Goal: Information Seeking & Learning: Find specific fact

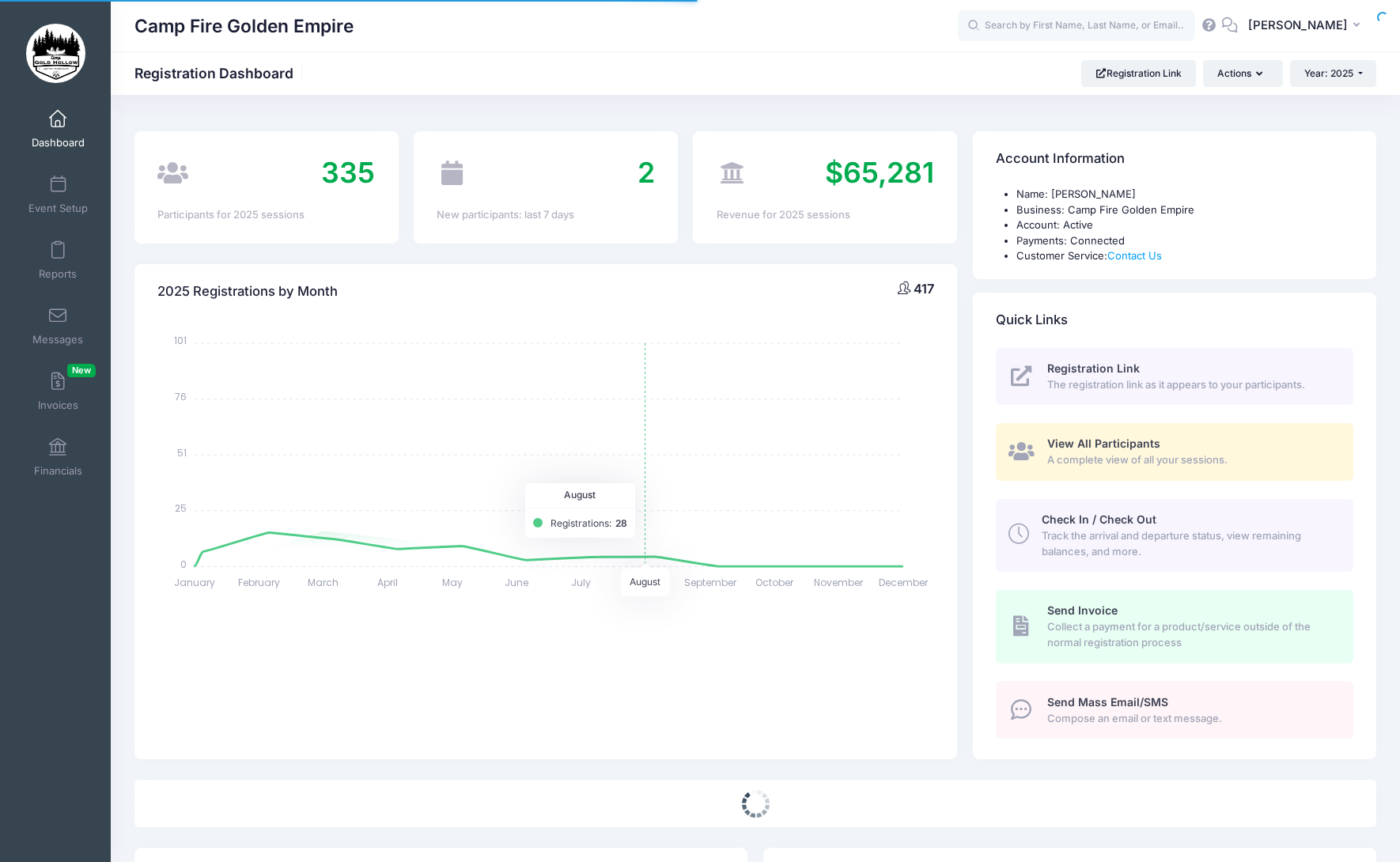
select select
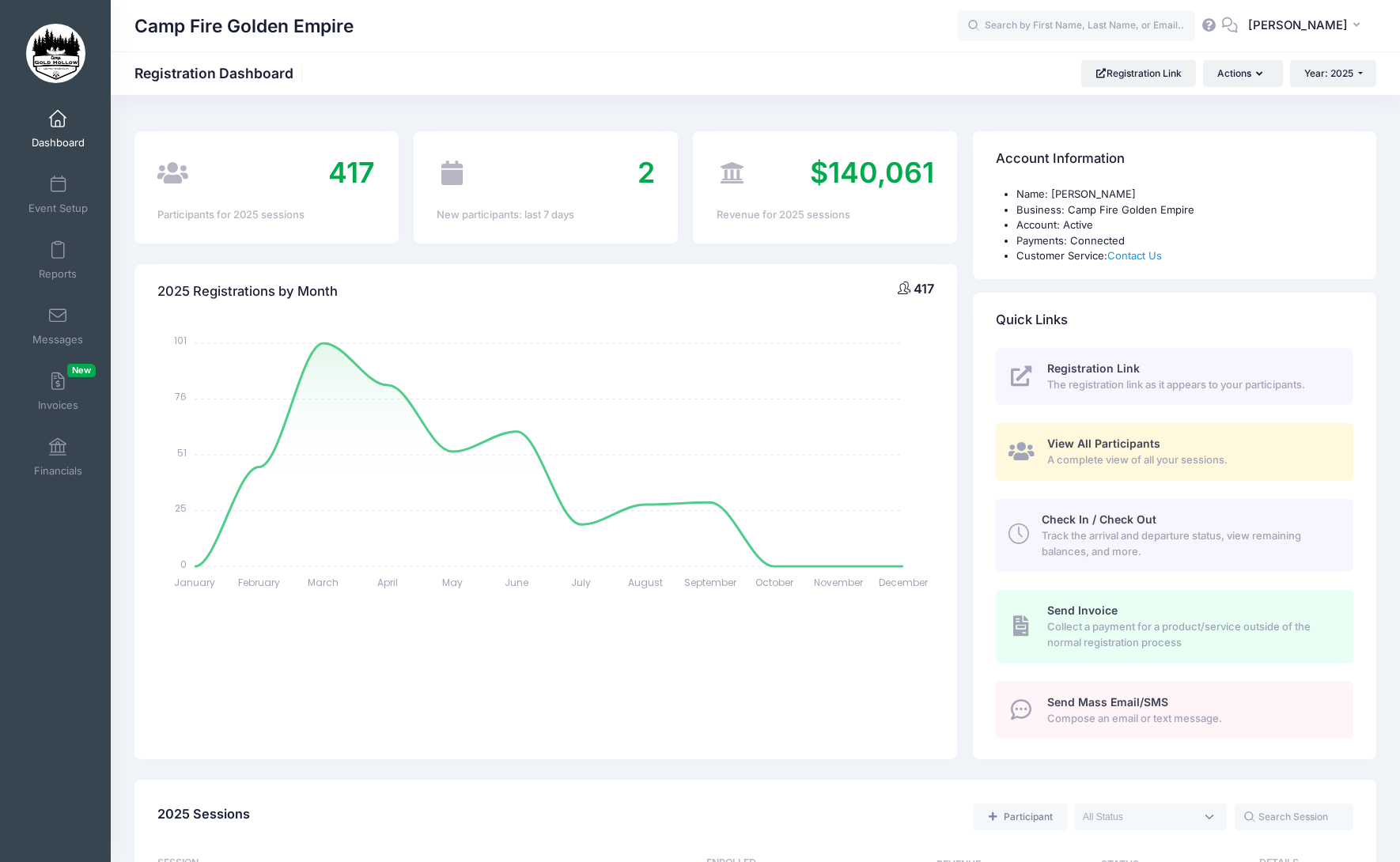
click at [48, 132] on link "Dashboard" at bounding box center [58, 129] width 75 height 55
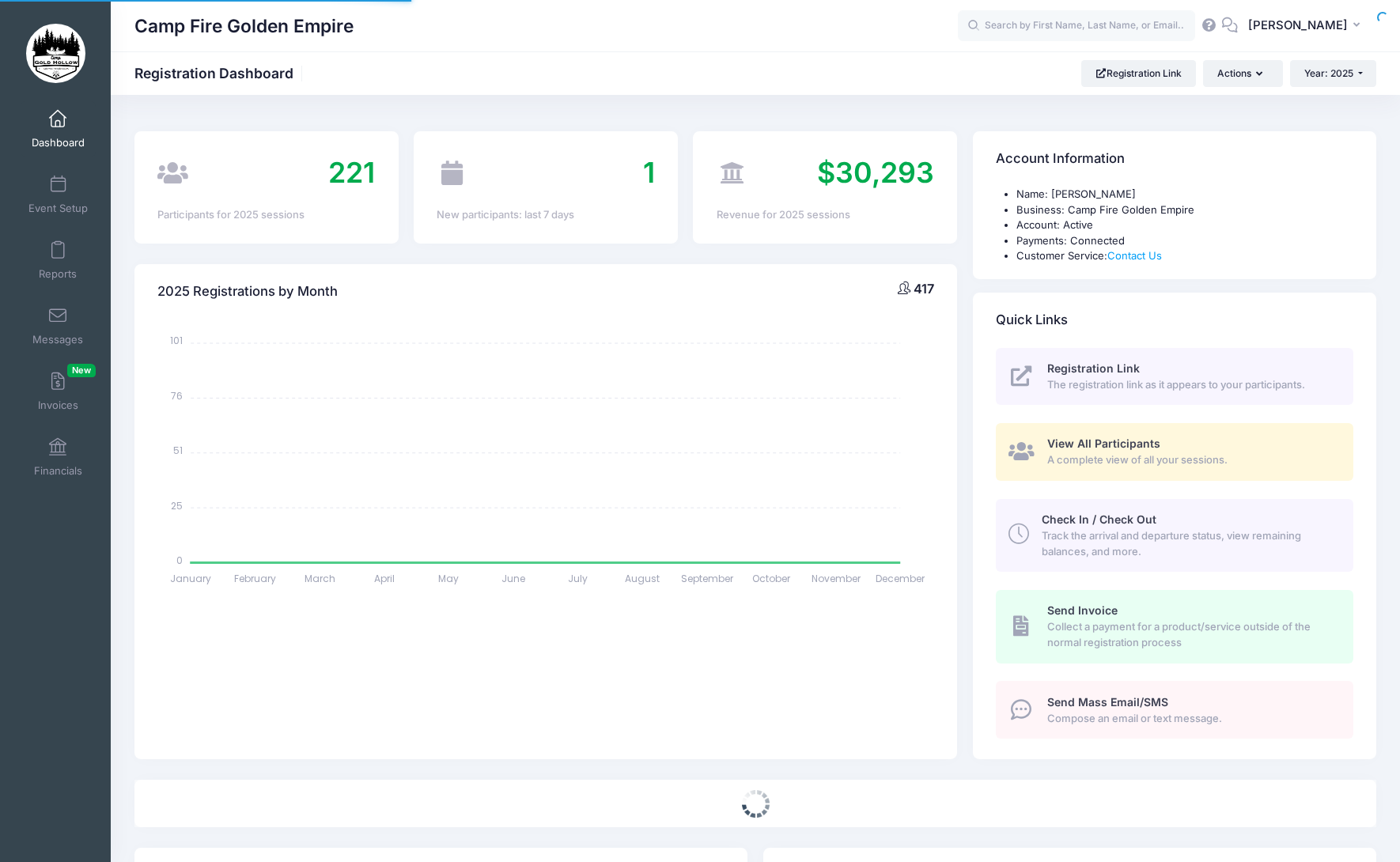
select select
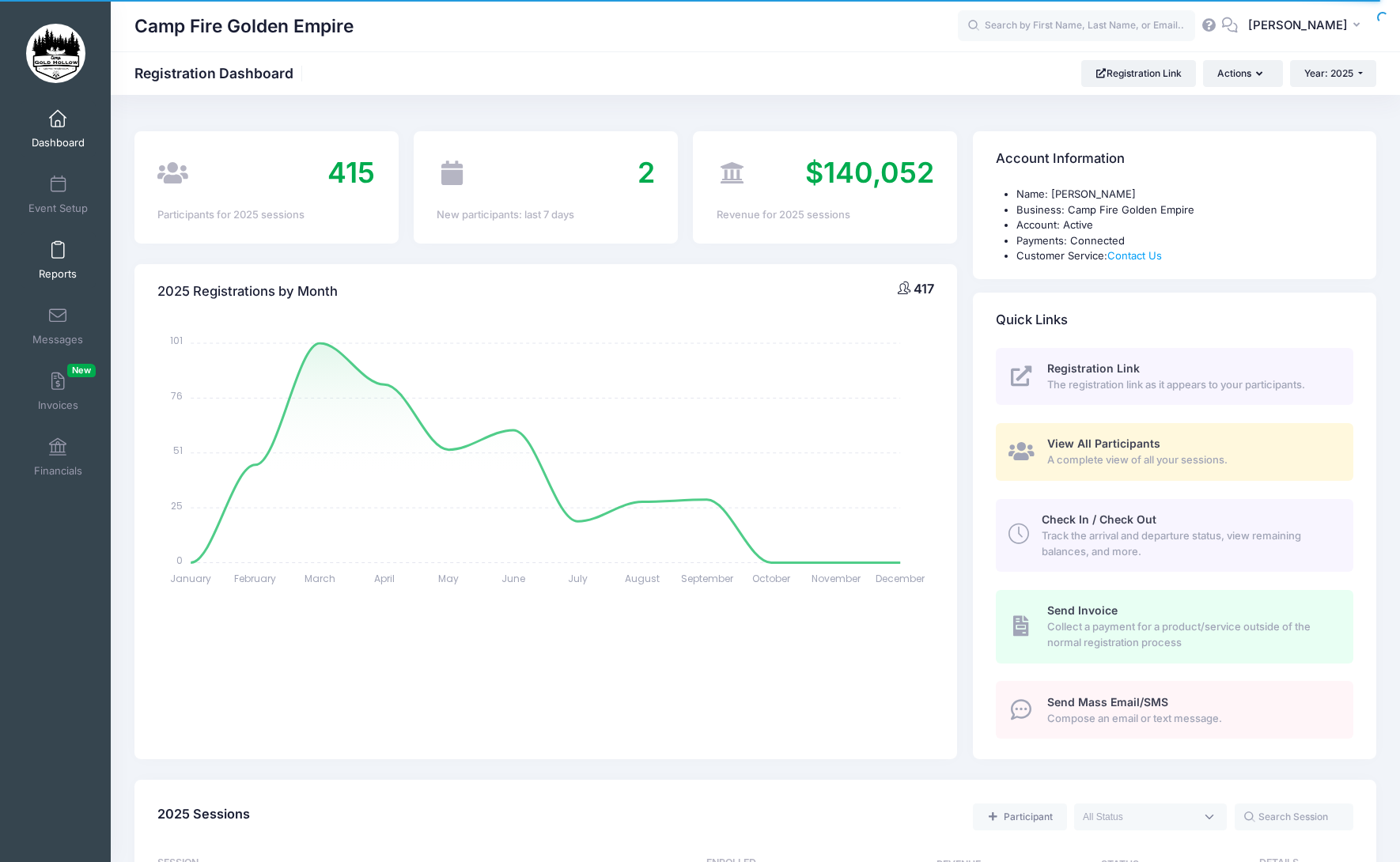
click at [53, 261] on link "Reports" at bounding box center [58, 261] width 75 height 55
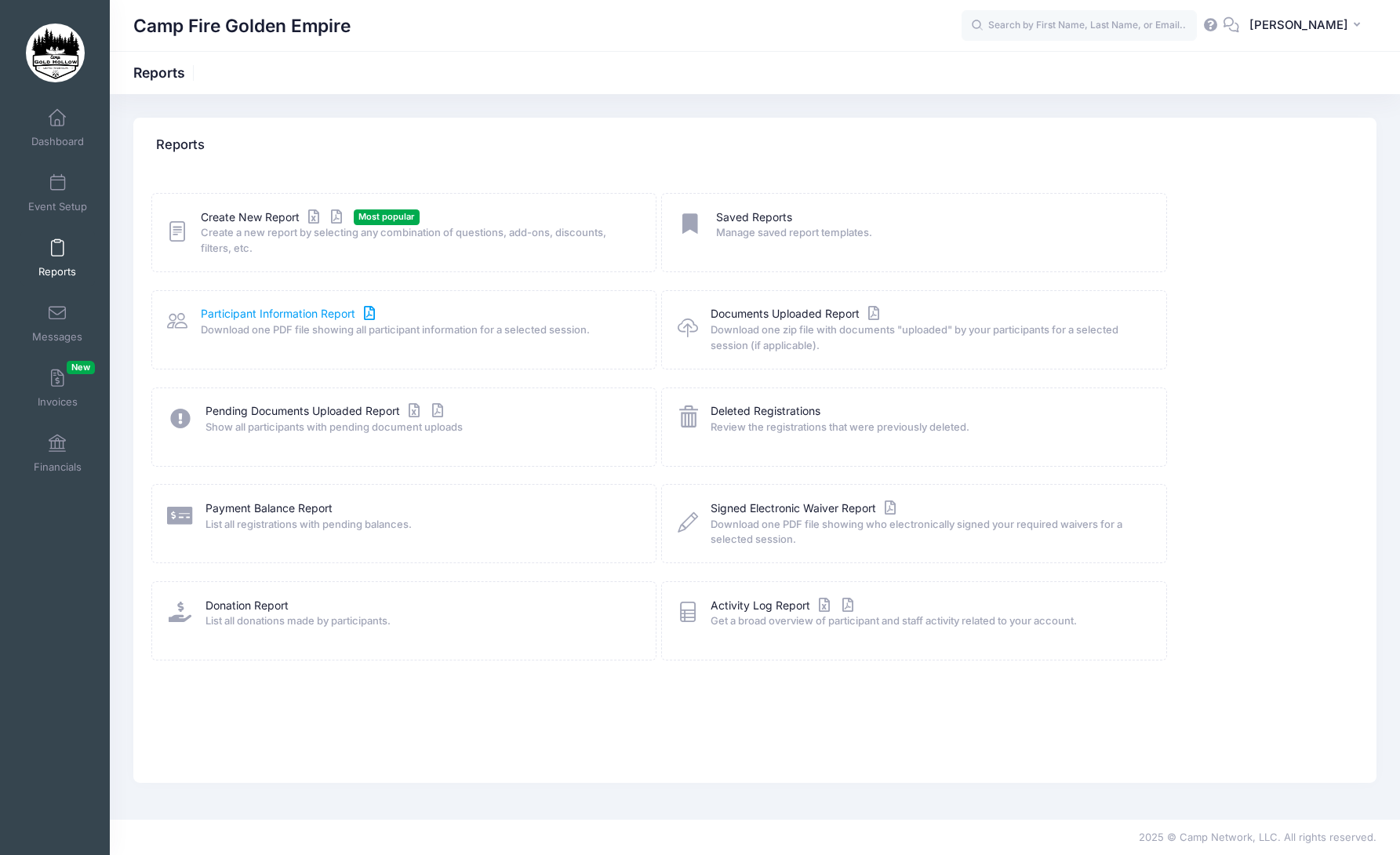
click at [272, 307] on link "Participant Information Report" at bounding box center [290, 313] width 178 height 16
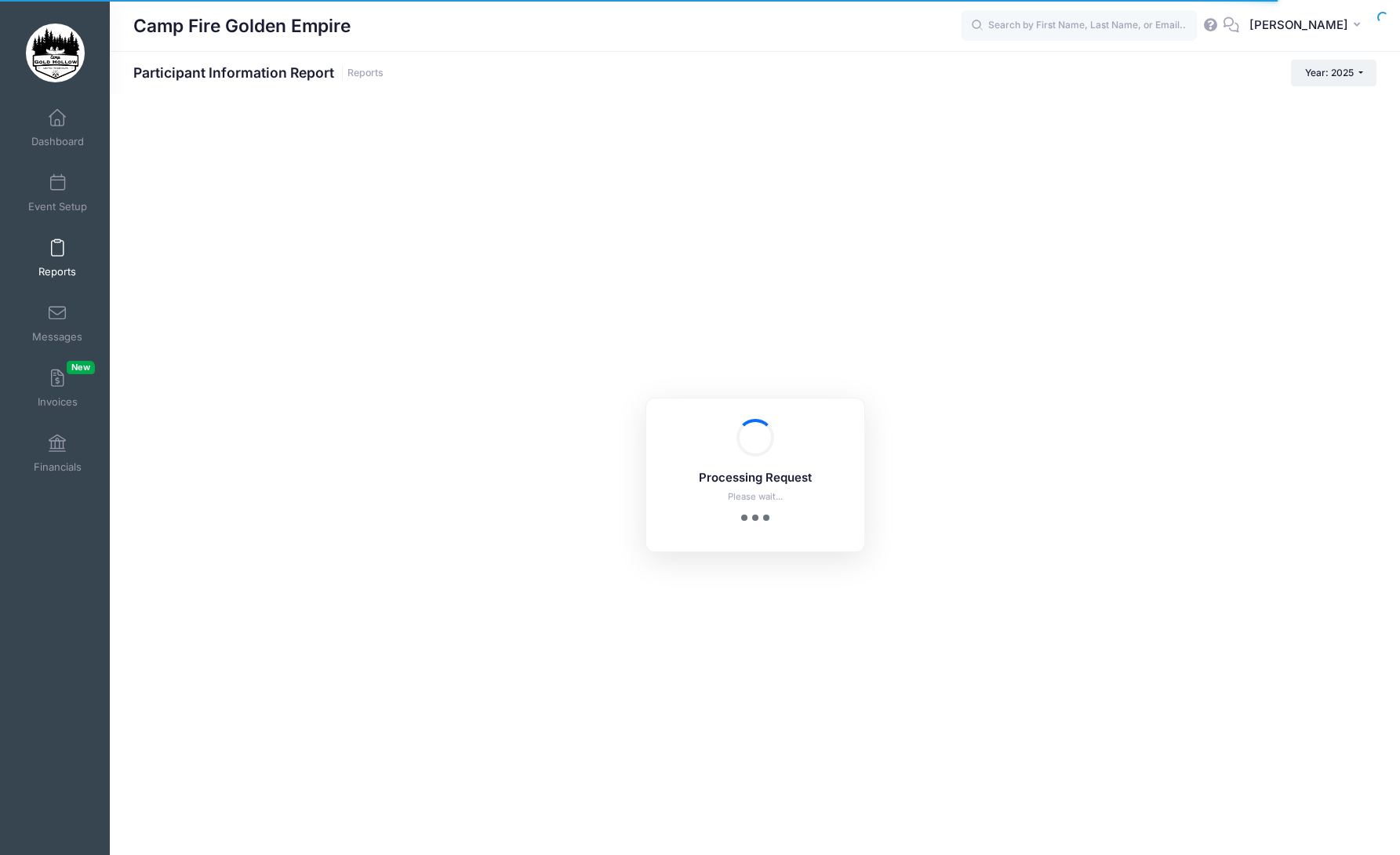
checkbox input "true"
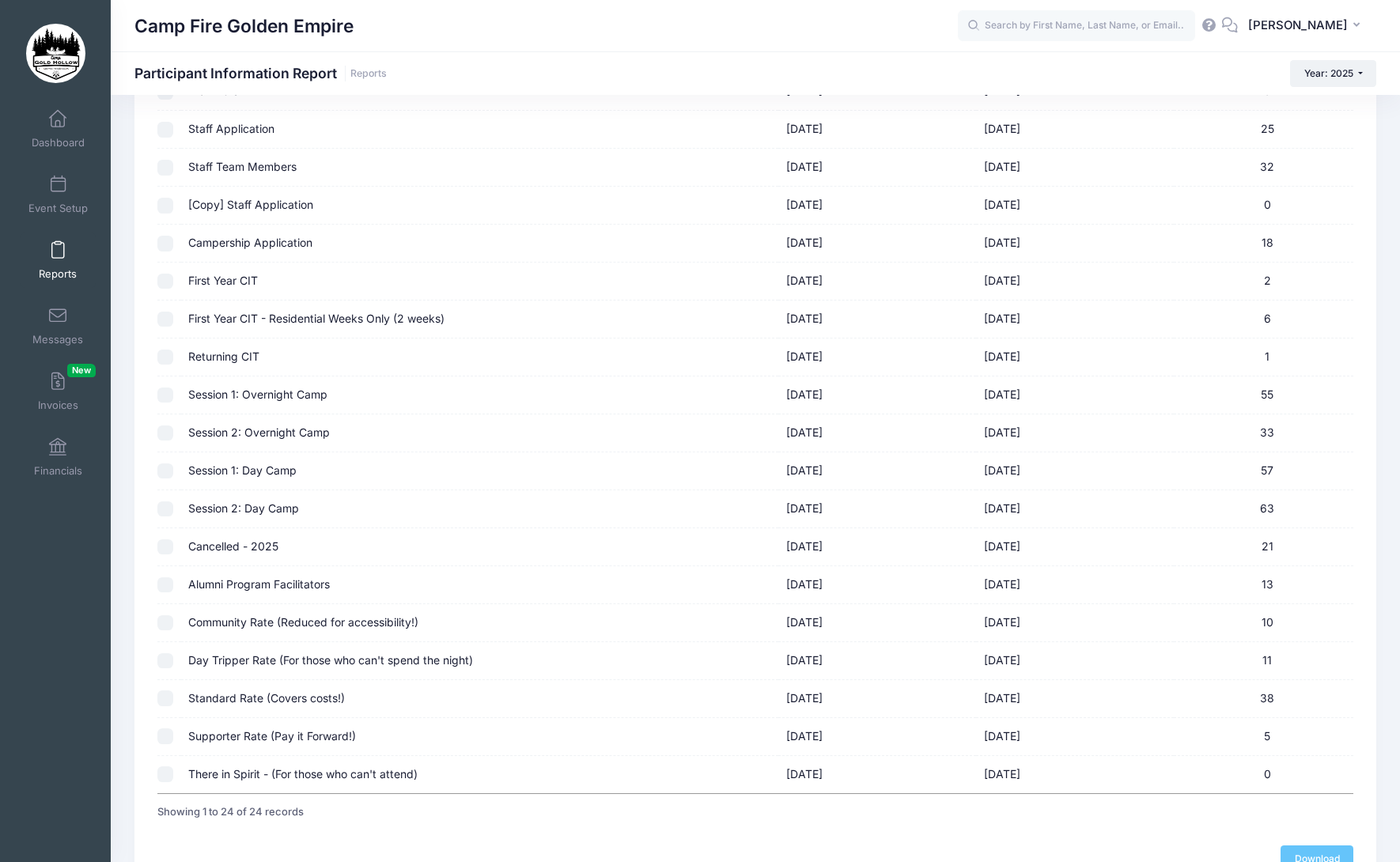
scroll to position [494, 0]
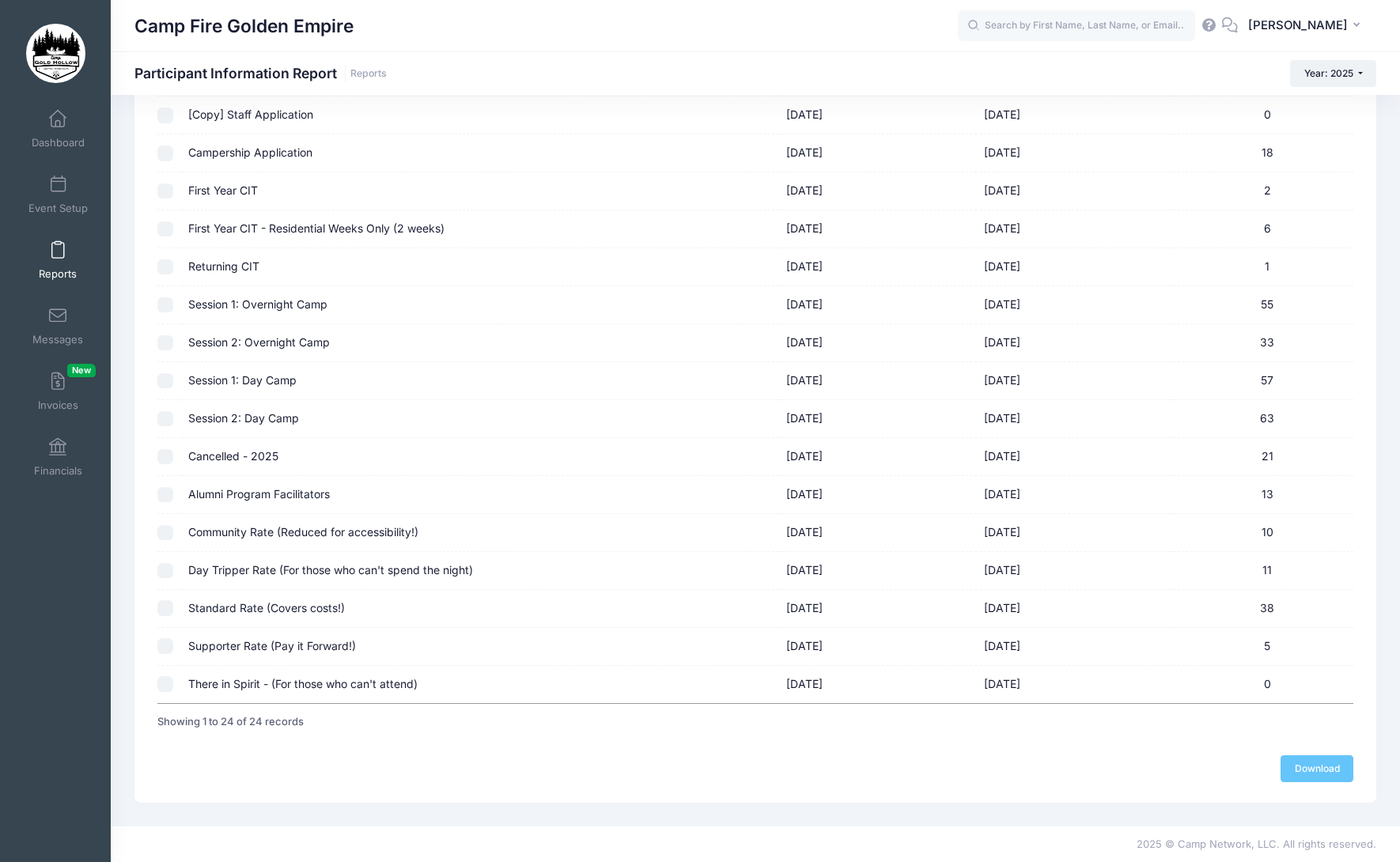
click at [166, 683] on input "checkbox" at bounding box center [165, 684] width 16 height 16
checkbox input "true"
click at [169, 645] on input "checkbox" at bounding box center [165, 646] width 16 height 16
checkbox input "true"
checkbox input "false"
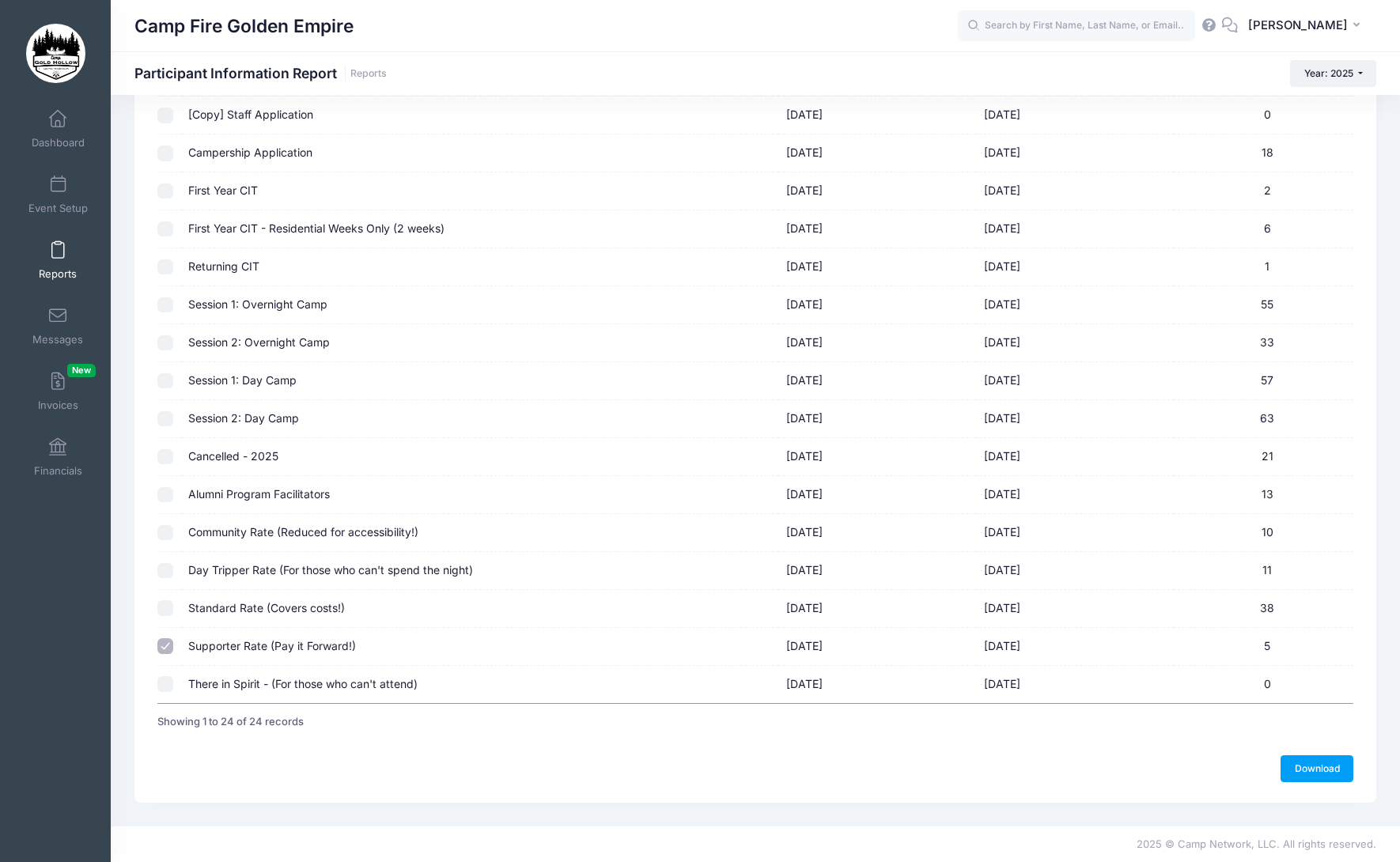
click at [168, 608] on input "checkbox" at bounding box center [165, 608] width 16 height 16
checkbox input "true"
checkbox input "false"
click at [1328, 772] on link "Download" at bounding box center [1317, 768] width 73 height 27
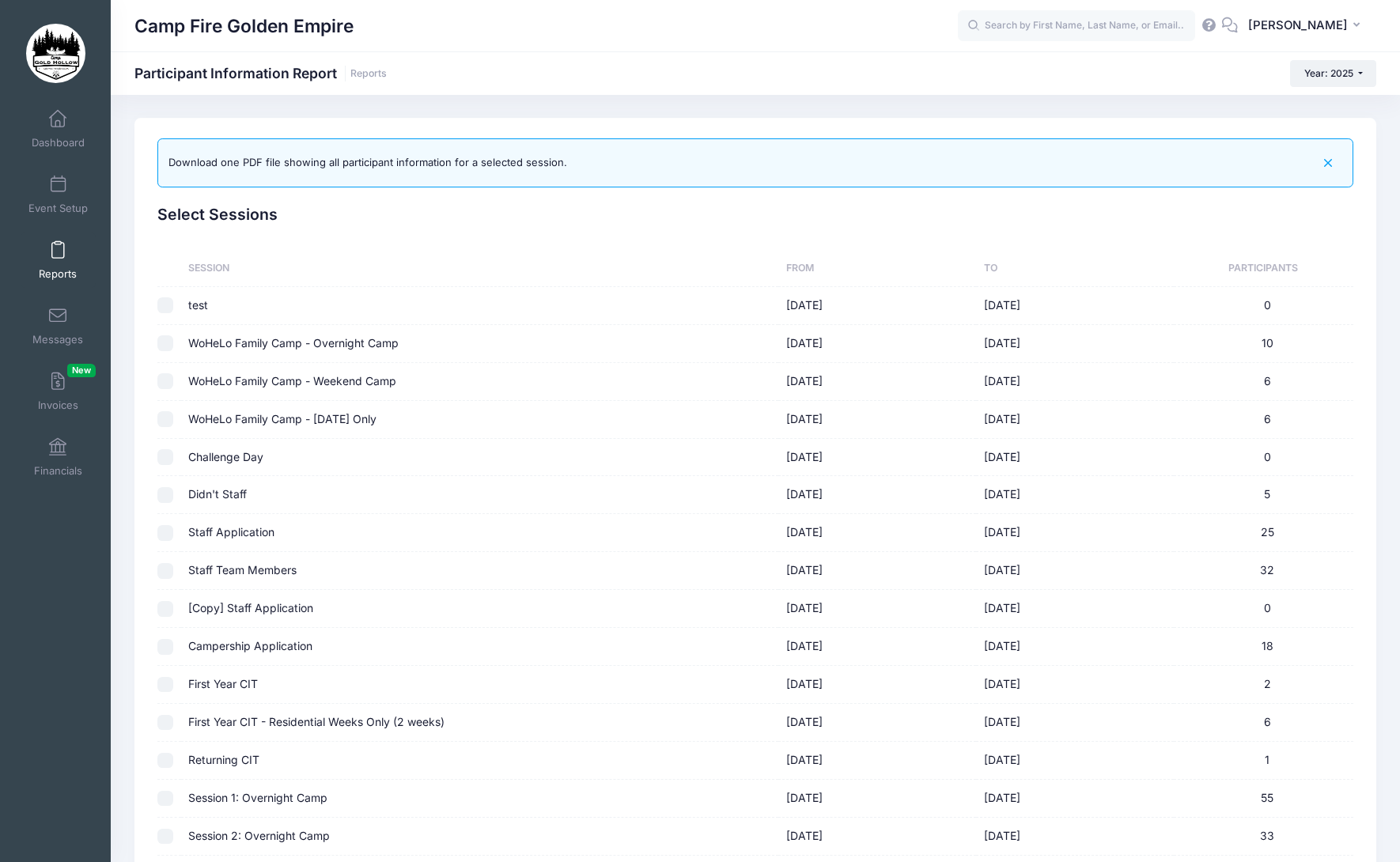
scroll to position [0, 0]
click at [57, 255] on span at bounding box center [57, 251] width 0 height 17
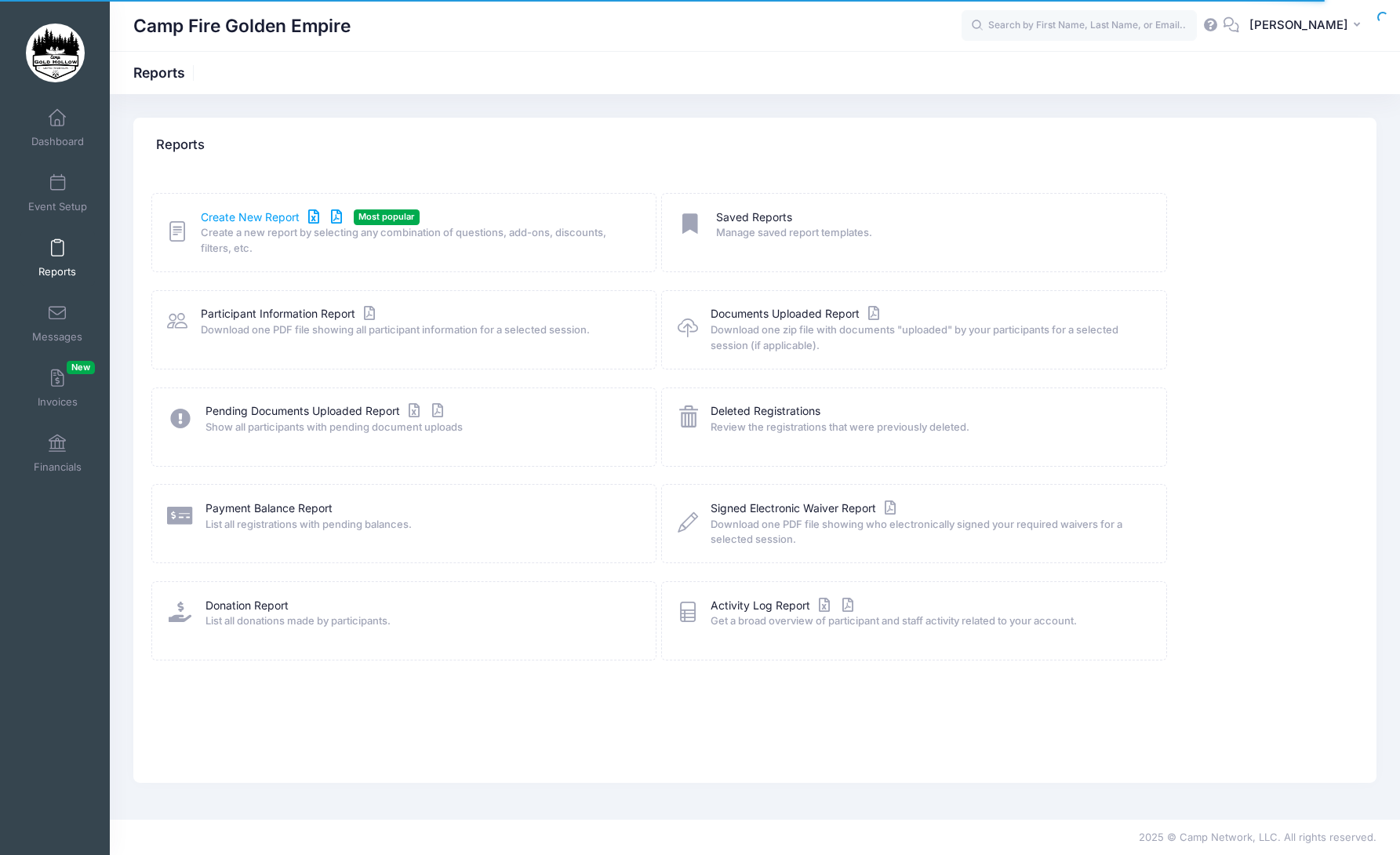
click at [244, 218] on link "Create New Report" at bounding box center [274, 217] width 146 height 16
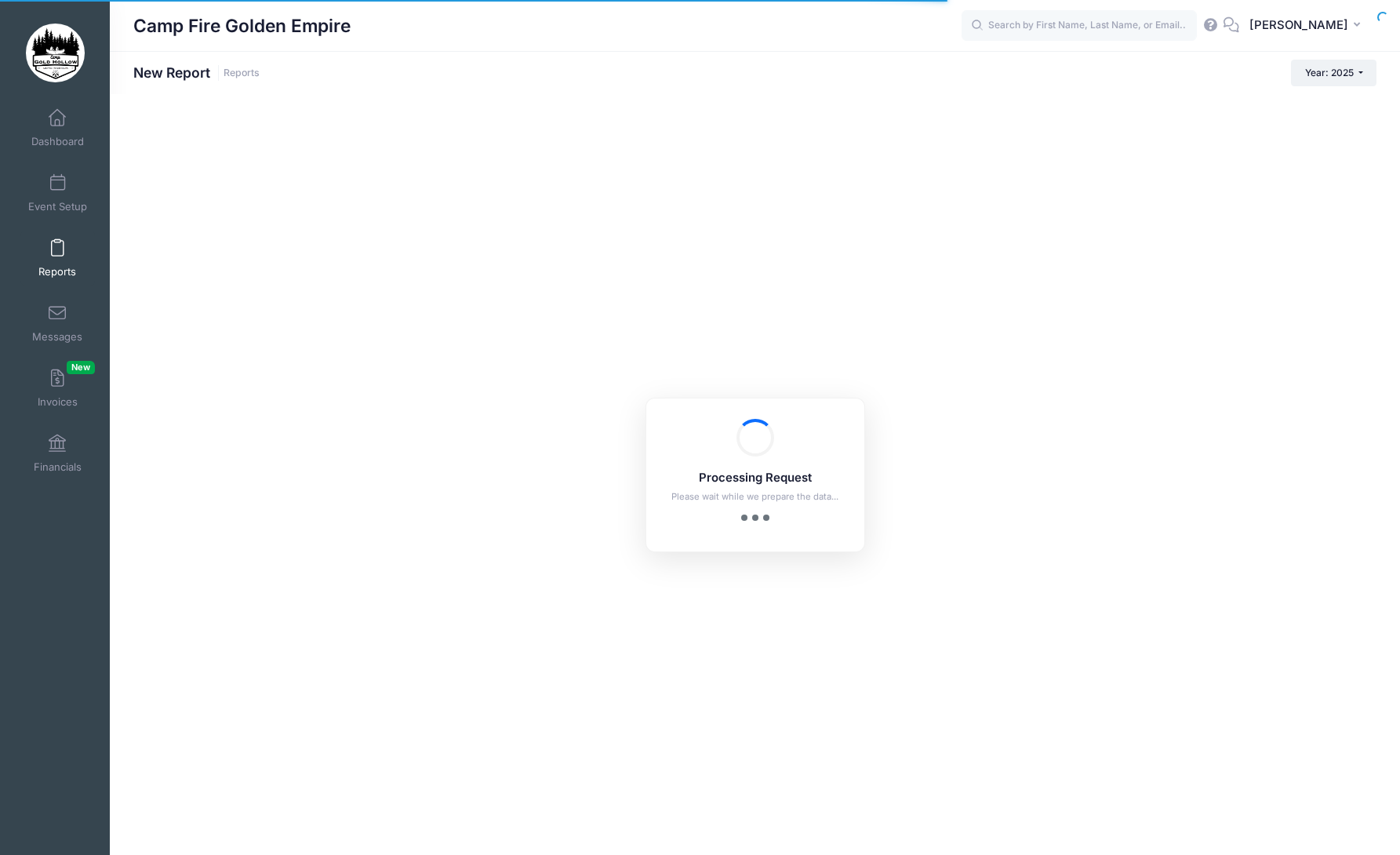
checkbox input "true"
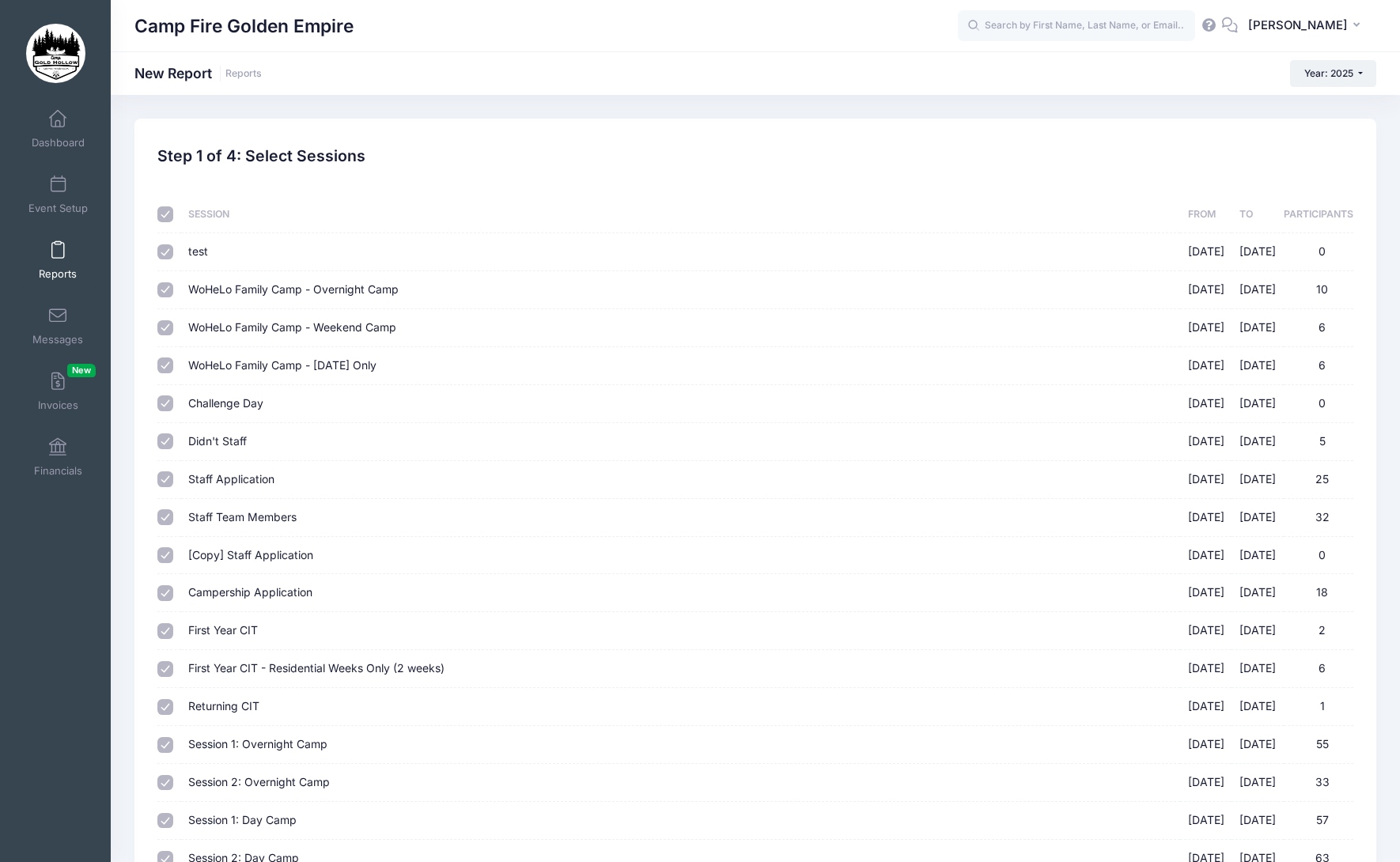
click at [161, 214] on input "checkbox" at bounding box center [165, 214] width 16 height 16
checkbox input "false"
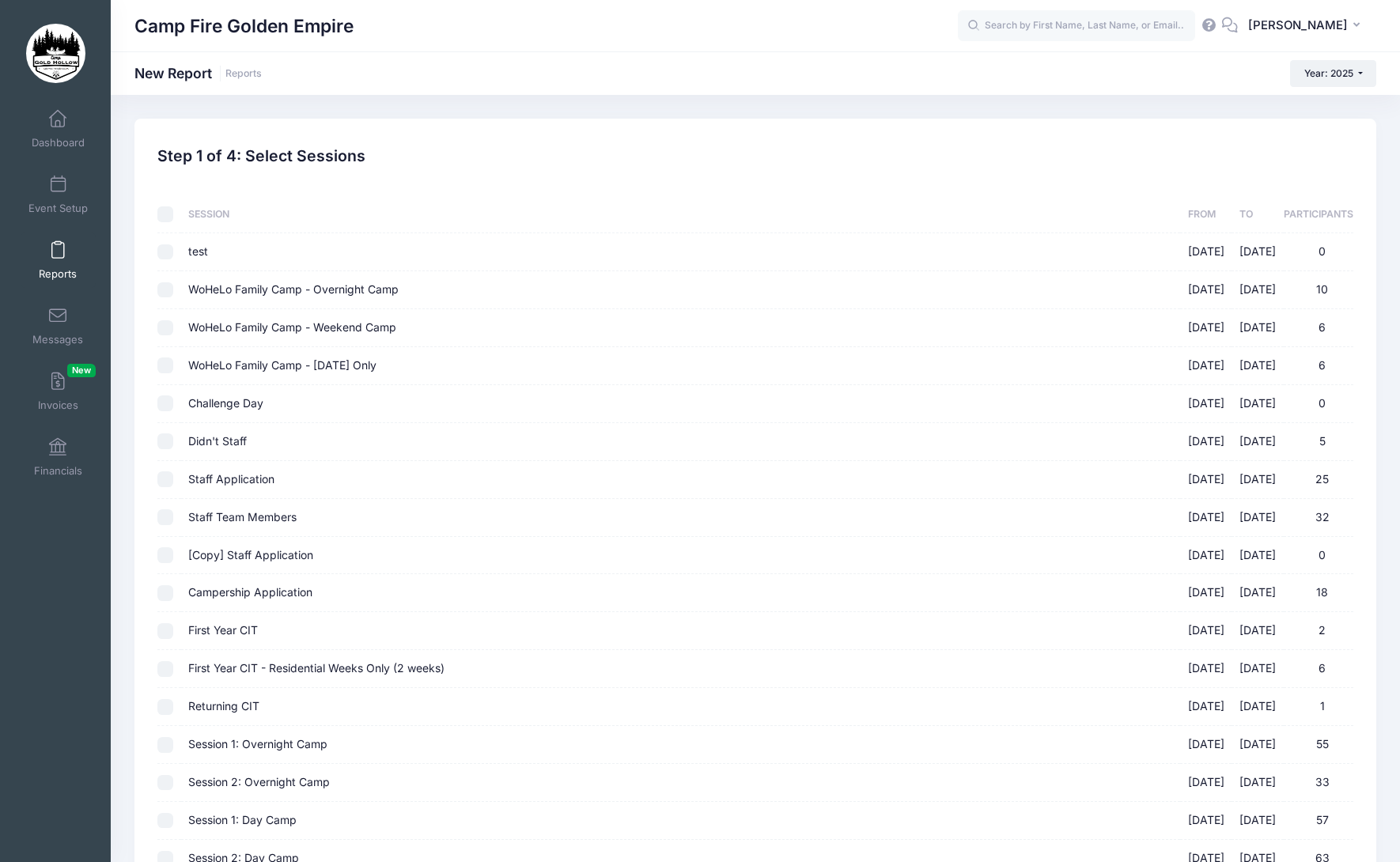
checkbox input "false"
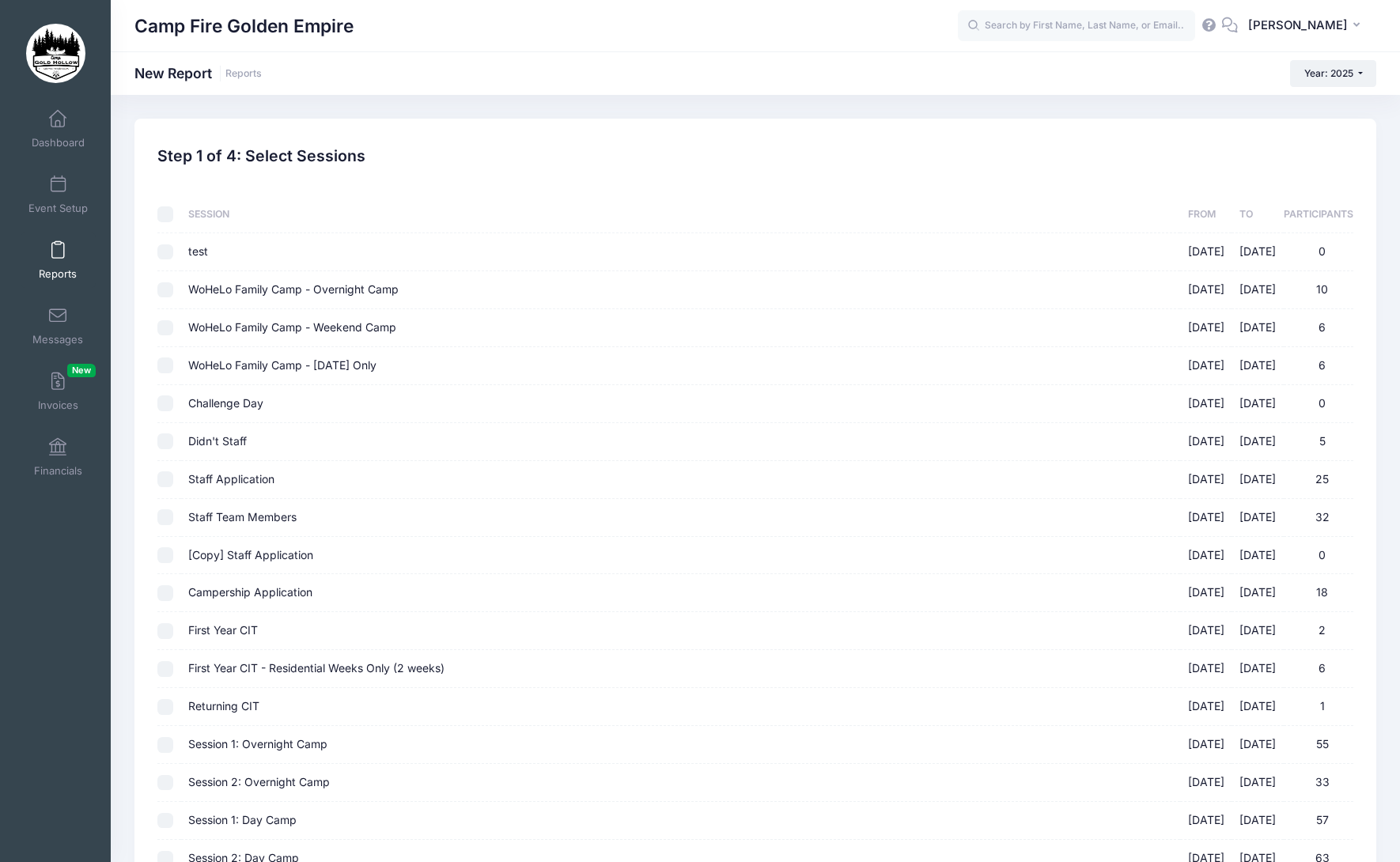
checkbox input "false"
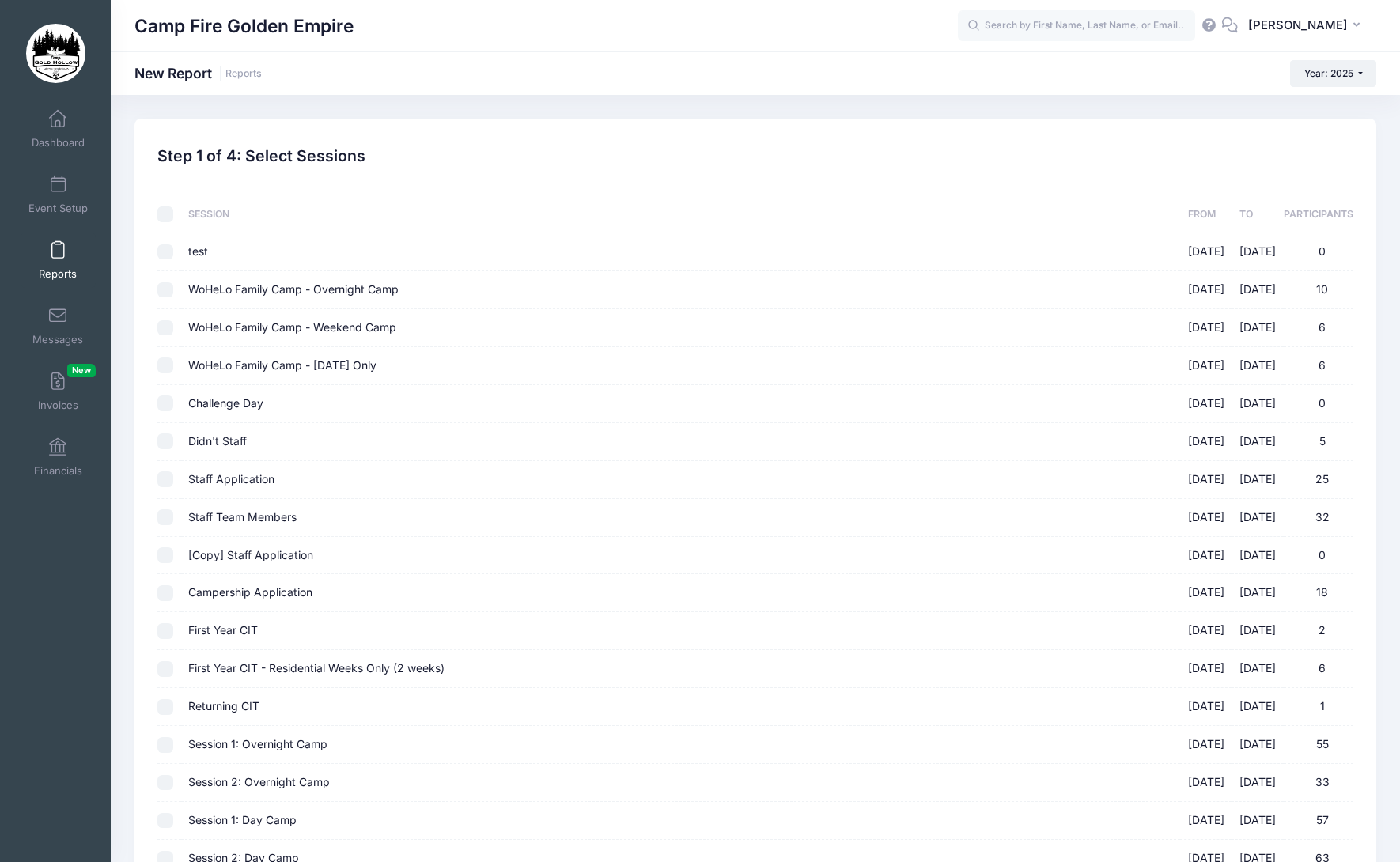
checkbox input "false"
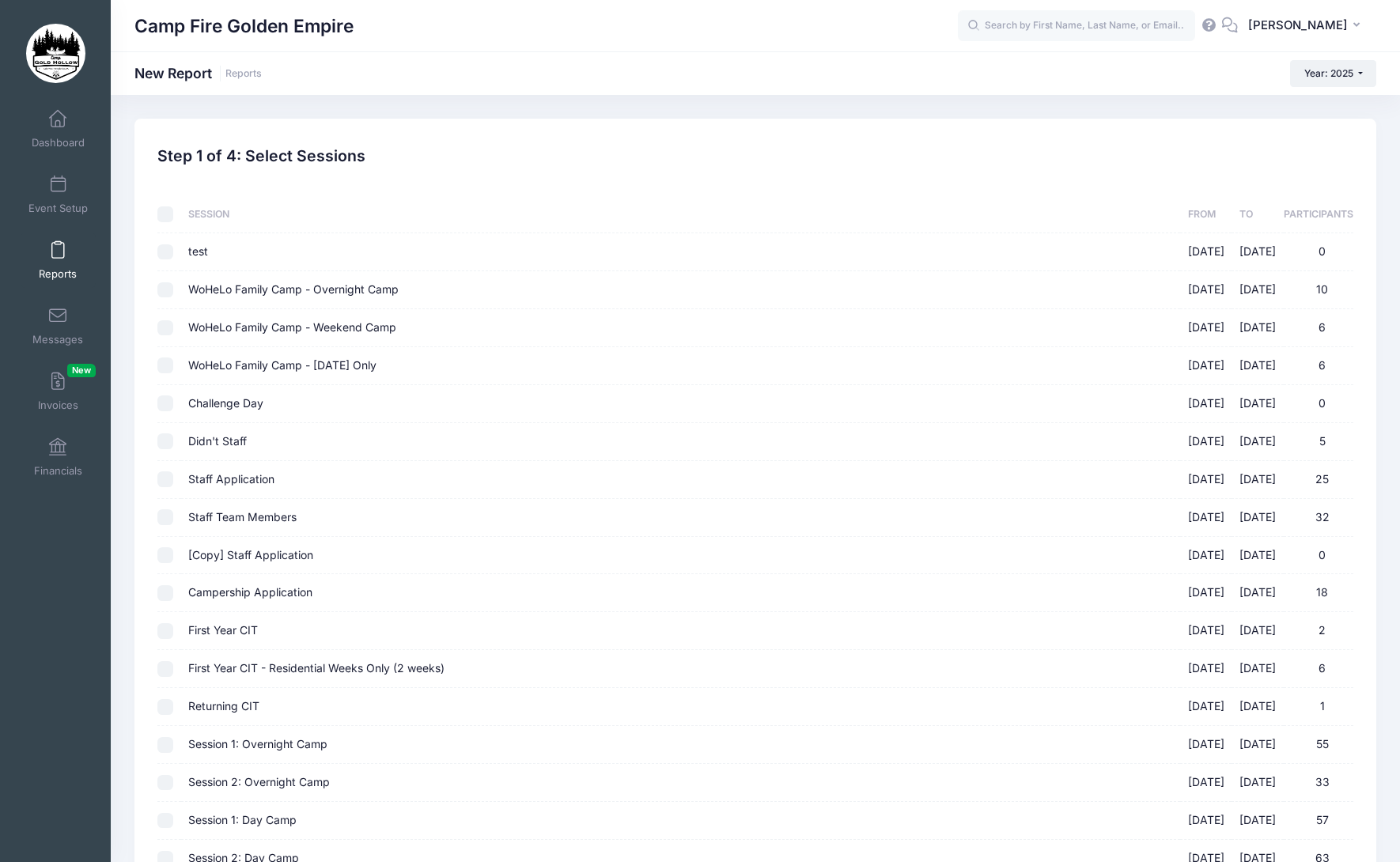
checkbox input "false"
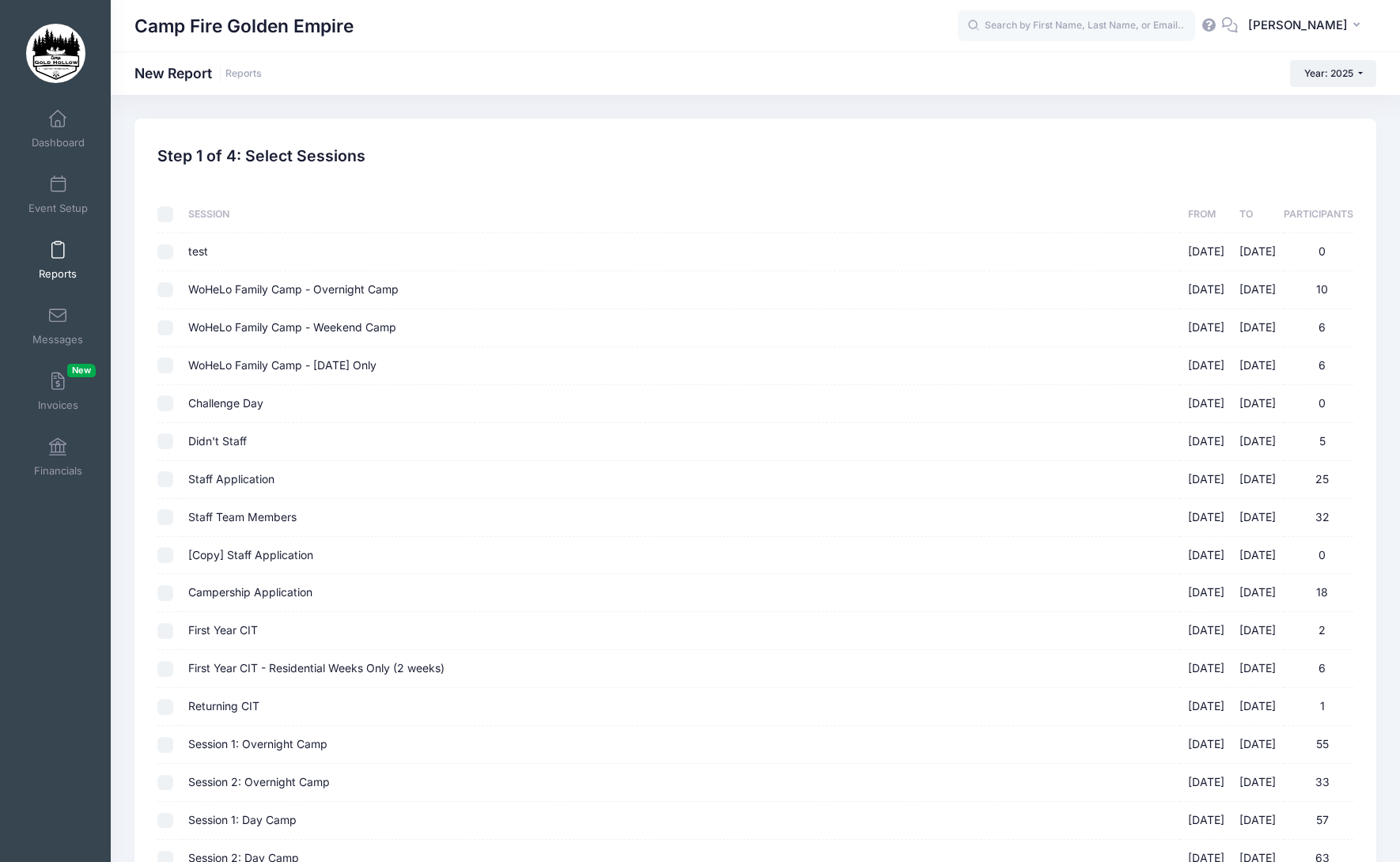
checkbox input "false"
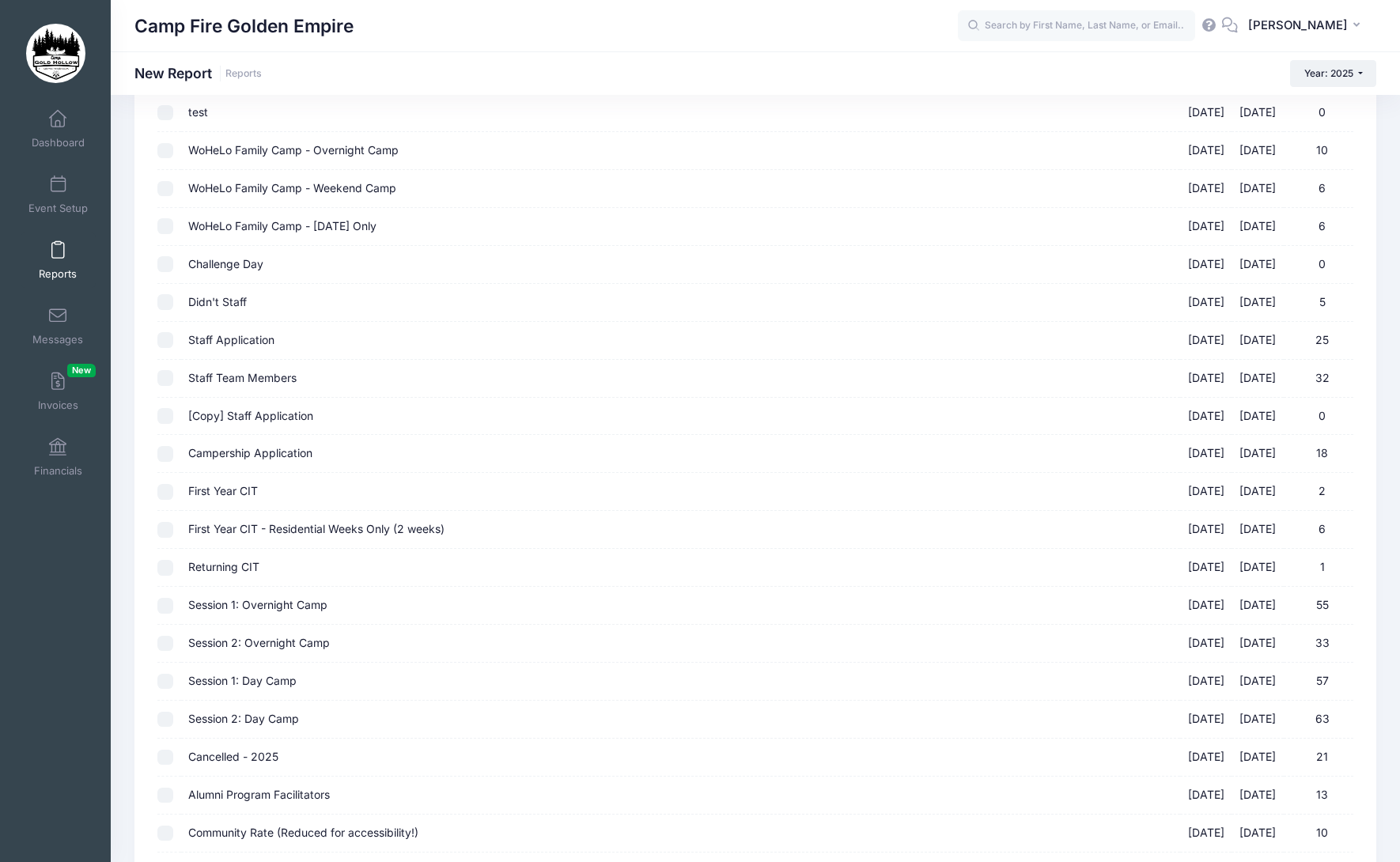
scroll to position [441, 0]
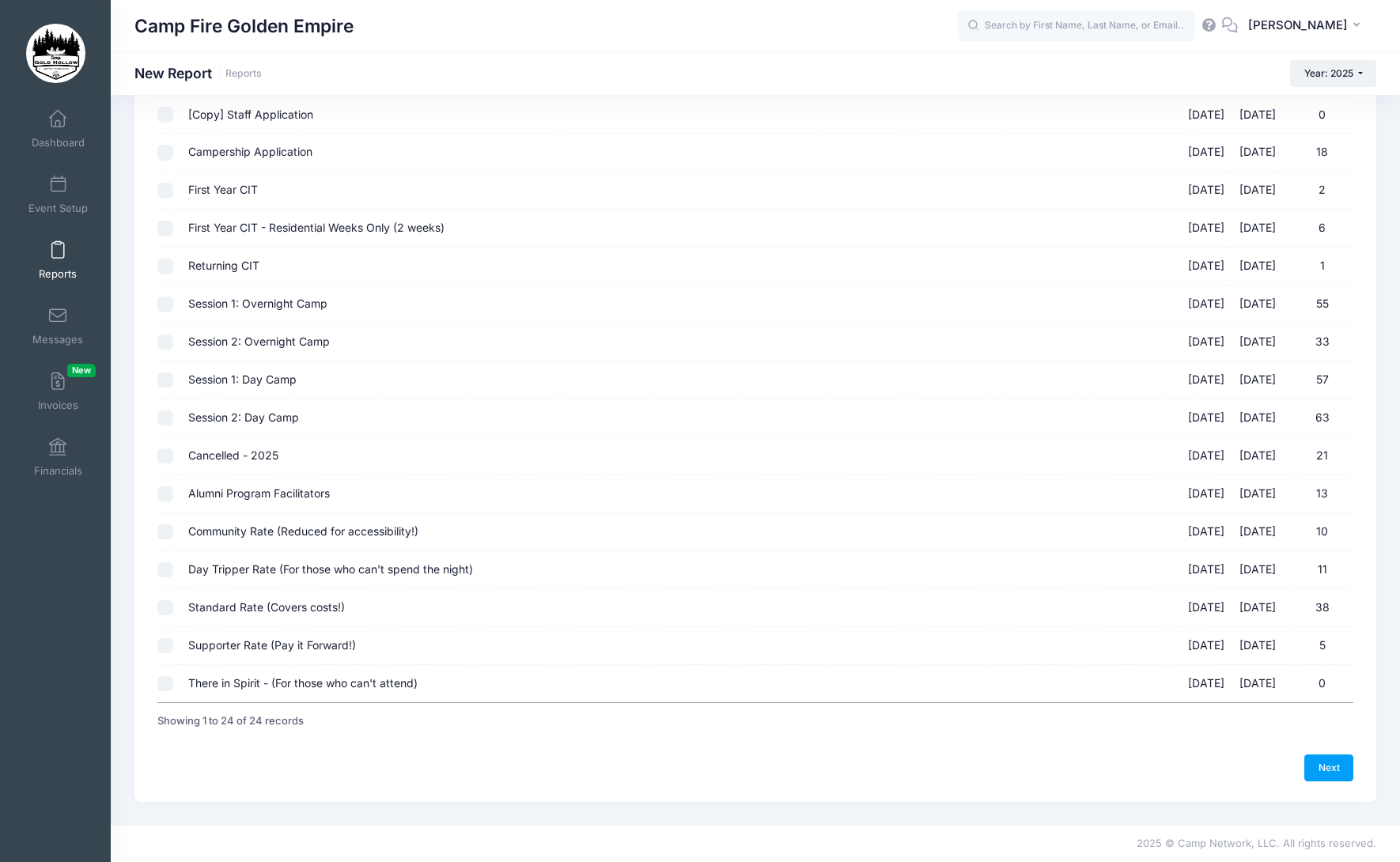
click at [167, 496] on input "Alumni Program Facilitators [DATE] - [DATE] 13" at bounding box center [165, 494] width 16 height 16
checkbox input "true"
click at [168, 527] on input "Community Rate (Reduced for accessibility!) [DATE] - [DATE] 10" at bounding box center [165, 532] width 16 height 16
checkbox input "true"
click at [167, 571] on input "Day Tripper Rate (For those who can't spend the night) 09/19/2025 - 09/21/2025 …" at bounding box center [165, 570] width 16 height 16
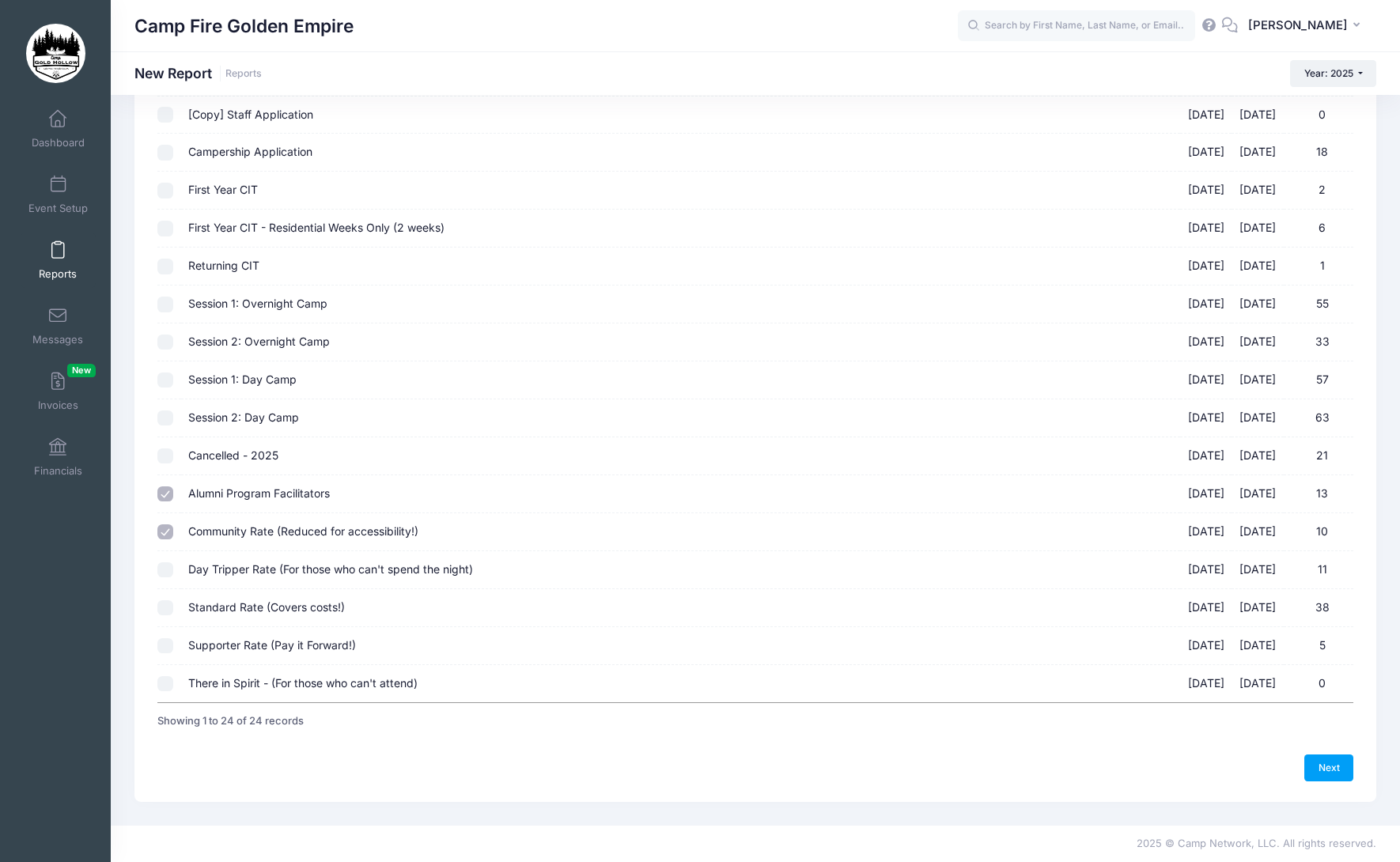
checkbox input "true"
click at [172, 610] on input "Standard Rate (Covers costs!) 09/19/2025 - 09/21/2025 38" at bounding box center [165, 608] width 16 height 16
checkbox input "true"
click at [163, 641] on input "Supporter Rate (Pay it Forward!) 09/19/2025 - 09/21/2025 5" at bounding box center [165, 646] width 16 height 16
checkbox input "true"
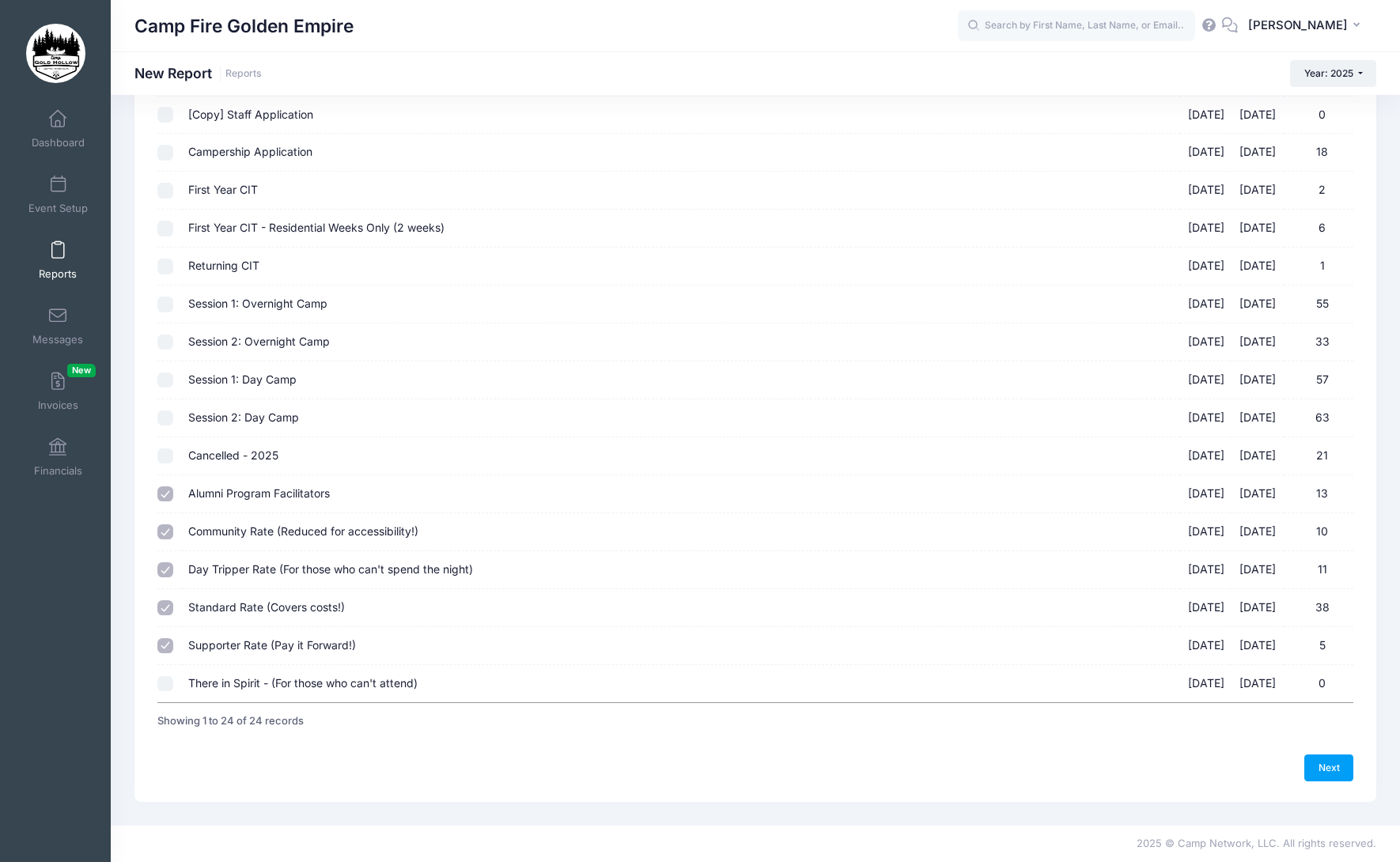
click at [169, 684] on input "There in Spirit - (For those who can't attend) 09/19/2025 - 09/21/2025 0" at bounding box center [165, 684] width 16 height 16
checkbox input "true"
click at [1337, 772] on link "Next" at bounding box center [1327, 768] width 49 height 27
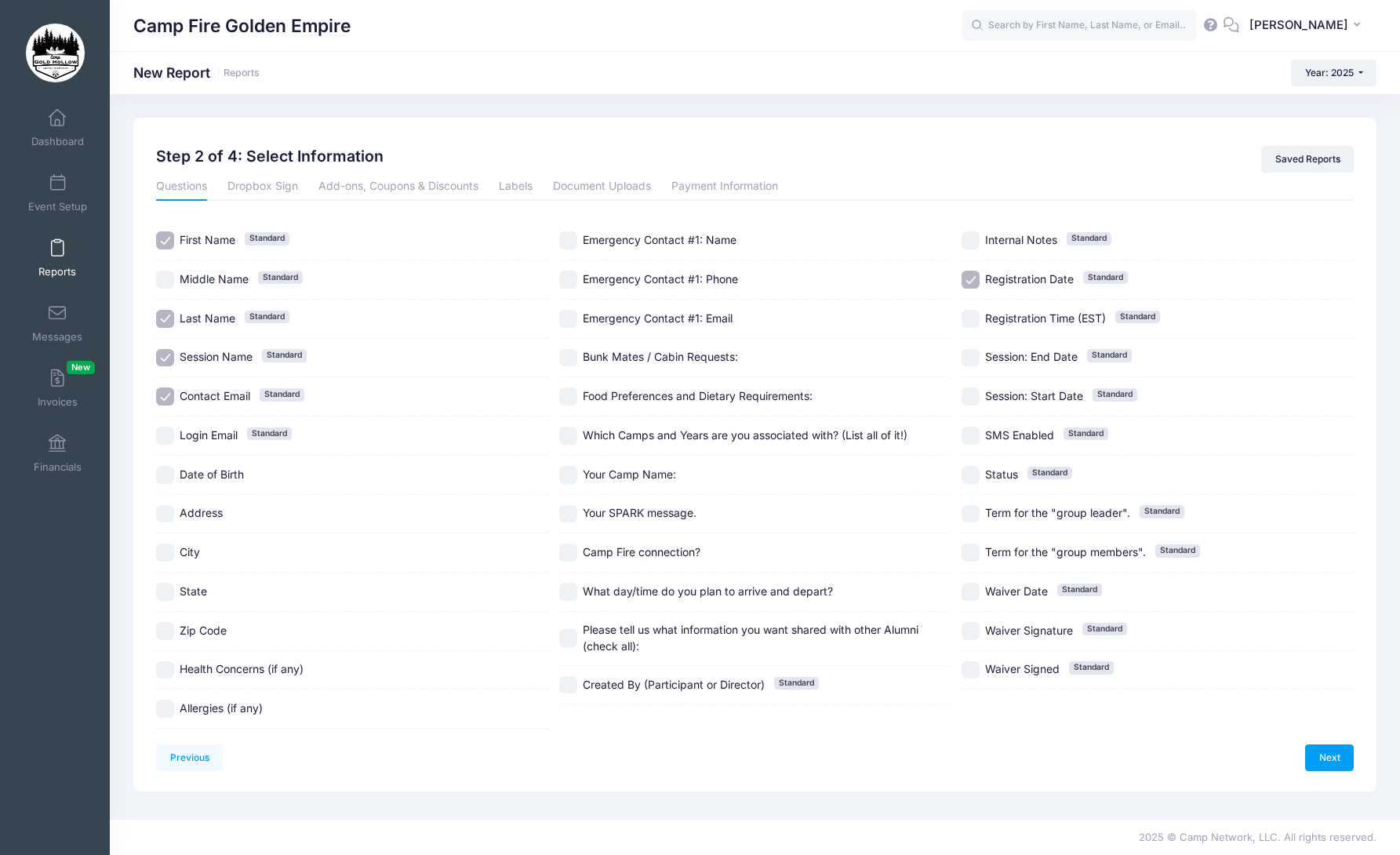
click at [161, 321] on input "Last Name Standard" at bounding box center [165, 318] width 18 height 18
checkbox input "false"
click at [163, 355] on input "Session Name Standard" at bounding box center [165, 358] width 18 height 18
checkbox input "false"
click at [163, 400] on input "Contact Email Standard" at bounding box center [165, 396] width 18 height 18
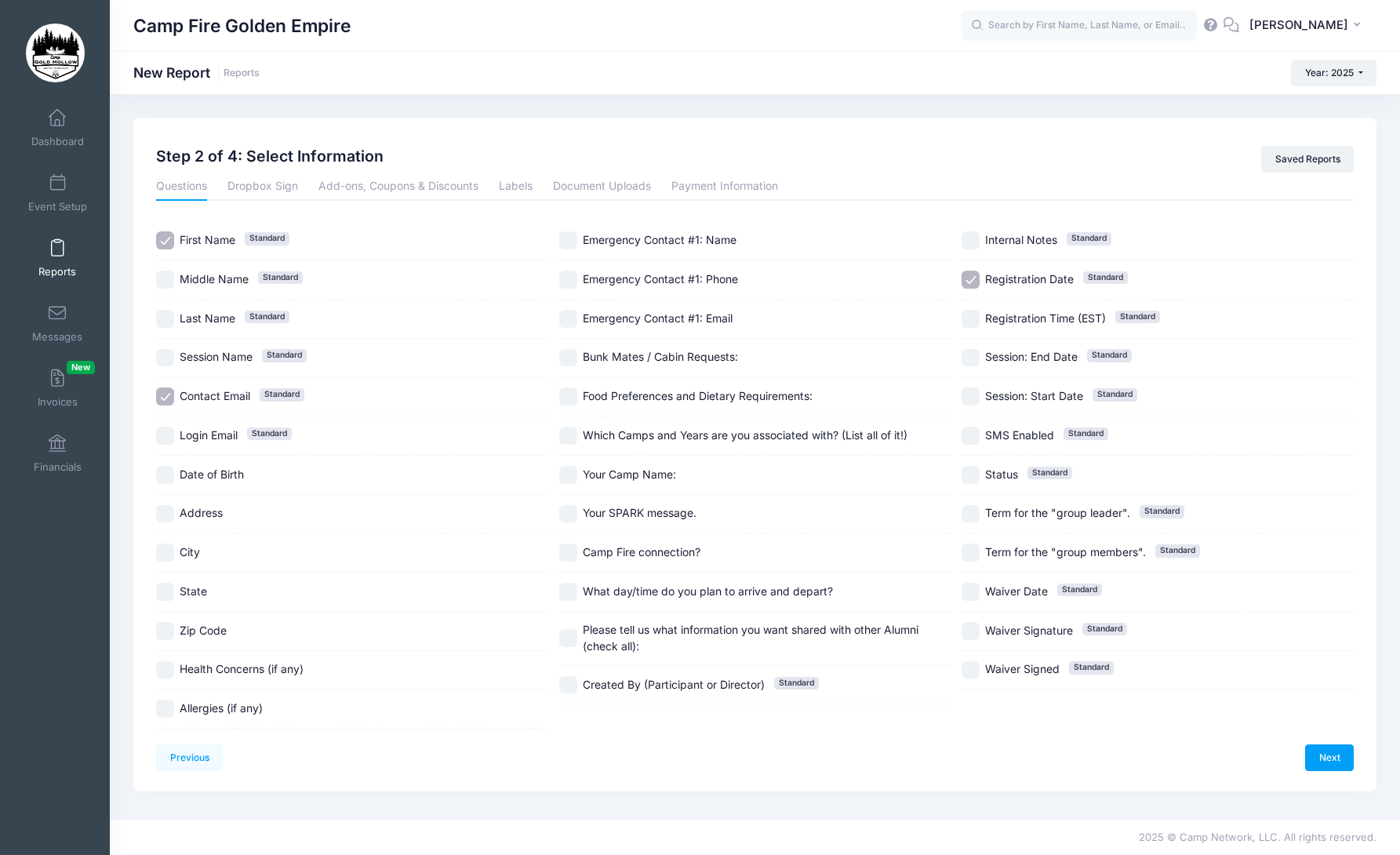
checkbox input "false"
click at [172, 274] on input "Middle Name Standard" at bounding box center [165, 279] width 18 height 18
click at [171, 276] on input "Middle Name Standard" at bounding box center [165, 279] width 18 height 18
checkbox input "false"
click at [166, 317] on input "Last Name Standard" at bounding box center [165, 318] width 18 height 18
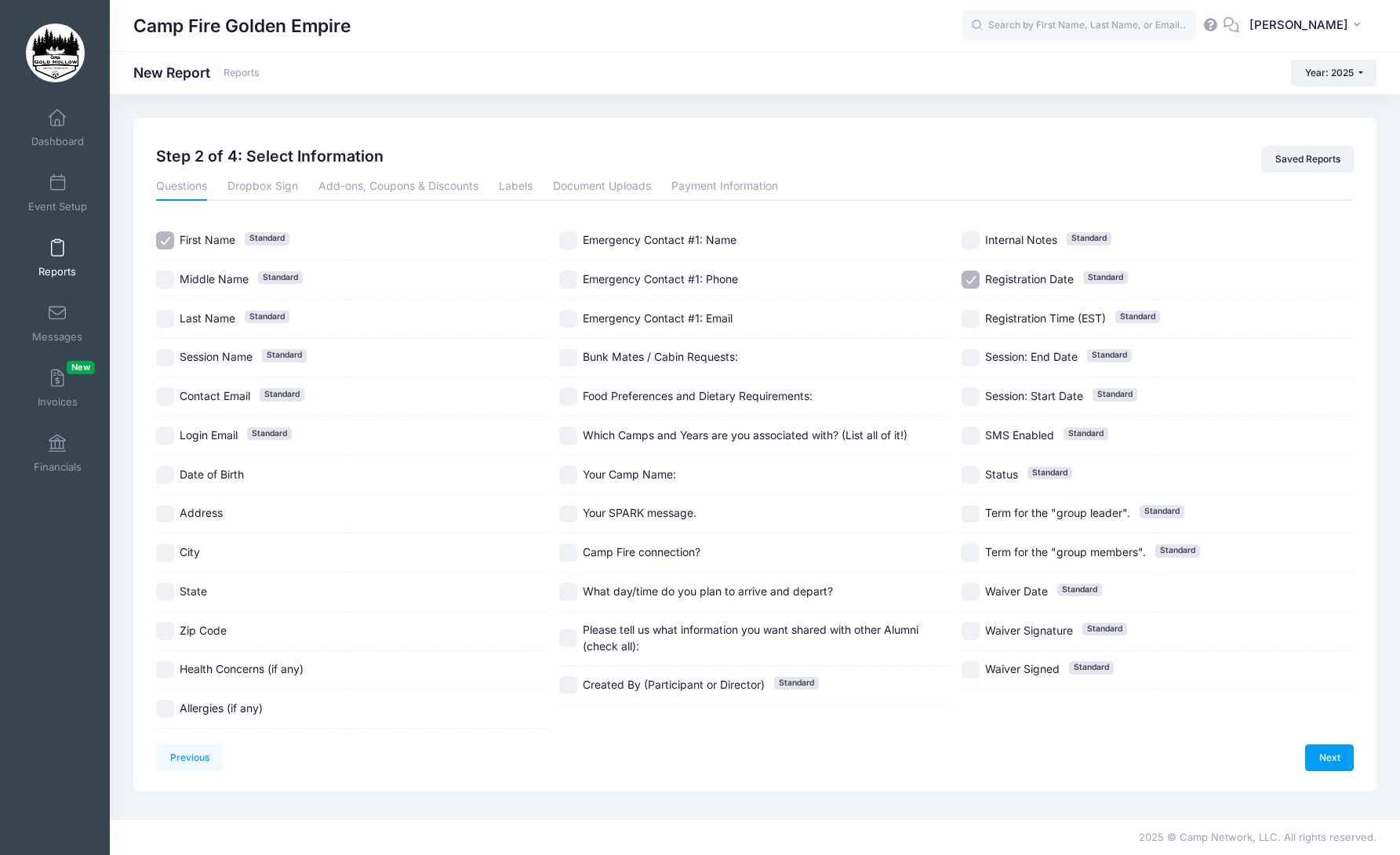
checkbox input "true"
click at [973, 276] on input "Registration Date Standard" at bounding box center [970, 279] width 18 height 18
checkbox input "false"
click at [974, 434] on input "SMS Enabled Standard" at bounding box center [970, 436] width 18 height 18
checkbox input "true"
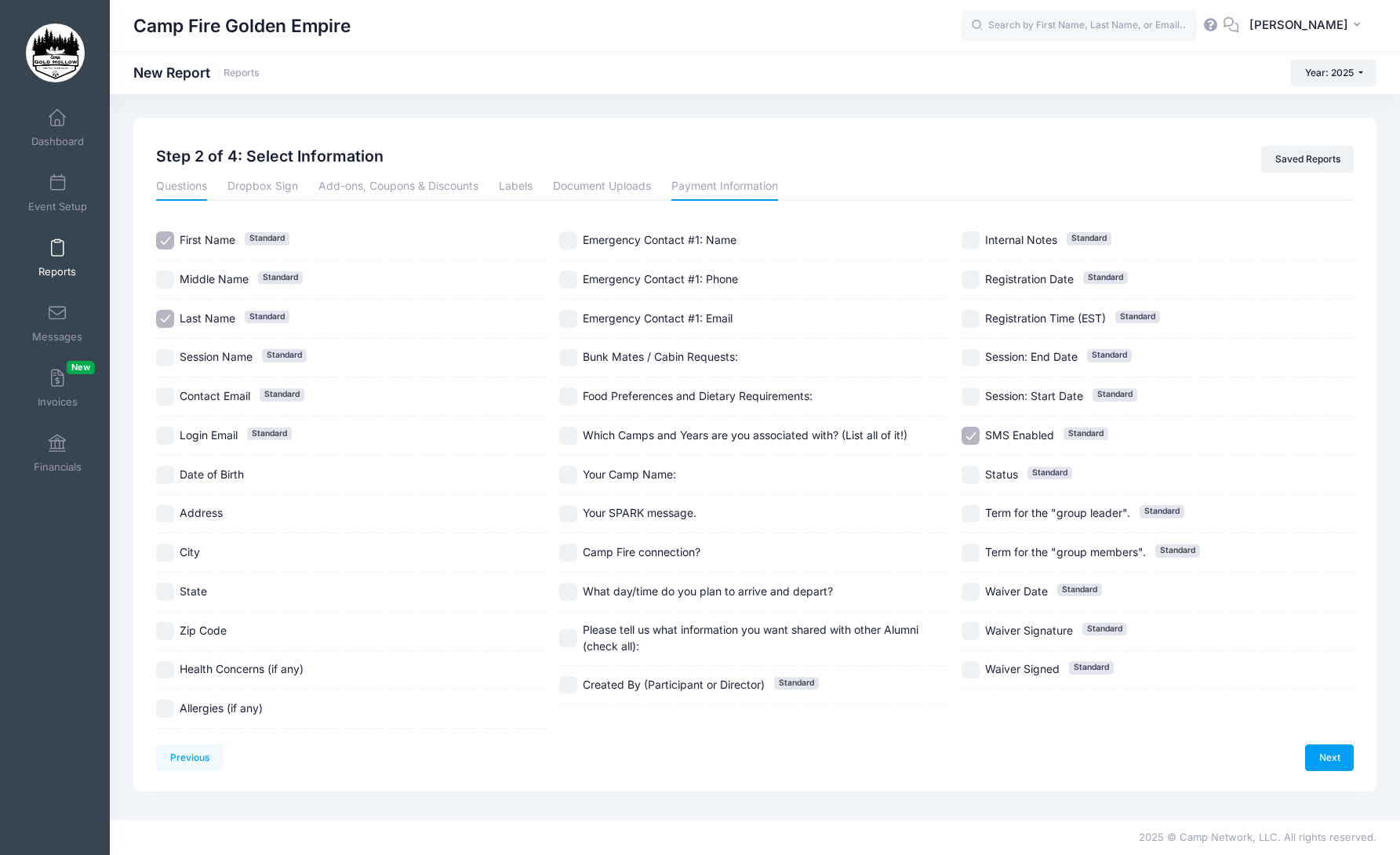
click at [698, 188] on link "Payment Information" at bounding box center [724, 187] width 107 height 28
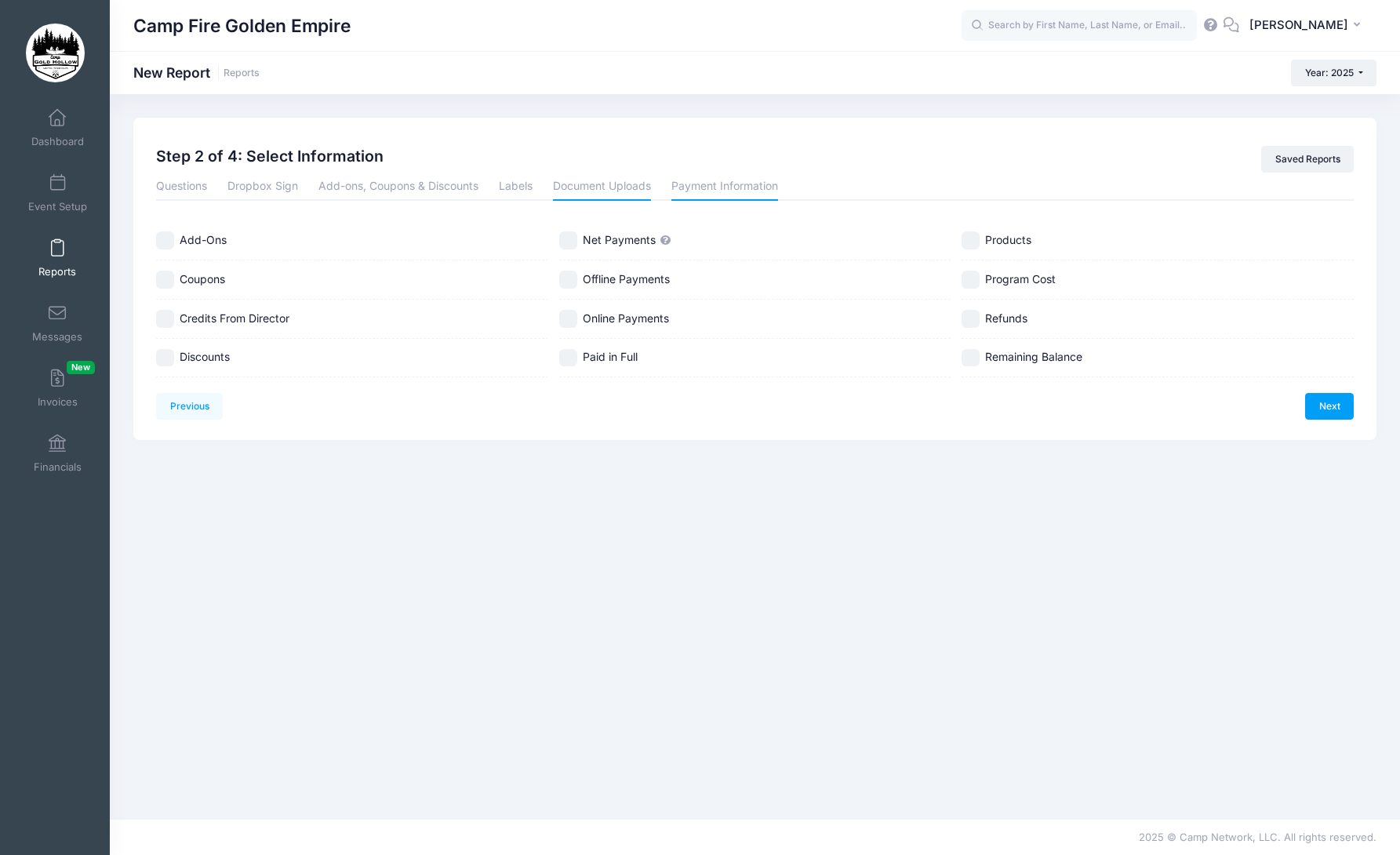
click at [638, 193] on link "Document Uploads" at bounding box center [602, 187] width 98 height 28
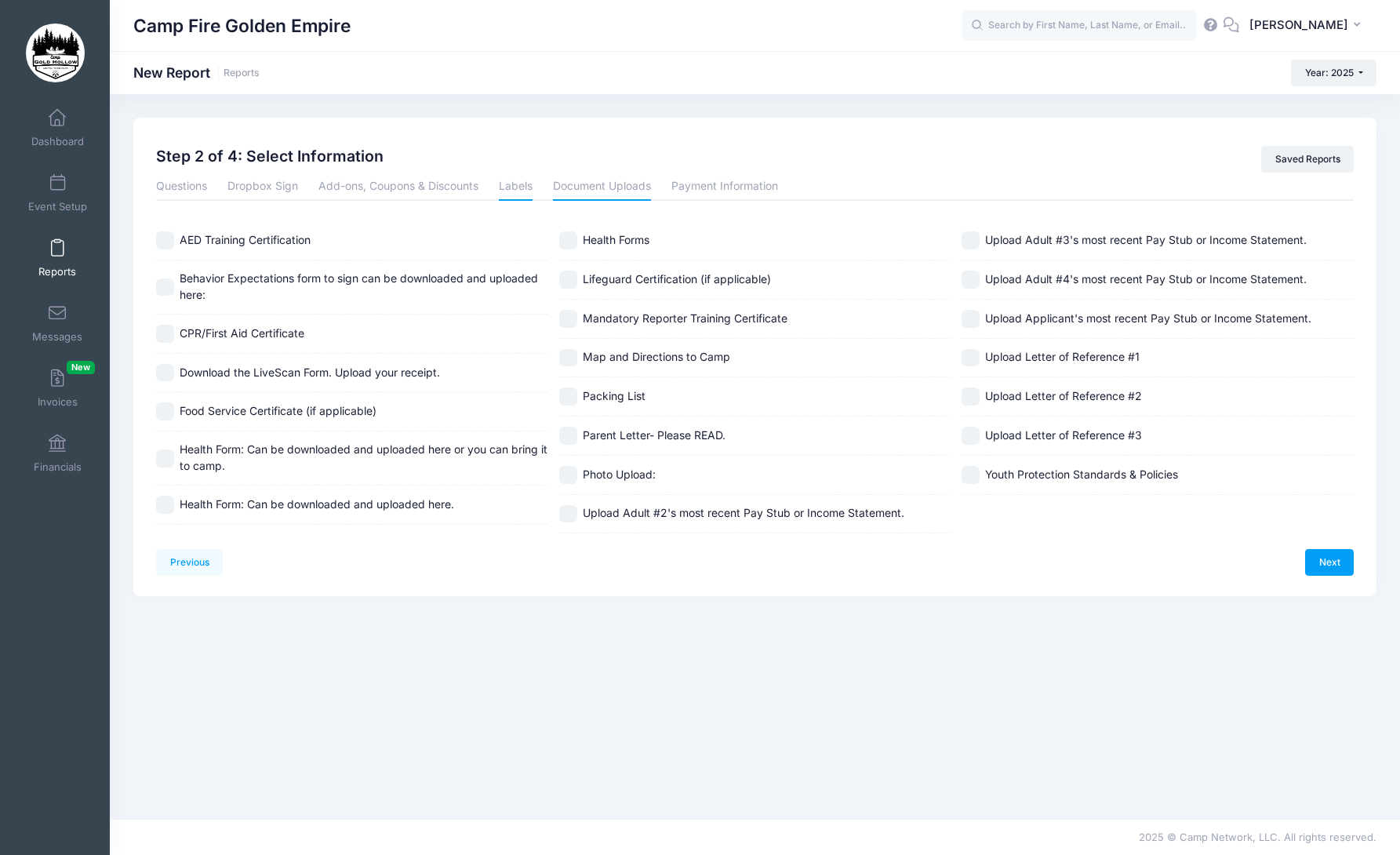
click at [509, 190] on link "Labels" at bounding box center [516, 187] width 34 height 28
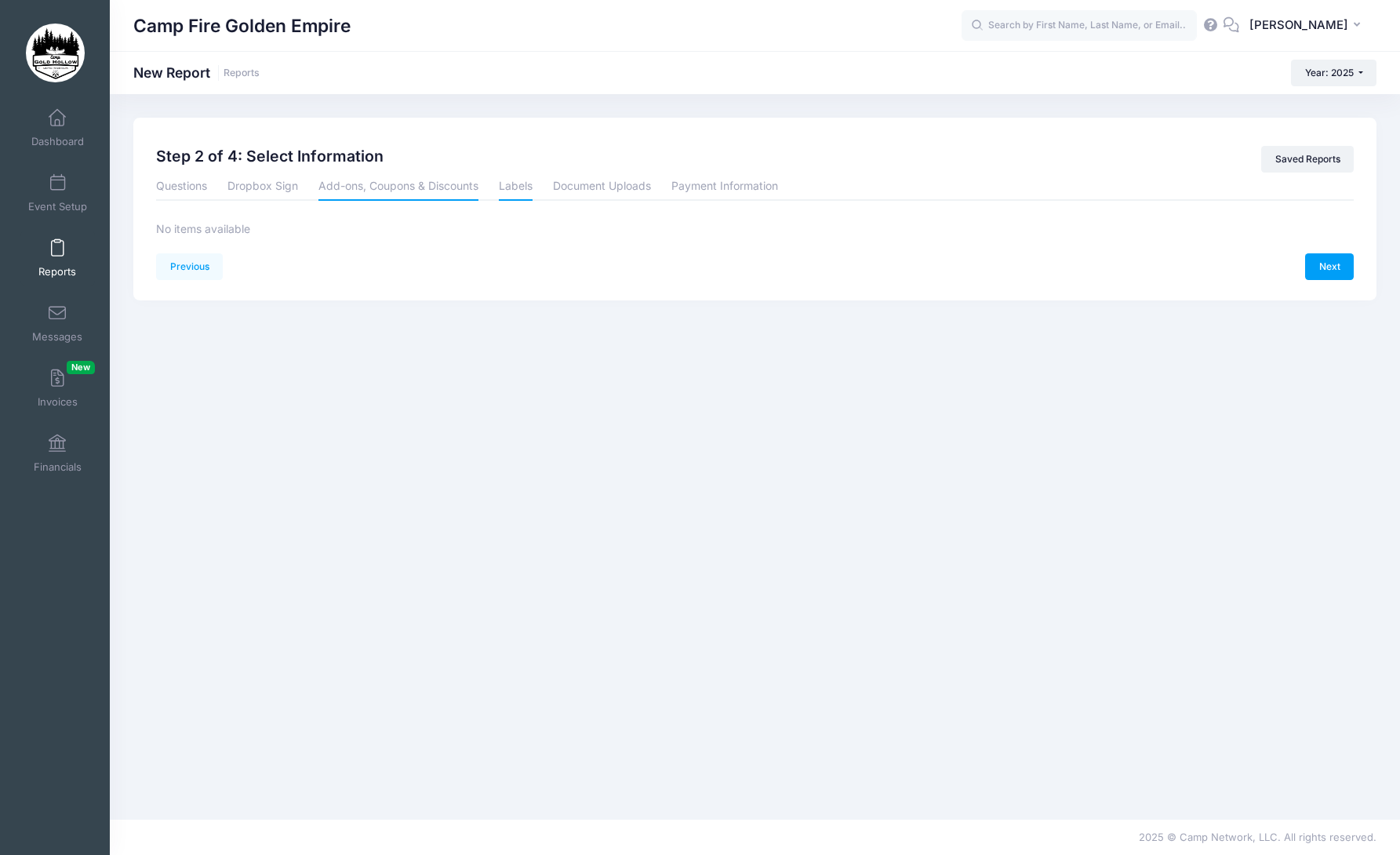
click at [434, 190] on link "Add-ons, Coupons & Discounts" at bounding box center [398, 187] width 160 height 28
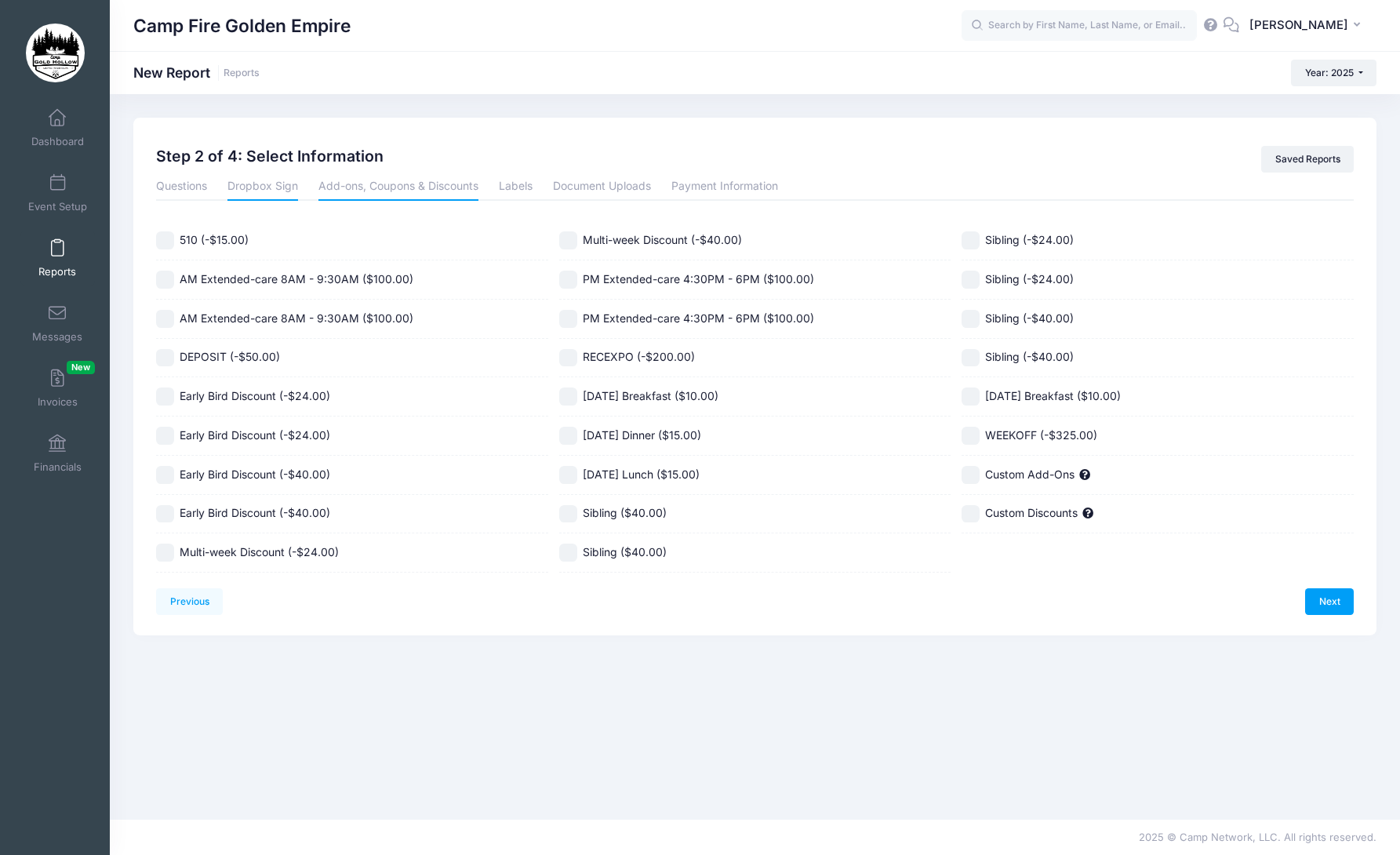
click at [256, 184] on link "Dropbox Sign" at bounding box center [262, 187] width 71 height 28
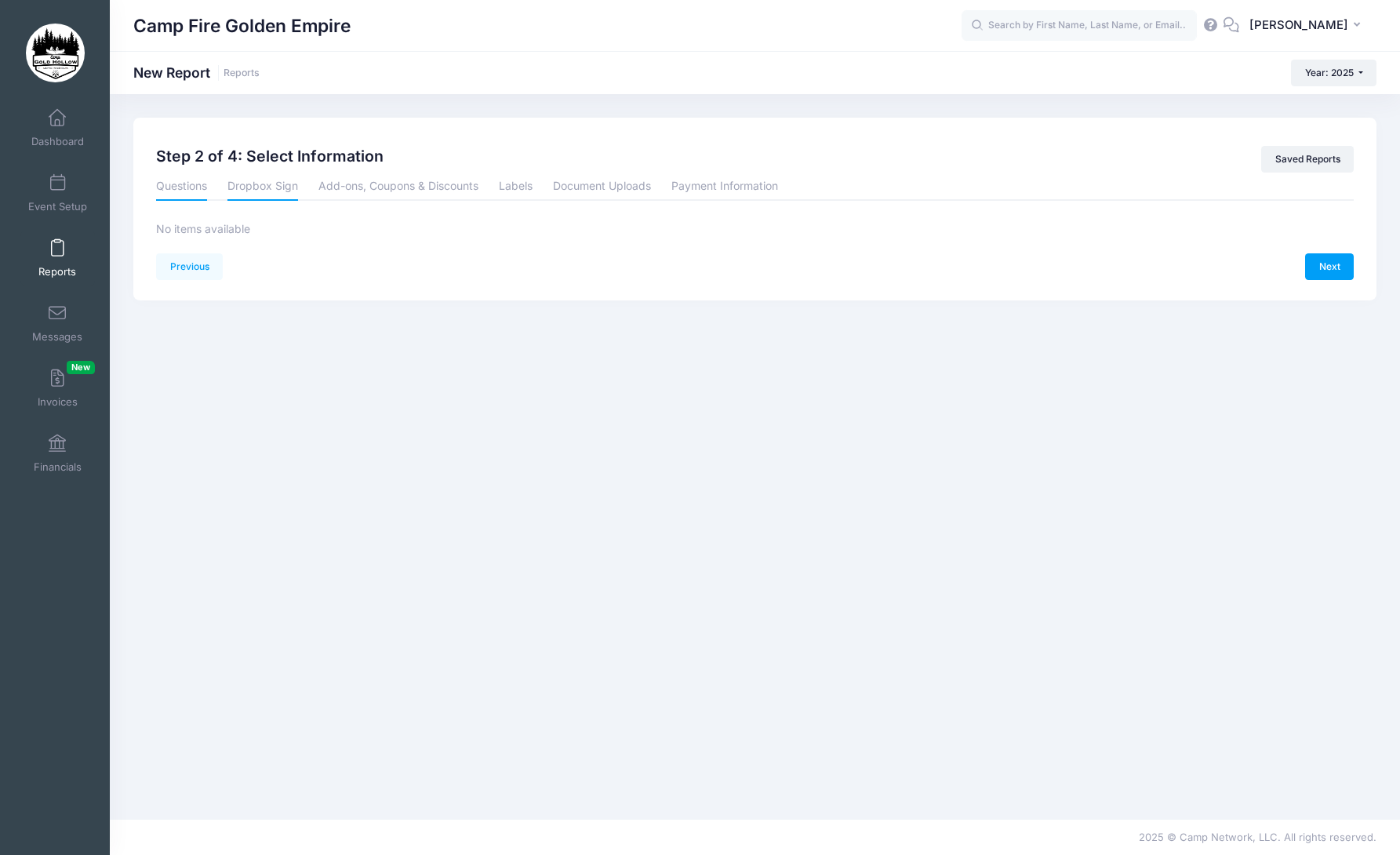
click at [181, 187] on link "Questions" at bounding box center [182, 187] width 51 height 28
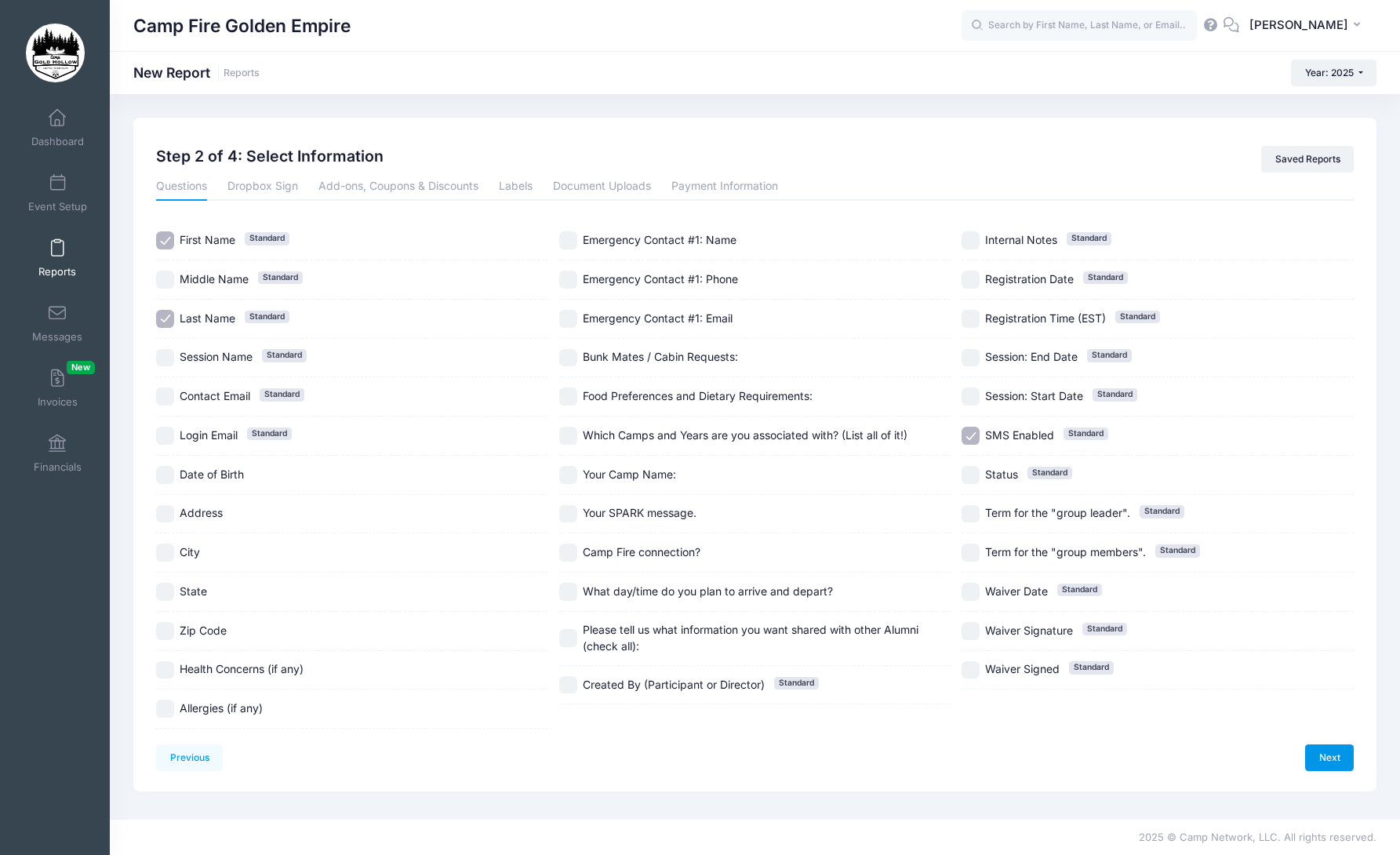
click at [1325, 760] on link "Next" at bounding box center [1329, 757] width 48 height 27
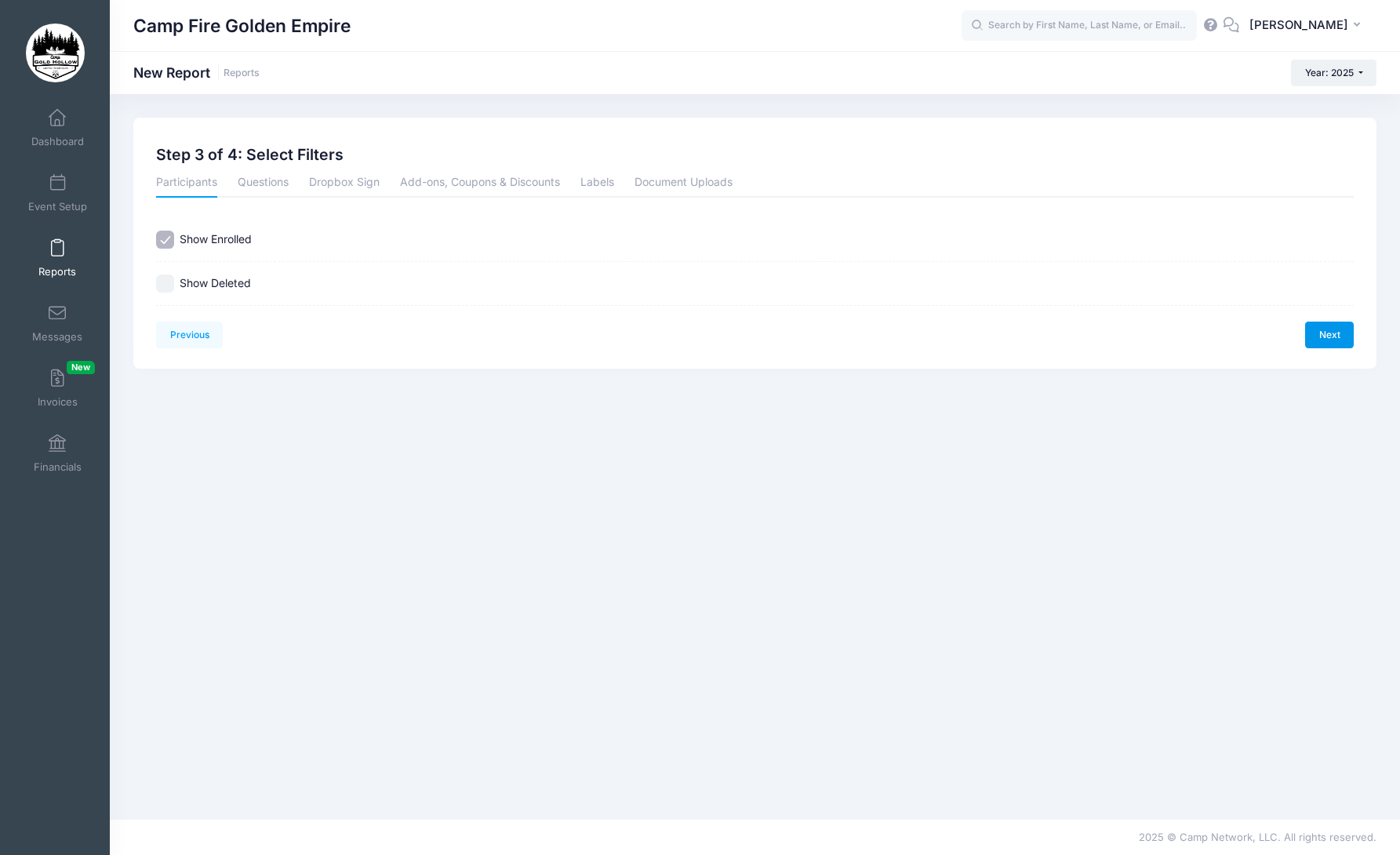
click at [1323, 346] on link "Next" at bounding box center [1329, 335] width 48 height 27
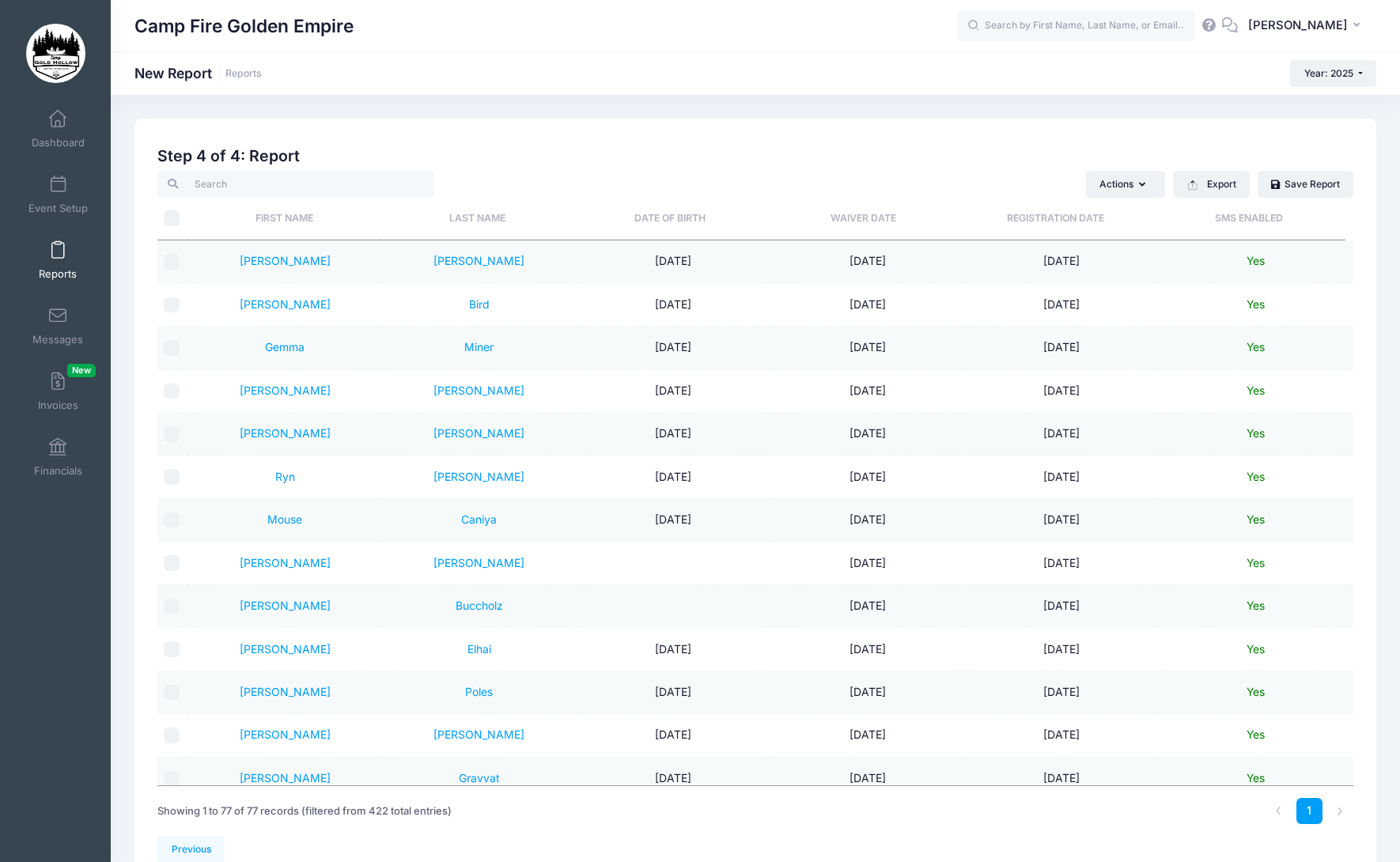
click at [1254, 263] on span "Yes" at bounding box center [1255, 261] width 18 height 13
click at [1142, 185] on icon "button" at bounding box center [1144, 185] width 12 height 0
click at [1040, 137] on div "Previous Next Step 4 of 4: Create Report 1 Select Sessions 2 Select Information…" at bounding box center [755, 500] width 1242 height 765
click at [1215, 193] on button "Export" at bounding box center [1211, 184] width 76 height 27
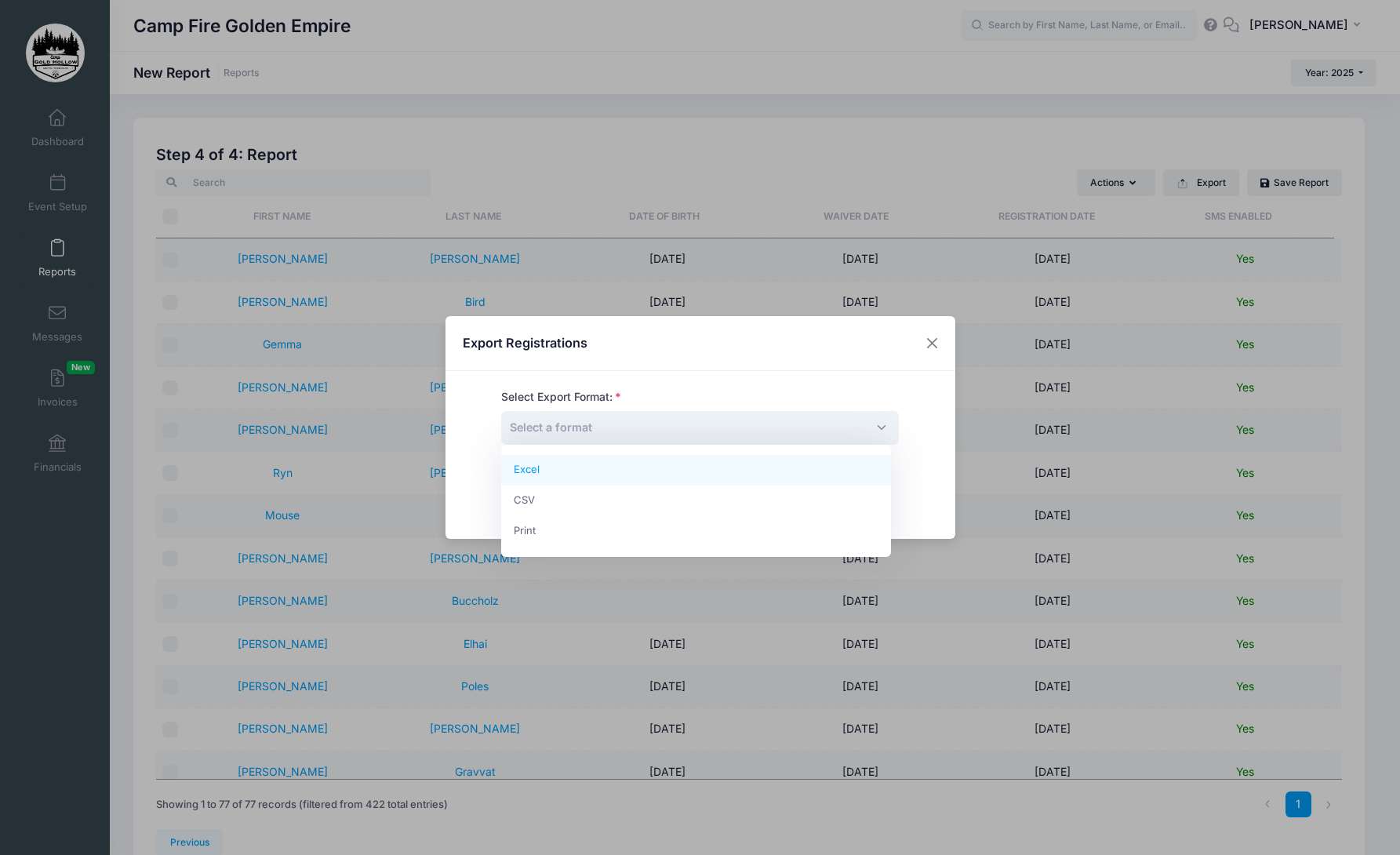
click at [595, 433] on span "Select a format" at bounding box center [700, 428] width 398 height 34
click at [918, 388] on div "Export Registrations Select Export Format: Excel CSV Print Select a format Canc…" at bounding box center [700, 428] width 510 height 223
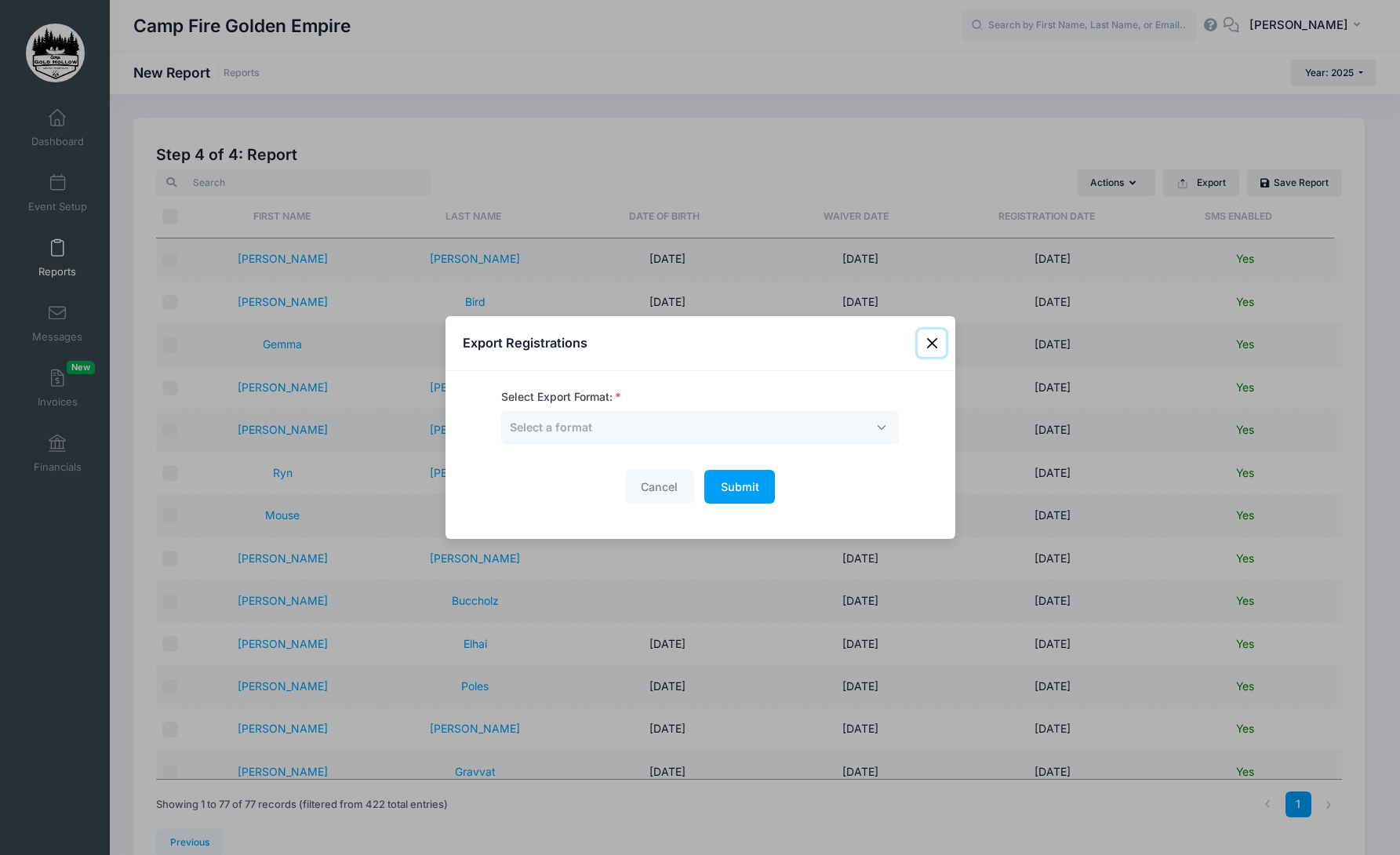
click at [937, 345] on button "Close" at bounding box center [932, 344] width 28 height 28
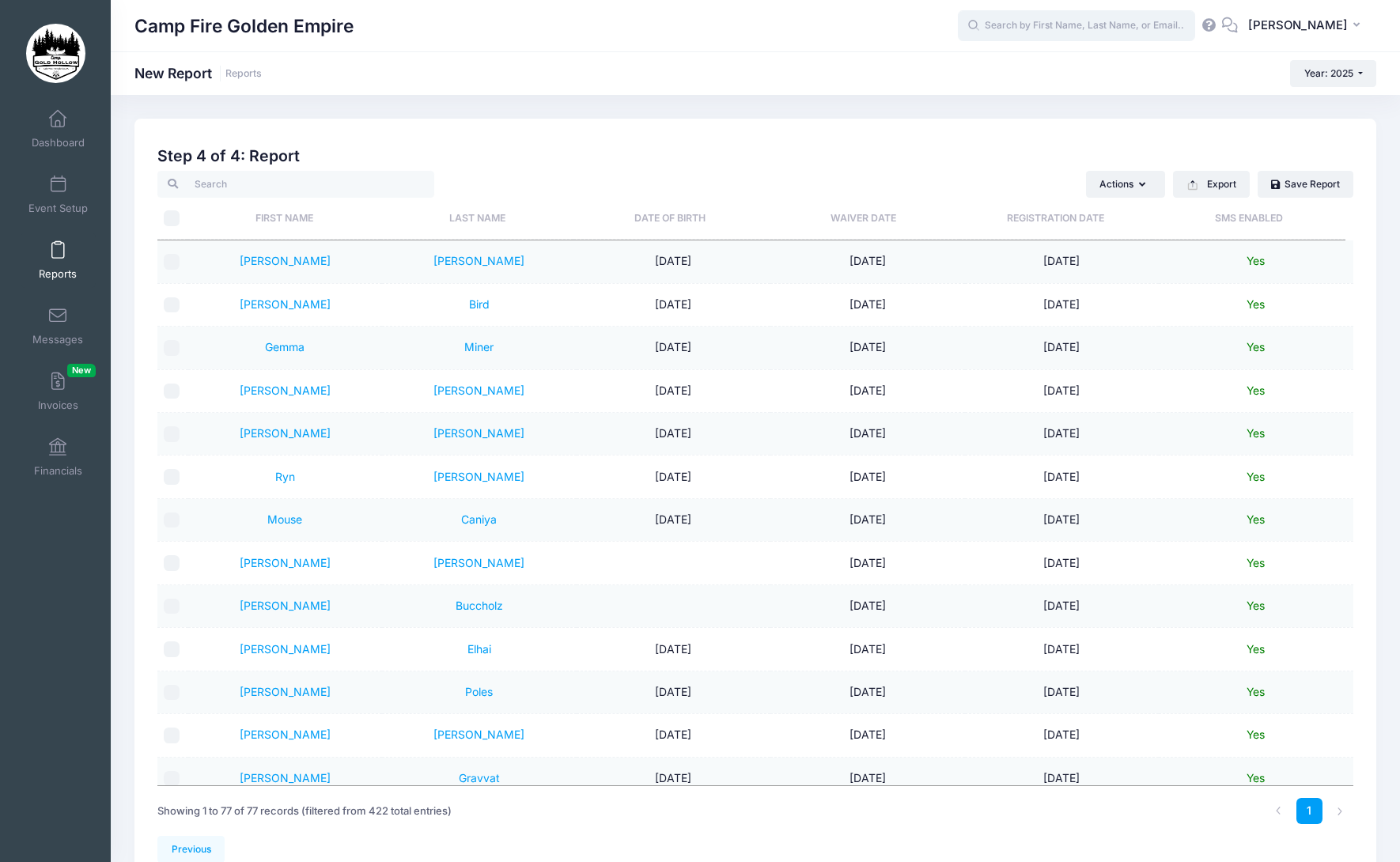
click at [1076, 32] on input "text" at bounding box center [1076, 26] width 238 height 32
click at [1051, 20] on input "text" at bounding box center [1076, 26] width 238 height 32
type input "sms"
click at [874, 152] on h2 "Step 4 of 4: Report" at bounding box center [755, 156] width 1196 height 18
click at [492, 261] on link "Fitzgerald" at bounding box center [478, 261] width 91 height 13
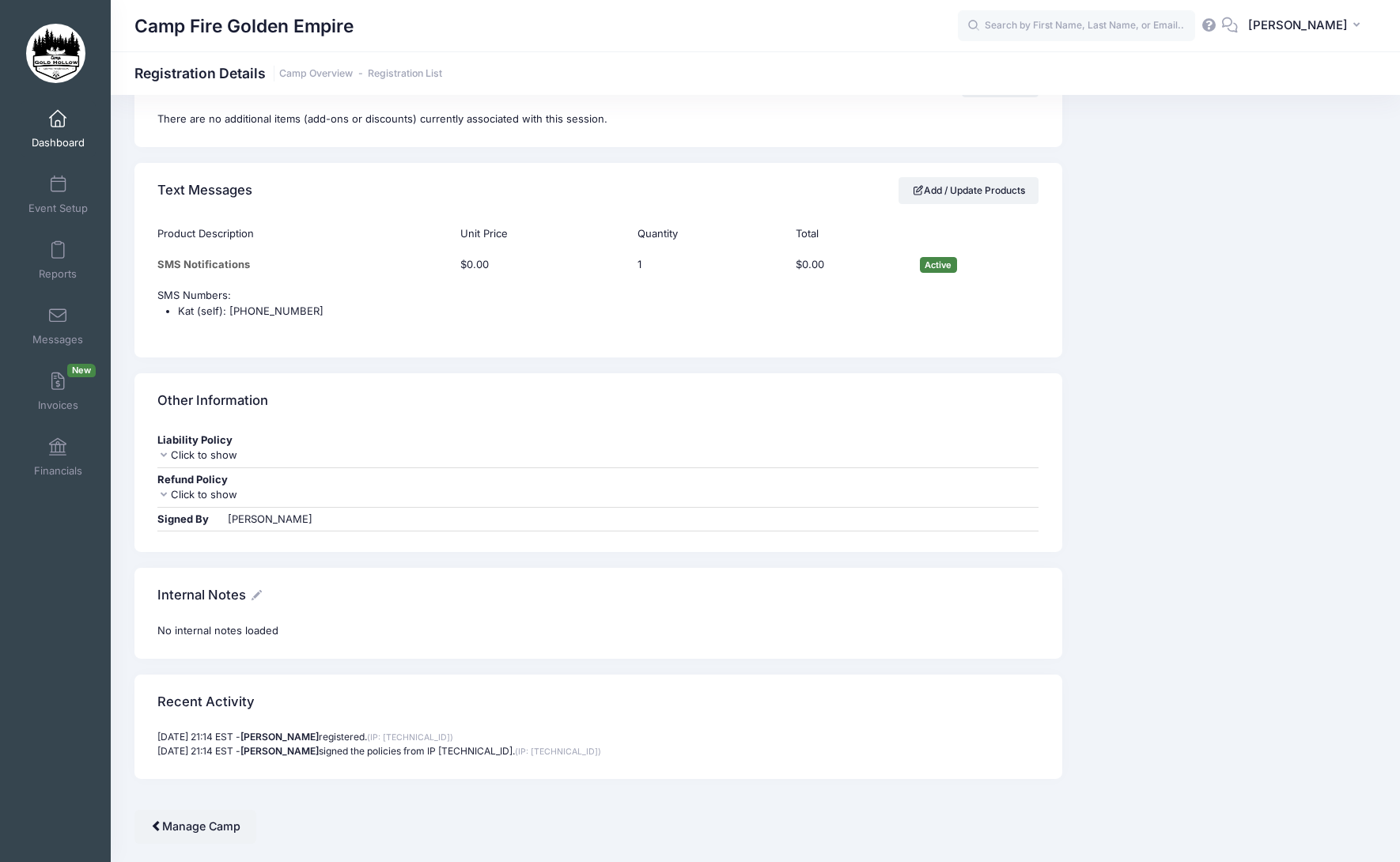
scroll to position [1510, 0]
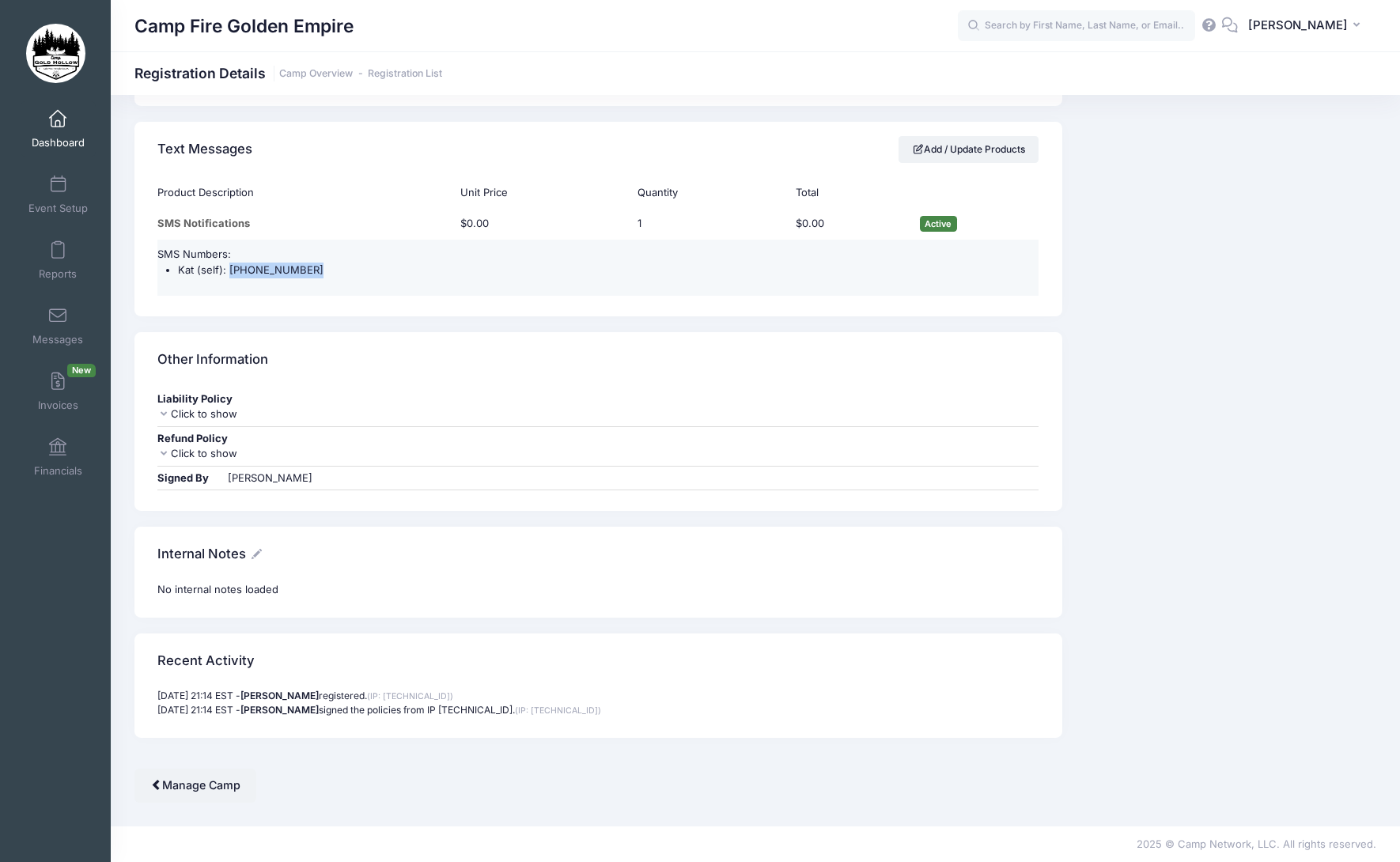
drag, startPoint x: 310, startPoint y: 271, endPoint x: 228, endPoint y: 271, distance: 82.0
click at [228, 271] on li "Kat (self): (925) 437-8752" at bounding box center [608, 270] width 861 height 16
copy li "(925) 437-8752"
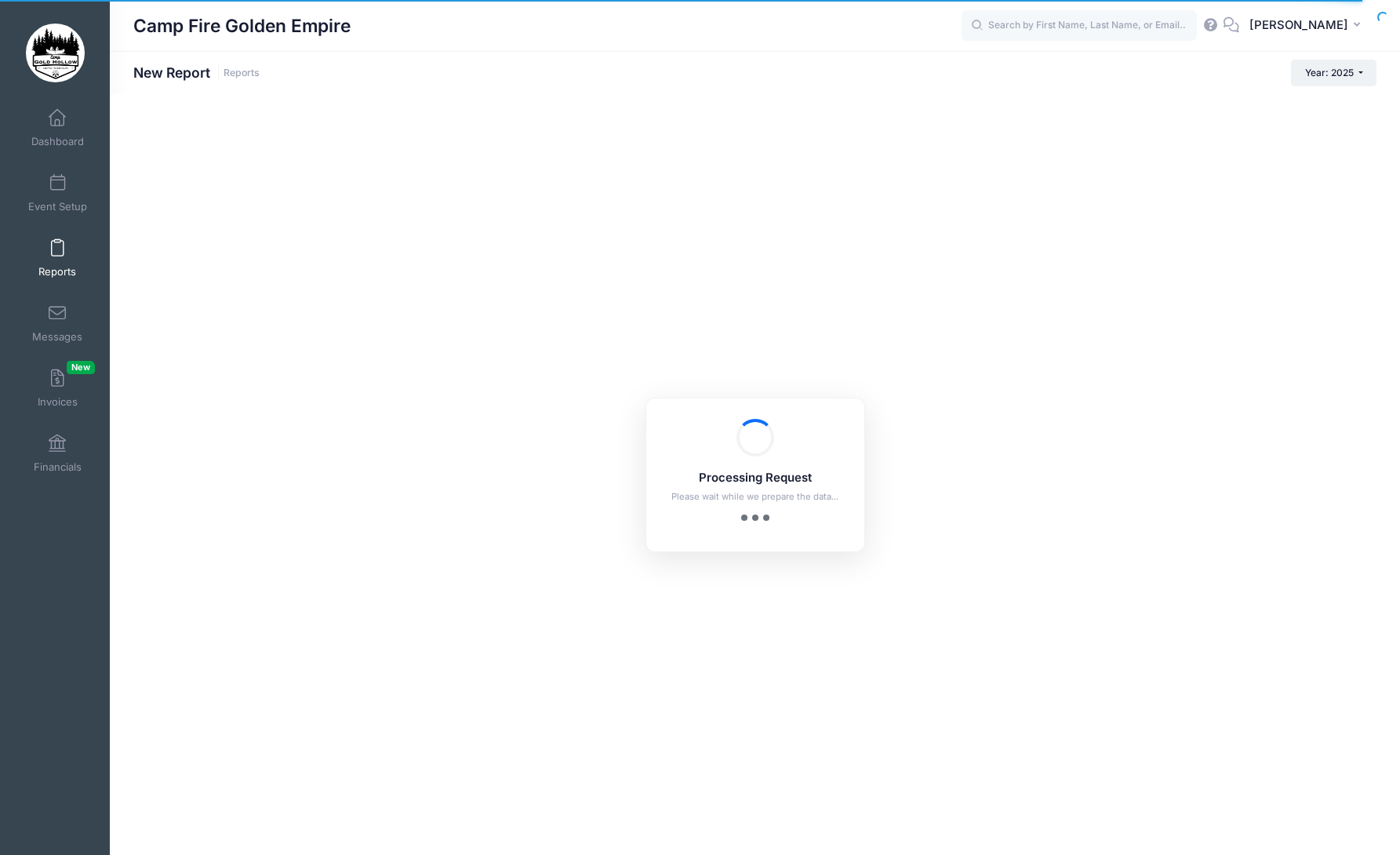
checkbox input "true"
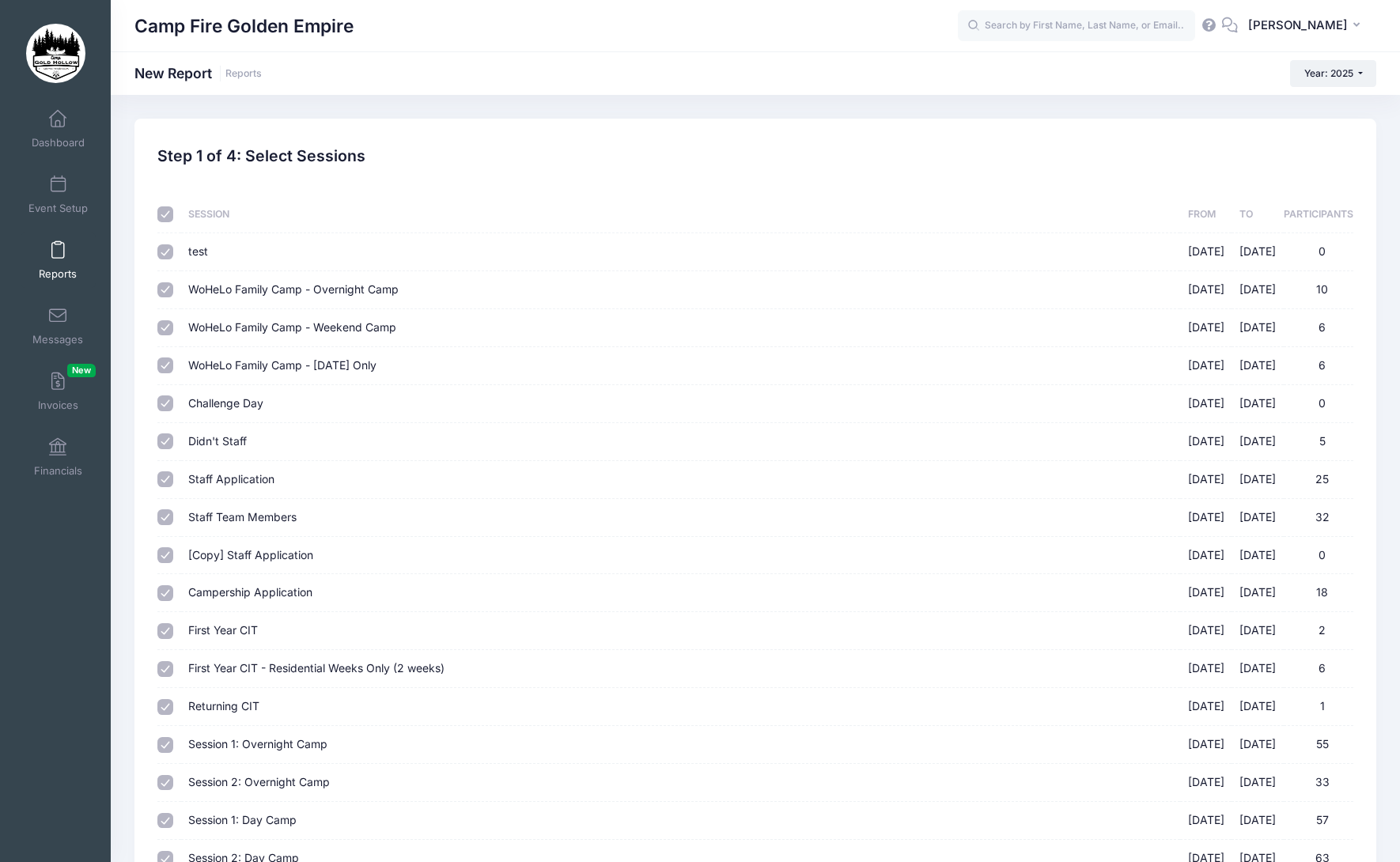
click at [166, 210] on input "checkbox" at bounding box center [165, 214] width 16 height 16
checkbox input "false"
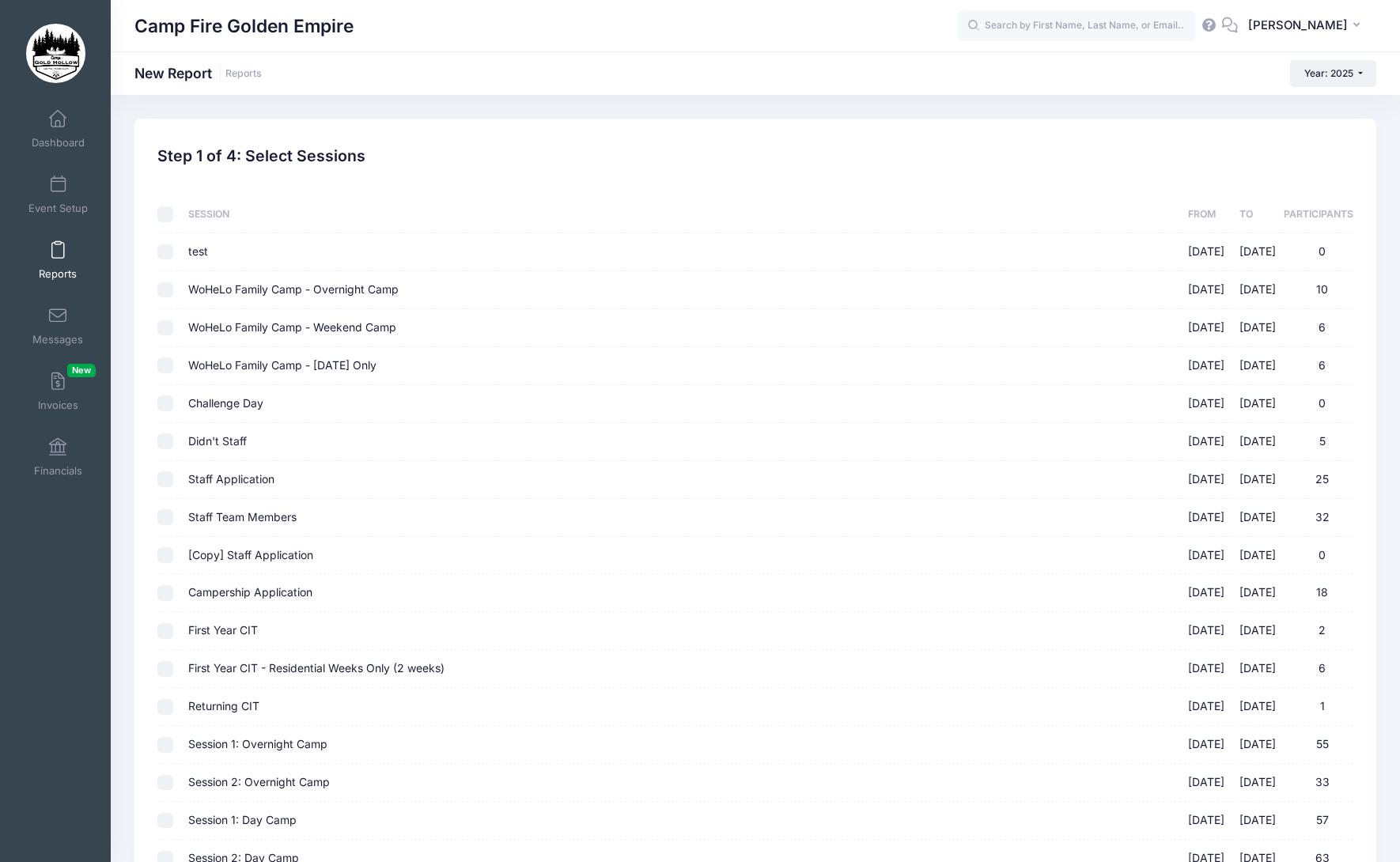
checkbox input "false"
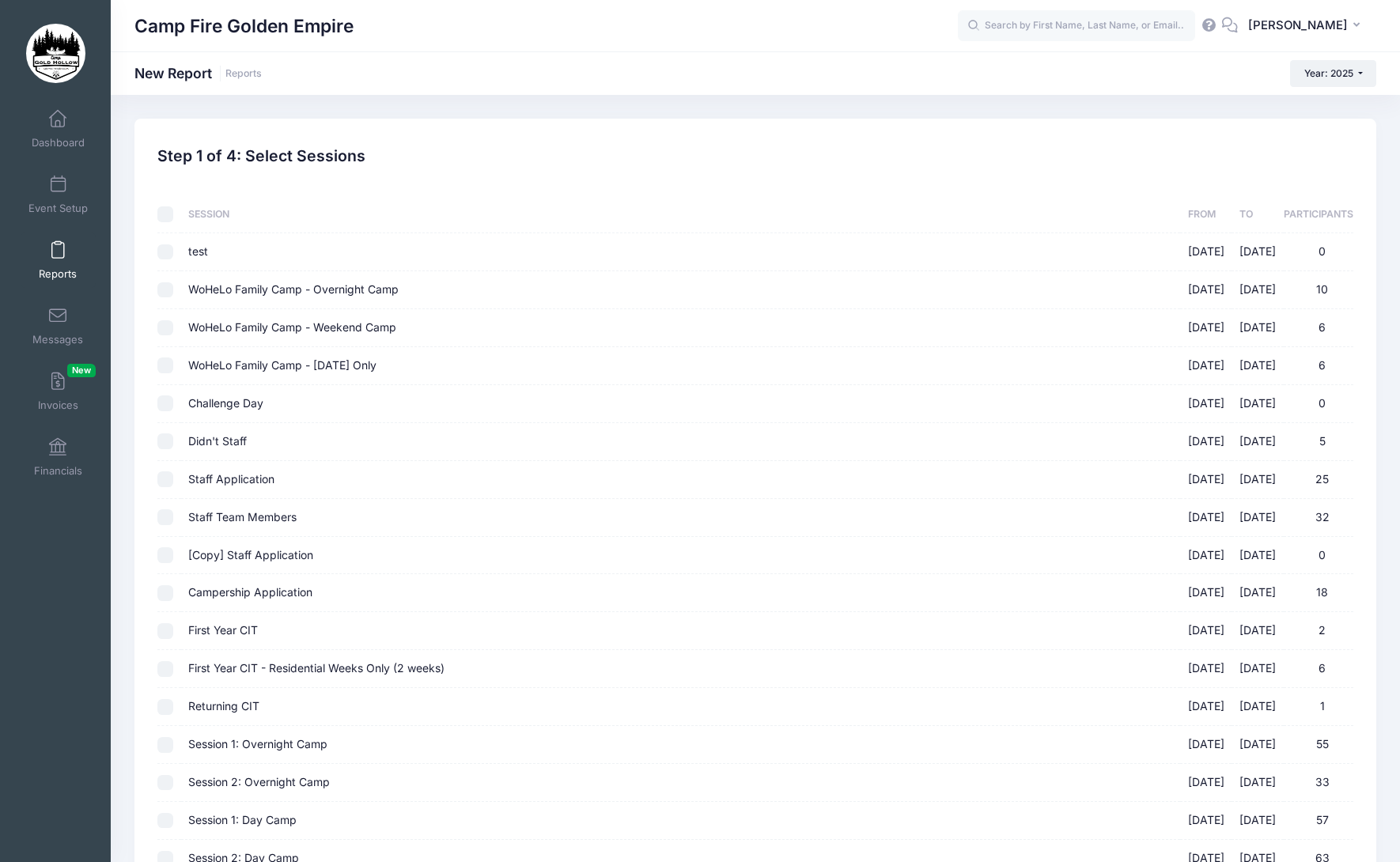
checkbox input "false"
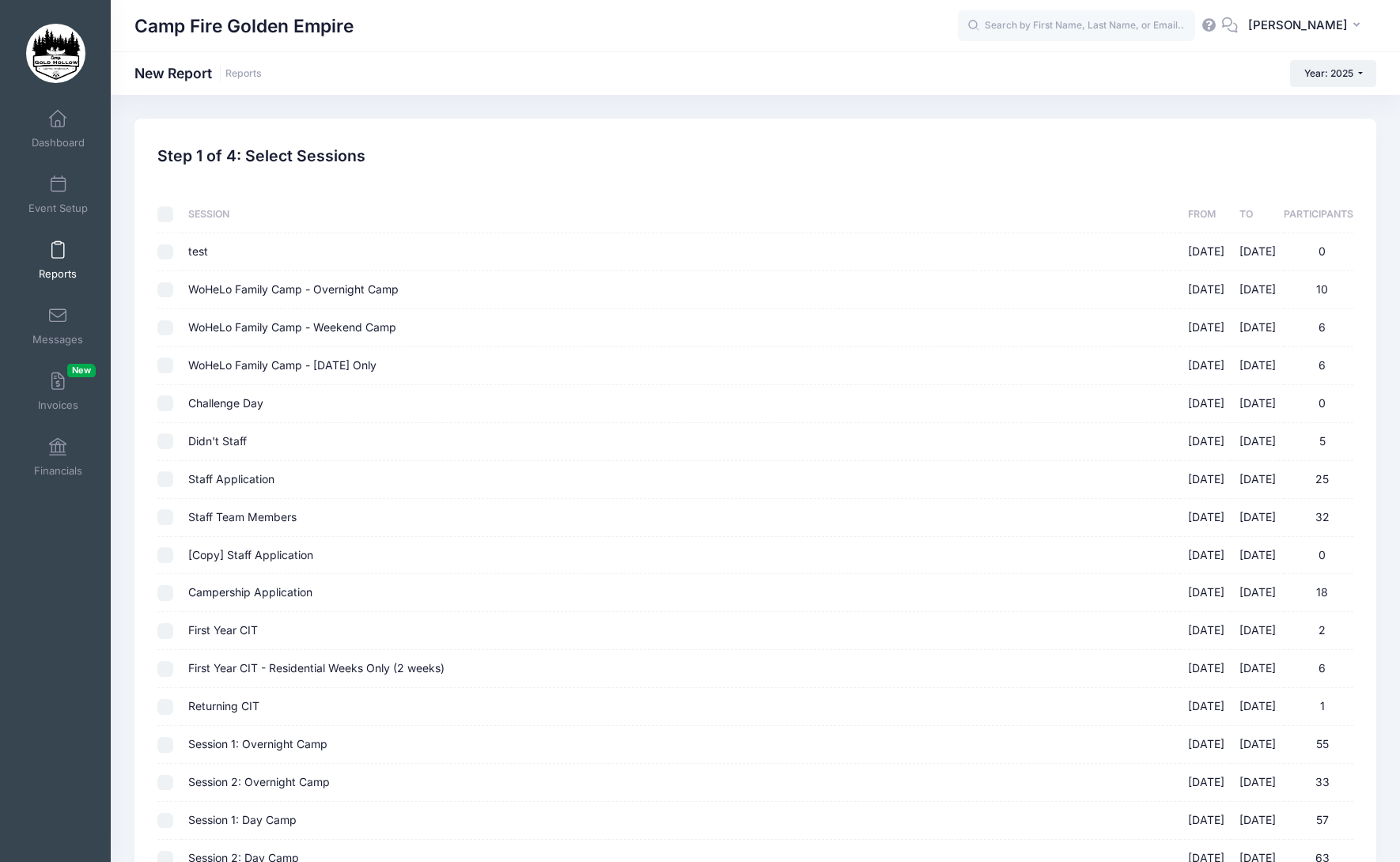
checkbox input "false"
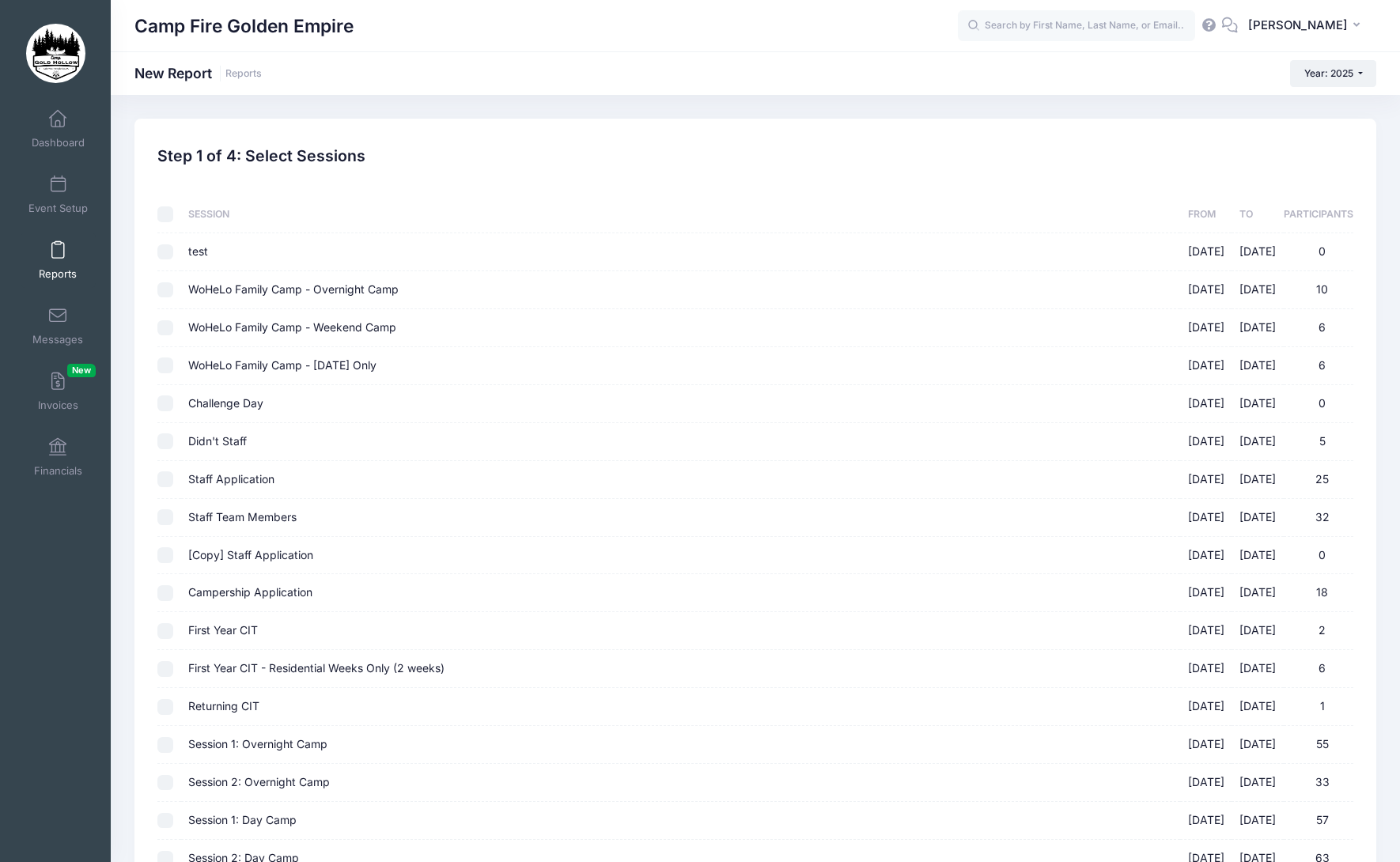
checkbox input "false"
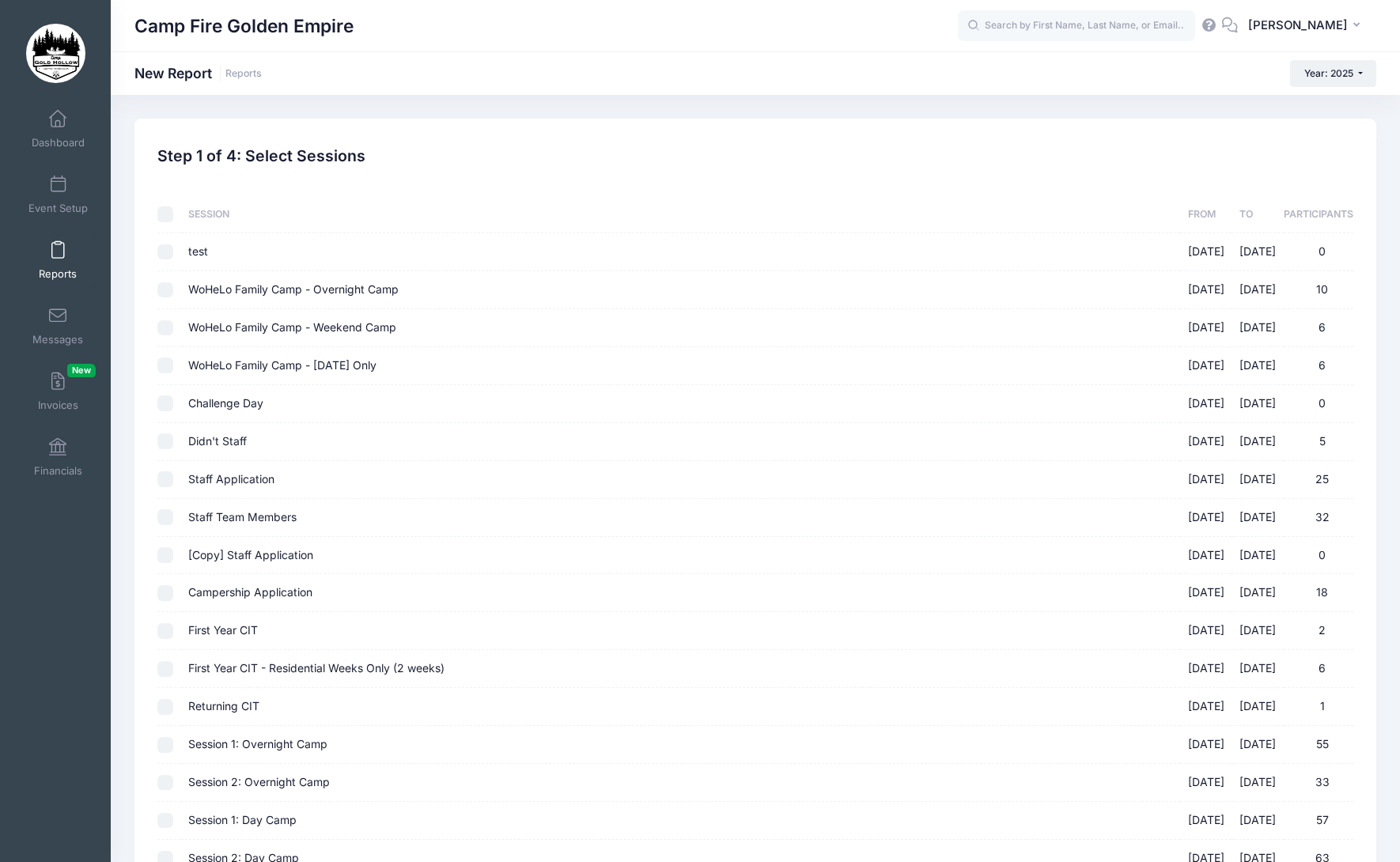
checkbox input "false"
click at [166, 210] on input "checkbox" at bounding box center [165, 214] width 16 height 16
checkbox input "true"
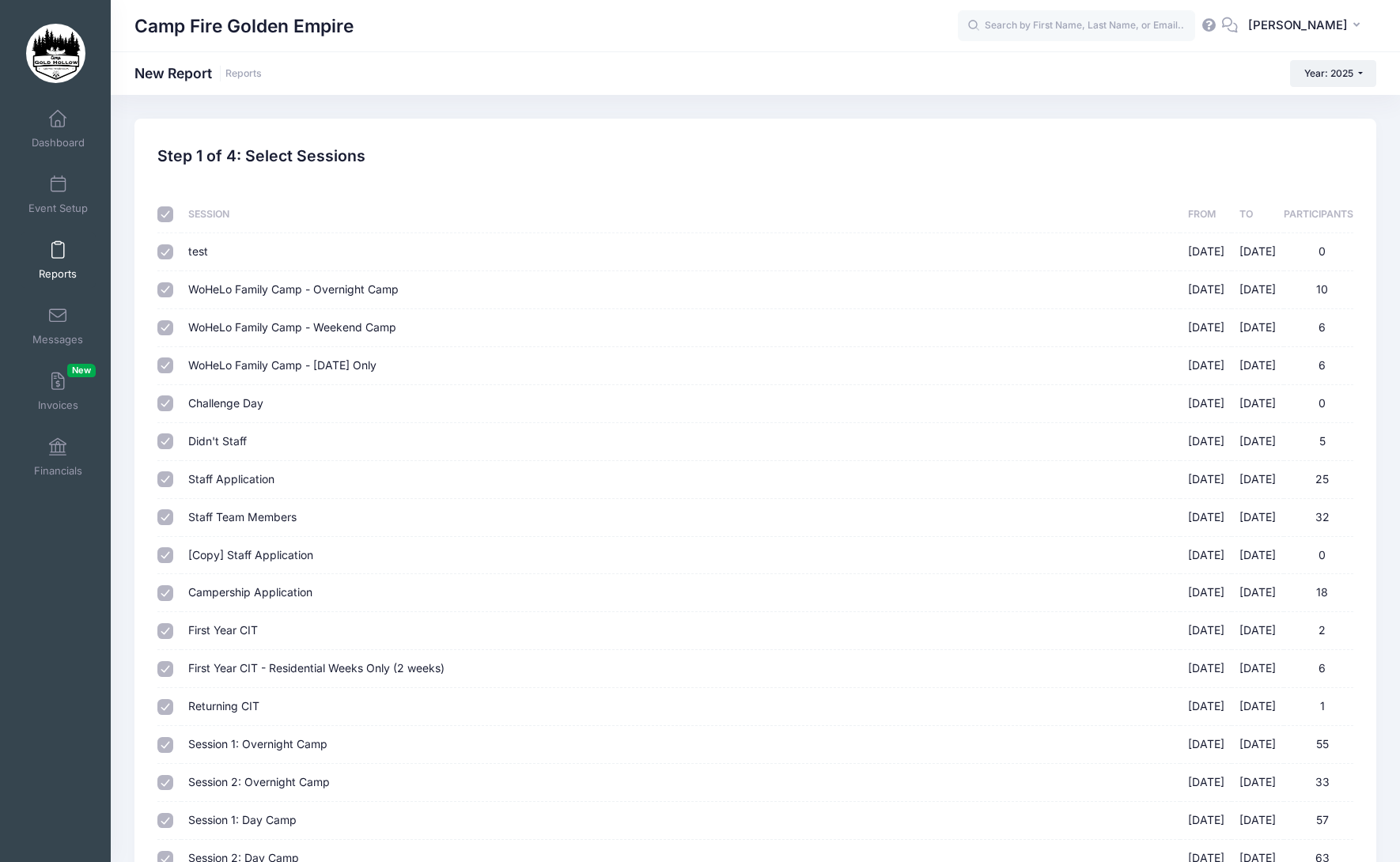
checkbox input "true"
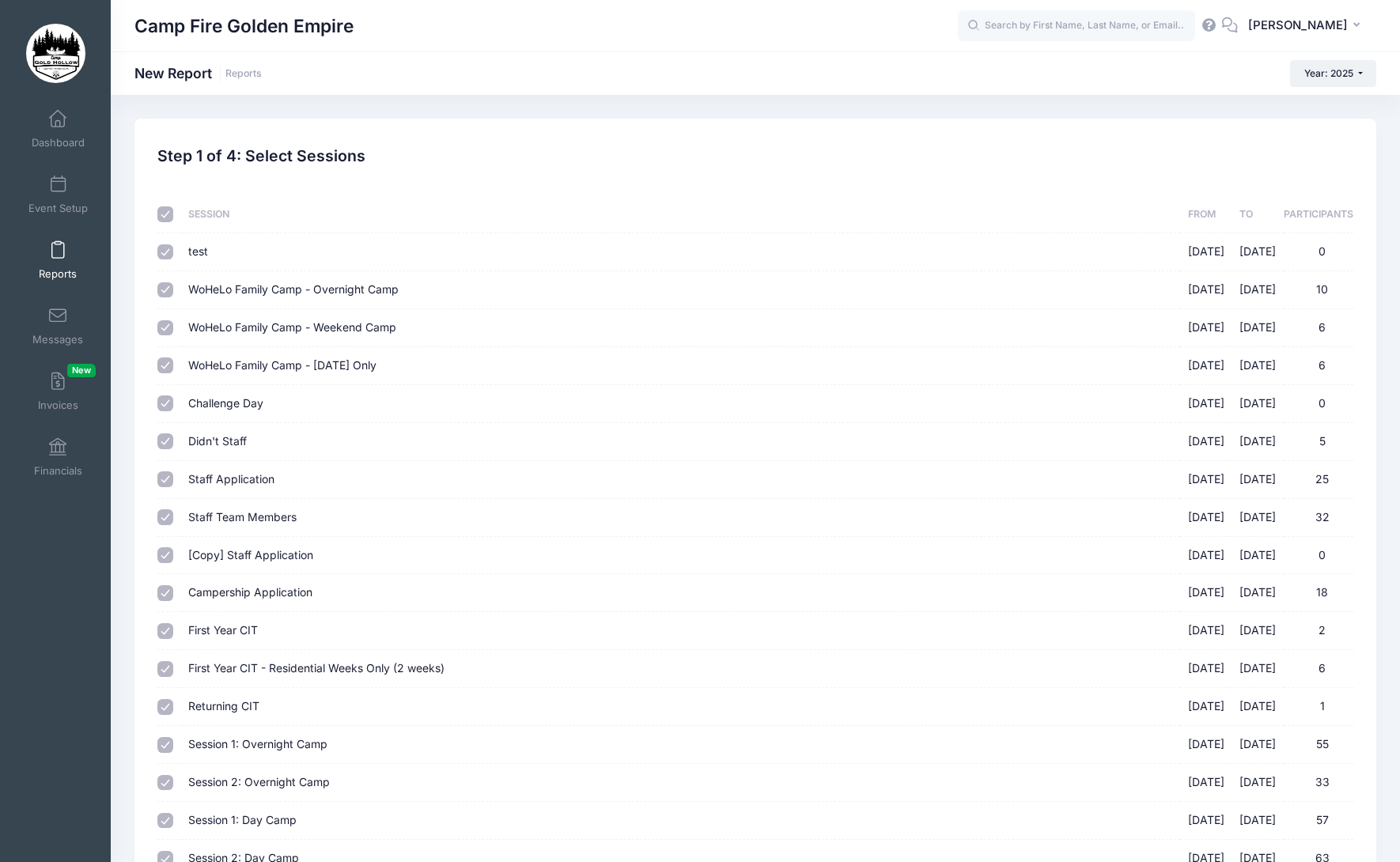
checkbox input "true"
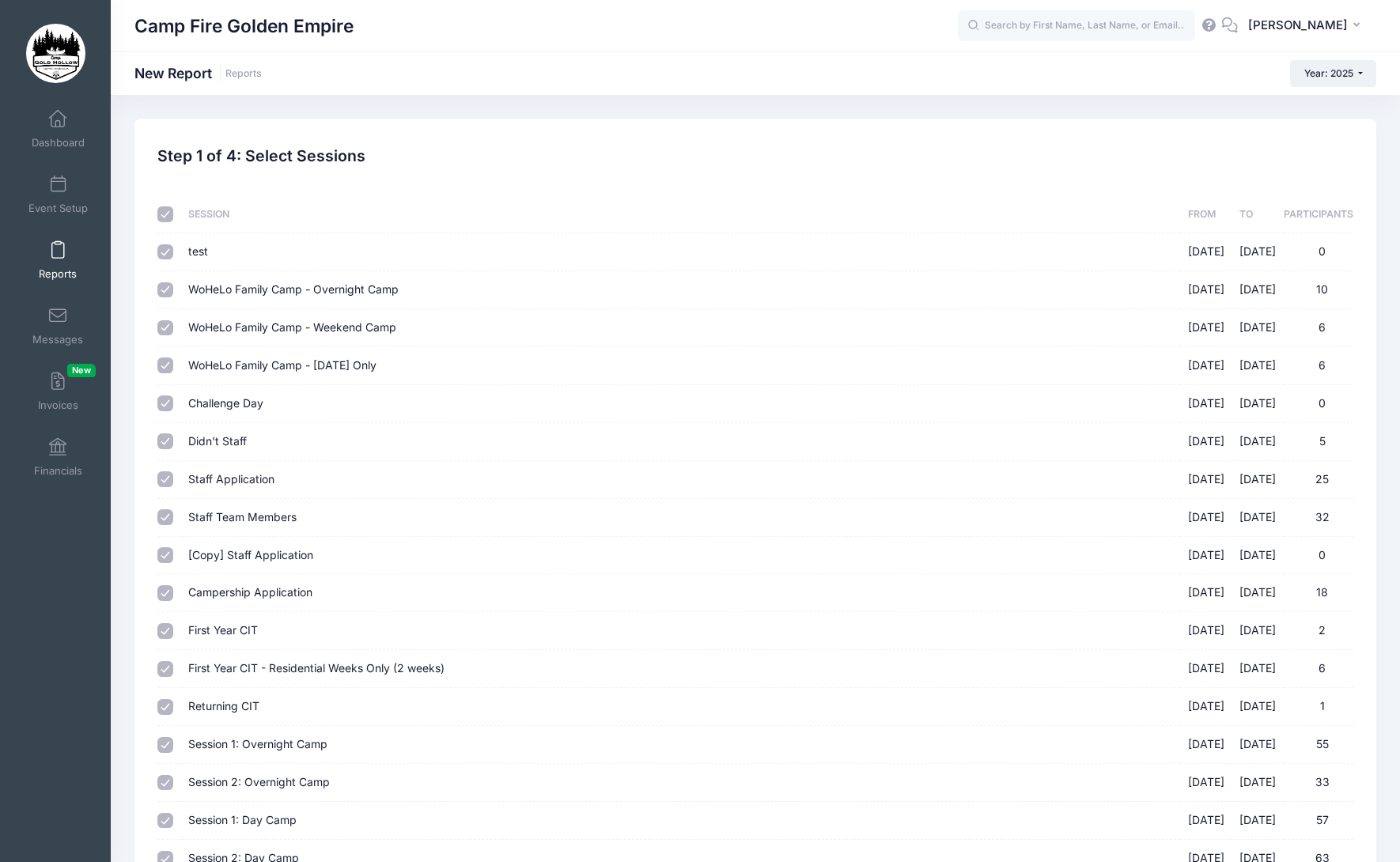
checkbox input "true"
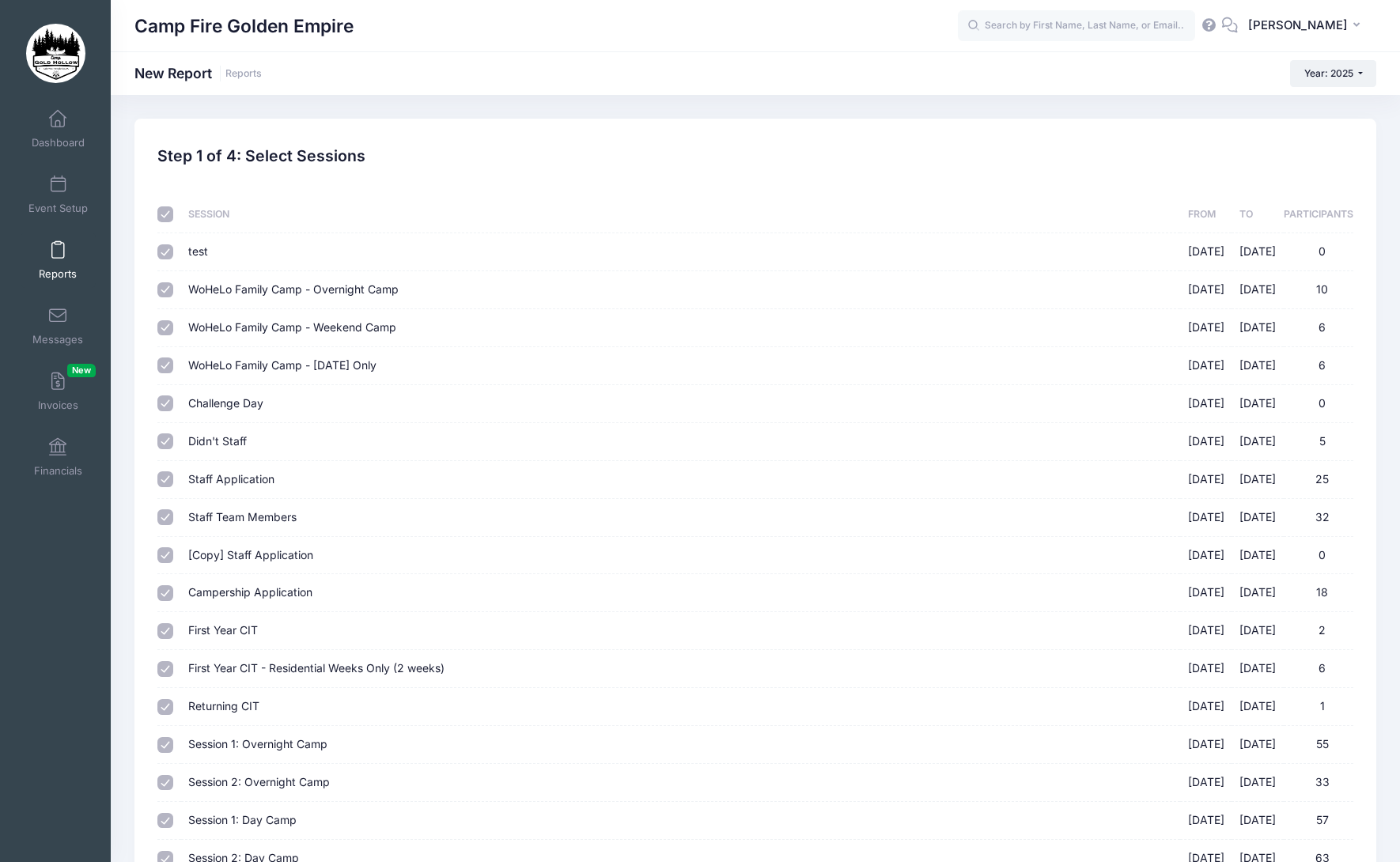
checkbox input "true"
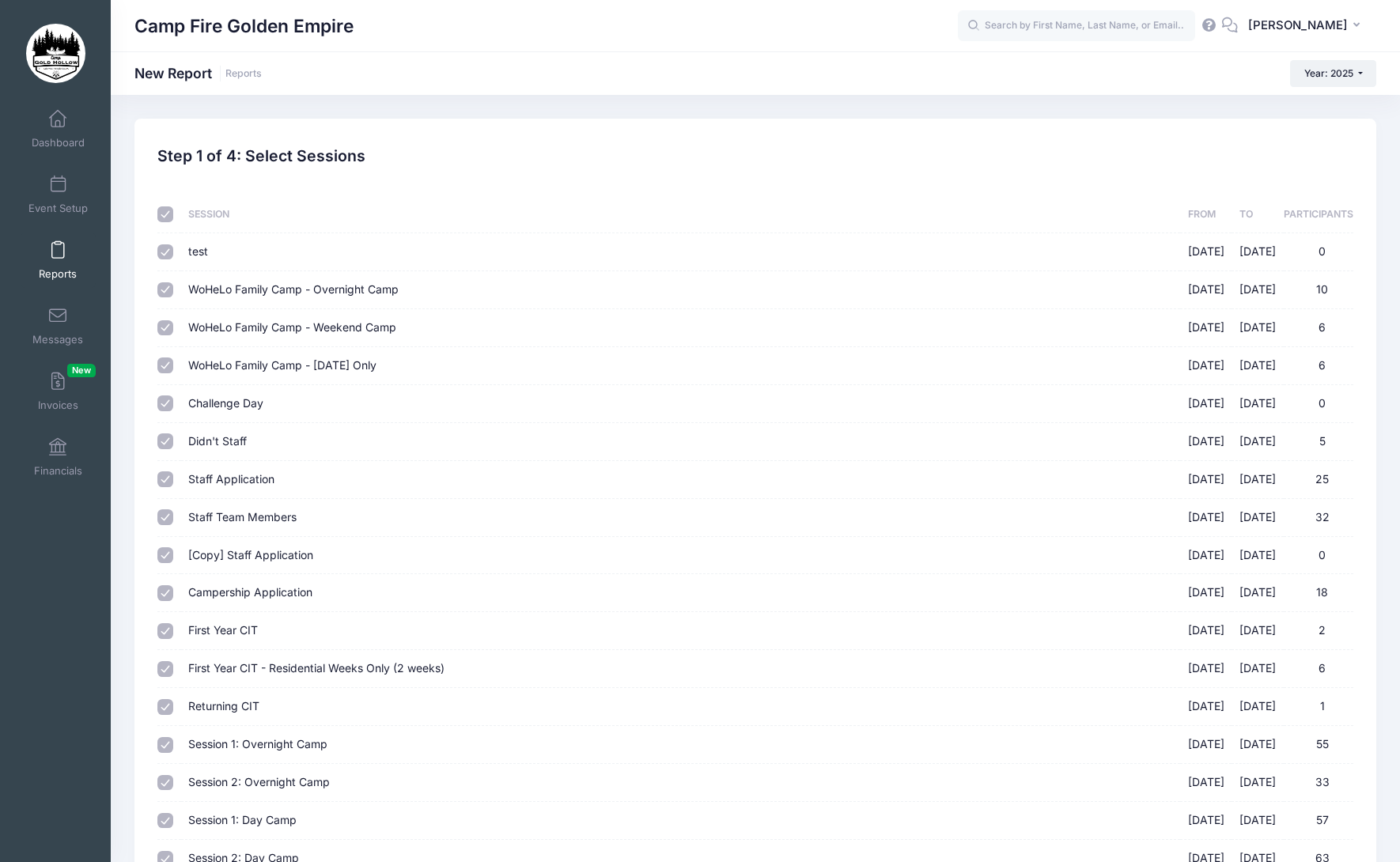
checkbox input "true"
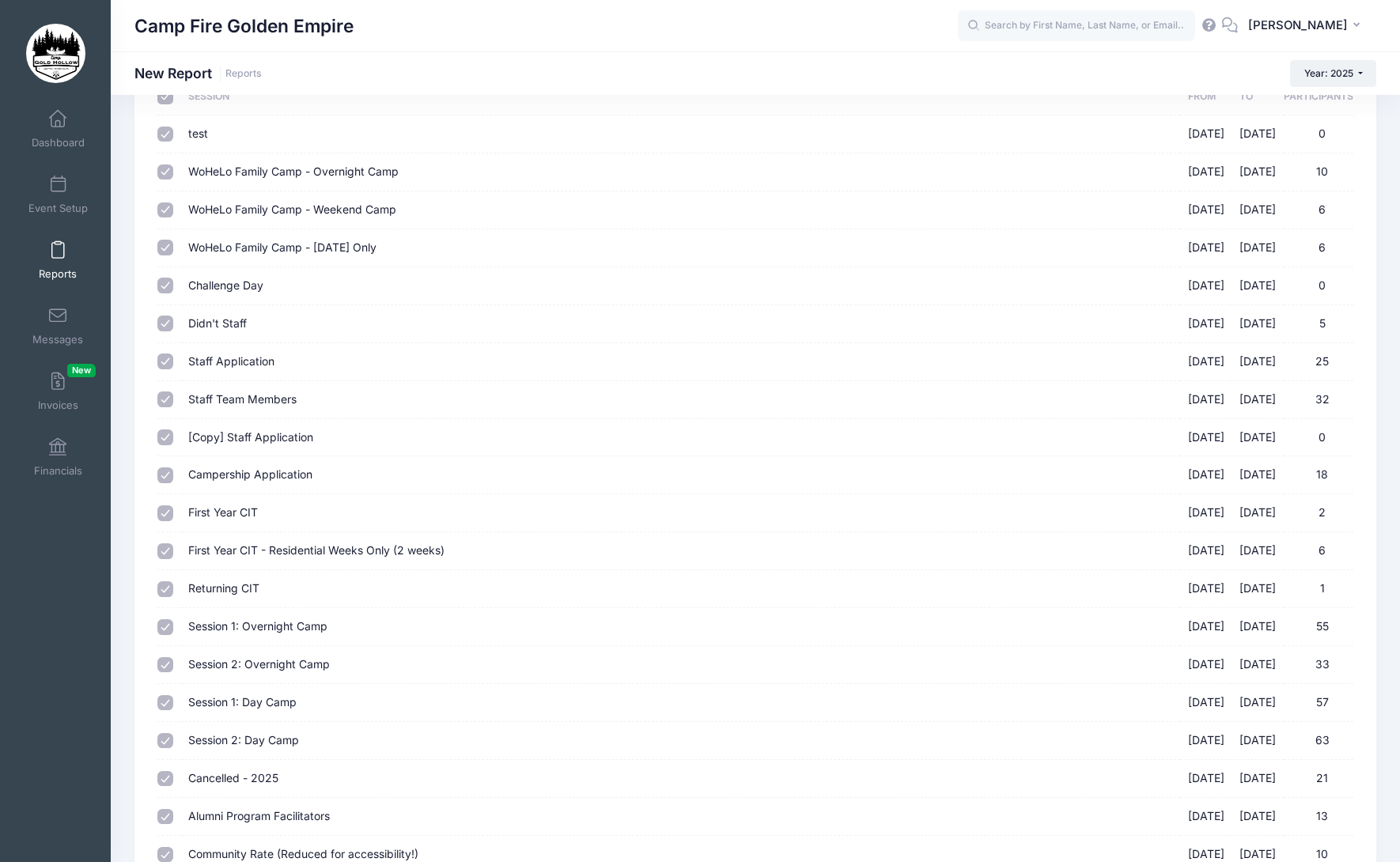
scroll to position [79, 0]
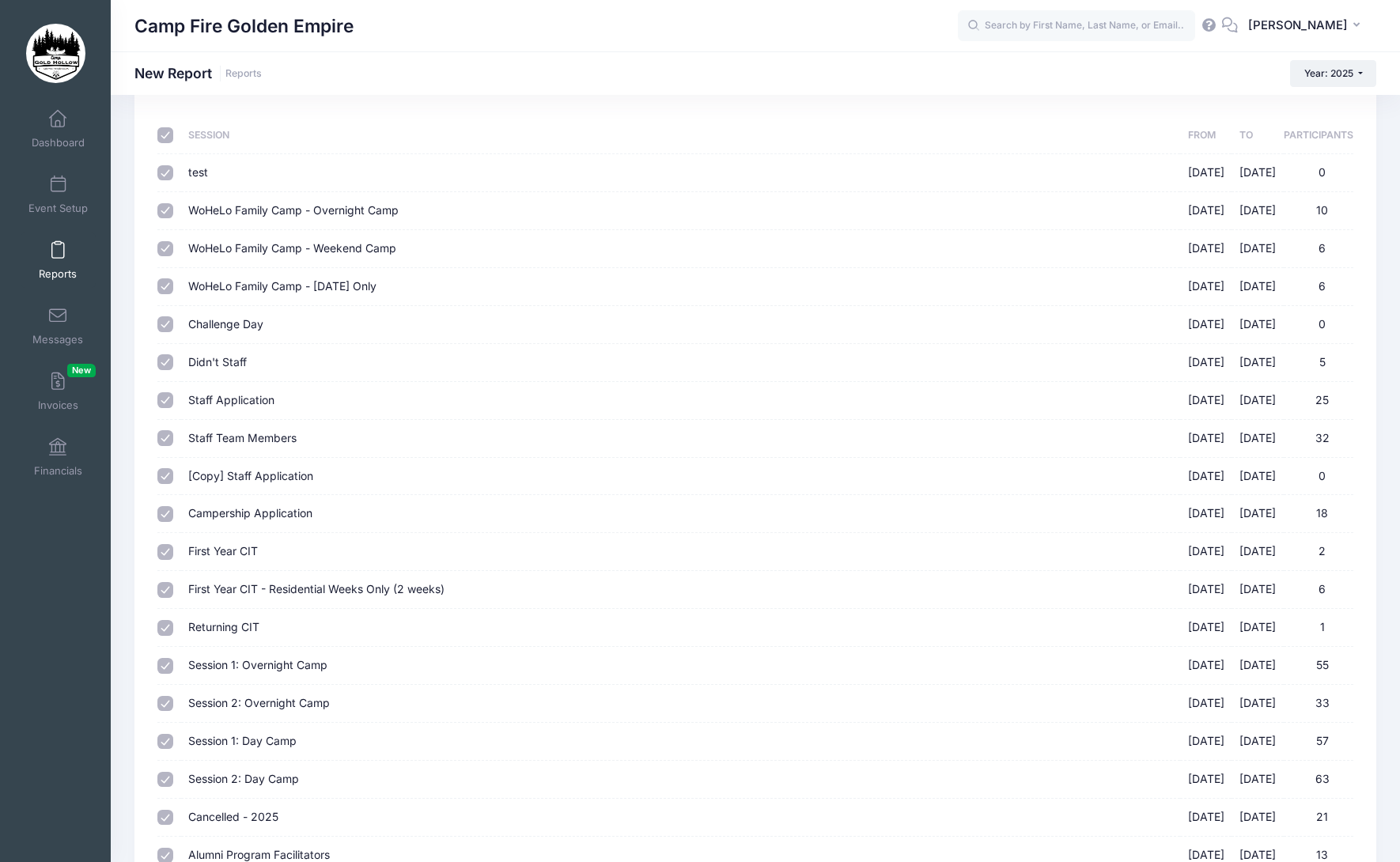
click at [166, 136] on input "checkbox" at bounding box center [165, 135] width 16 height 16
checkbox input "false"
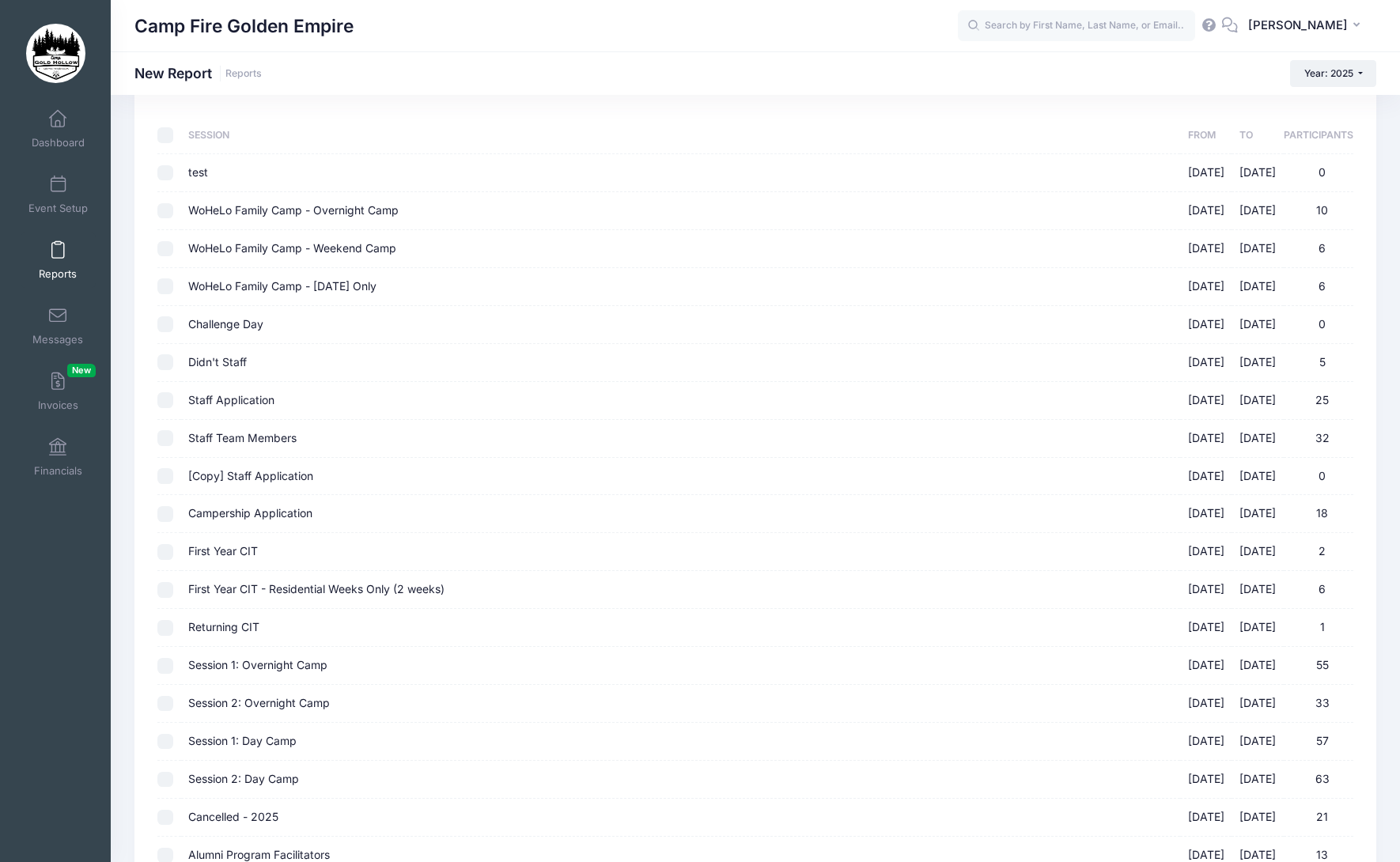
checkbox input "false"
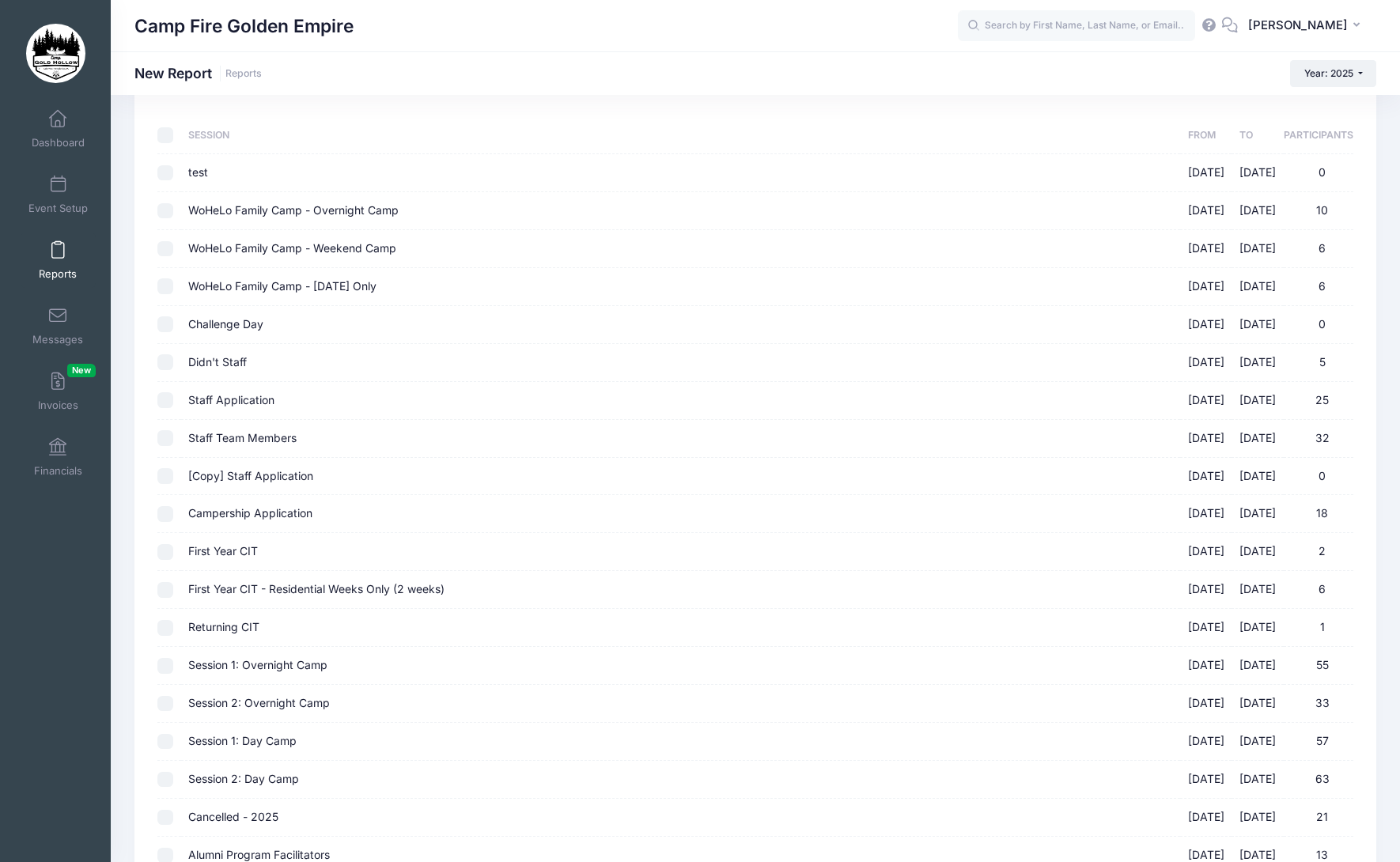
checkbox input "false"
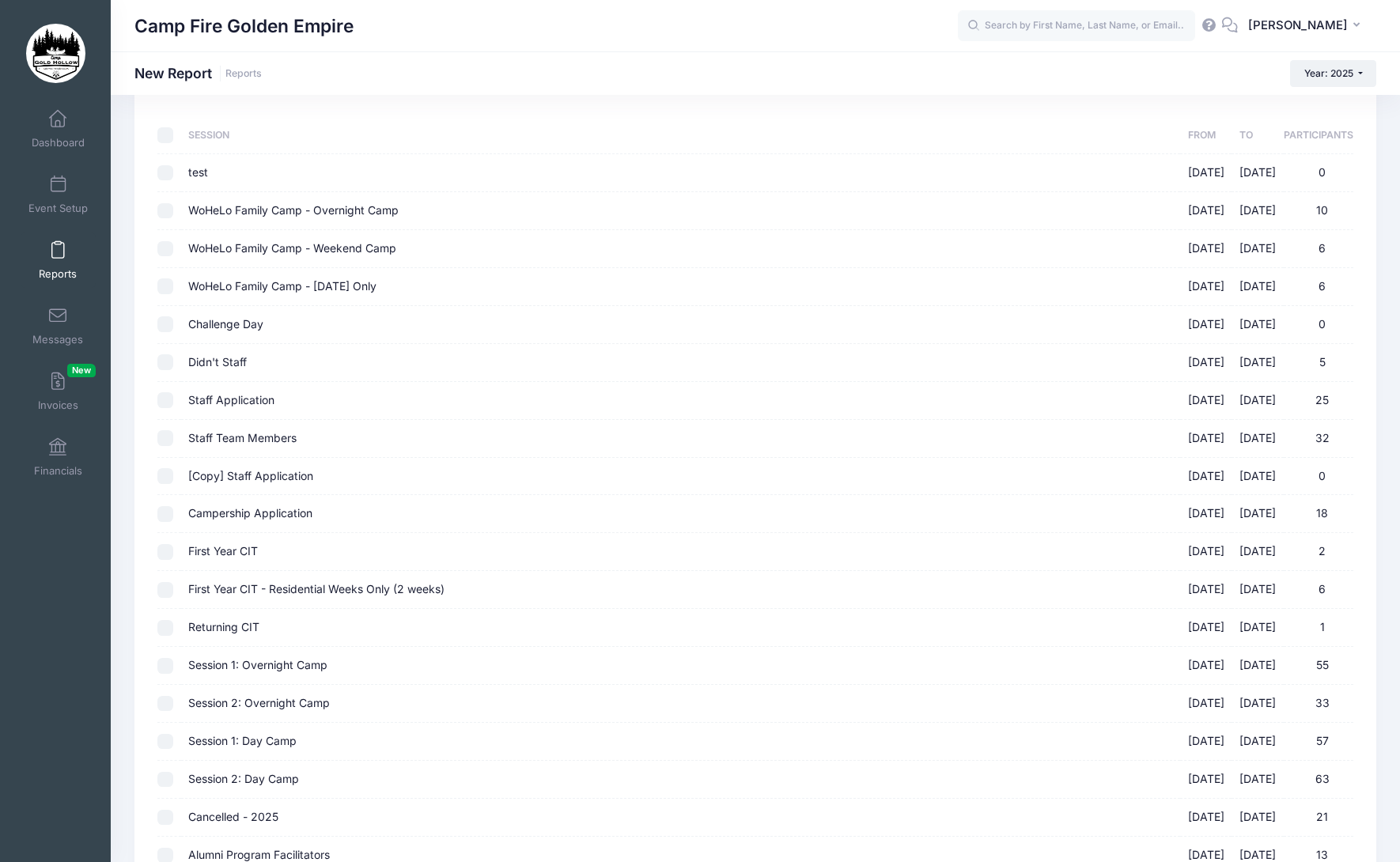
checkbox input "false"
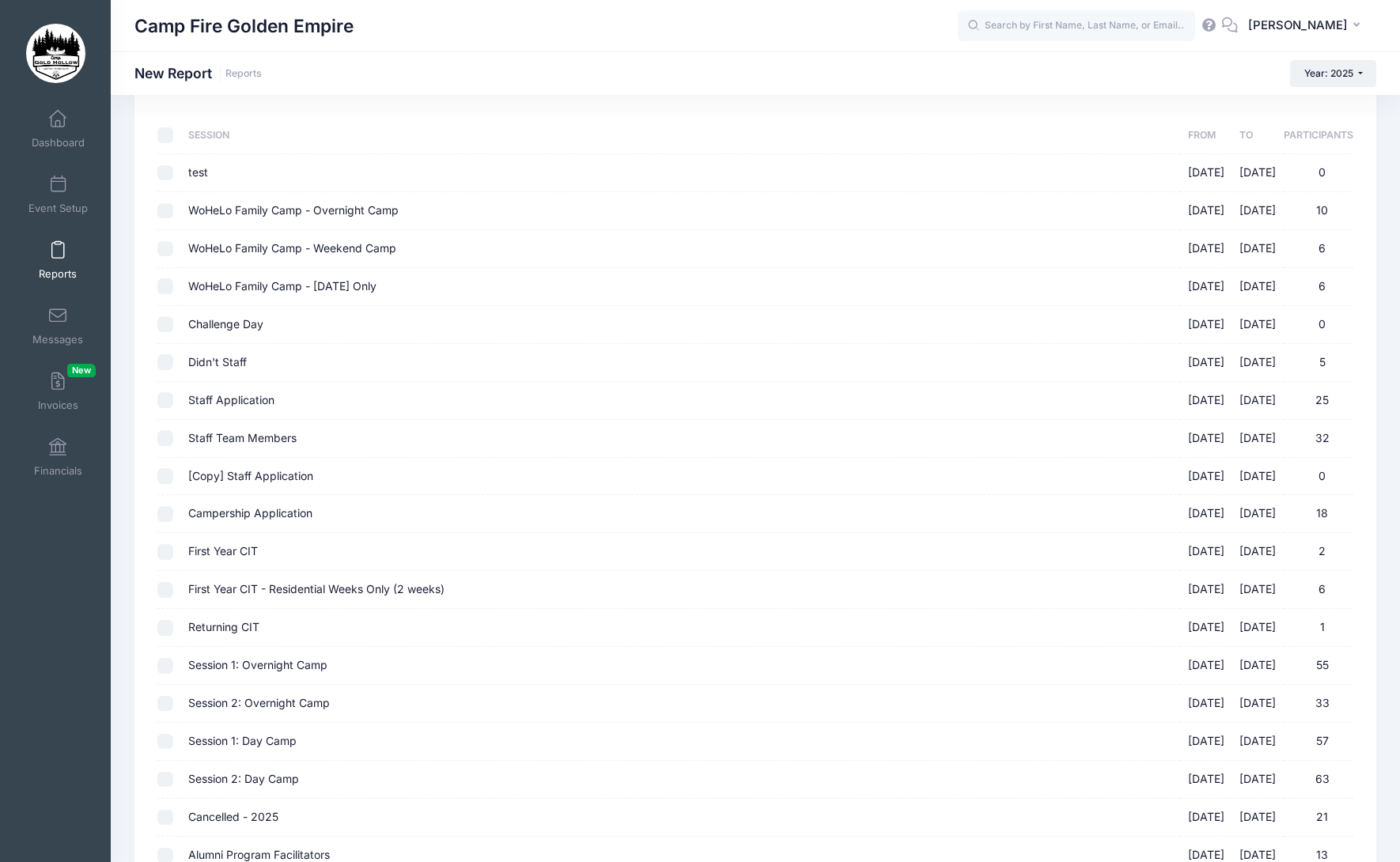
checkbox input "false"
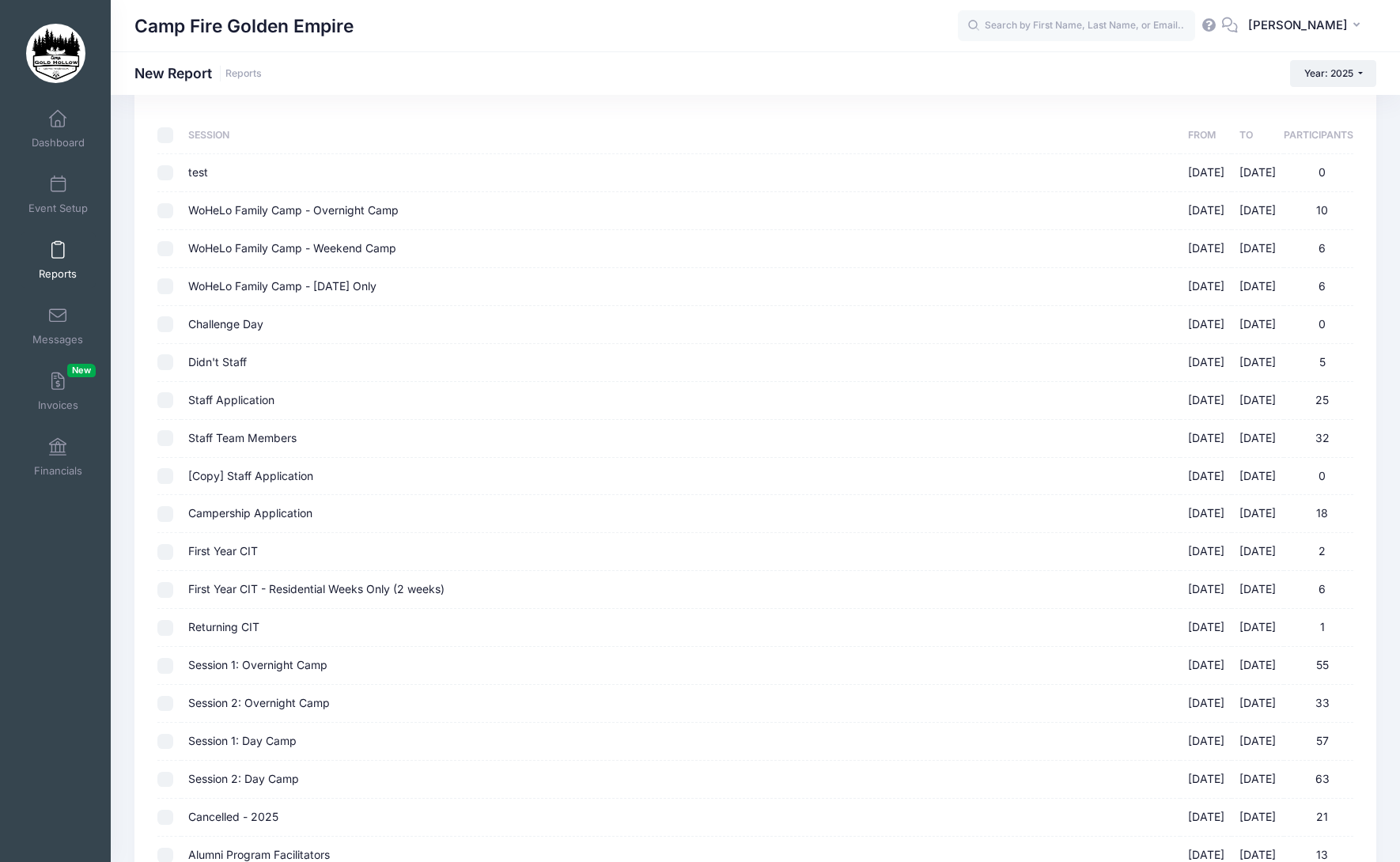
checkbox input "false"
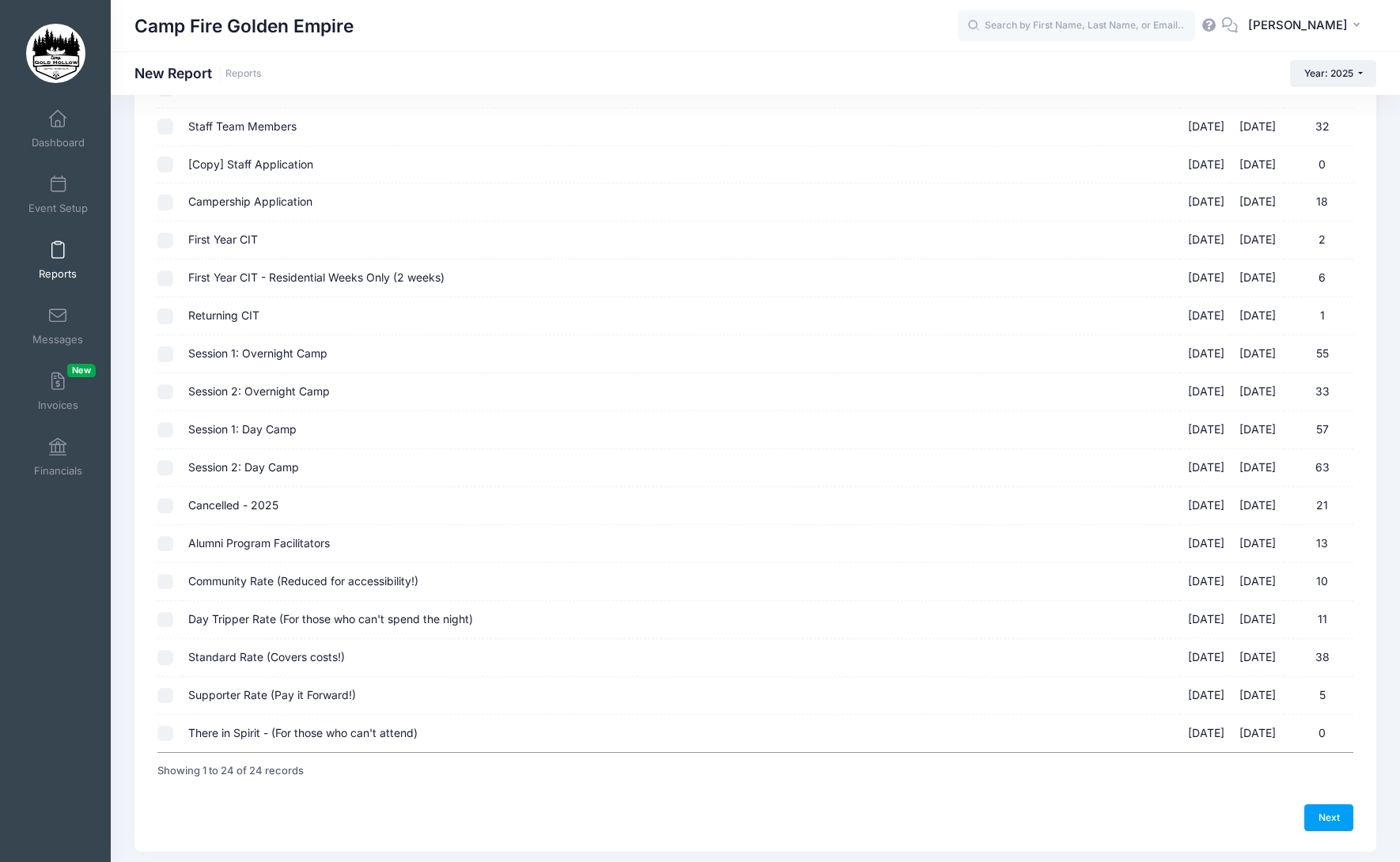
scroll to position [441, 0]
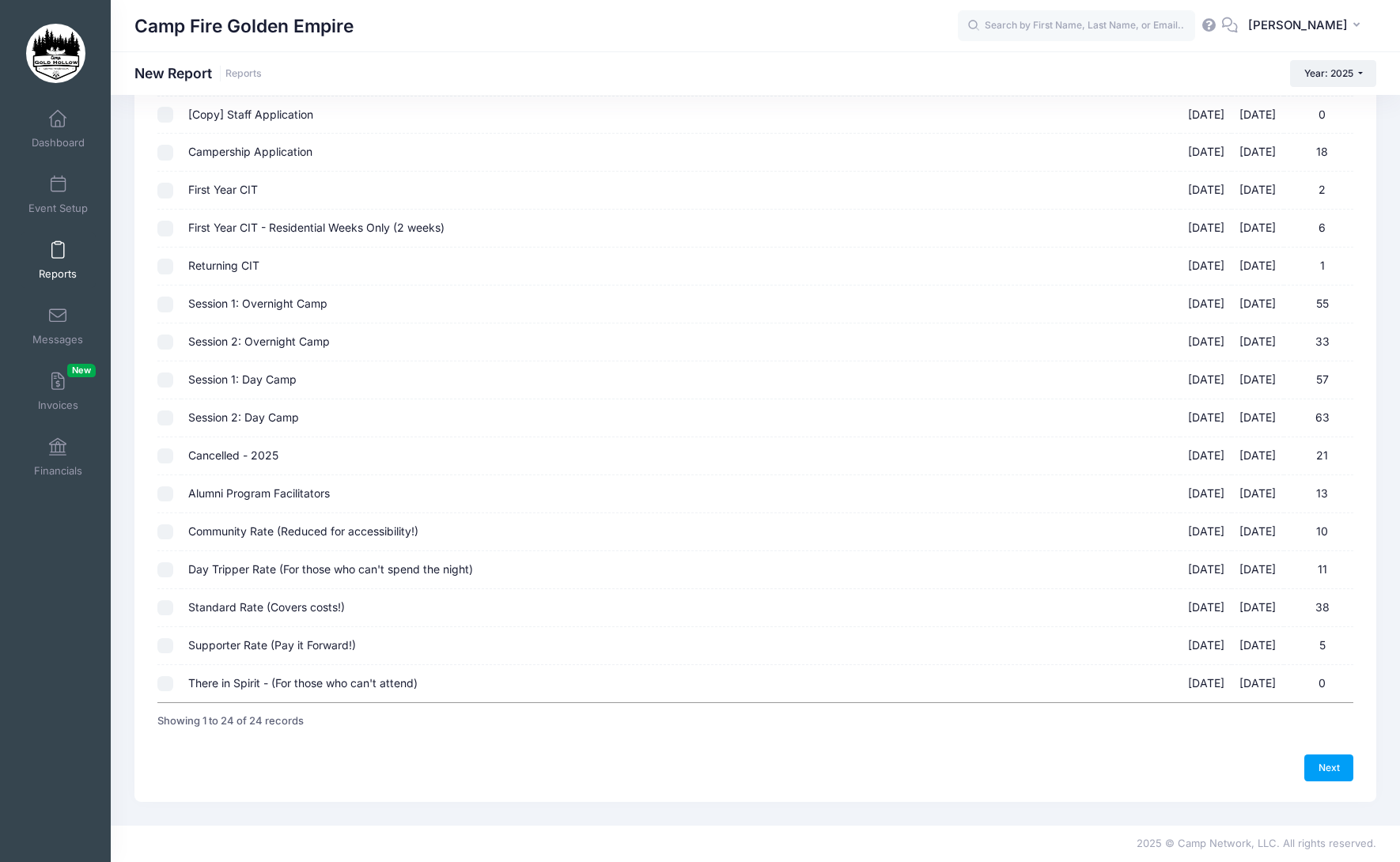
click at [163, 497] on input "Alumni Program Facilitators 09/19/2025 - 09/21/2025 13" at bounding box center [165, 494] width 16 height 16
checkbox input "true"
click at [164, 535] on input "Community Rate (Reduced for accessibility!) 09/19/2025 - 09/21/2025 10" at bounding box center [165, 532] width 16 height 16
checkbox input "true"
click at [165, 575] on input "Day Tripper Rate (For those who can't spend the night) 09/19/2025 - 09/21/2025 …" at bounding box center [165, 570] width 16 height 16
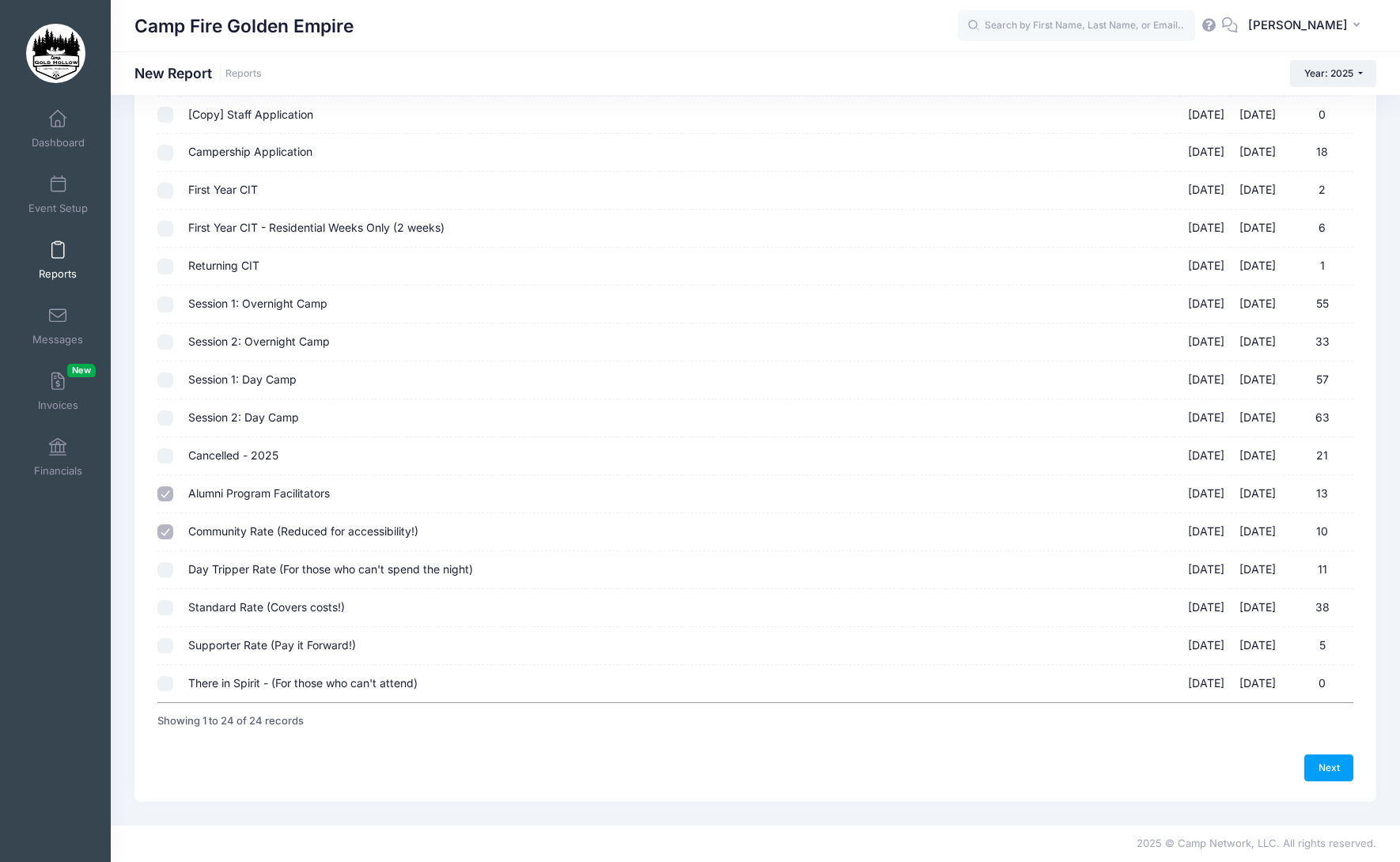
checkbox input "true"
click at [168, 610] on input "Standard Rate (Covers costs!) 09/19/2025 - 09/21/2025 38" at bounding box center [165, 608] width 16 height 16
checkbox input "true"
click at [166, 646] on input "Supporter Rate (Pay it Forward!) 09/19/2025 - 09/21/2025 5" at bounding box center [165, 646] width 16 height 16
checkbox input "true"
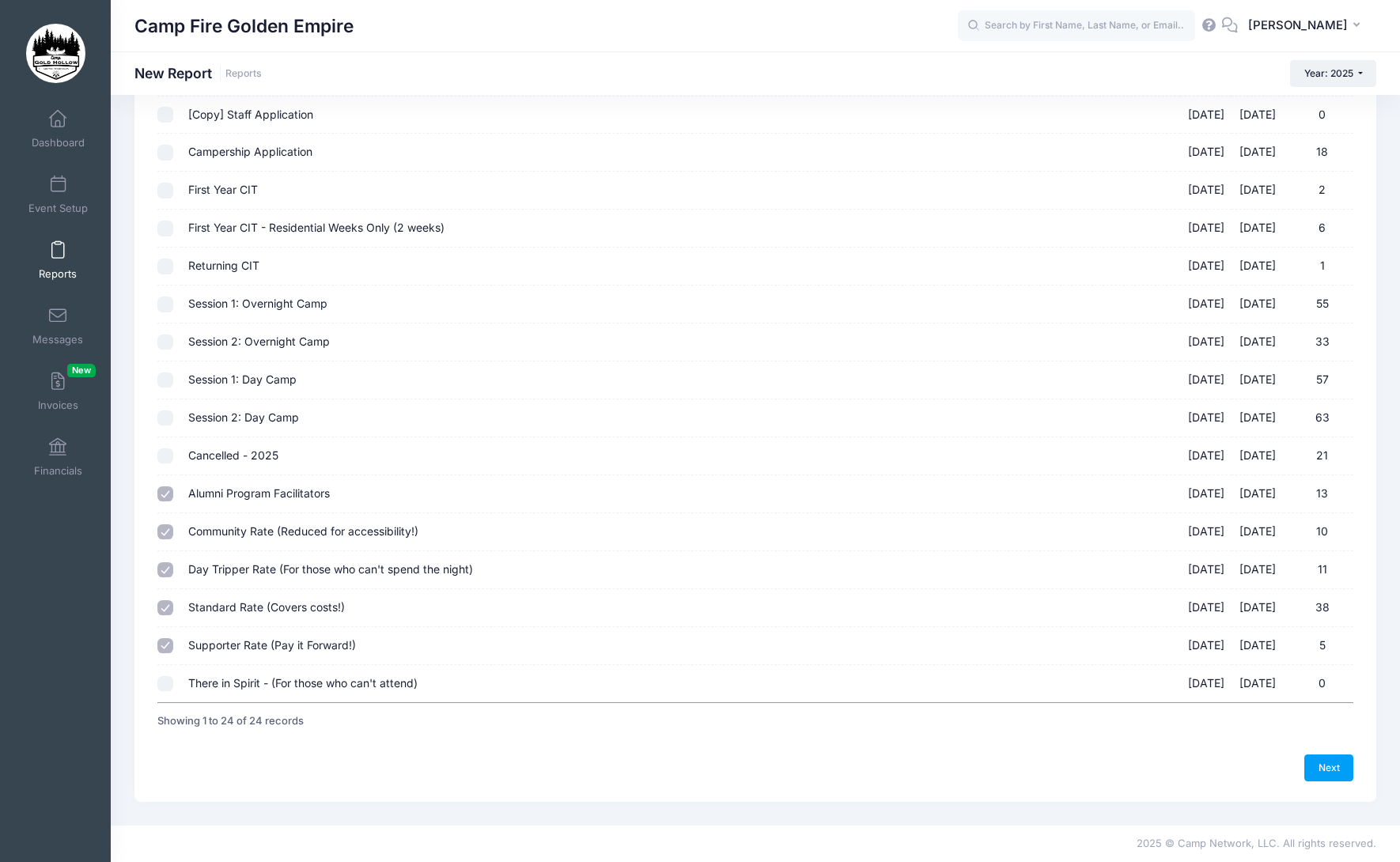
click at [163, 686] on input "There in Spirit - (For those who can't attend) 09/19/2025 - 09/21/2025 0" at bounding box center [165, 684] width 16 height 16
checkbox input "true"
click at [1327, 768] on link "Next" at bounding box center [1327, 768] width 49 height 27
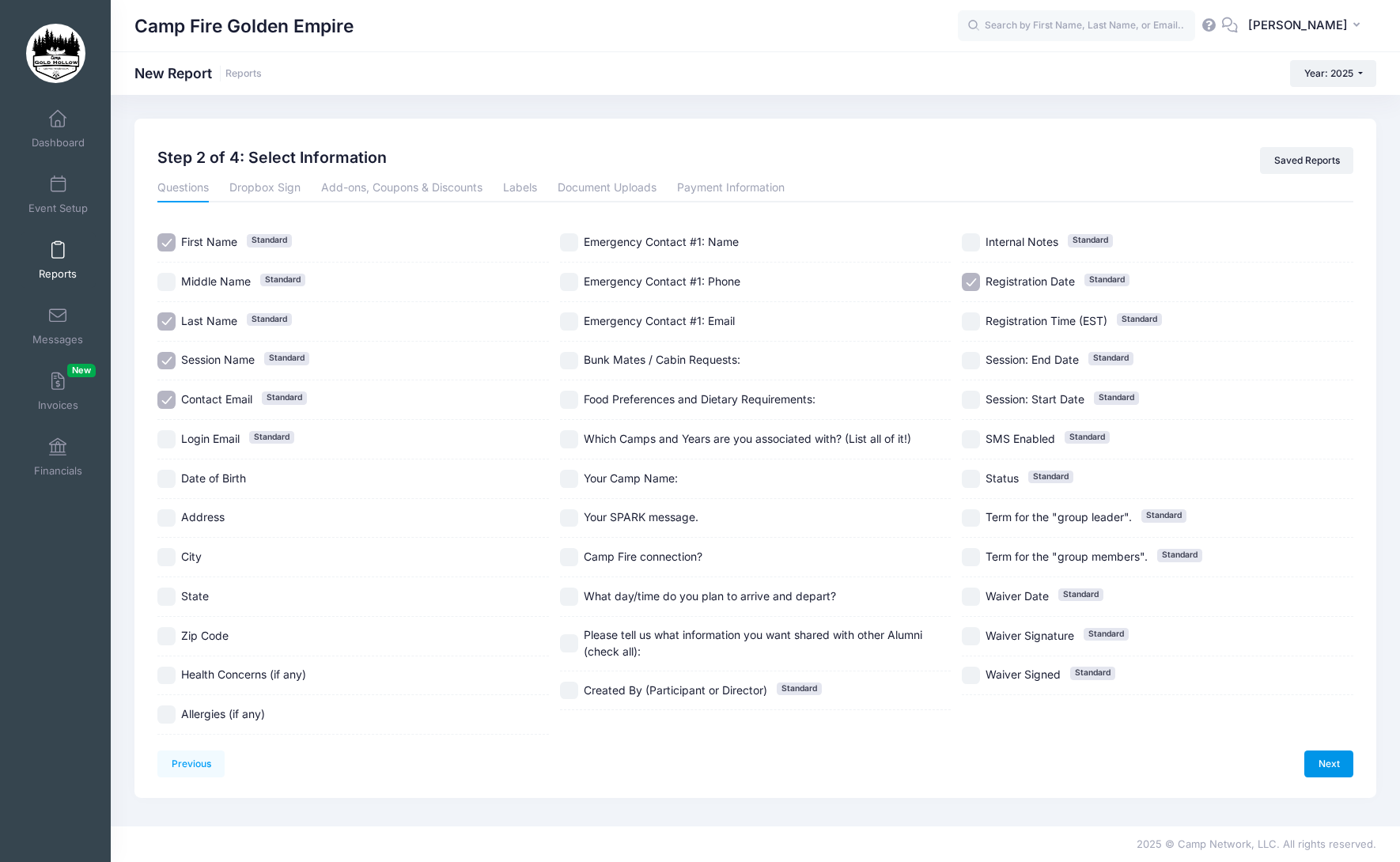
scroll to position [0, 0]
click at [161, 363] on input "Session Name Standard" at bounding box center [166, 361] width 18 height 18
checkbox input "false"
click at [164, 395] on input "Contact Email Standard" at bounding box center [166, 399] width 18 height 18
checkbox input "false"
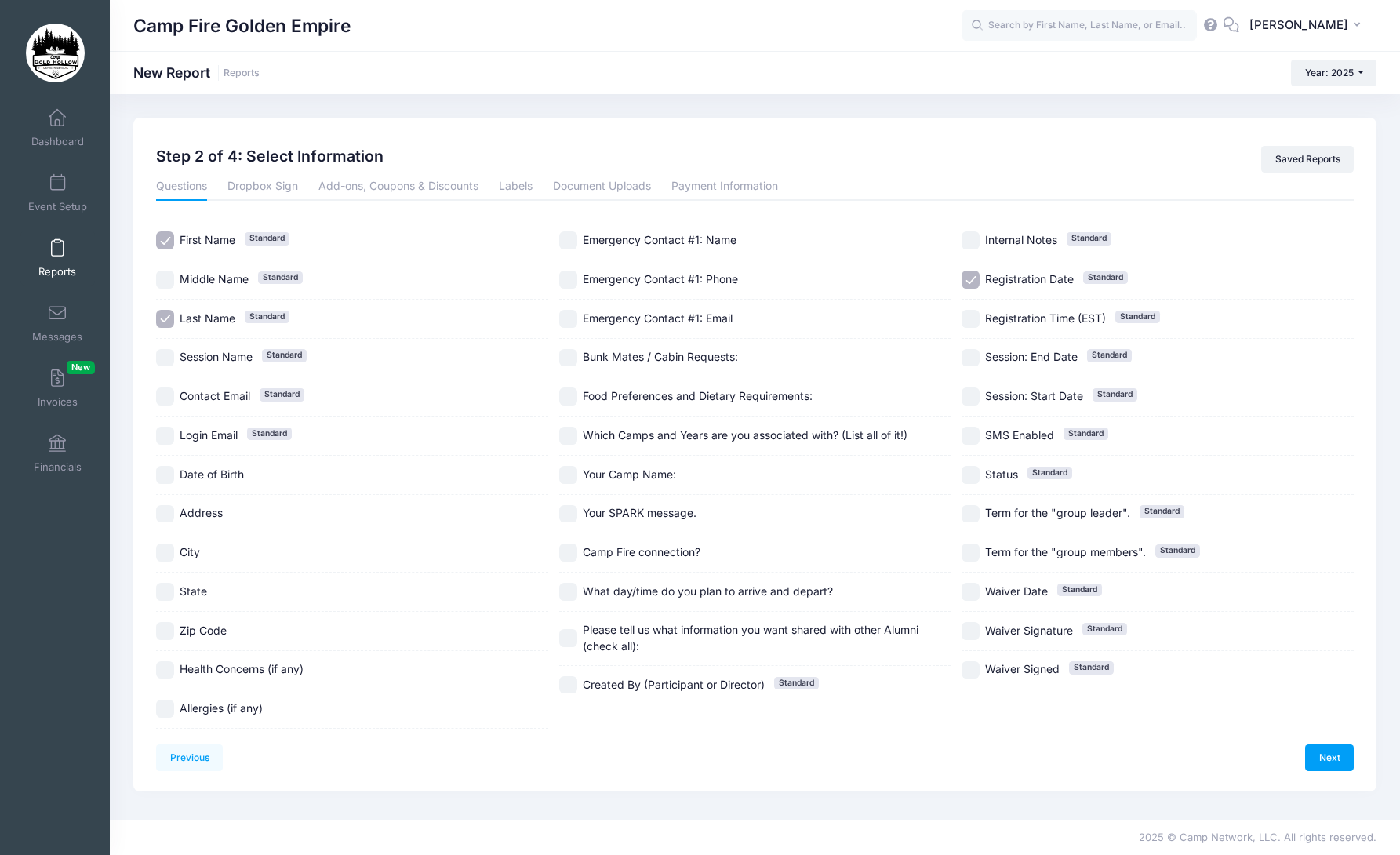
click at [972, 286] on input "Registration Date Standard" at bounding box center [970, 279] width 18 height 18
checkbox input "false"
click at [975, 437] on input "SMS Enabled Standard" at bounding box center [970, 436] width 18 height 18
checkbox input "true"
click at [1328, 759] on link "Next" at bounding box center [1329, 757] width 48 height 27
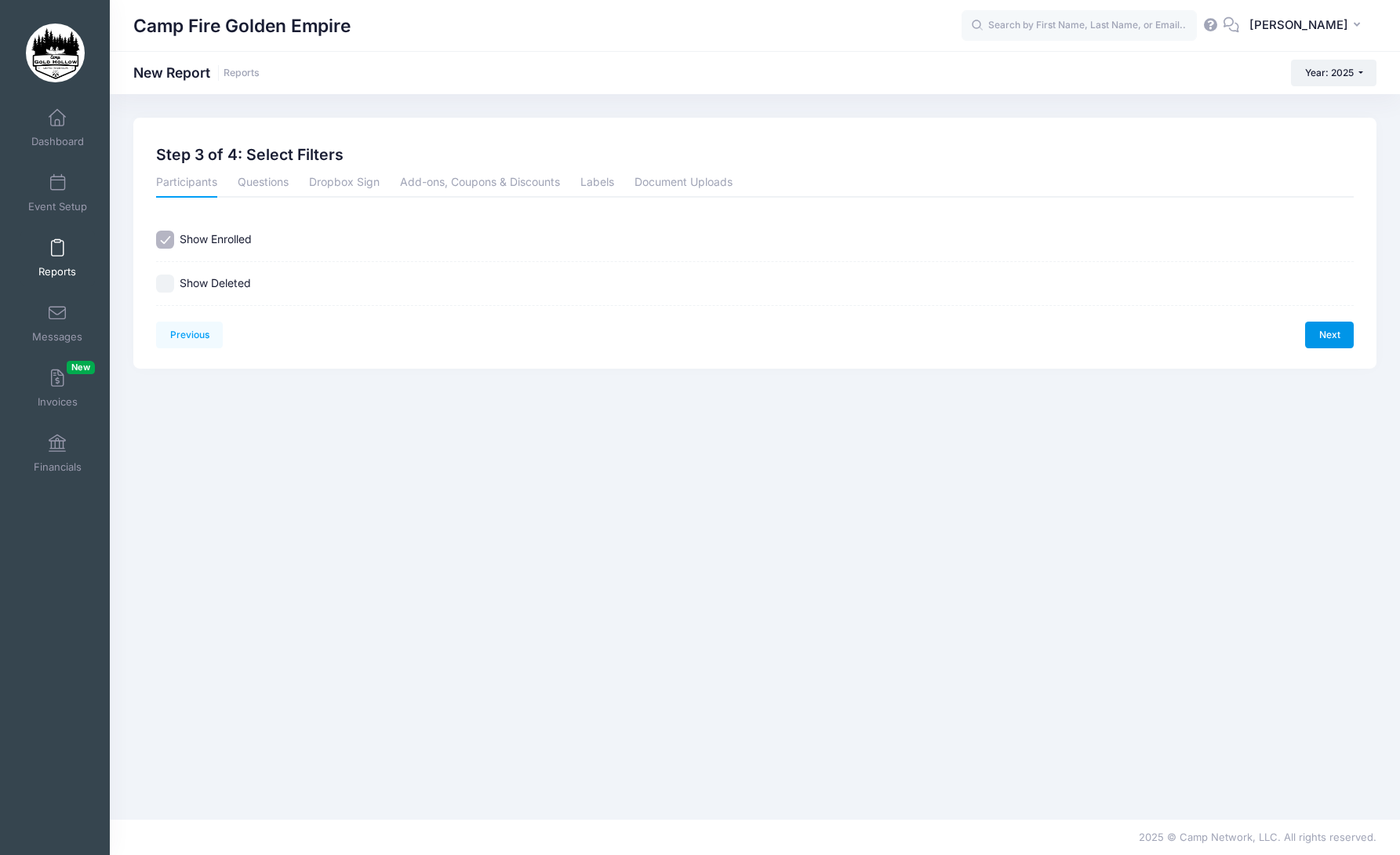
click at [1340, 340] on link "Next" at bounding box center [1329, 335] width 48 height 27
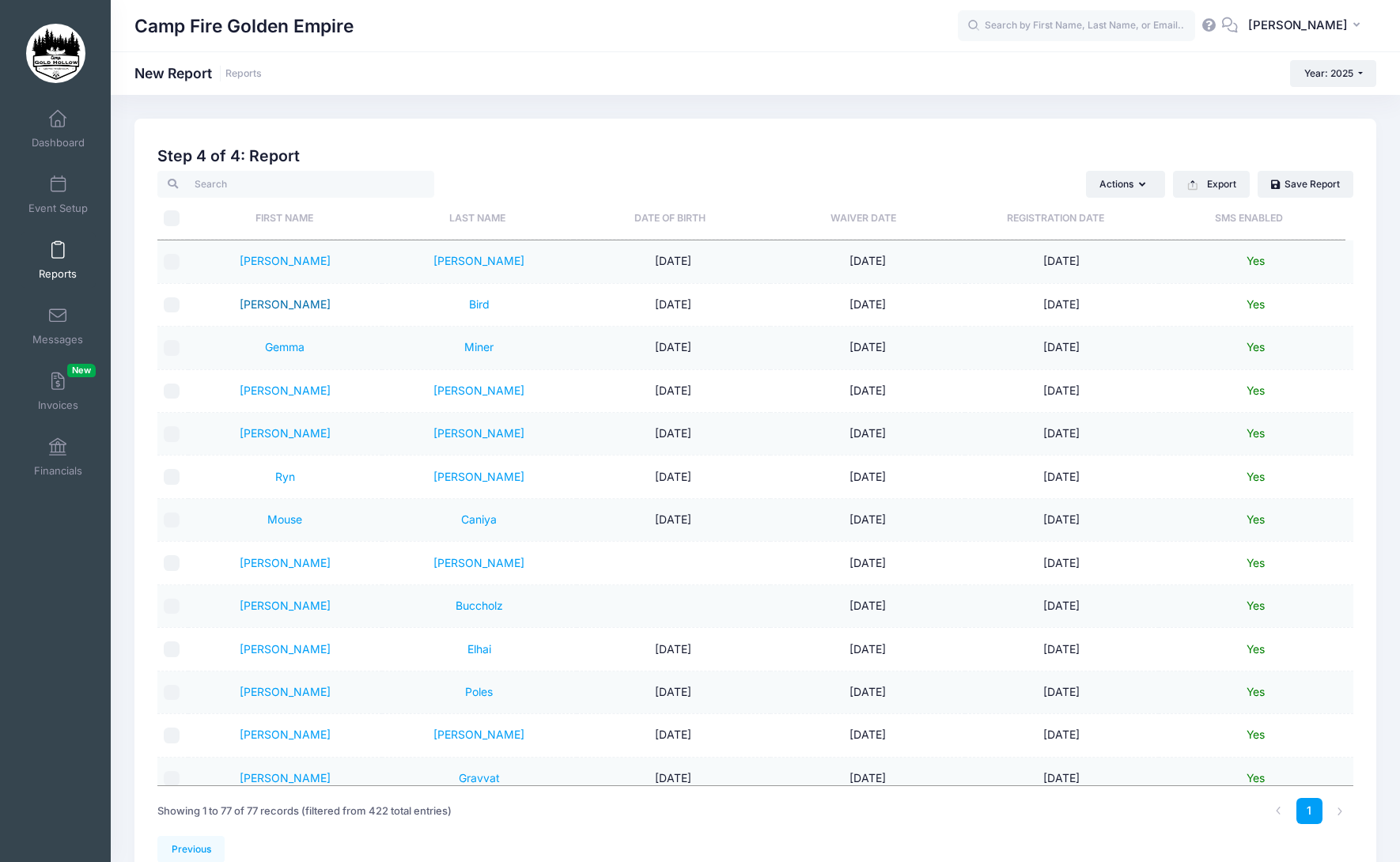
click at [297, 305] on link "Marianne" at bounding box center [284, 305] width 91 height 13
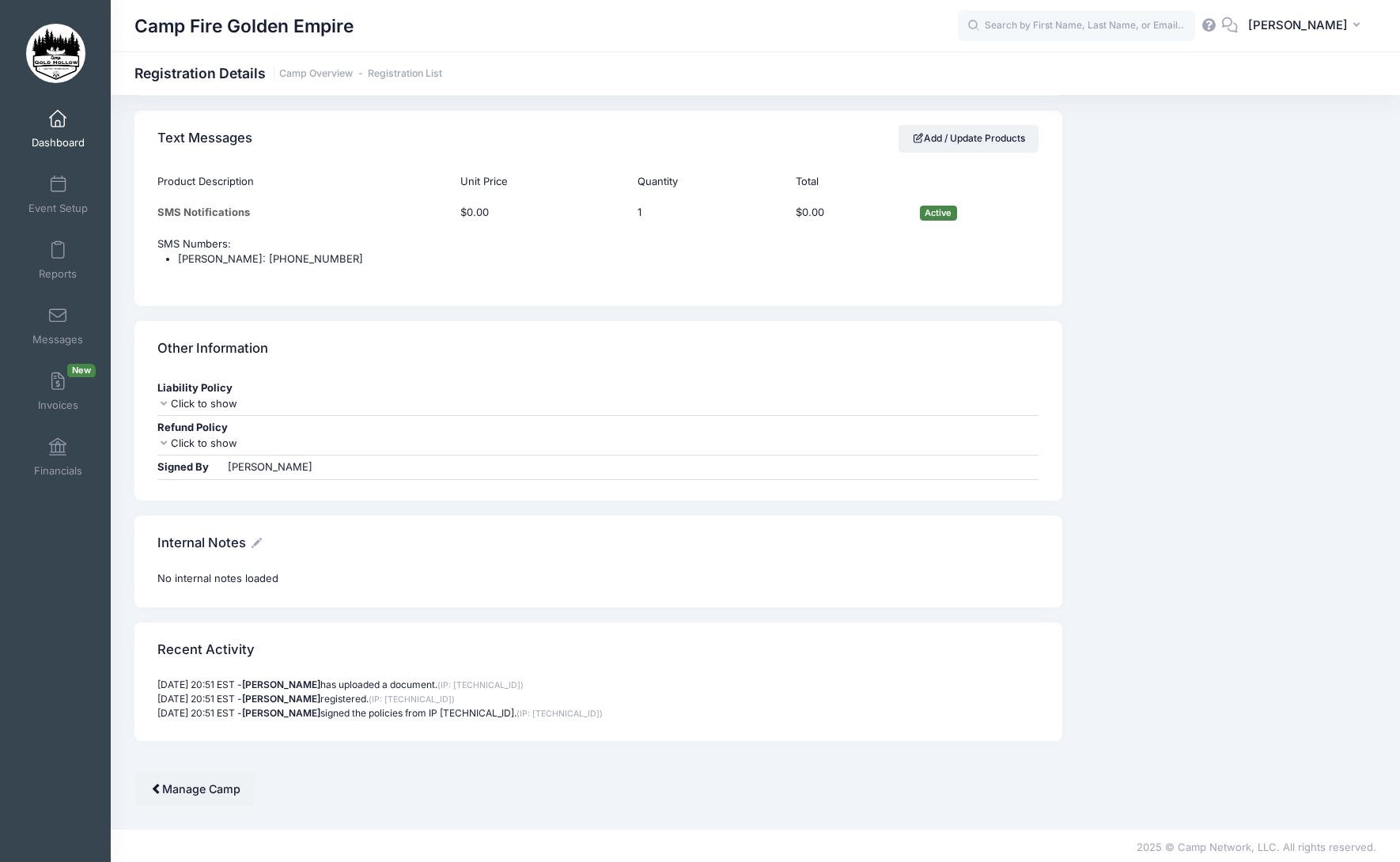
scroll to position [1446, 0]
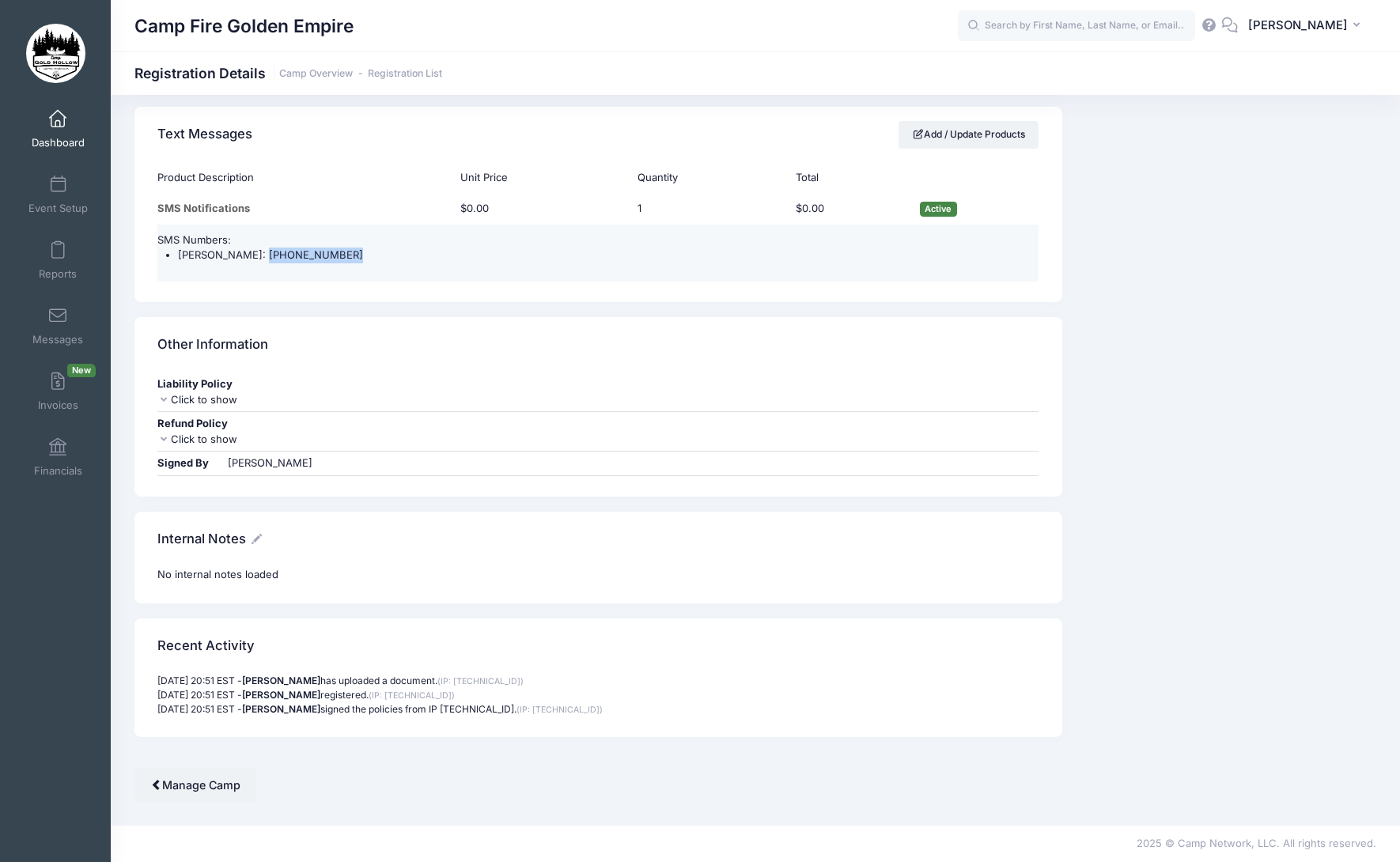
drag, startPoint x: 331, startPoint y: 260, endPoint x: 251, endPoint y: 257, distance: 80.1
click at [251, 257] on li "Marianne Bird: (916) 719-5339" at bounding box center [608, 255] width 861 height 16
copy li "(916) 719-5339"
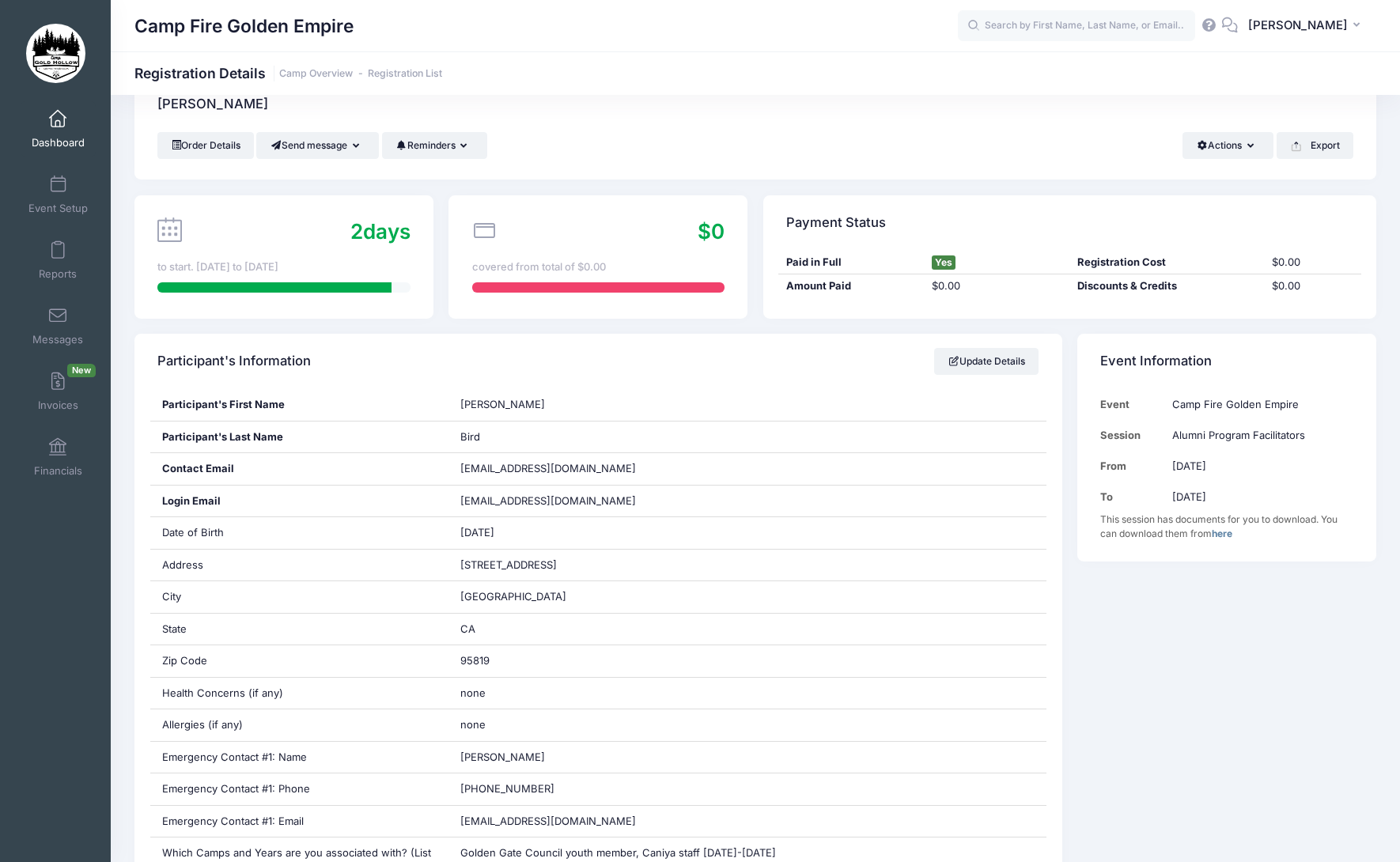
scroll to position [0, 0]
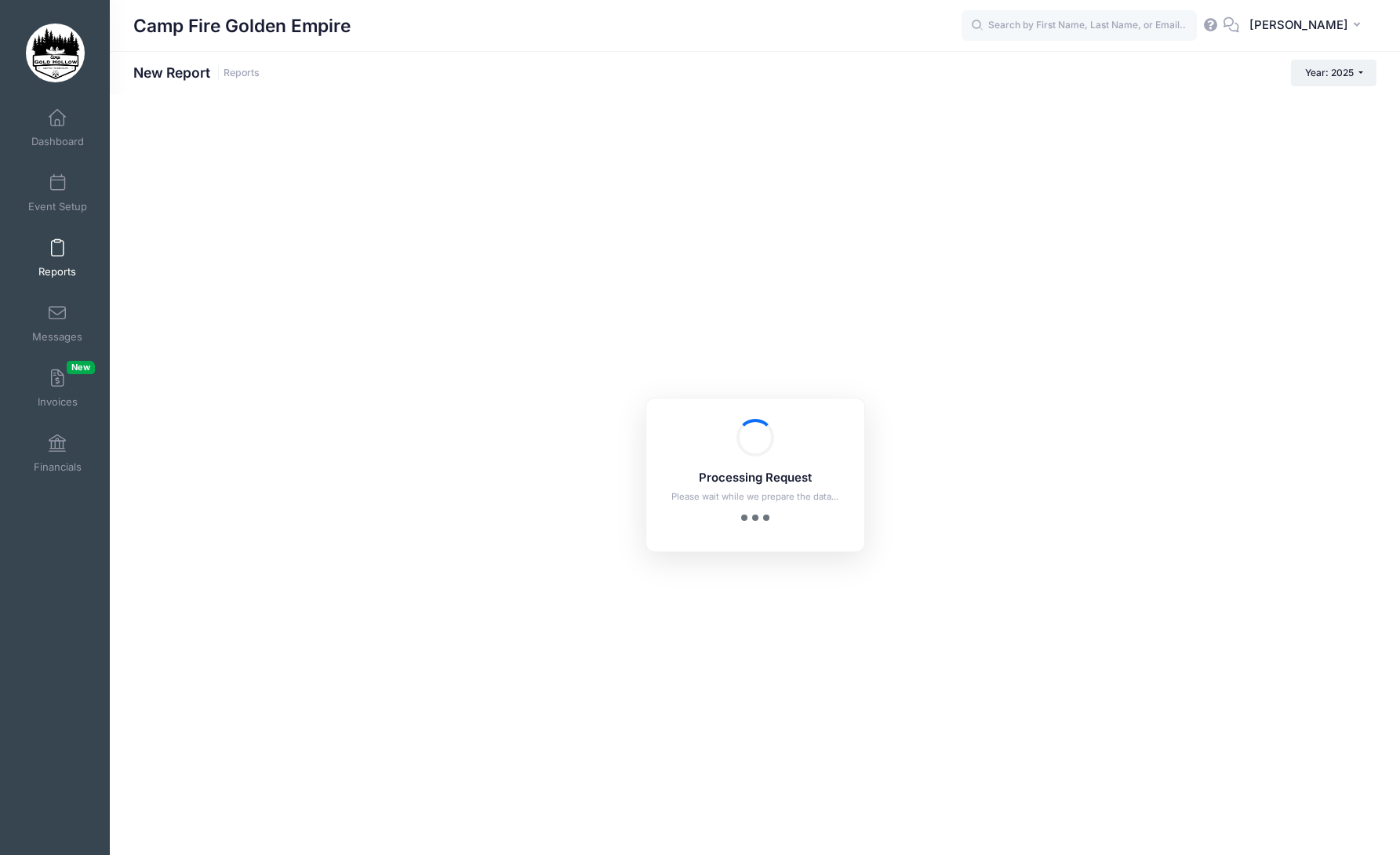
checkbox input "true"
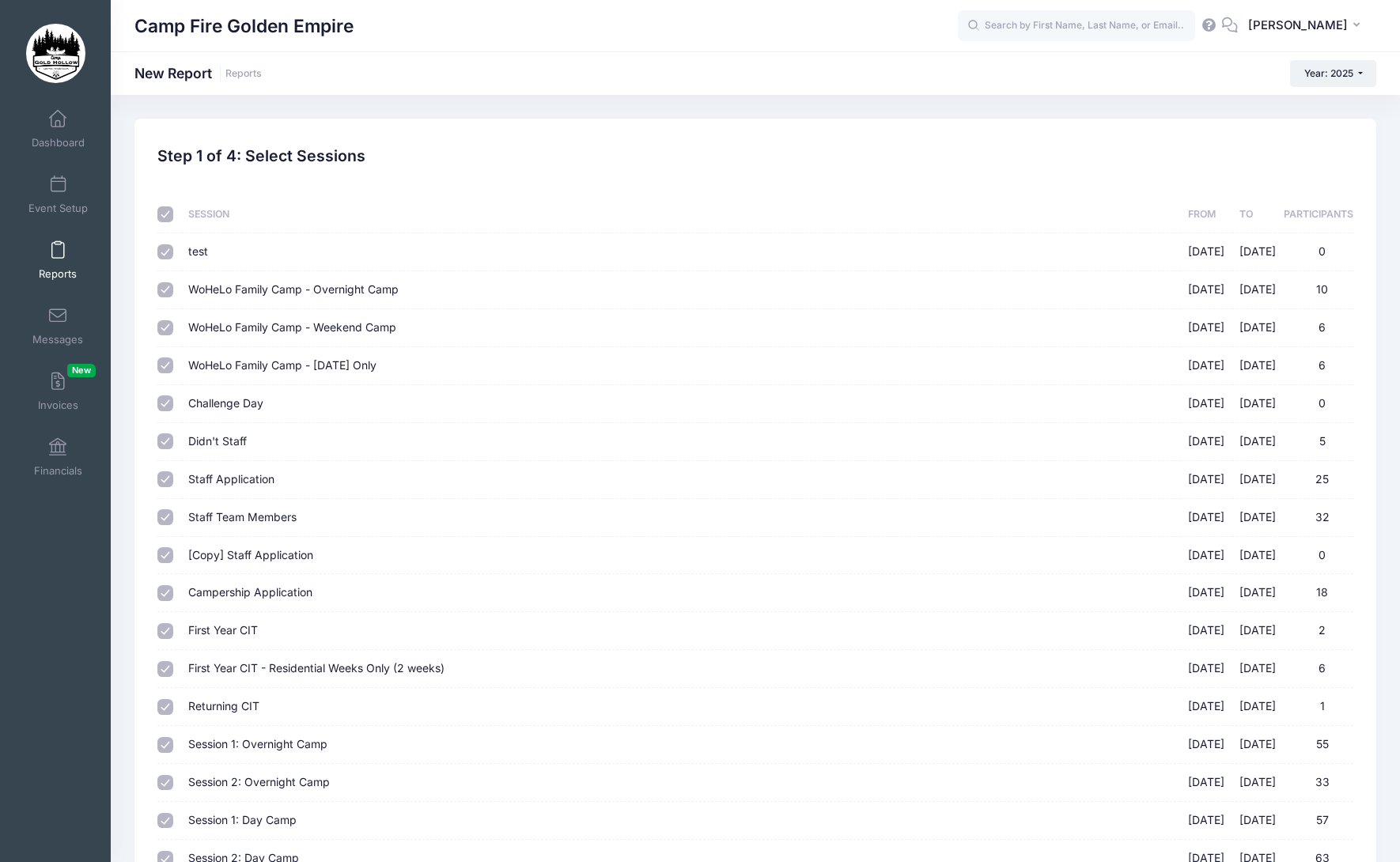
click at [161, 216] on input "checkbox" at bounding box center [165, 214] width 16 height 16
checkbox input "false"
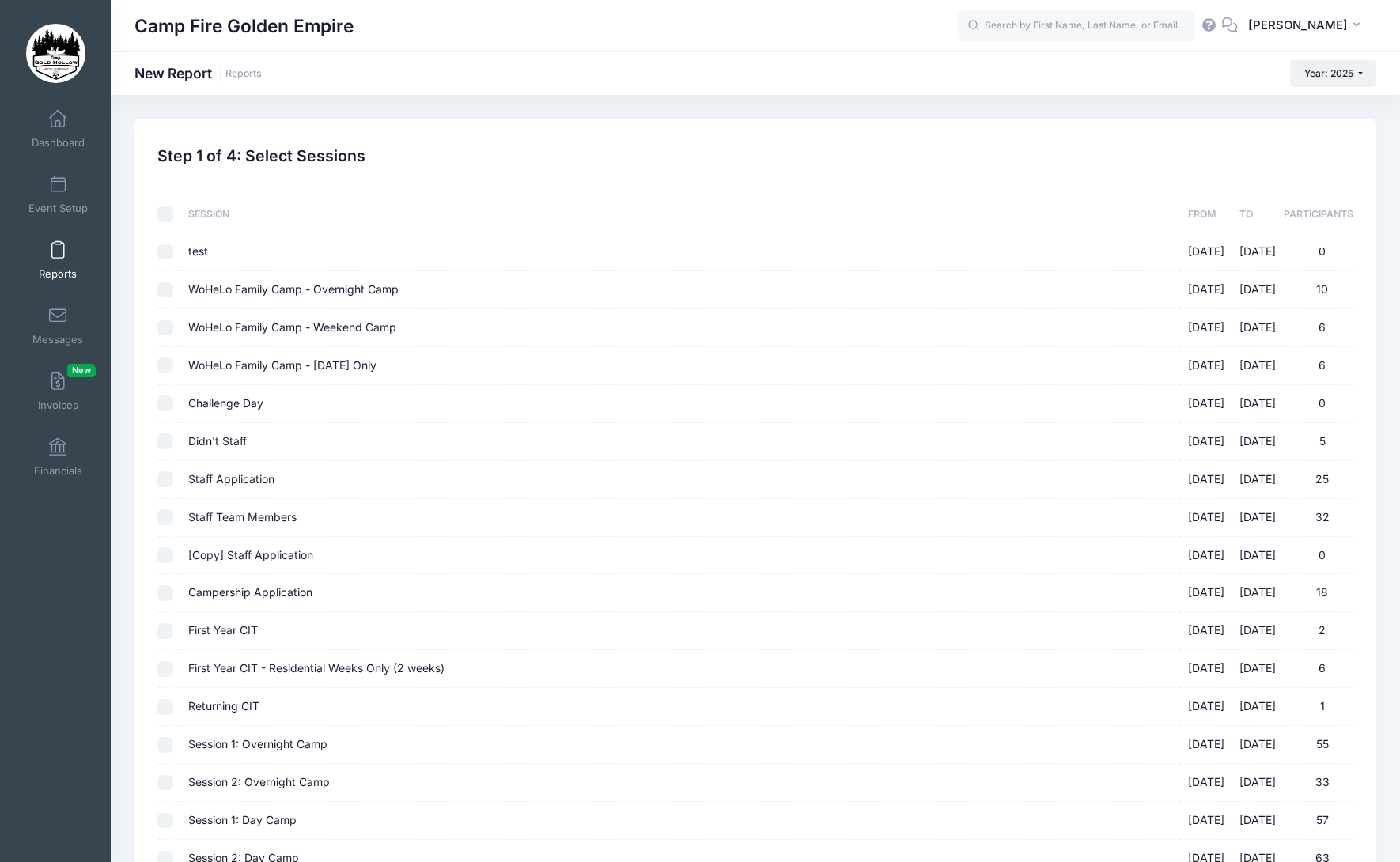
checkbox input "false"
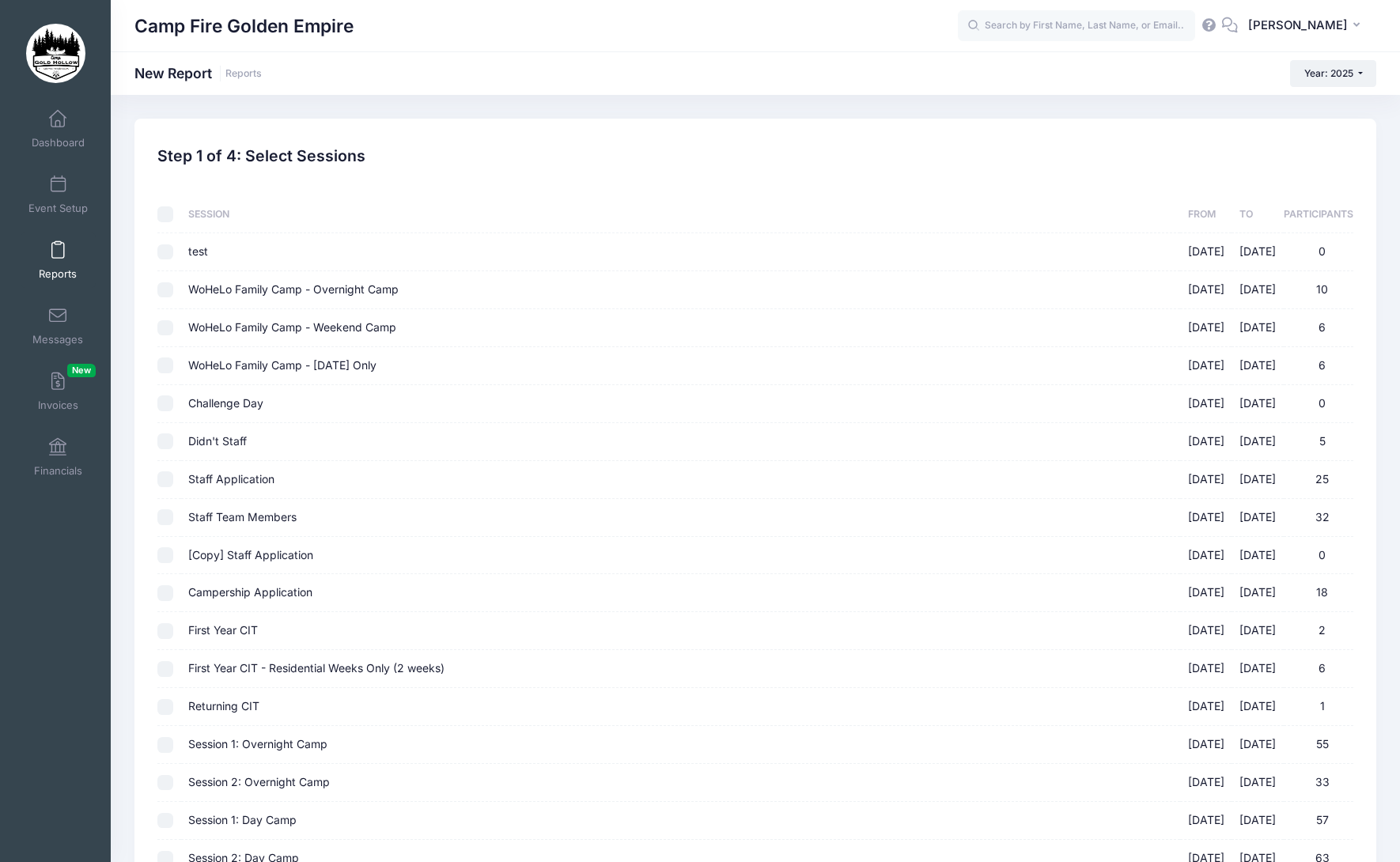
checkbox input "false"
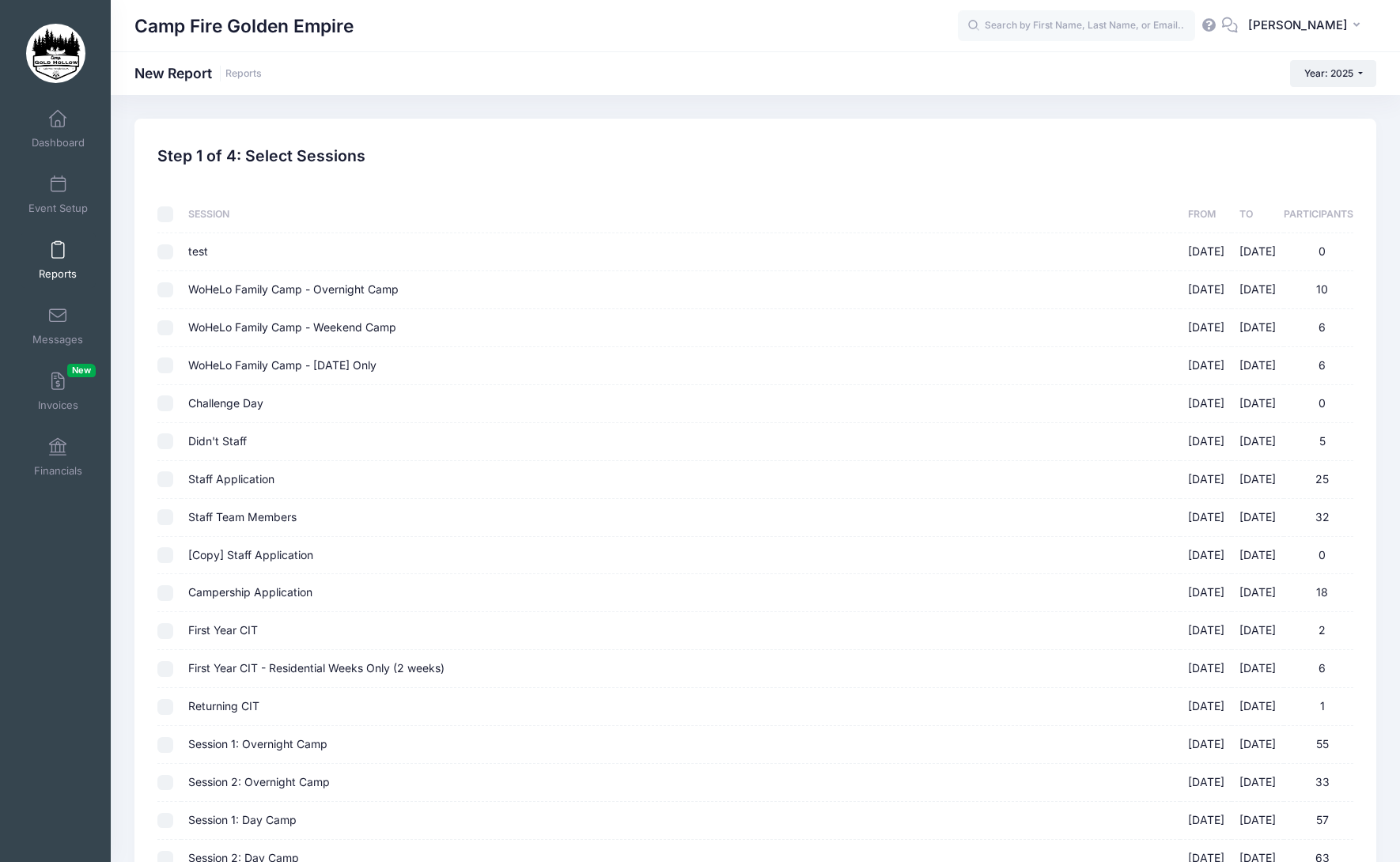
checkbox input "false"
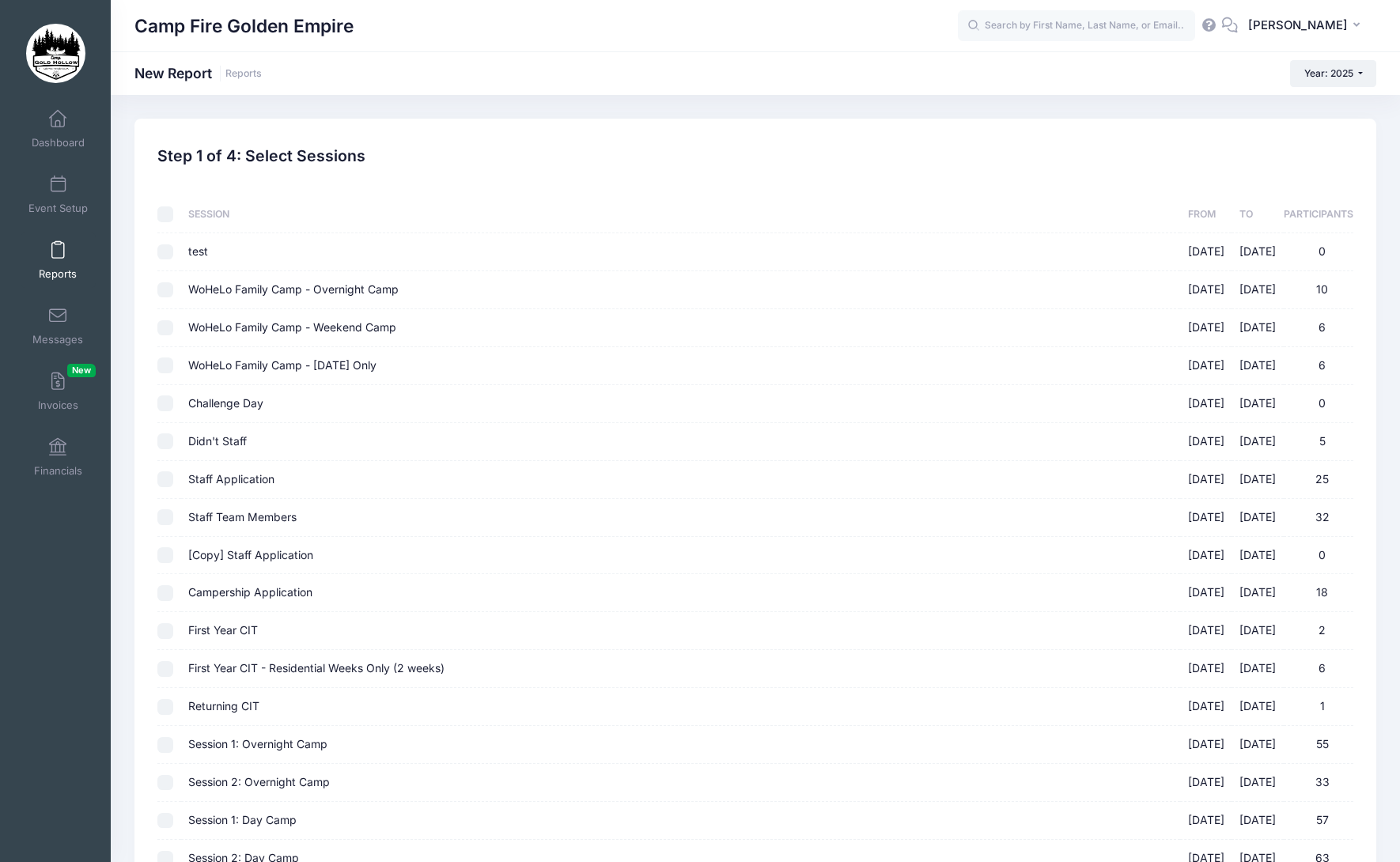
checkbox input "false"
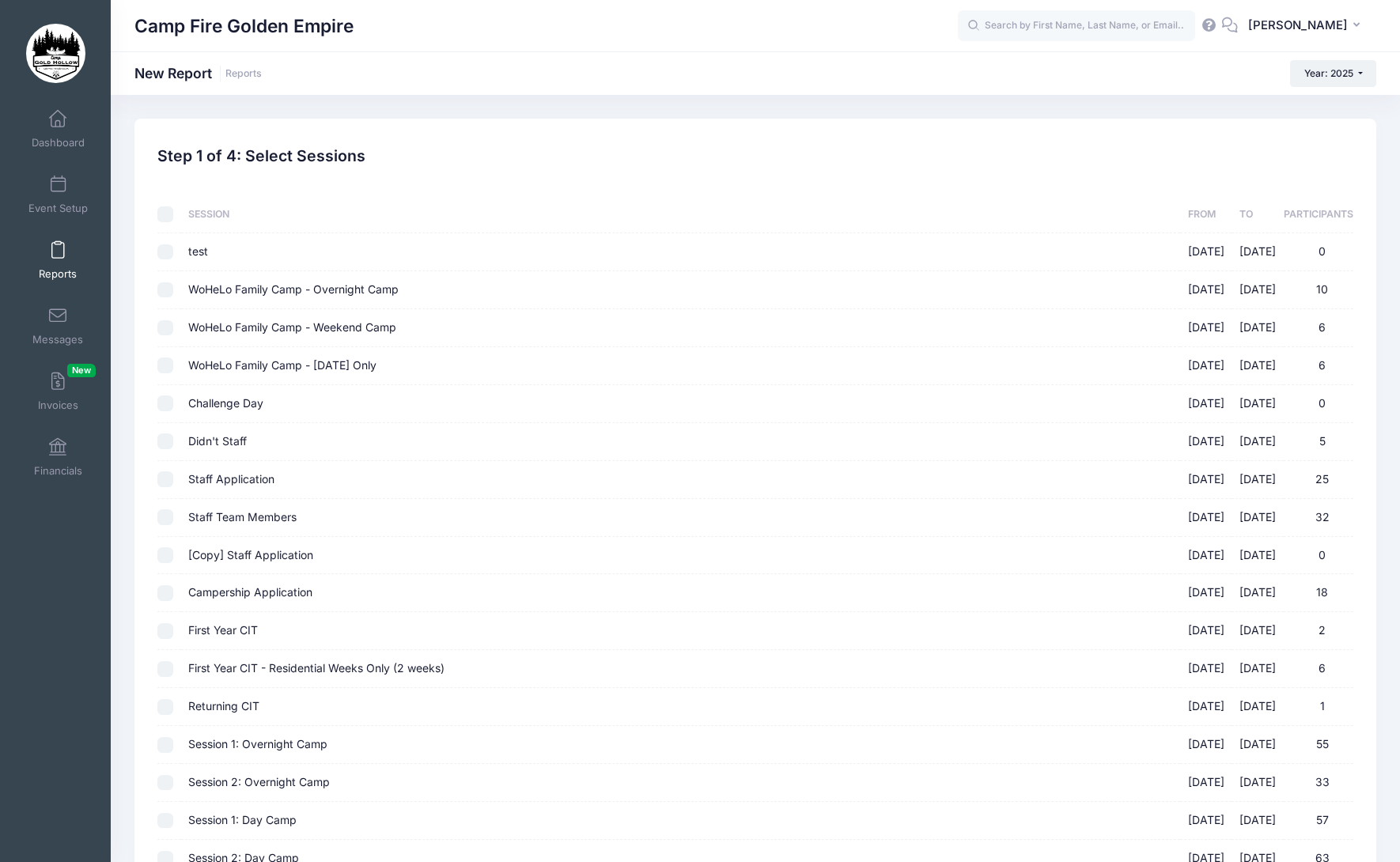
checkbox input "false"
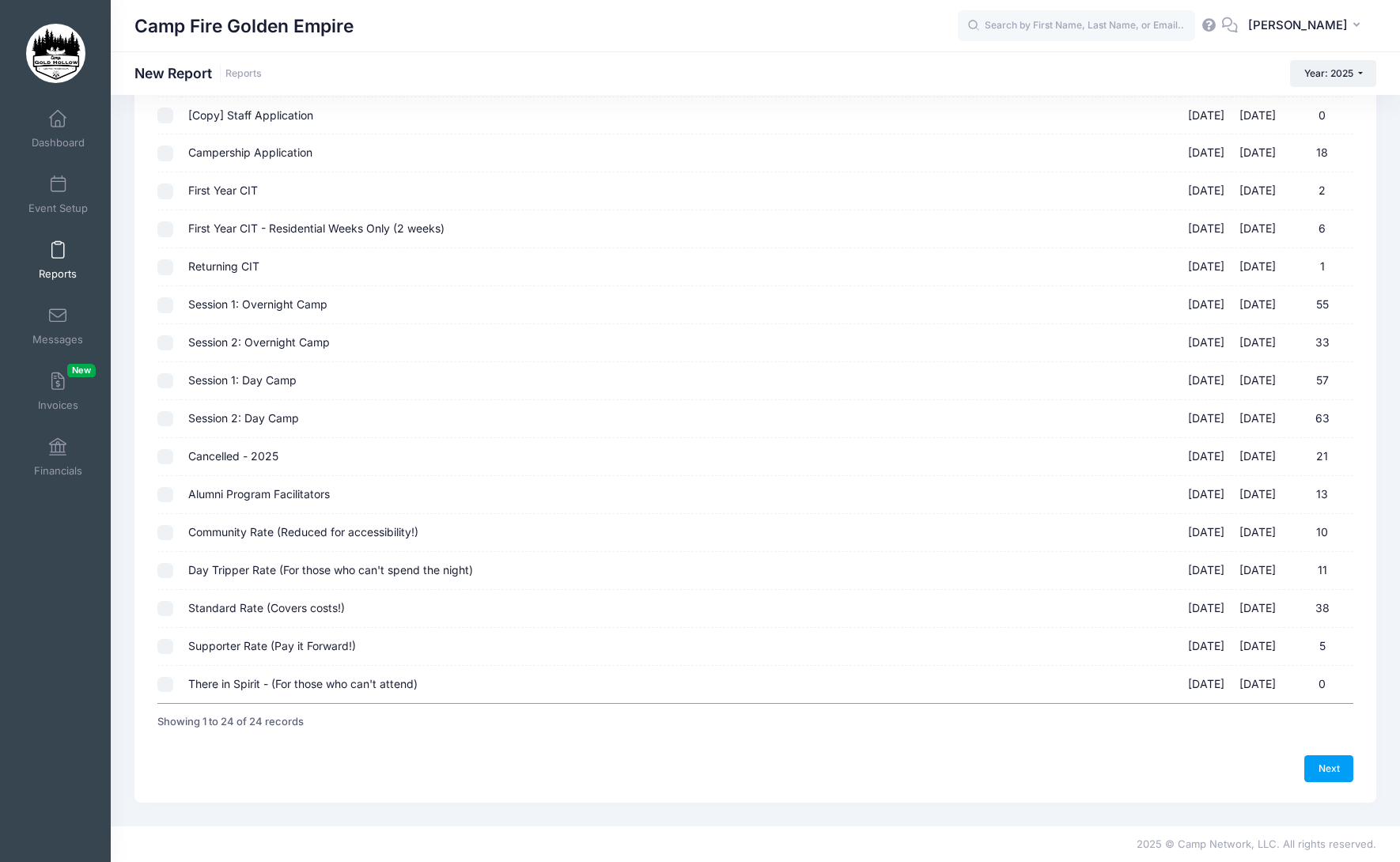
scroll to position [441, 0]
click at [164, 496] on input "Alumni Program Facilitators 09/19/2025 - 09/21/2025 13" at bounding box center [165, 494] width 16 height 16
checkbox input "true"
click at [170, 535] on input "Community Rate (Reduced for accessibility!) 09/19/2025 - 09/21/2025 10" at bounding box center [165, 532] width 16 height 16
checkbox input "true"
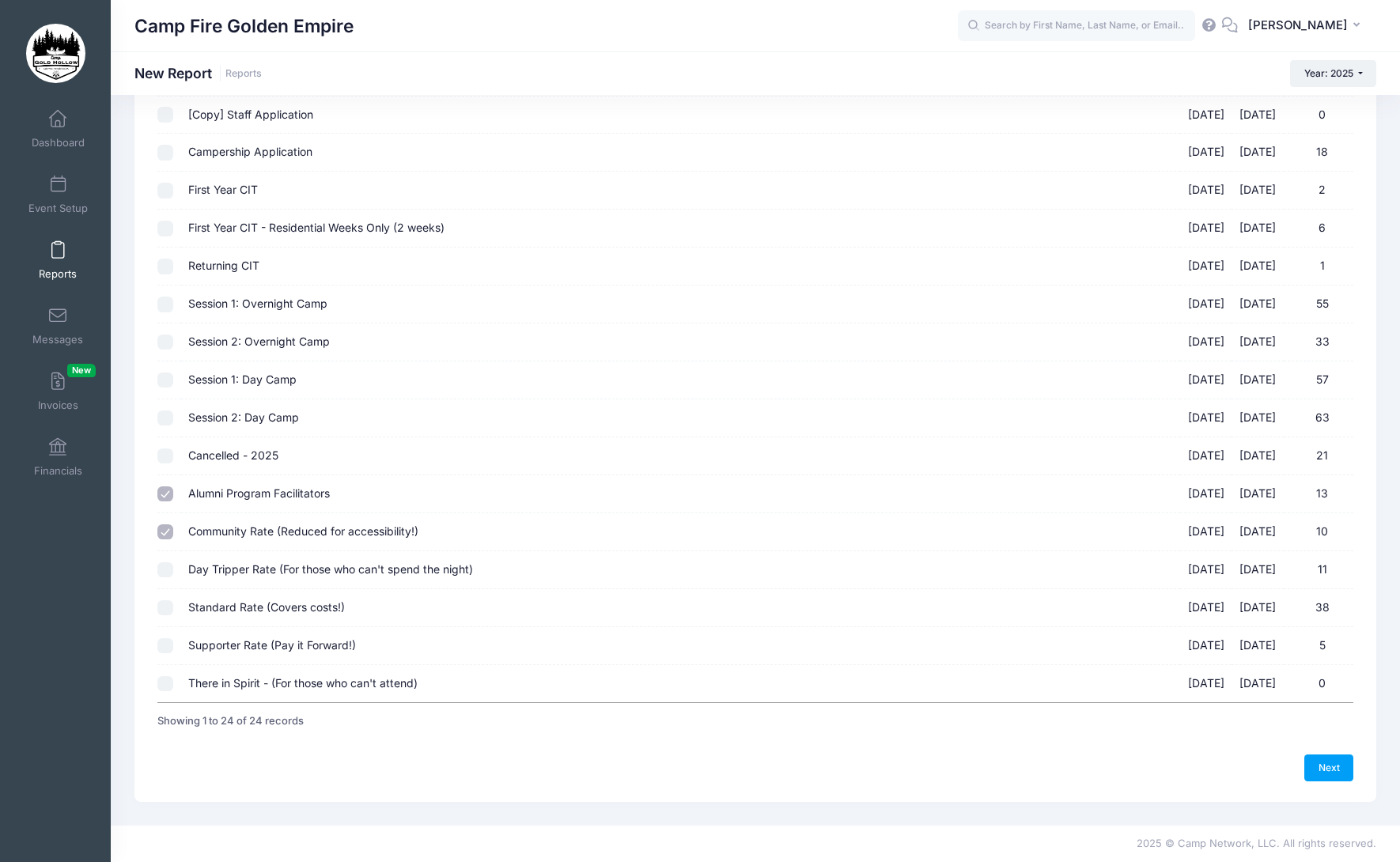
click at [165, 569] on input "Day Tripper Rate (For those who can't spend the night) 09/19/2025 - 09/21/2025 …" at bounding box center [165, 570] width 16 height 16
checkbox input "true"
click at [166, 609] on input "Standard Rate (Covers costs!) [DATE] - [DATE] 38" at bounding box center [165, 608] width 16 height 16
checkbox input "true"
click at [173, 641] on input "Supporter Rate (Pay it Forward!) [DATE] - [DATE] 5" at bounding box center [165, 646] width 16 height 16
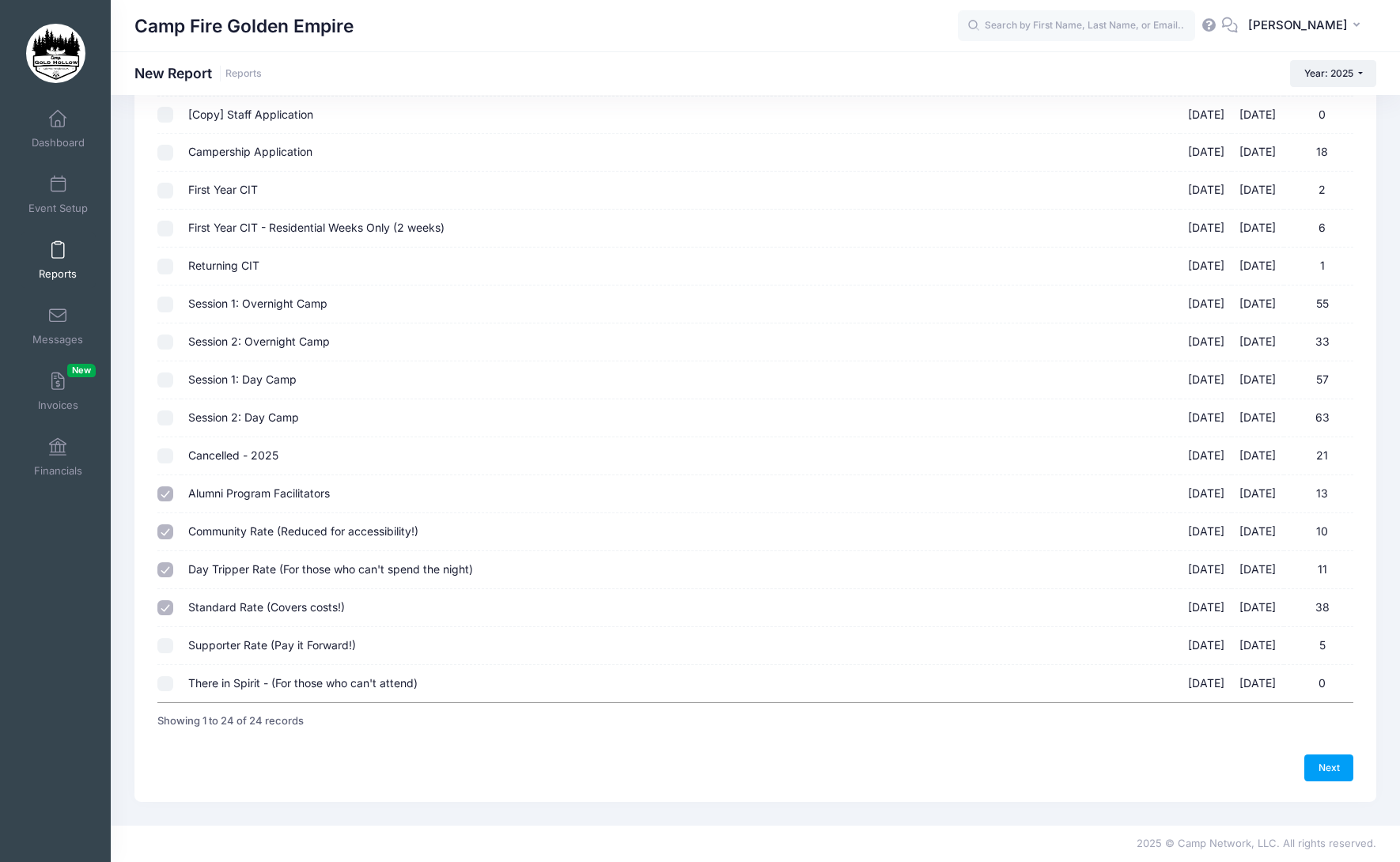
checkbox input "true"
click at [164, 684] on input "There in Spirit - (For those who can't attend) [DATE] - [DATE] 0" at bounding box center [165, 684] width 16 height 16
checkbox input "true"
click at [1342, 778] on link "Next" at bounding box center [1327, 768] width 49 height 27
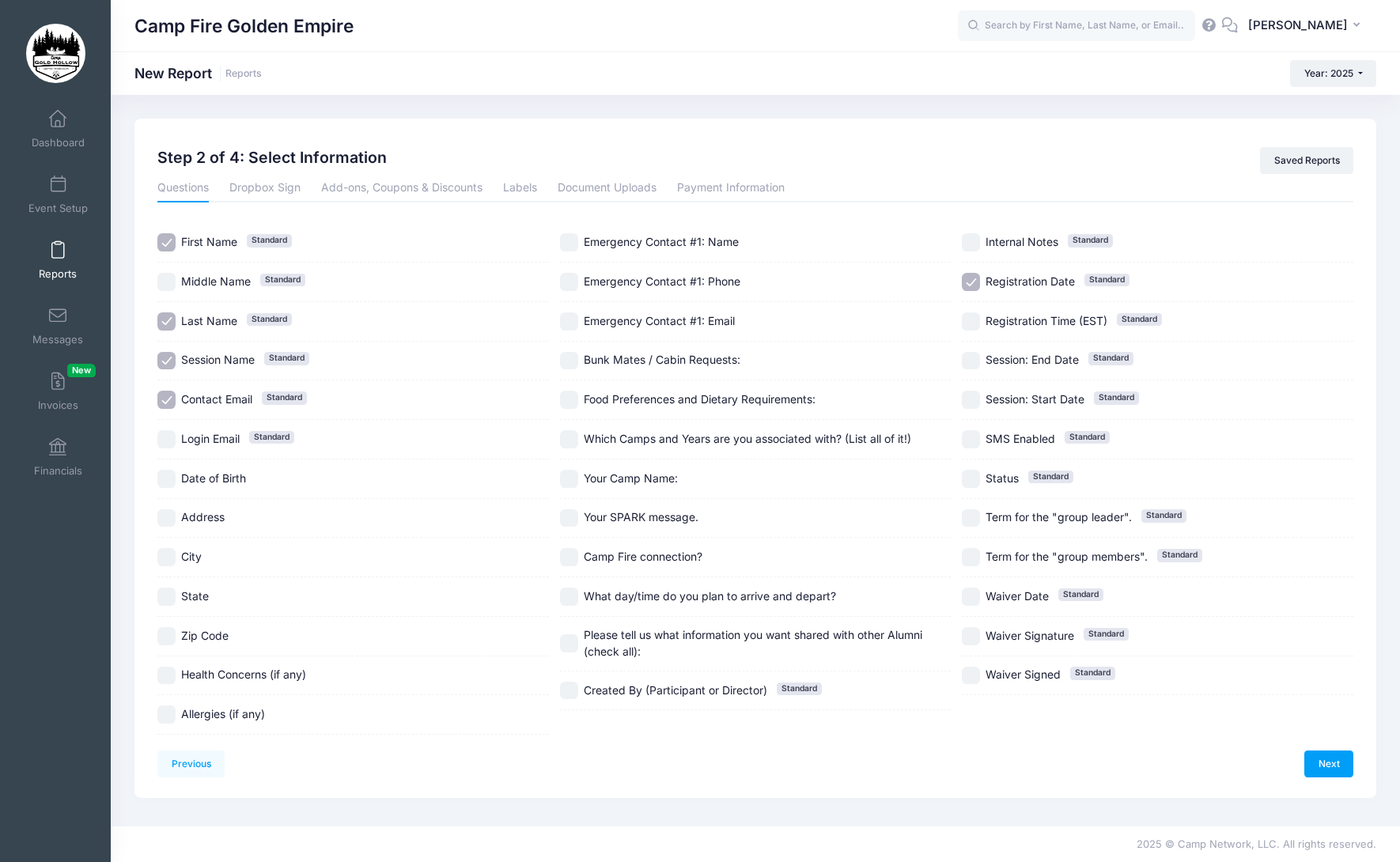
scroll to position [0, 0]
click at [164, 363] on input "Session Name Standard" at bounding box center [166, 361] width 18 height 18
checkbox input "false"
click at [169, 402] on input "Contact Email Standard" at bounding box center [166, 399] width 18 height 18
checkbox input "false"
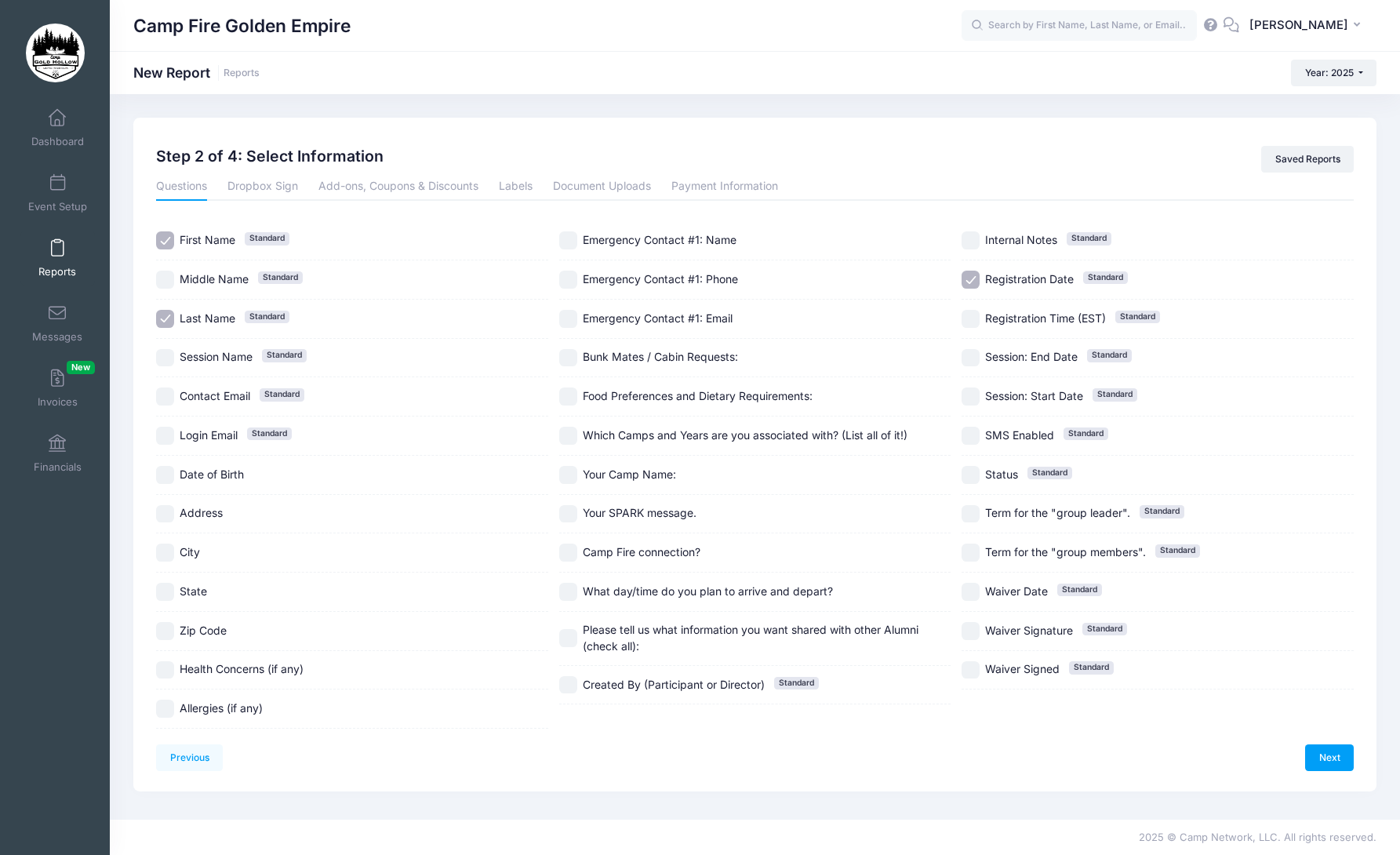
click at [975, 285] on input "Registration Date Standard" at bounding box center [970, 279] width 18 height 18
checkbox input "false"
click at [971, 431] on input "SMS Enabled Standard" at bounding box center [970, 436] width 18 height 18
checkbox input "true"
click at [1322, 757] on link "Next" at bounding box center [1329, 757] width 48 height 27
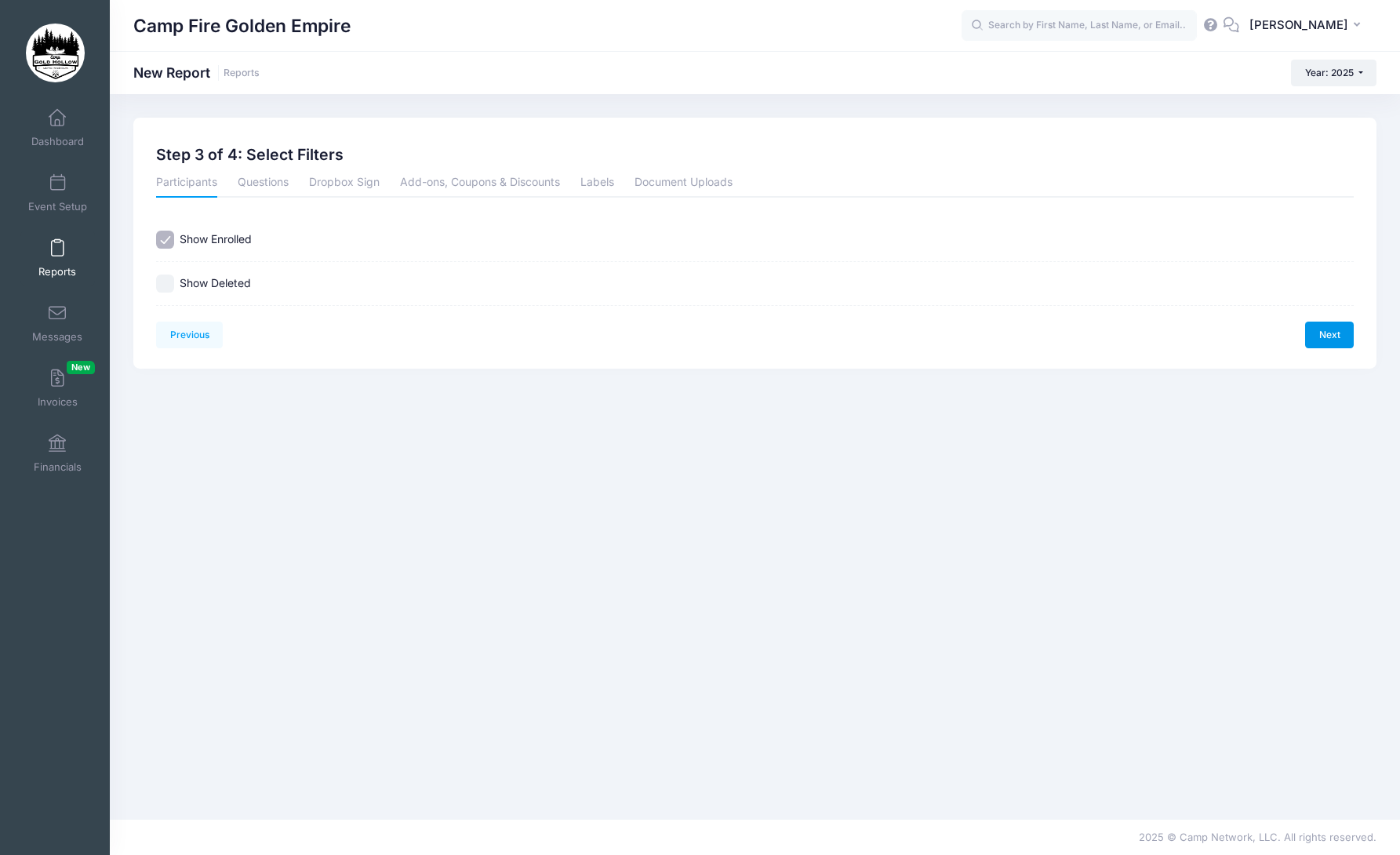
click at [1327, 332] on link "Next" at bounding box center [1329, 335] width 48 height 27
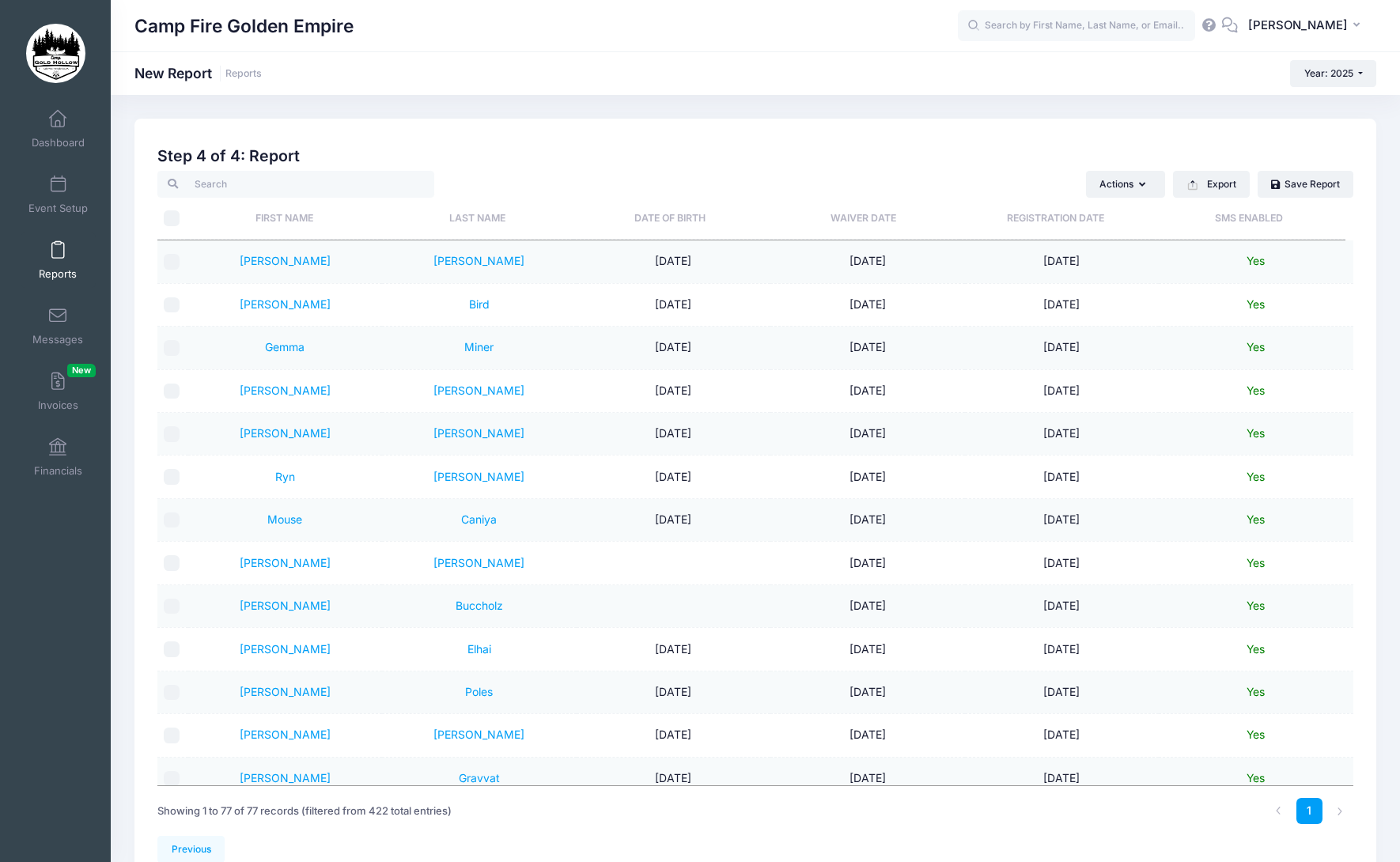
drag, startPoint x: 1251, startPoint y: 346, endPoint x: 1179, endPoint y: 331, distance: 73.5
click at [1179, 331] on td "Yes" at bounding box center [1256, 347] width 195 height 43
drag, startPoint x: 1248, startPoint y: 346, endPoint x: 470, endPoint y: 348, distance: 778.0
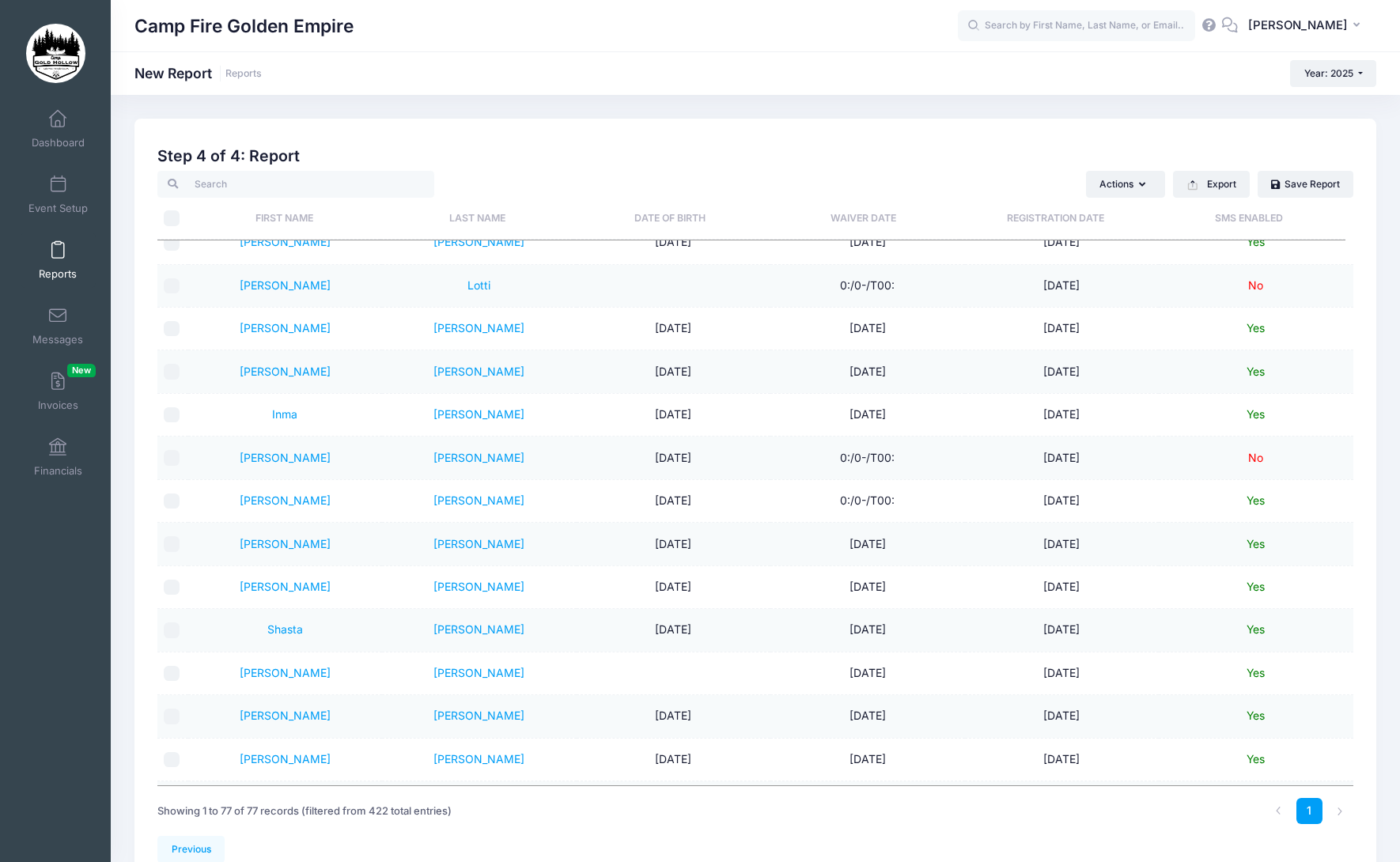
scroll to position [474, 0]
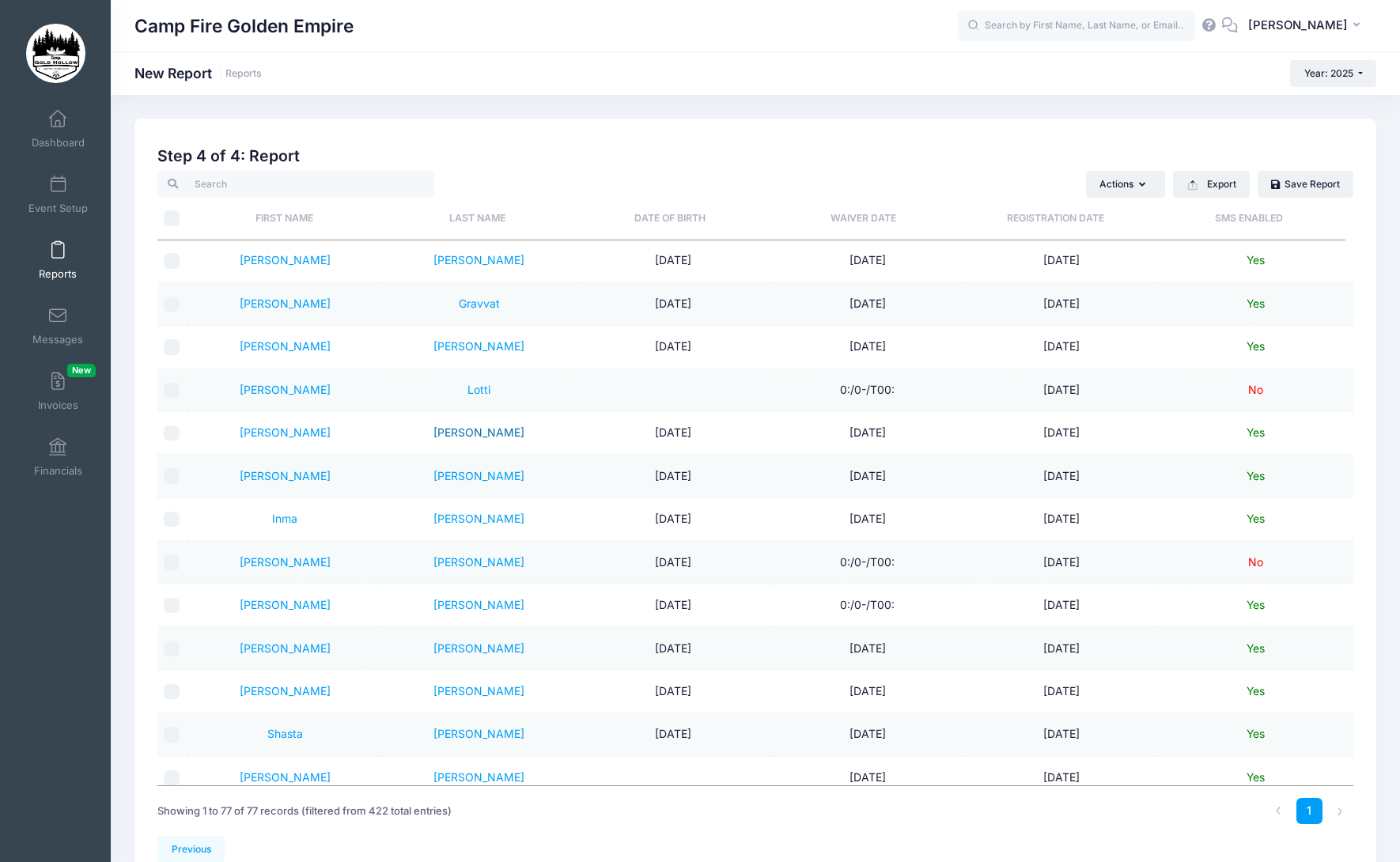
drag, startPoint x: 480, startPoint y: 390, endPoint x: 464, endPoint y: 434, distance: 46.8
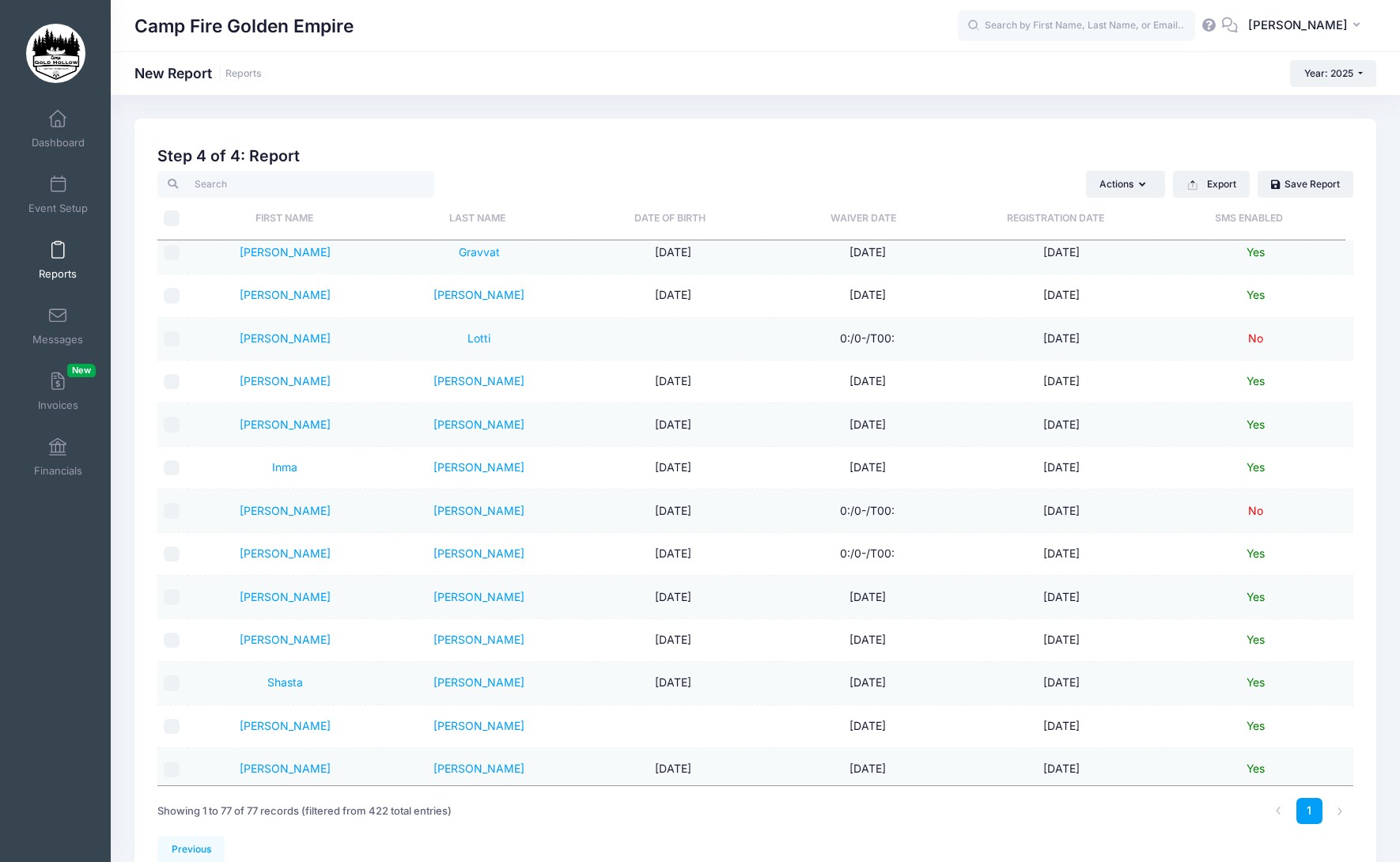
scroll to position [554, 0]
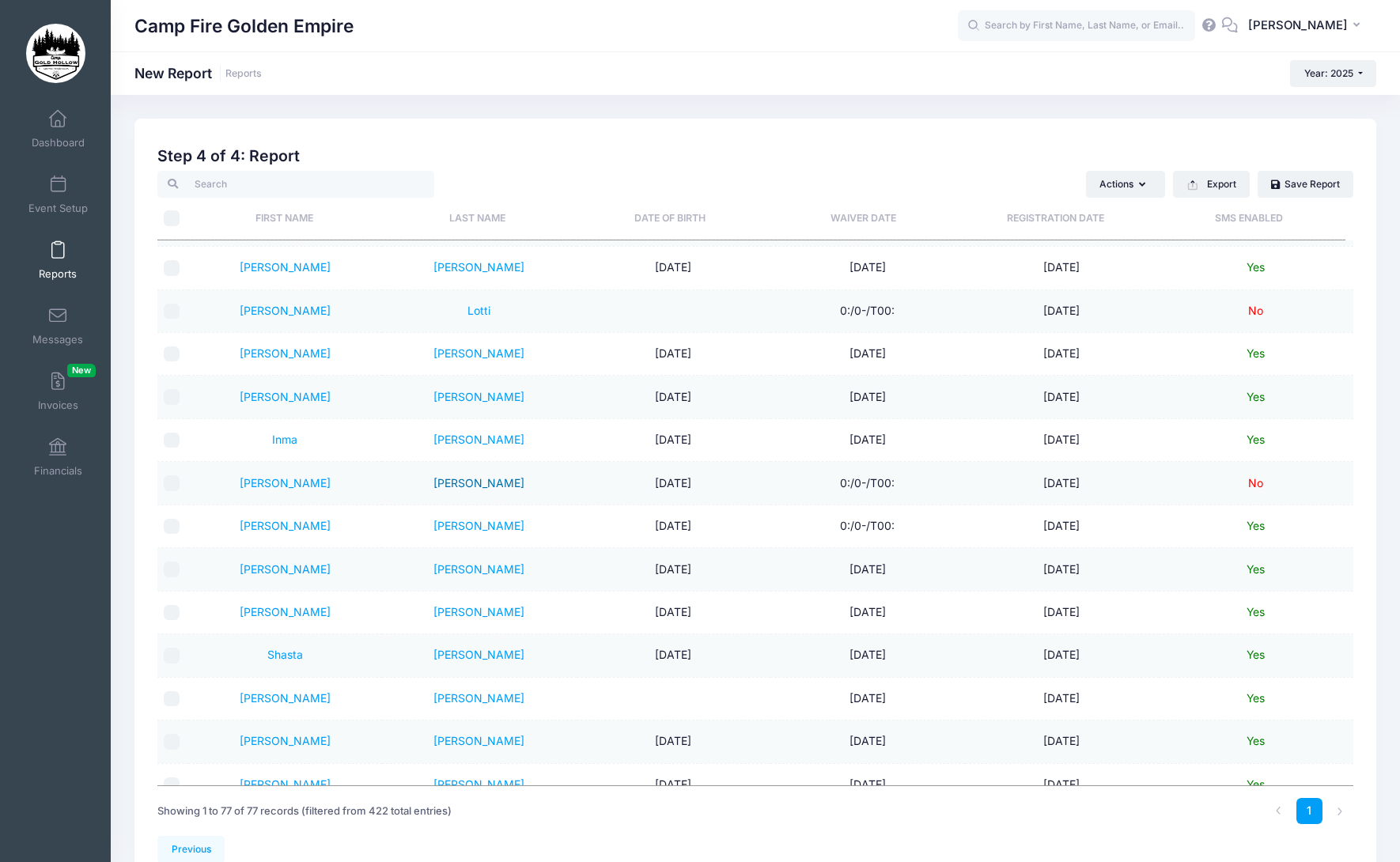
click at [487, 485] on link "Murray" at bounding box center [478, 483] width 91 height 13
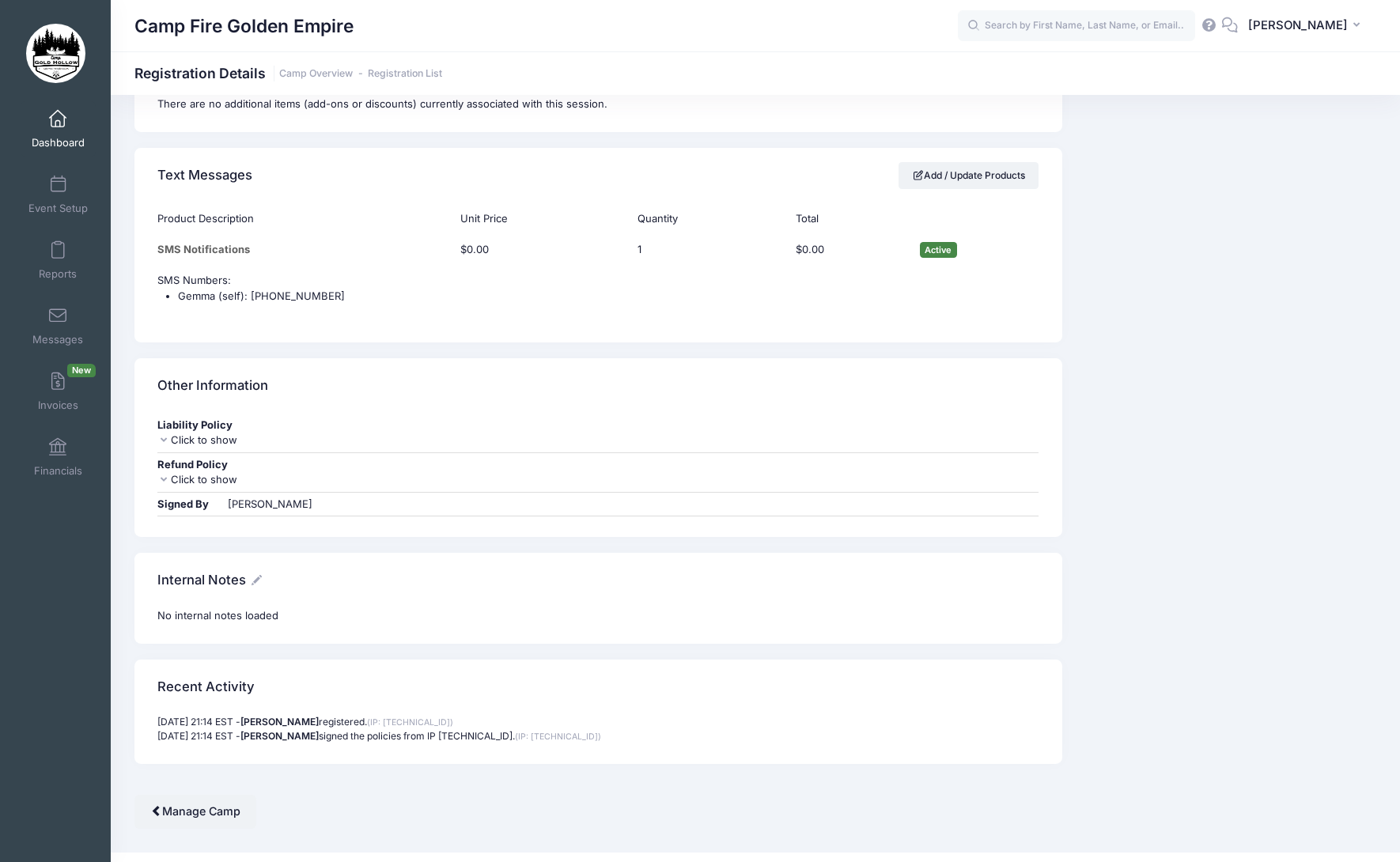
scroll to position [1464, 0]
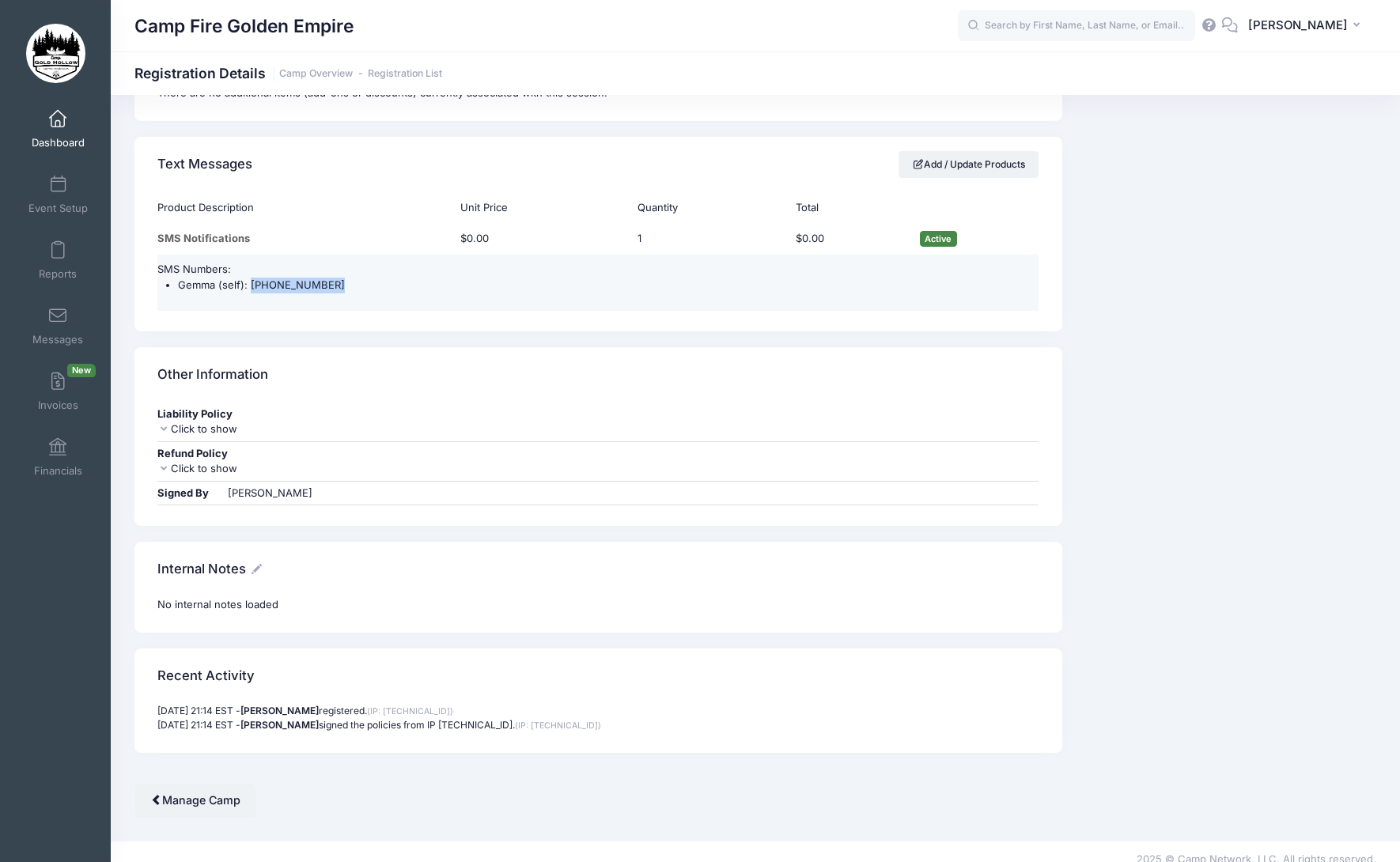
drag, startPoint x: 331, startPoint y: 270, endPoint x: 249, endPoint y: 269, distance: 82.0
click at [249, 278] on li "Gemma (self): [PHONE_NUMBER]" at bounding box center [608, 285] width 861 height 16
copy li "[PHONE_NUMBER]"
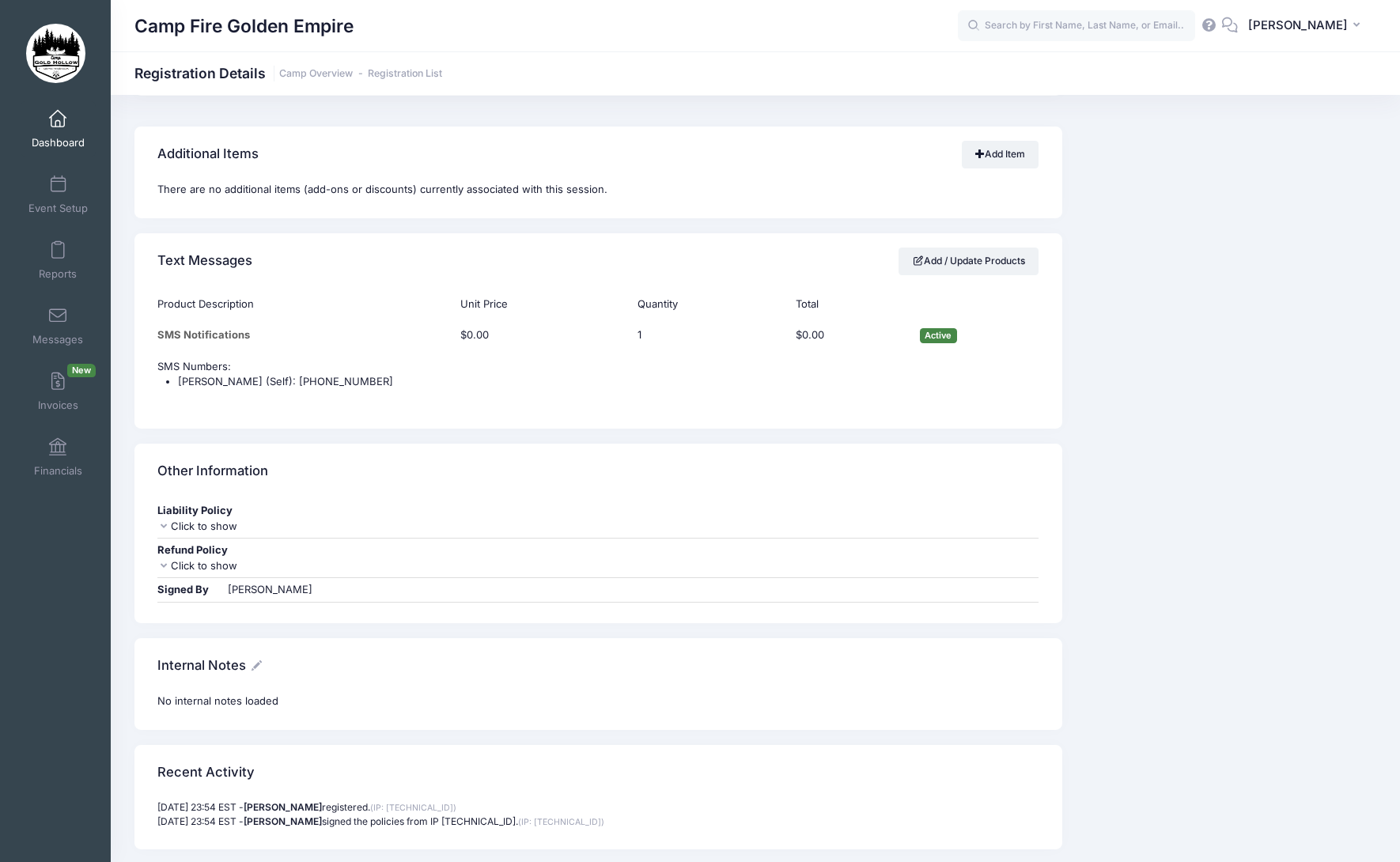
scroll to position [1464, 0]
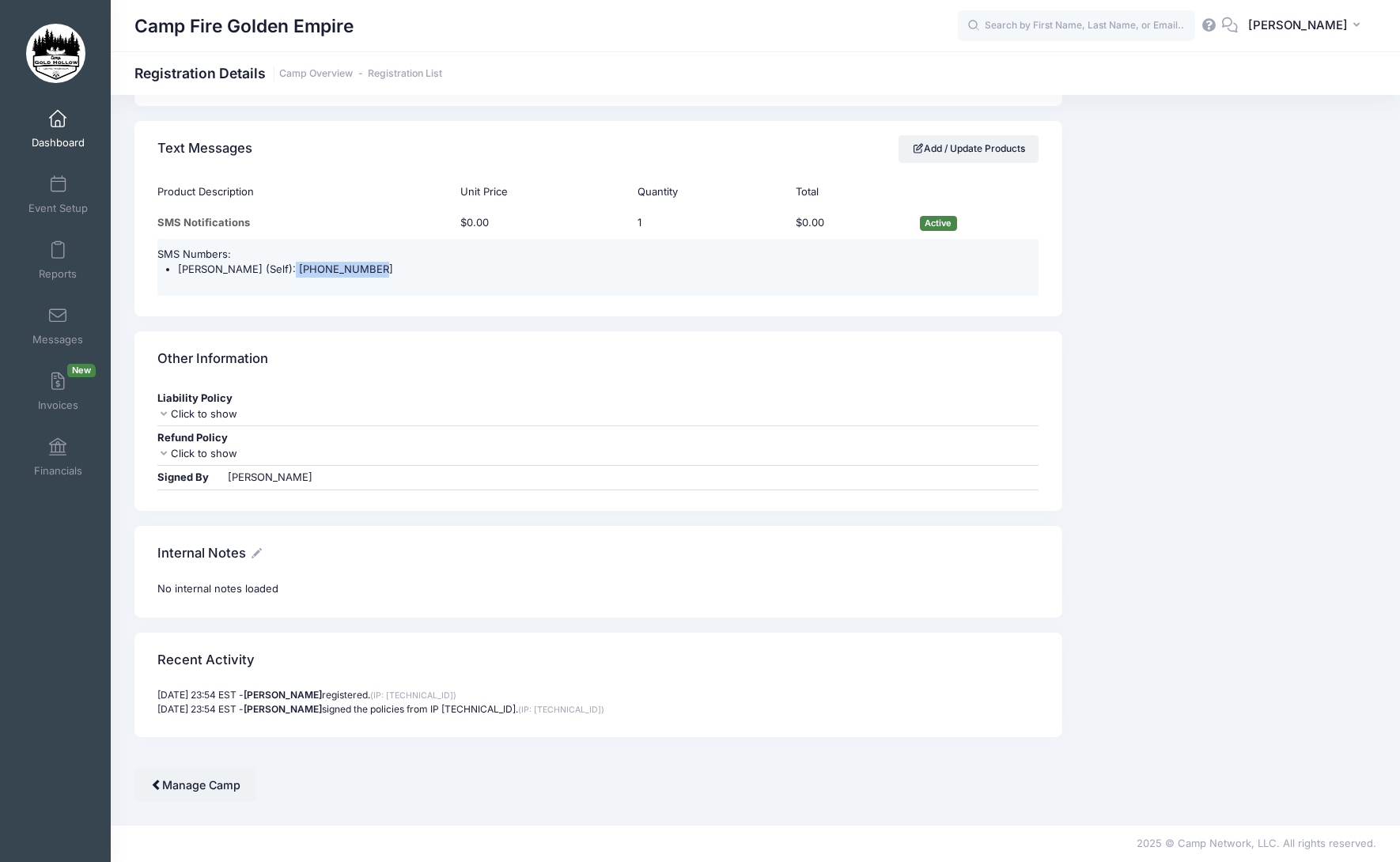
drag, startPoint x: 352, startPoint y: 267, endPoint x: 275, endPoint y: 271, distance: 77.1
click at [275, 271] on li "[PERSON_NAME] (Self): [PHONE_NUMBER]" at bounding box center [608, 269] width 861 height 16
copy li "[PHONE_NUMBER]"
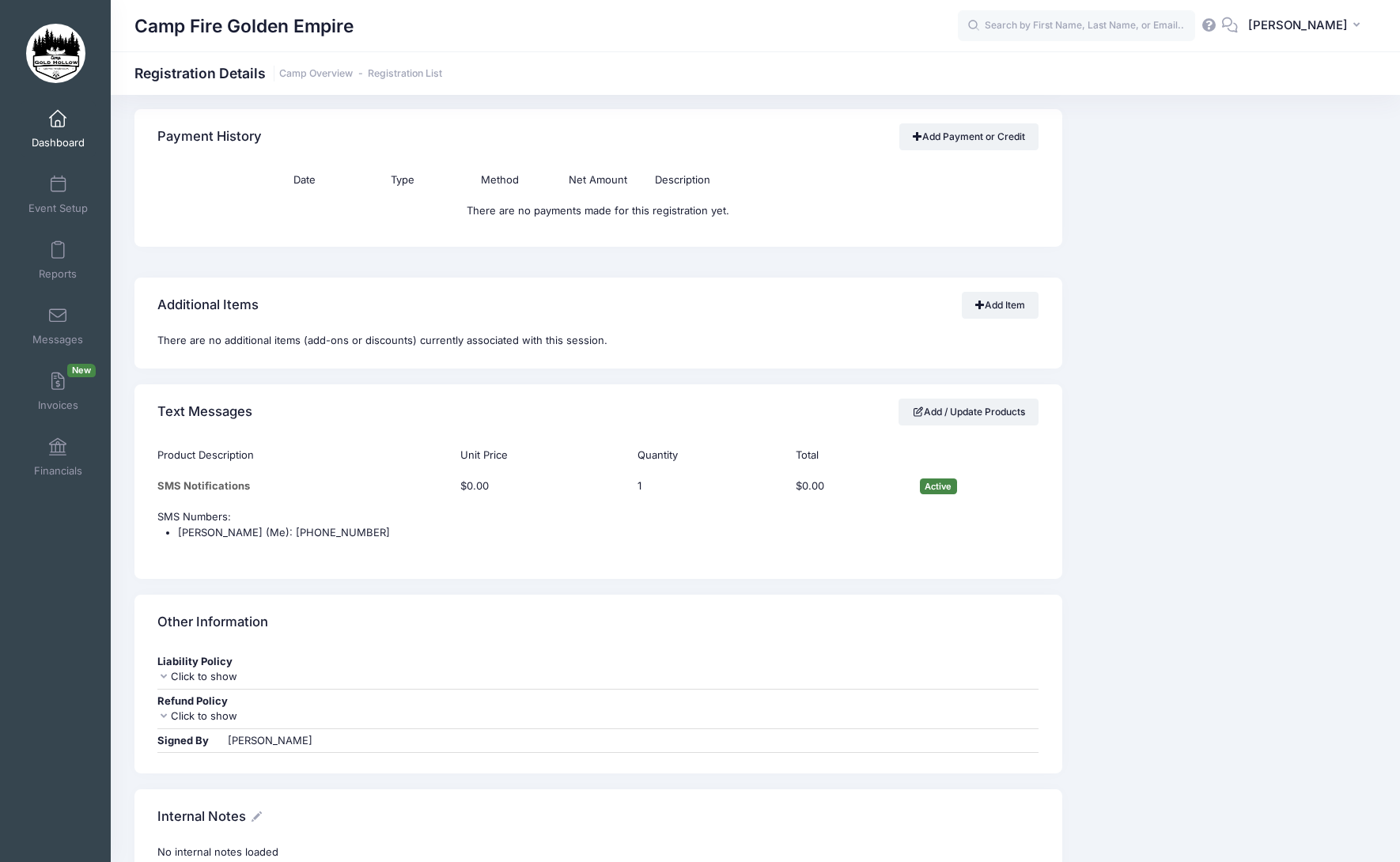
scroll to position [1187, 0]
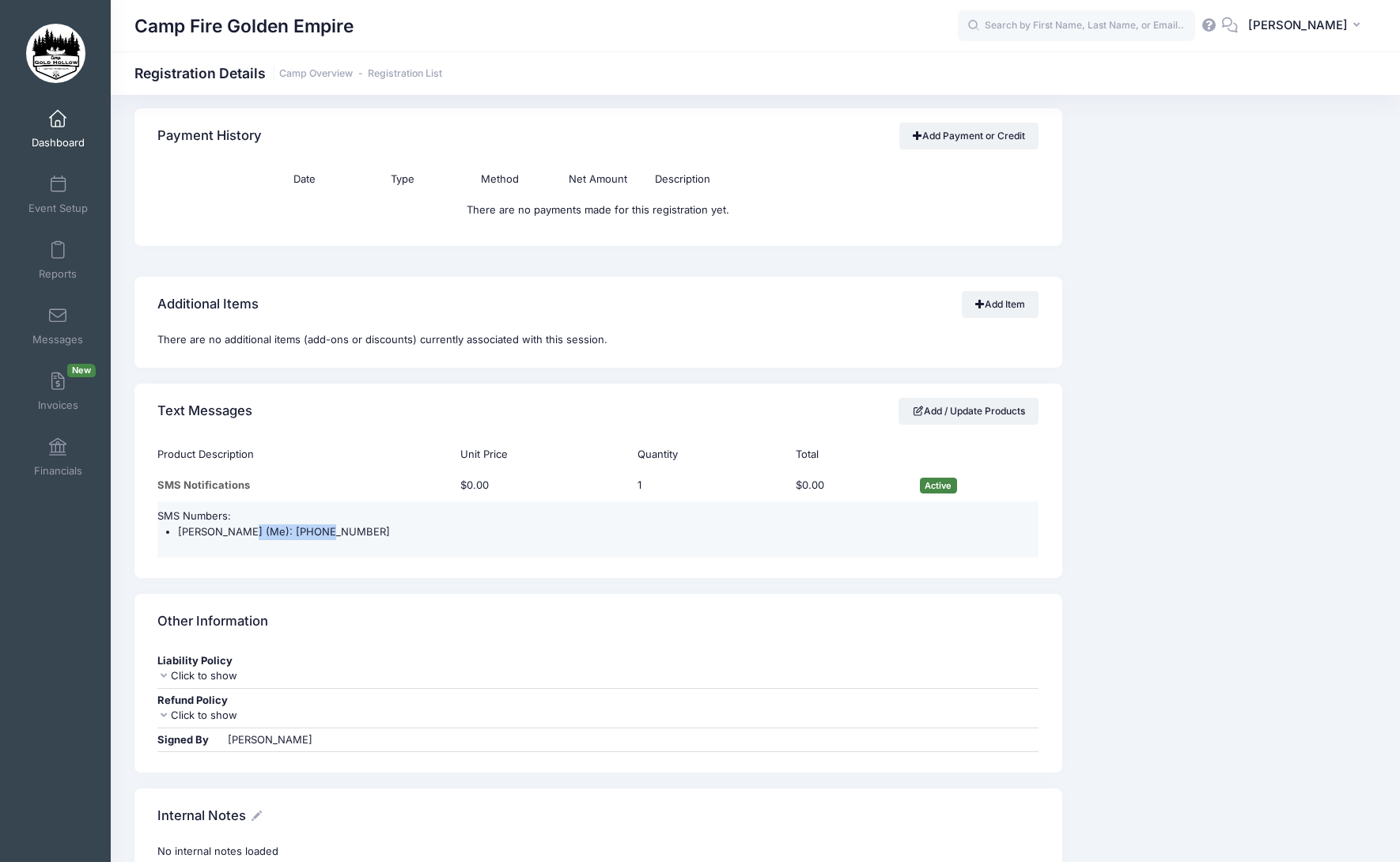
drag, startPoint x: 325, startPoint y: 520, endPoint x: 237, endPoint y: 518, distance: 88.0
click at [237, 524] on li "[PERSON_NAME] (Me): [PHONE_NUMBER]" at bounding box center [608, 532] width 861 height 16
copy li "[PHONE_NUMBER]"
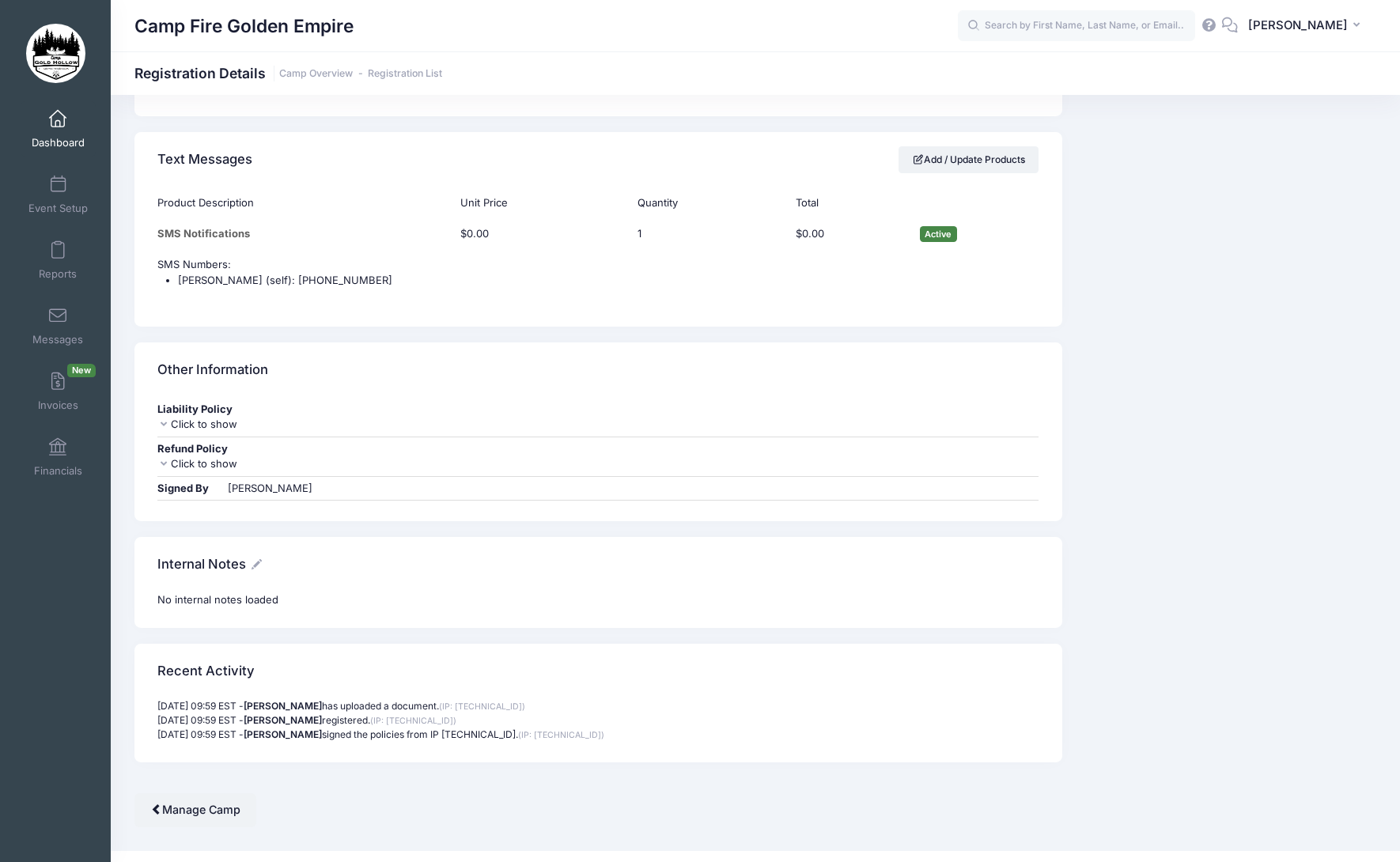
scroll to position [1399, 0]
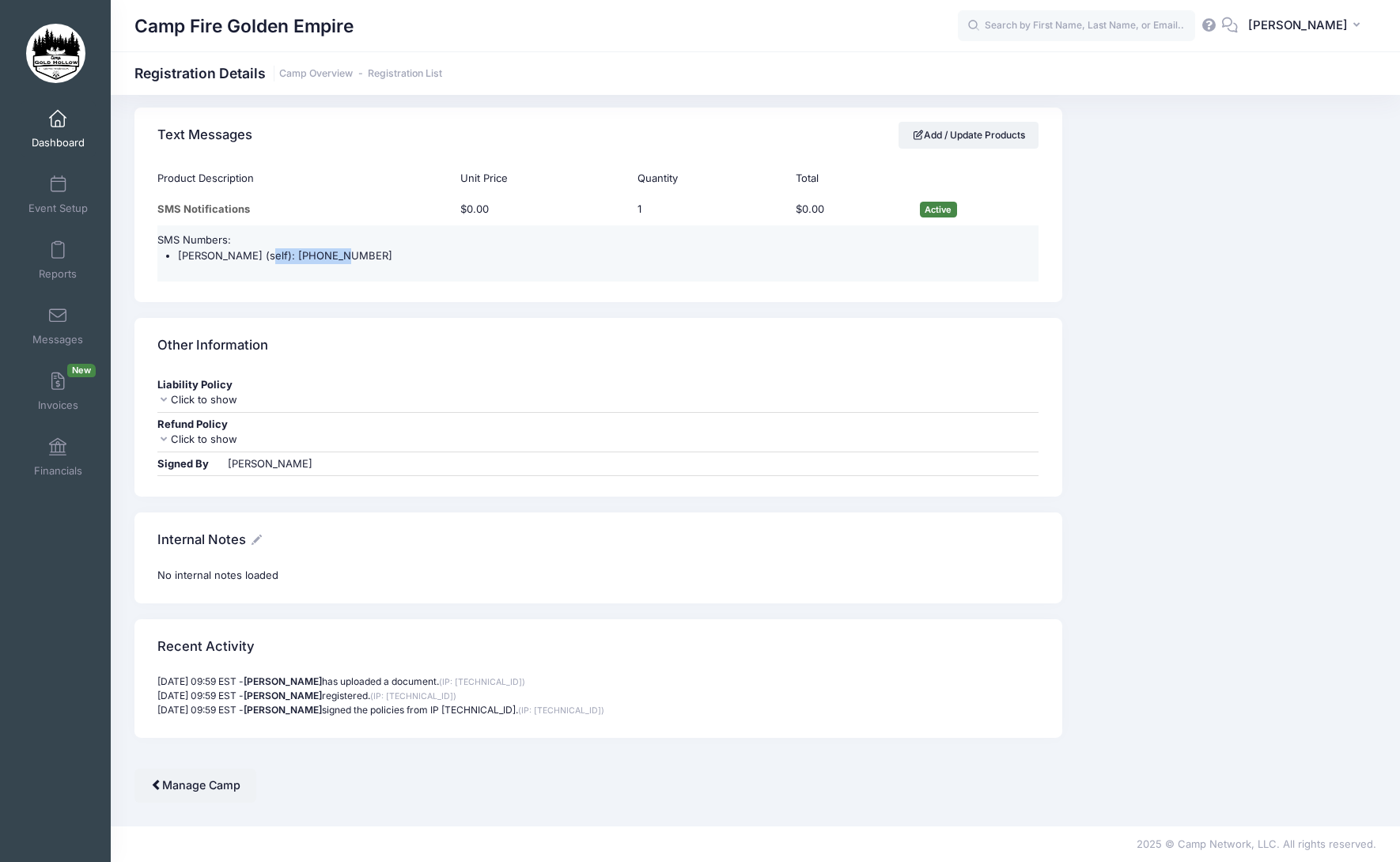
drag, startPoint x: 335, startPoint y: 254, endPoint x: 250, endPoint y: 260, distance: 85.2
click at [250, 260] on li "[PERSON_NAME] (self): [PHONE_NUMBER]" at bounding box center [608, 256] width 861 height 16
copy li "[PHONE_NUMBER]"
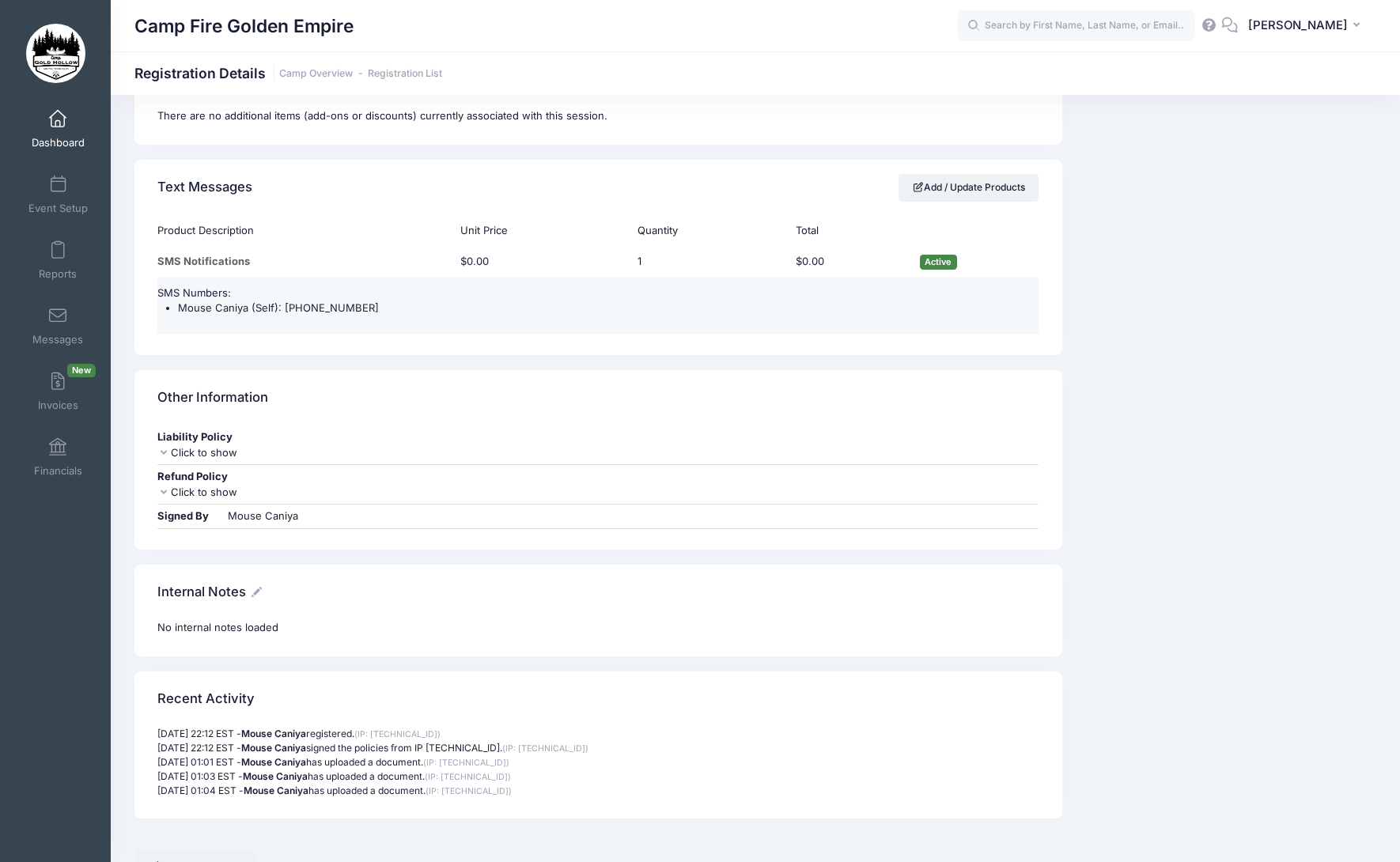
scroll to position [1299, 0]
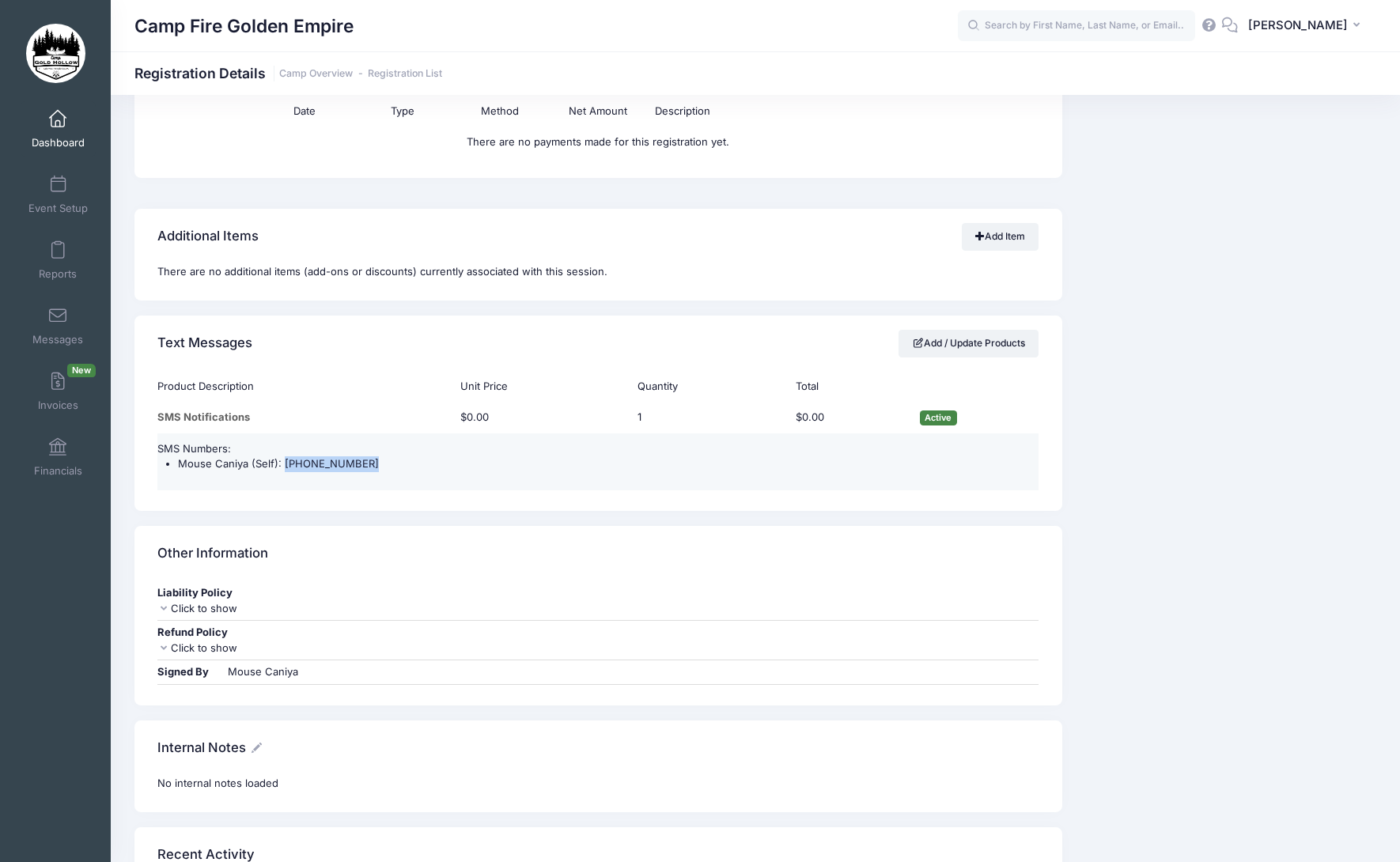
drag, startPoint x: 366, startPoint y: 459, endPoint x: 283, endPoint y: 461, distance: 83.0
click at [283, 461] on li "Mouse Caniya (Self): [PHONE_NUMBER]" at bounding box center [608, 464] width 861 height 16
copy li "[PHONE_NUMBER]"
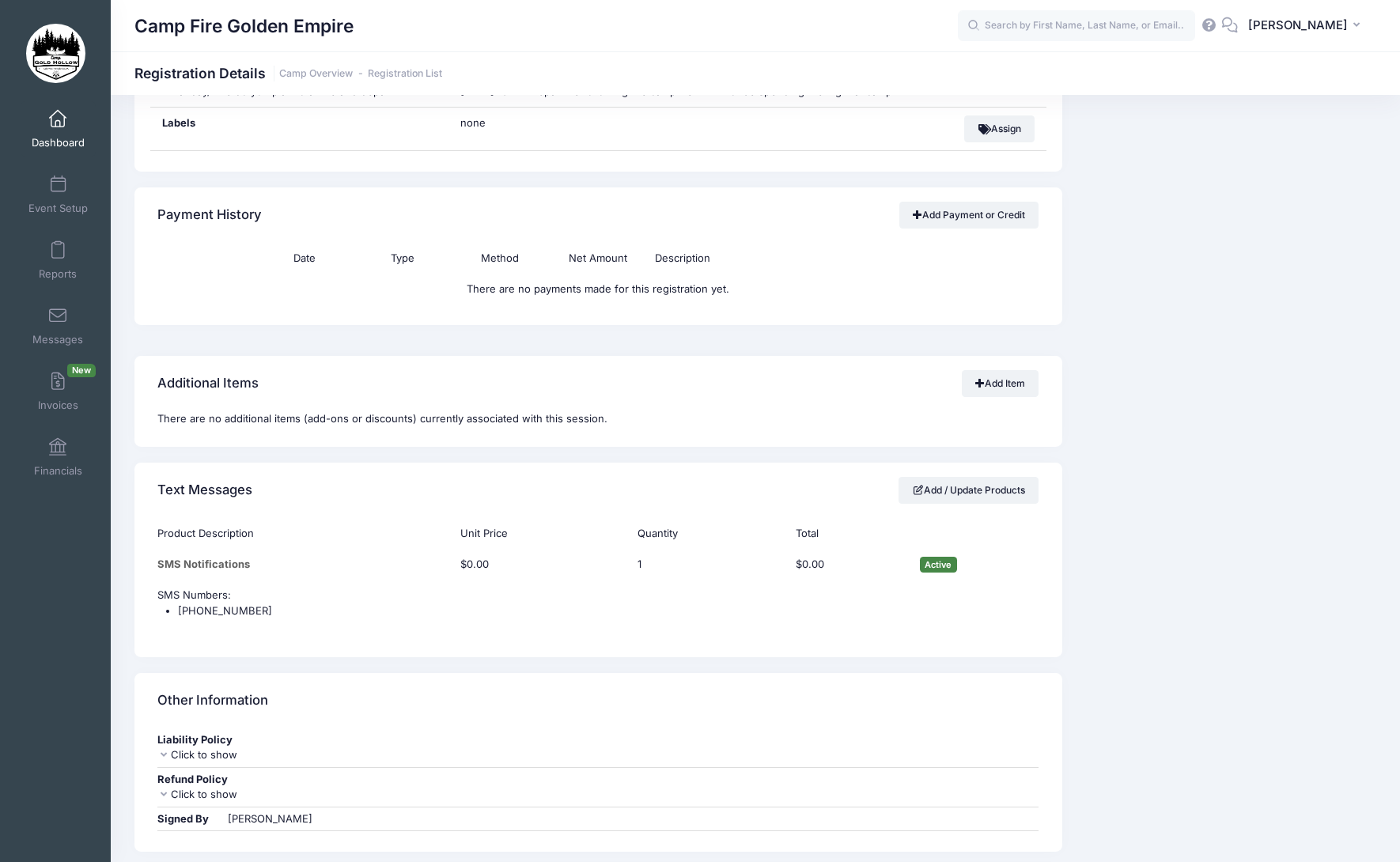
scroll to position [1187, 0]
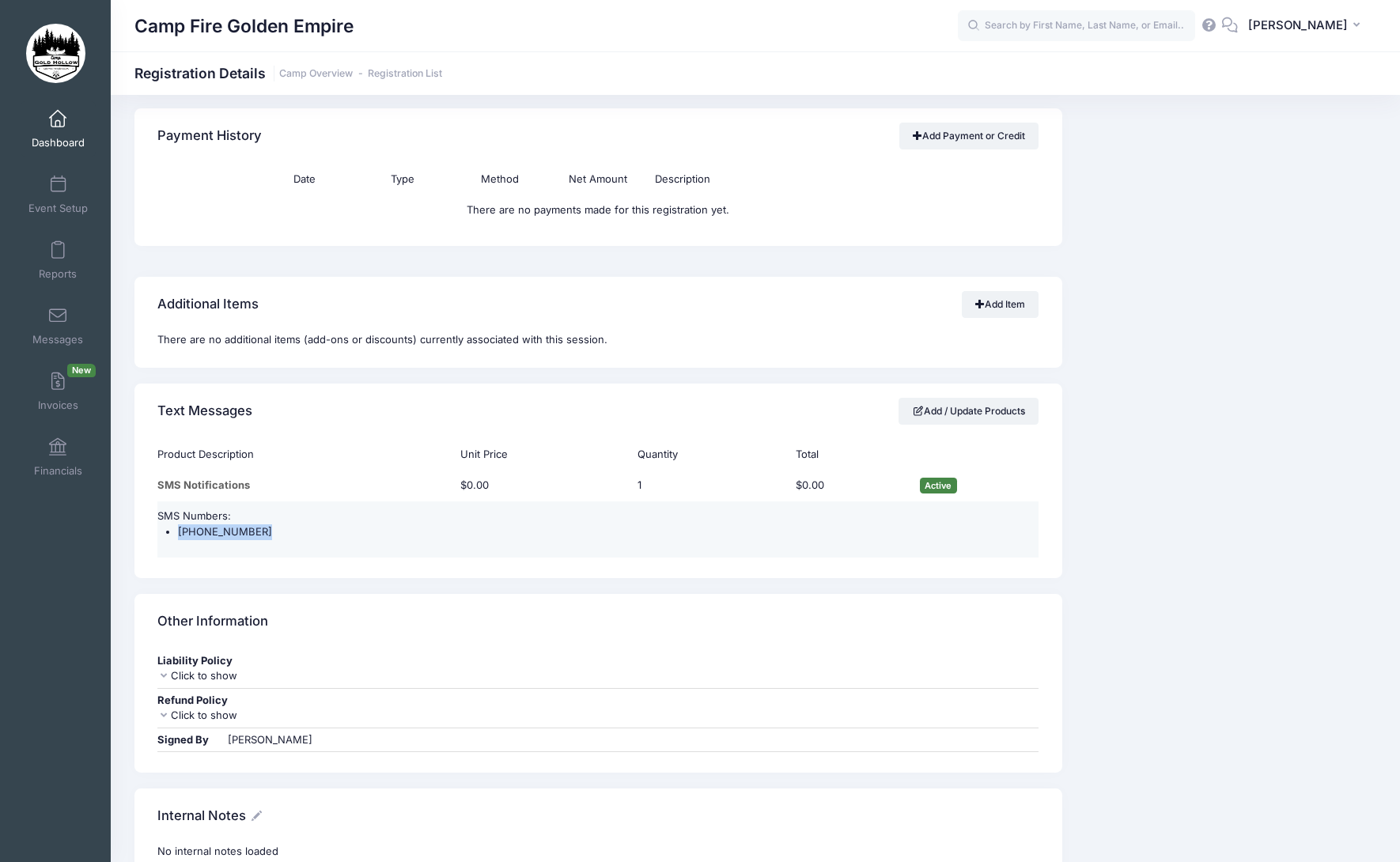
drag, startPoint x: 262, startPoint y: 532, endPoint x: 175, endPoint y: 534, distance: 87.0
click at [175, 534] on ul "[PHONE_NUMBER]" at bounding box center [597, 532] width 881 height 16
copy li "[PHONE_NUMBER]"
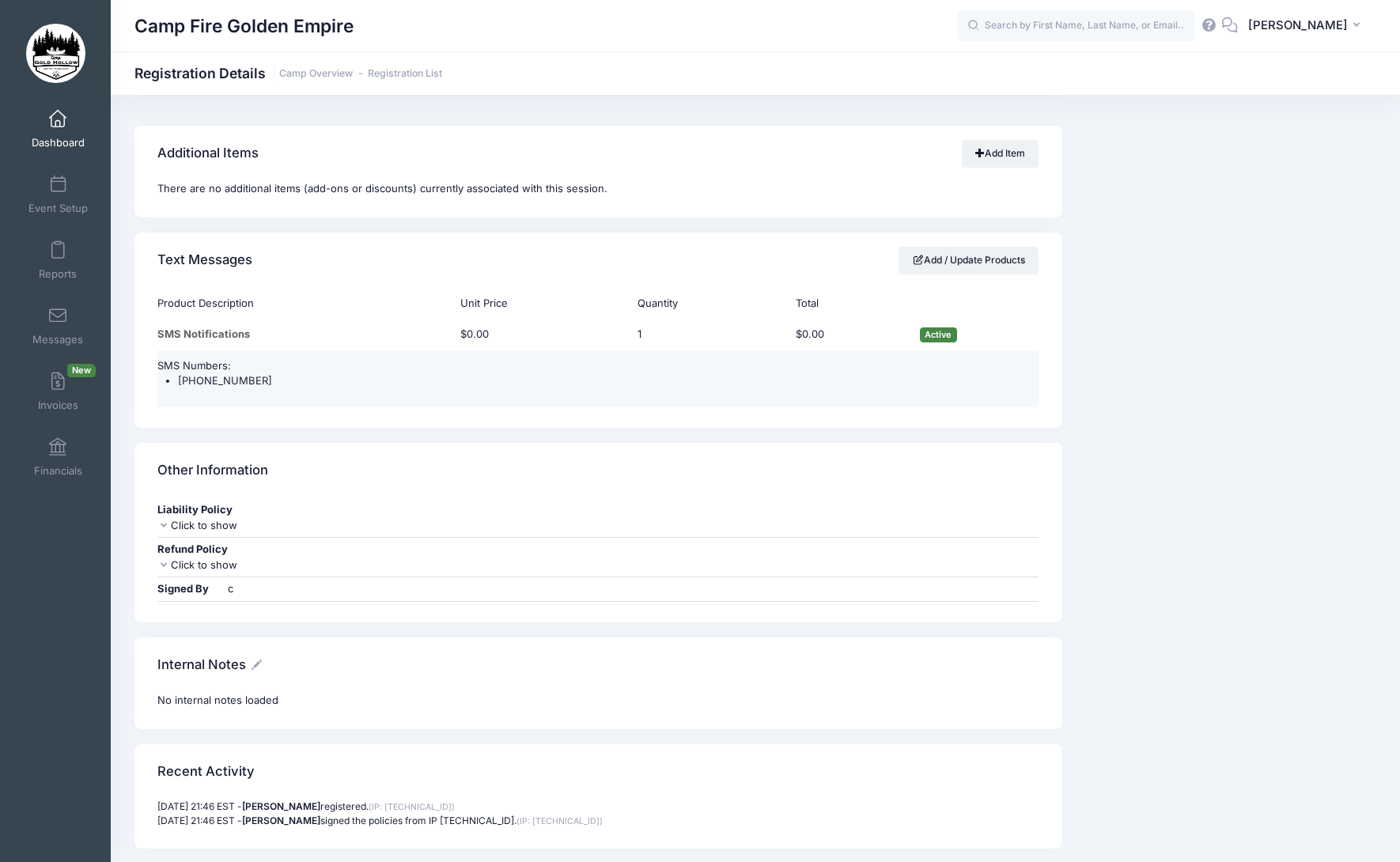
scroll to position [1345, 0]
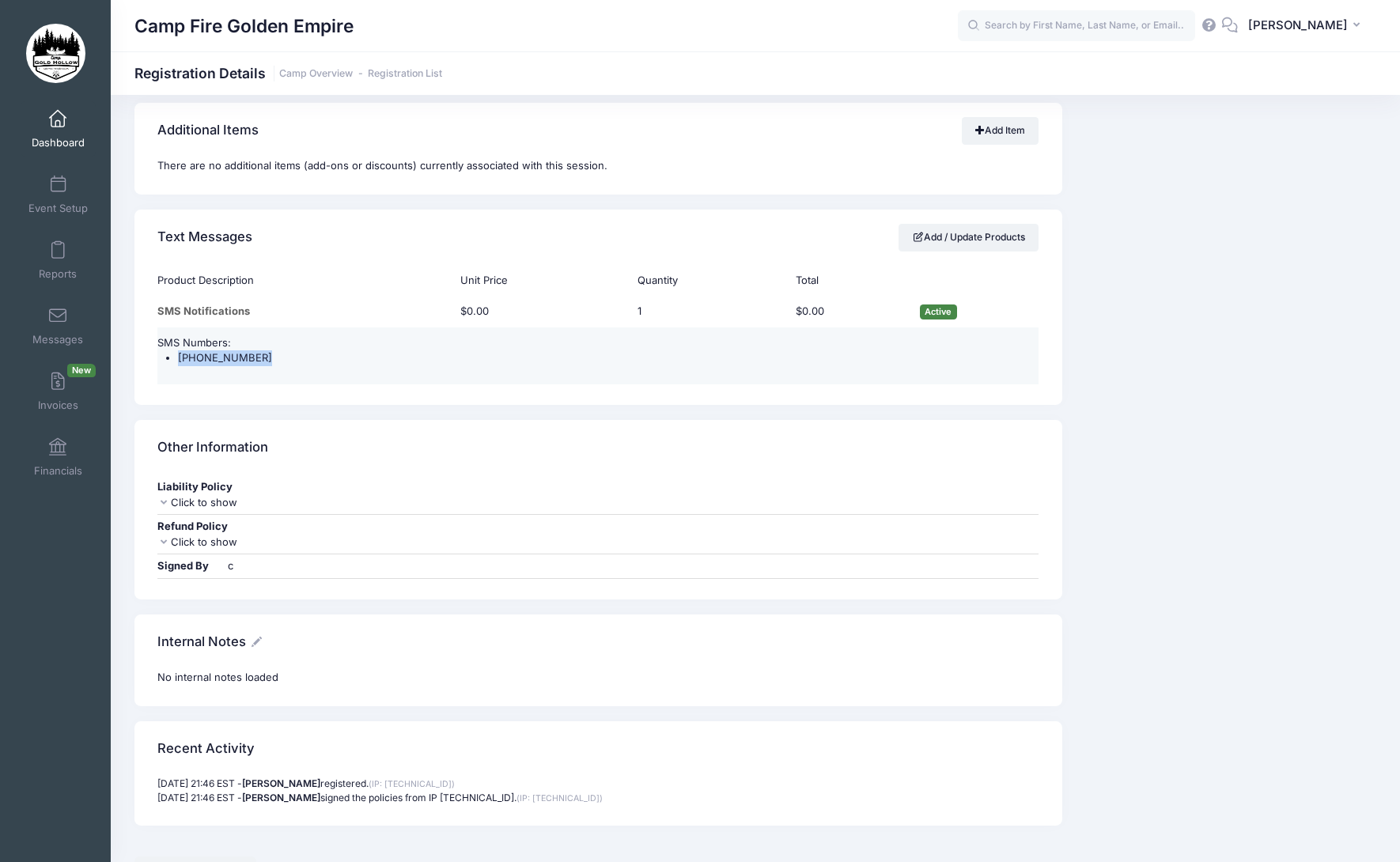
drag, startPoint x: 264, startPoint y: 363, endPoint x: 173, endPoint y: 361, distance: 91.0
click at [173, 361] on ul "[PHONE_NUMBER]" at bounding box center [597, 358] width 881 height 16
copy li "[PHONE_NUMBER]"
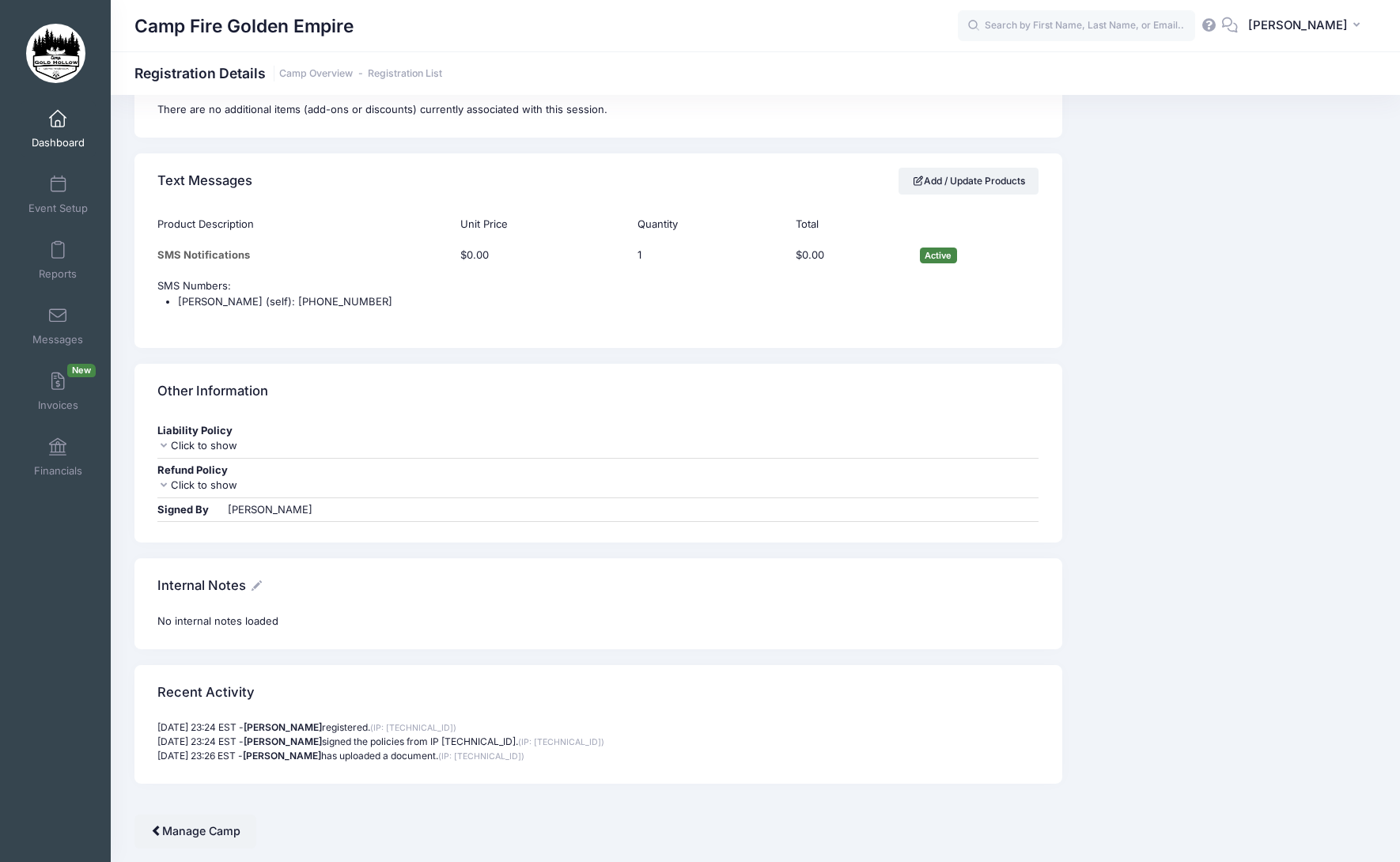
scroll to position [1503, 0]
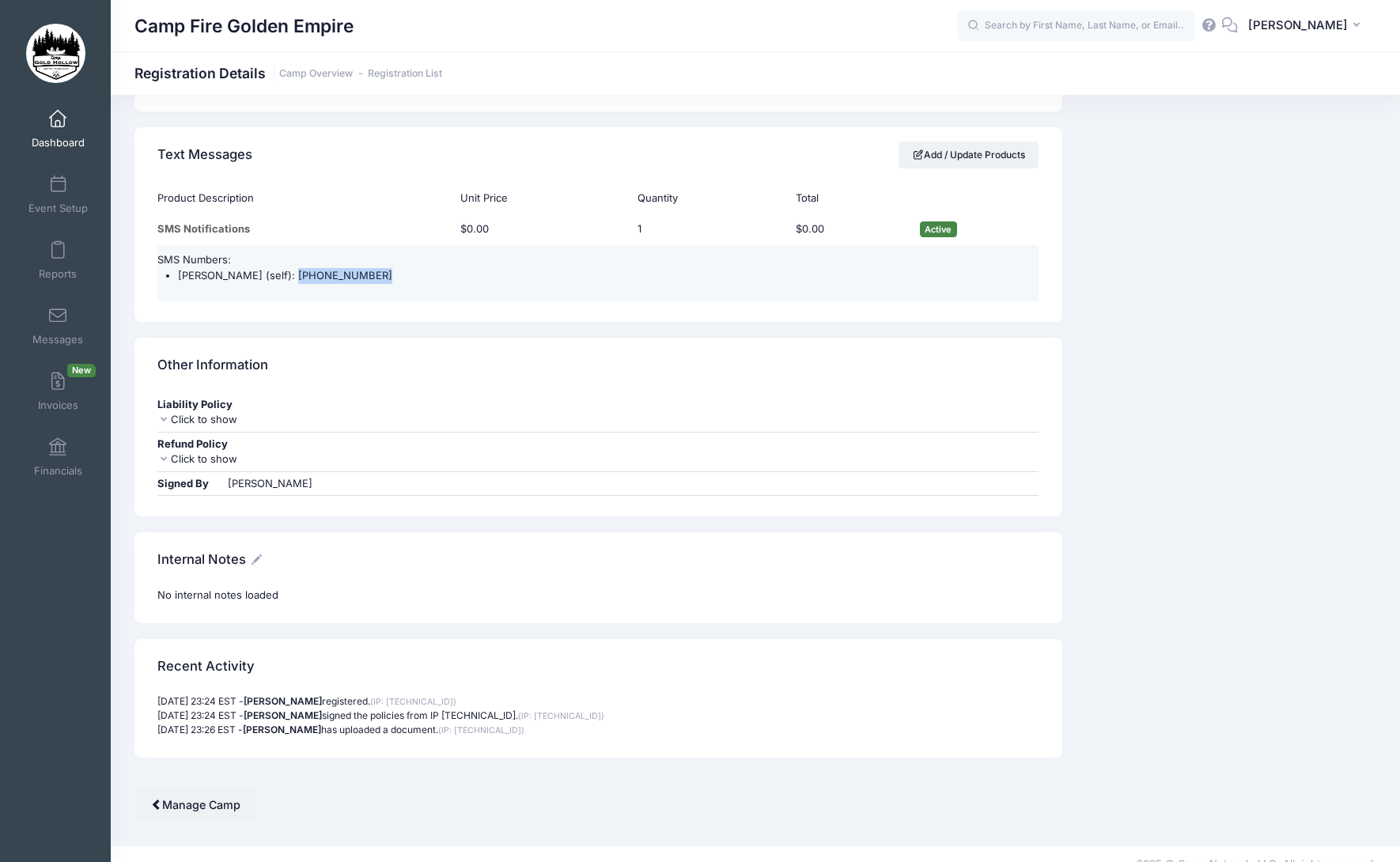
drag, startPoint x: 366, startPoint y: 273, endPoint x: 274, endPoint y: 275, distance: 92.0
click at [274, 275] on li "Laurisa Elhai (self): (916) 595-8682" at bounding box center [608, 276] width 861 height 16
copy li "(916) 595-8682"
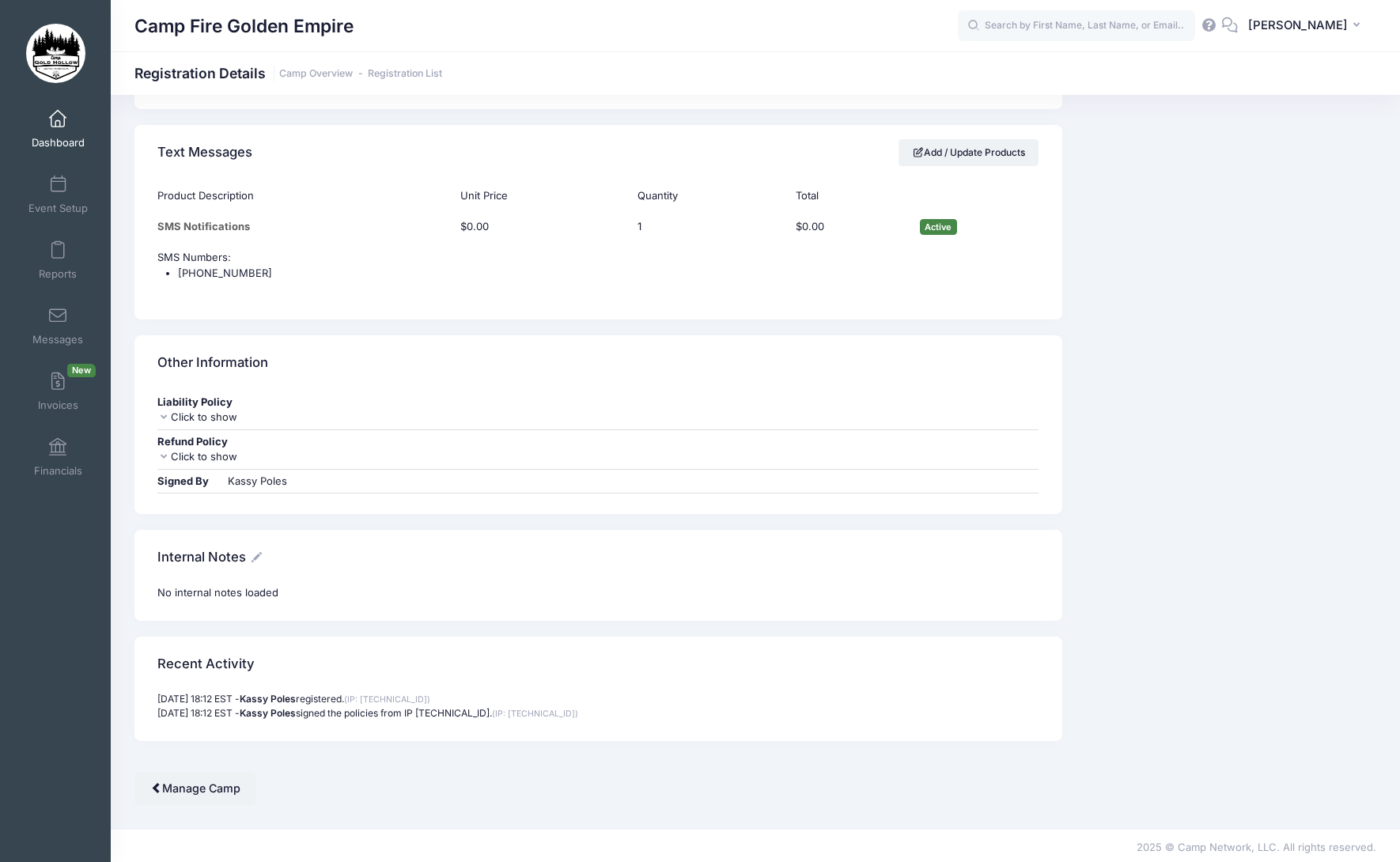
scroll to position [1448, 0]
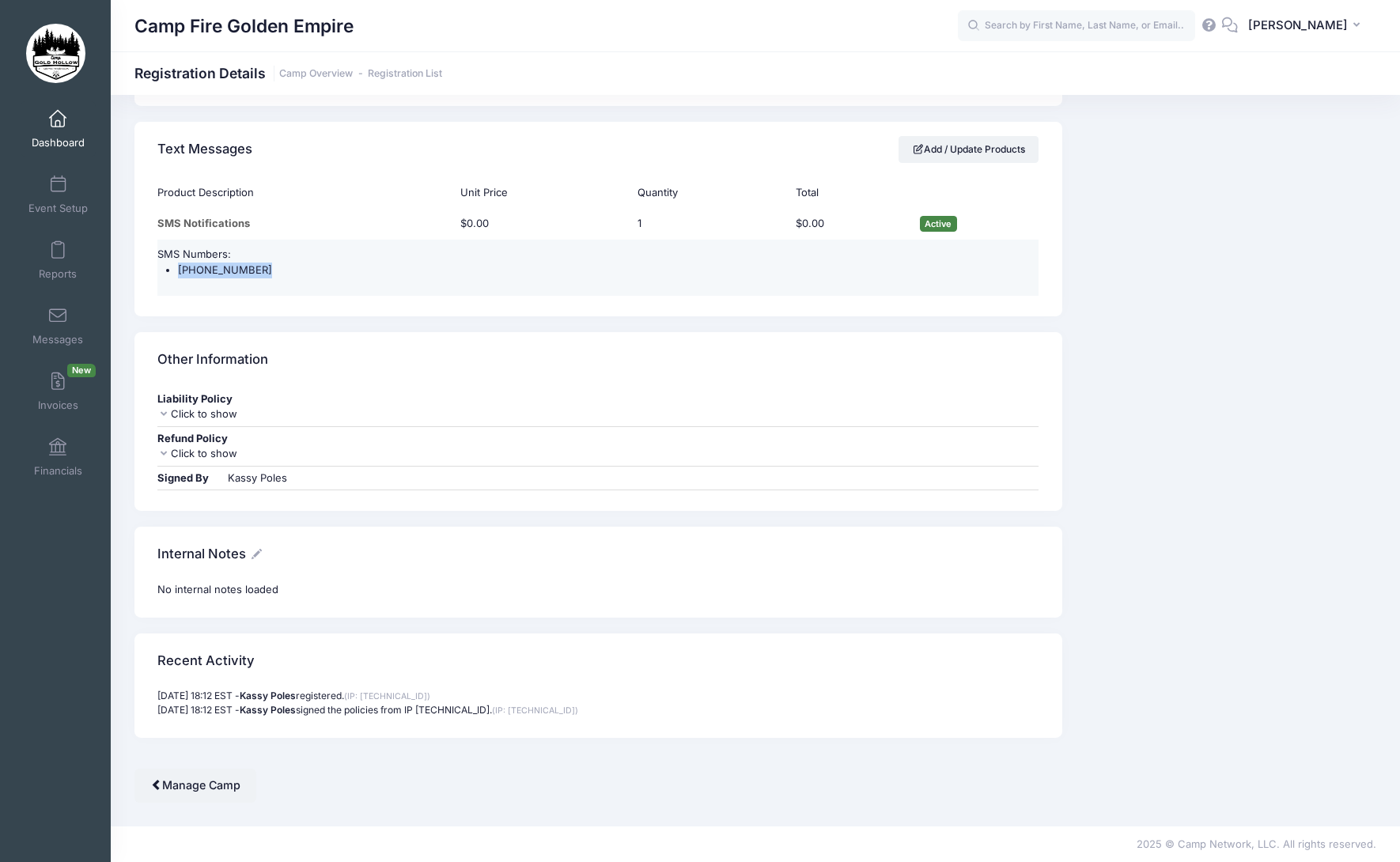
drag, startPoint x: 261, startPoint y: 272, endPoint x: 176, endPoint y: 267, distance: 85.1
click at [176, 267] on ul "[PHONE_NUMBER]" at bounding box center [597, 270] width 881 height 16
copy li "[PHONE_NUMBER]"
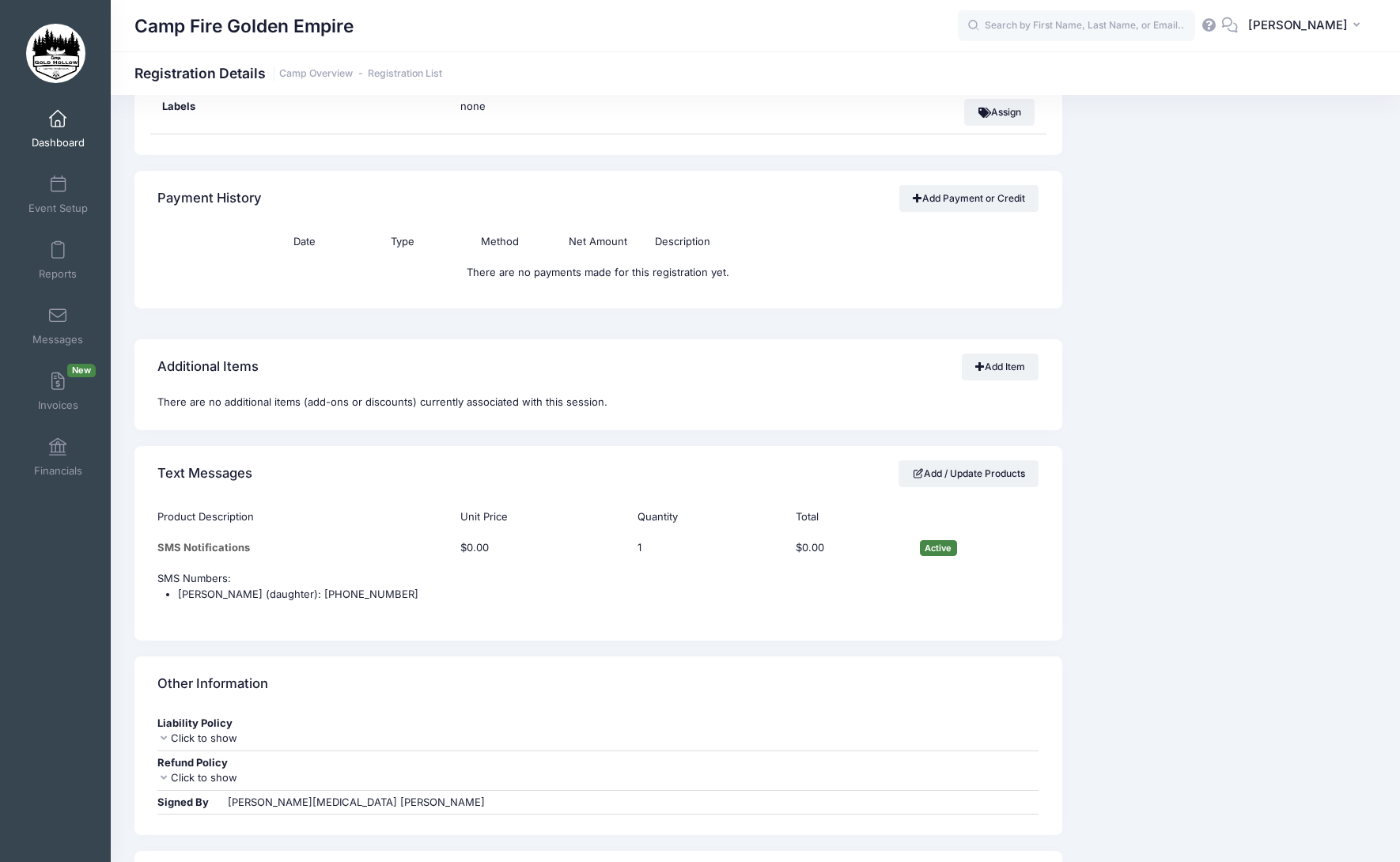
scroll to position [1187, 0]
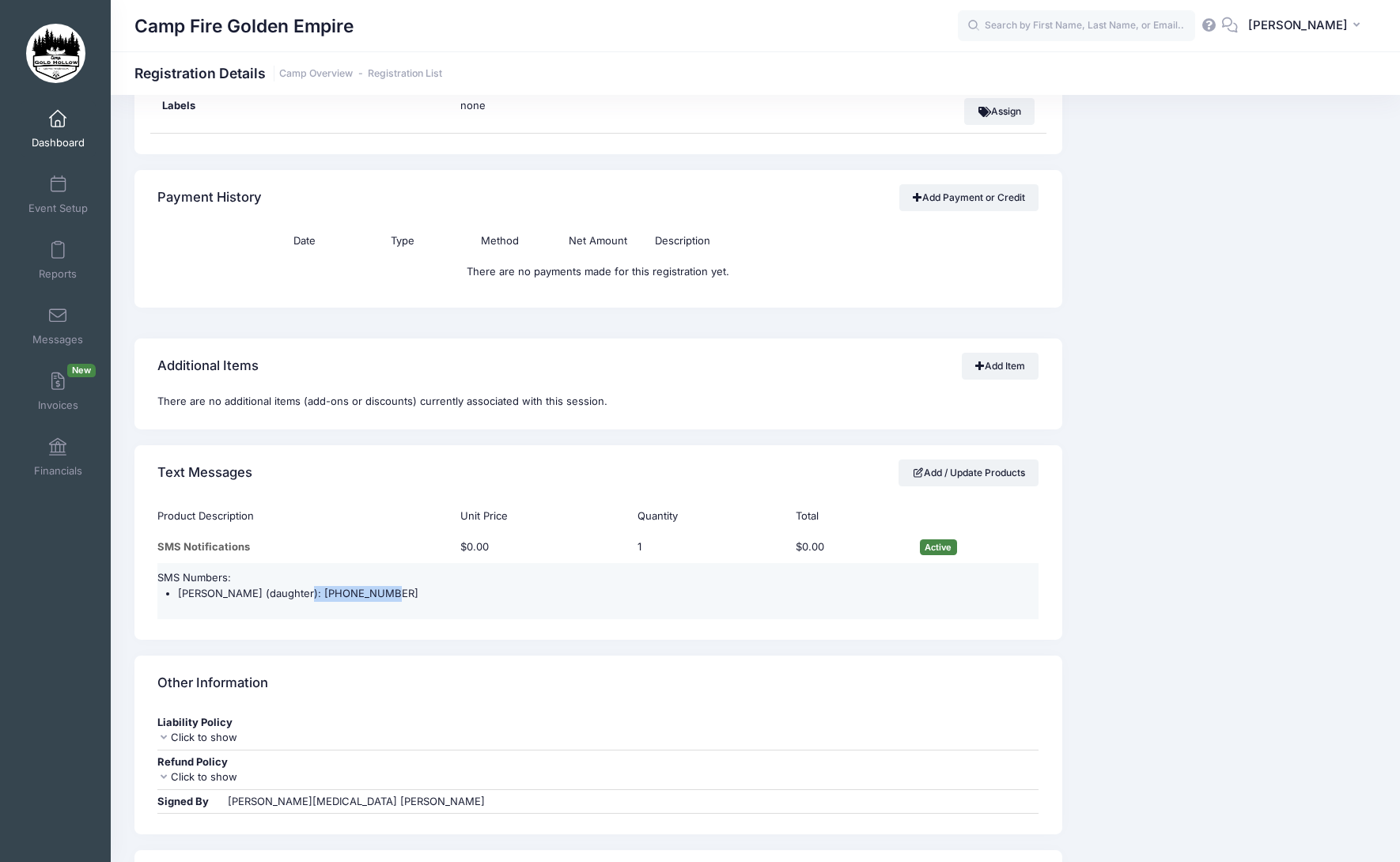
drag, startPoint x: 380, startPoint y: 593, endPoint x: 294, endPoint y: 597, distance: 86.1
click at [294, 597] on li "[PERSON_NAME] (daughter): [PHONE_NUMBER]" at bounding box center [608, 594] width 861 height 16
copy li "[PHONE_NUMBER]"
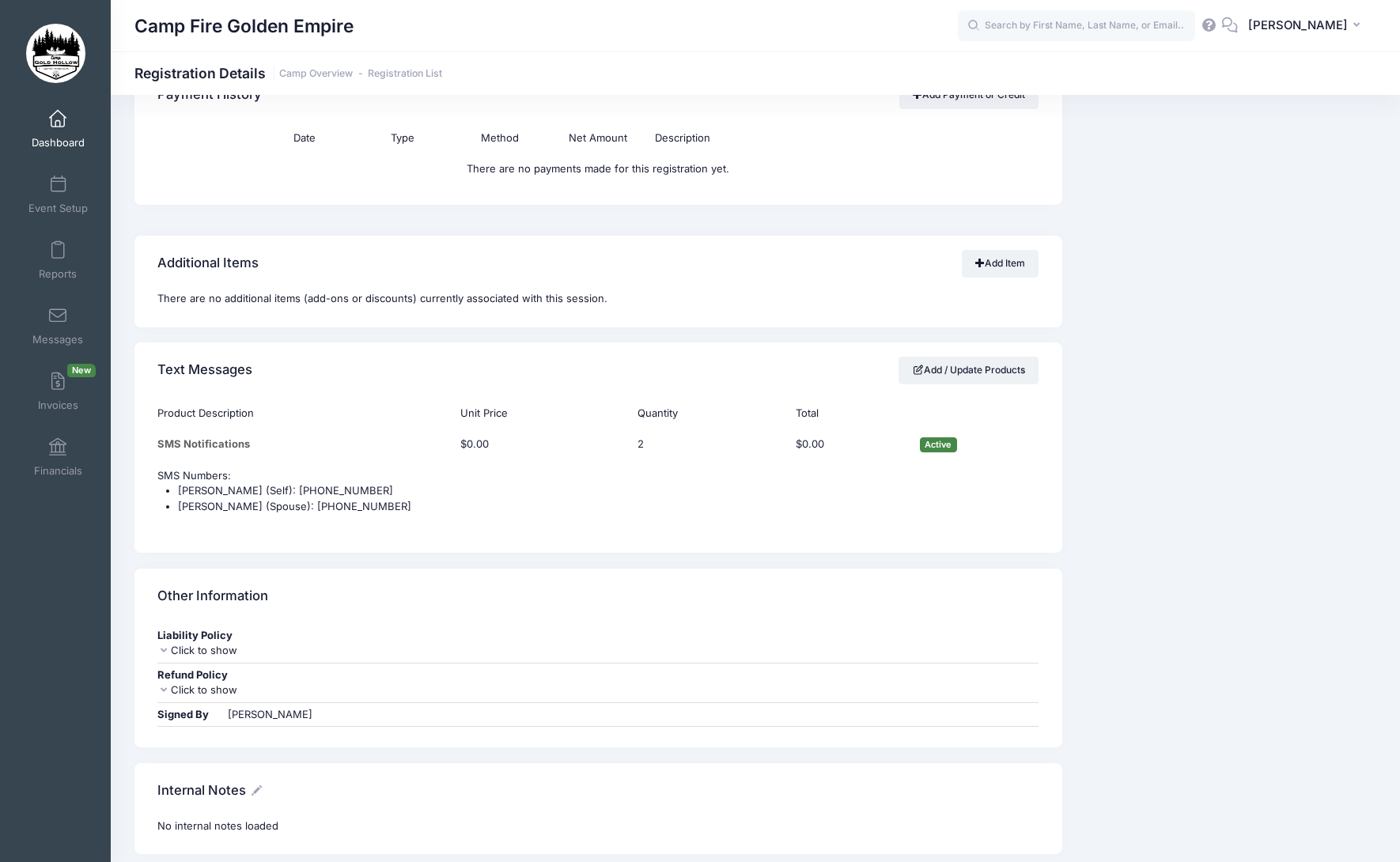
scroll to position [1266, 0]
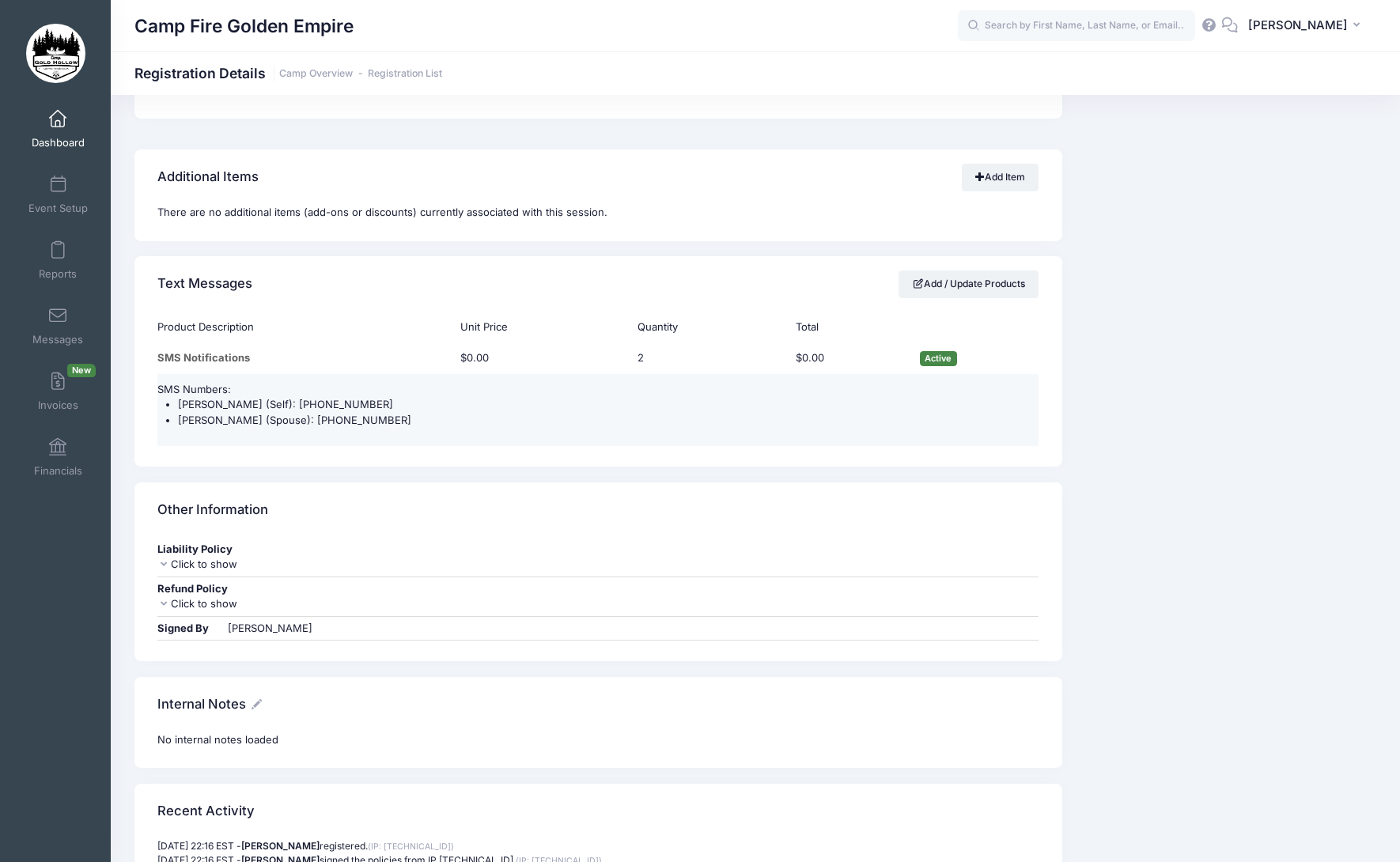
drag, startPoint x: 376, startPoint y: 404, endPoint x: 294, endPoint y: 403, distance: 82.0
click at [294, 403] on li "[PERSON_NAME] (Self): [PHONE_NUMBER]" at bounding box center [608, 405] width 861 height 16
copy li "[PHONE_NUMBER]"
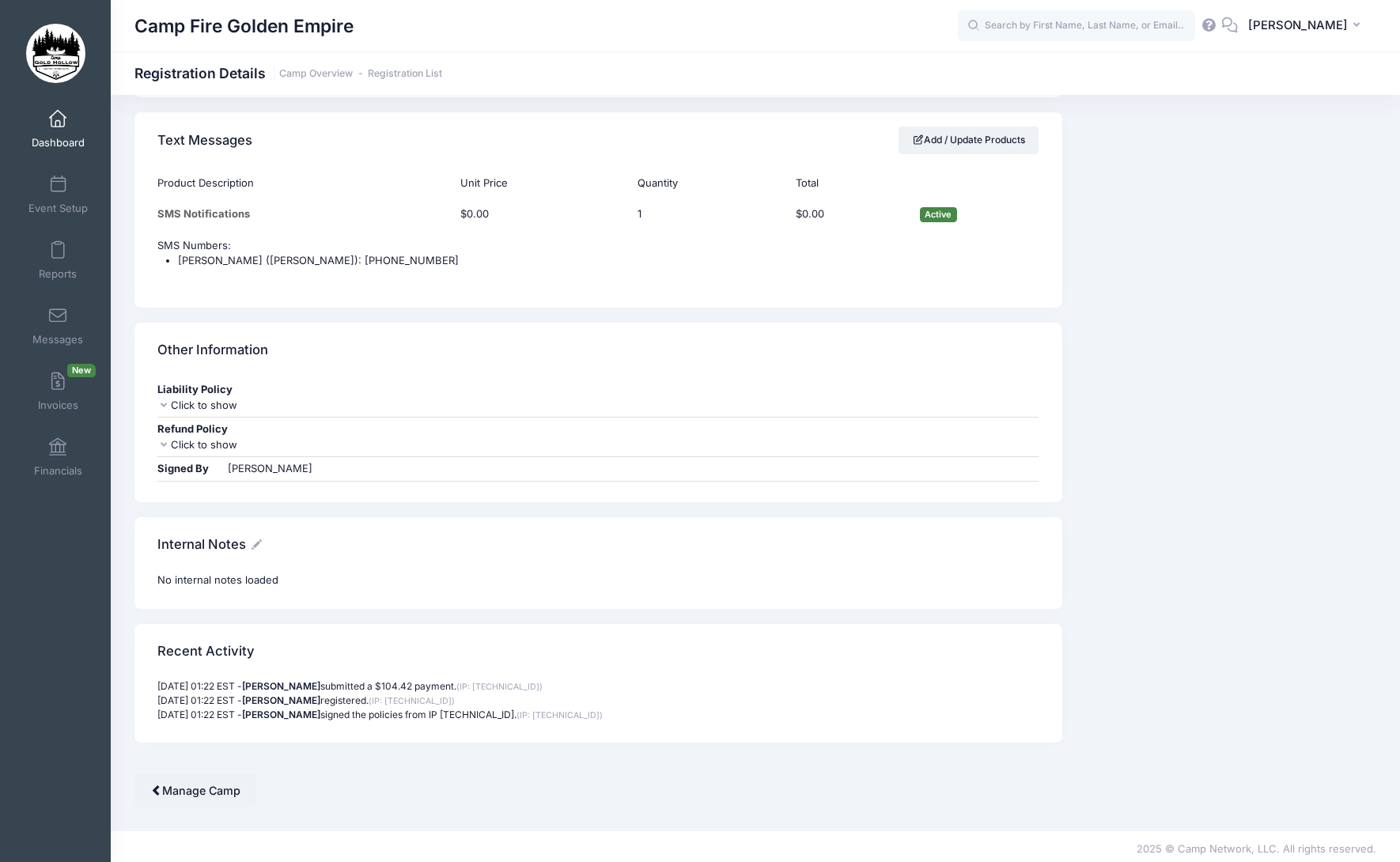
scroll to position [1419, 0]
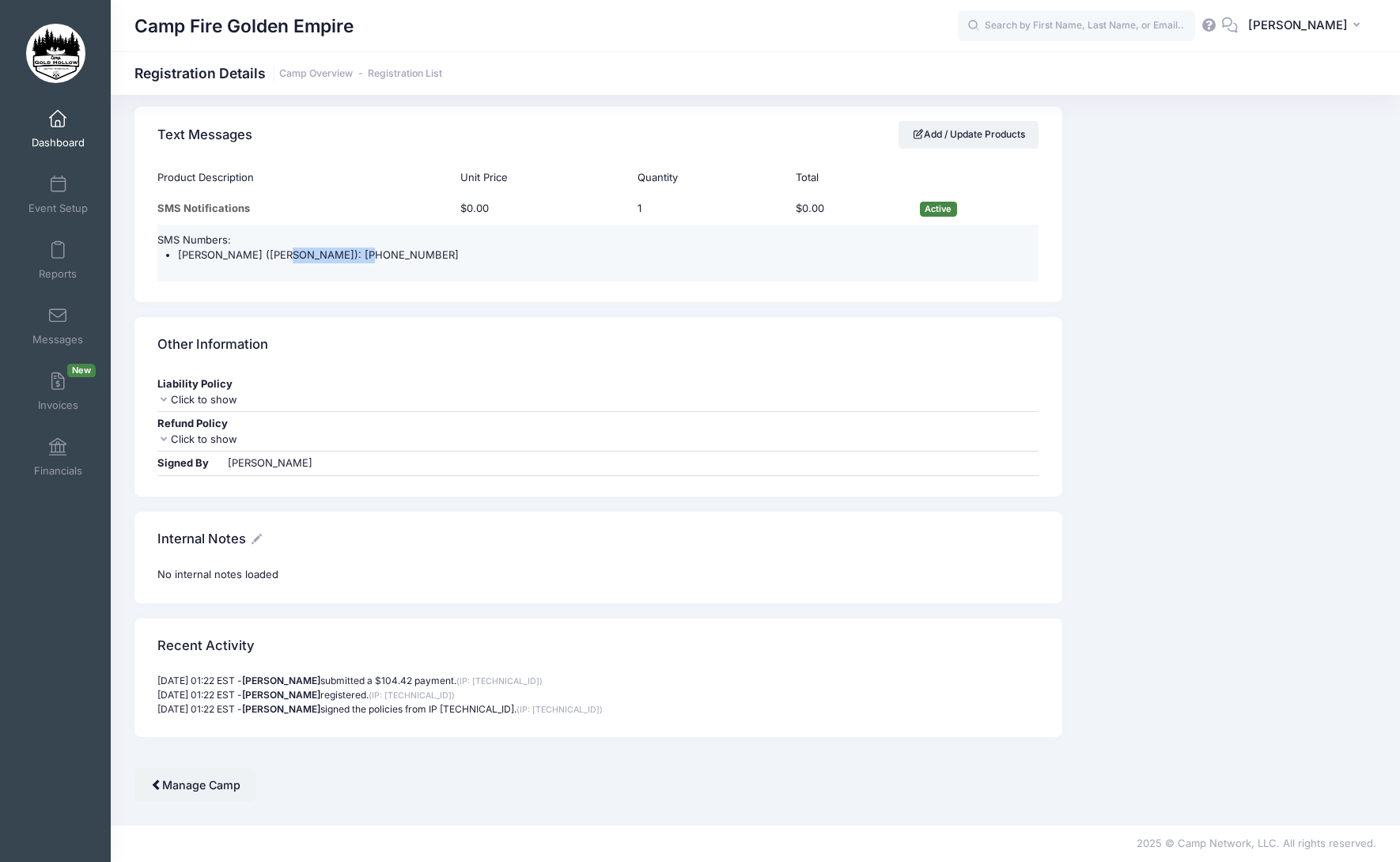
drag, startPoint x: 357, startPoint y: 252, endPoint x: 274, endPoint y: 256, distance: 83.1
click at [274, 256] on li "Patrick (Timmsen): (707) 849-5303" at bounding box center [608, 255] width 861 height 16
copy li "(707) 849-5303"
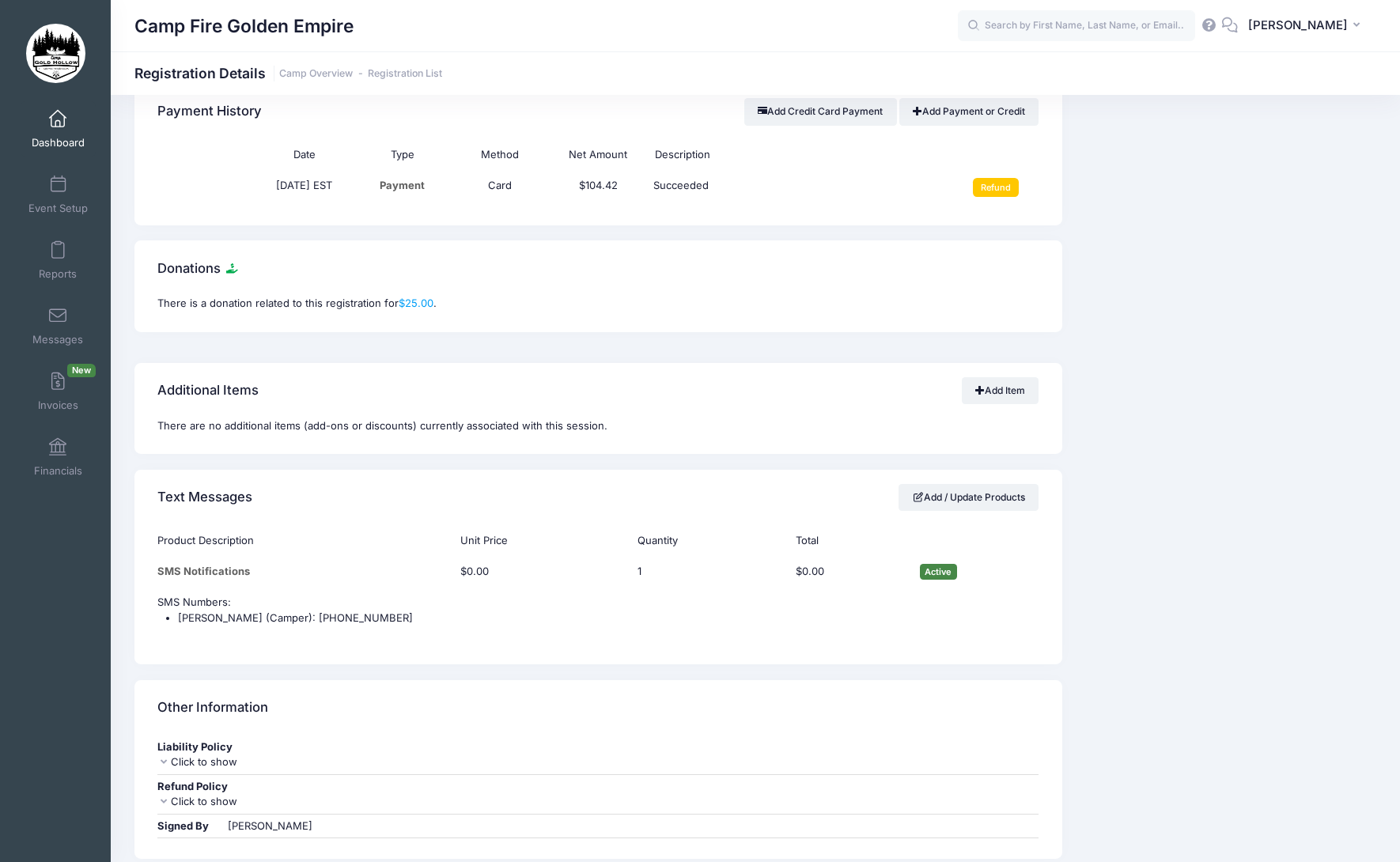
scroll to position [1187, 0]
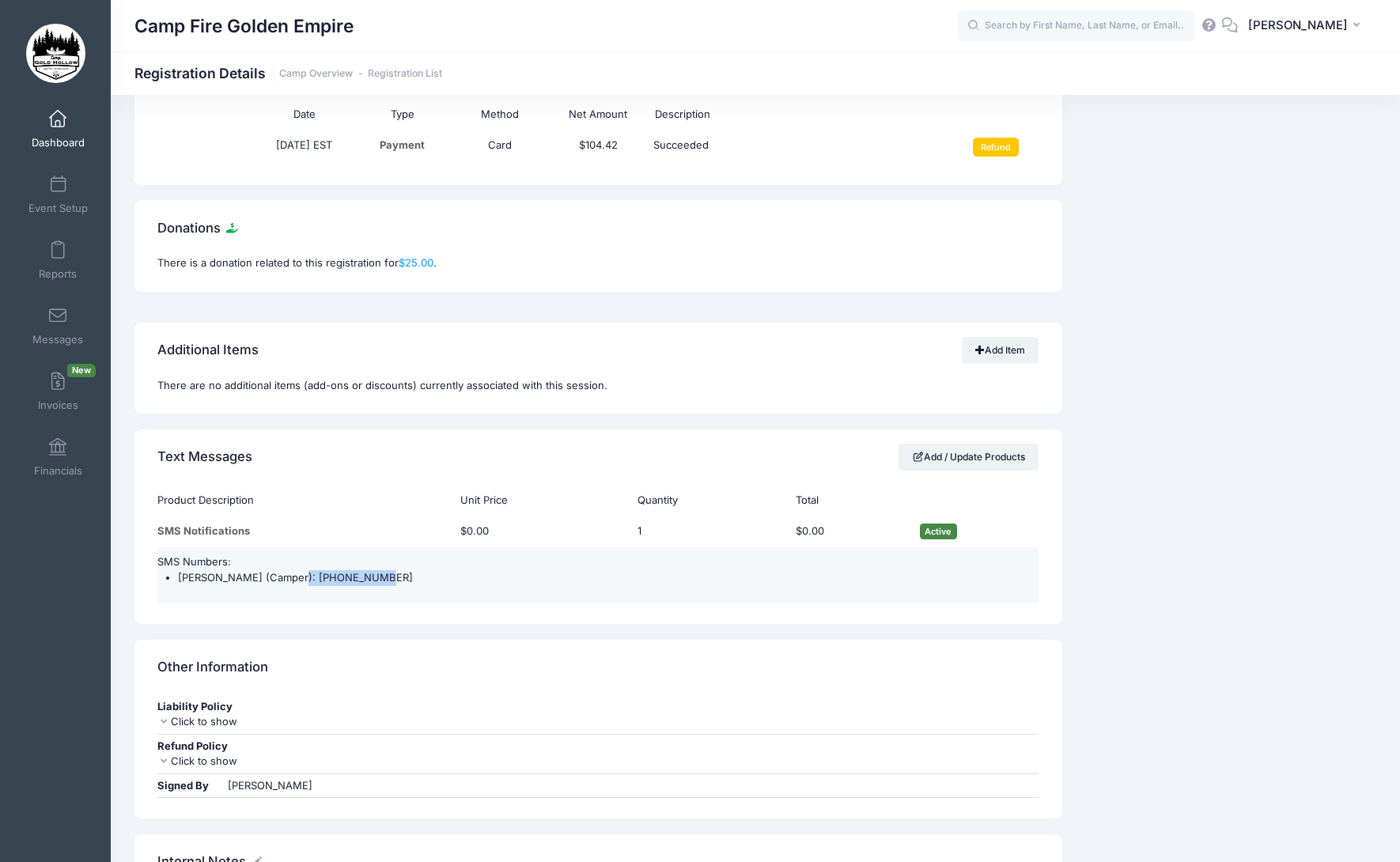
drag, startPoint x: 376, startPoint y: 579, endPoint x: 288, endPoint y: 575, distance: 88.1
click at [288, 575] on li "[PERSON_NAME] (Camper): [PHONE_NUMBER]" at bounding box center [608, 578] width 861 height 16
copy li "[PHONE_NUMBER]"
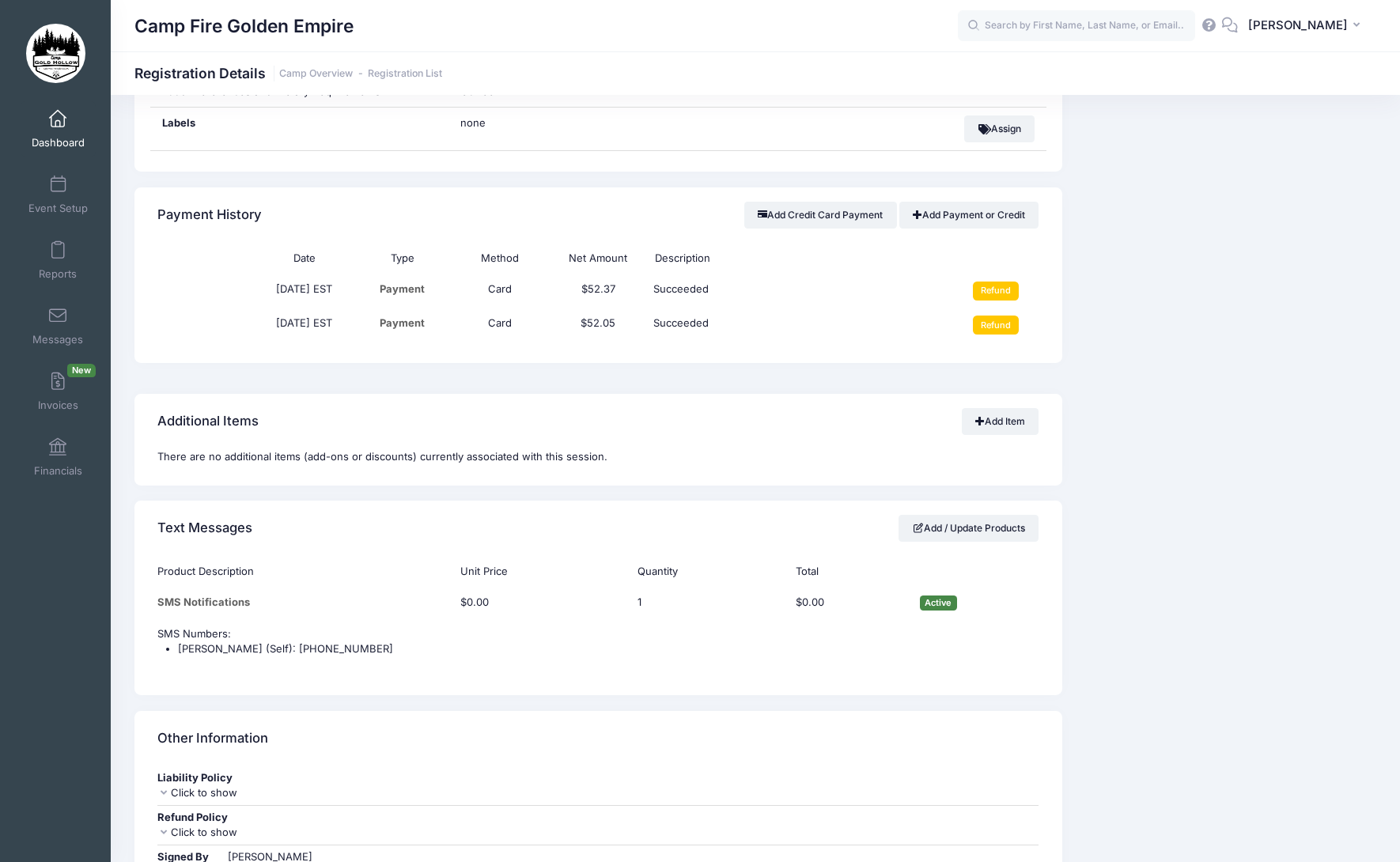
scroll to position [1028, 0]
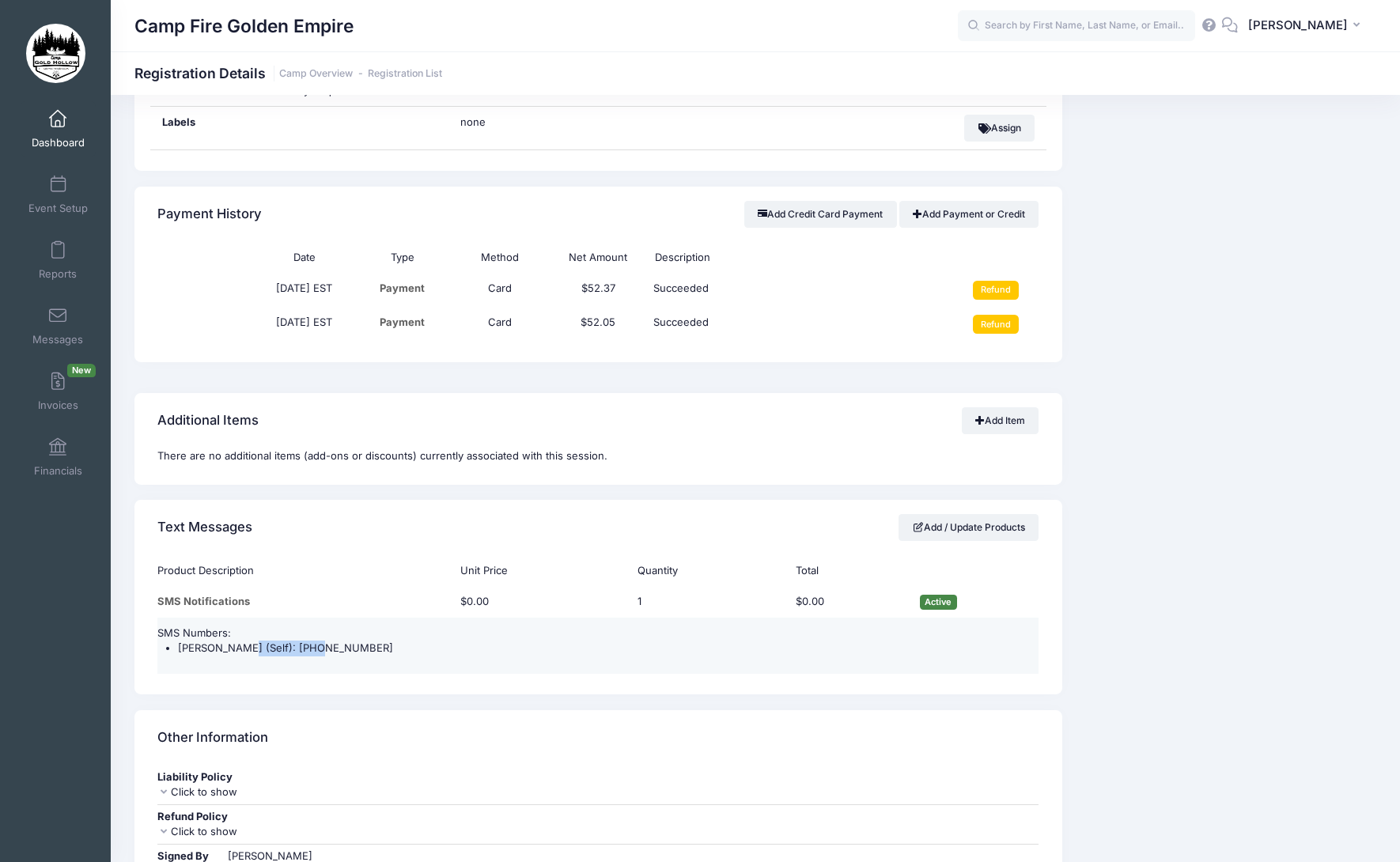
drag, startPoint x: 313, startPoint y: 635, endPoint x: 232, endPoint y: 635, distance: 81.0
click at [232, 641] on li "[PERSON_NAME] (Self): [PHONE_NUMBER]" at bounding box center [608, 648] width 861 height 16
copy li "(707) 834-0352"
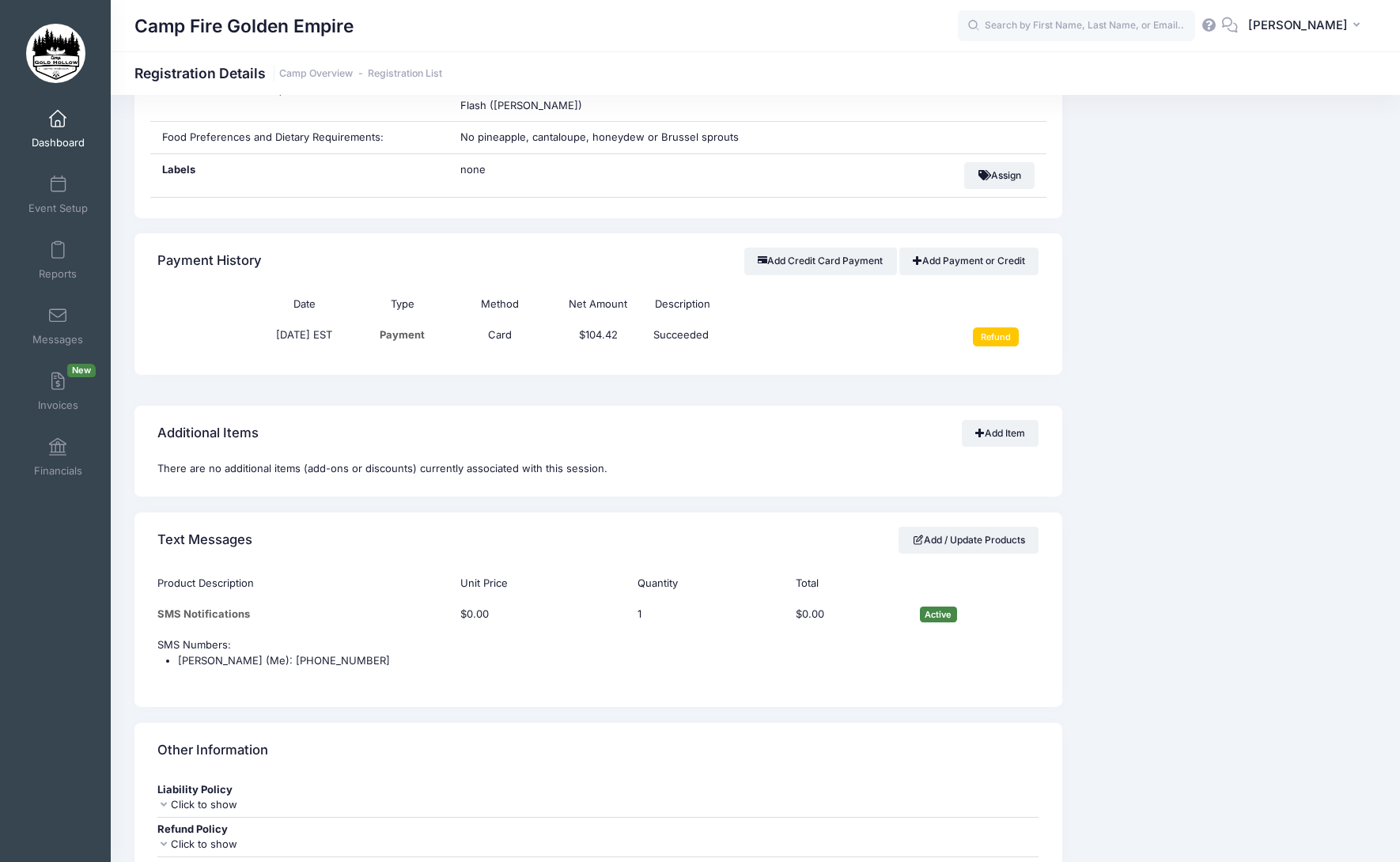
scroll to position [1028, 0]
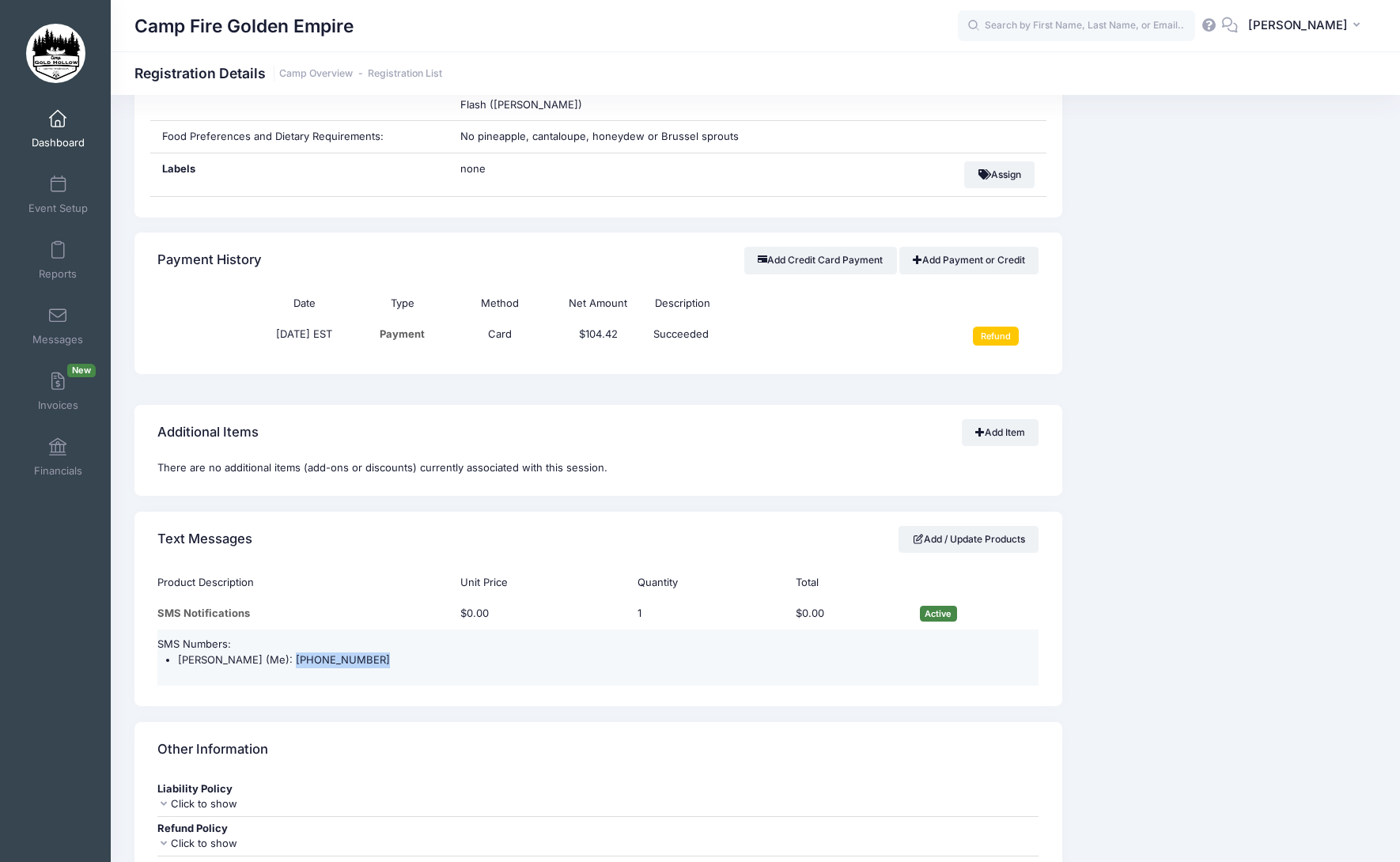
drag, startPoint x: 373, startPoint y: 663, endPoint x: 288, endPoint y: 663, distance: 85.0
click at [288, 663] on li "Inma Thompson (Me): (707) 672-4449" at bounding box center [608, 661] width 861 height 16
copy li "(707) 672-4449"
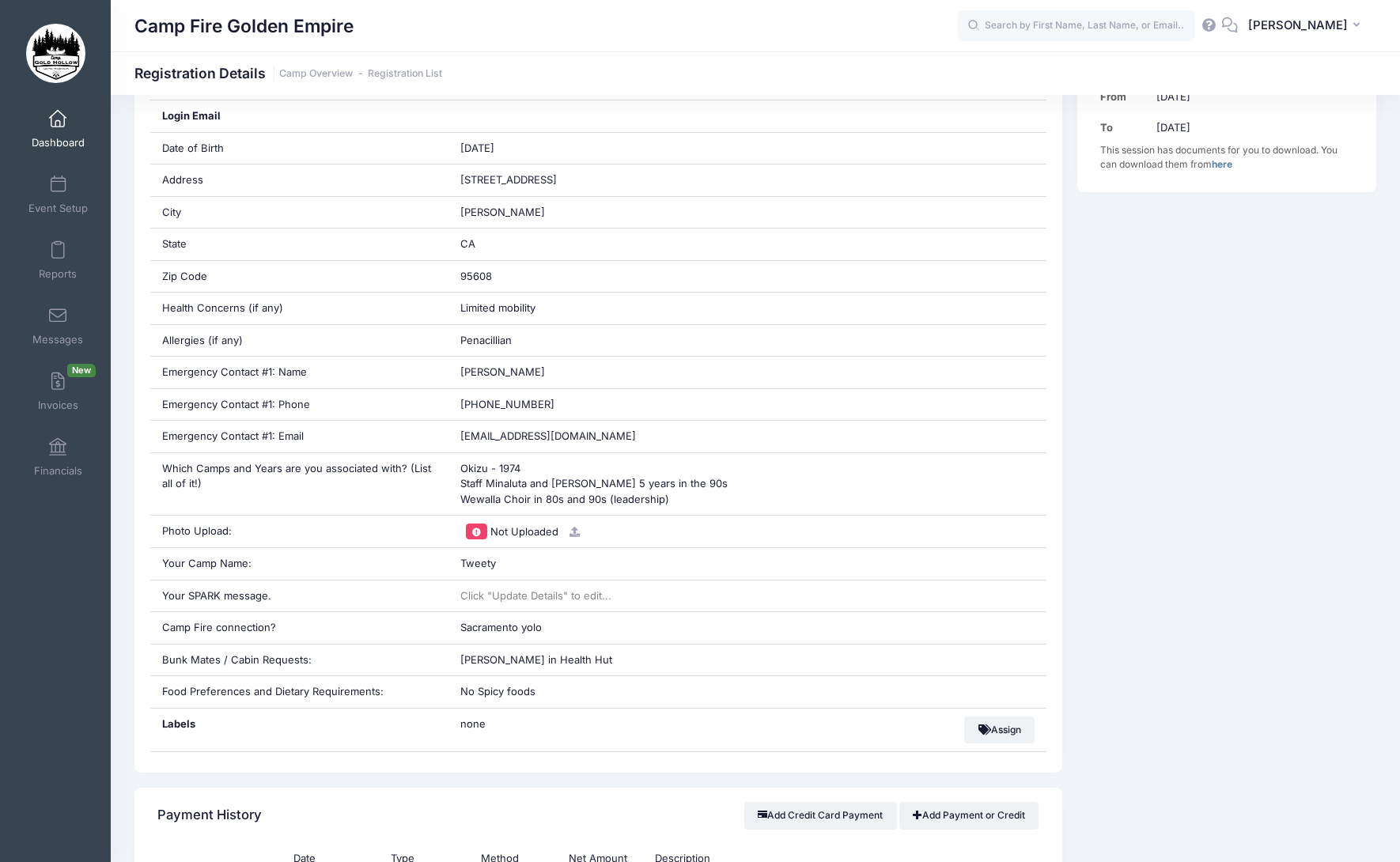
scroll to position [455, 0]
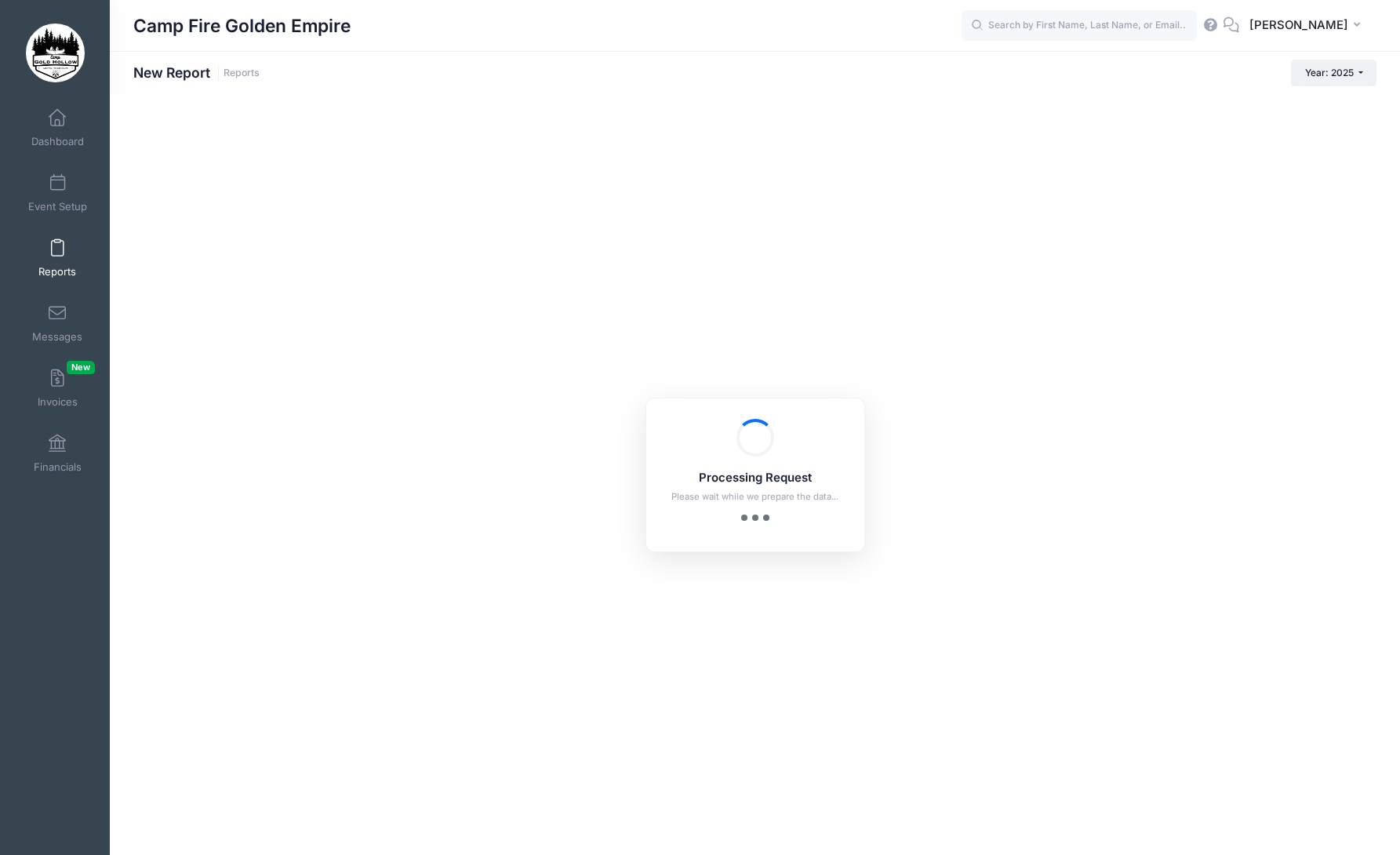
checkbox input "true"
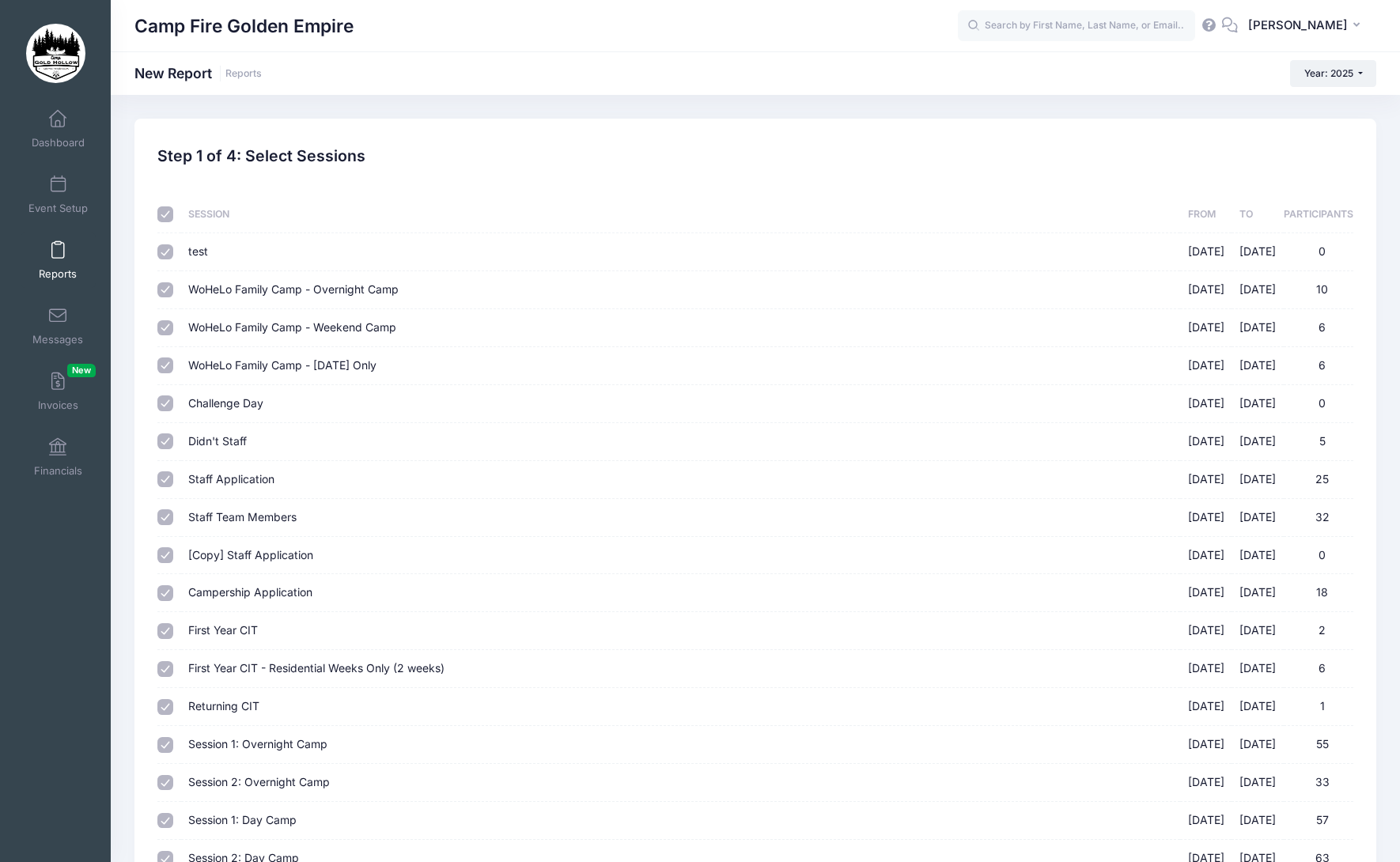
click at [160, 221] on input "checkbox" at bounding box center [165, 214] width 16 height 16
checkbox input "false"
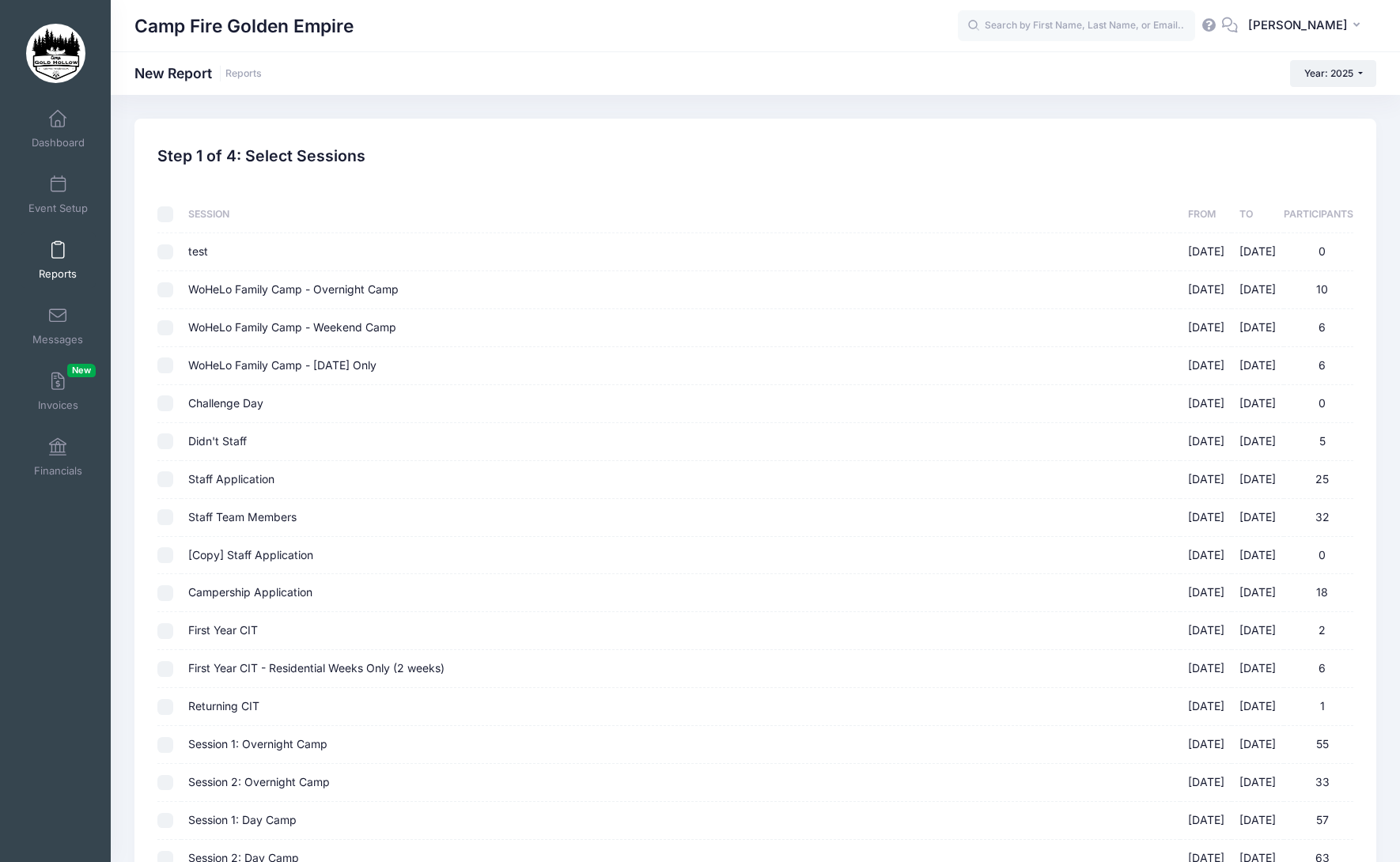
checkbox input "false"
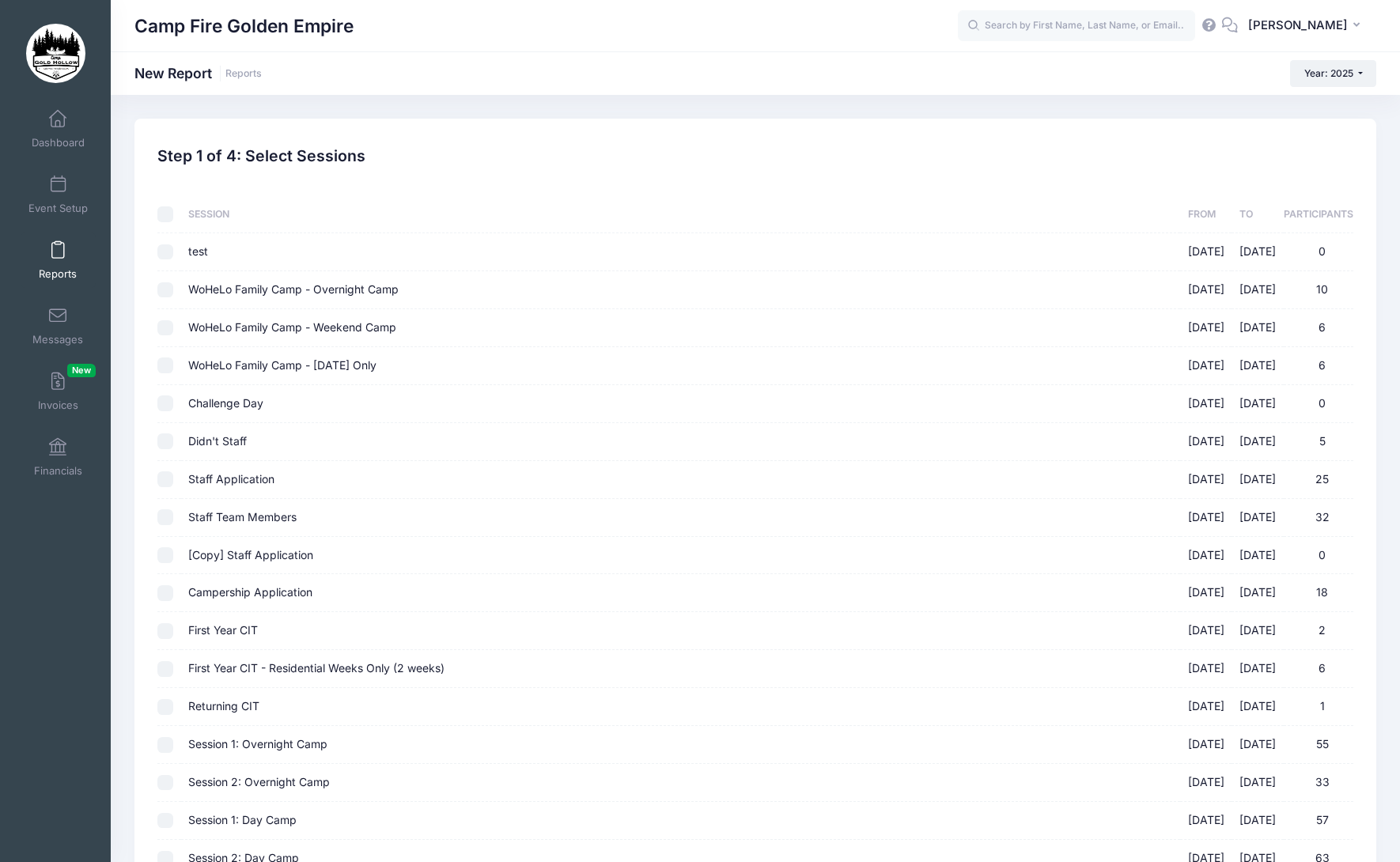
checkbox input "false"
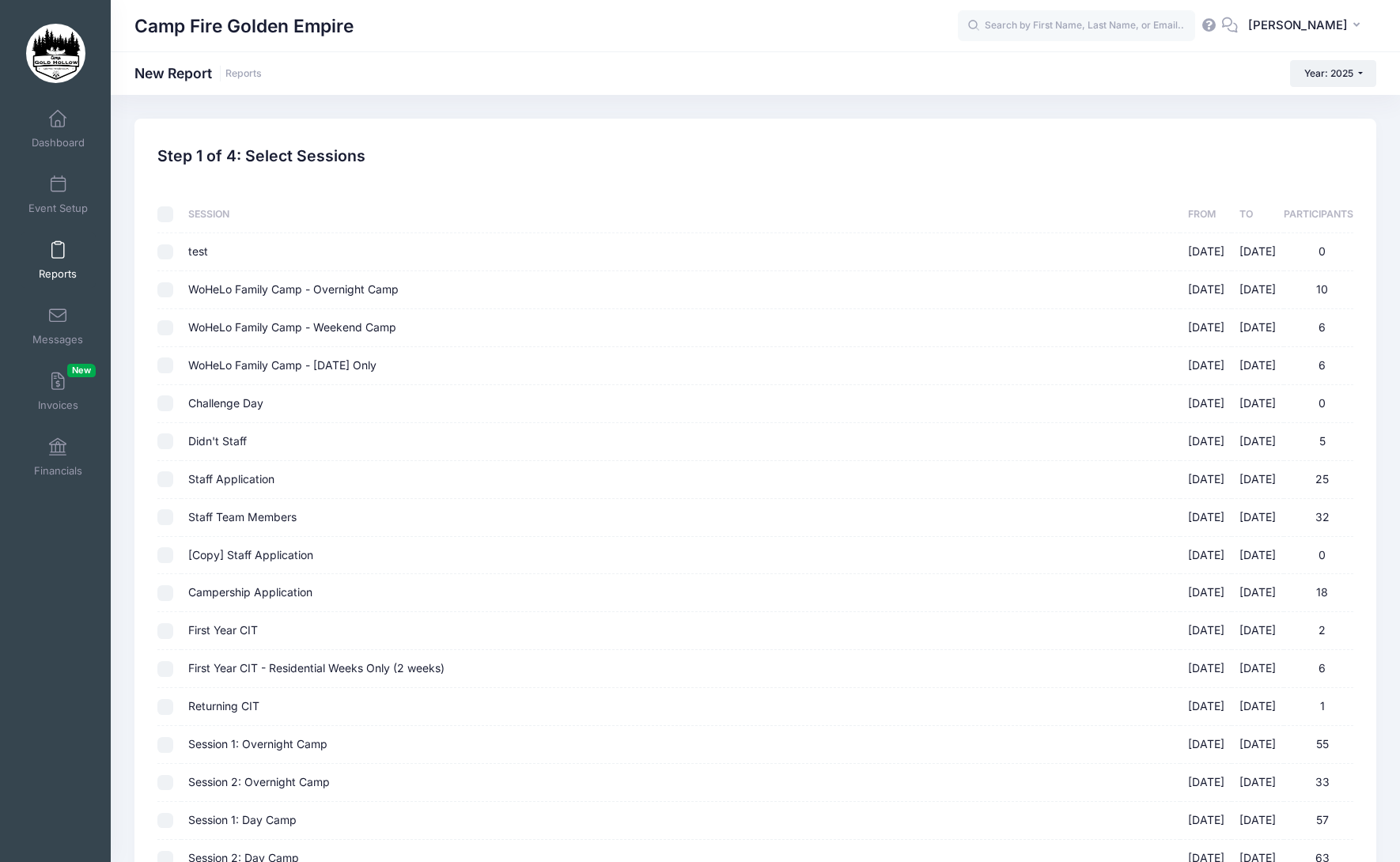
checkbox input "false"
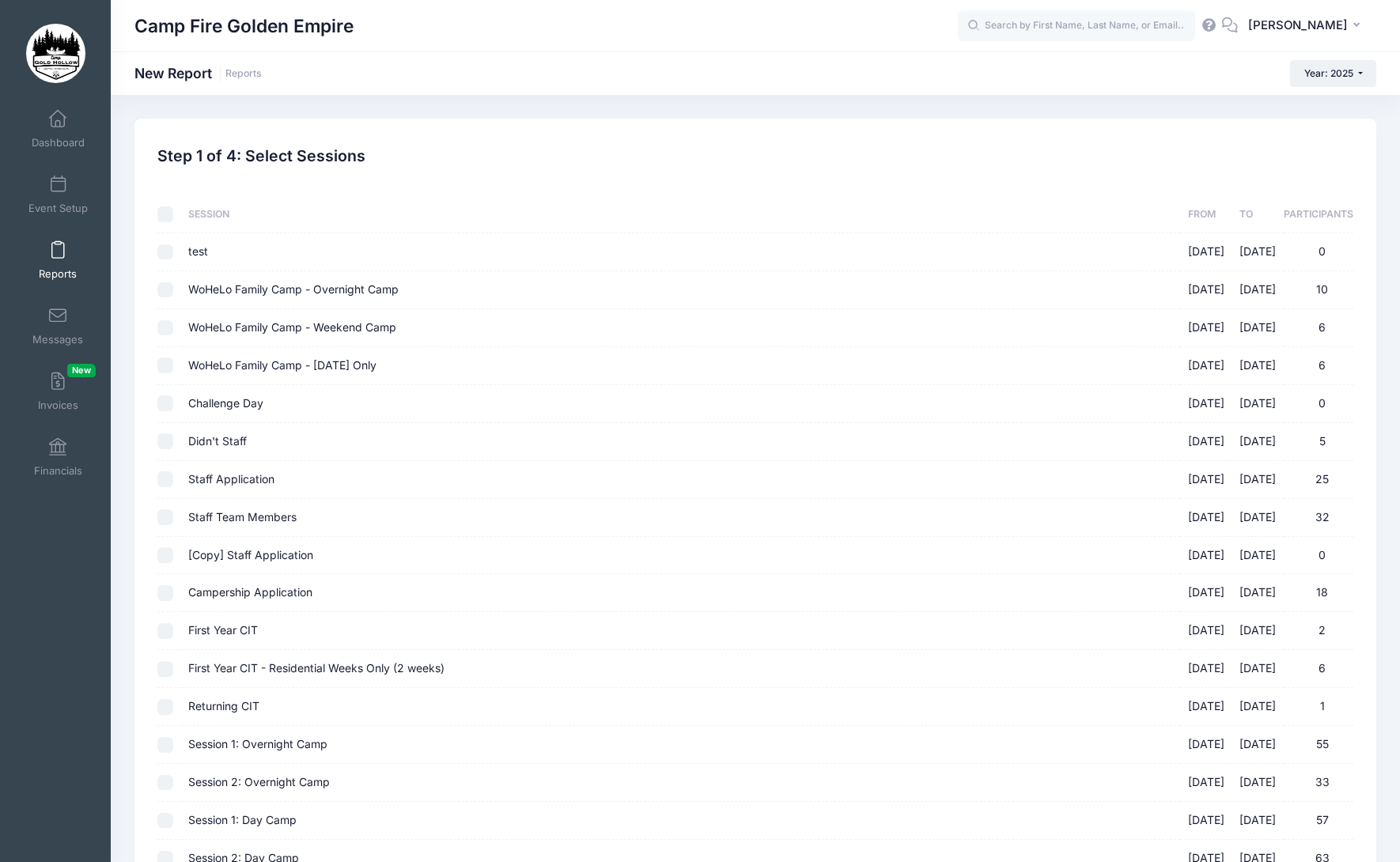
checkbox input "false"
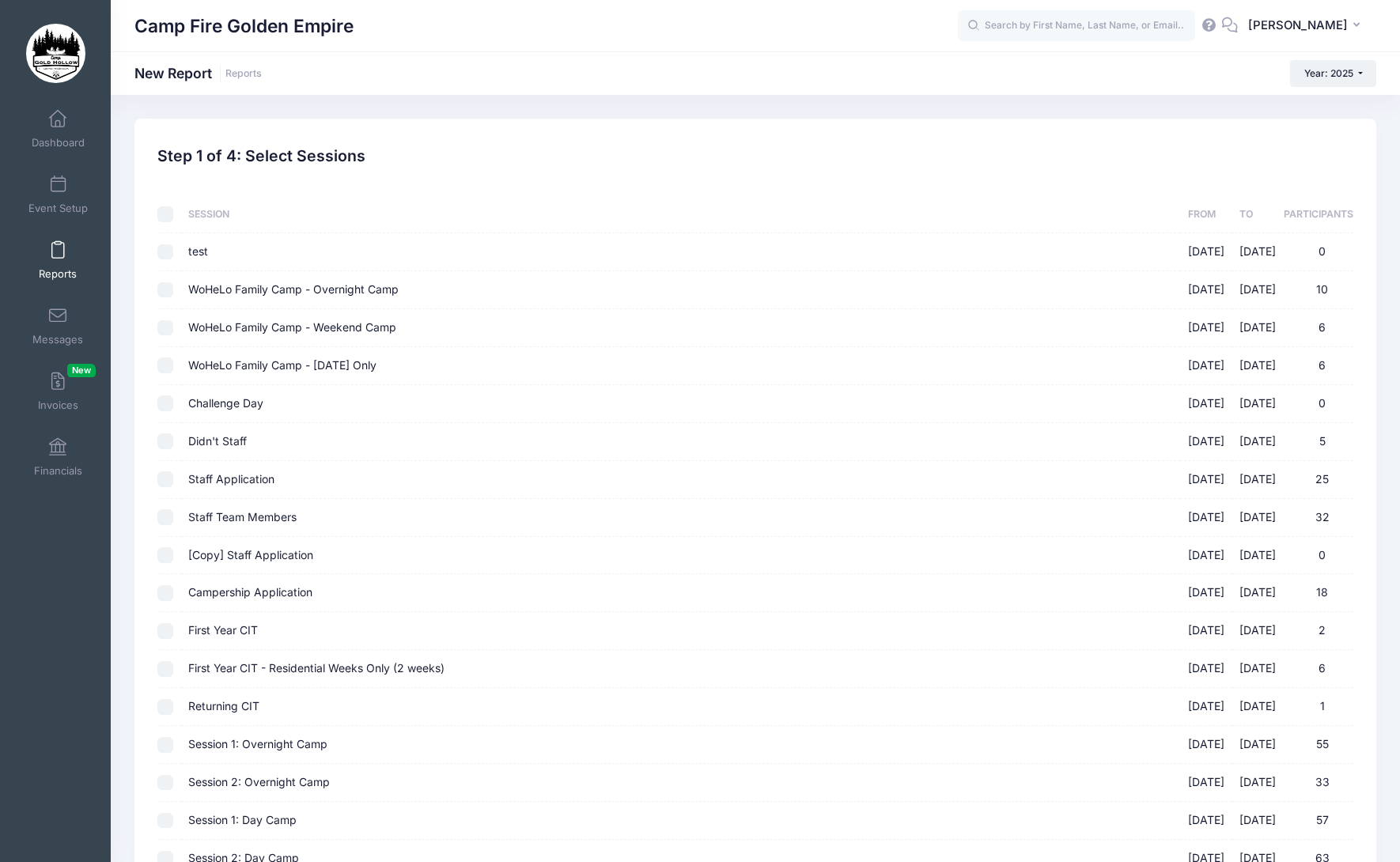
checkbox input "false"
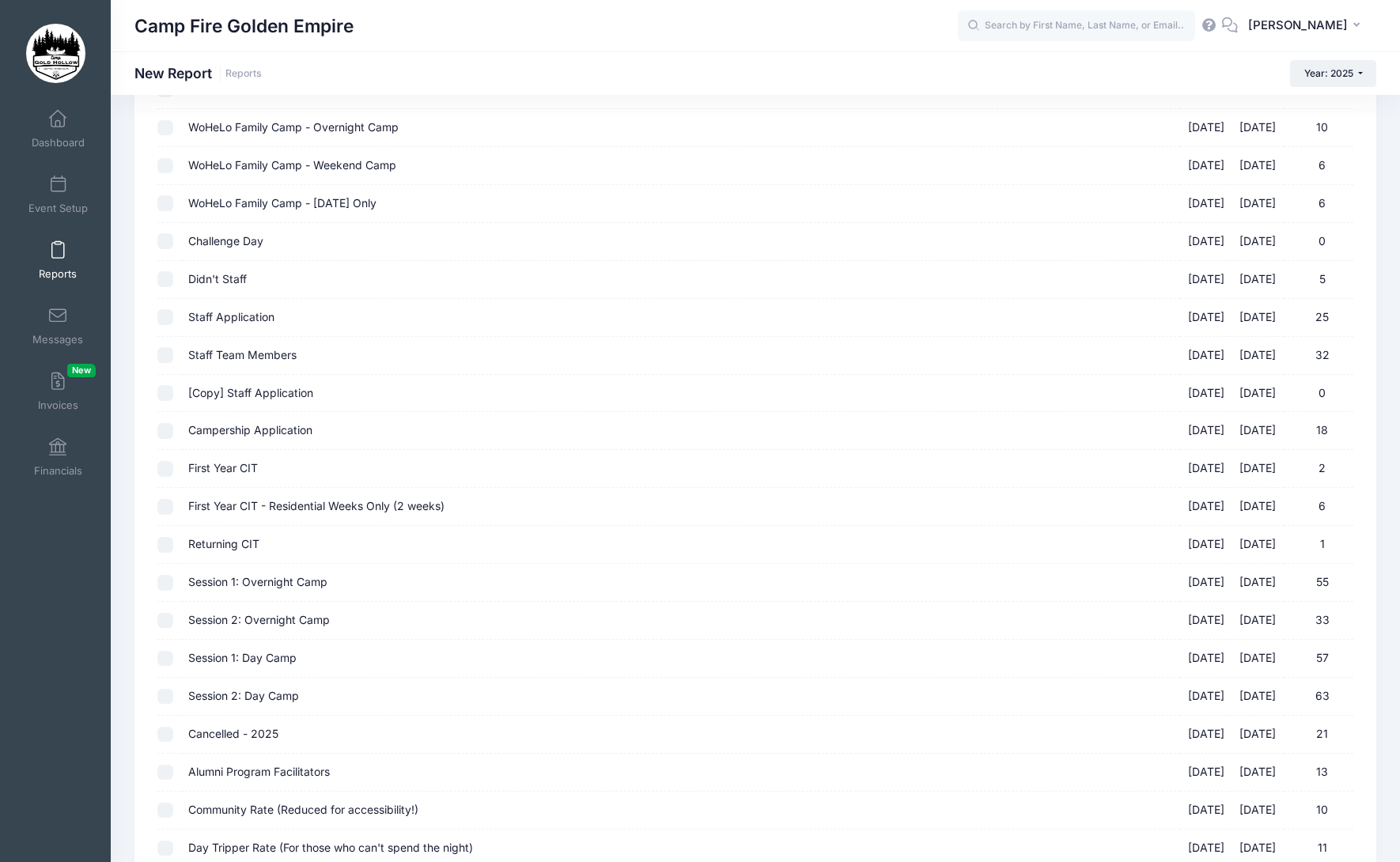
scroll to position [441, 0]
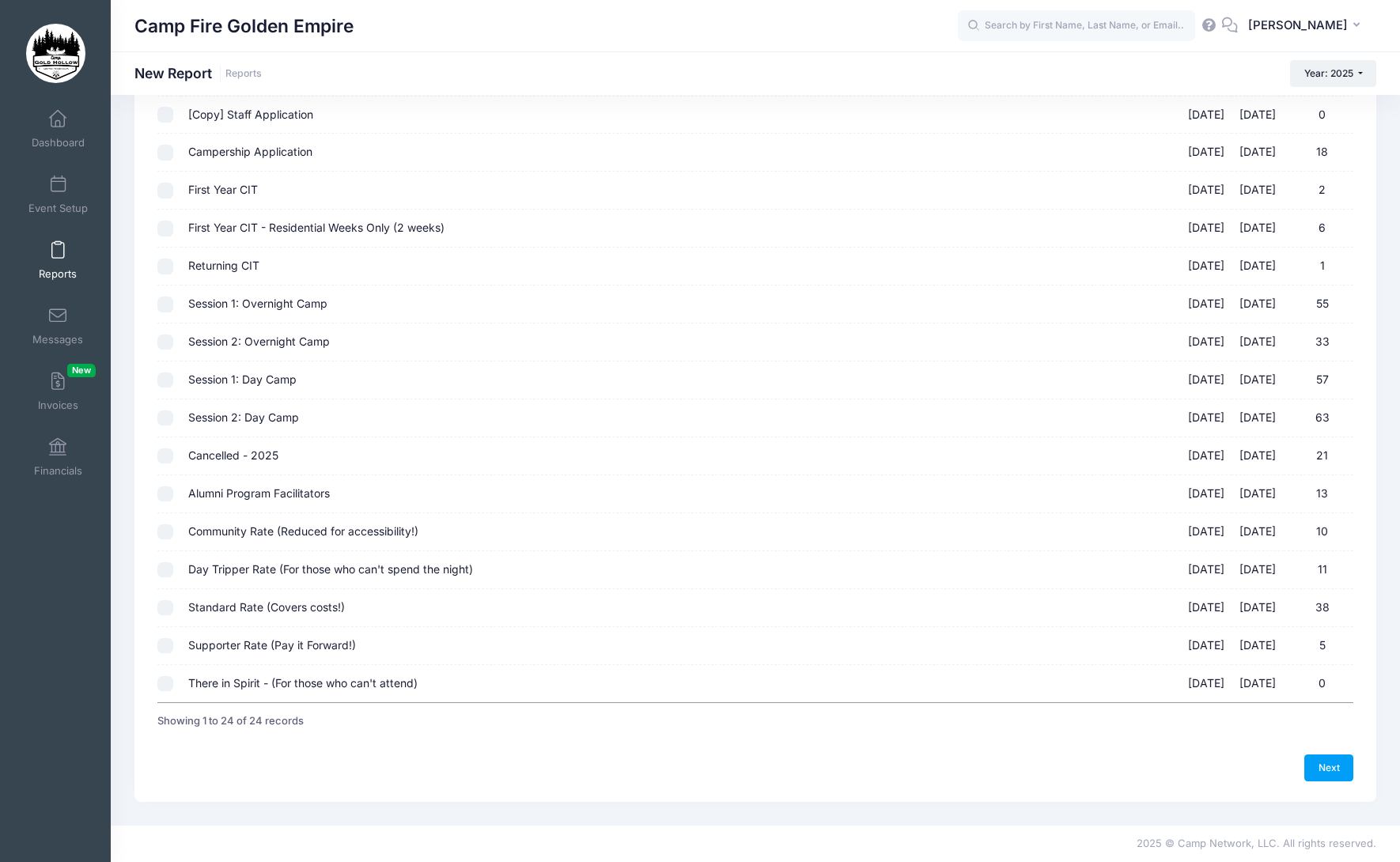
click at [162, 498] on input "Alumni Program Facilitators [DATE] - [DATE] 13" at bounding box center [165, 494] width 16 height 16
checkbox input "true"
click at [165, 534] on input "Community Rate (Reduced for accessibility!) [DATE] - [DATE] 10" at bounding box center [165, 532] width 16 height 16
checkbox input "true"
click at [164, 572] on input "Day Tripper Rate (For those who can't spend the night) [DATE] - [DATE] 11" at bounding box center [165, 570] width 16 height 16
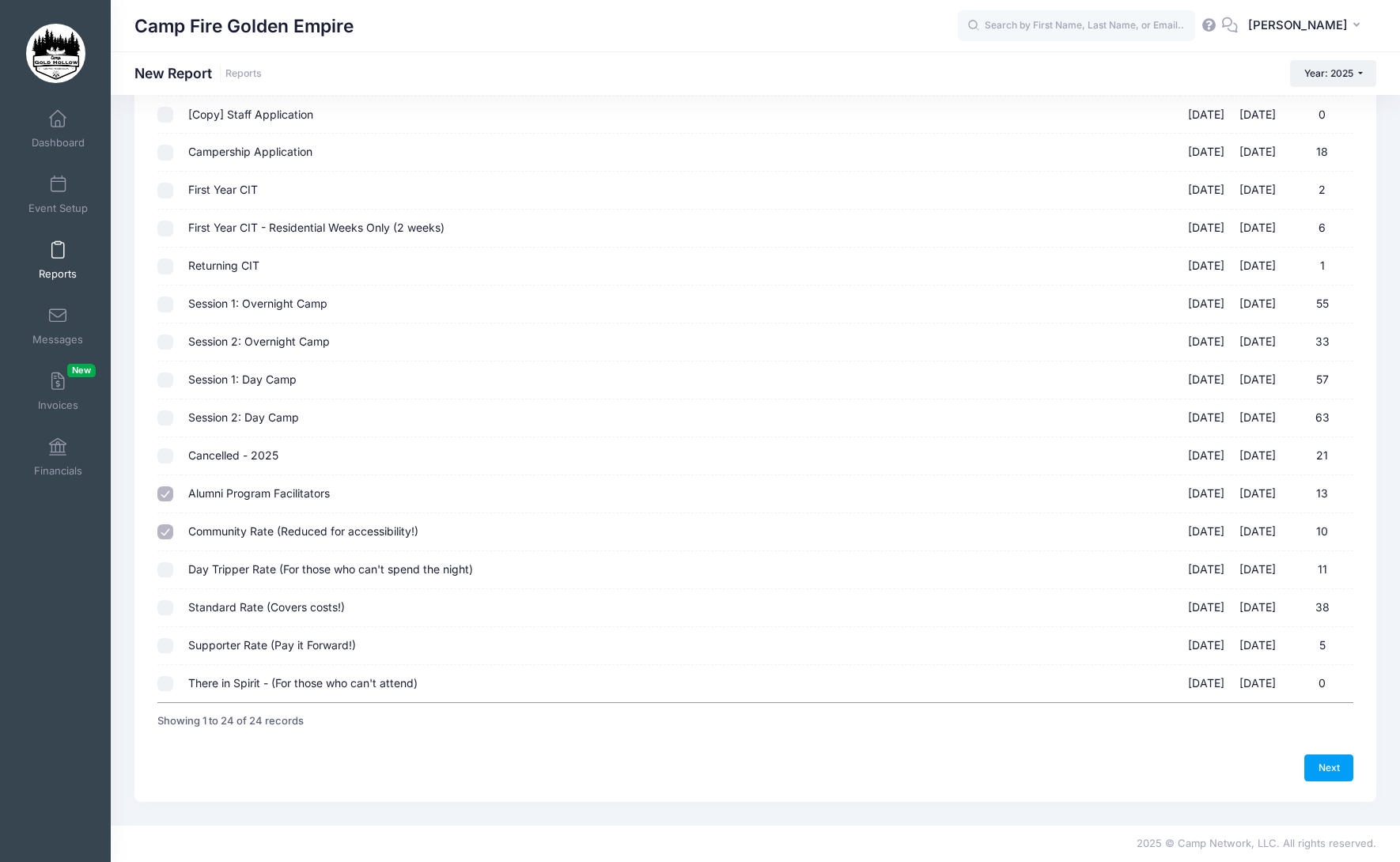
checkbox input "true"
click at [165, 619] on td at bounding box center [169, 608] width 23 height 38
click at [165, 611] on input "Standard Rate (Covers costs!) [DATE] - [DATE] 38" at bounding box center [165, 608] width 16 height 16
checkbox input "true"
click at [163, 645] on input "Supporter Rate (Pay it Forward!) [DATE] - [DATE] 5" at bounding box center [165, 646] width 16 height 16
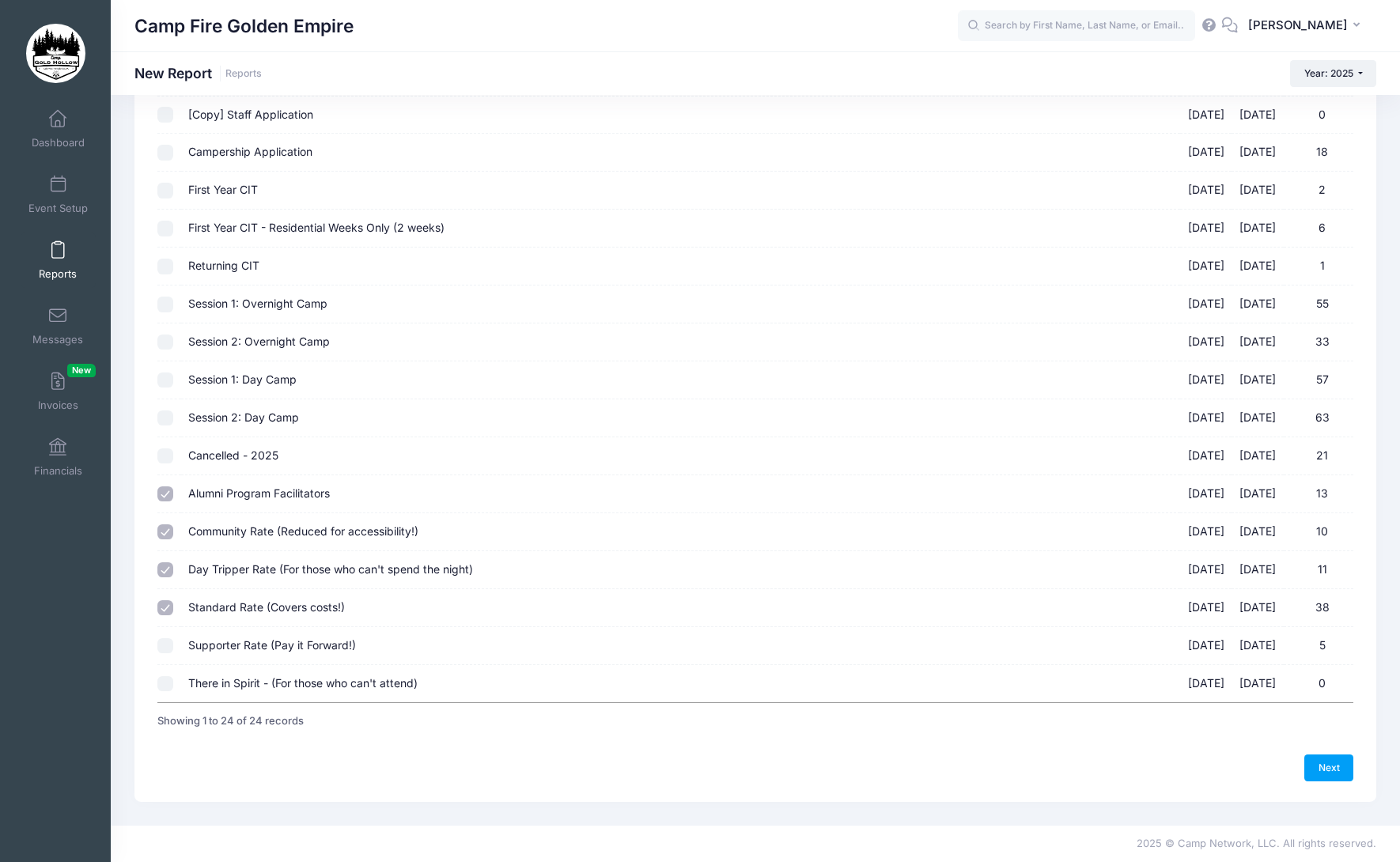
checkbox input "true"
click at [161, 684] on input "There in Spirit - (For those who can't attend) [DATE] - [DATE] 0" at bounding box center [165, 684] width 16 height 16
checkbox input "true"
click at [1330, 767] on link "Next" at bounding box center [1327, 768] width 49 height 27
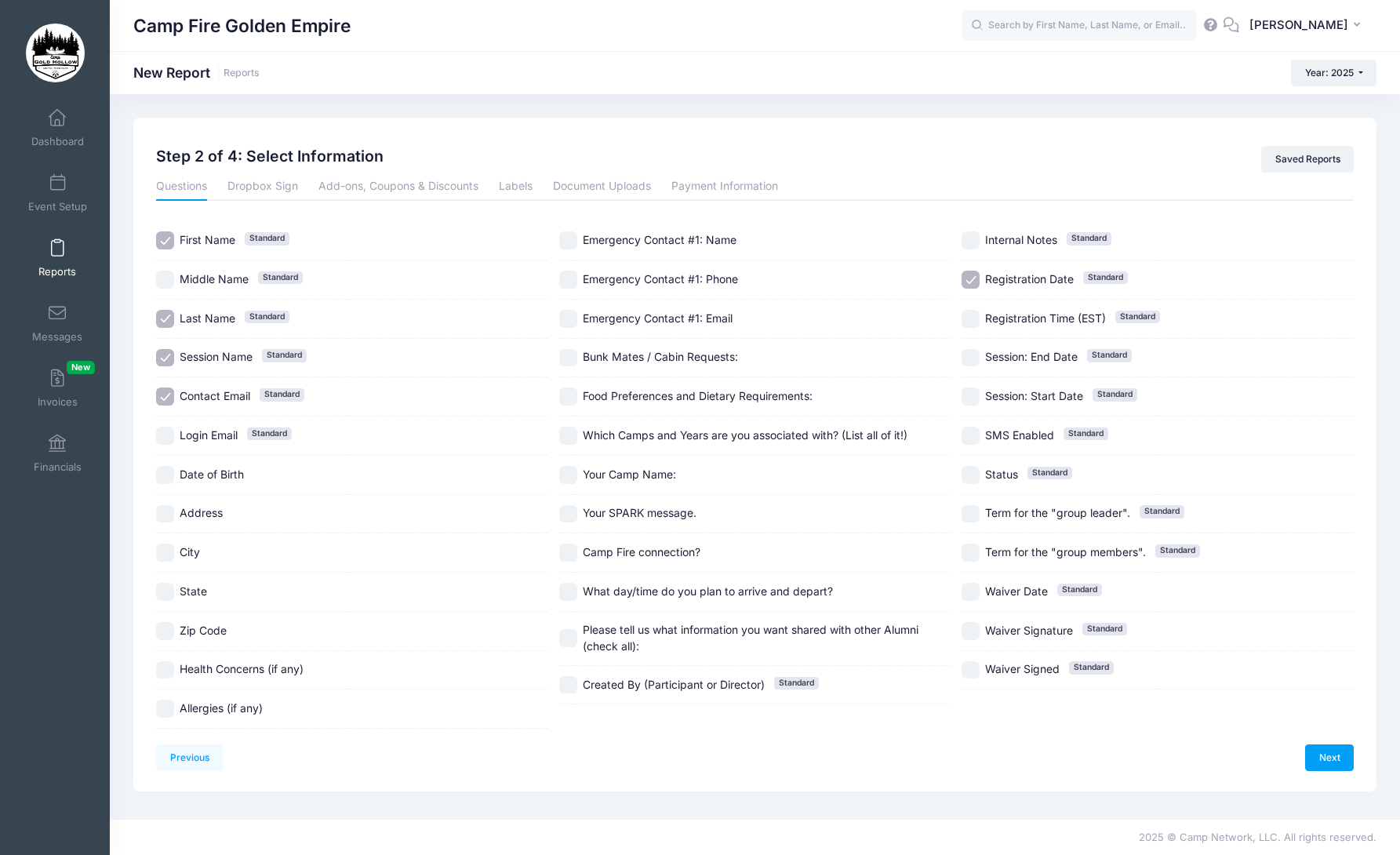
click at [170, 396] on input "Contact Email Standard" at bounding box center [165, 396] width 18 height 18
checkbox input "false"
click at [165, 361] on input "Session Name Standard" at bounding box center [165, 358] width 18 height 18
checkbox input "false"
click at [964, 277] on input "Registration Date Standard" at bounding box center [970, 279] width 18 height 18
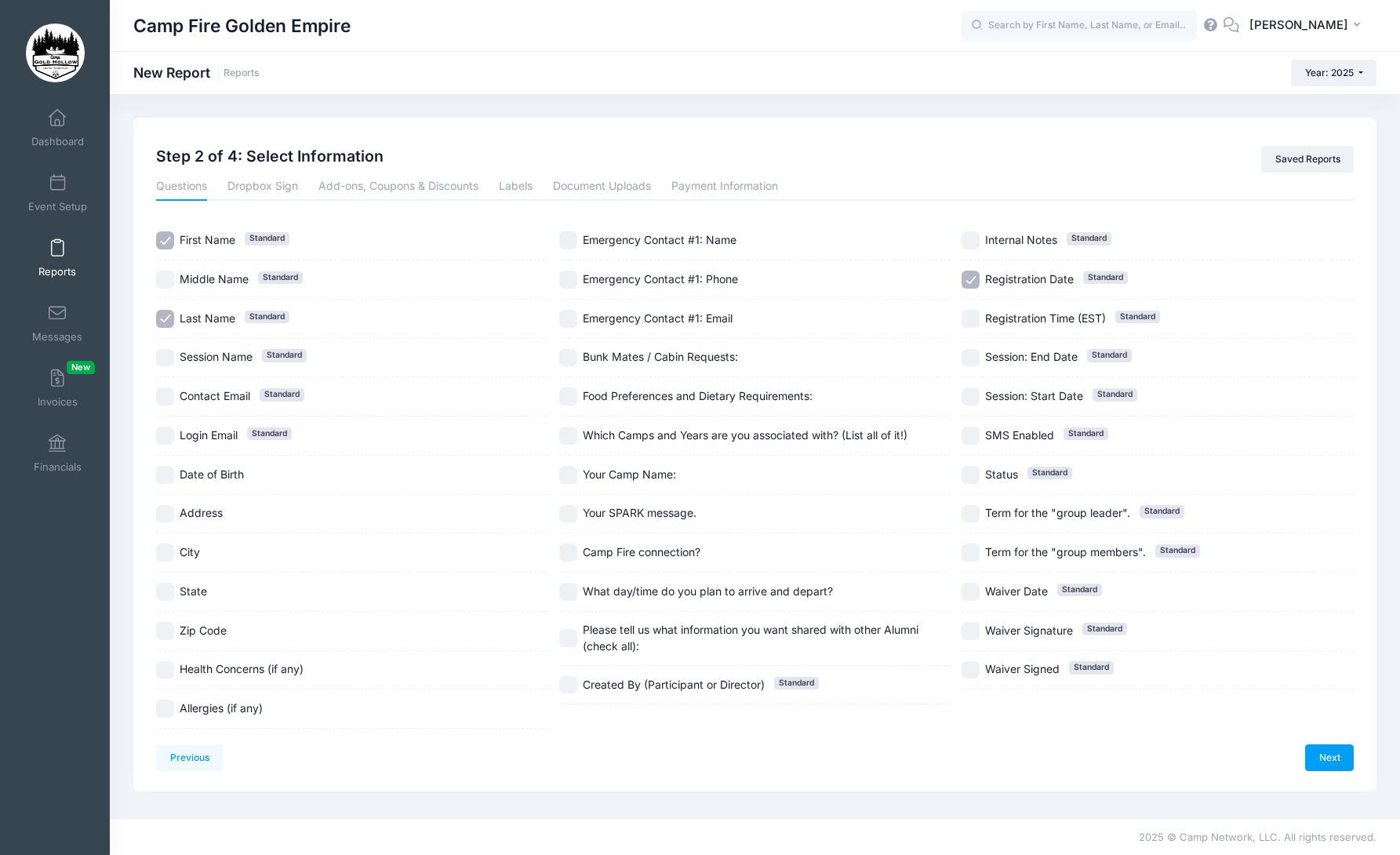
checkbox input "false"
click at [976, 440] on input "SMS Enabled Standard" at bounding box center [970, 436] width 18 height 18
checkbox input "true"
click at [1329, 765] on link "Next" at bounding box center [1329, 757] width 48 height 27
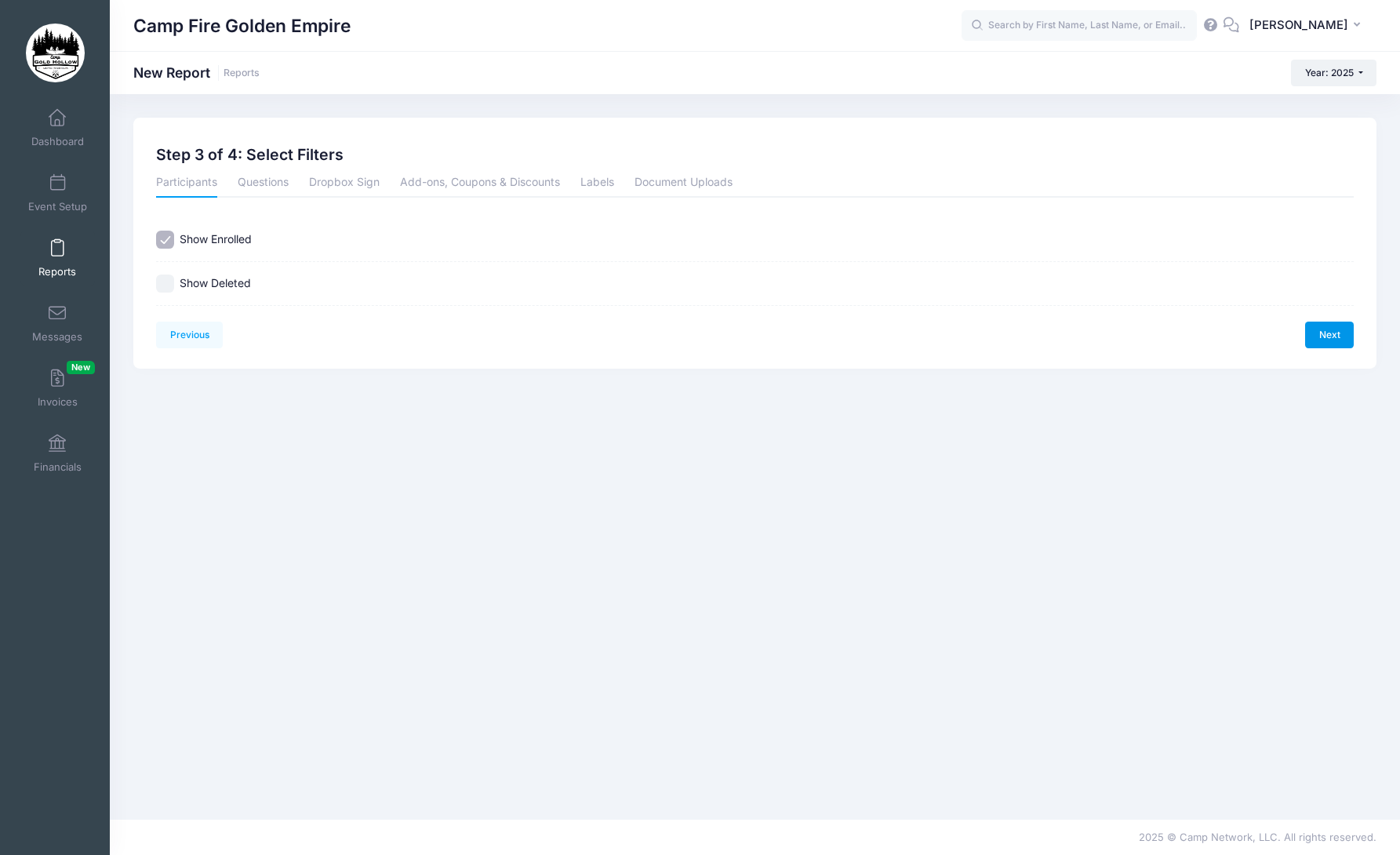
click at [1330, 341] on link "Next" at bounding box center [1329, 335] width 48 height 27
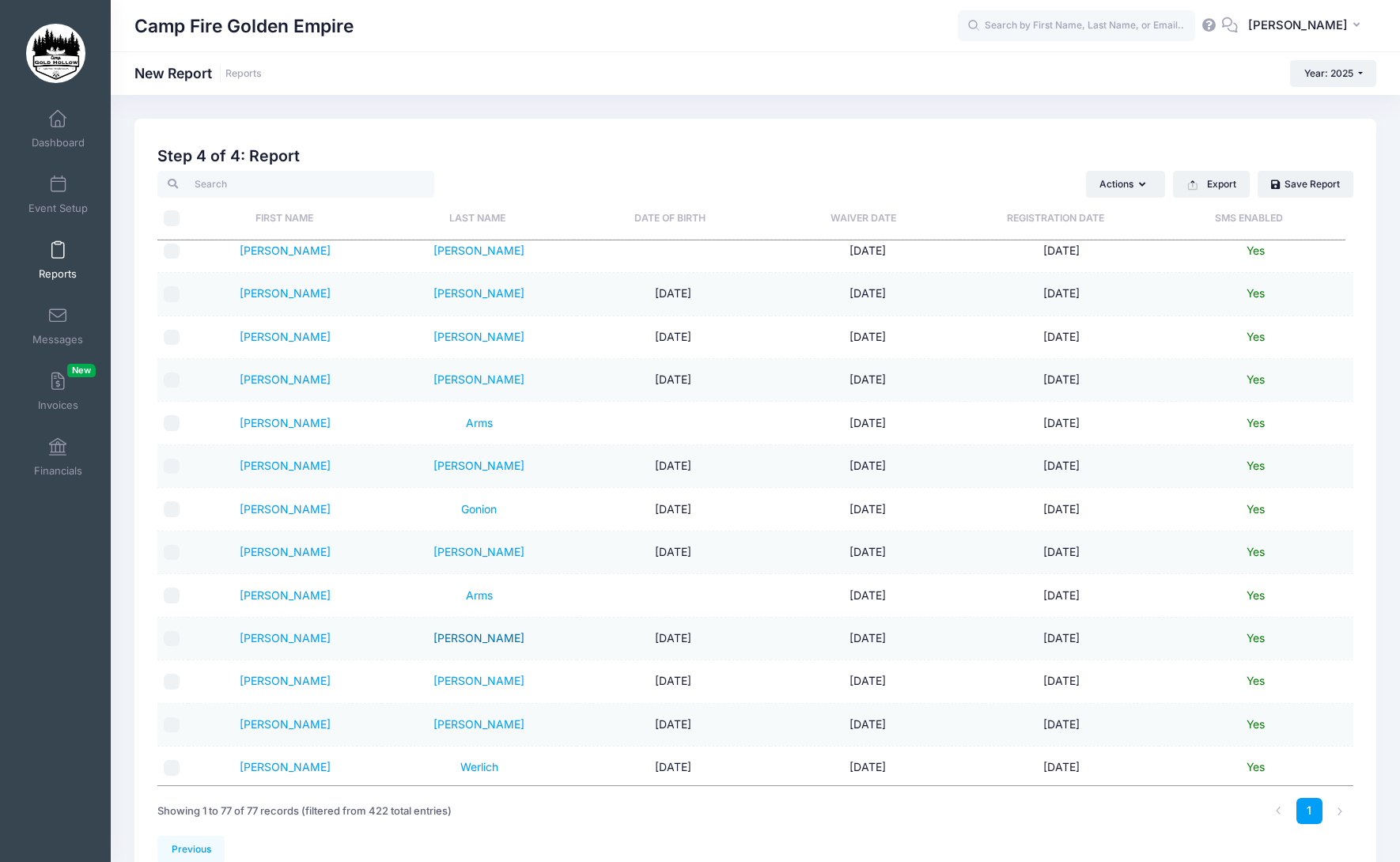
scroll to position [1028, 0]
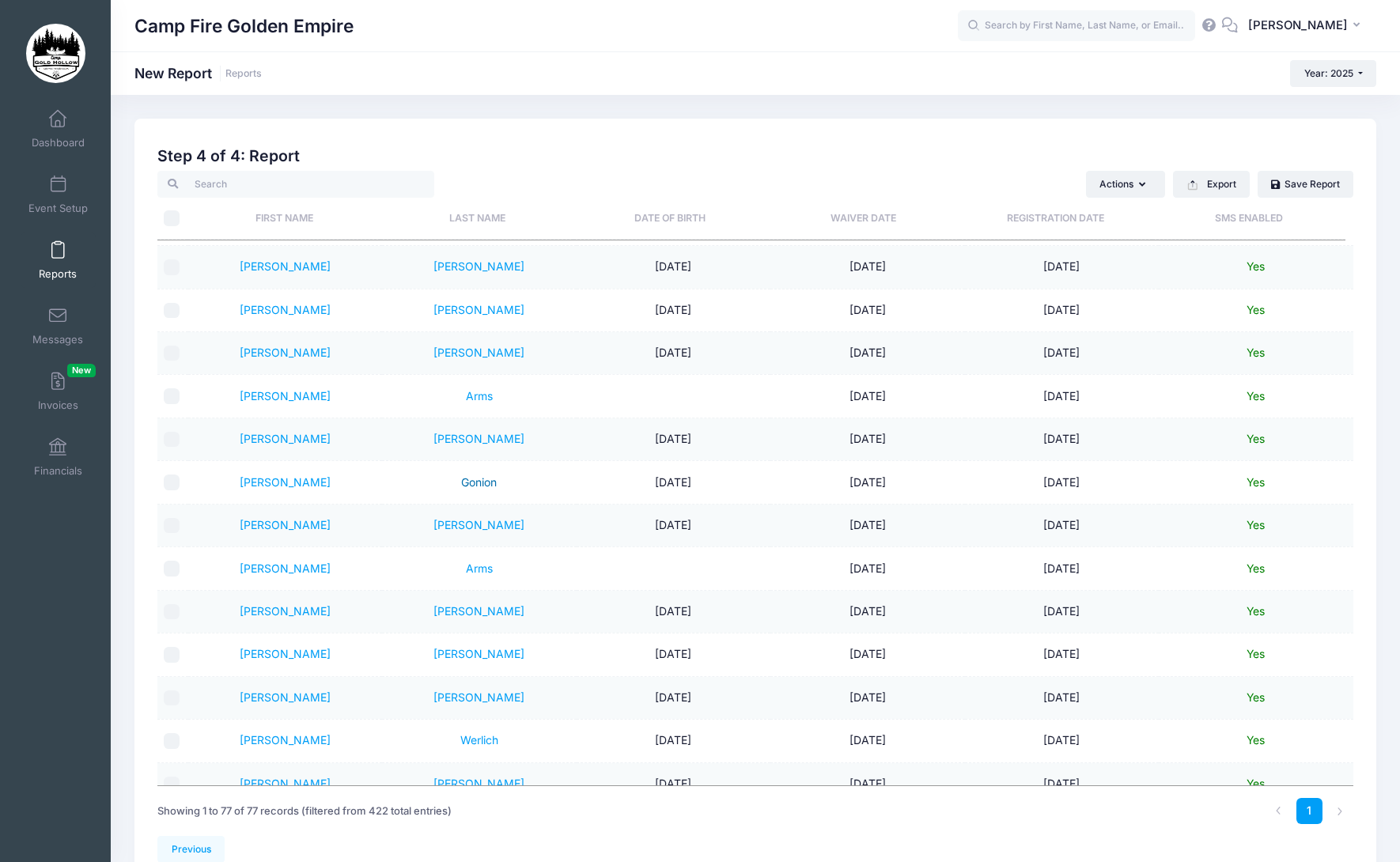
click at [479, 482] on link "Gonion" at bounding box center [478, 482] width 35 height 13
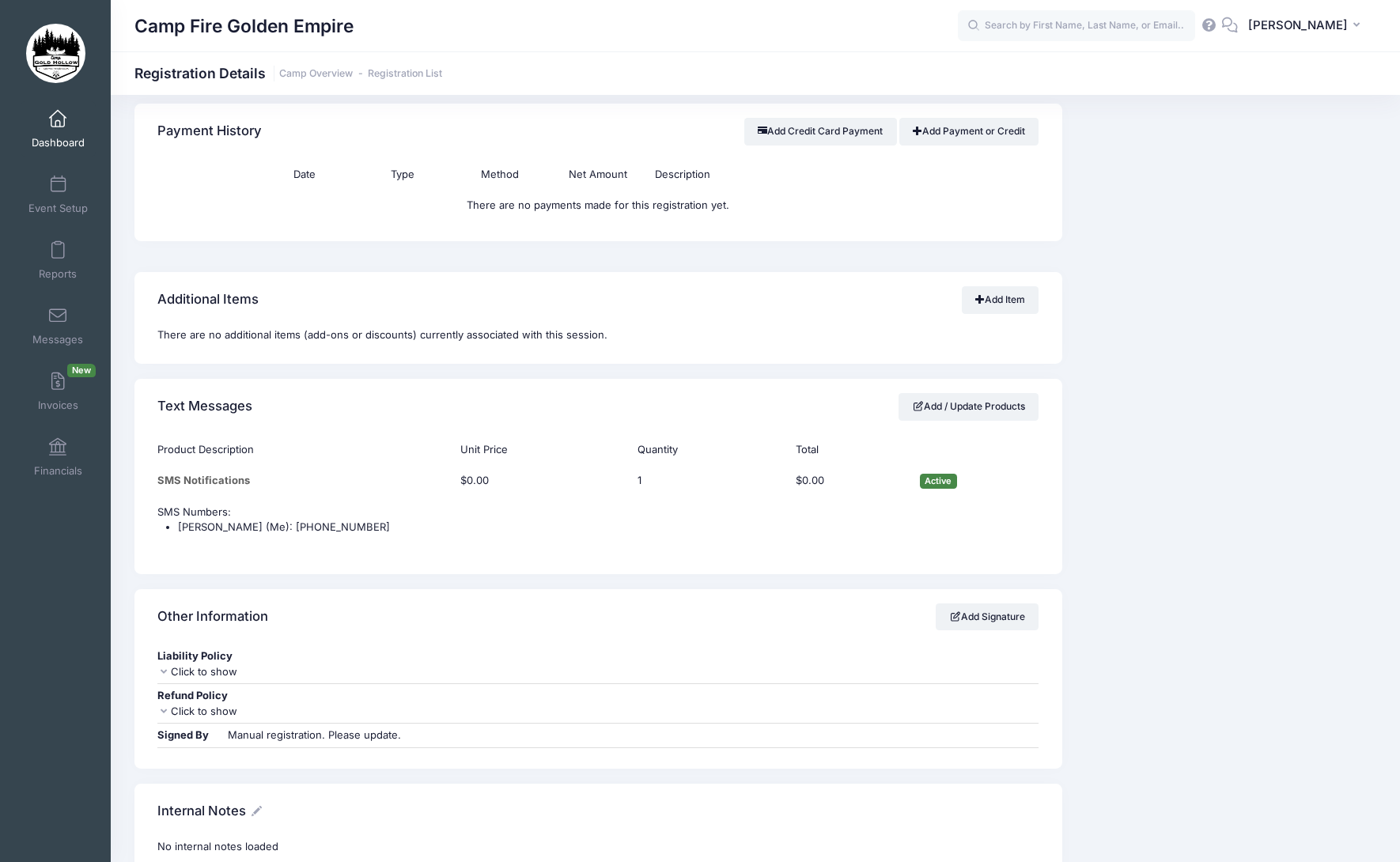
scroll to position [1187, 0]
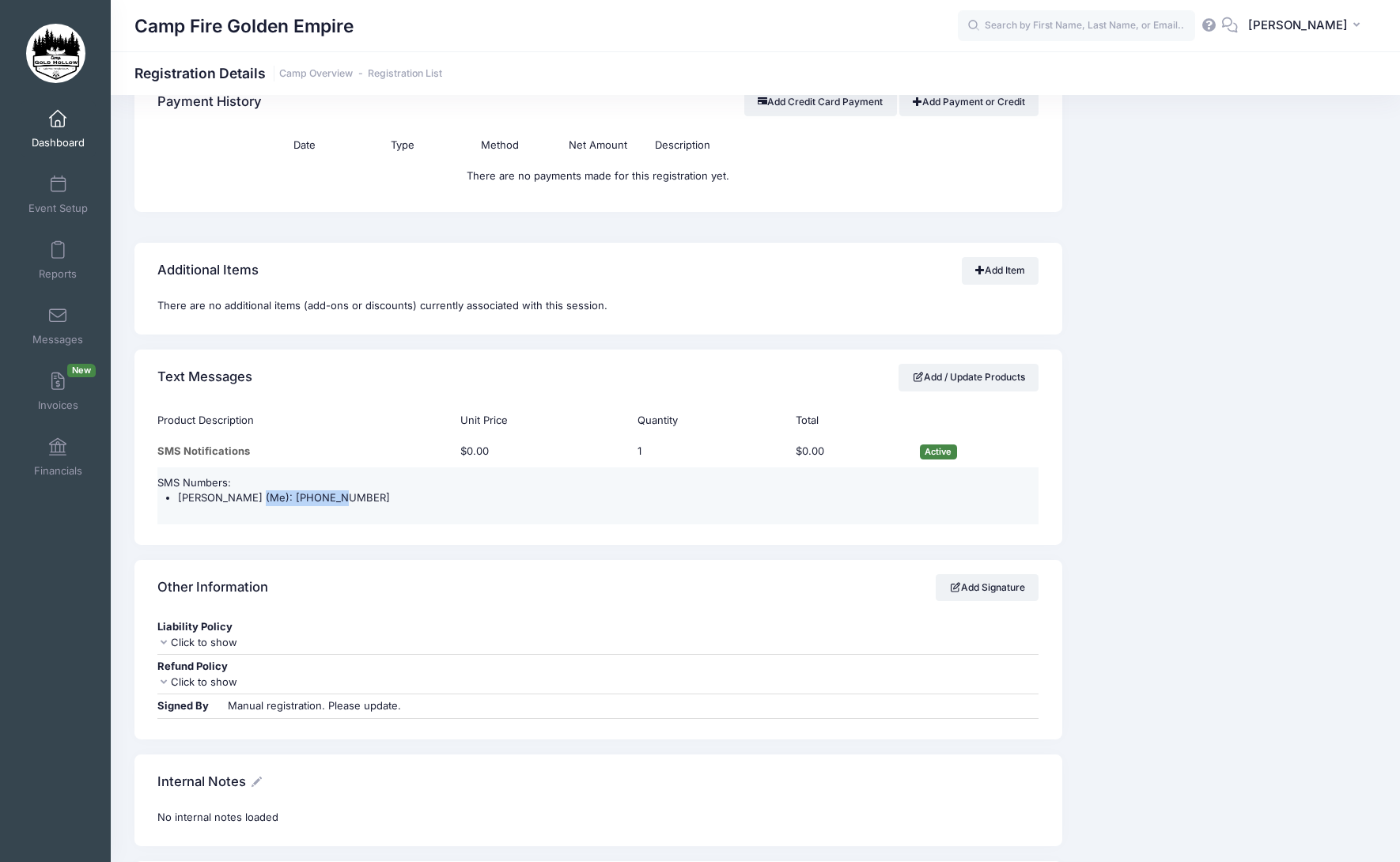
drag, startPoint x: 336, startPoint y: 496, endPoint x: 249, endPoint y: 502, distance: 87.2
click at [249, 502] on li "[PERSON_NAME] (Me): [PHONE_NUMBER]" at bounding box center [608, 498] width 861 height 16
copy li "[PHONE_NUMBER]"
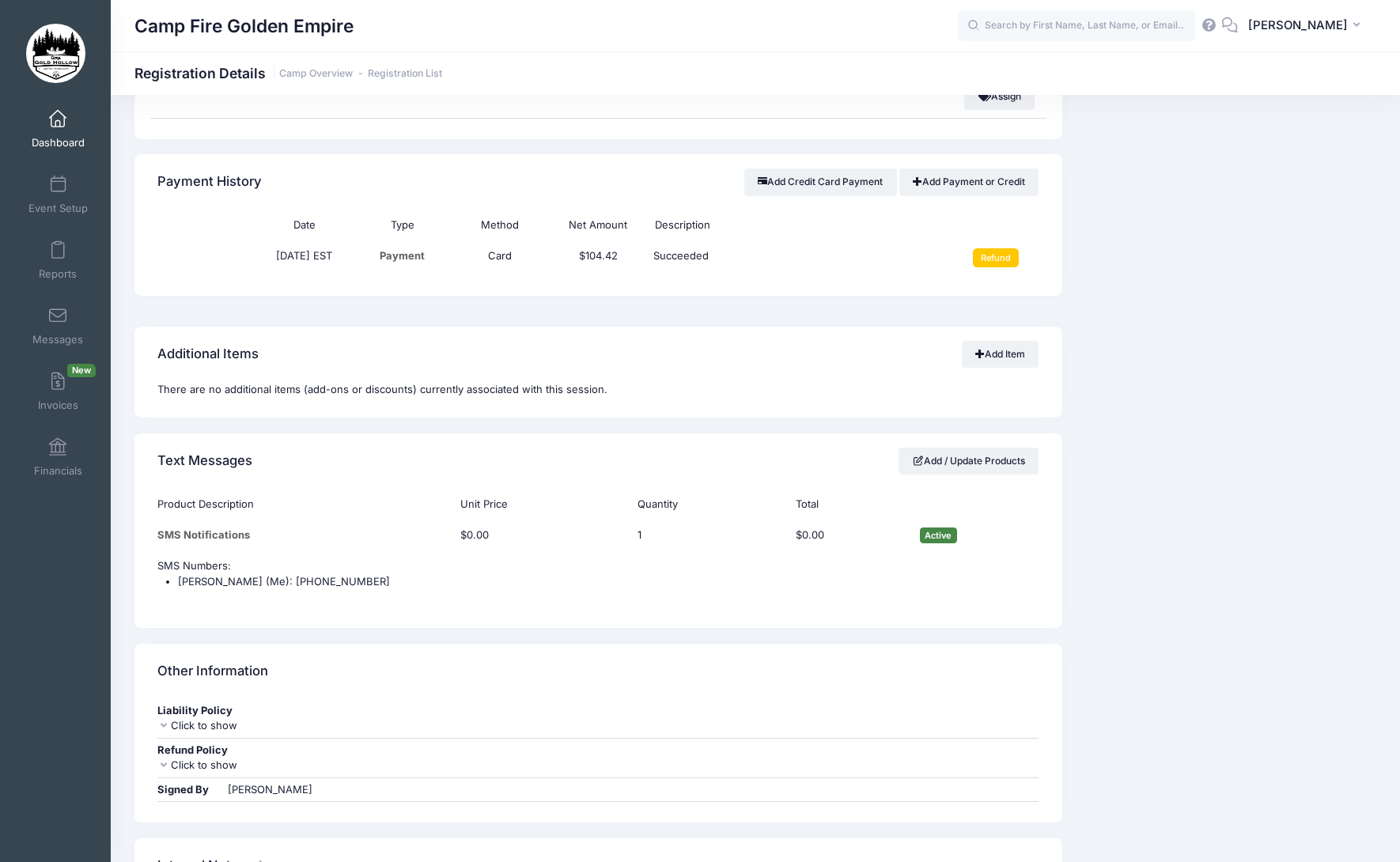
scroll to position [1107, 0]
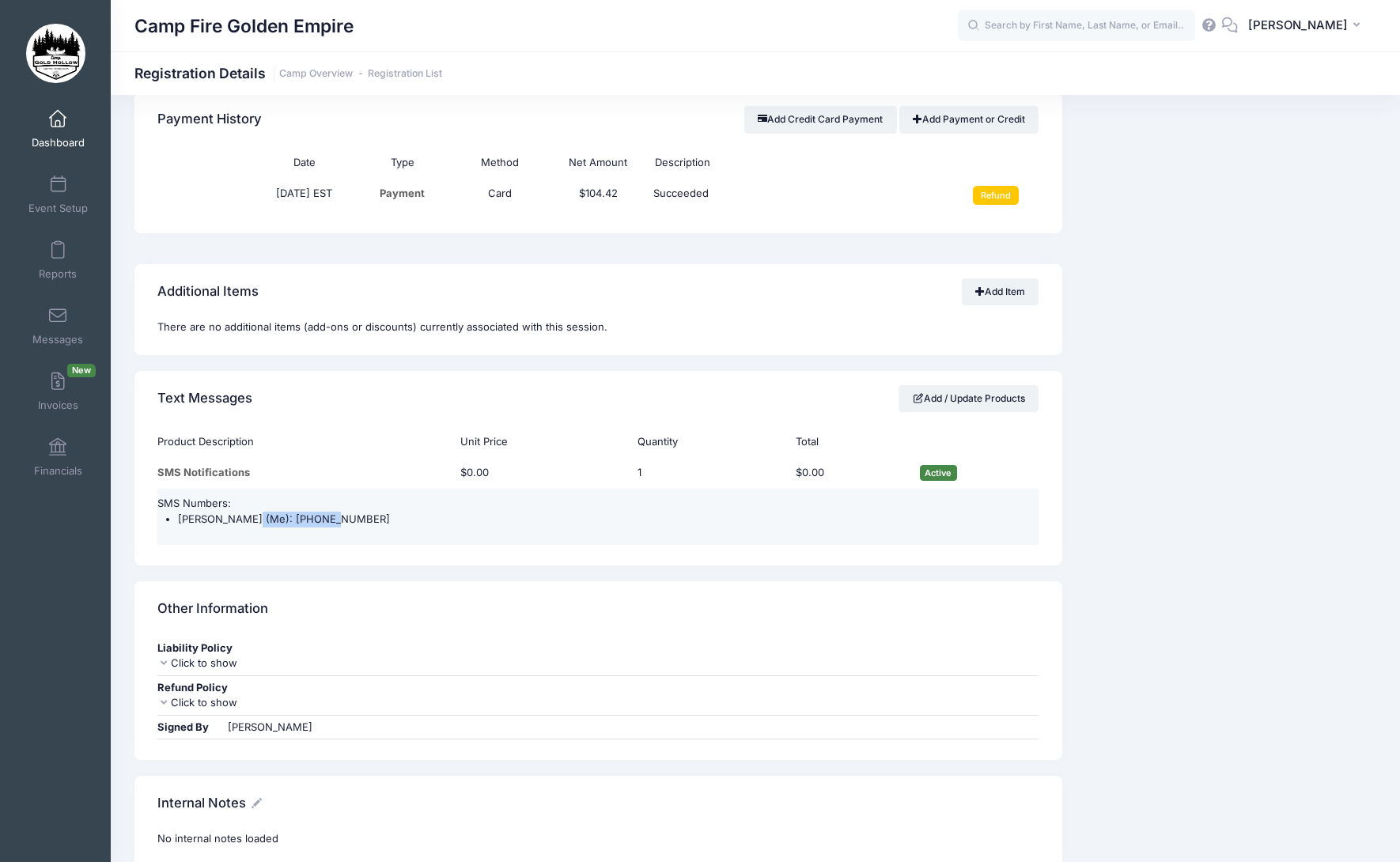
drag, startPoint x: 288, startPoint y: 516, endPoint x: 244, endPoint y: 516, distance: 44.0
click at [244, 516] on li "[PERSON_NAME] (Me): [PHONE_NUMBER]" at bounding box center [608, 519] width 861 height 16
copy li "[PHONE_NUMBER]"
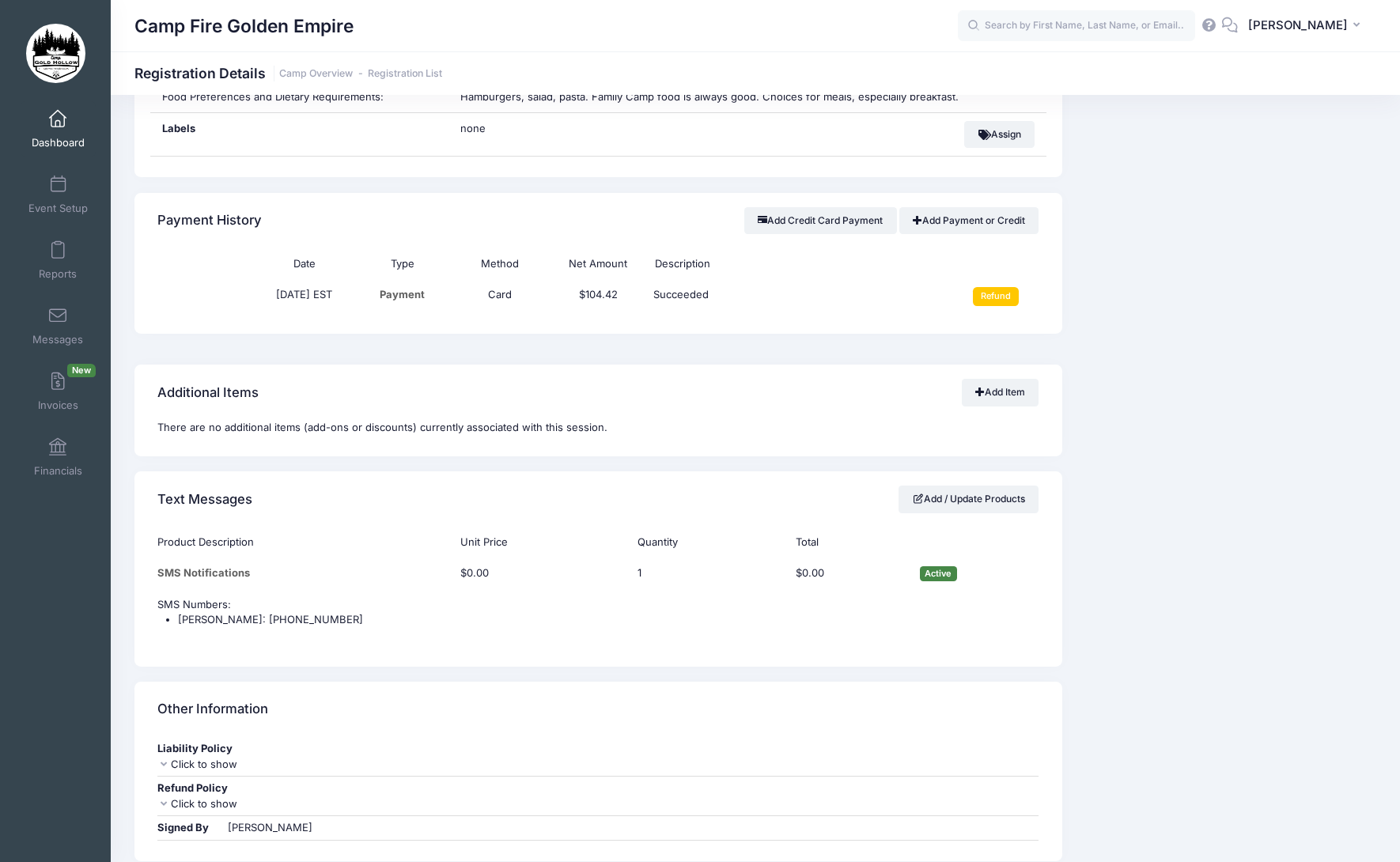
scroll to position [1107, 0]
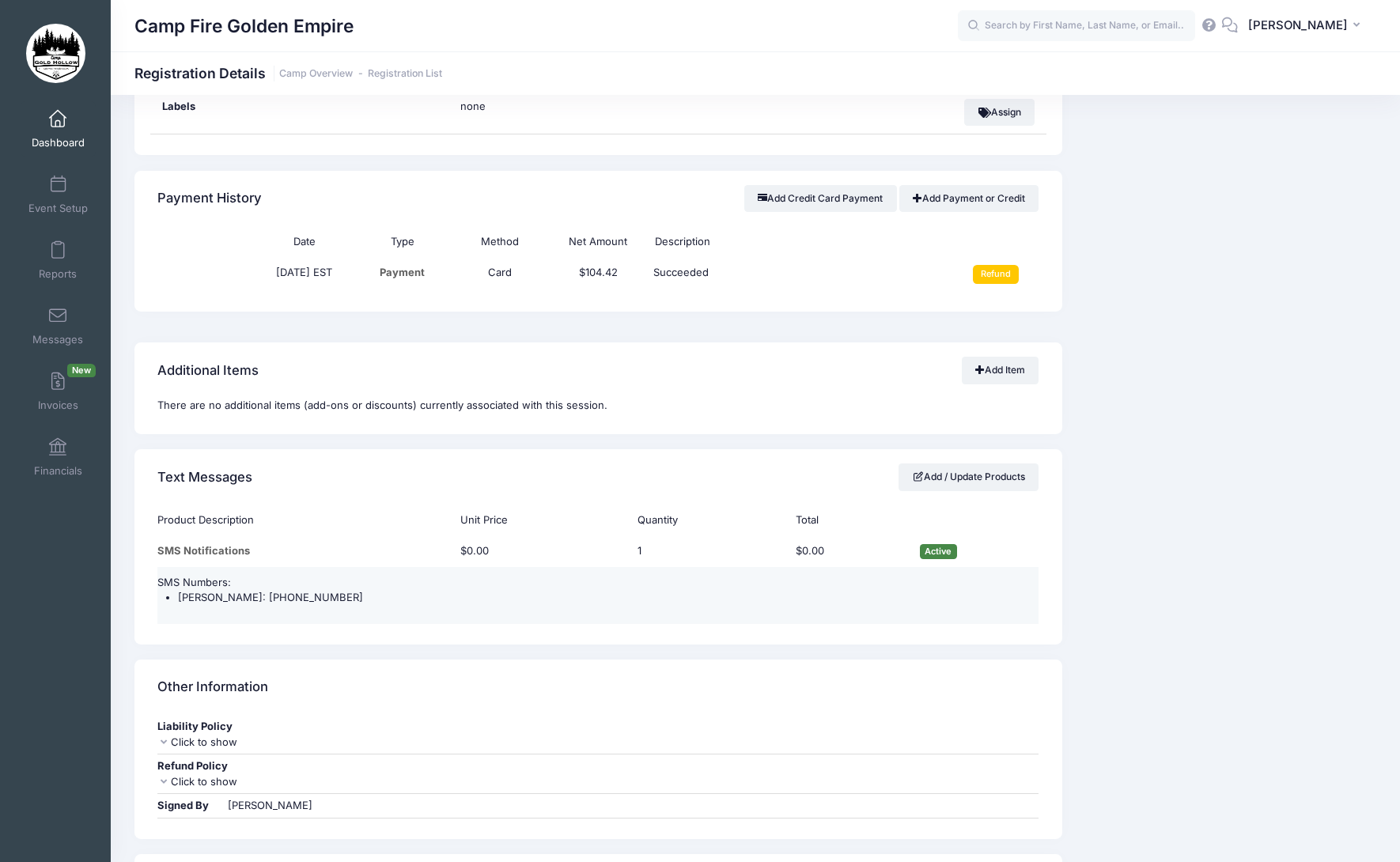
drag, startPoint x: 361, startPoint y: 599, endPoint x: 271, endPoint y: 597, distance: 90.0
click at [271, 597] on li "[PERSON_NAME]: [PHONE_NUMBER]" at bounding box center [608, 598] width 861 height 16
copy li "[PHONE_NUMBER]"
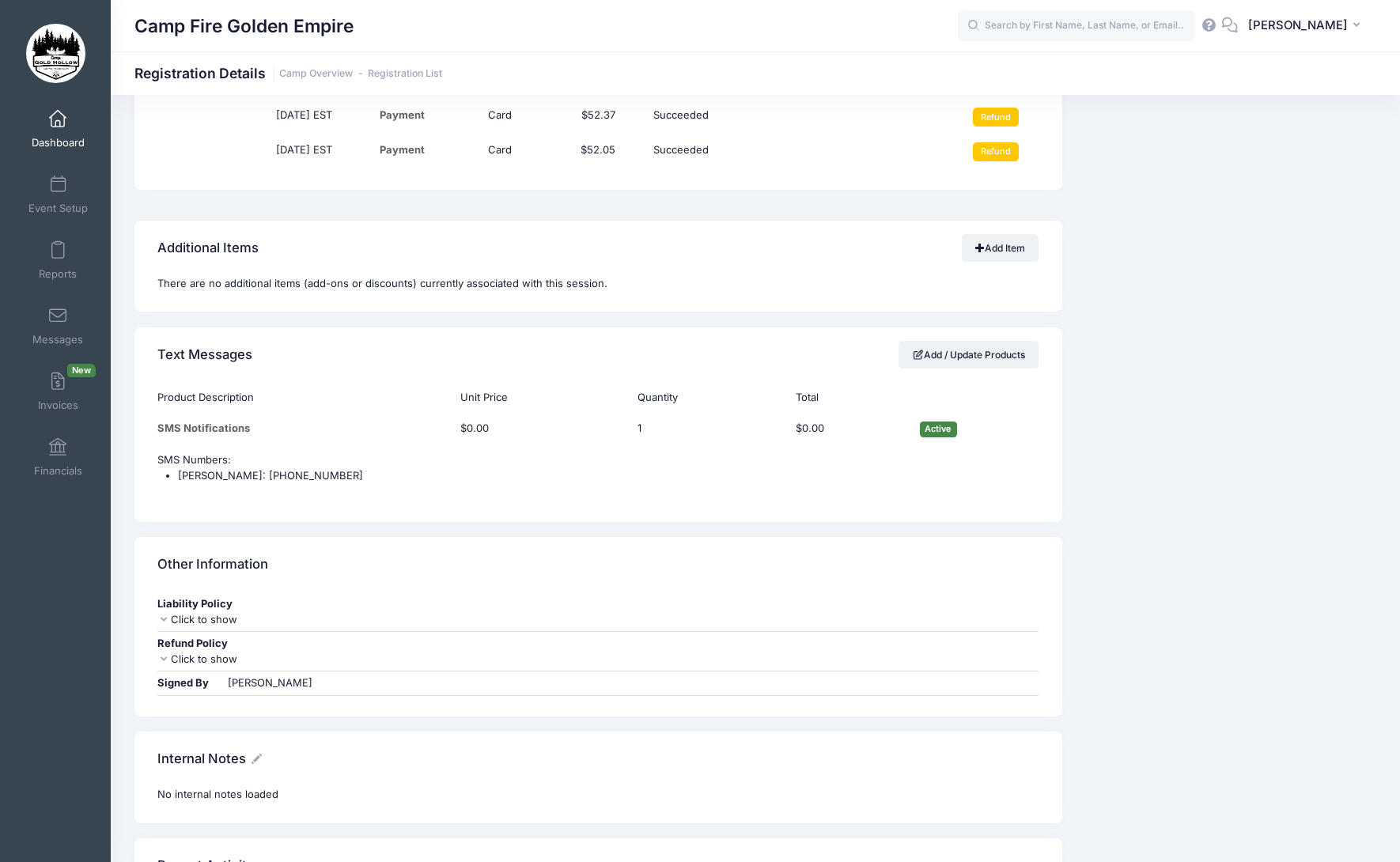
scroll to position [1187, 0]
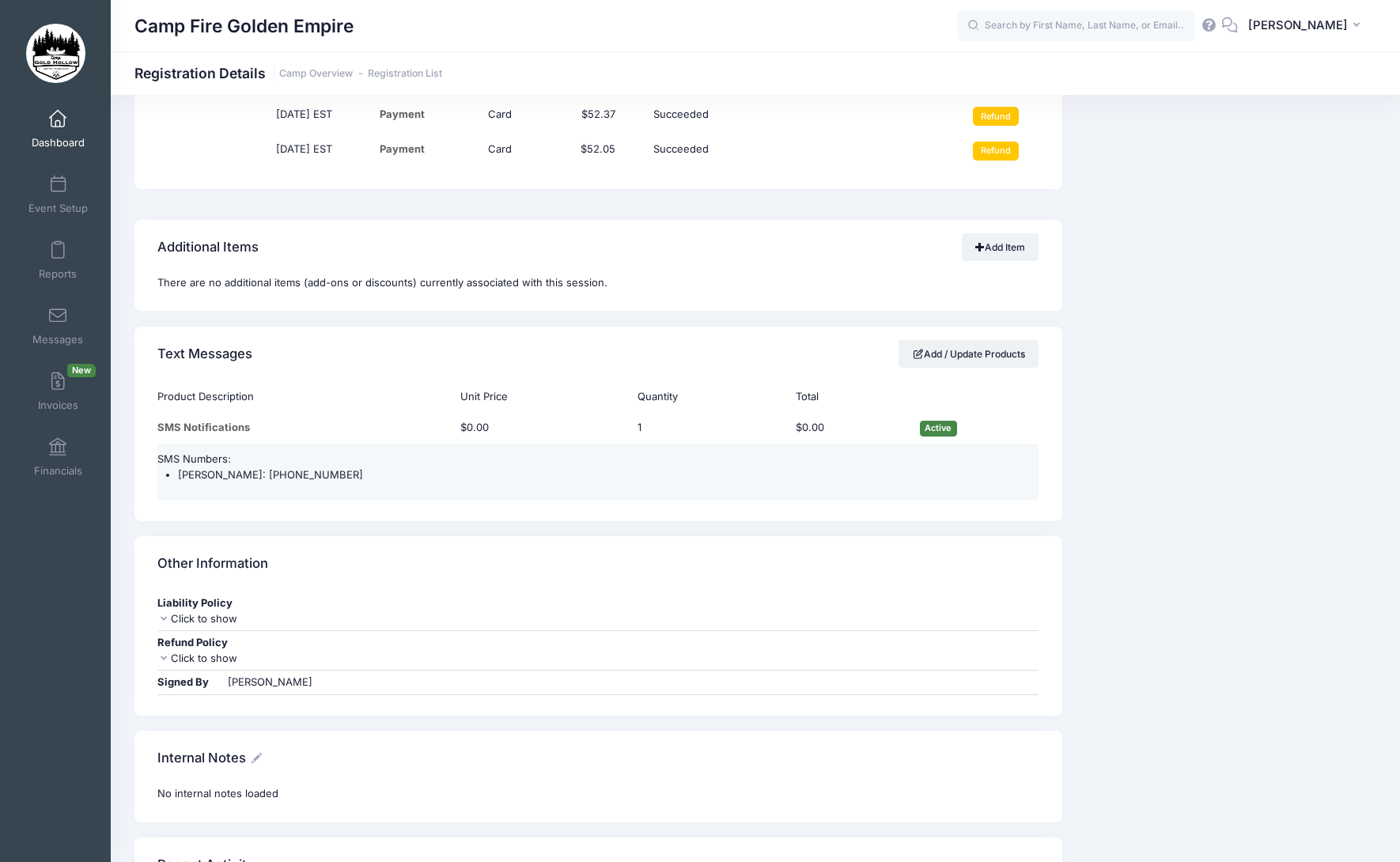
drag, startPoint x: 378, startPoint y: 473, endPoint x: 288, endPoint y: 474, distance: 90.0
click at [288, 474] on li "[PERSON_NAME]: [PHONE_NUMBER]" at bounding box center [608, 475] width 861 height 16
copy li "[PHONE_NUMBER]"
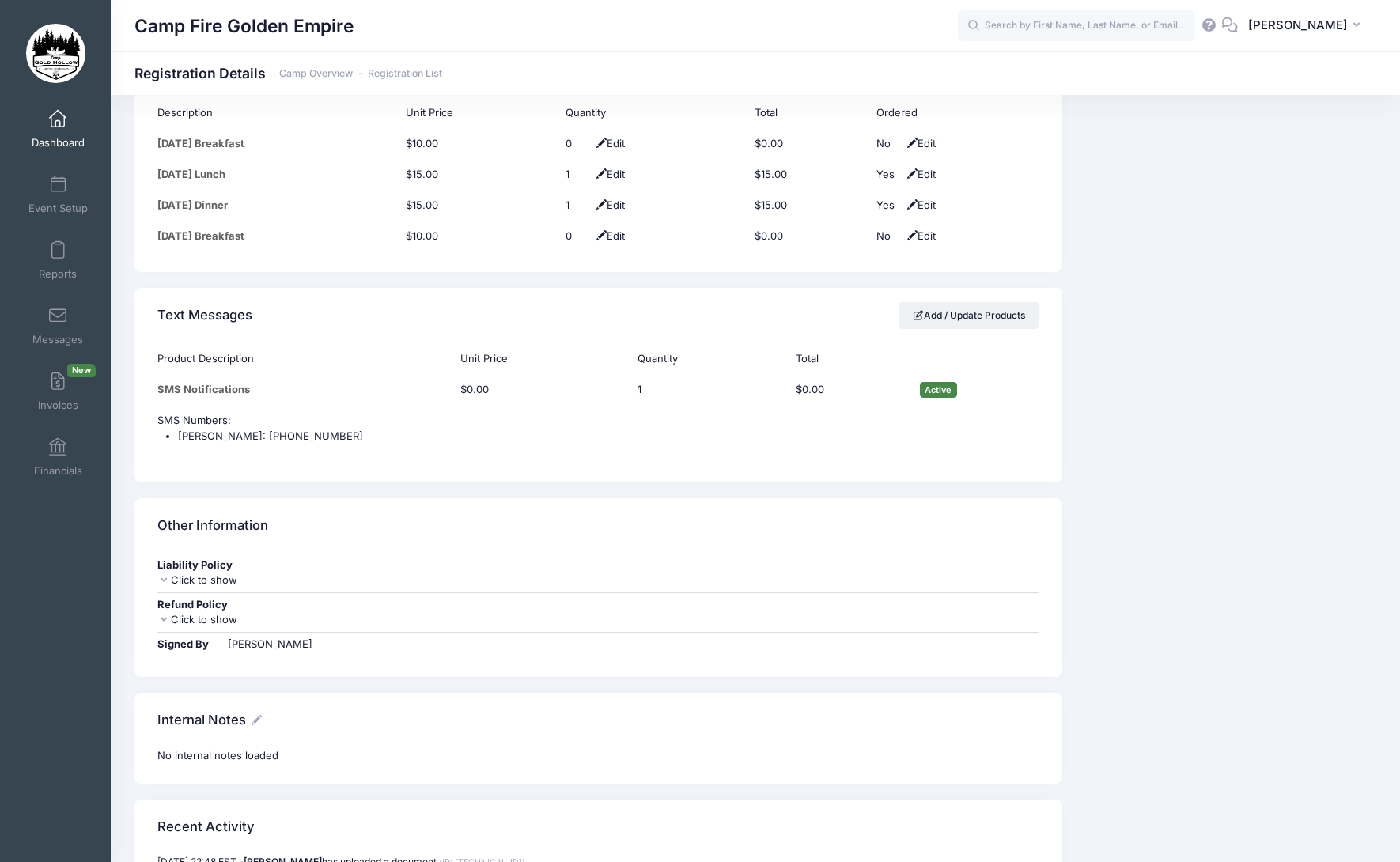
scroll to position [1540, 0]
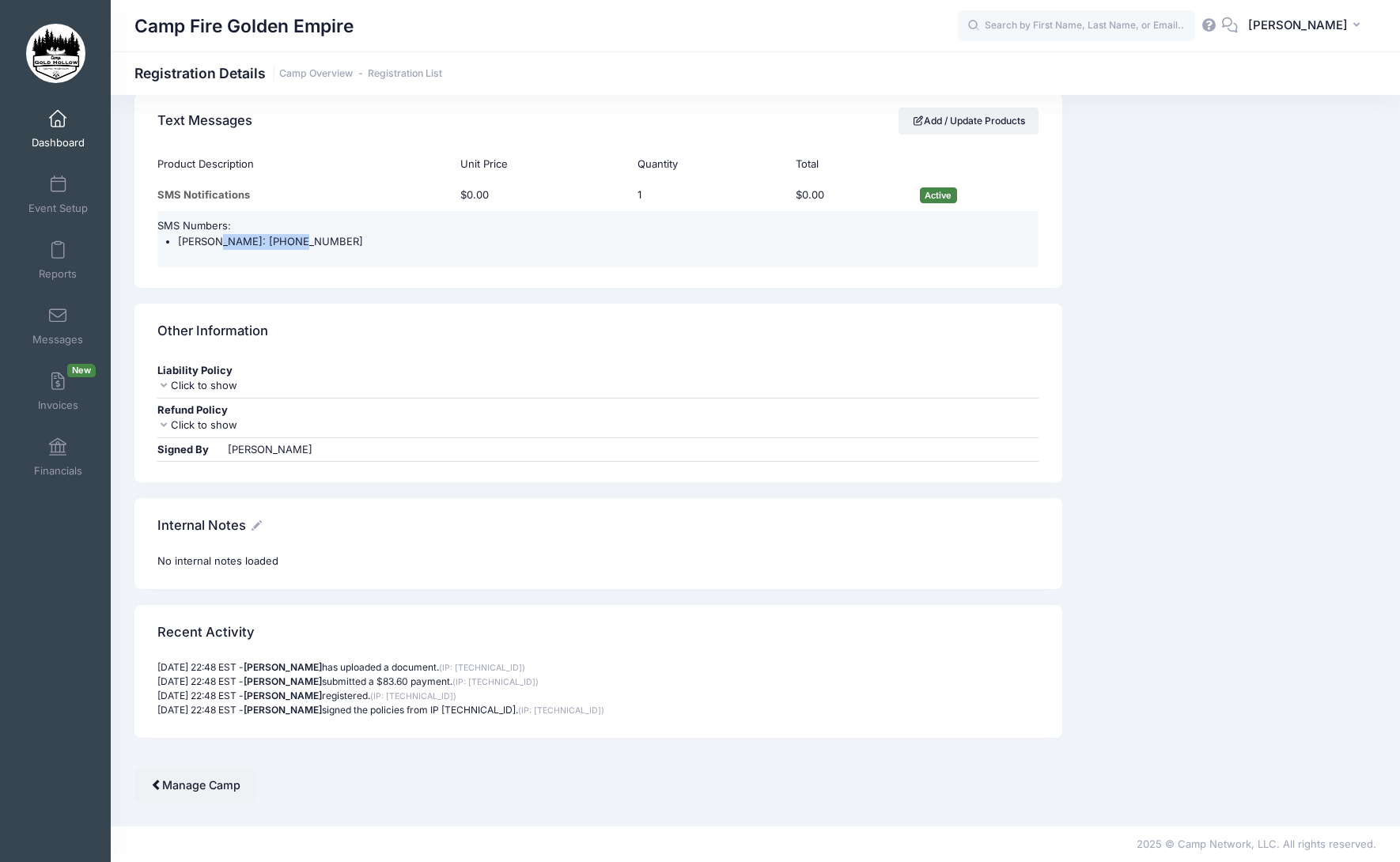
drag, startPoint x: 300, startPoint y: 241, endPoint x: 210, endPoint y: 243, distance: 90.0
click at [210, 243] on li "[PERSON_NAME]: [PHONE_NUMBER]" at bounding box center [608, 242] width 861 height 16
copy li "[PHONE_NUMBER]"
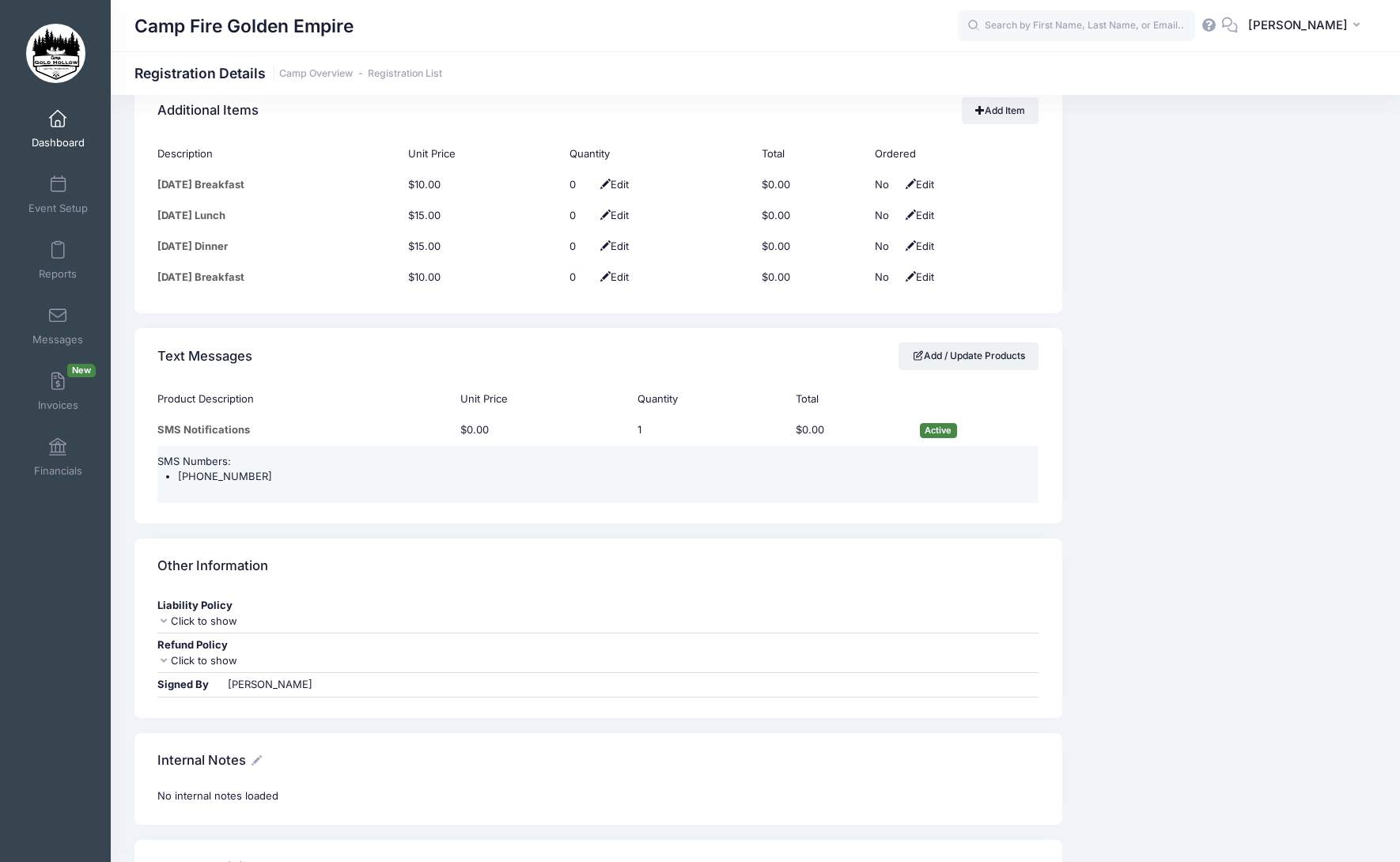
scroll to position [1287, 0]
drag, startPoint x: 260, startPoint y: 475, endPoint x: 168, endPoint y: 475, distance: 92.0
click at [178, 475] on li "[PHONE_NUMBER]" at bounding box center [608, 478] width 861 height 16
copy li "[PHONE_NUMBER]"
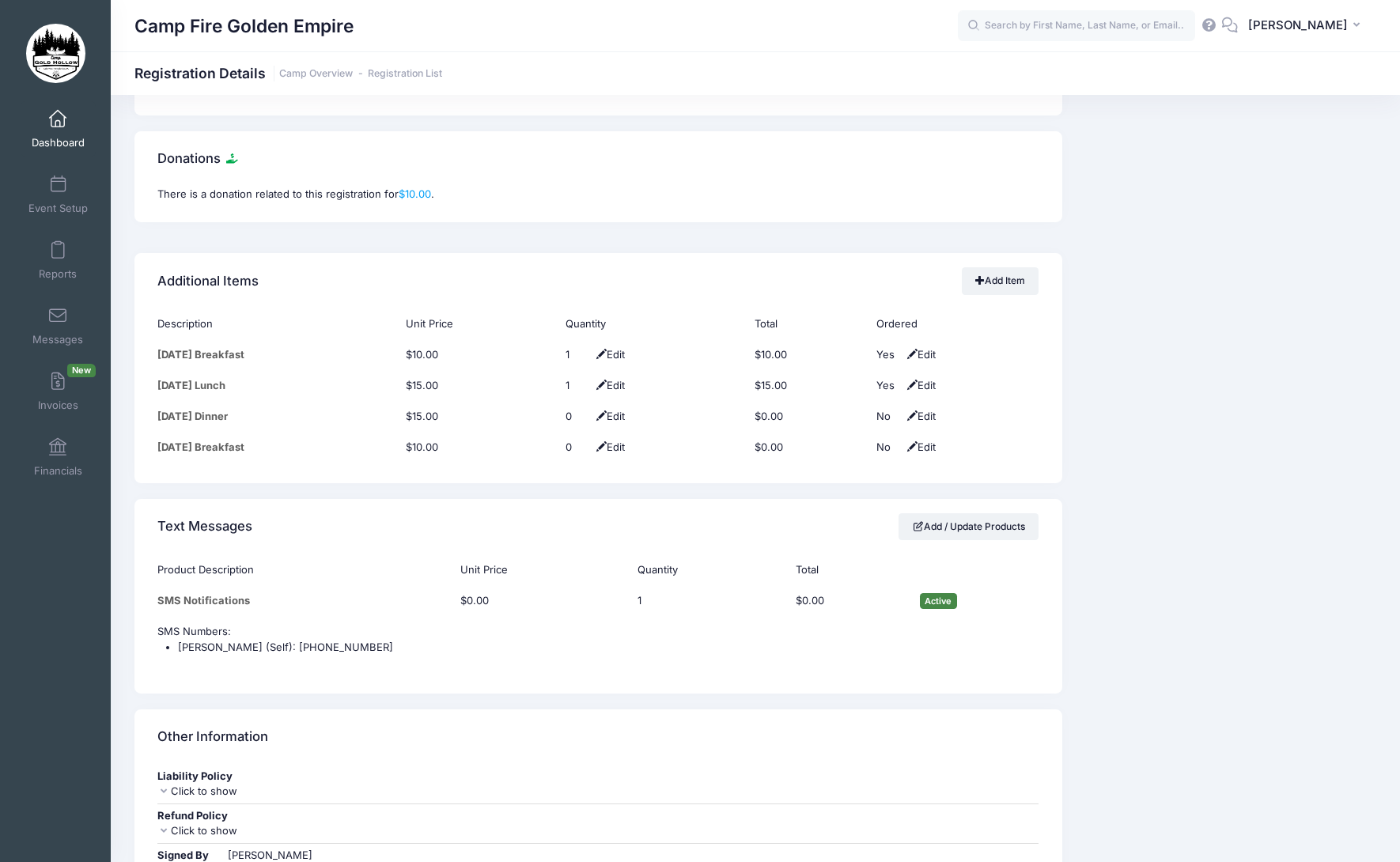
scroll to position [1345, 0]
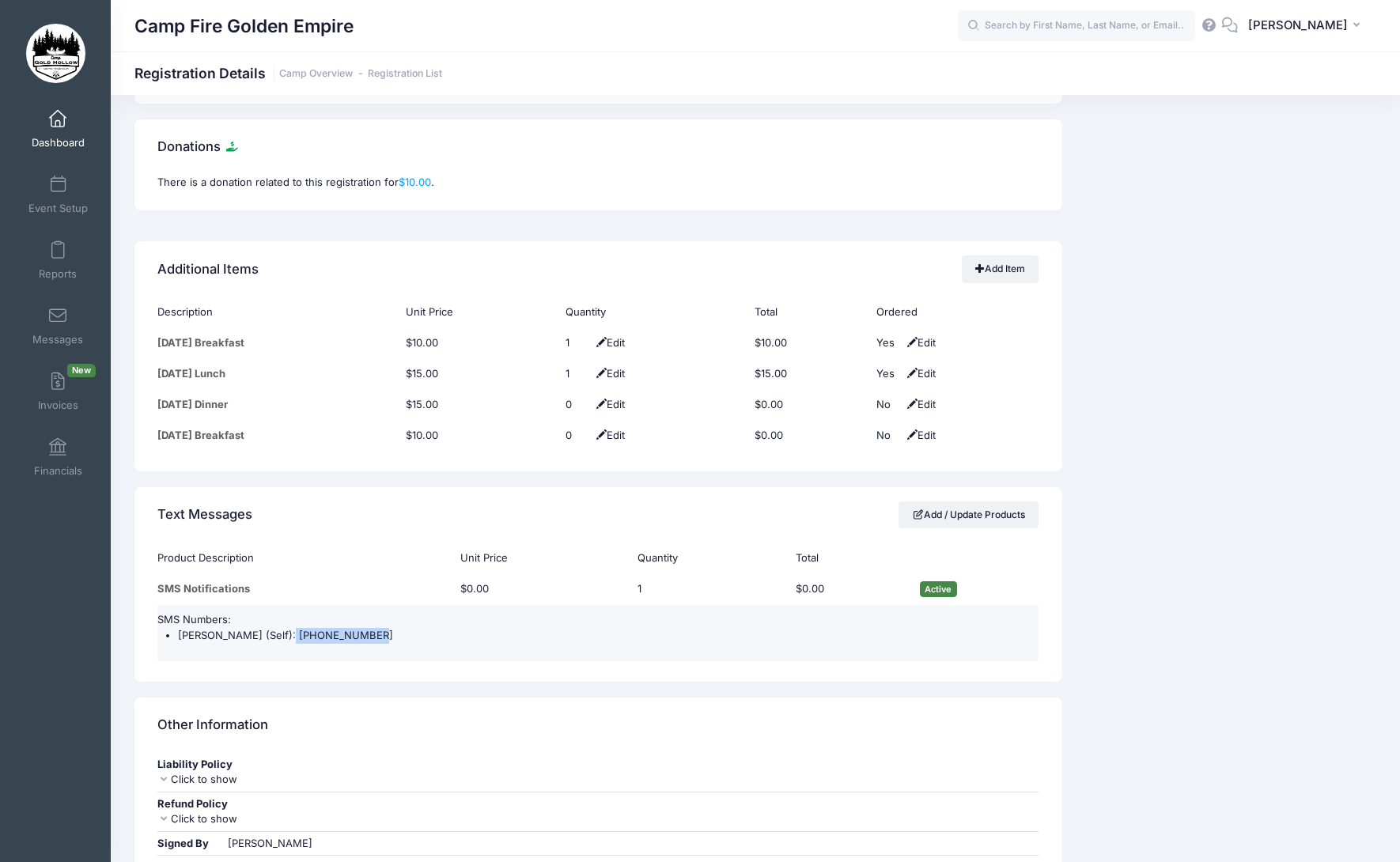
drag, startPoint x: 366, startPoint y: 620, endPoint x: 283, endPoint y: 621, distance: 83.0
click at [283, 628] on li "[PERSON_NAME] (Self): [PHONE_NUMBER]" at bounding box center [608, 636] width 861 height 16
copy li "[PHONE_NUMBER]"
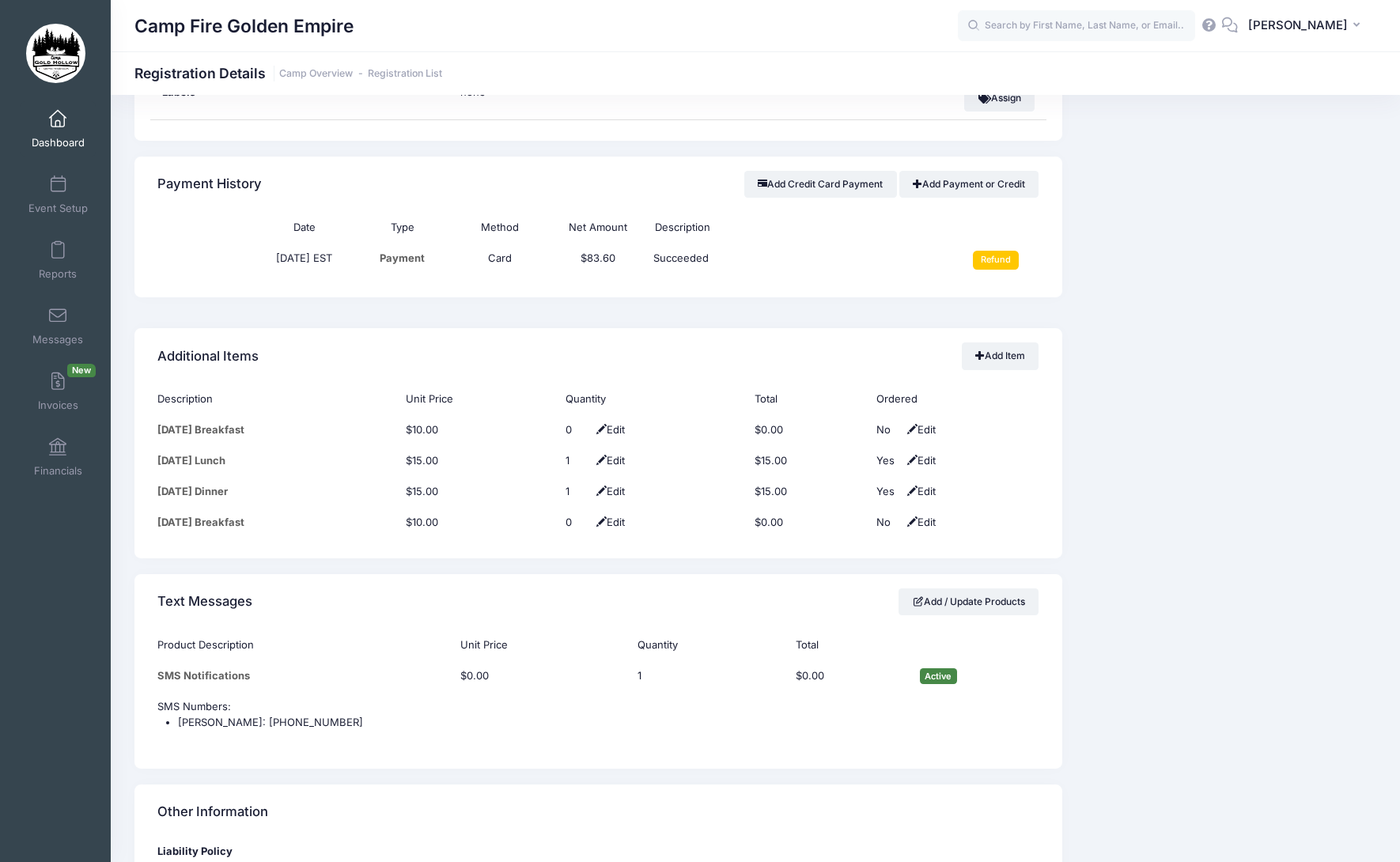
scroll to position [1266, 0]
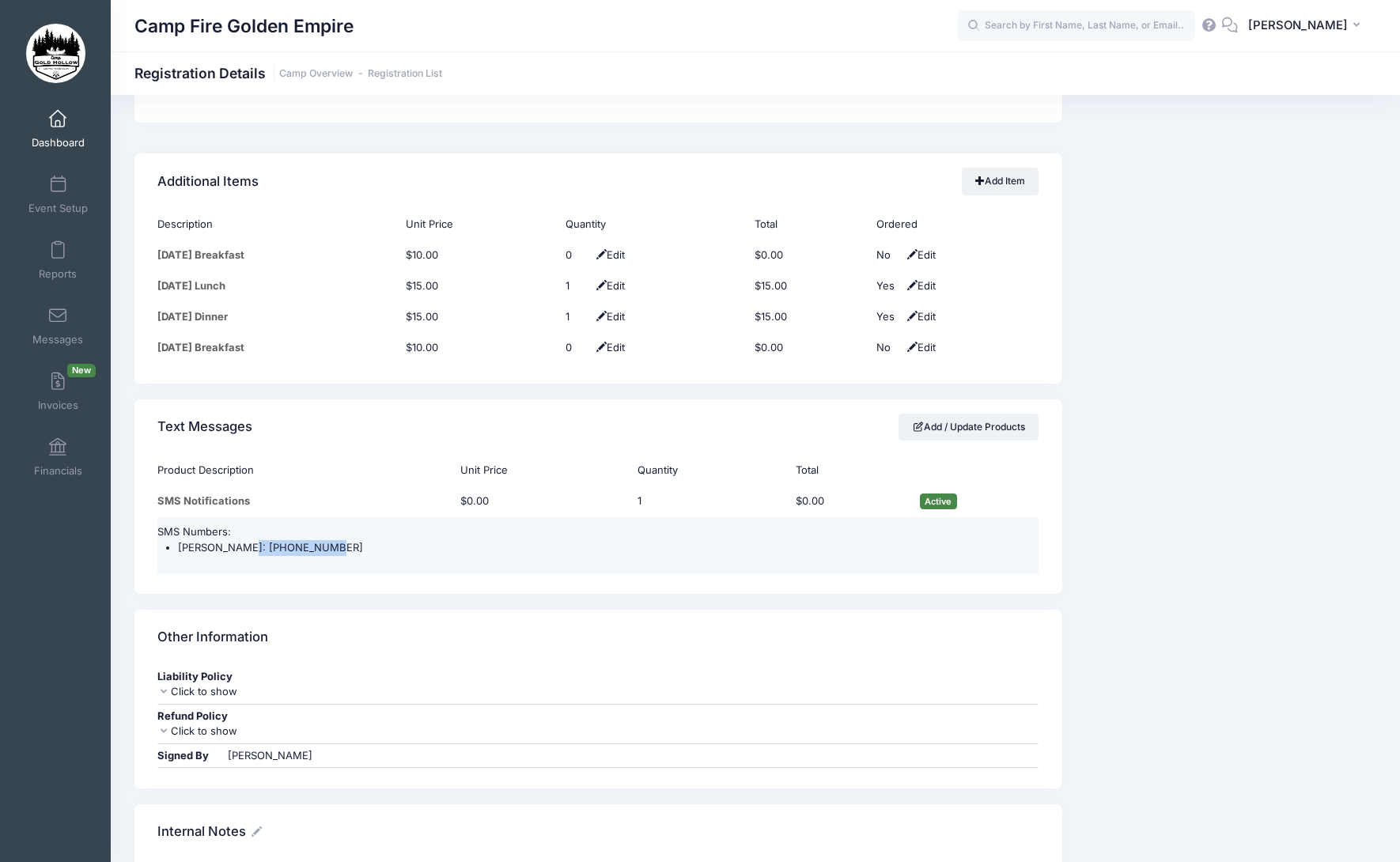
drag, startPoint x: 309, startPoint y: 552, endPoint x: 231, endPoint y: 547, distance: 78.2
click at [231, 547] on li "[PERSON_NAME]: [PHONE_NUMBER]" at bounding box center [608, 548] width 861 height 16
copy li "[PHONE_NUMBER]"
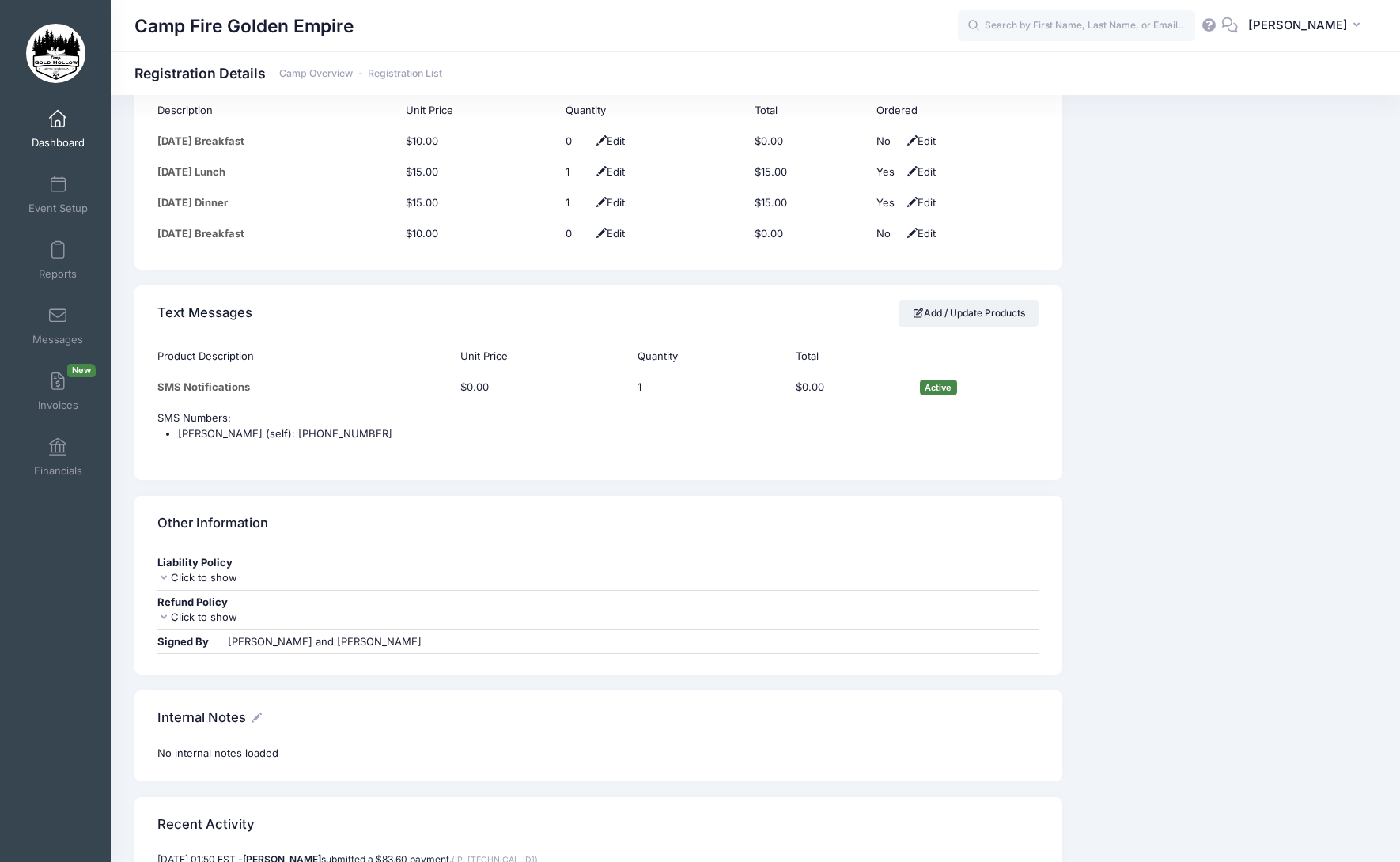
scroll to position [1424, 0]
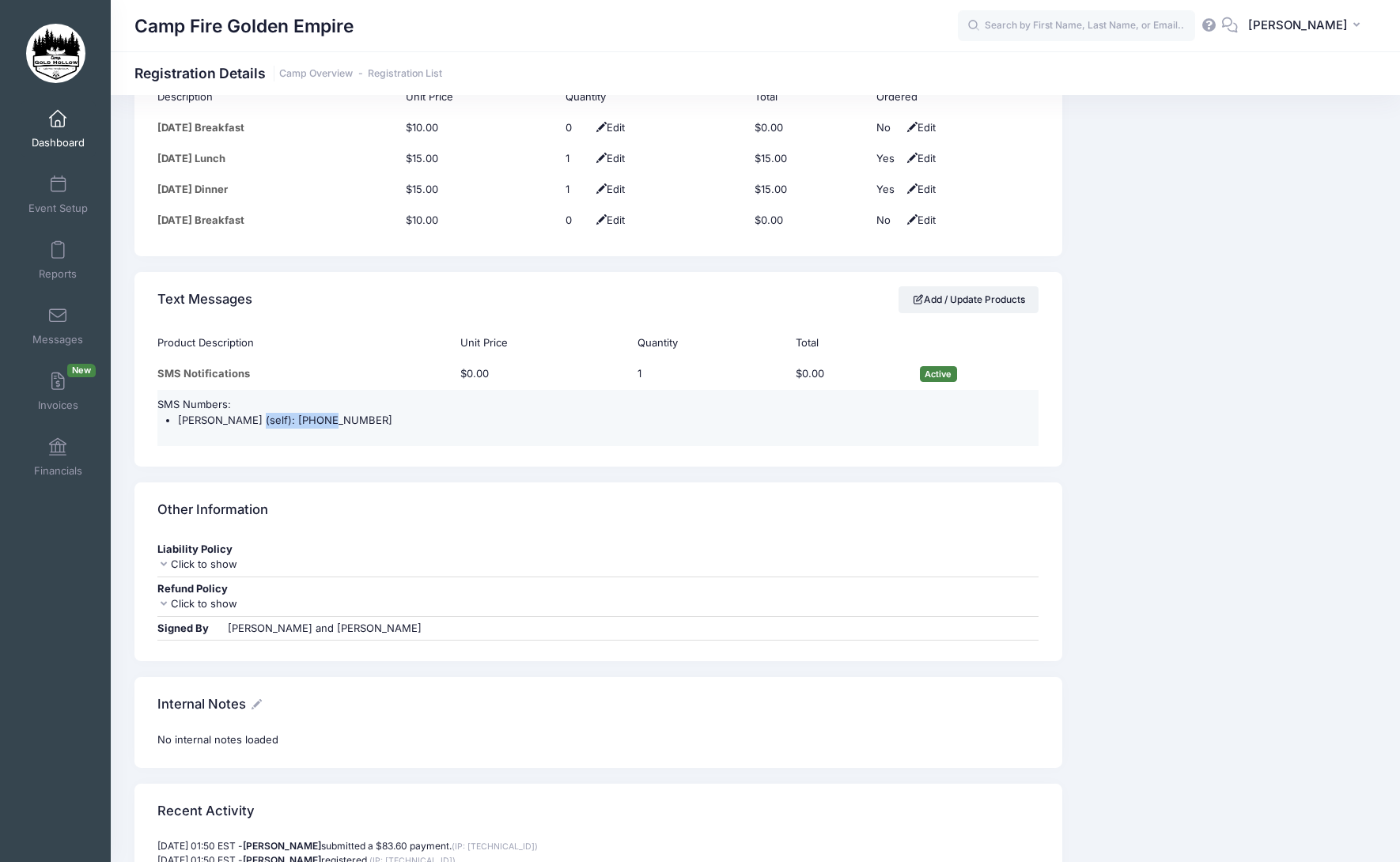
drag, startPoint x: 326, startPoint y: 423, endPoint x: 239, endPoint y: 419, distance: 87.1
click at [239, 419] on li "[PERSON_NAME] (self): [PHONE_NUMBER]" at bounding box center [608, 421] width 861 height 16
copy li "[PHONE_NUMBER]"
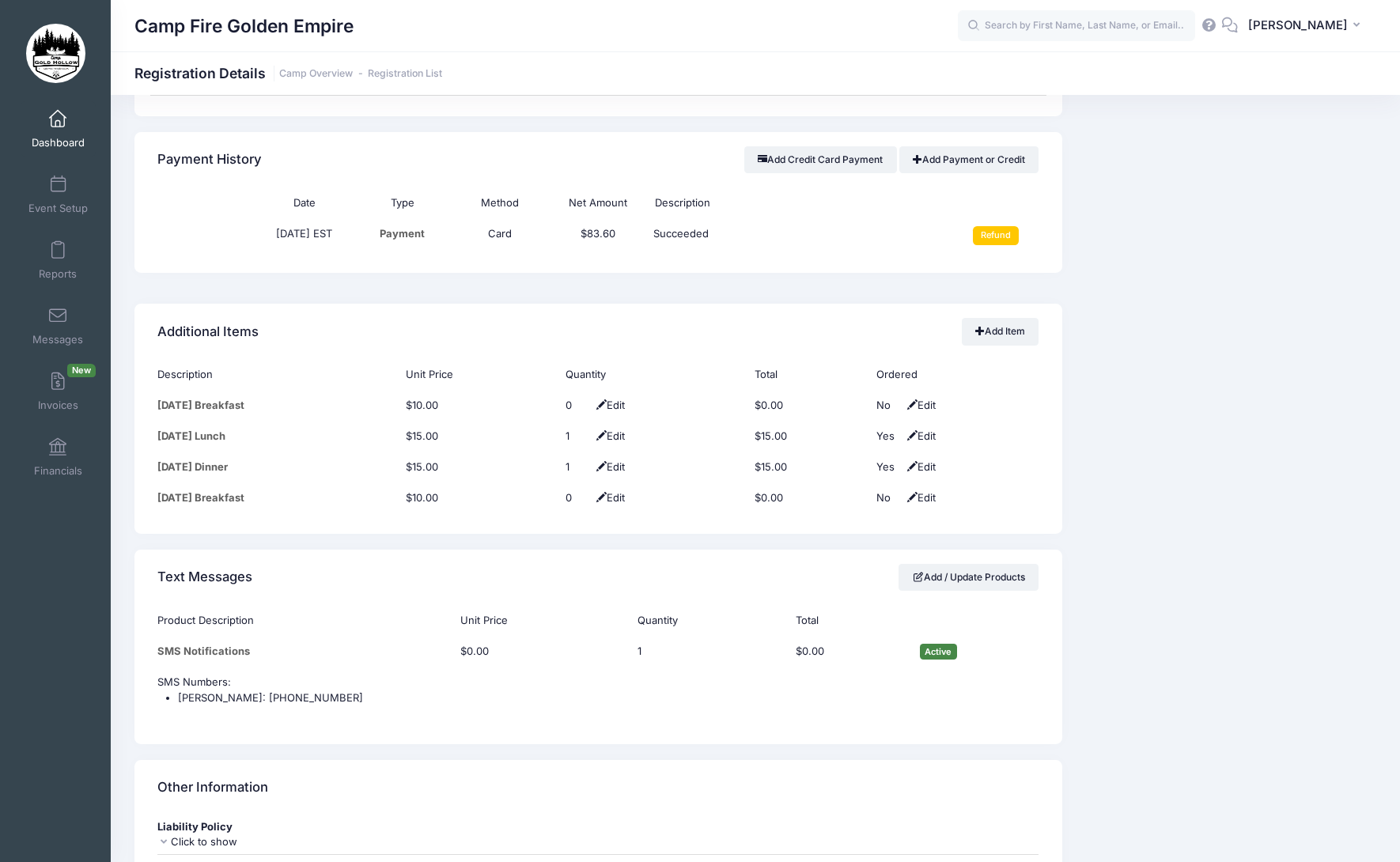
scroll to position [1187, 0]
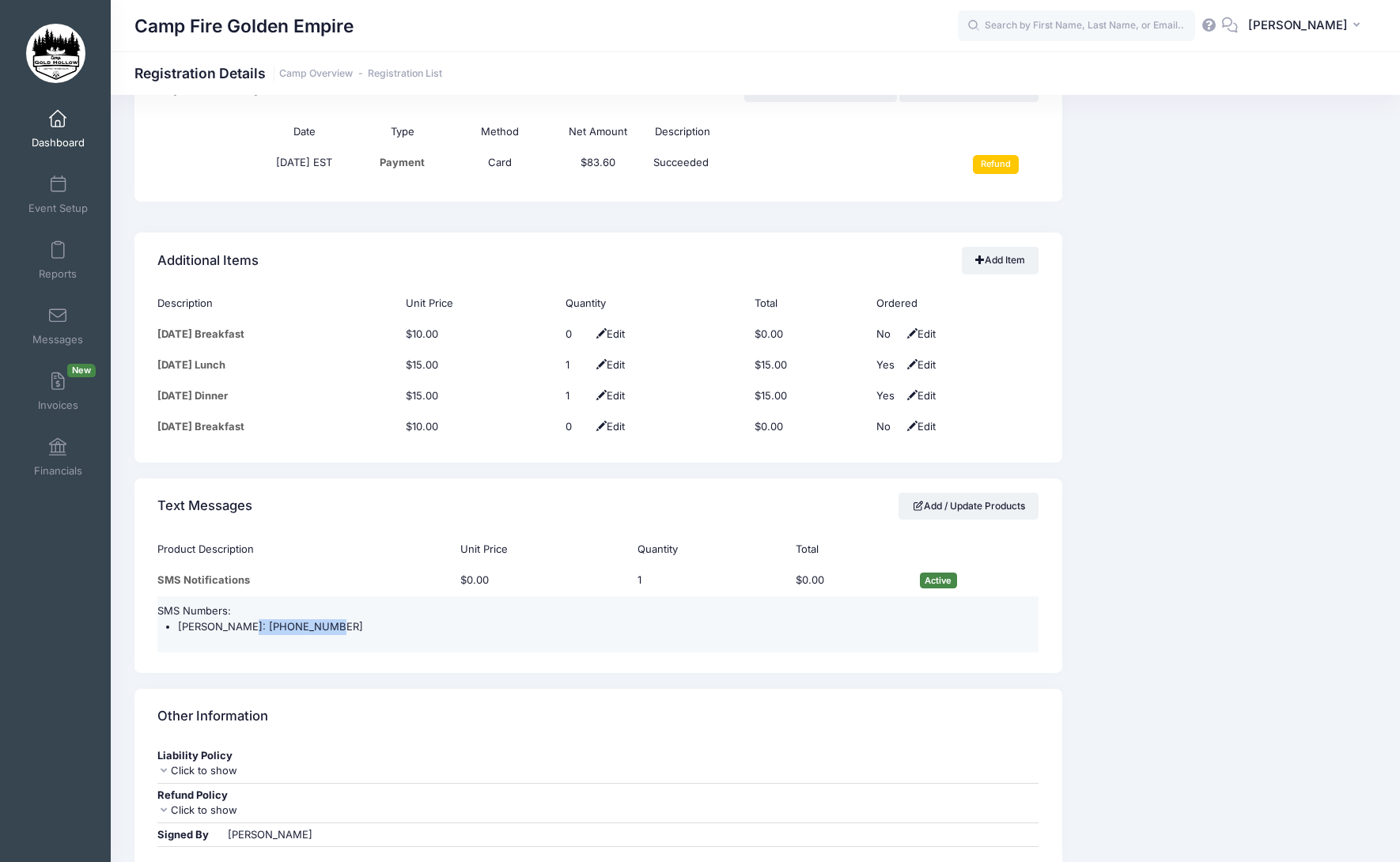
drag, startPoint x: 324, startPoint y: 627, endPoint x: 233, endPoint y: 631, distance: 91.1
click at [233, 631] on li "Judy fjeld: (916) 290-3291" at bounding box center [608, 627] width 861 height 16
copy li "(916) 290-3291"
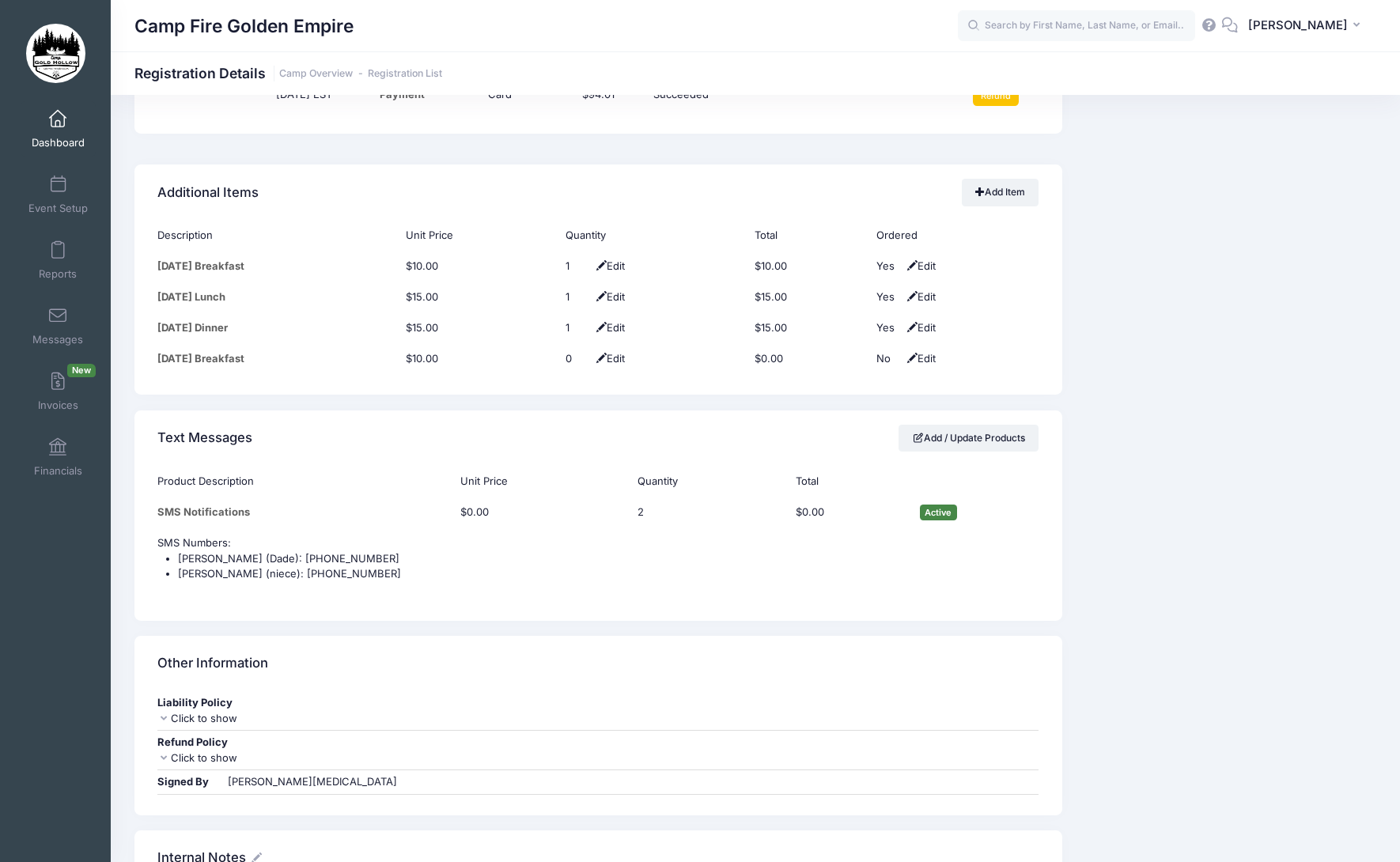
scroll to position [1288, 0]
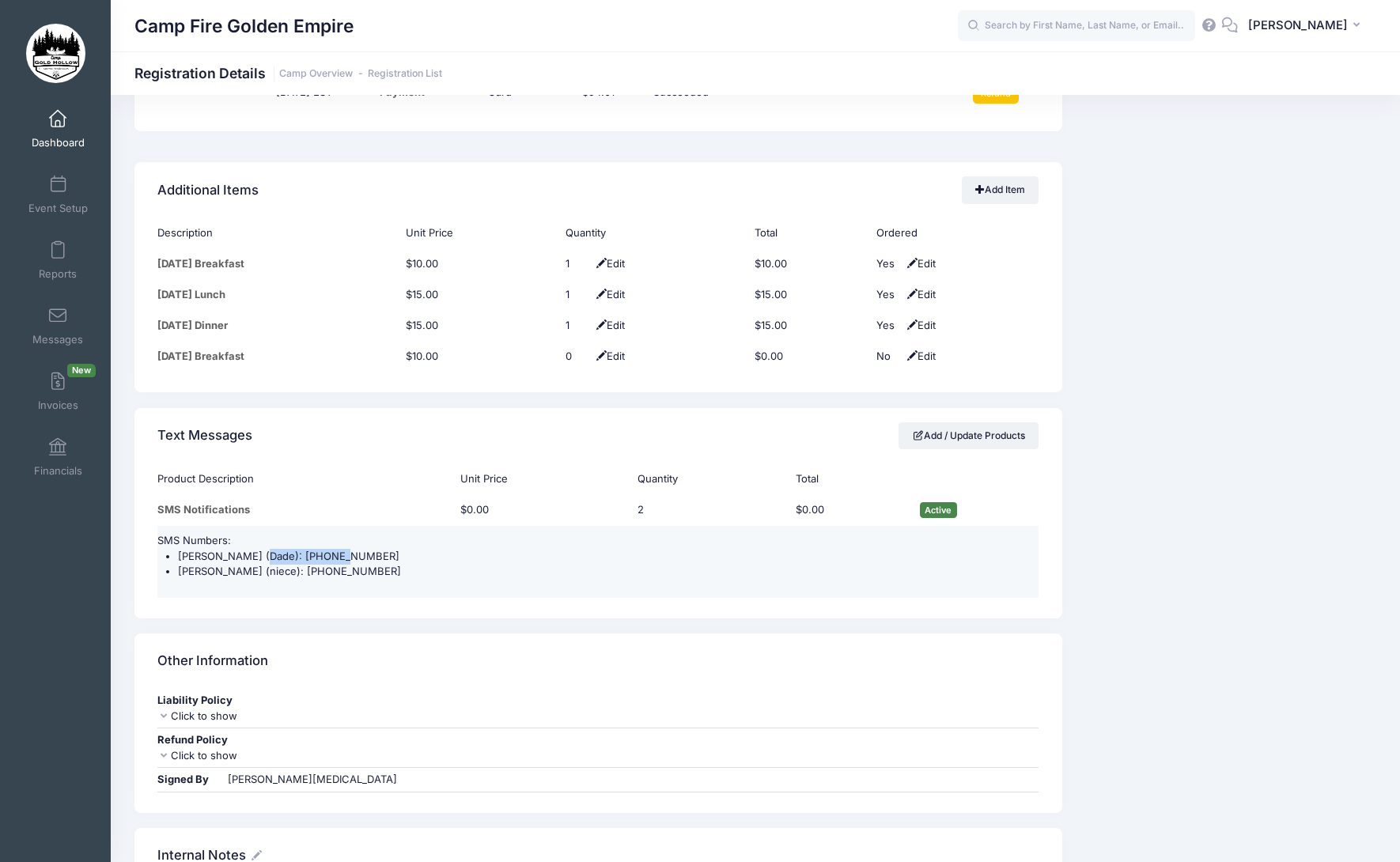
drag, startPoint x: 339, startPoint y: 557, endPoint x: 259, endPoint y: 556, distance: 80.0
click at [259, 556] on li "[PERSON_NAME] (Dade): [PHONE_NUMBER]" at bounding box center [608, 557] width 861 height 16
copy li "[PHONE_NUMBER]"
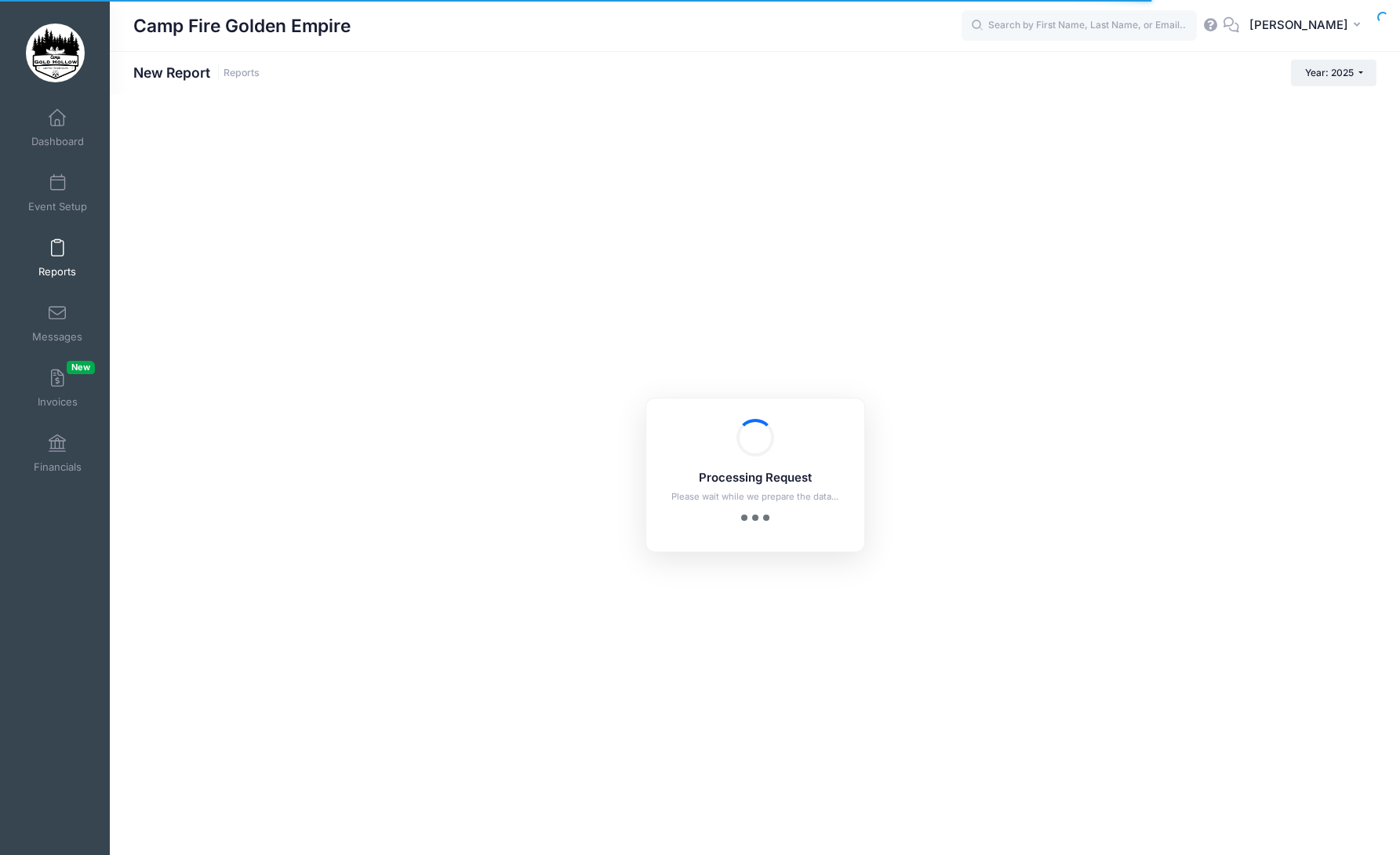
checkbox input "true"
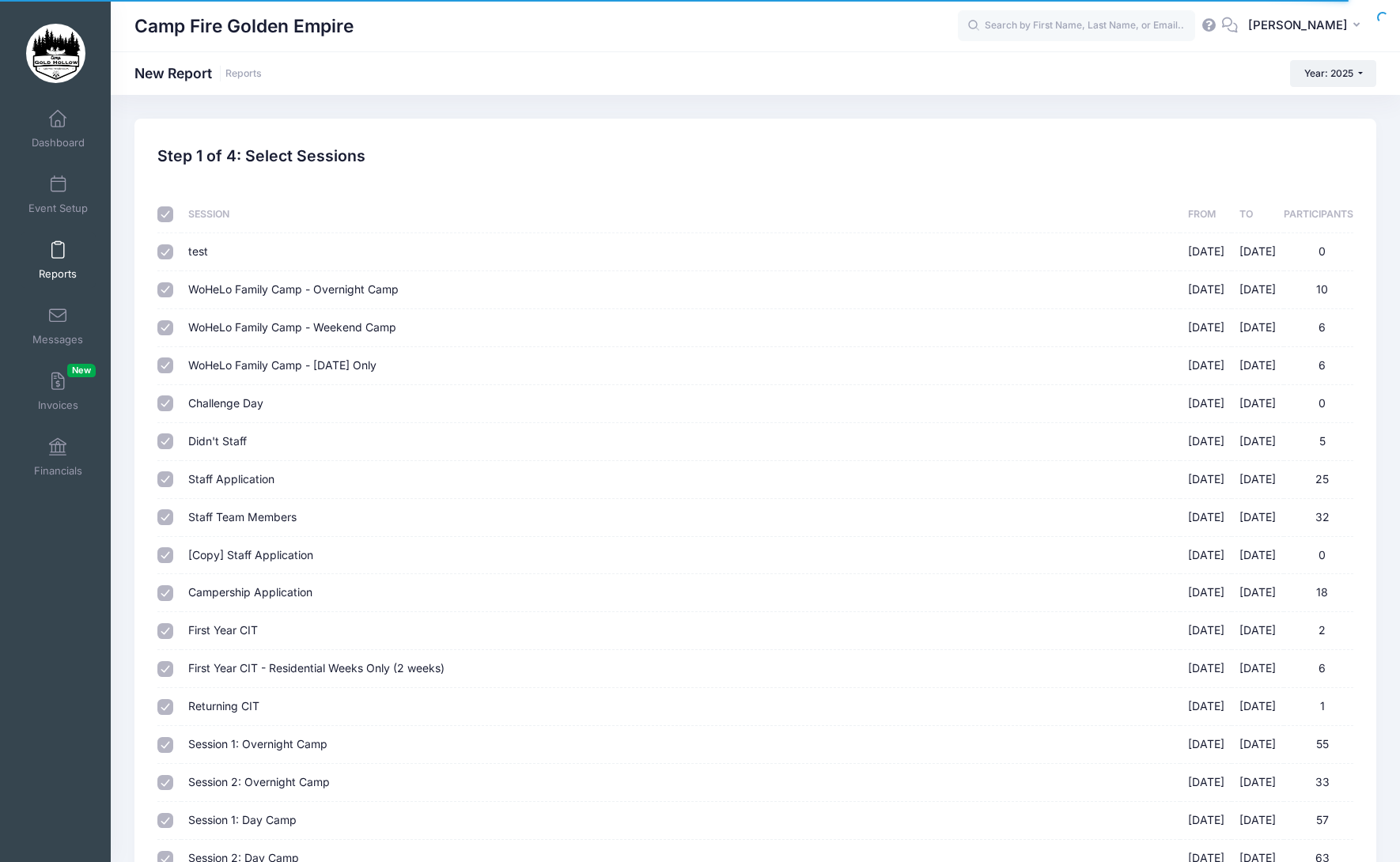
click at [166, 210] on input "checkbox" at bounding box center [165, 214] width 16 height 16
checkbox input "false"
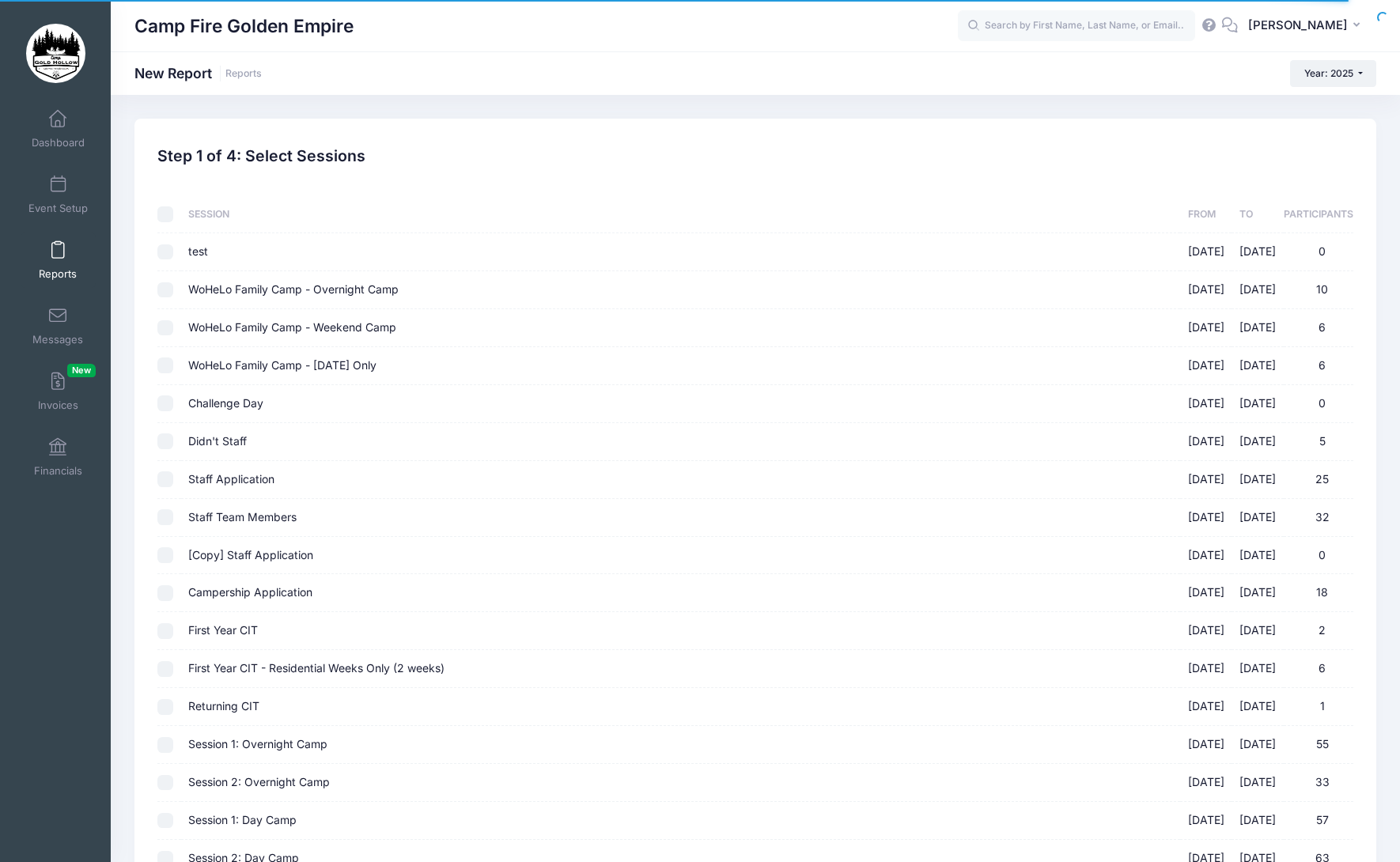
checkbox input "false"
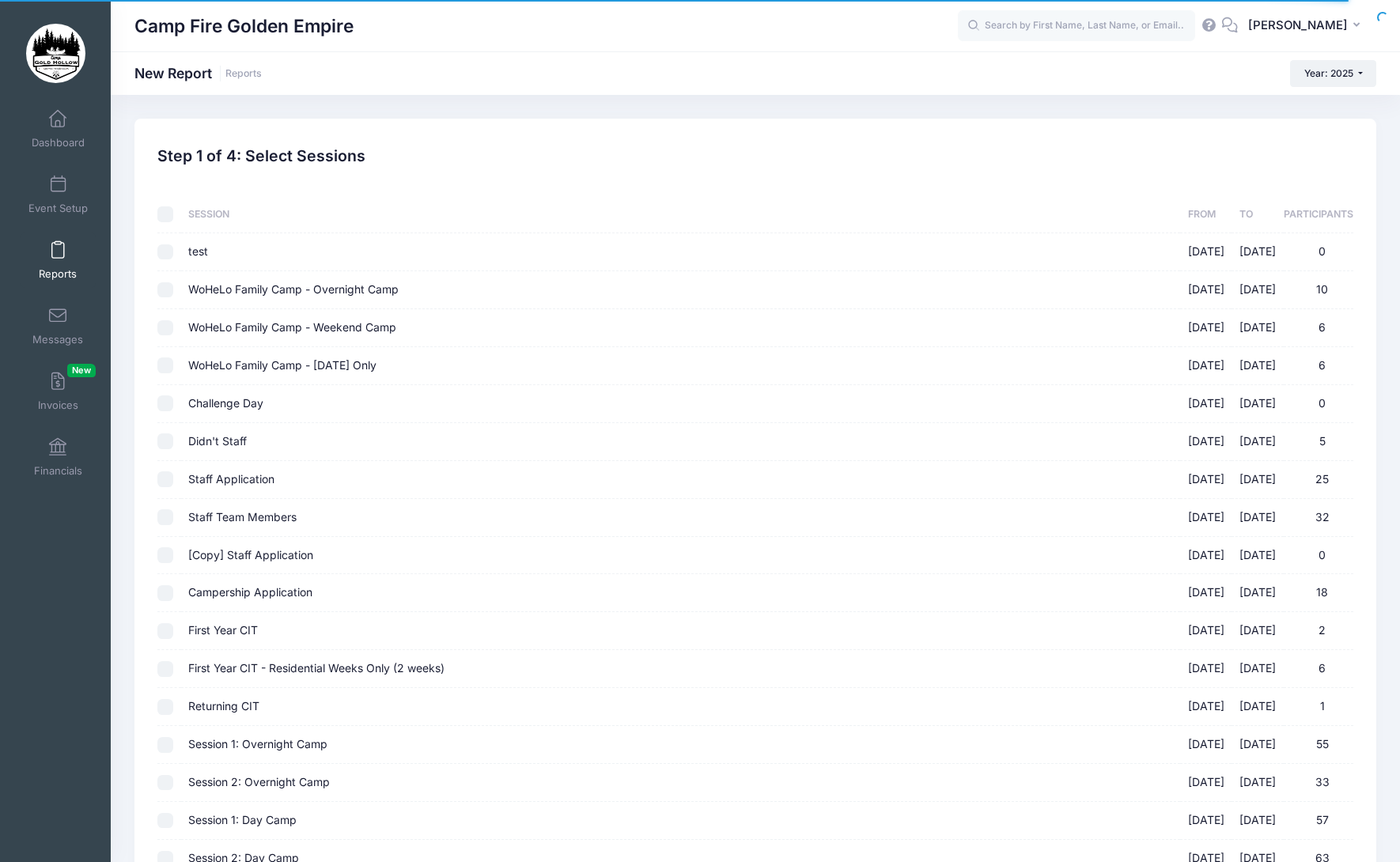
checkbox input "false"
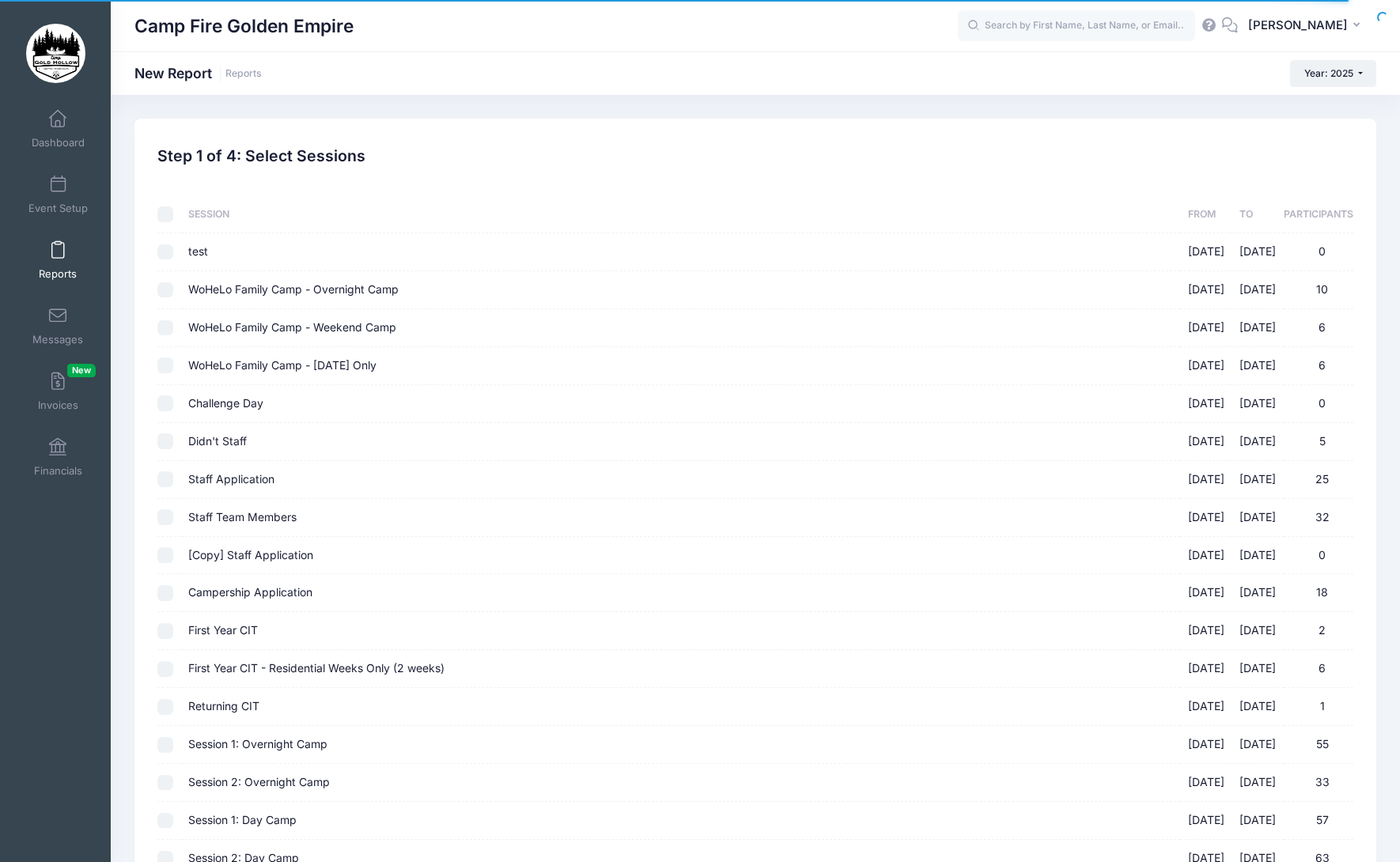
checkbox input "false"
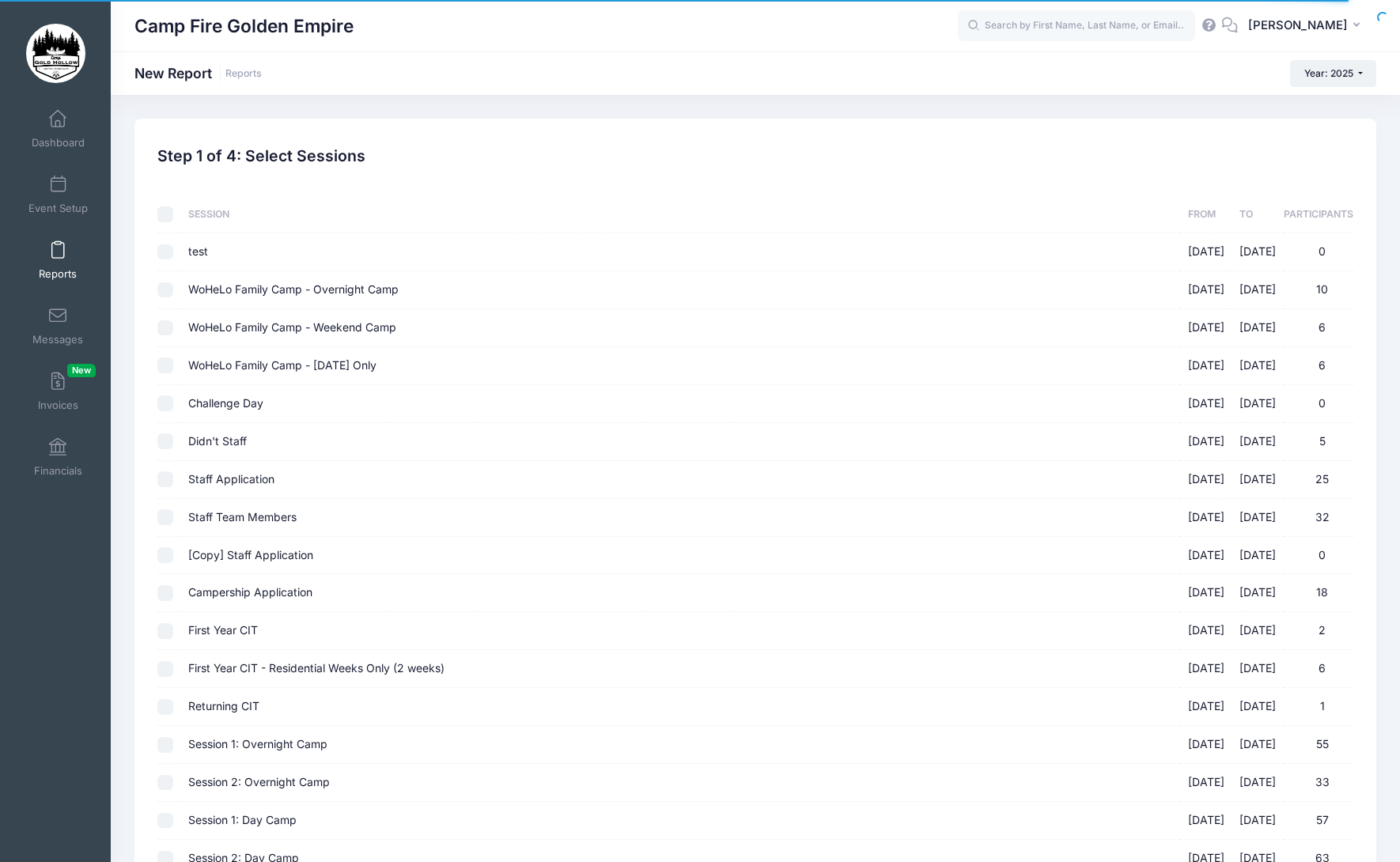
checkbox input "false"
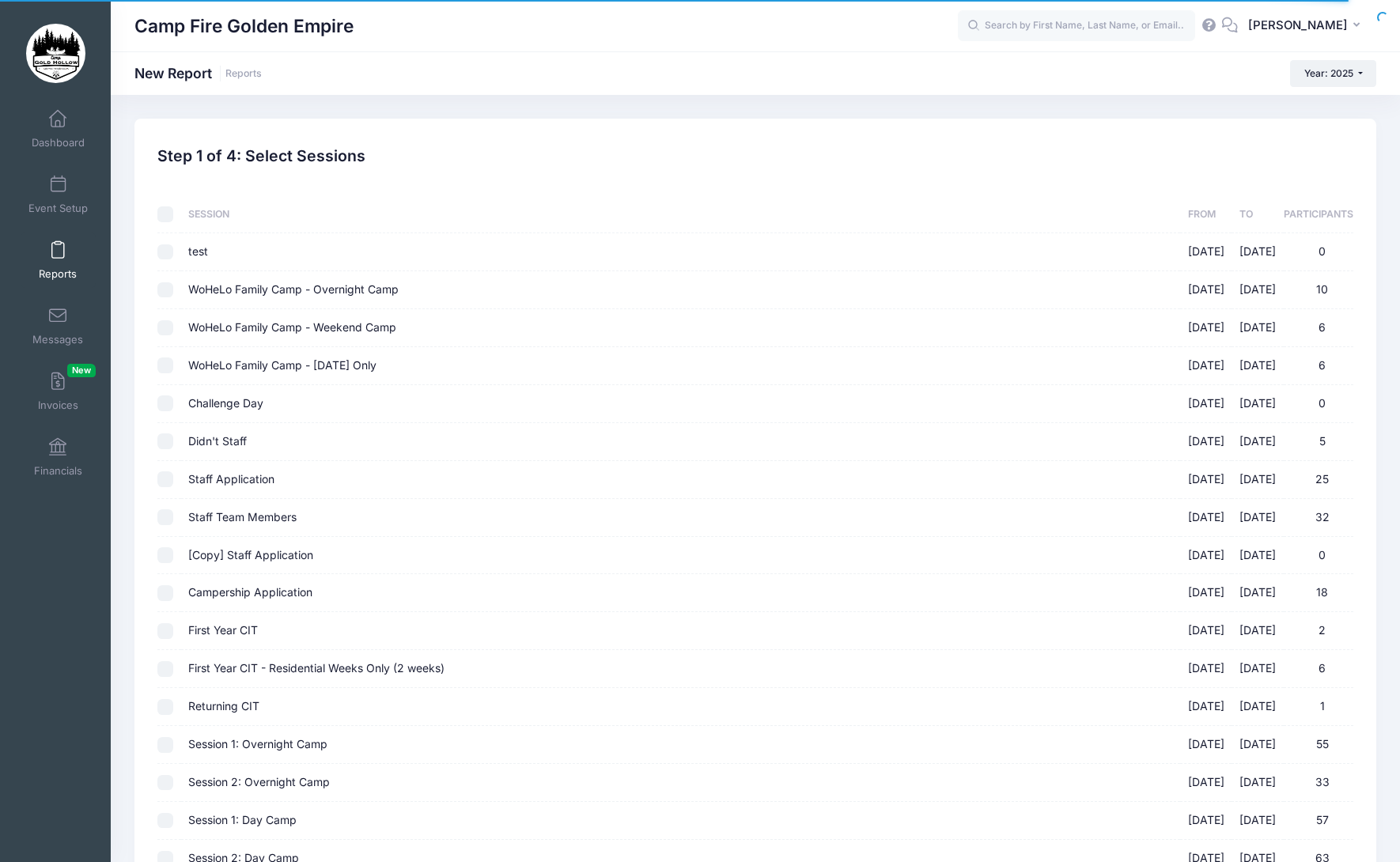
checkbox input "false"
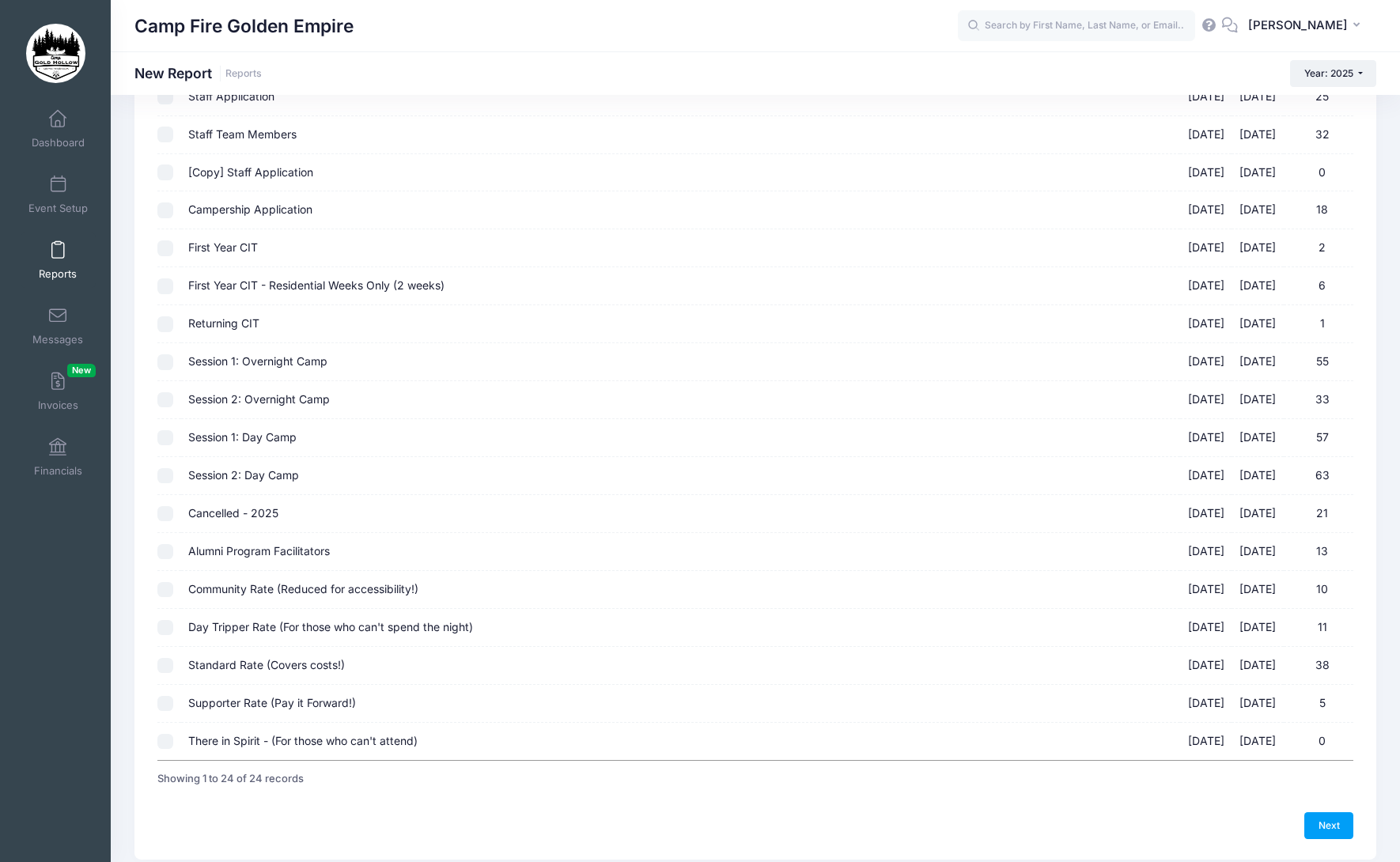
scroll to position [395, 0]
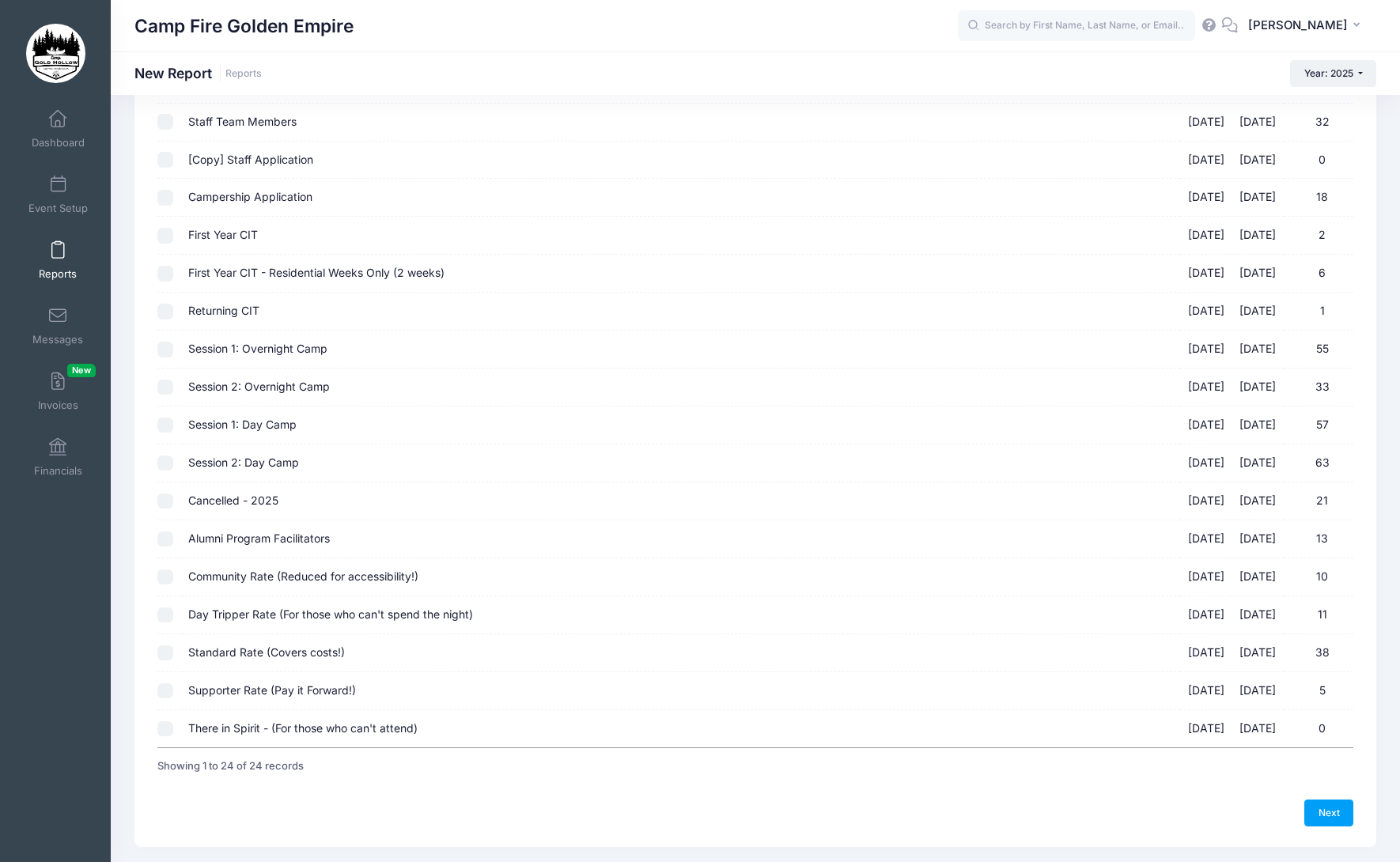
click at [167, 543] on input "Alumni Program Facilitators 09/19/2025 - 09/21/2025 13" at bounding box center [165, 539] width 16 height 16
checkbox input "true"
click at [167, 578] on input "Community Rate (Reduced for accessibility!) 09/19/2025 - 09/21/2025 10" at bounding box center [165, 578] width 16 height 16
checkbox input "true"
click at [169, 616] on input "Day Tripper Rate (For those who can't spend the night) 09/19/2025 - 09/21/2025 …" at bounding box center [165, 615] width 16 height 16
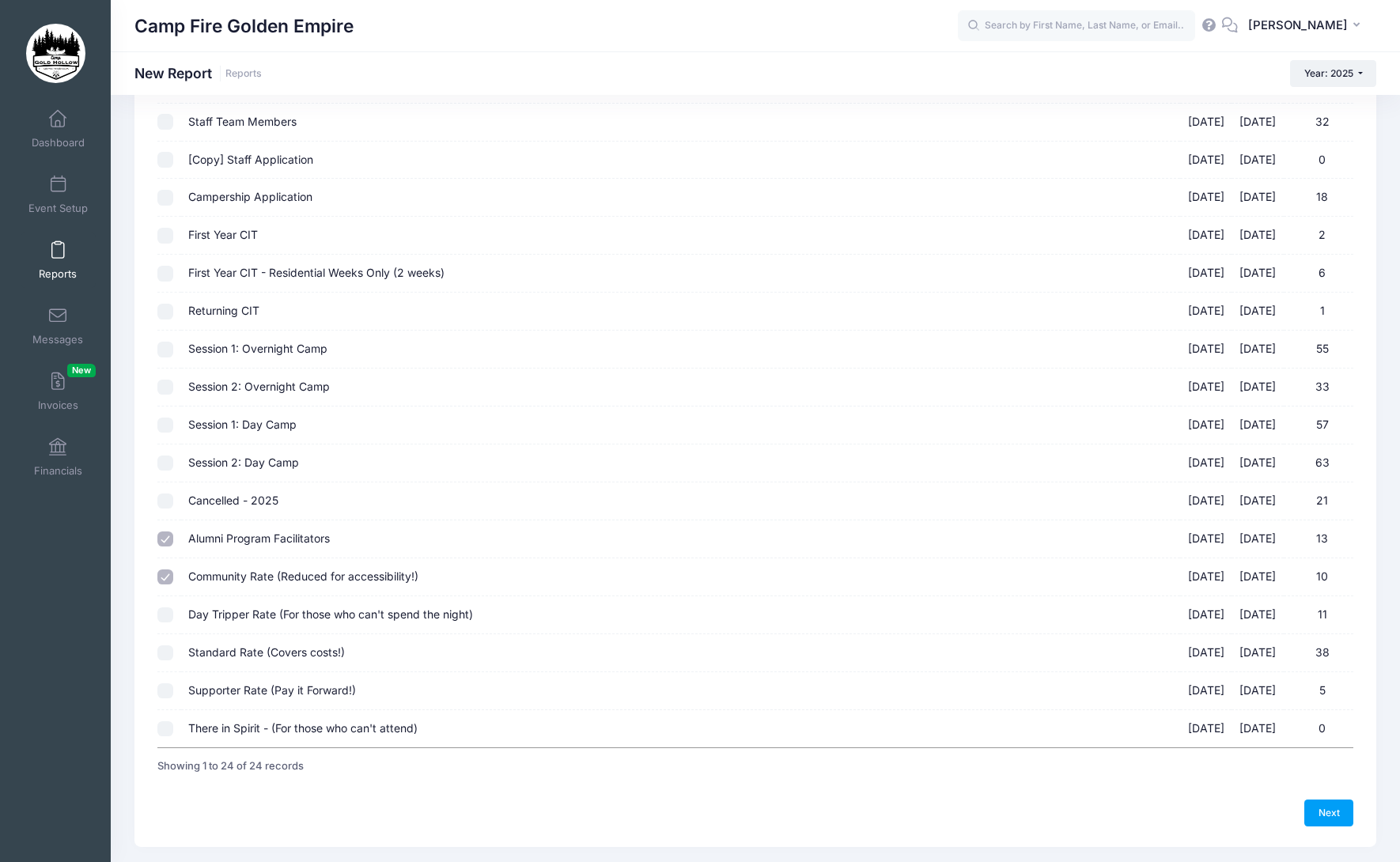
checkbox input "true"
click at [169, 653] on input "Standard Rate (Covers costs!) 09/19/2025 - 09/21/2025 38" at bounding box center [165, 653] width 16 height 16
checkbox input "true"
click at [164, 687] on input "Supporter Rate (Pay it Forward!) 09/19/2025 - 09/21/2025 5" at bounding box center [165, 691] width 16 height 16
checkbox input "true"
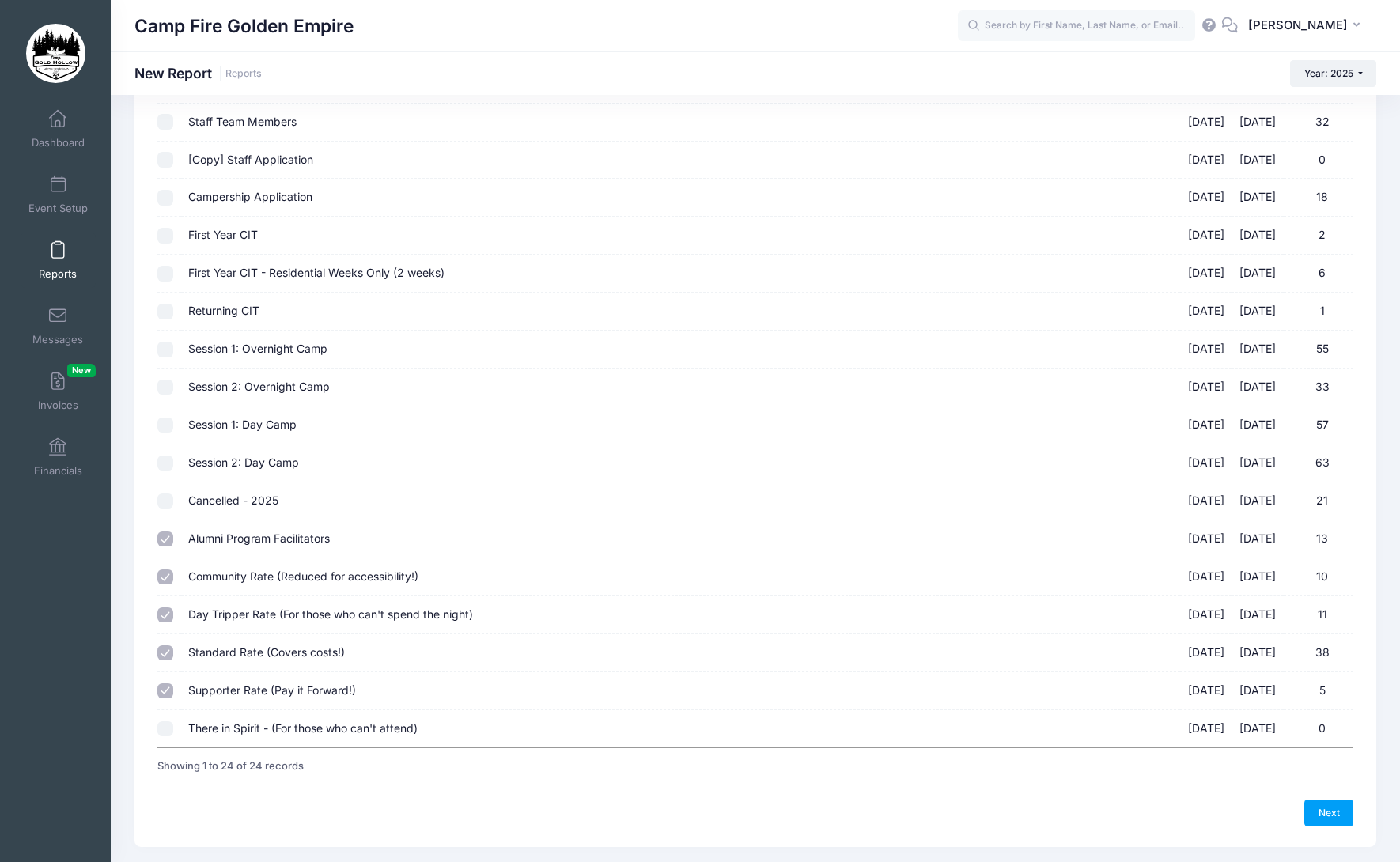
click at [163, 736] on input "There in Spirit - (For those who can't attend) 09/19/2025 - 09/21/2025 0" at bounding box center [165, 729] width 16 height 16
checkbox input "true"
click at [1331, 813] on link "Next" at bounding box center [1327, 813] width 49 height 27
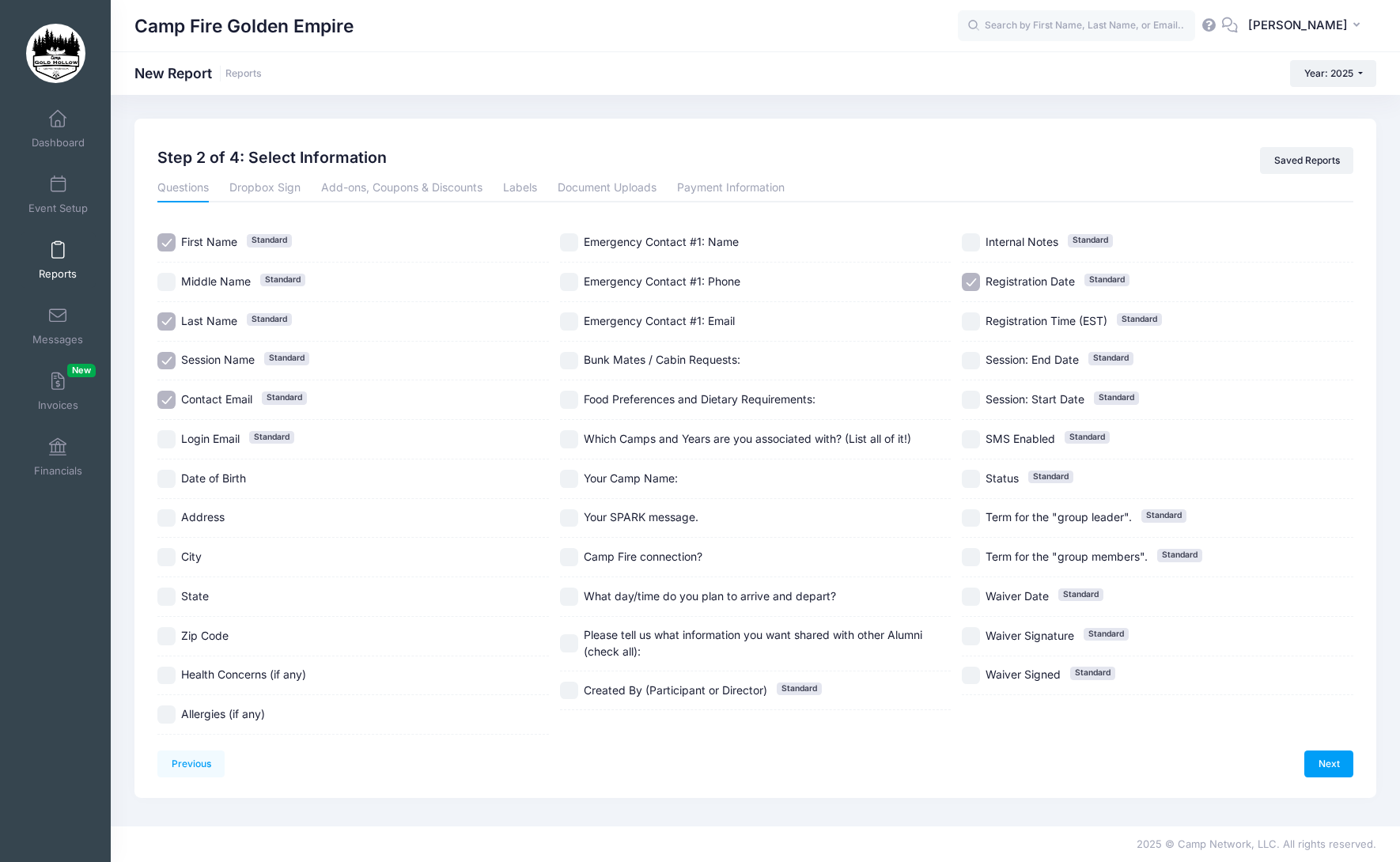
scroll to position [0, 0]
click at [164, 402] on input "Contact Email Standard" at bounding box center [166, 399] width 18 height 18
checkbox input "false"
click at [161, 363] on input "Session Name Standard" at bounding box center [166, 361] width 18 height 18
checkbox input "false"
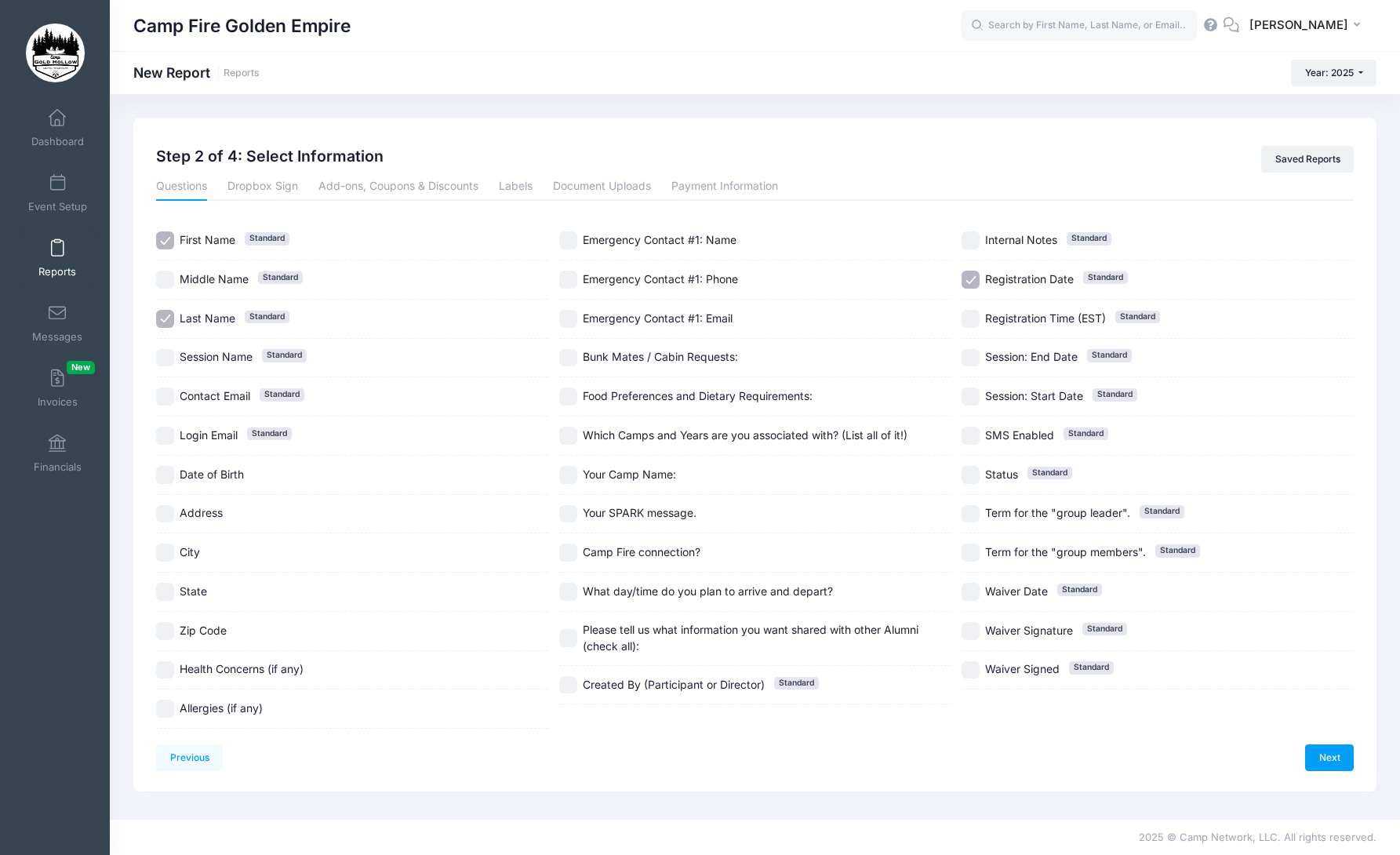
click at [972, 280] on input "Registration Date Standard" at bounding box center [970, 279] width 18 height 18
checkbox input "false"
click at [972, 441] on input "SMS Enabled Standard" at bounding box center [970, 436] width 18 height 18
checkbox input "true"
click at [1332, 757] on link "Next" at bounding box center [1329, 757] width 48 height 27
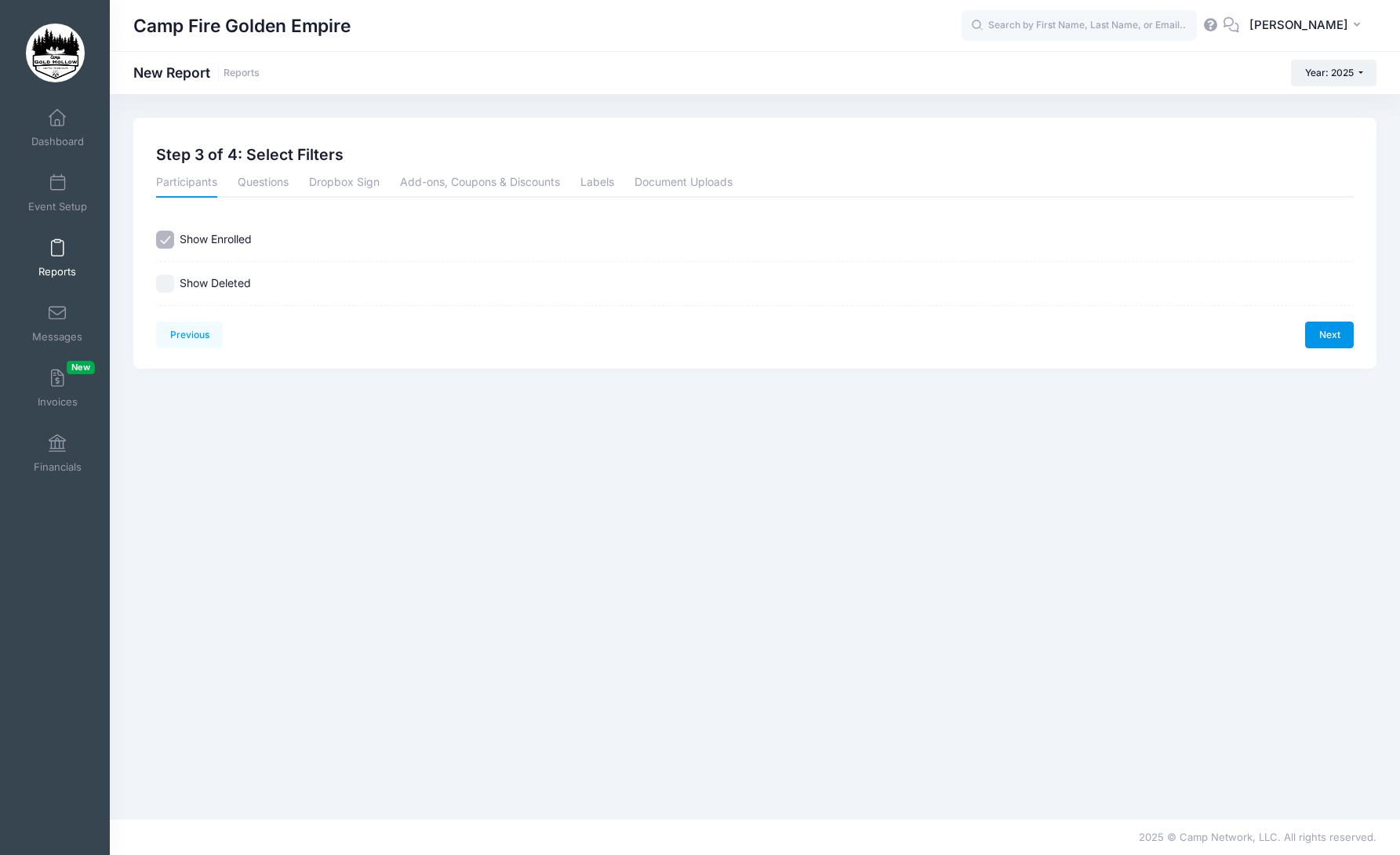
click at [1329, 331] on link "Next" at bounding box center [1329, 335] width 48 height 27
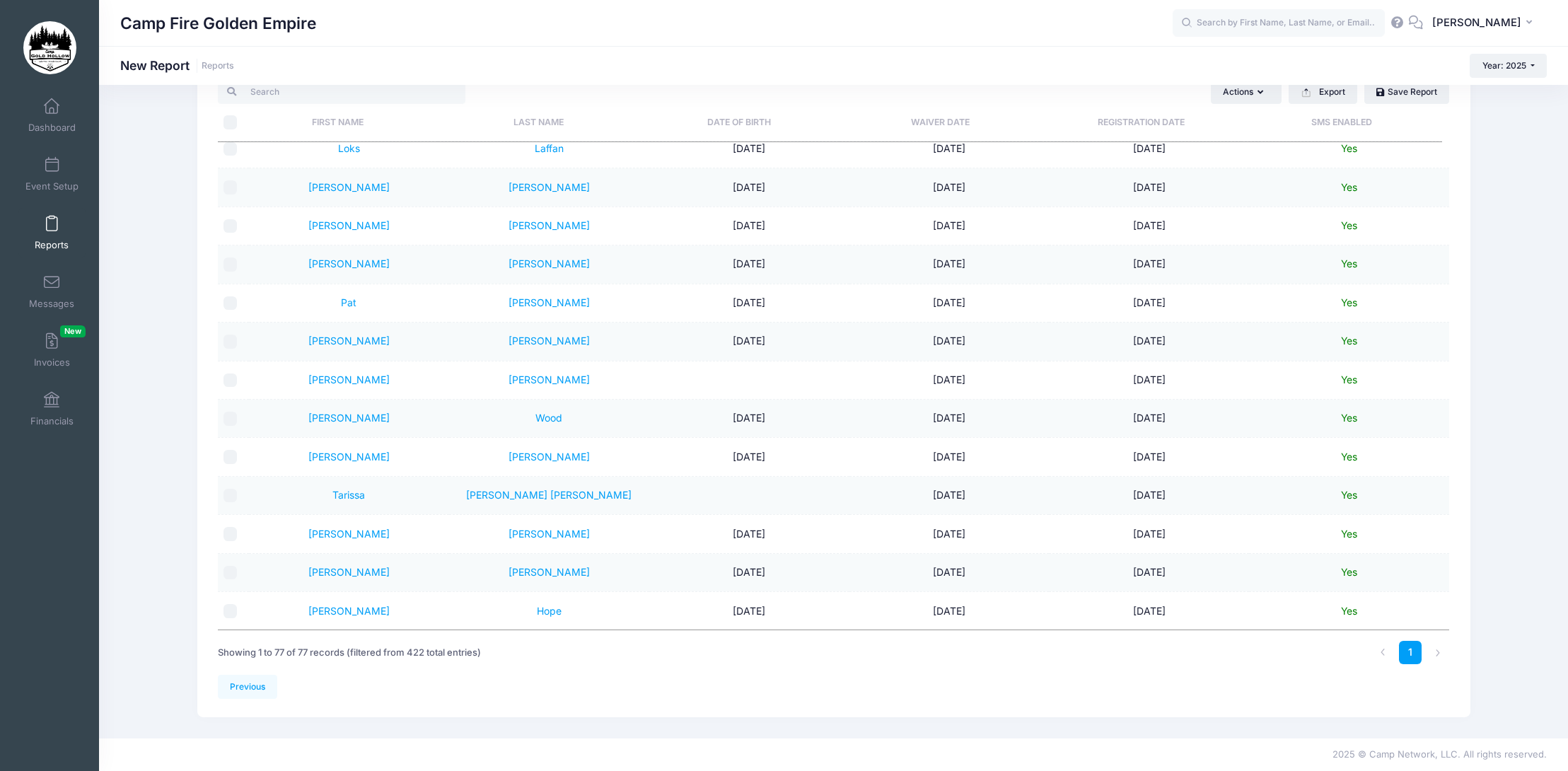
scroll to position [2479, 0]
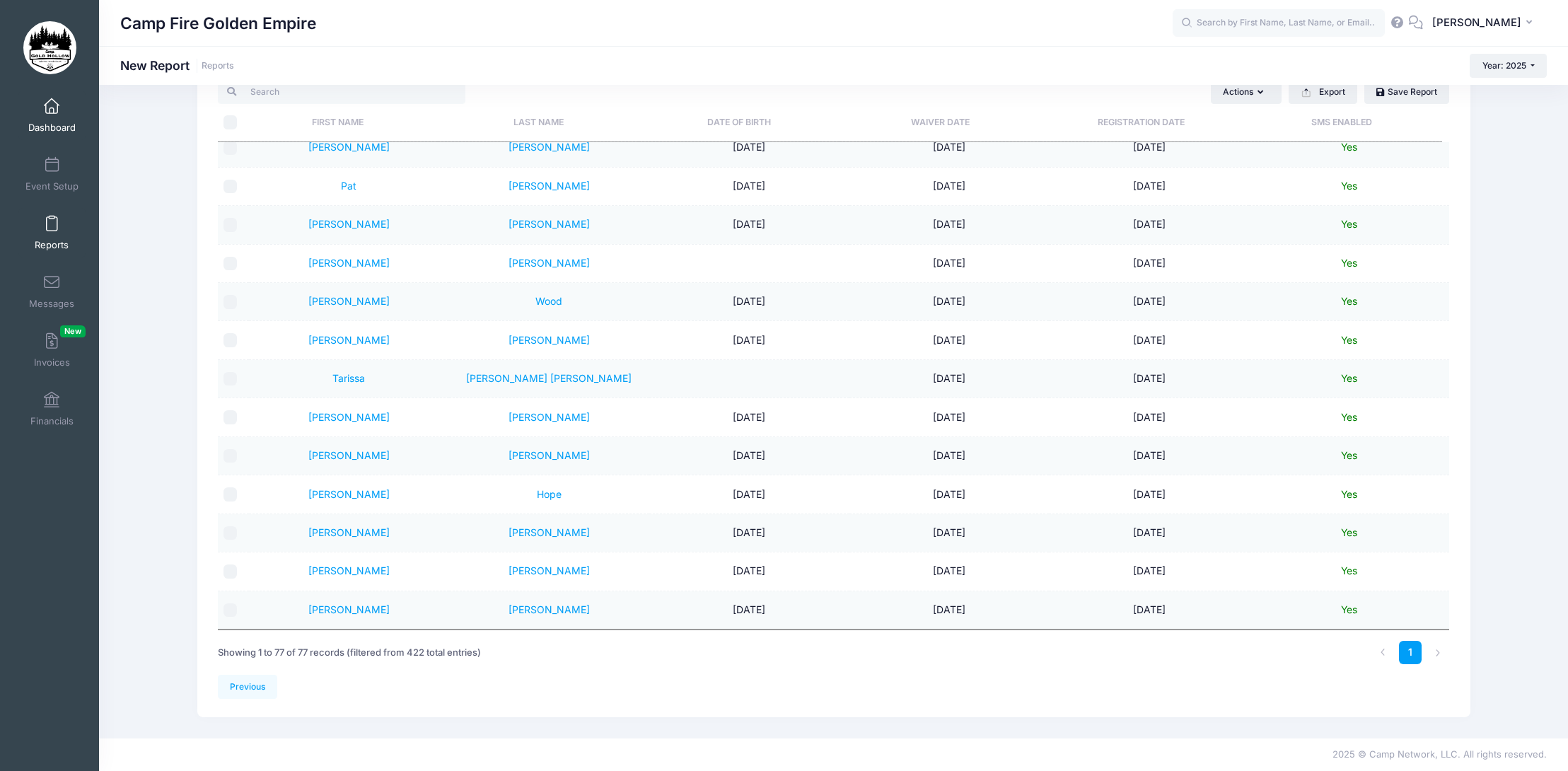
click at [47, 116] on link "Dashboard" at bounding box center [52, 115] width 67 height 50
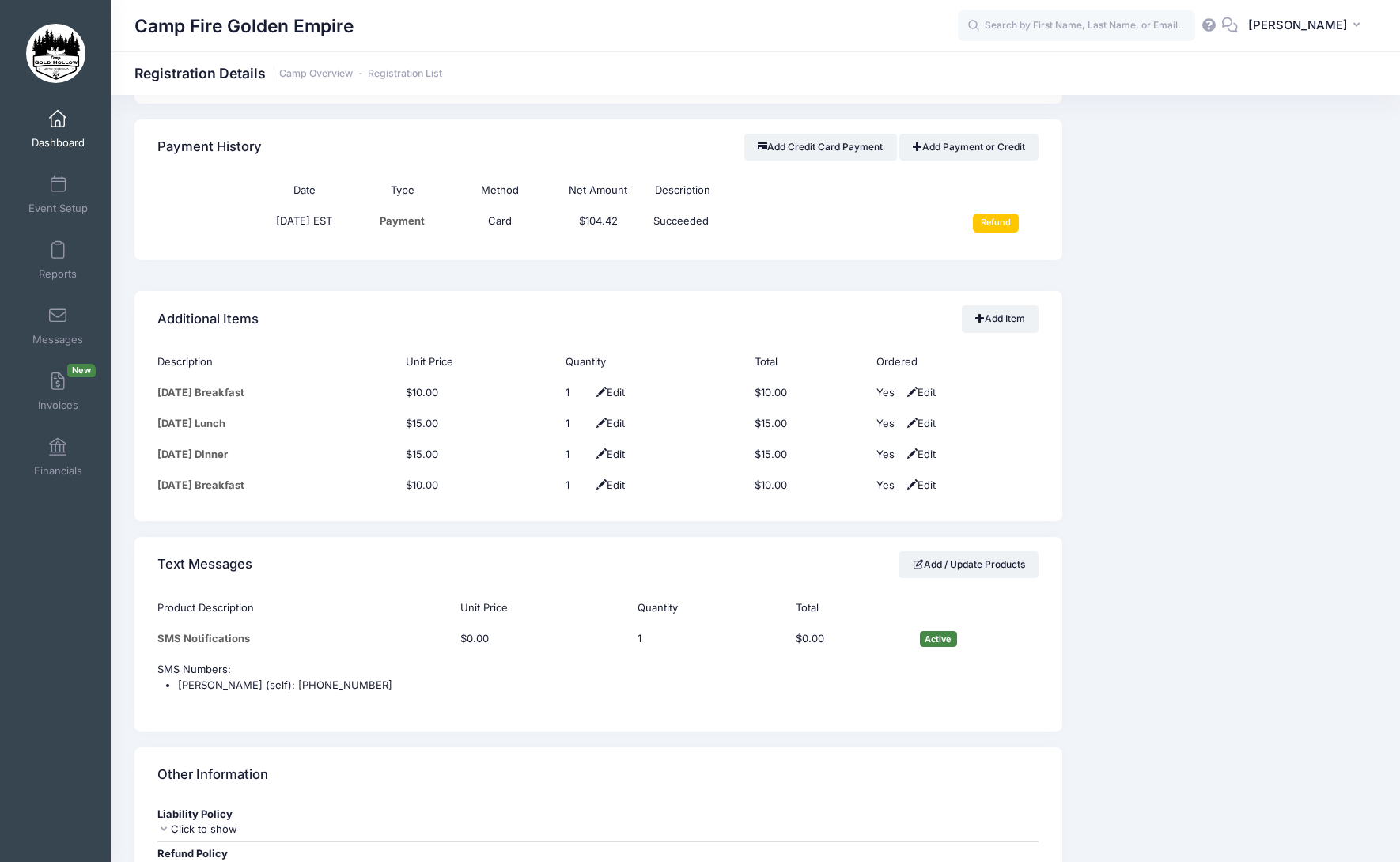
scroll to position [1345, 0]
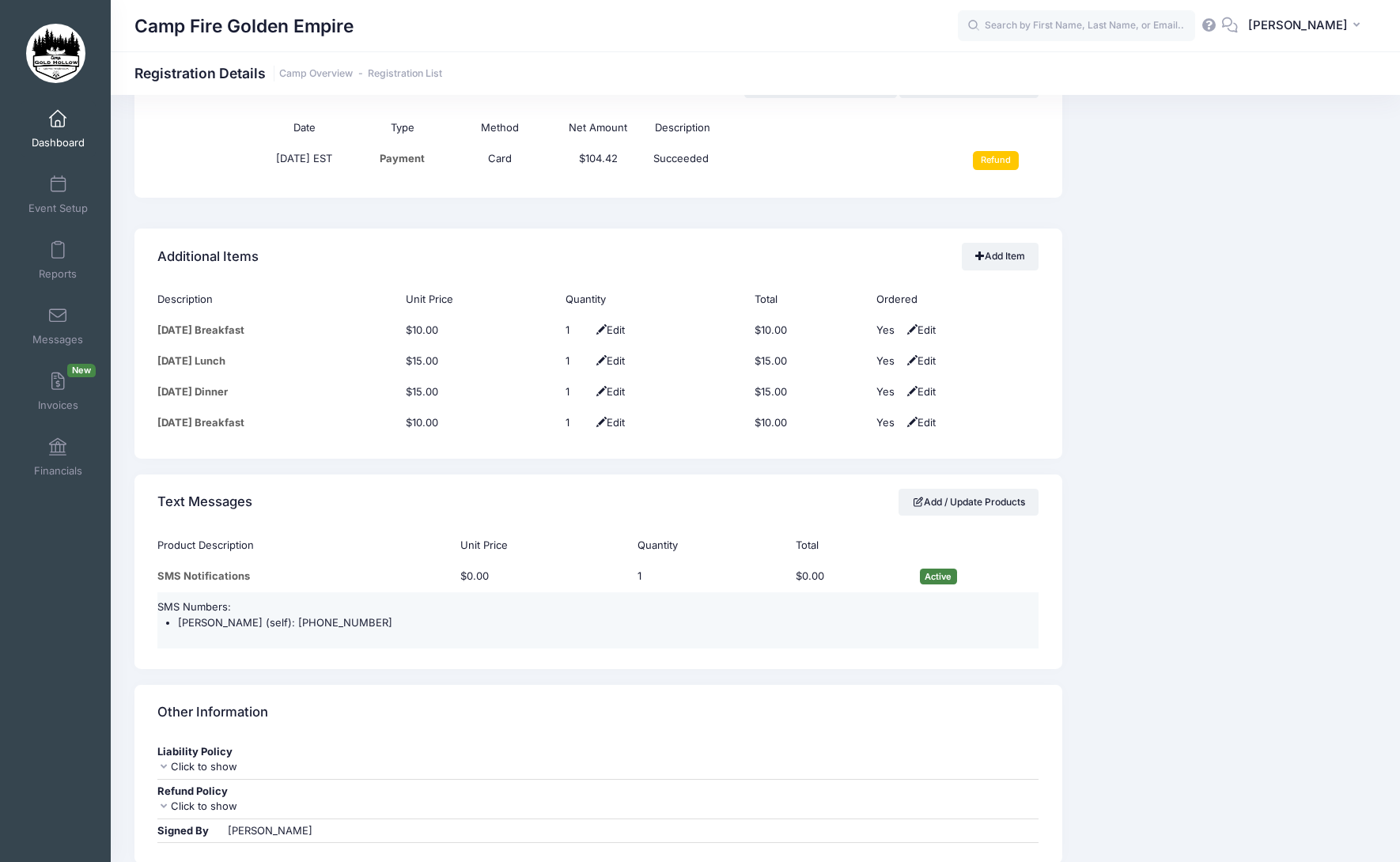
drag, startPoint x: 369, startPoint y: 609, endPoint x: 286, endPoint y: 606, distance: 83.1
click at [286, 616] on li "[PERSON_NAME] (self): [PHONE_NUMBER]" at bounding box center [608, 623] width 861 height 16
copy li "[PHONE_NUMBER]"
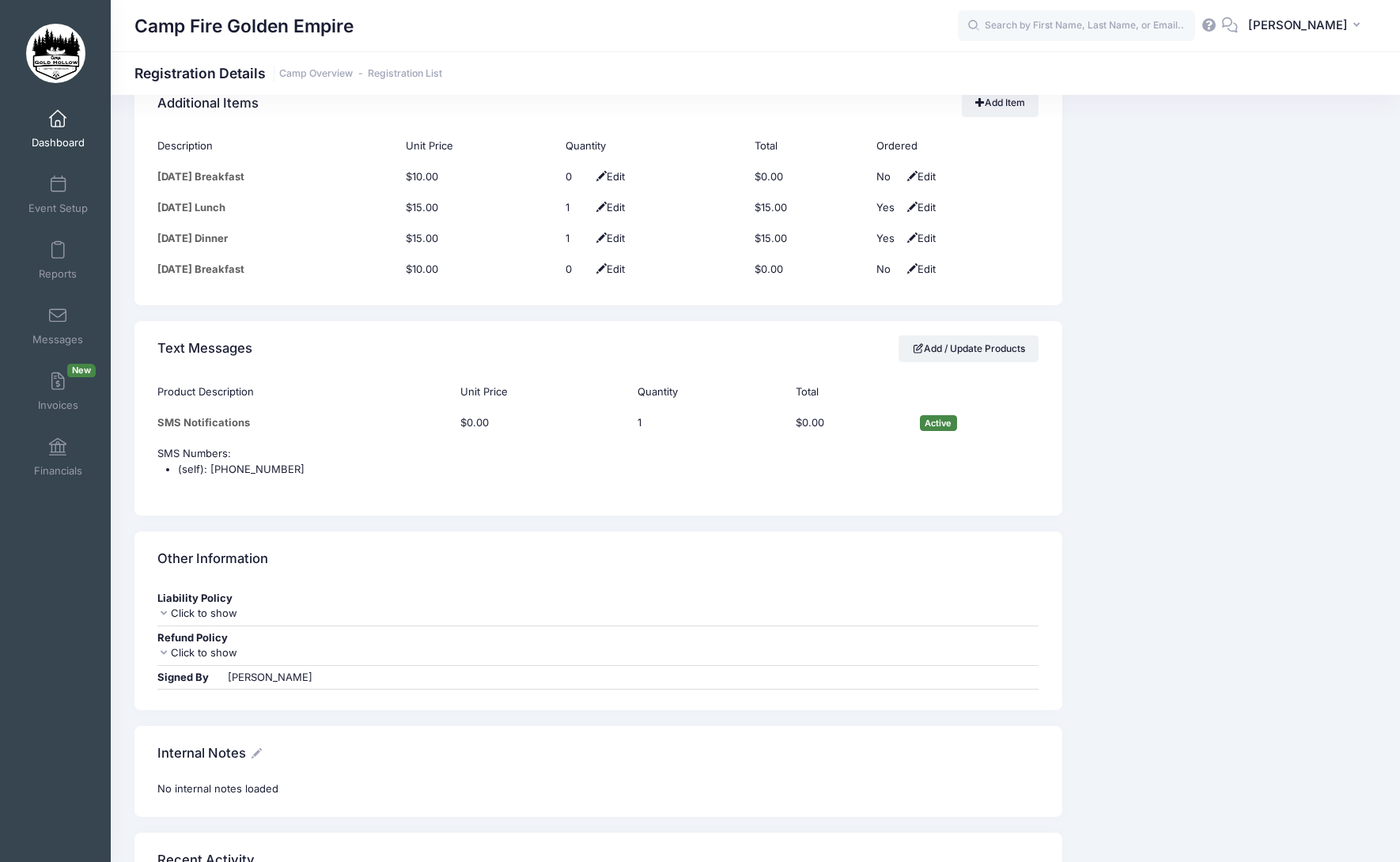
scroll to position [1345, 0]
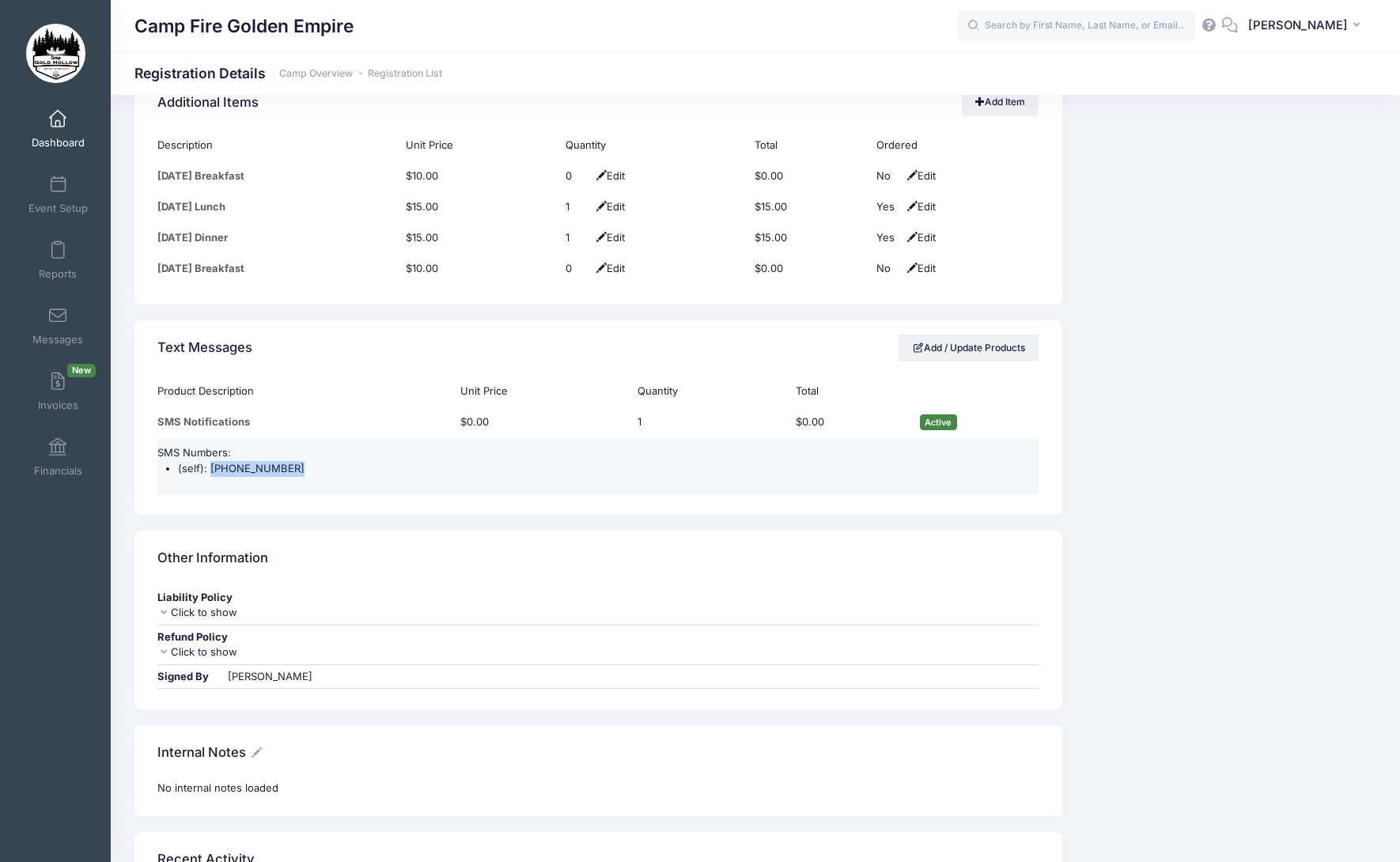
drag, startPoint x: 303, startPoint y: 473, endPoint x: 210, endPoint y: 467, distance: 93.2
click at [210, 467] on li "(self): [PHONE_NUMBER]" at bounding box center [608, 469] width 861 height 16
copy li "[PHONE_NUMBER]"
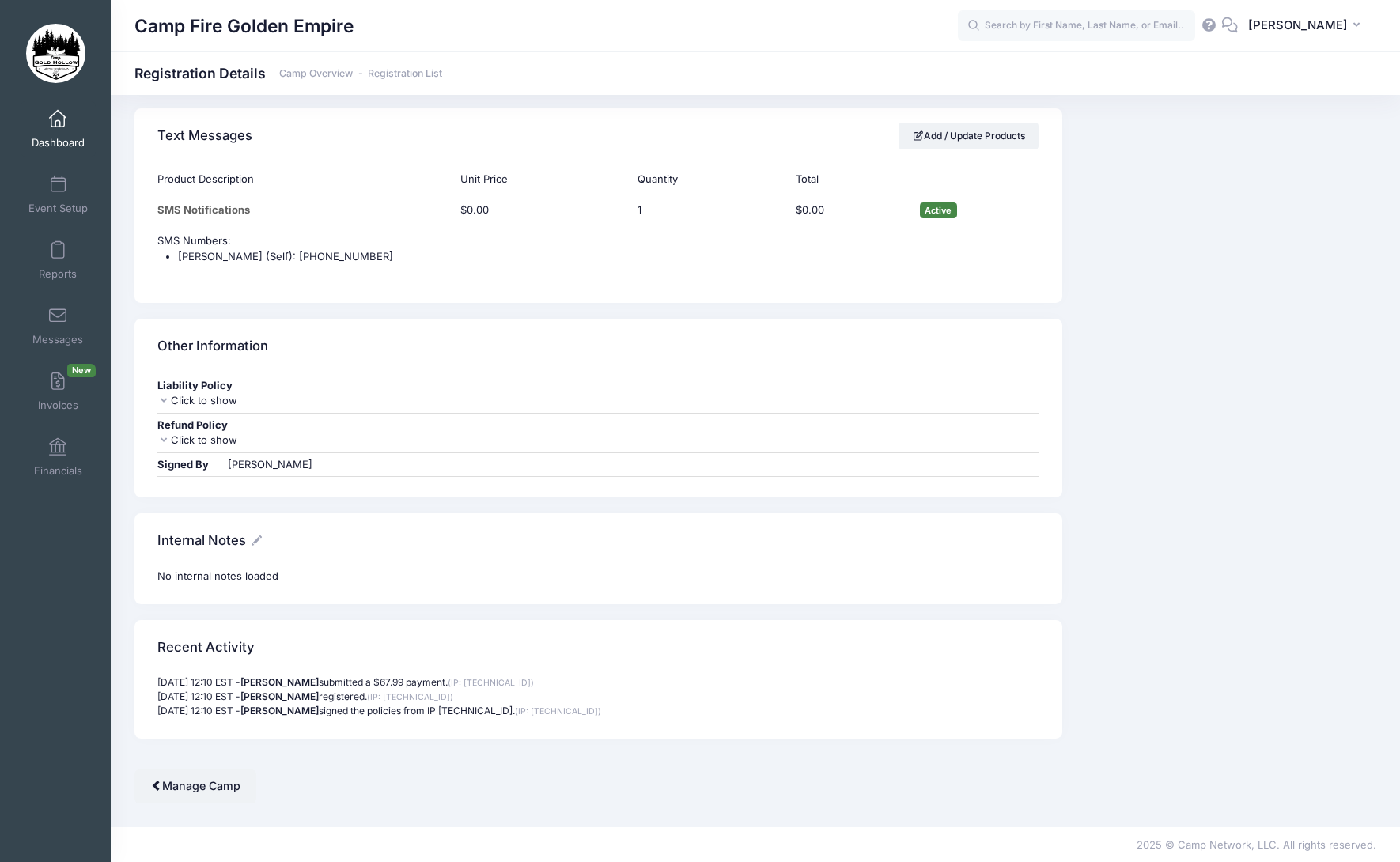
scroll to position [1558, 0]
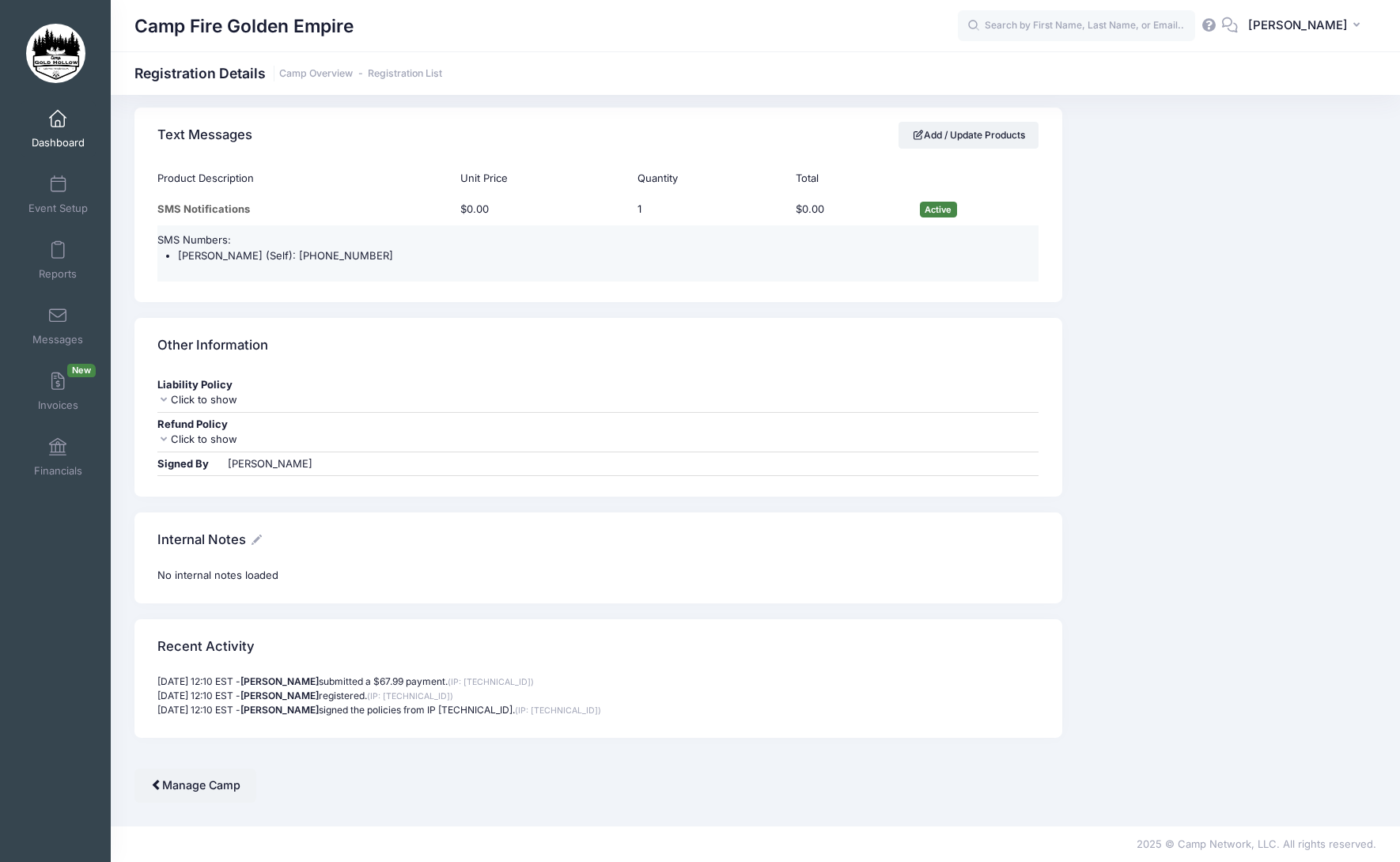
drag, startPoint x: 363, startPoint y: 254, endPoint x: 288, endPoint y: 257, distance: 75.1
click at [288, 257] on li "[PERSON_NAME] (Self): [PHONE_NUMBER]" at bounding box center [608, 256] width 861 height 16
copy li "[PHONE_NUMBER]"
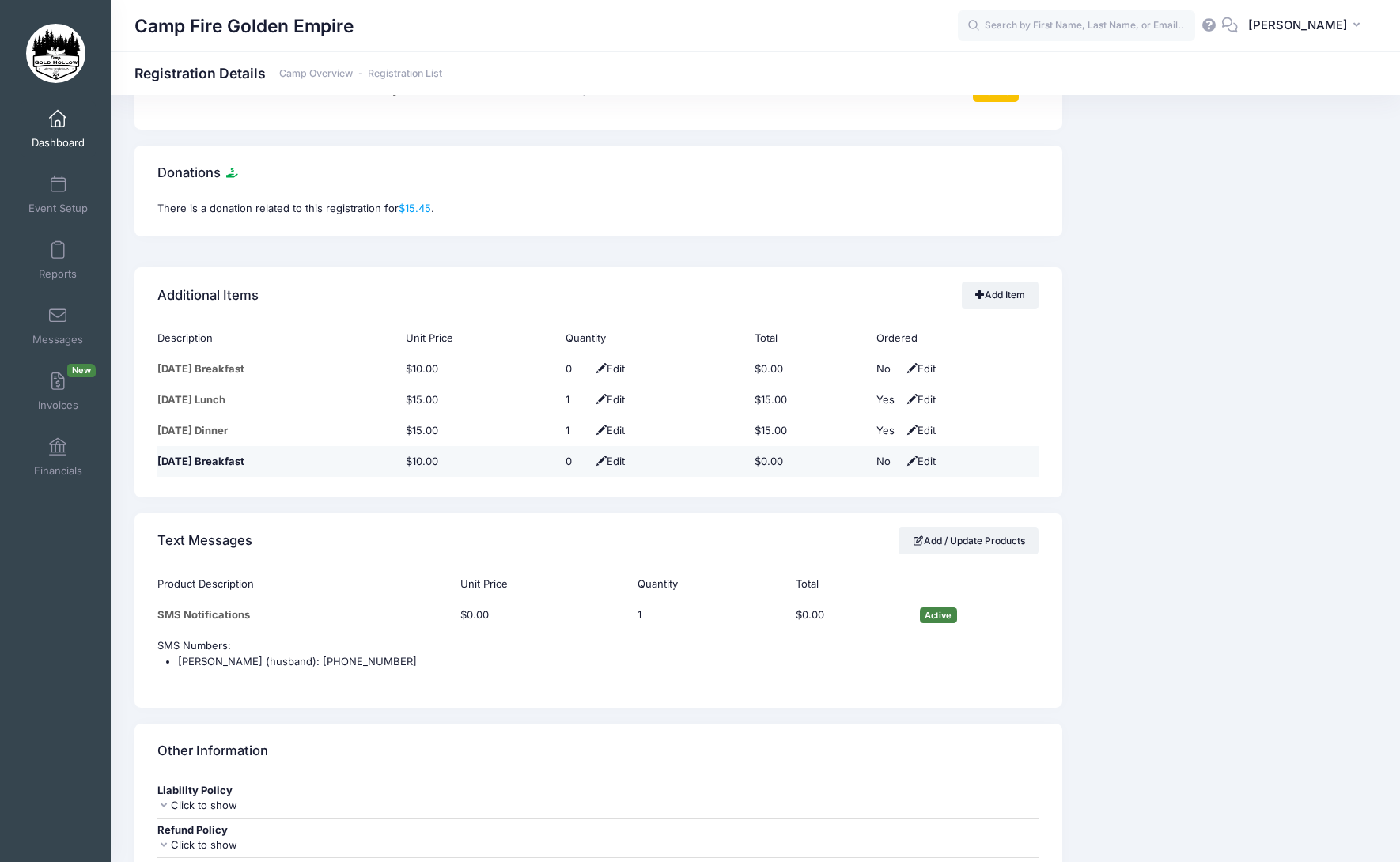
scroll to position [1266, 0]
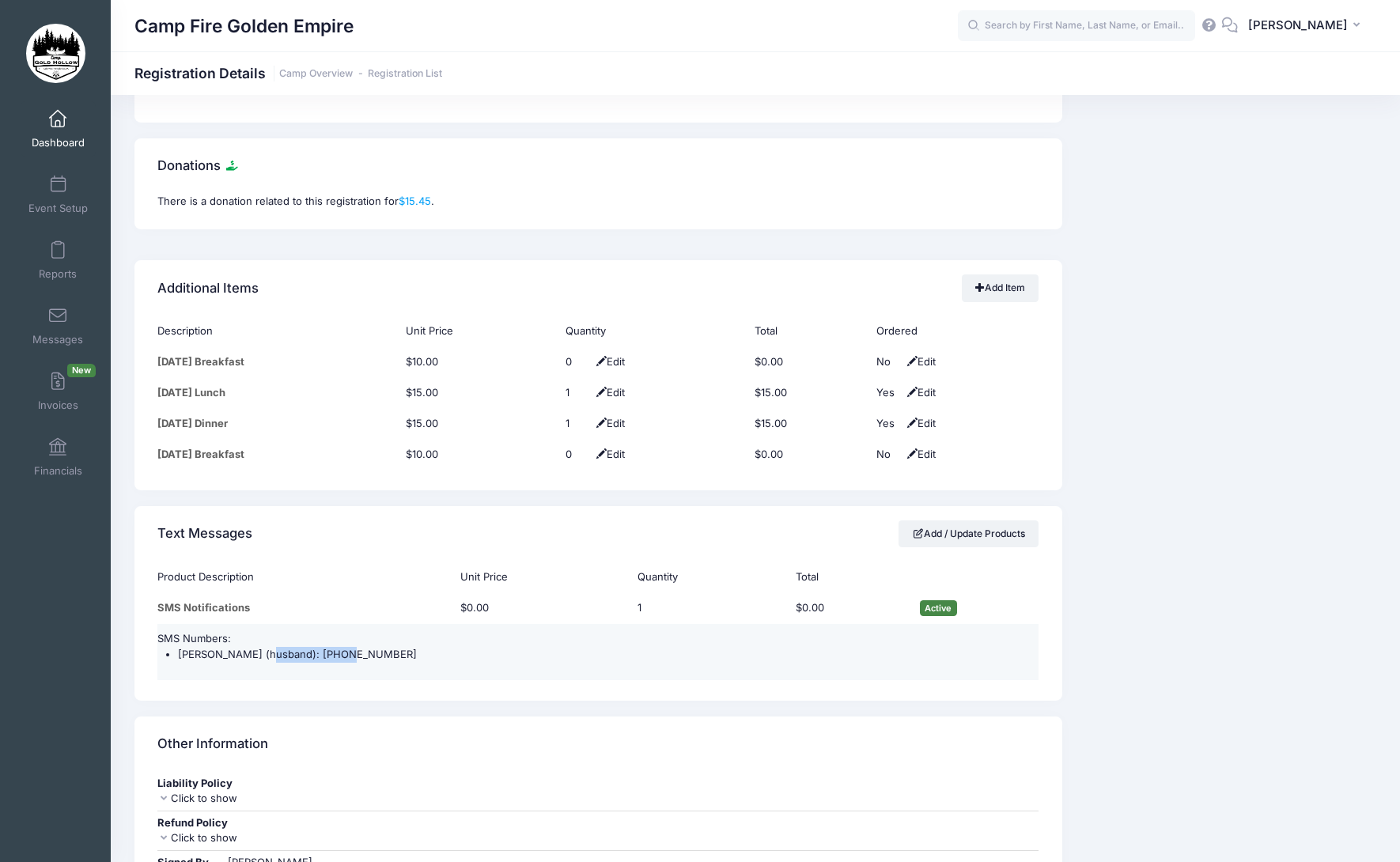
drag, startPoint x: 346, startPoint y: 656, endPoint x: 260, endPoint y: 659, distance: 86.1
click at [260, 659] on li "[PERSON_NAME] (husband): [PHONE_NUMBER]" at bounding box center [608, 655] width 861 height 16
copy li "[PHONE_NUMBER]"
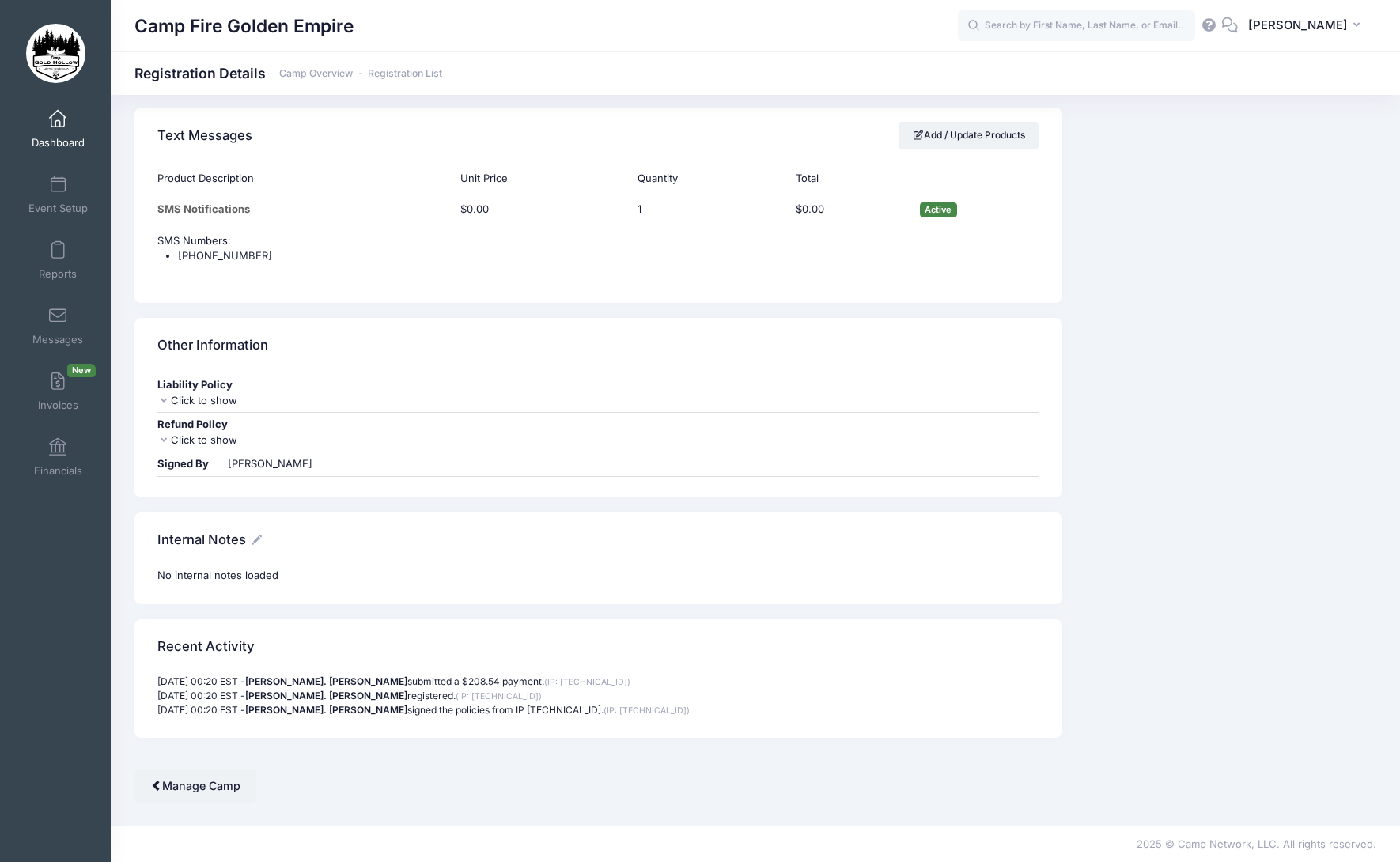
scroll to position [1419, 0]
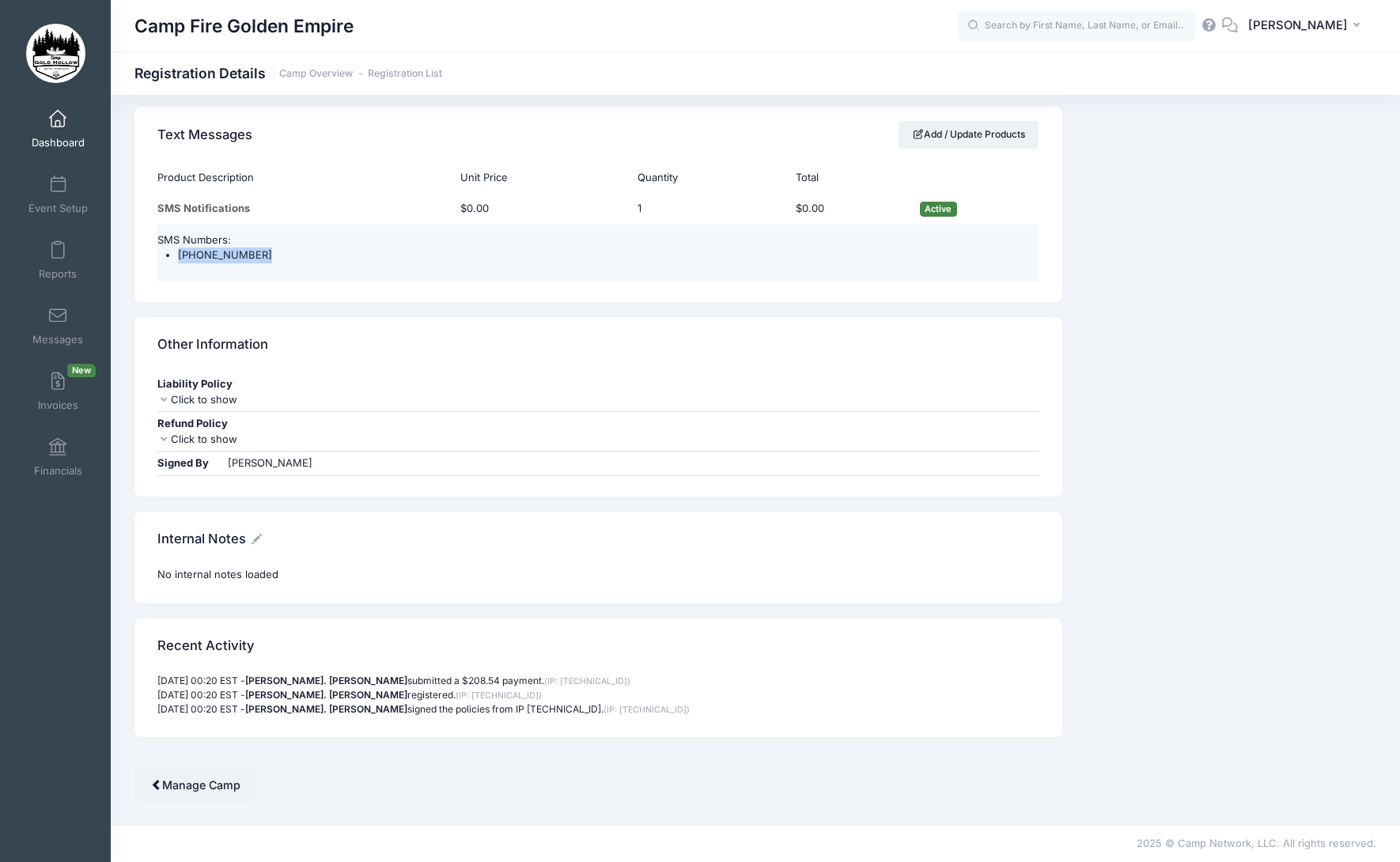
drag, startPoint x: 258, startPoint y: 257, endPoint x: 179, endPoint y: 257, distance: 79.0
click at [179, 257] on li "[PHONE_NUMBER]" at bounding box center [608, 255] width 861 height 16
copy li "[PHONE_NUMBER]"
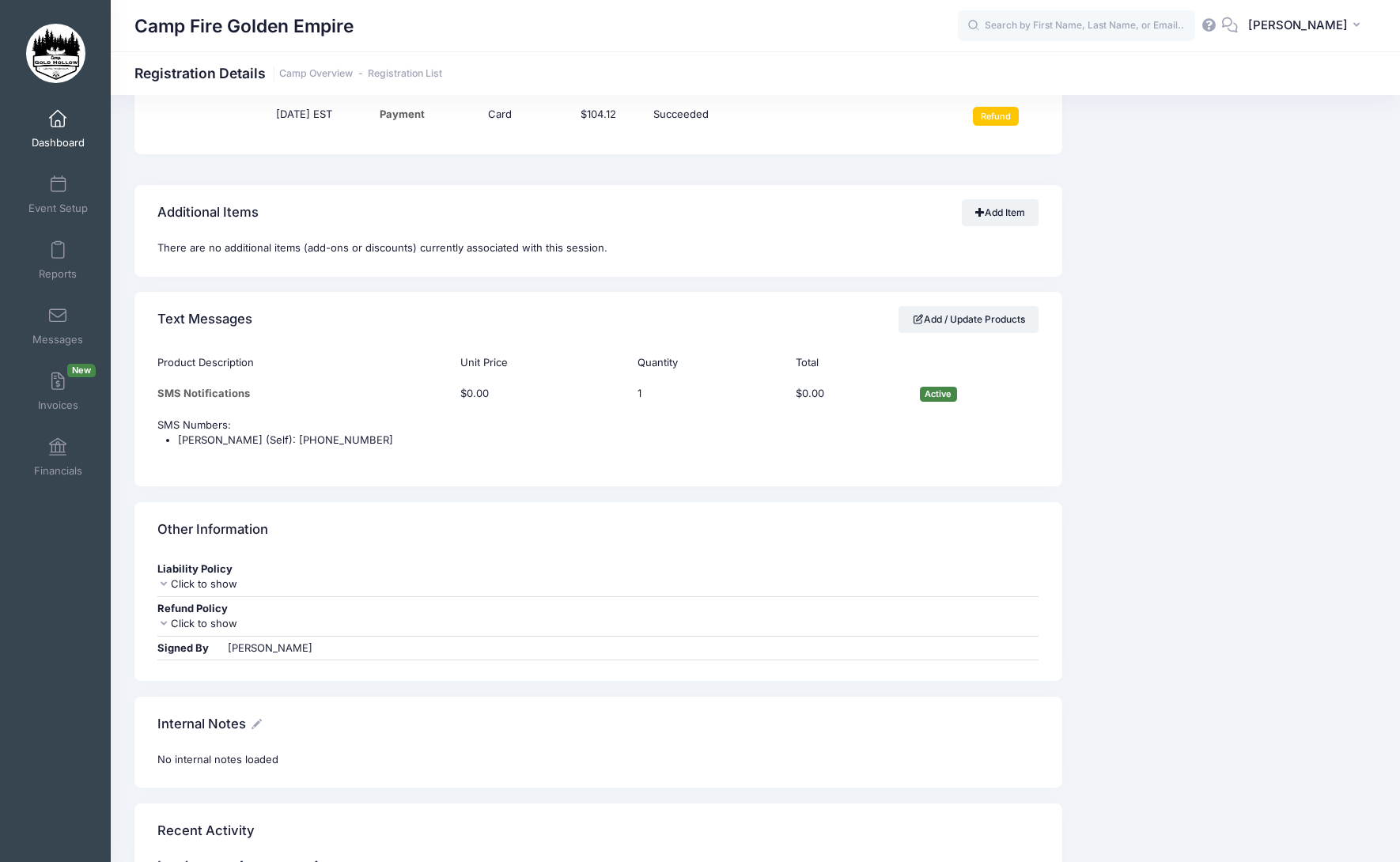
scroll to position [1424, 0]
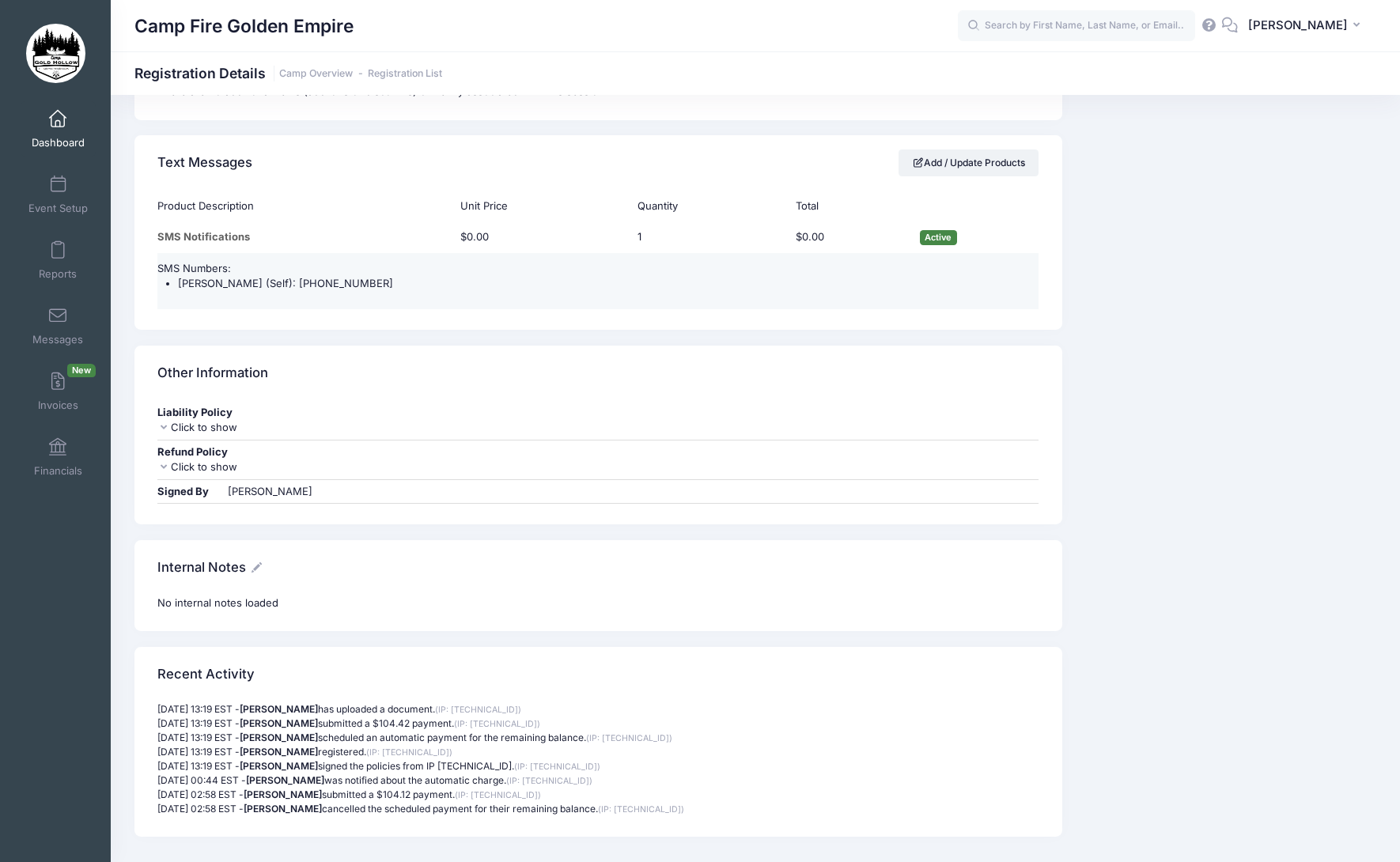
drag, startPoint x: 392, startPoint y: 267, endPoint x: 306, endPoint y: 268, distance: 86.0
click at [306, 276] on li "[PERSON_NAME] (Self): [PHONE_NUMBER]" at bounding box center [608, 284] width 861 height 16
copy li "[PHONE_NUMBER]"
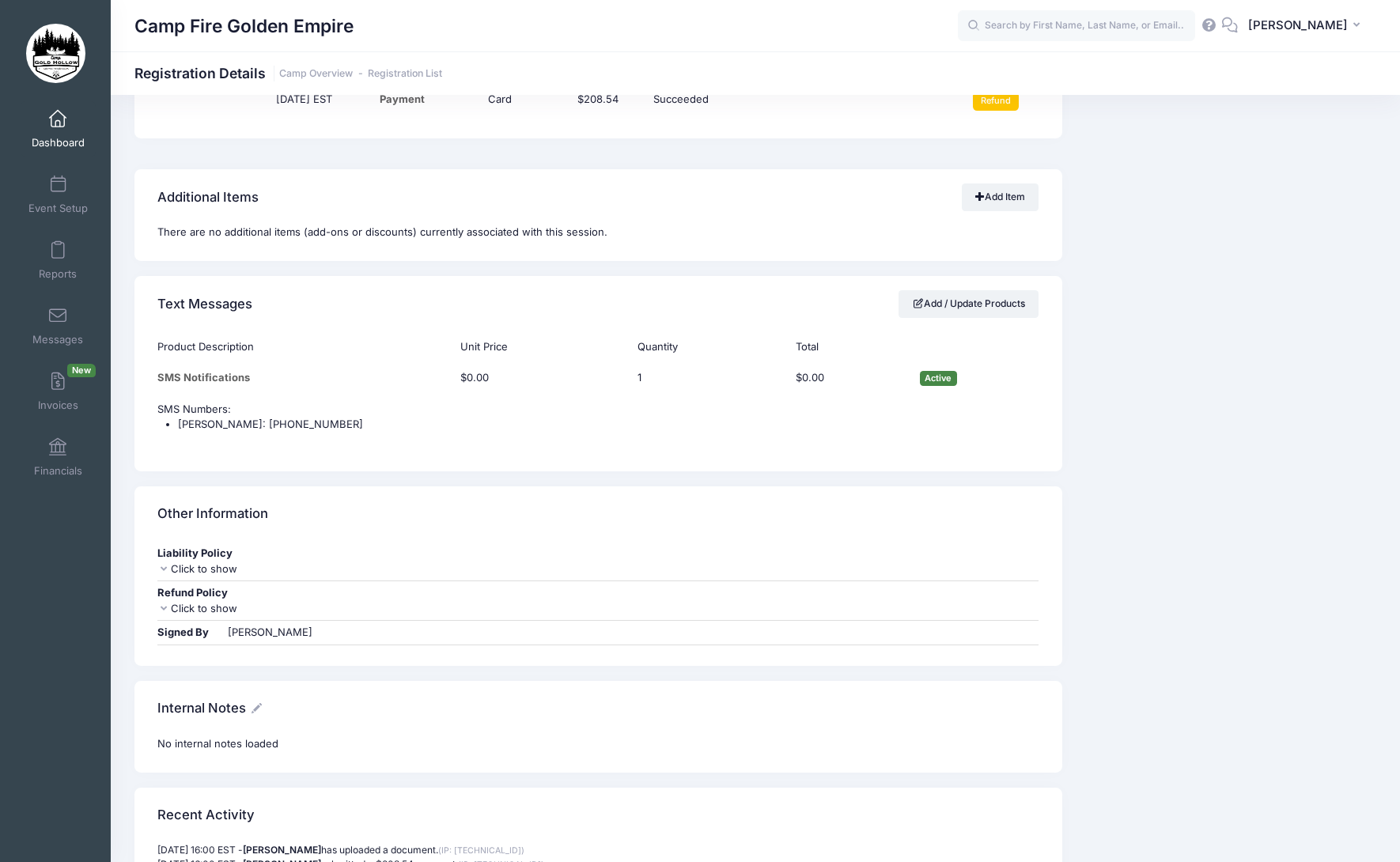
scroll to position [1345, 0]
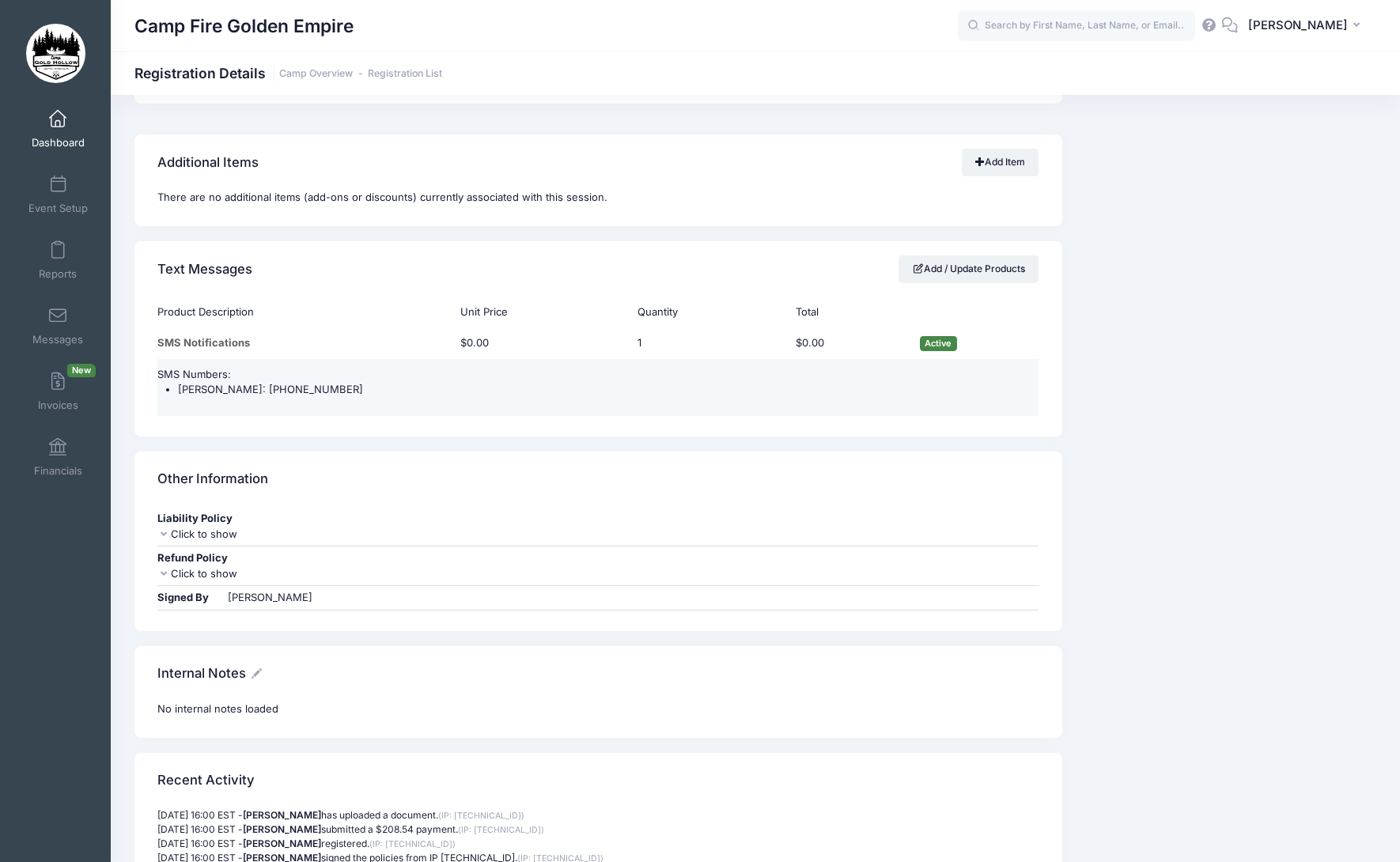
drag, startPoint x: 348, startPoint y: 387, endPoint x: 262, endPoint y: 391, distance: 86.1
click at [262, 391] on li "Elizabeth Aracic: (510) 778-4377" at bounding box center [608, 389] width 861 height 16
copy li "(510) 778-4377"
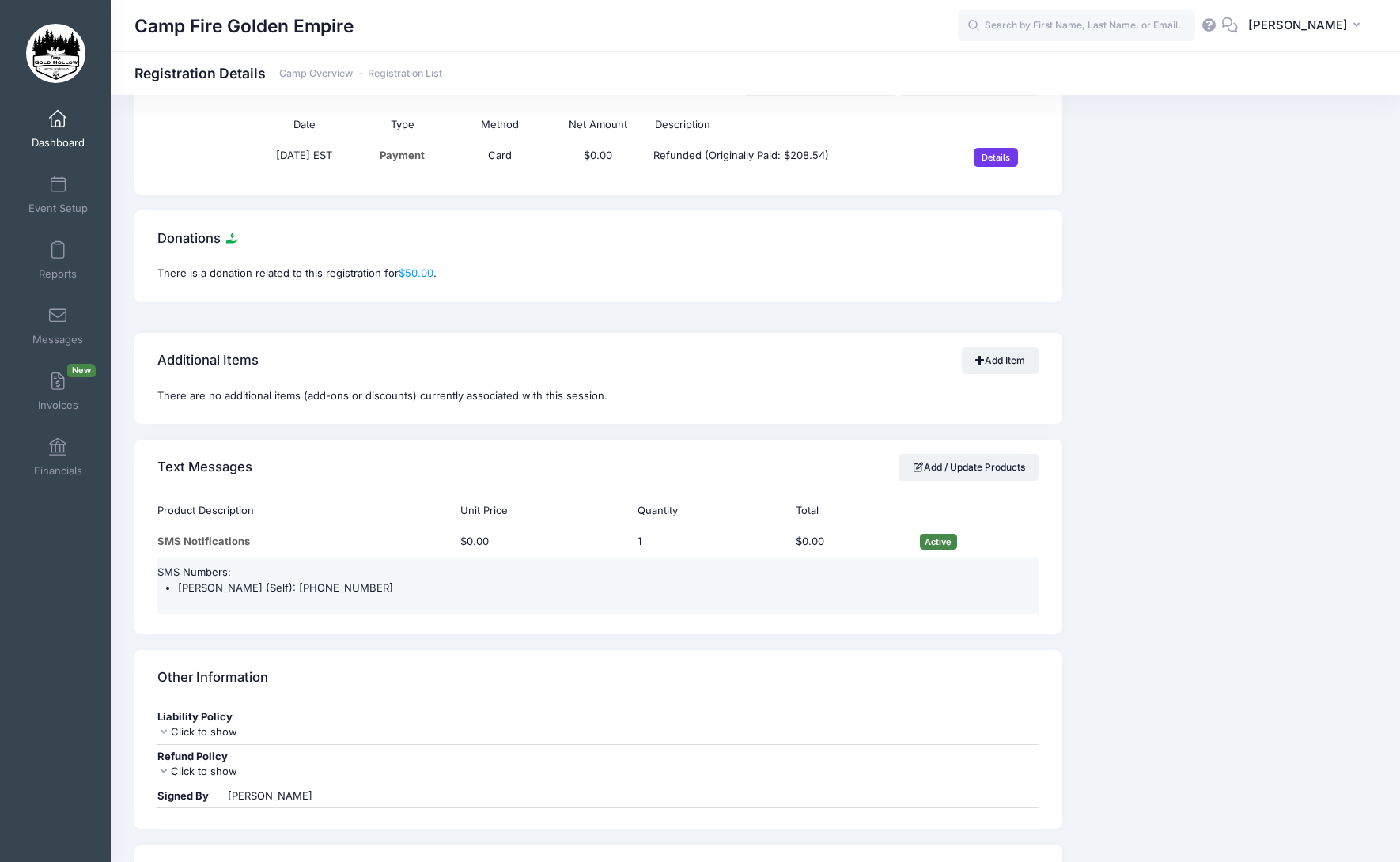
scroll to position [1266, 0]
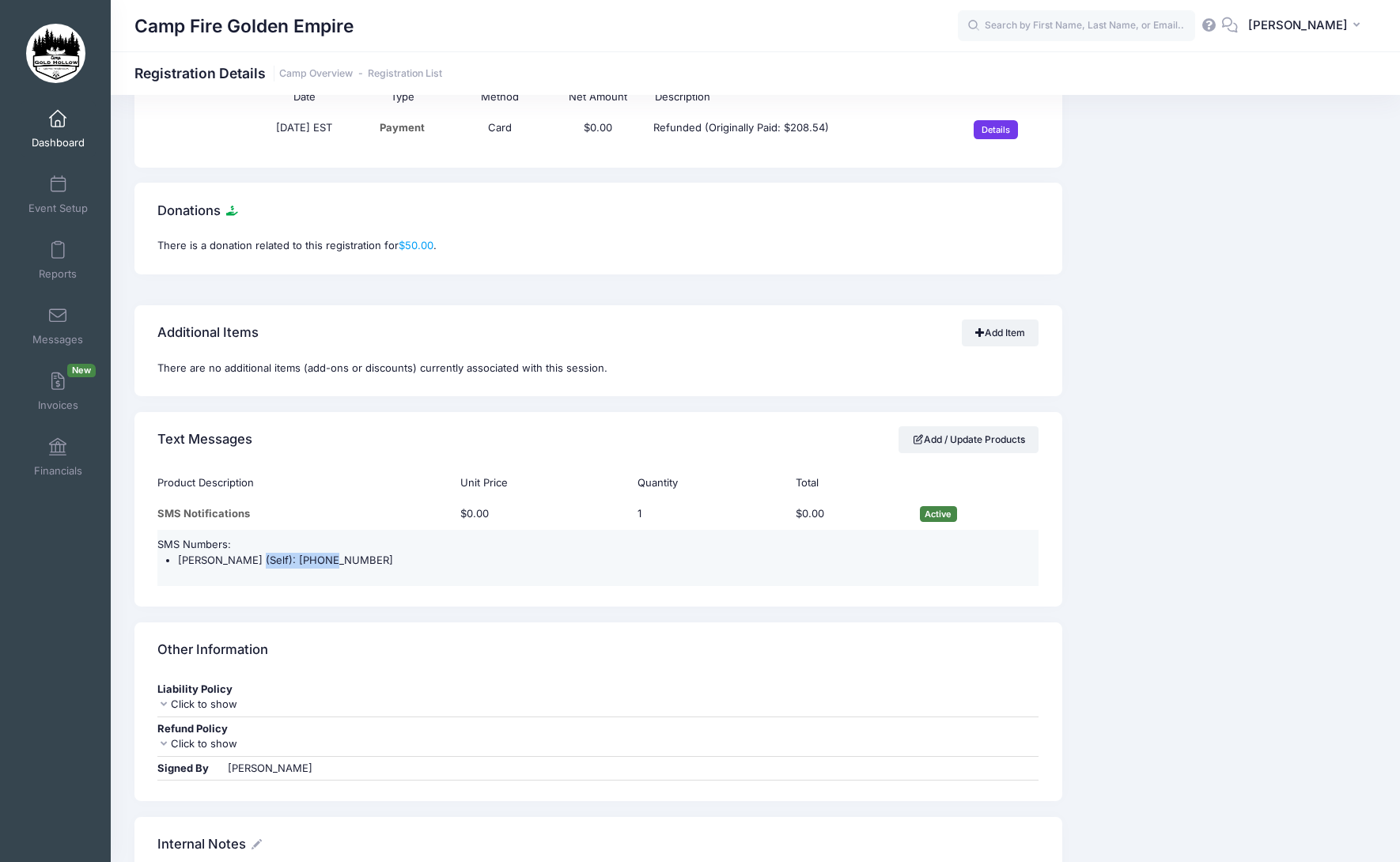
drag, startPoint x: 340, startPoint y: 566, endPoint x: 242, endPoint y: 563, distance: 98.0
click at [242, 563] on li "[PERSON_NAME] (Self): [PHONE_NUMBER]" at bounding box center [608, 560] width 861 height 16
copy li "[PHONE_NUMBER]"
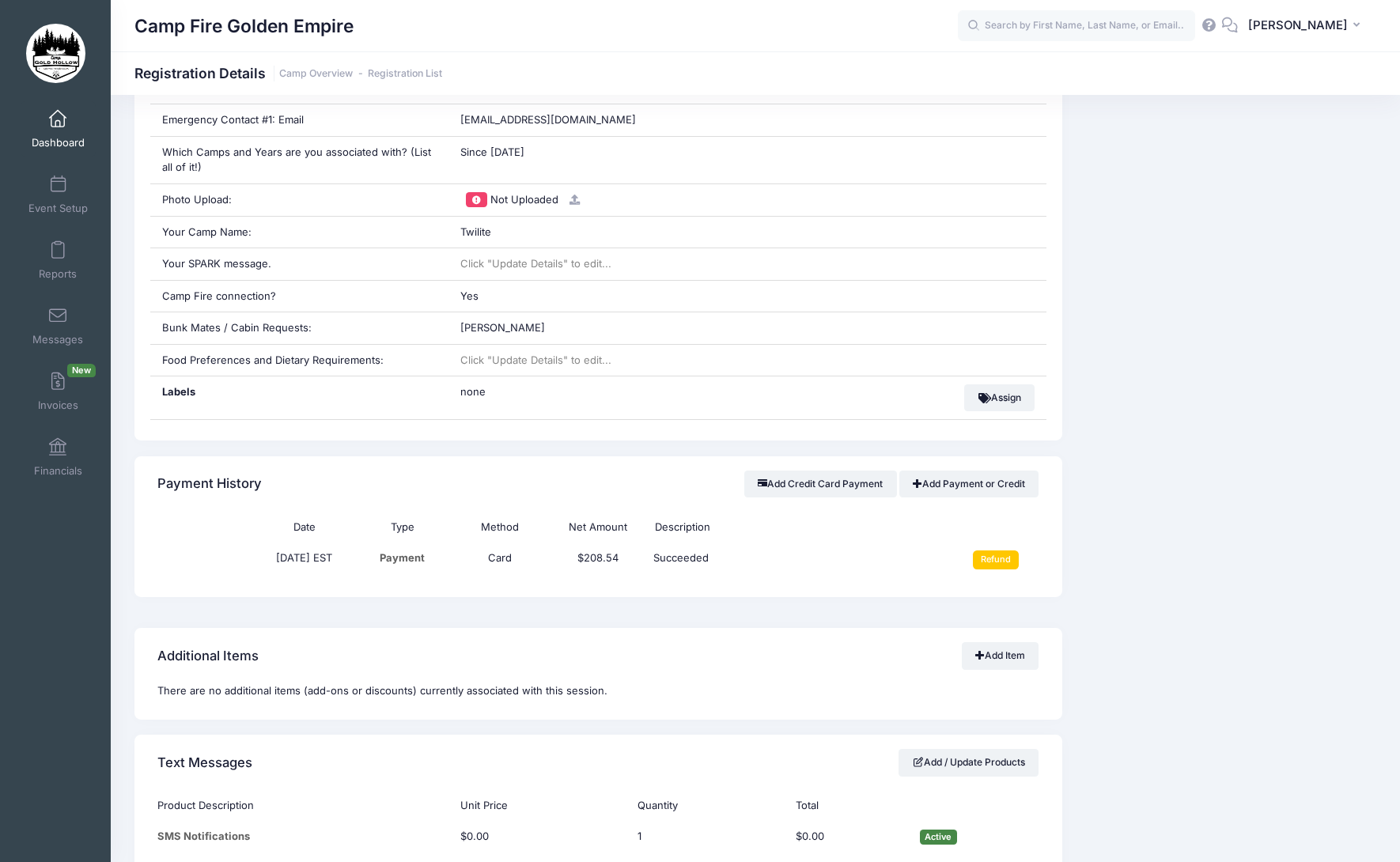
scroll to position [1028, 0]
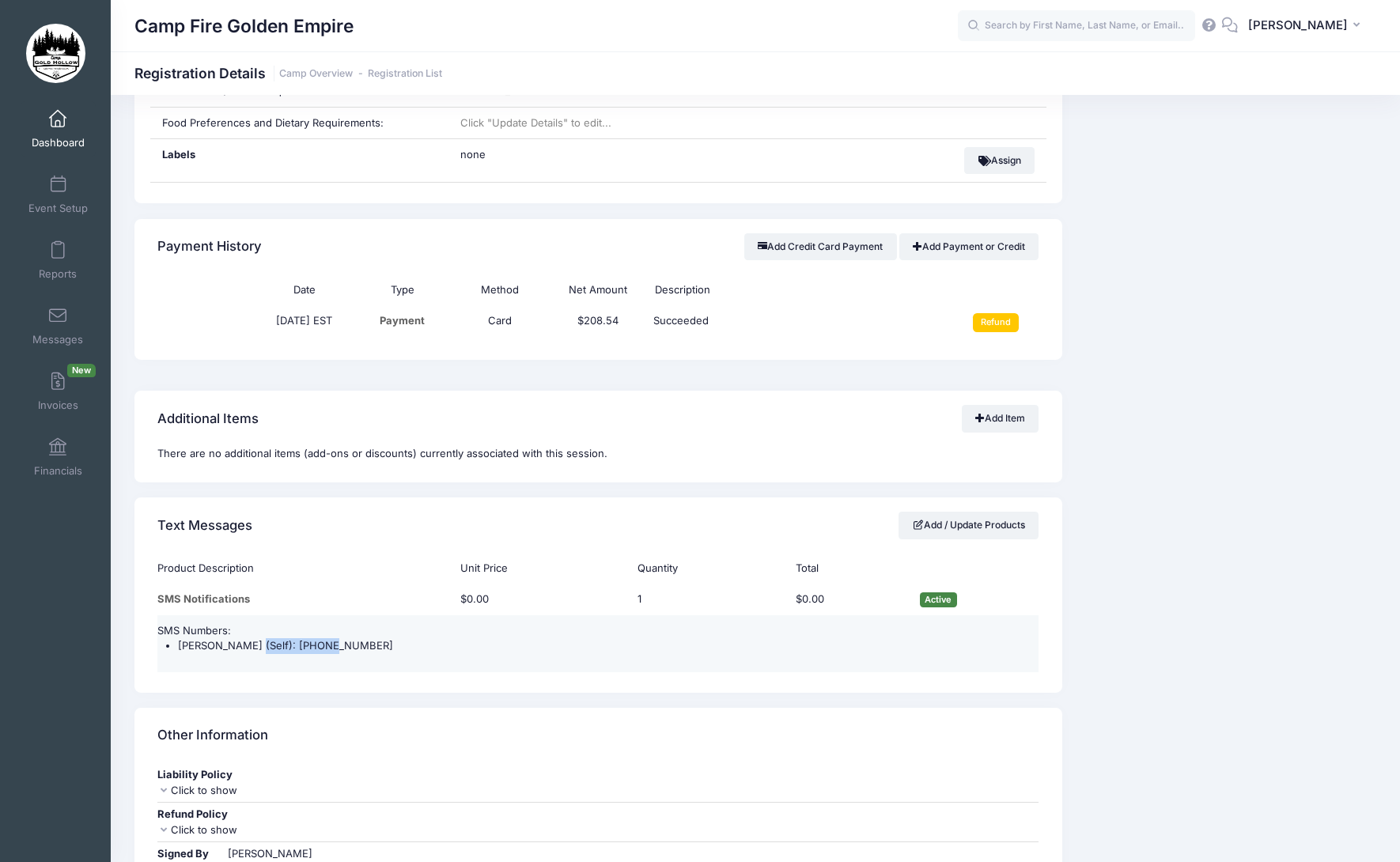
drag, startPoint x: 320, startPoint y: 644, endPoint x: 240, endPoint y: 642, distance: 80.0
click at [240, 642] on li "[PERSON_NAME] (Self): [PHONE_NUMBER]" at bounding box center [608, 646] width 861 height 16
copy li "[PHONE_NUMBER]"
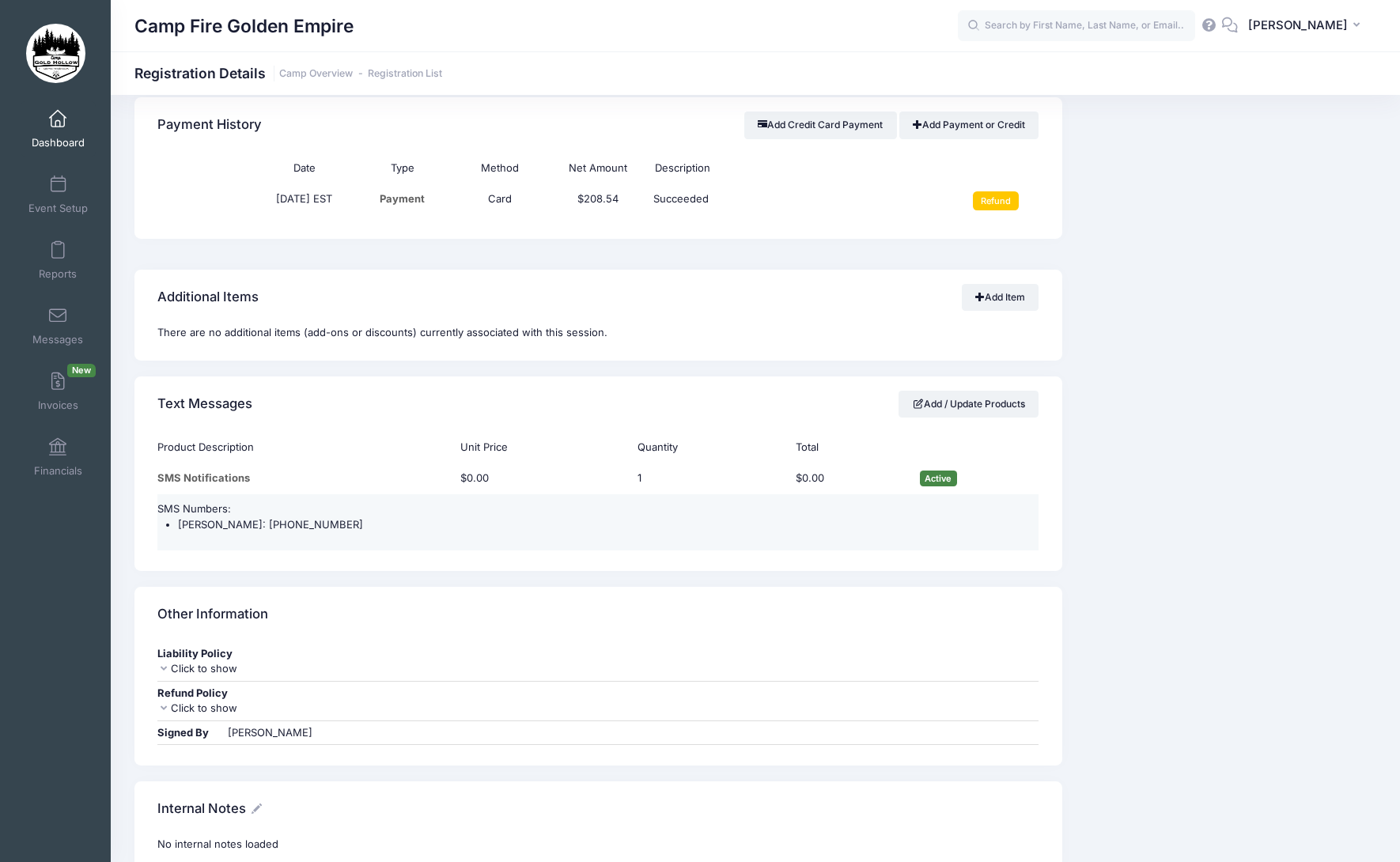
scroll to position [1107, 0]
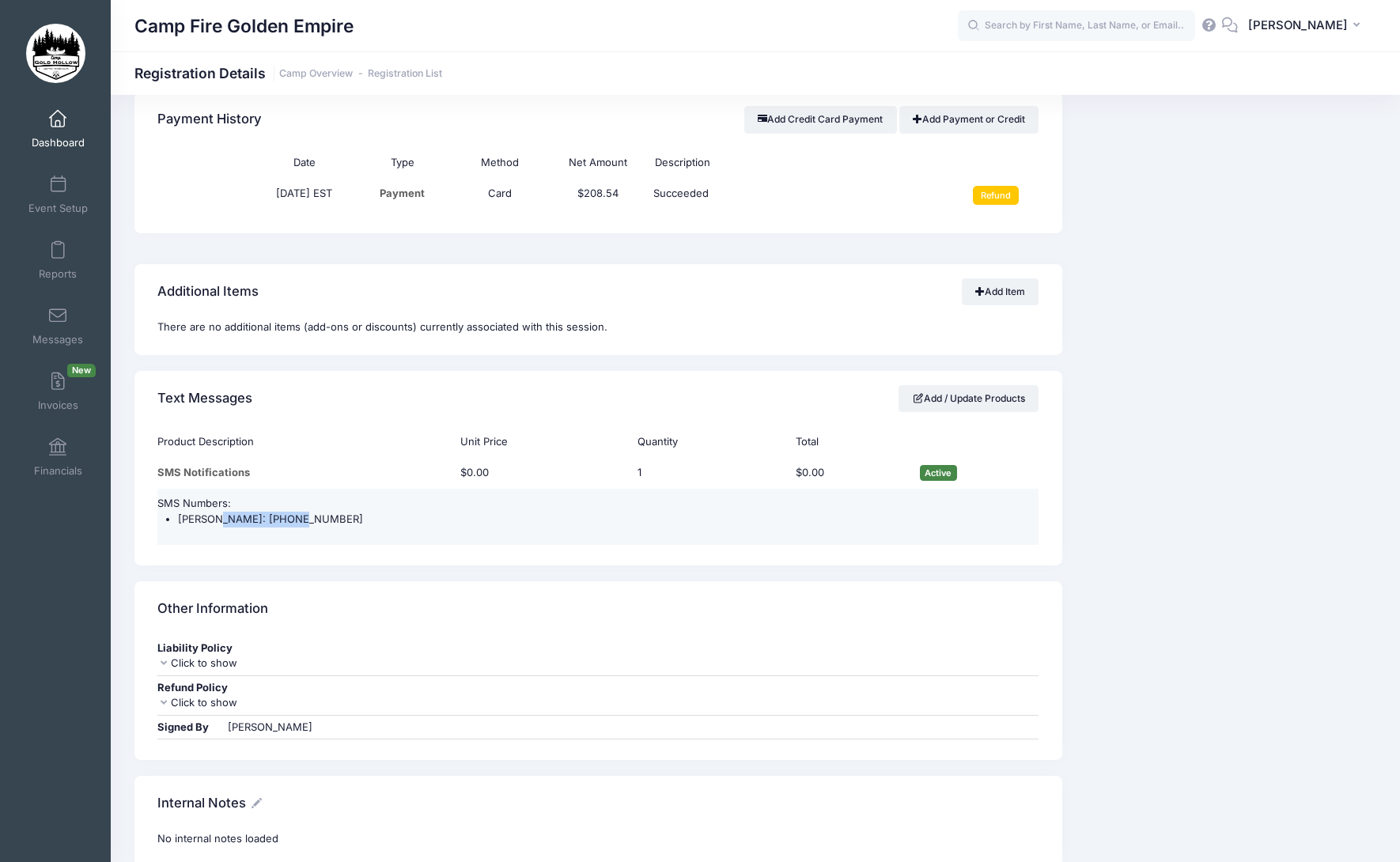
drag, startPoint x: 299, startPoint y: 521, endPoint x: 209, endPoint y: 518, distance: 90.0
click at [209, 518] on li "[PERSON_NAME]: [PHONE_NUMBER]" at bounding box center [608, 519] width 861 height 16
copy li "[PHONE_NUMBER]"
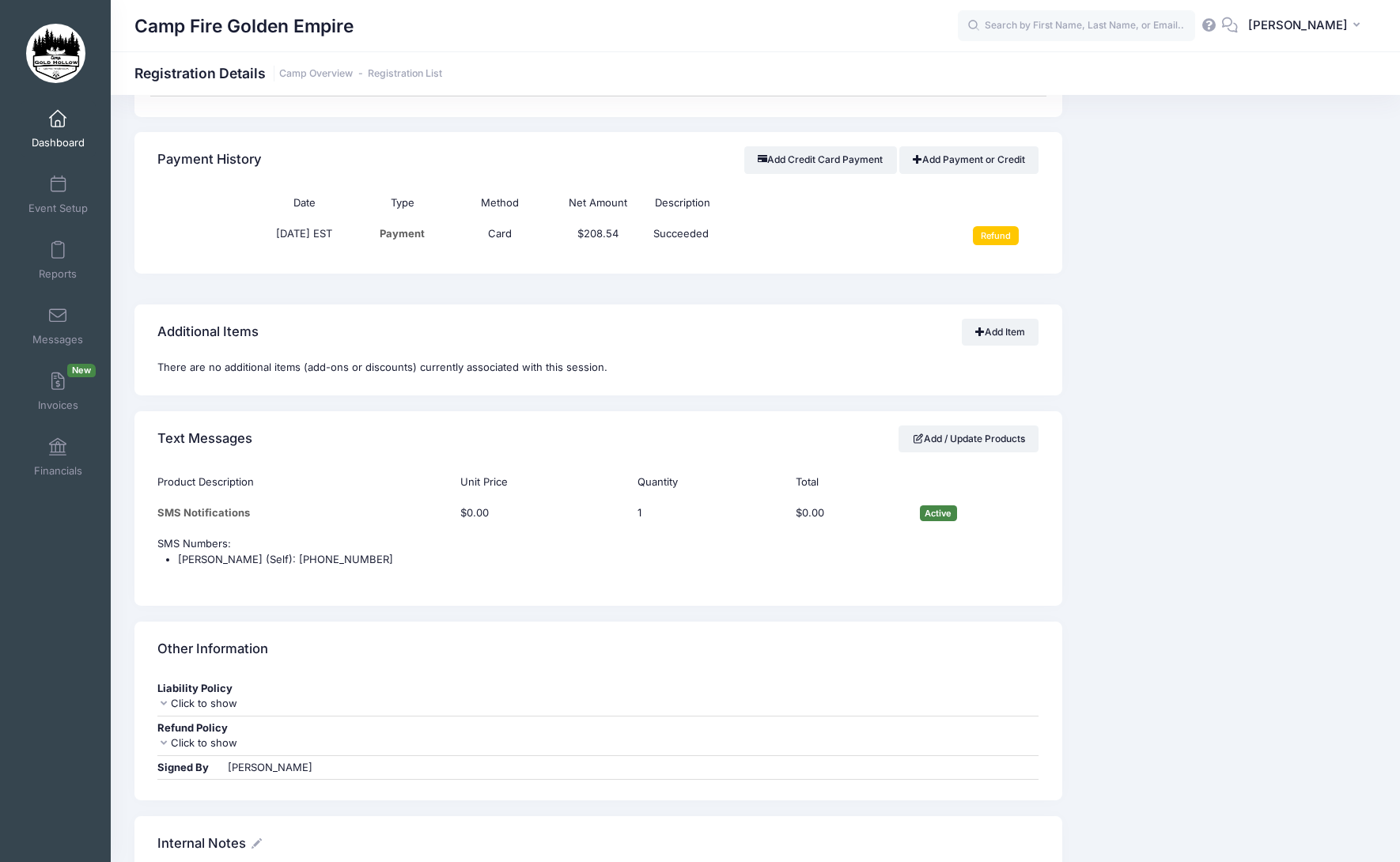
scroll to position [1107, 0]
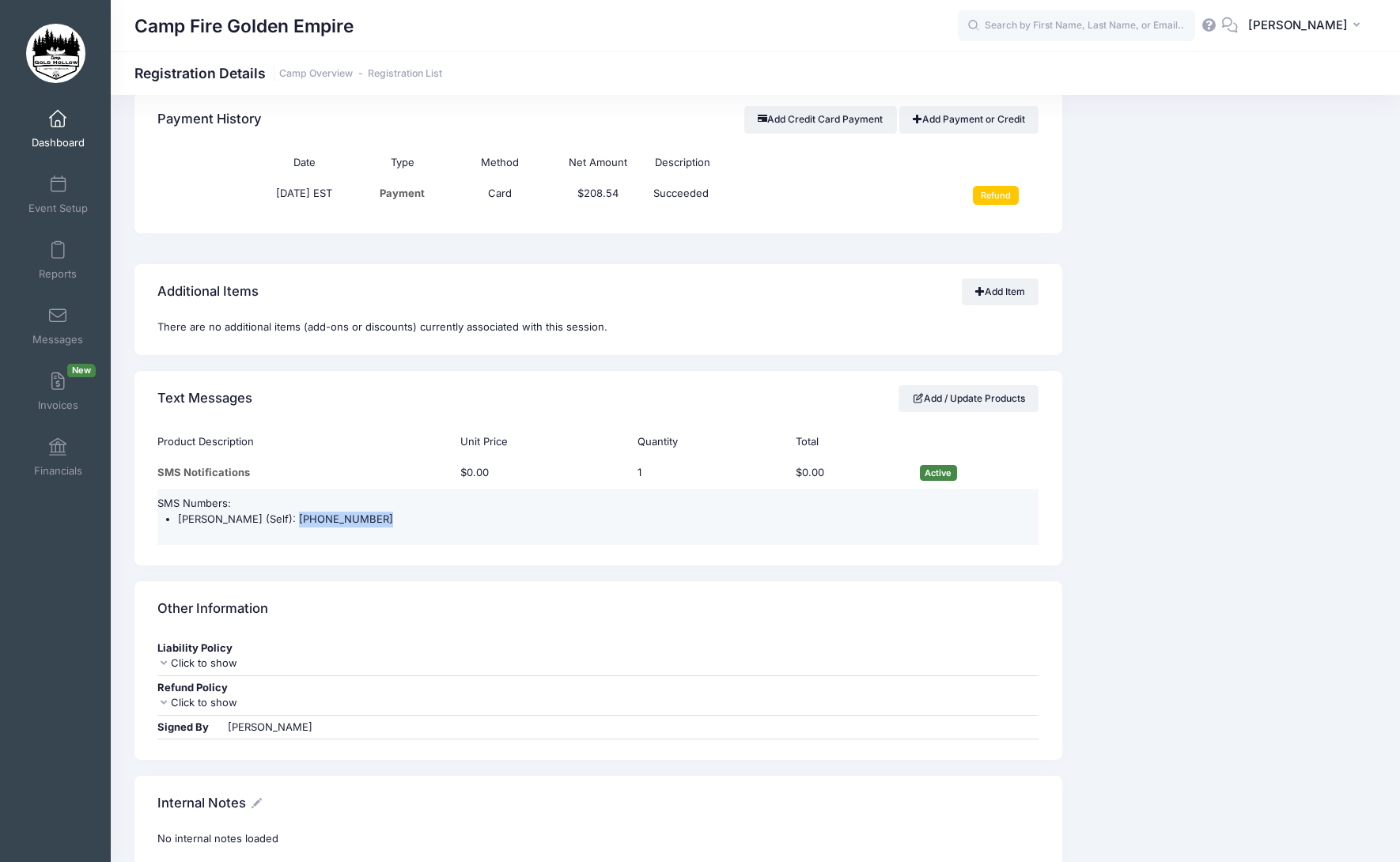
drag, startPoint x: 371, startPoint y: 521, endPoint x: 281, endPoint y: 522, distance: 90.0
click at [281, 522] on li "[PERSON_NAME] (Self): [PHONE_NUMBER]" at bounding box center [608, 519] width 861 height 16
copy li "[PHONE_NUMBER]"
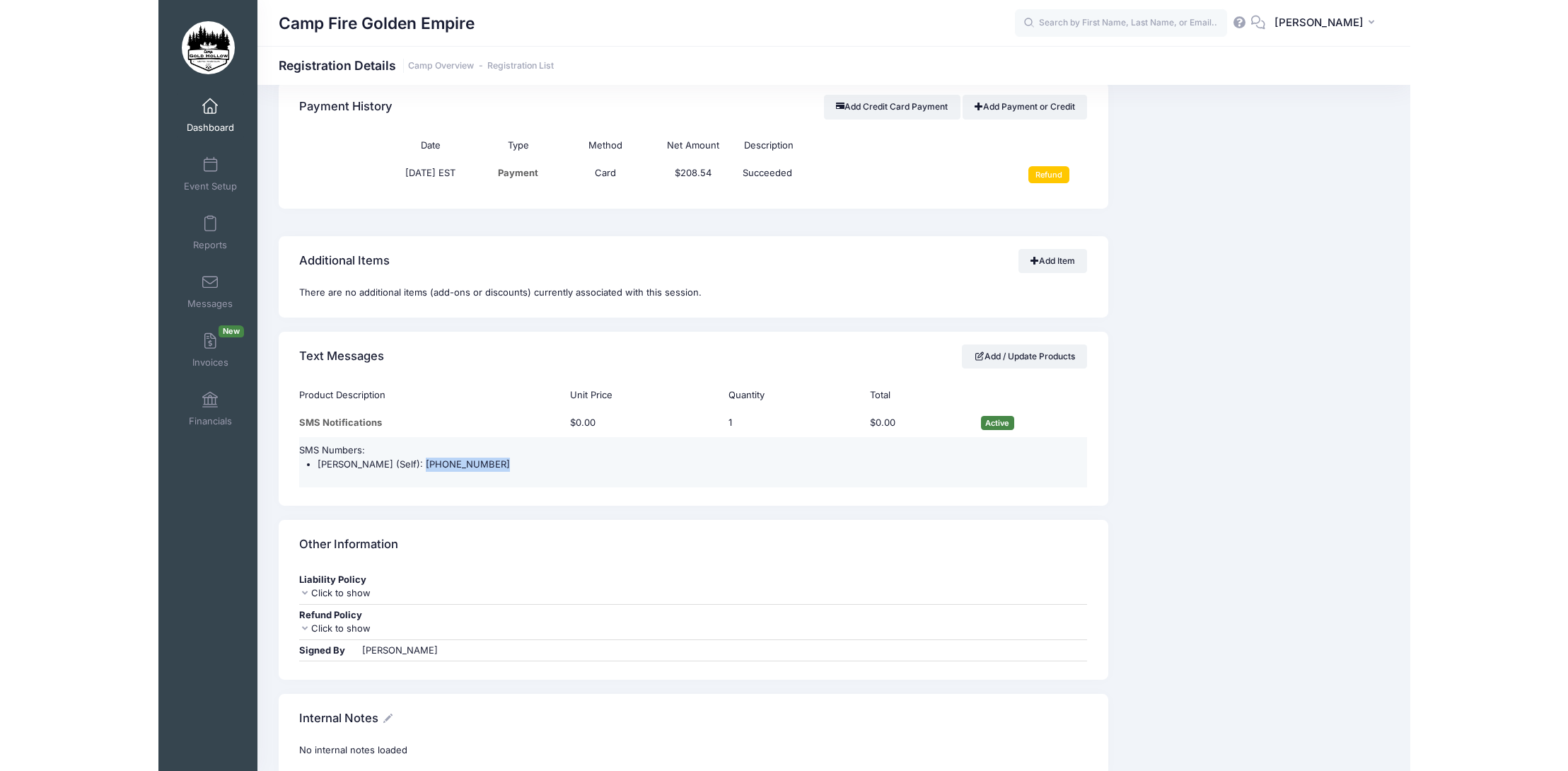
scroll to position [977, 0]
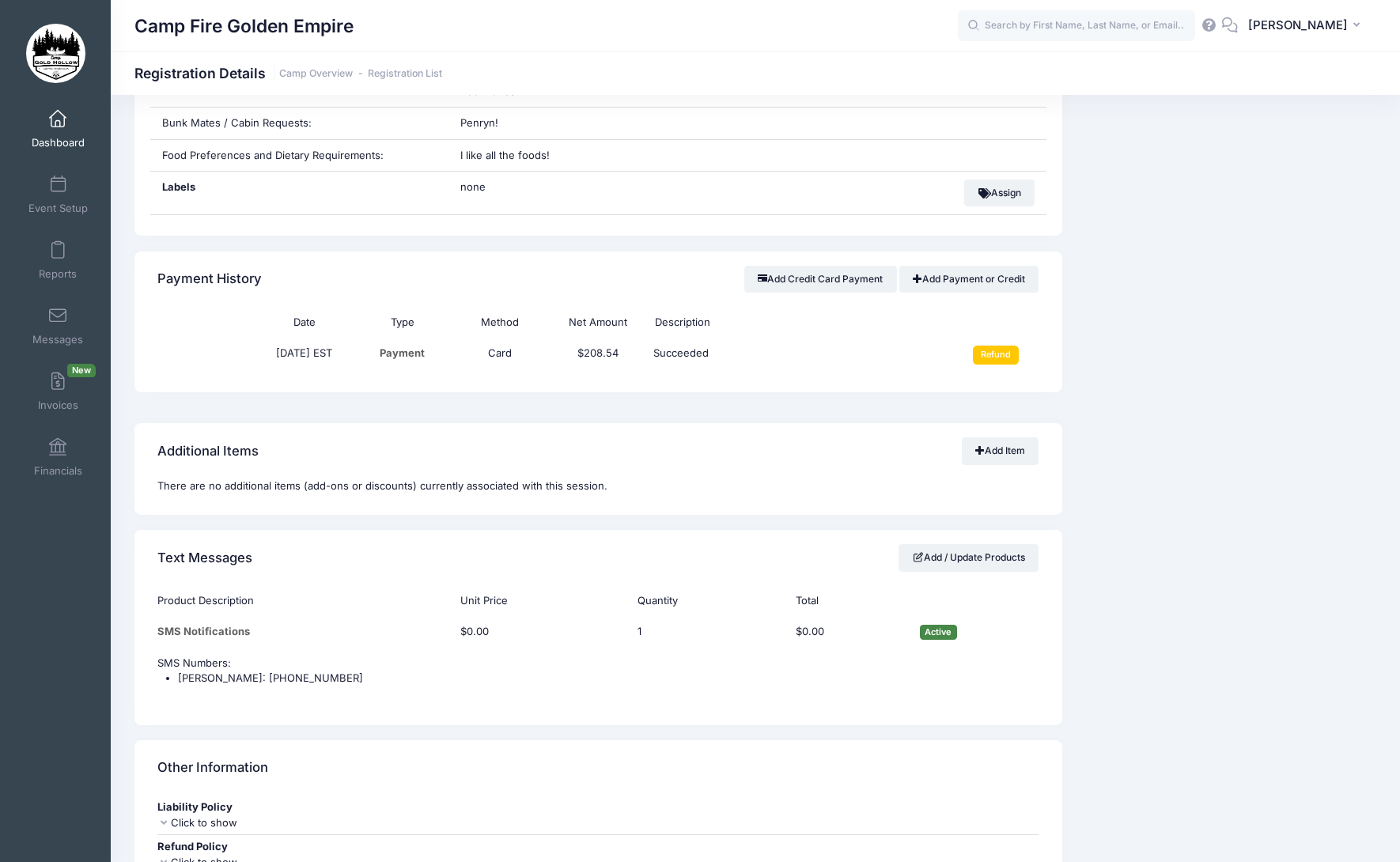
scroll to position [1107, 0]
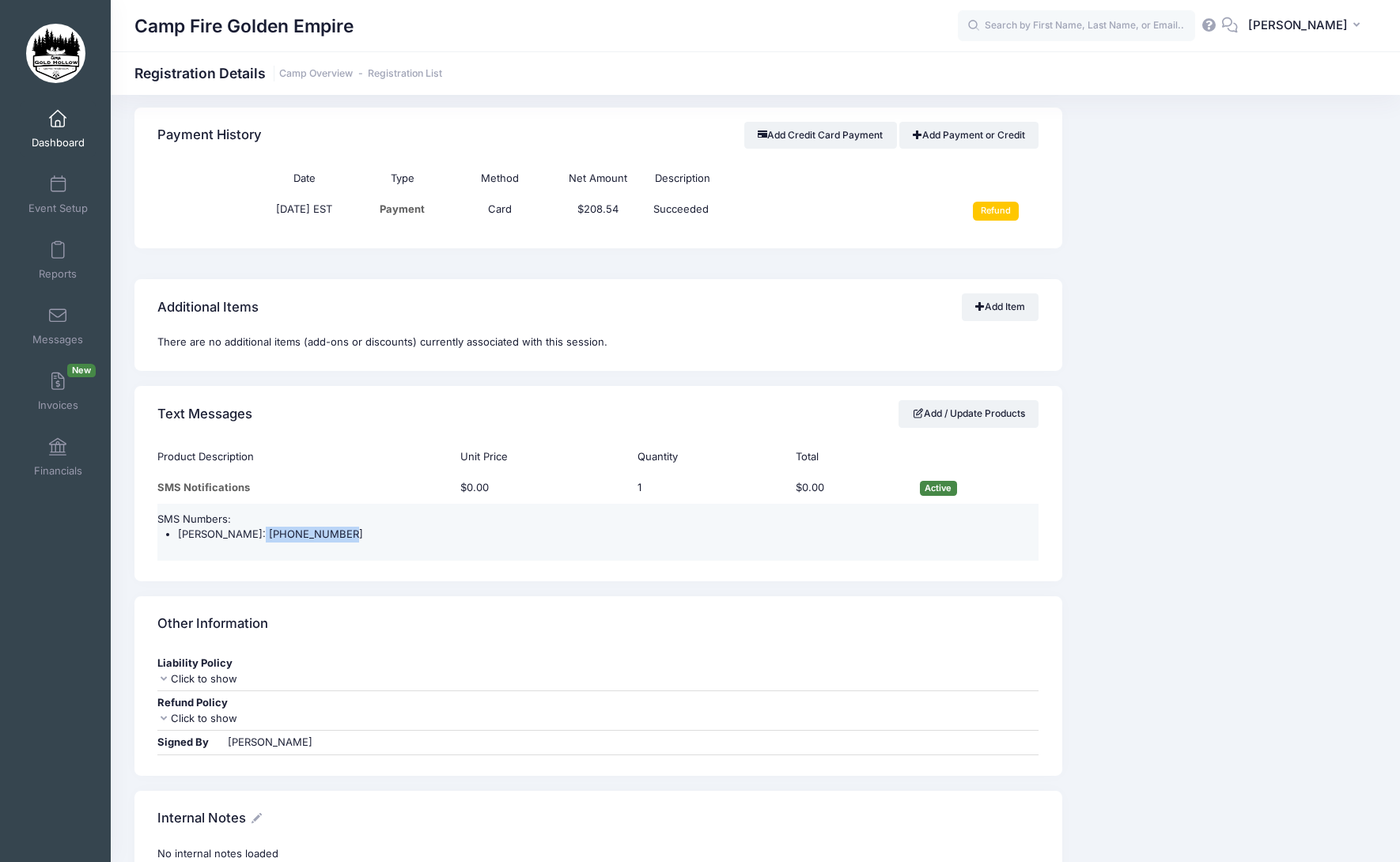
drag, startPoint x: 318, startPoint y: 521, endPoint x: 244, endPoint y: 519, distance: 74.0
click at [244, 527] on li "[PERSON_NAME]: [PHONE_NUMBER]" at bounding box center [608, 535] width 861 height 16
copy li "[PHONE_NUMBER]"
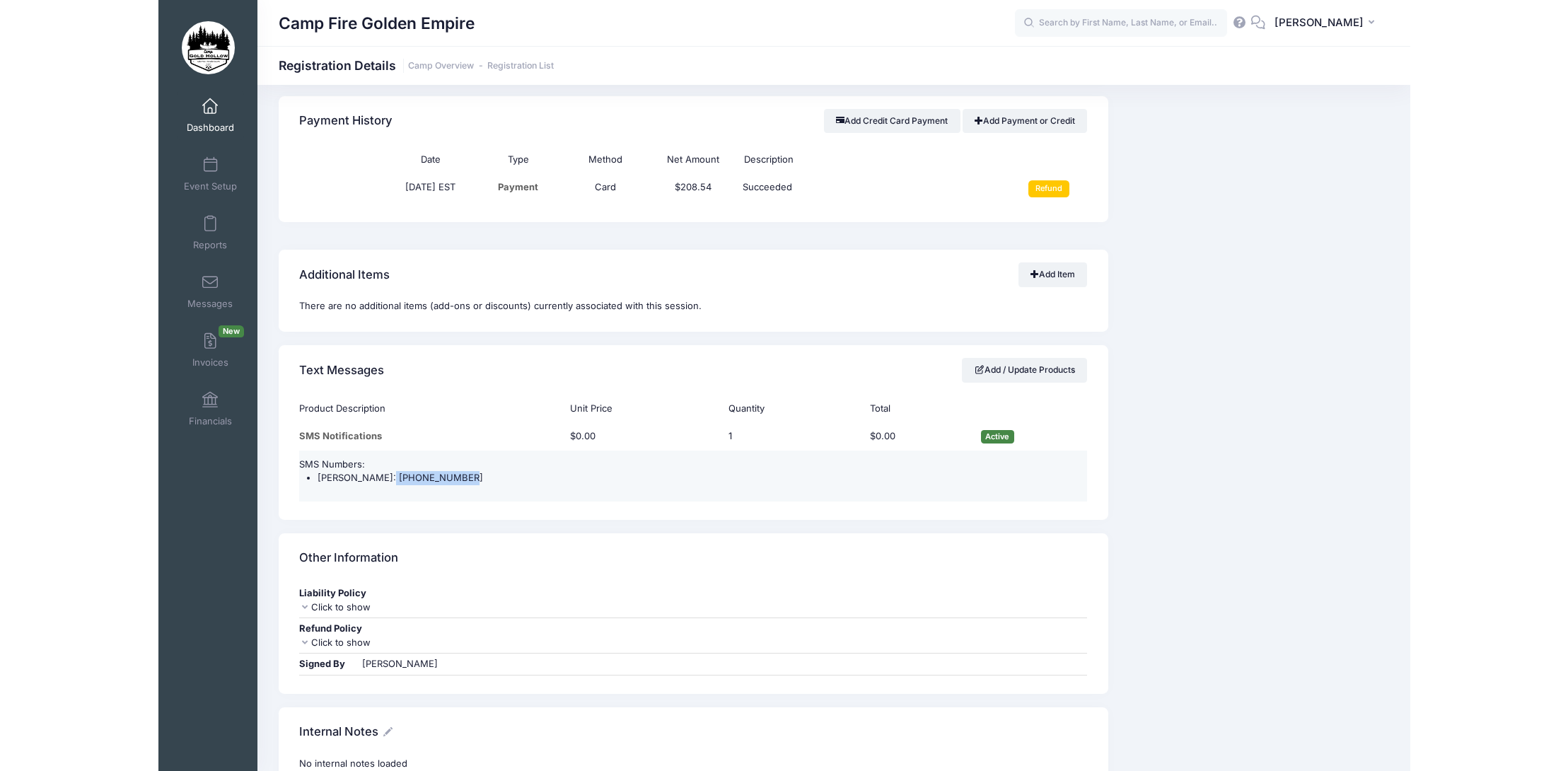
scroll to position [977, 0]
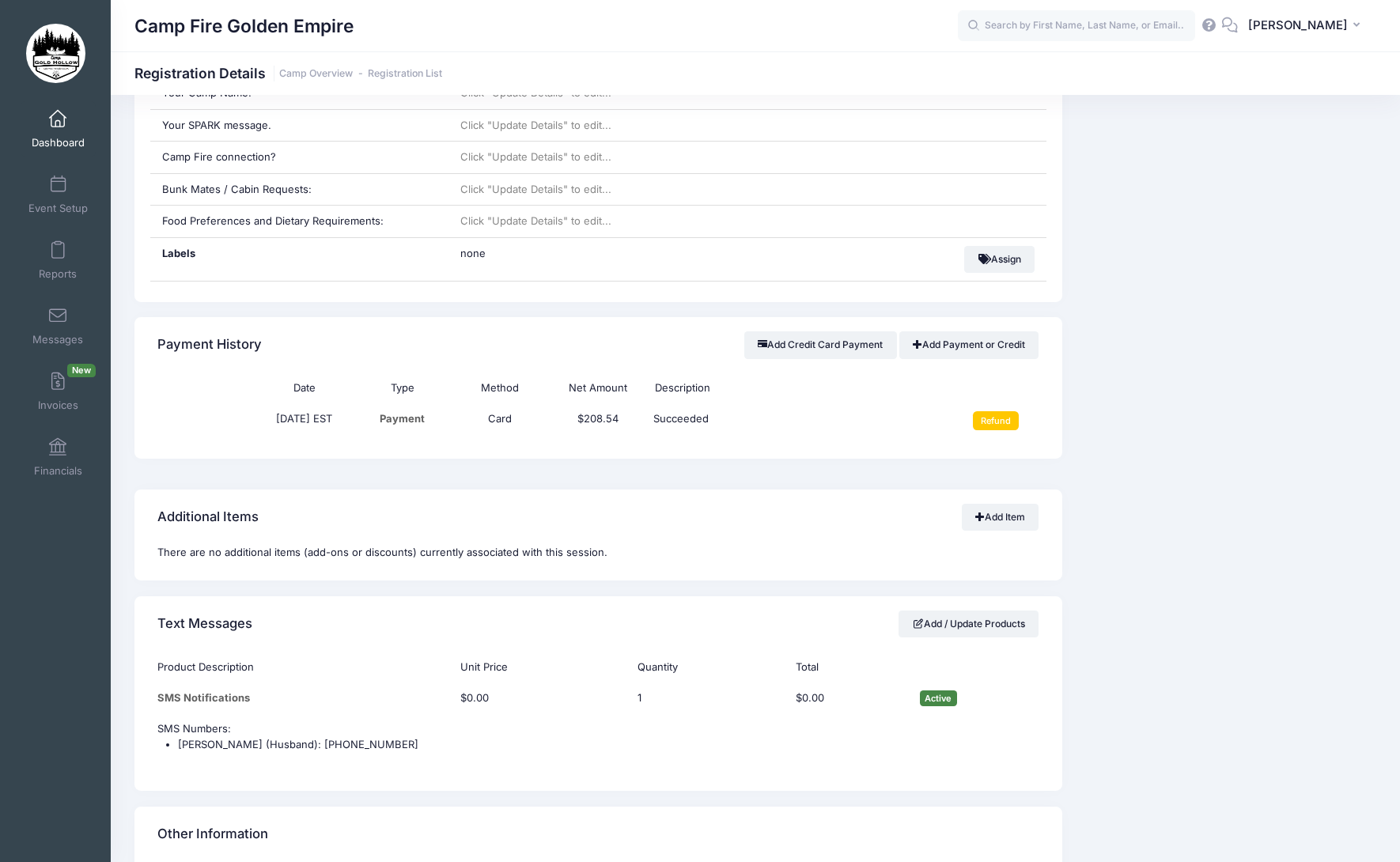
scroll to position [1028, 0]
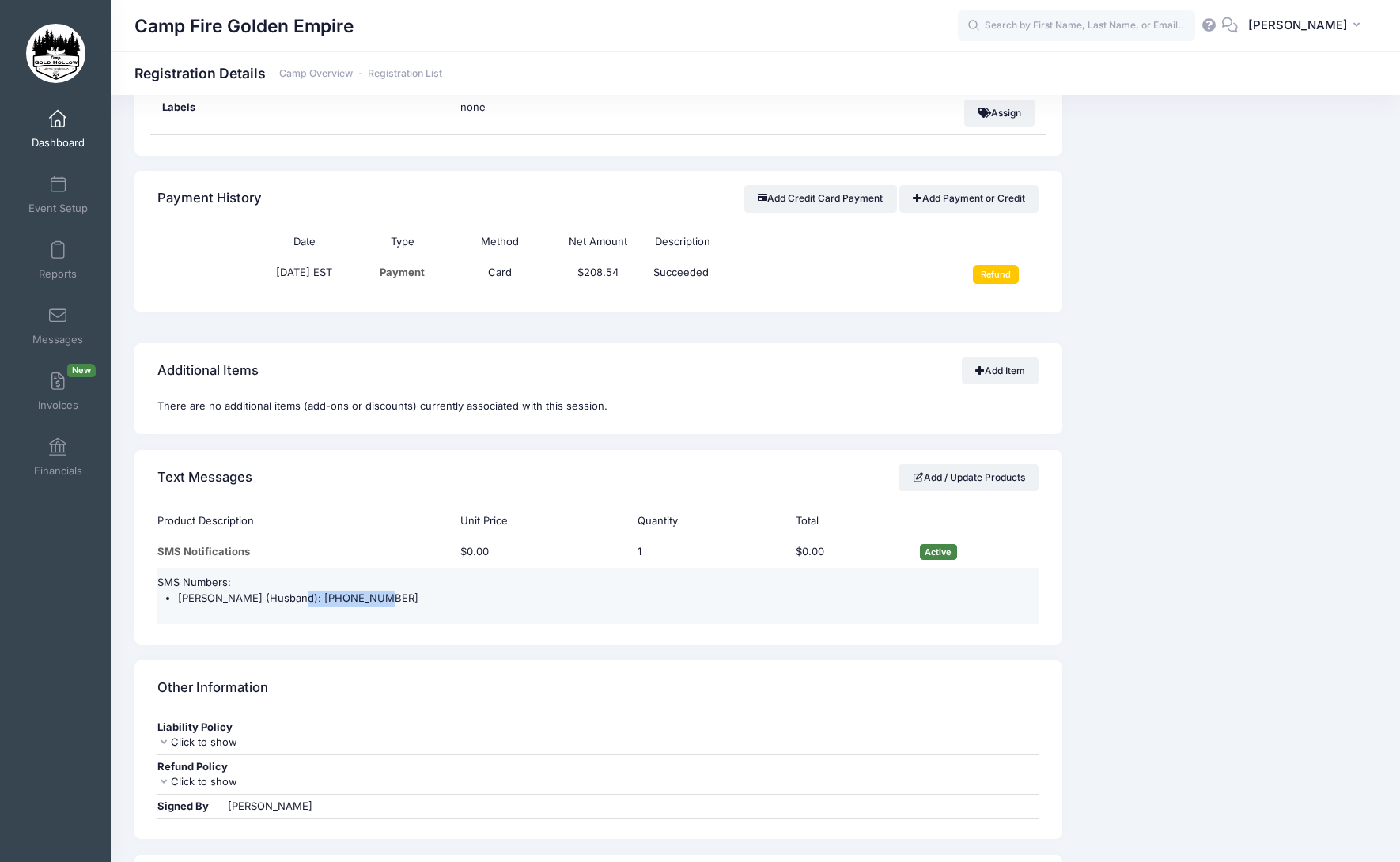
drag, startPoint x: 372, startPoint y: 599, endPoint x: 289, endPoint y: 597, distance: 83.0
click at [289, 597] on li "Paul Wood (Husband): (510) 602-0199" at bounding box center [608, 599] width 861 height 16
copy li "(510) 602-0199"
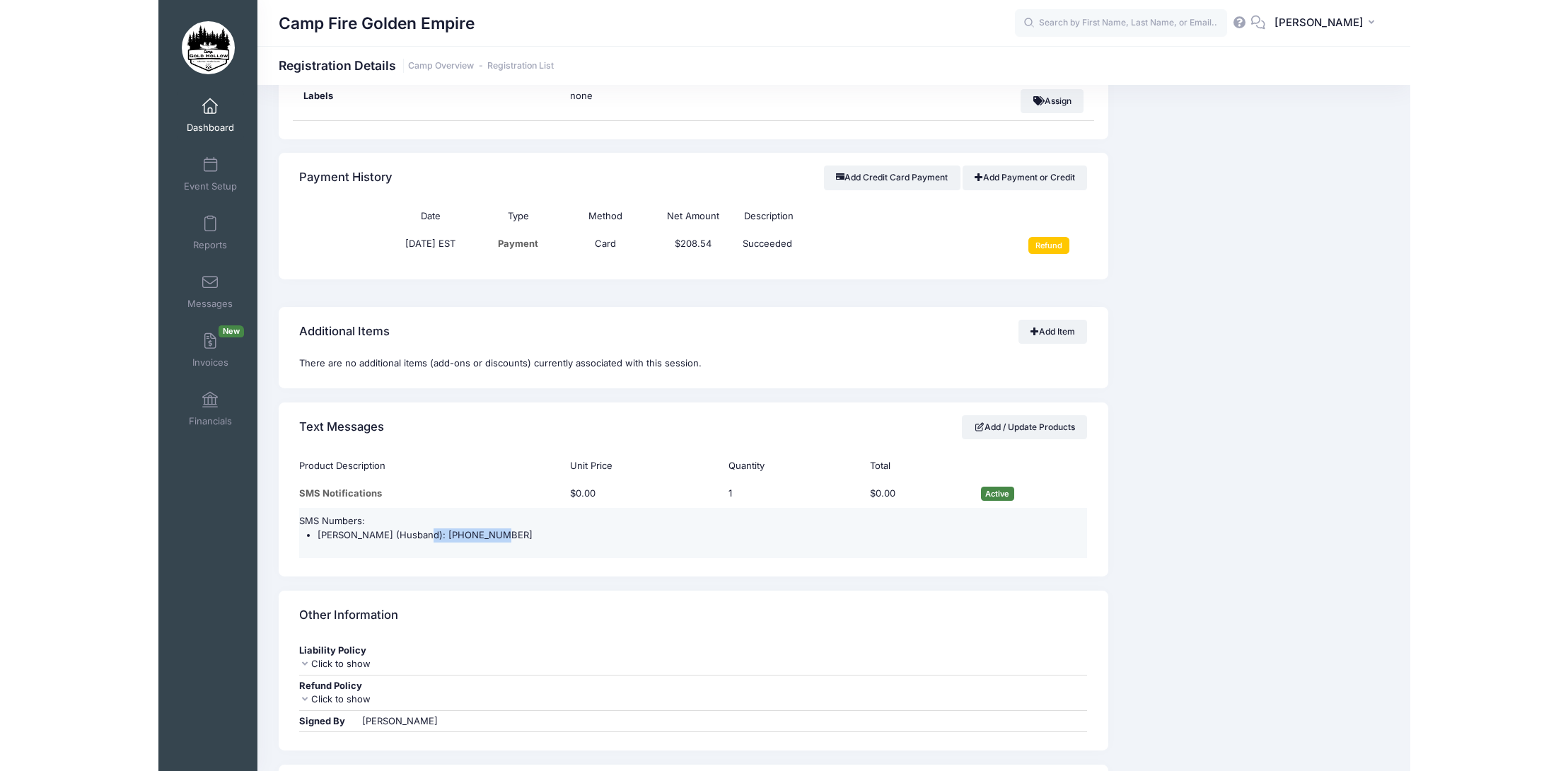
scroll to position [907, 0]
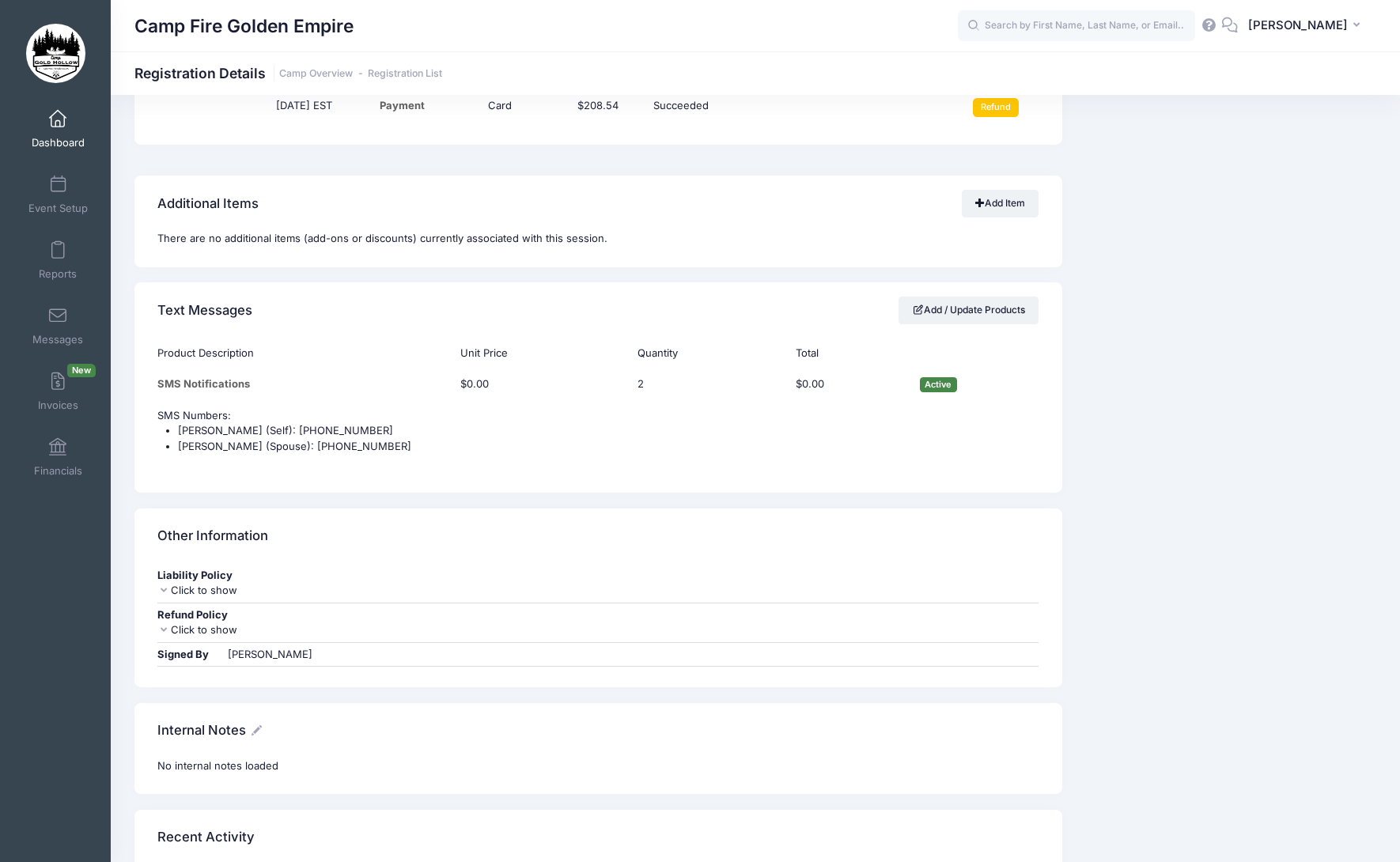
scroll to position [1424, 0]
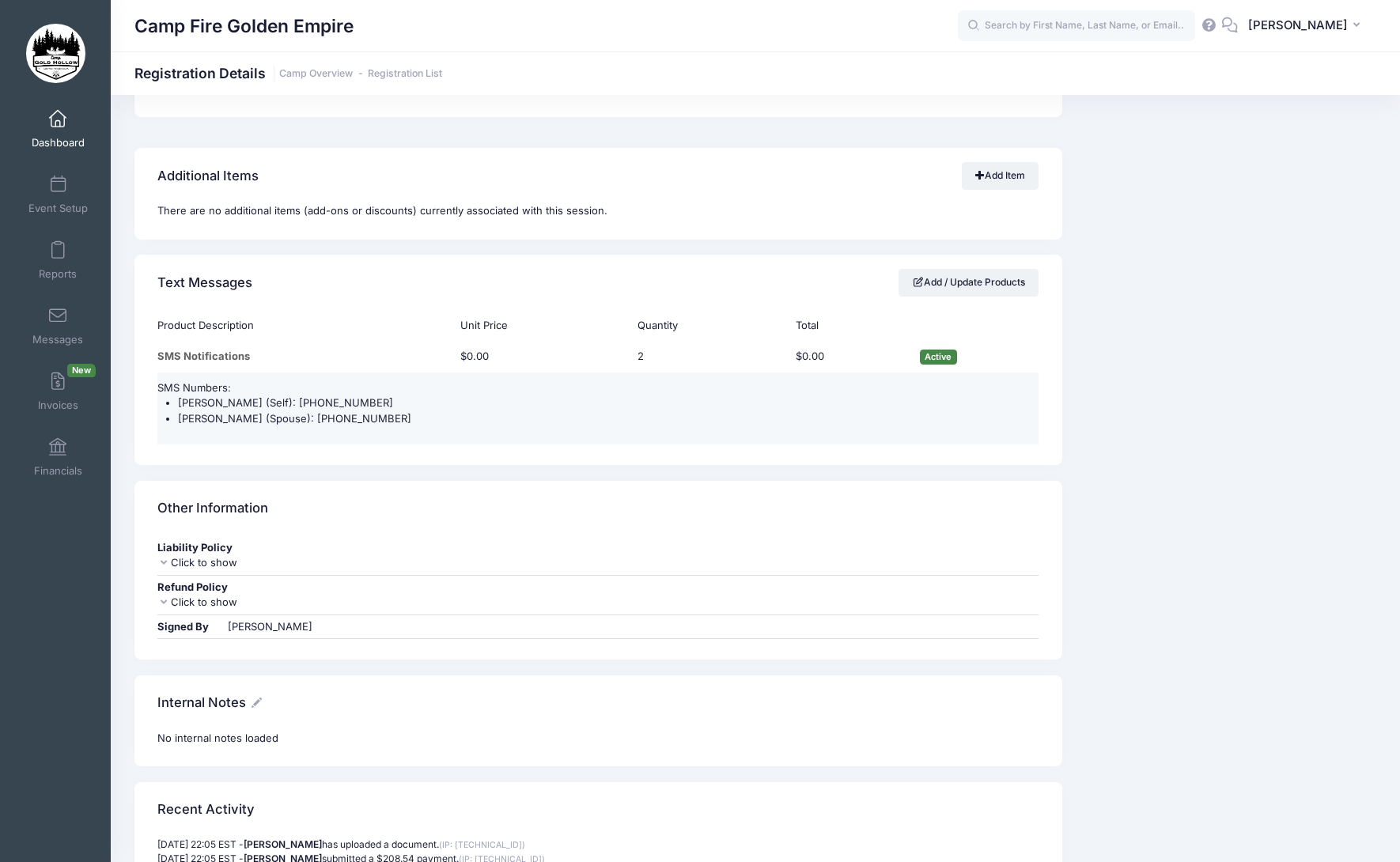
drag, startPoint x: 369, startPoint y: 387, endPoint x: 286, endPoint y: 386, distance: 83.0
click at [286, 395] on li "[PERSON_NAME] (Self): [PHONE_NUMBER]" at bounding box center [608, 403] width 861 height 16
copy li "[PHONE_NUMBER]"
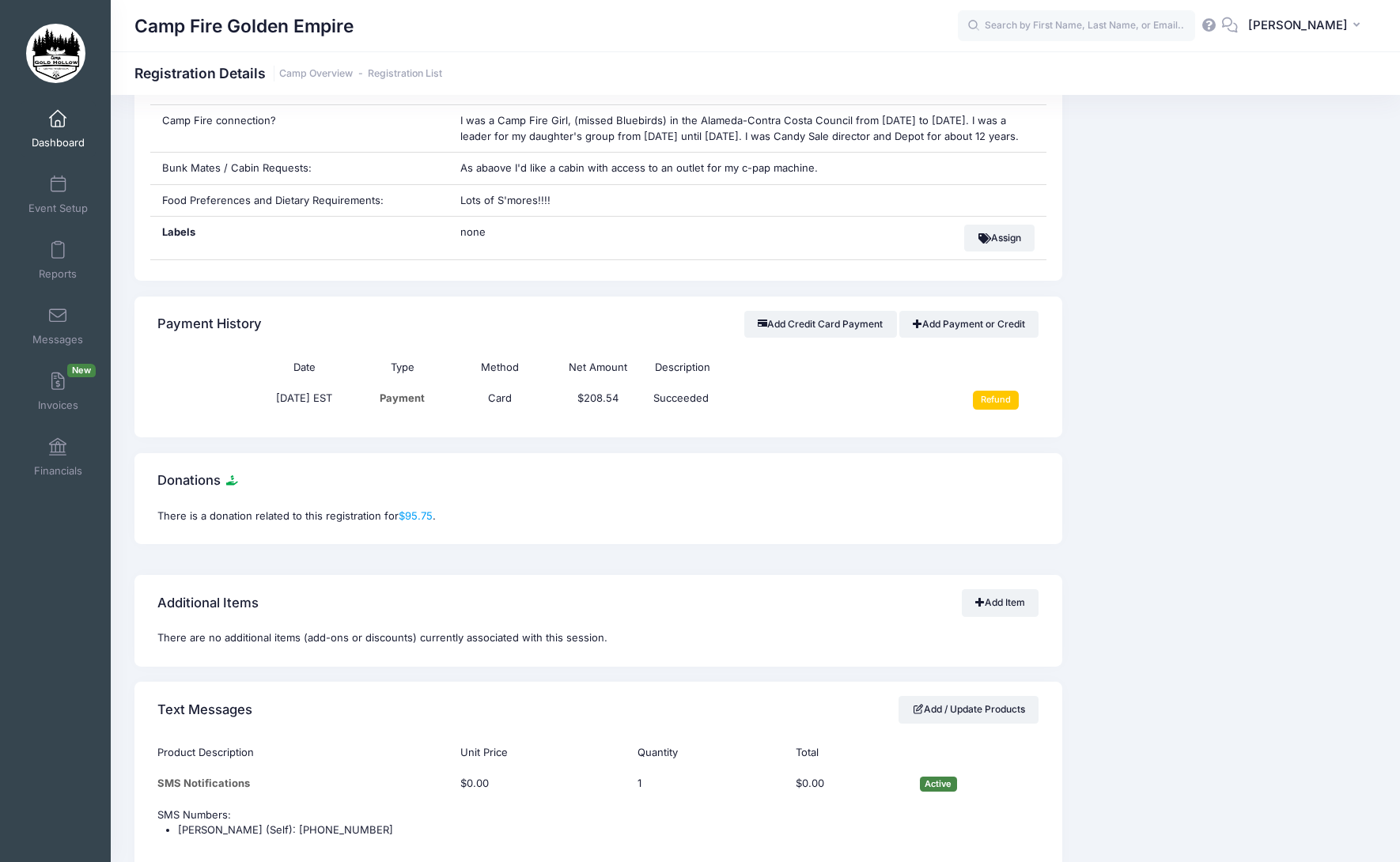
scroll to position [1187, 0]
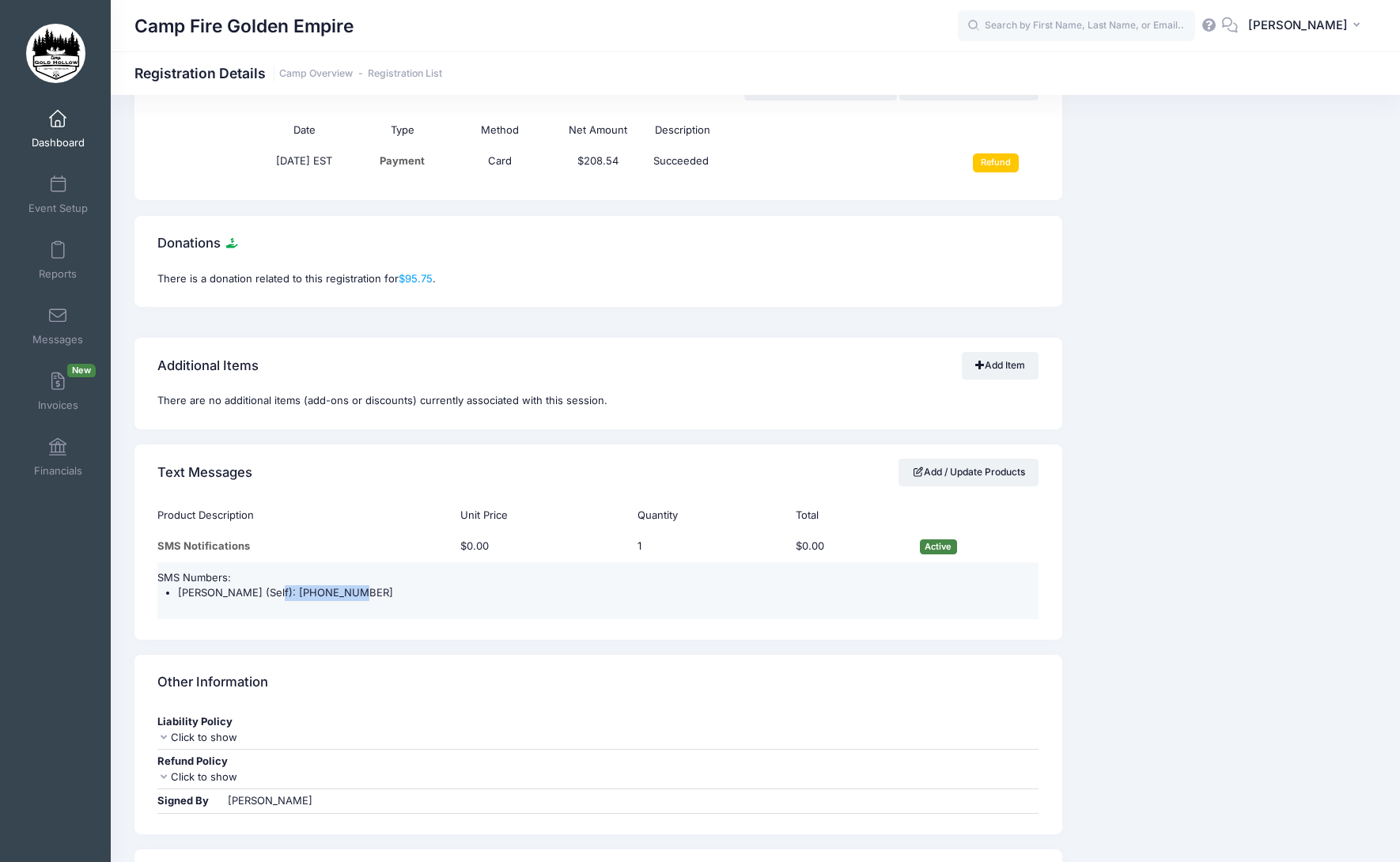
drag, startPoint x: 344, startPoint y: 592, endPoint x: 265, endPoint y: 589, distance: 79.1
click at [265, 589] on li "Dana Wark (Self): (925) 348-1640" at bounding box center [608, 593] width 861 height 16
copy li "(925) 348-1640"
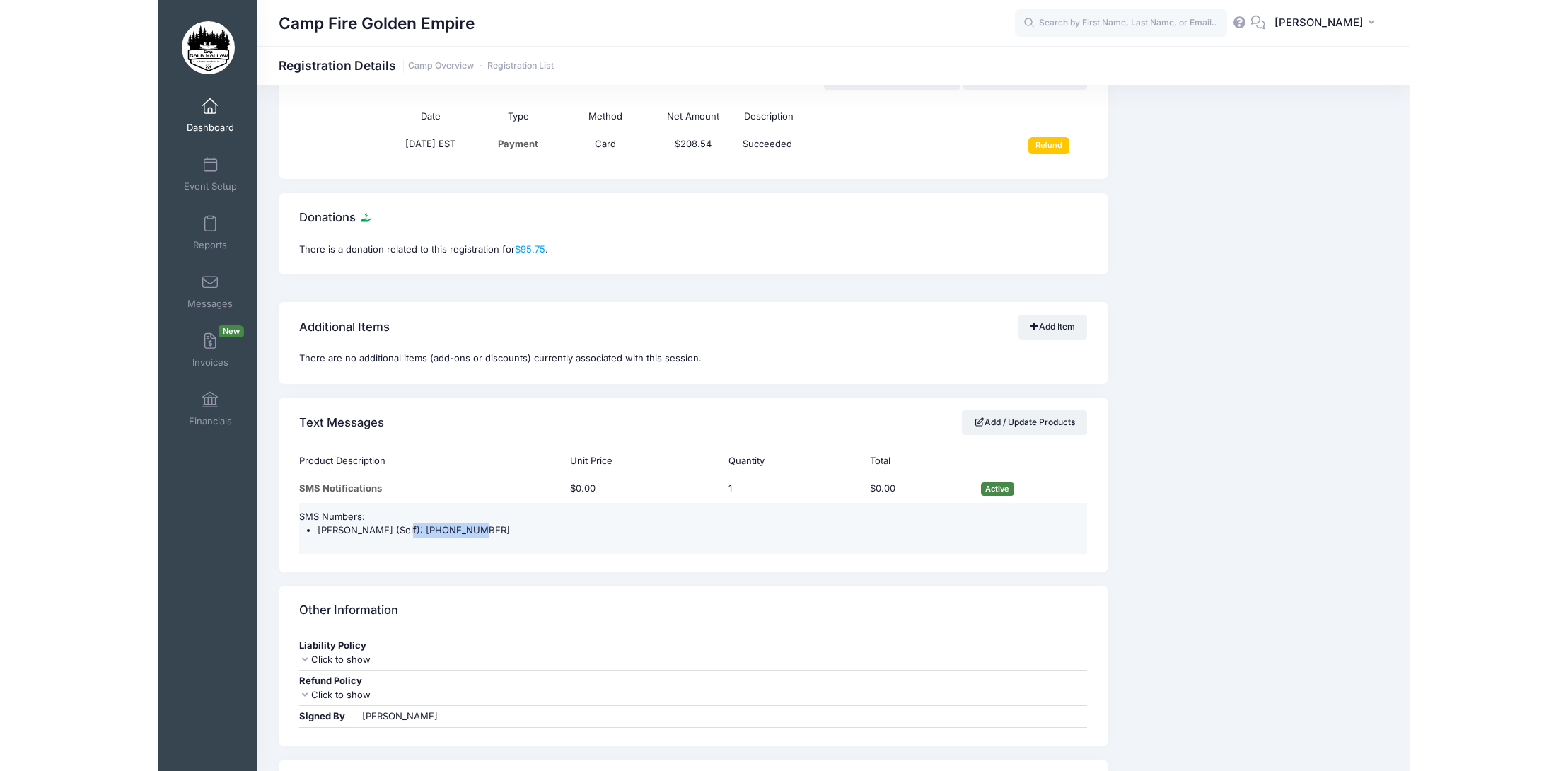
scroll to position [1034, 0]
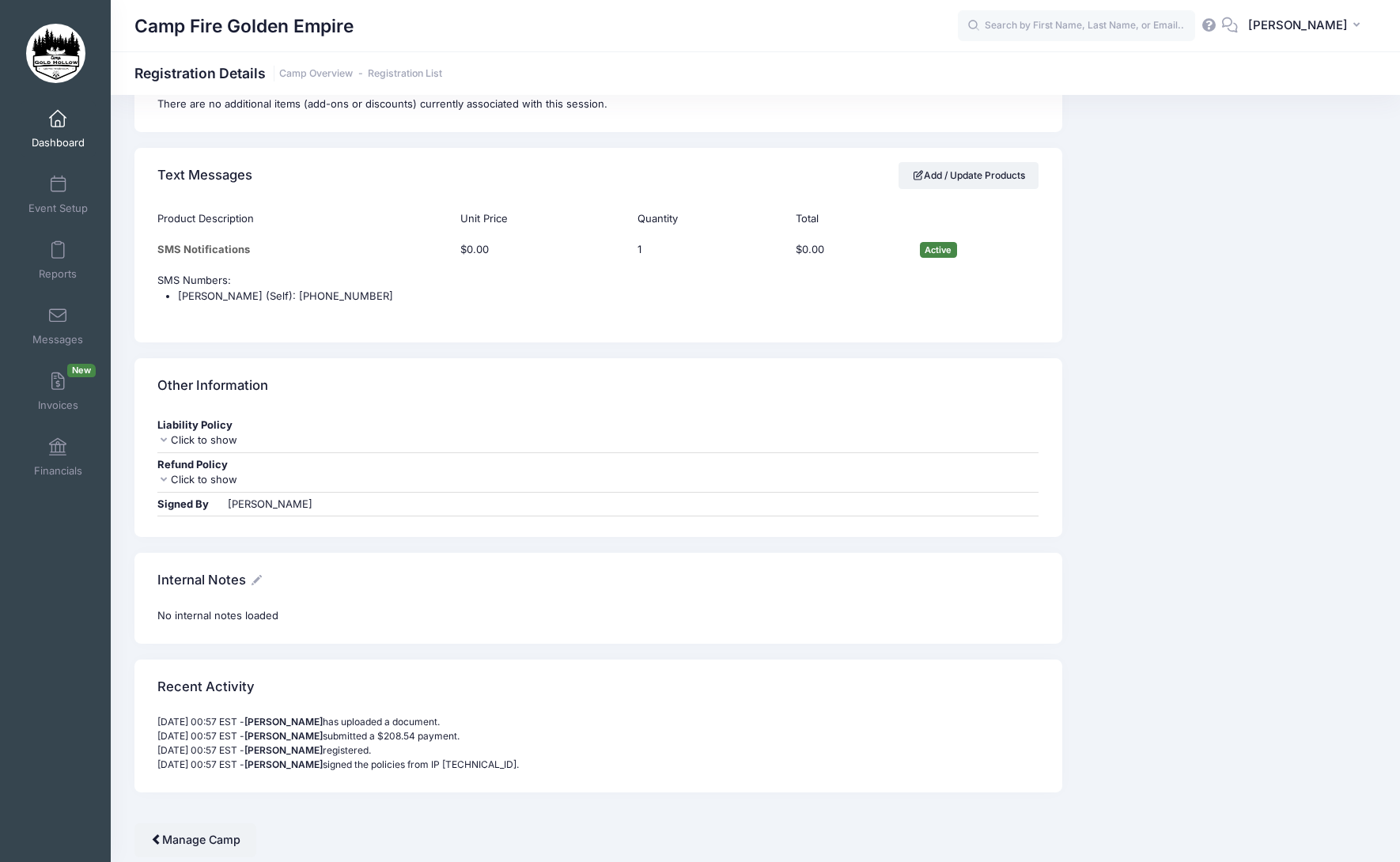
scroll to position [1345, 0]
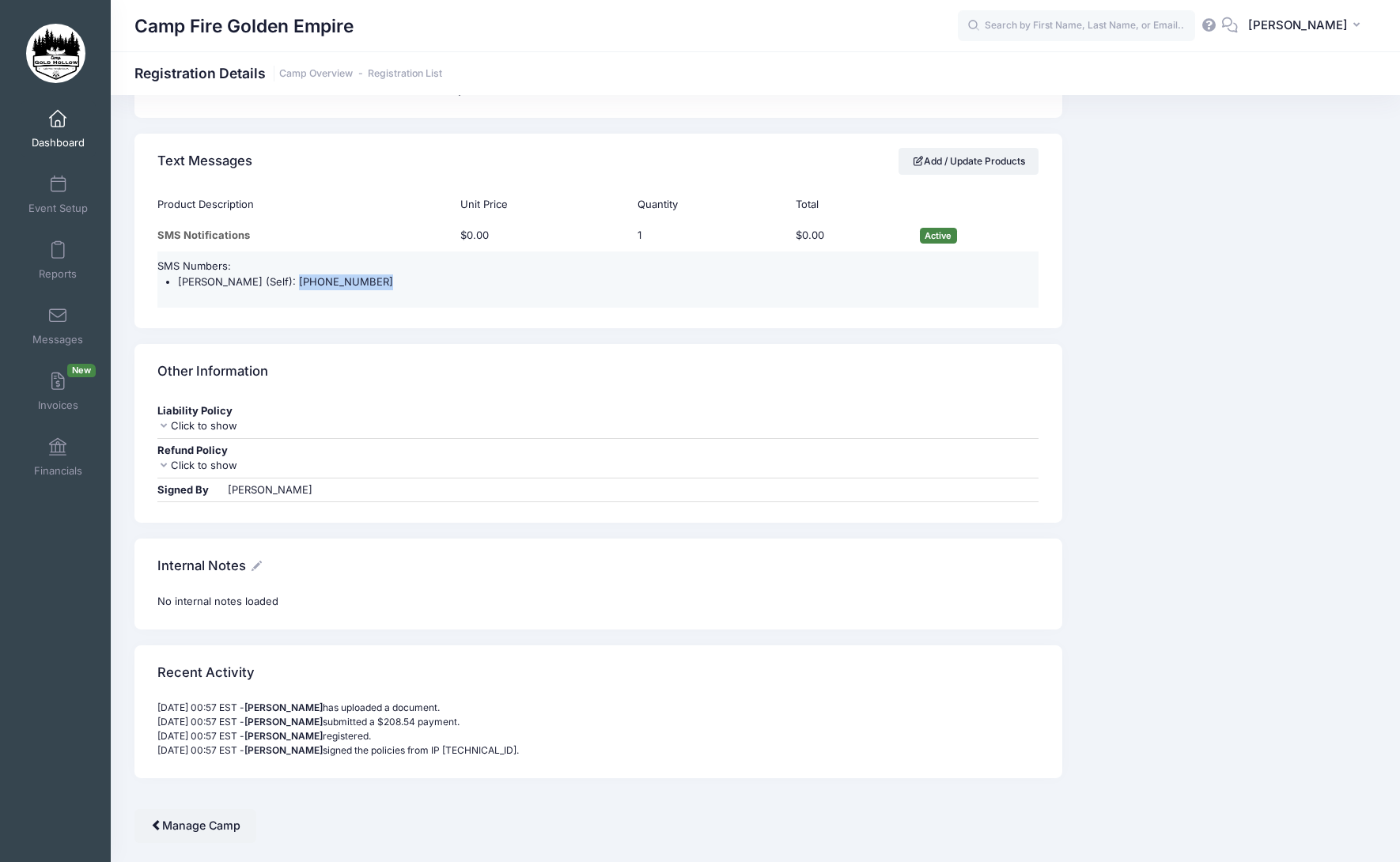
drag, startPoint x: 362, startPoint y: 277, endPoint x: 280, endPoint y: 284, distance: 82.3
click at [280, 284] on li "[PERSON_NAME] (Self): [PHONE_NUMBER]" at bounding box center [608, 283] width 861 height 16
copy li "[PHONE_NUMBER]"
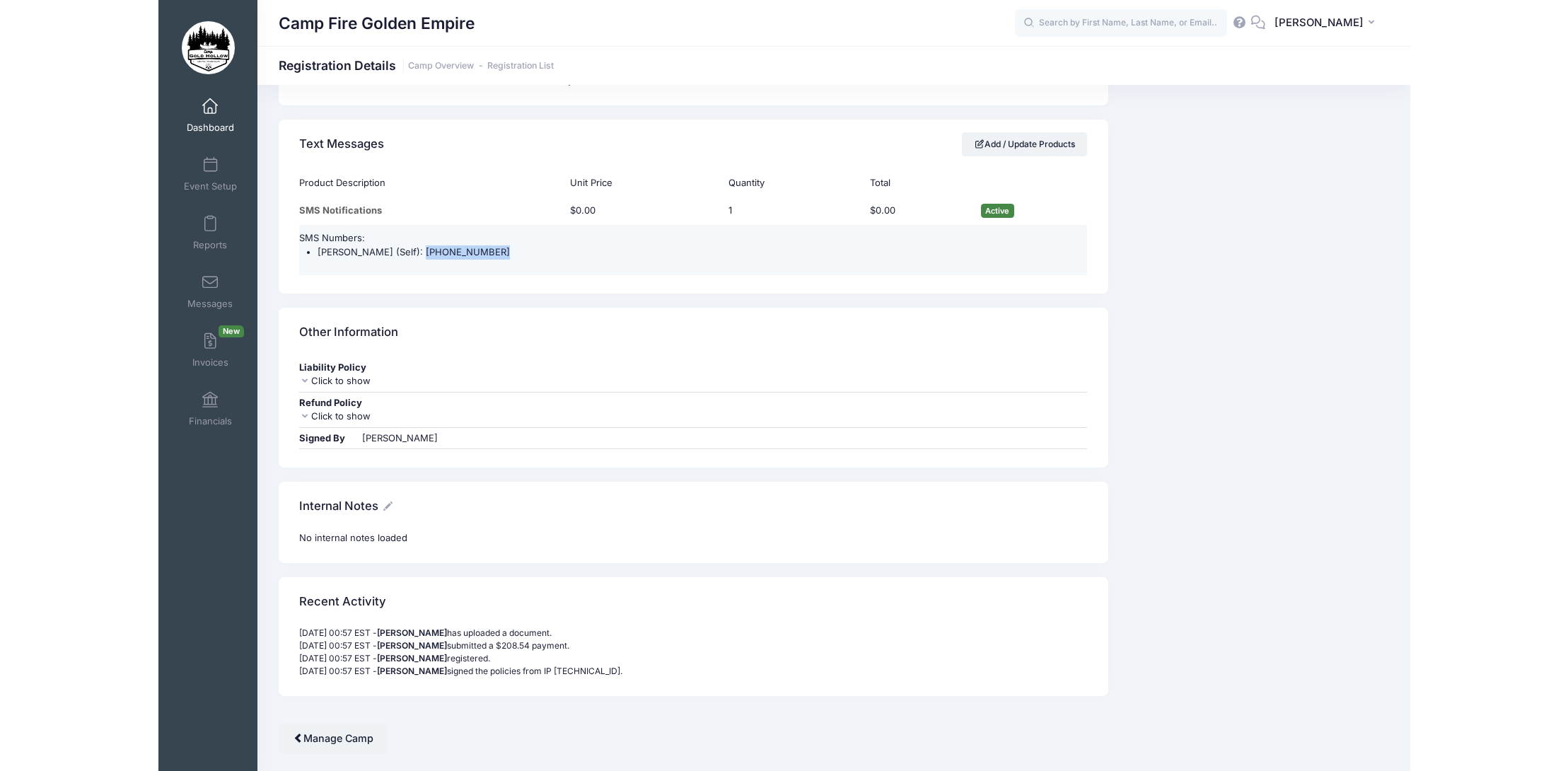
scroll to position [1189, 0]
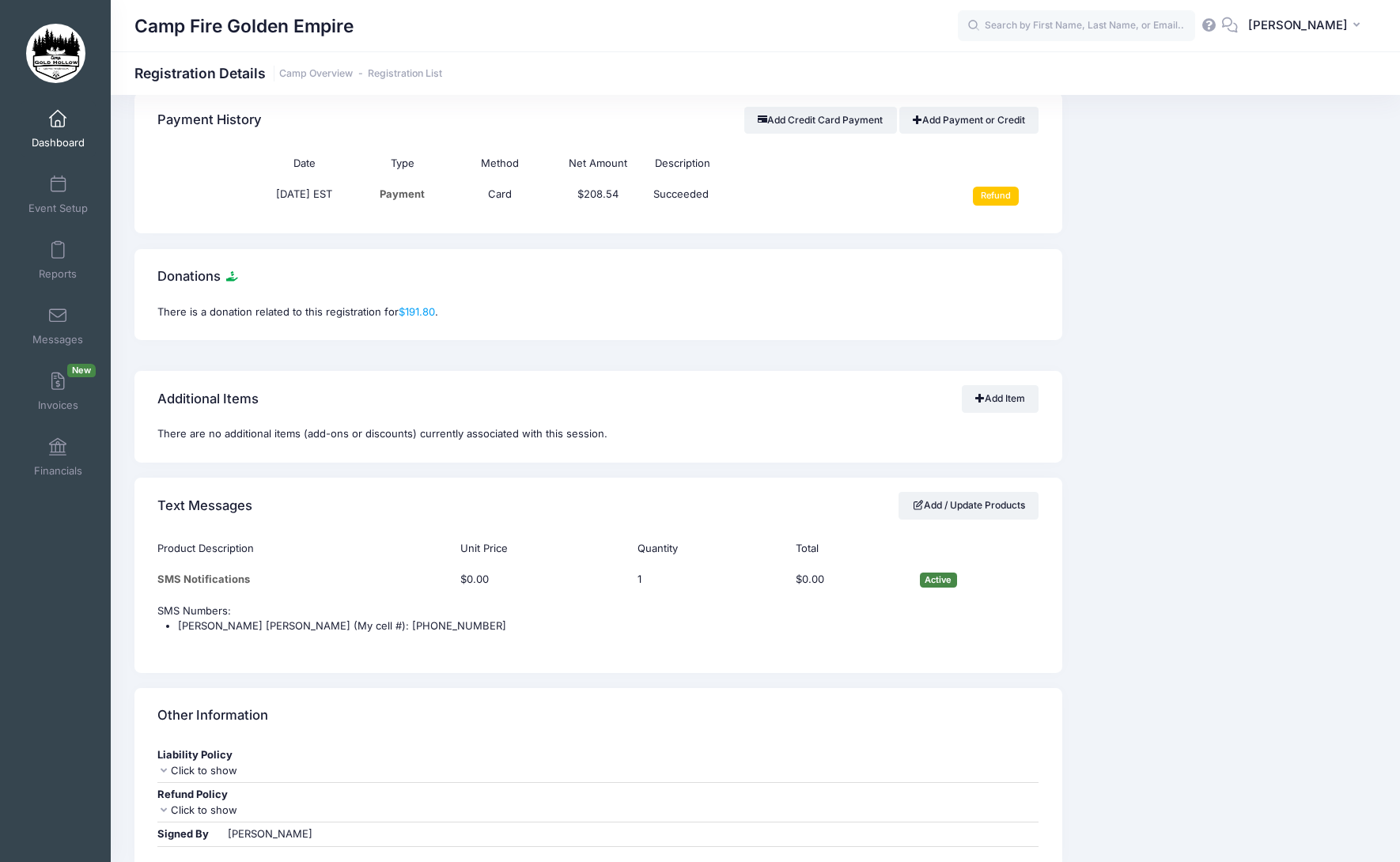
scroll to position [1187, 0]
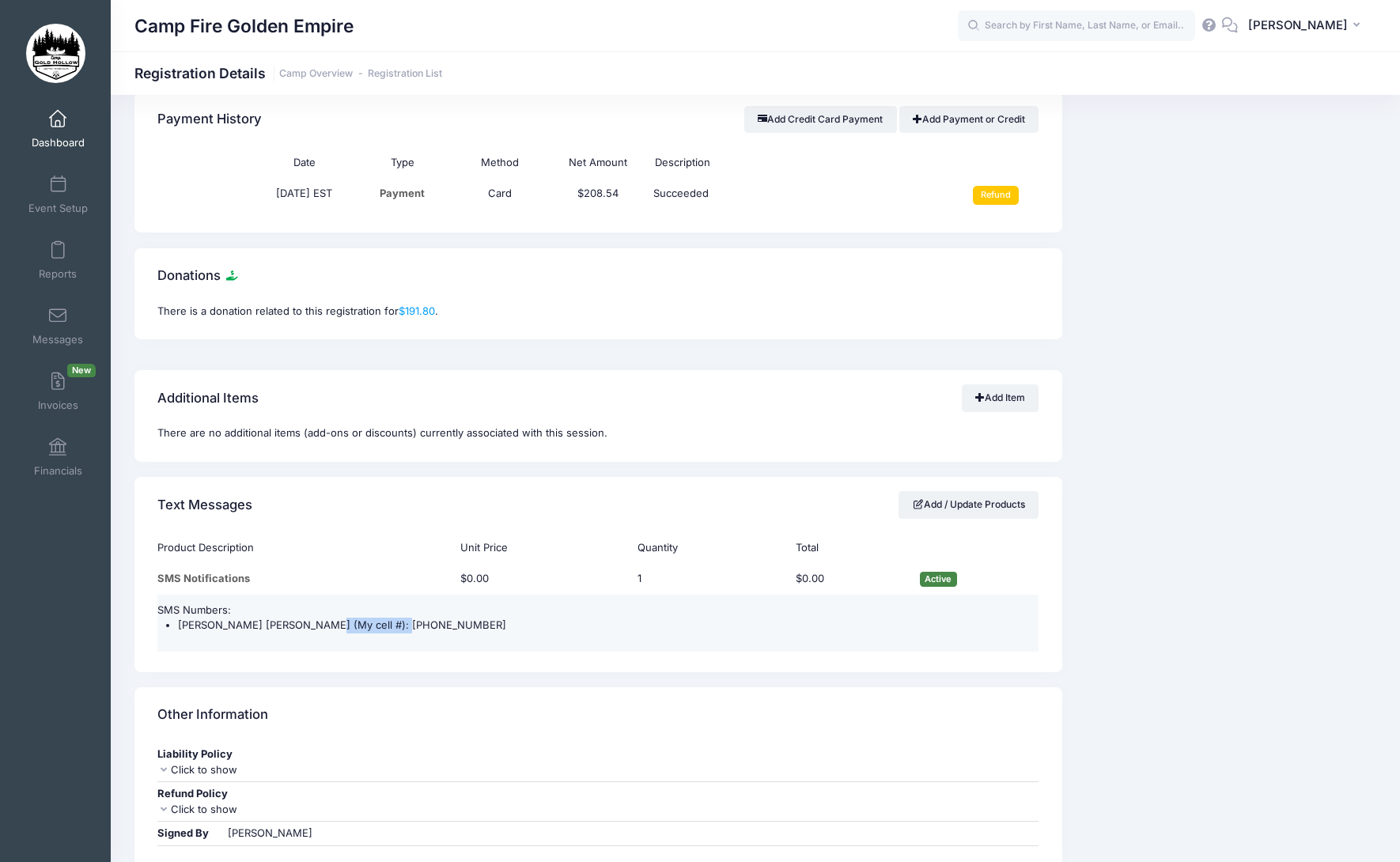
drag, startPoint x: 394, startPoint y: 610, endPoint x: 307, endPoint y: 607, distance: 87.1
click at [307, 618] on li "Rosalyn Debra (My cell #): (707) 239-0609" at bounding box center [608, 625] width 861 height 16
copy li "(707) 239-0609"
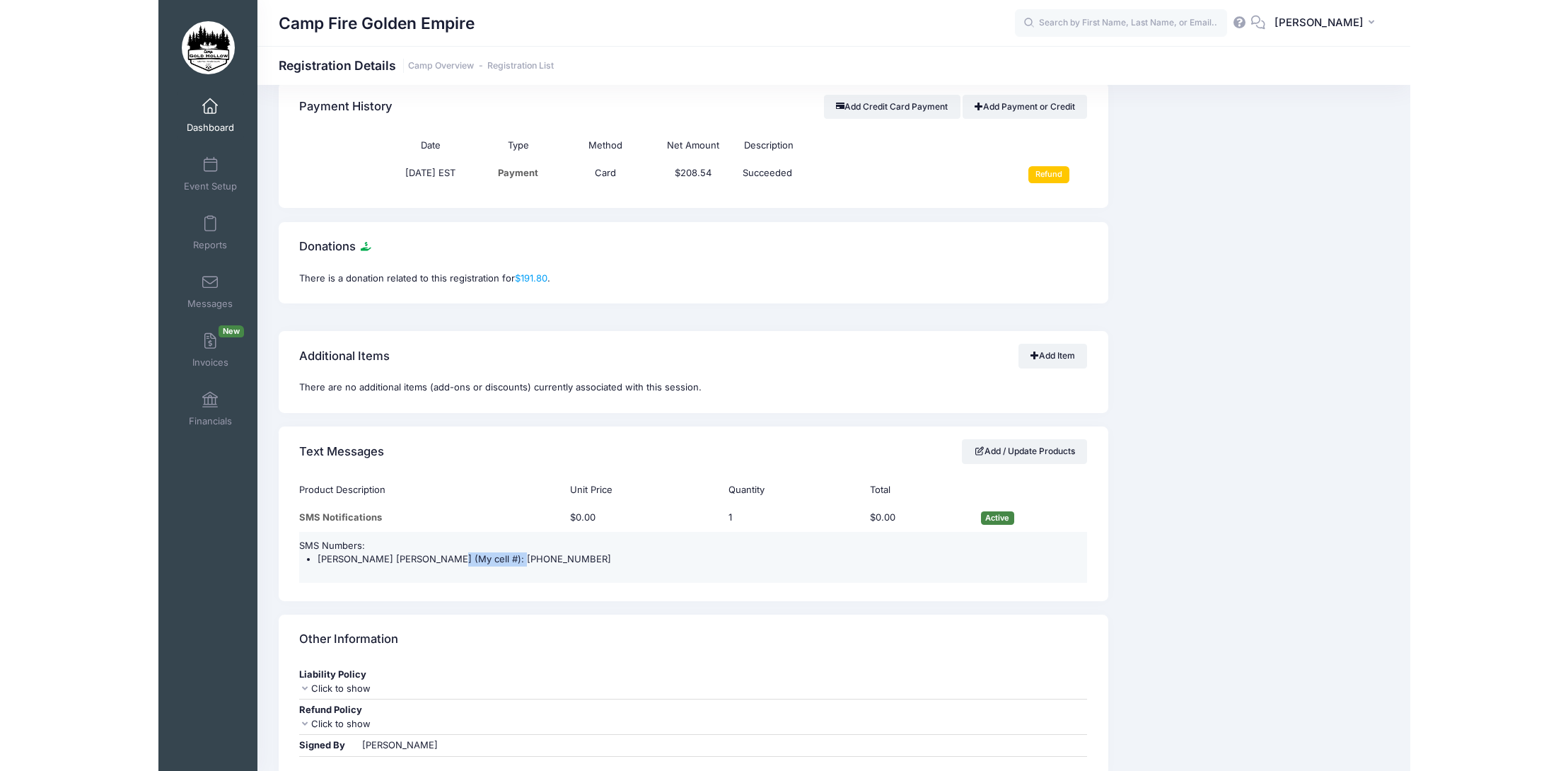
scroll to position [1047, 0]
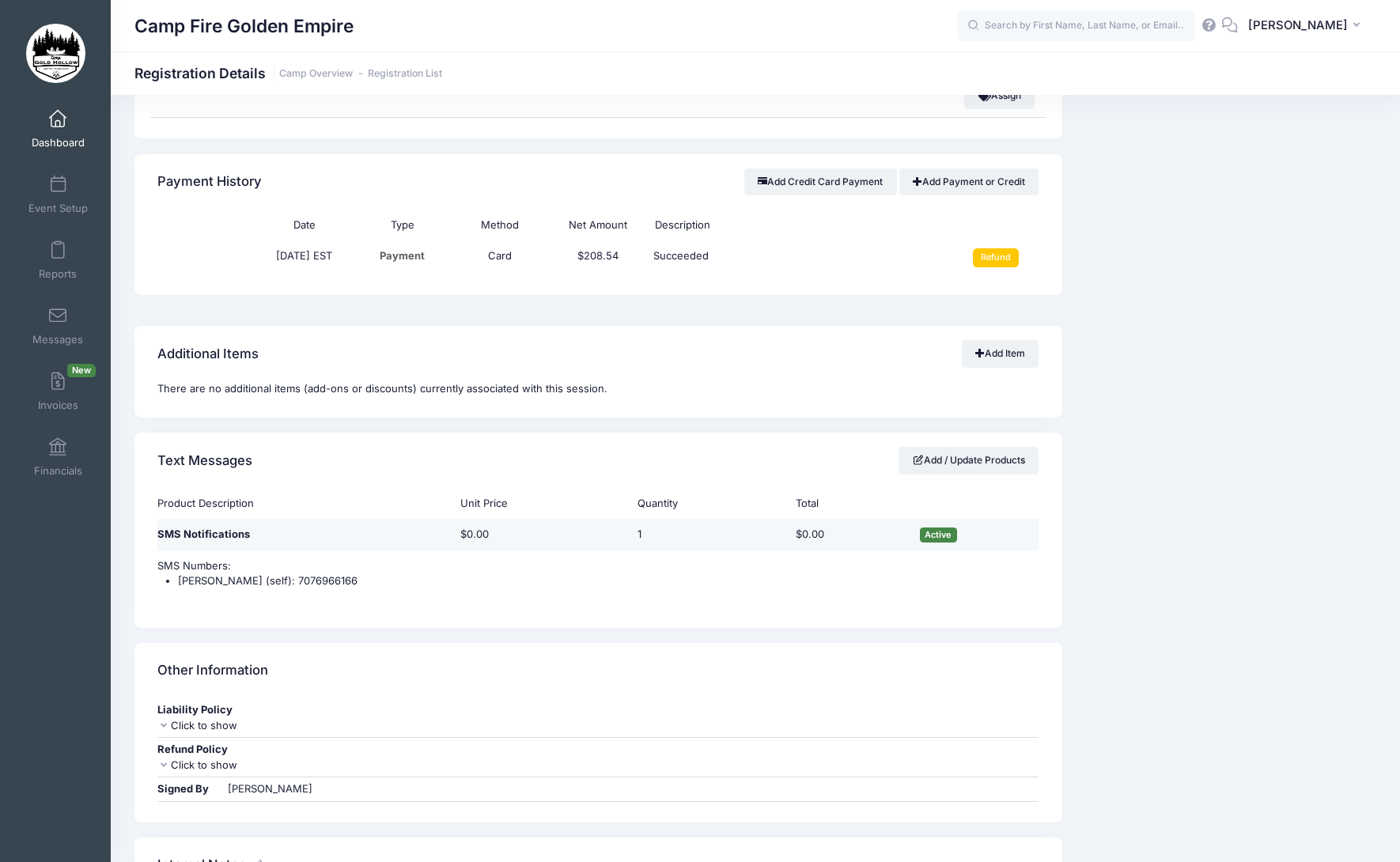
scroll to position [1107, 0]
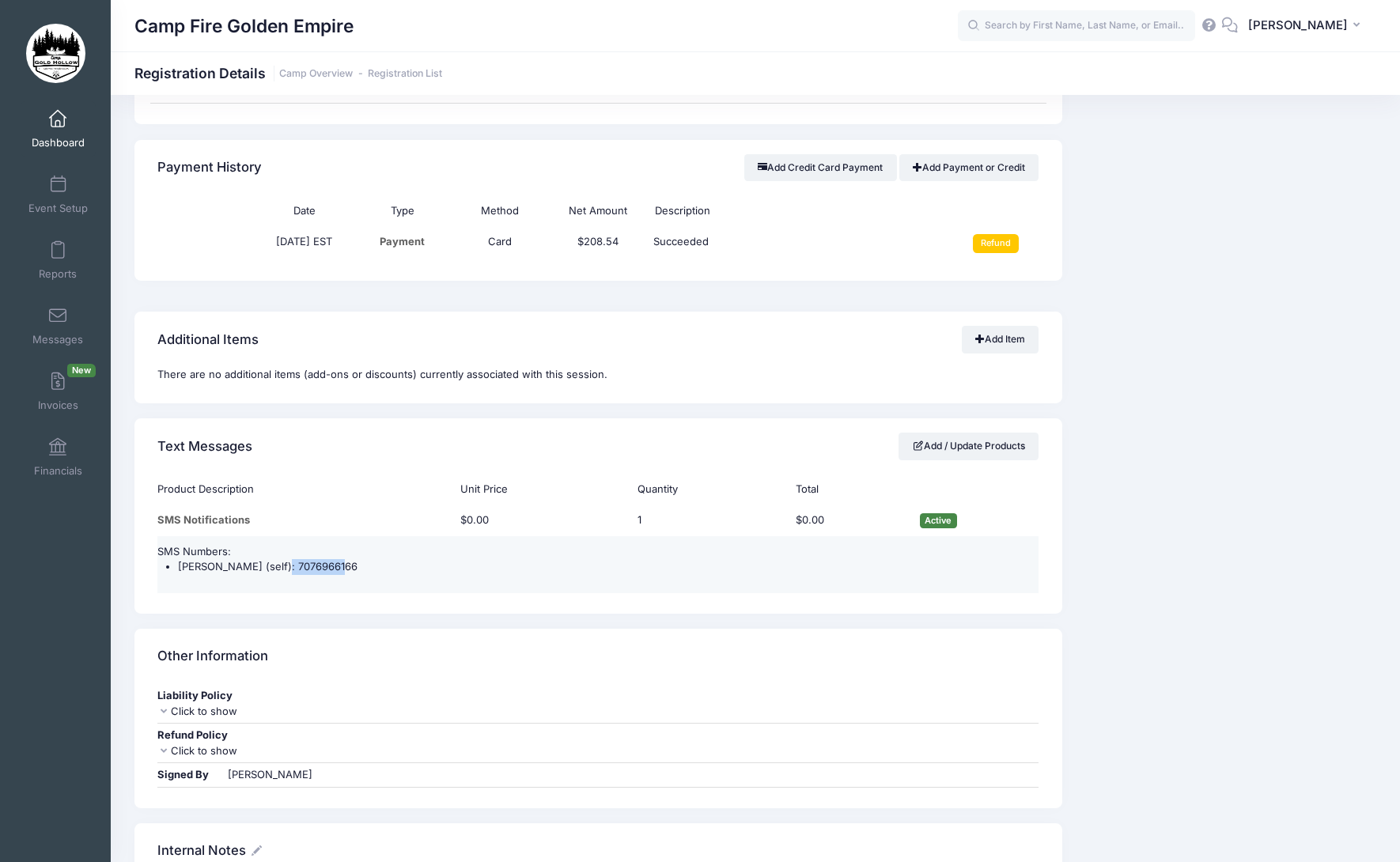
drag, startPoint x: 331, startPoint y: 565, endPoint x: 270, endPoint y: 563, distance: 61.0
click at [270, 563] on li "[PERSON_NAME] (self): 7076966166" at bounding box center [608, 567] width 861 height 16
copy li "7076966166"
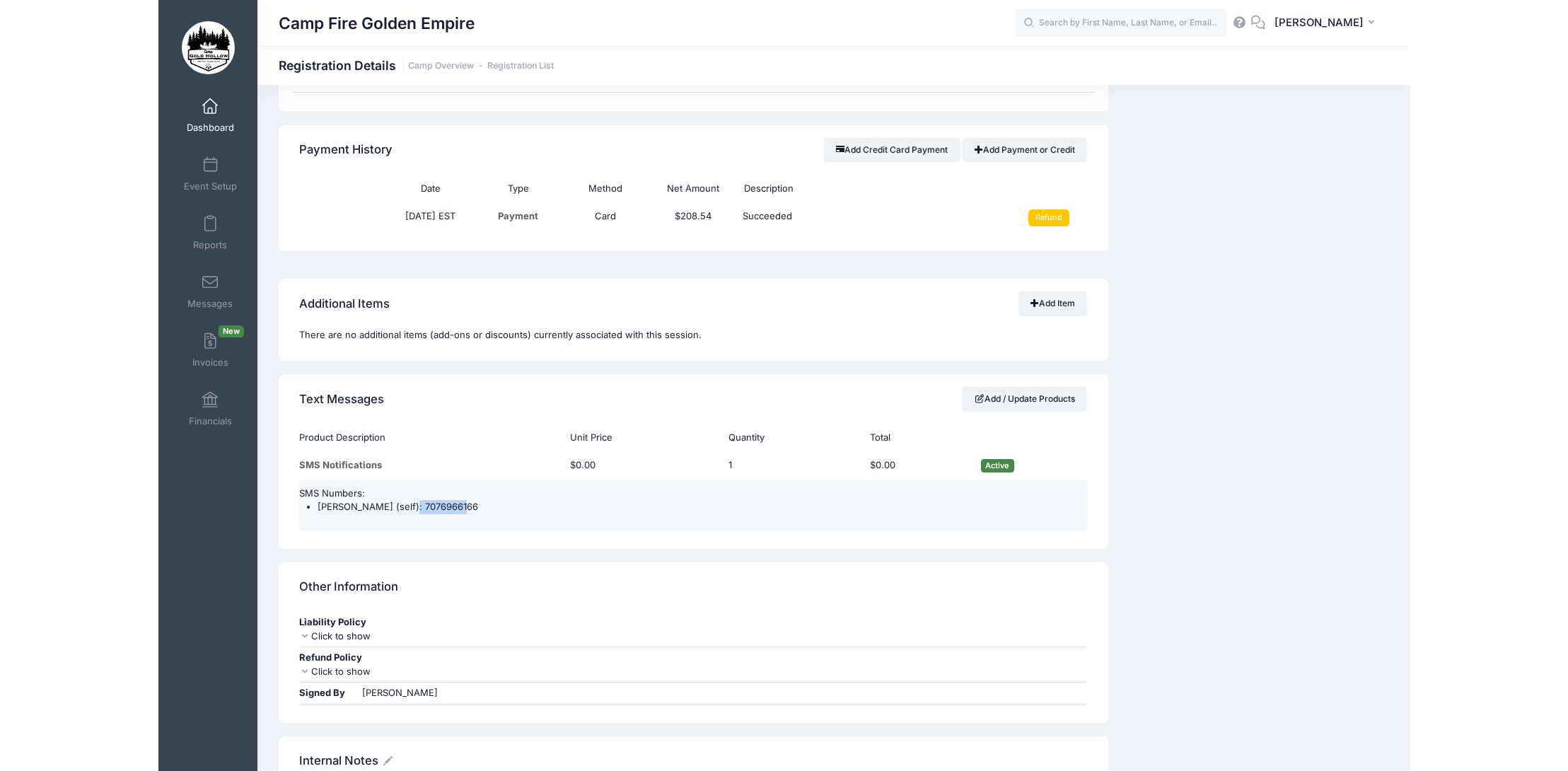
scroll to position [977, 0]
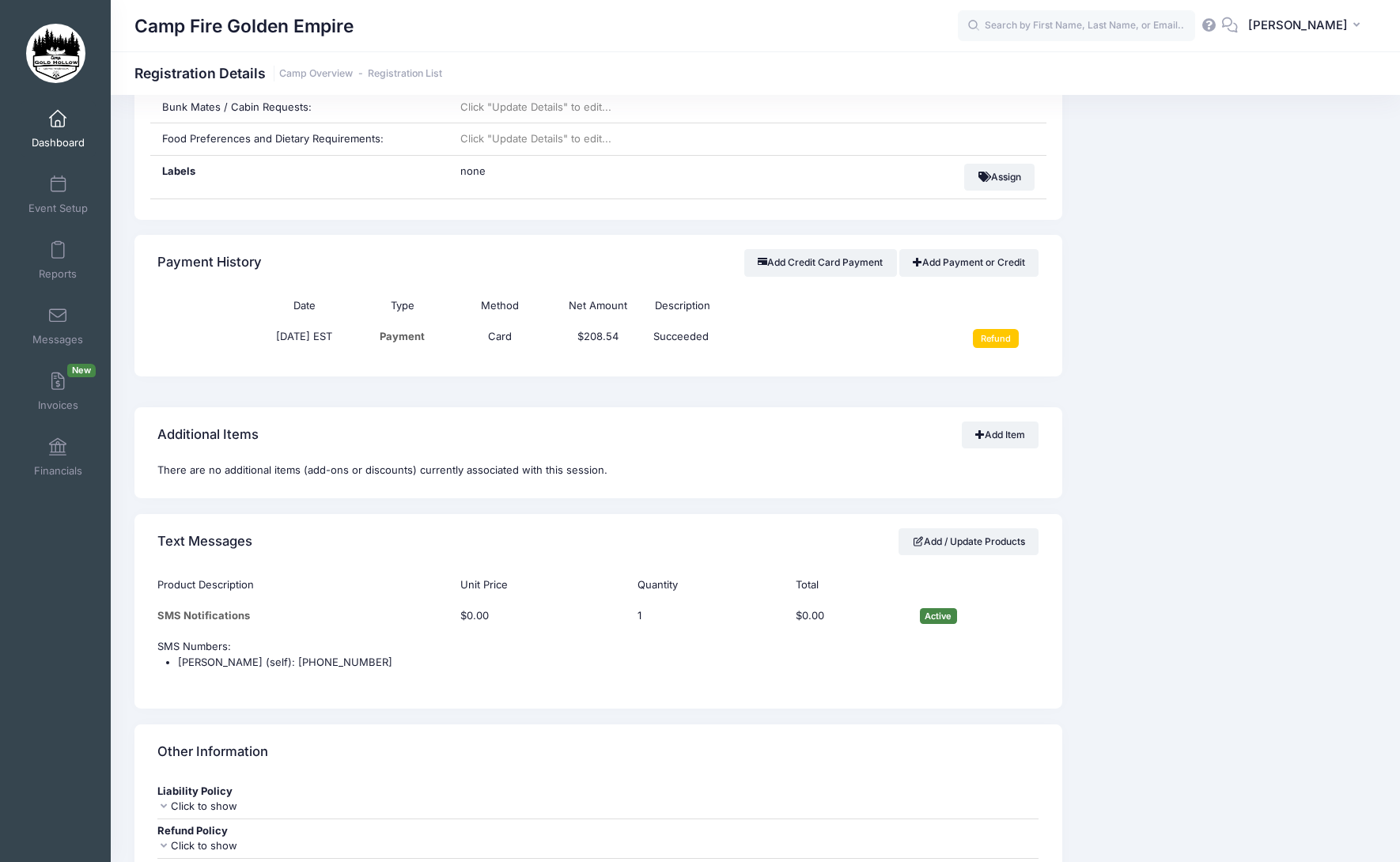
scroll to position [1028, 0]
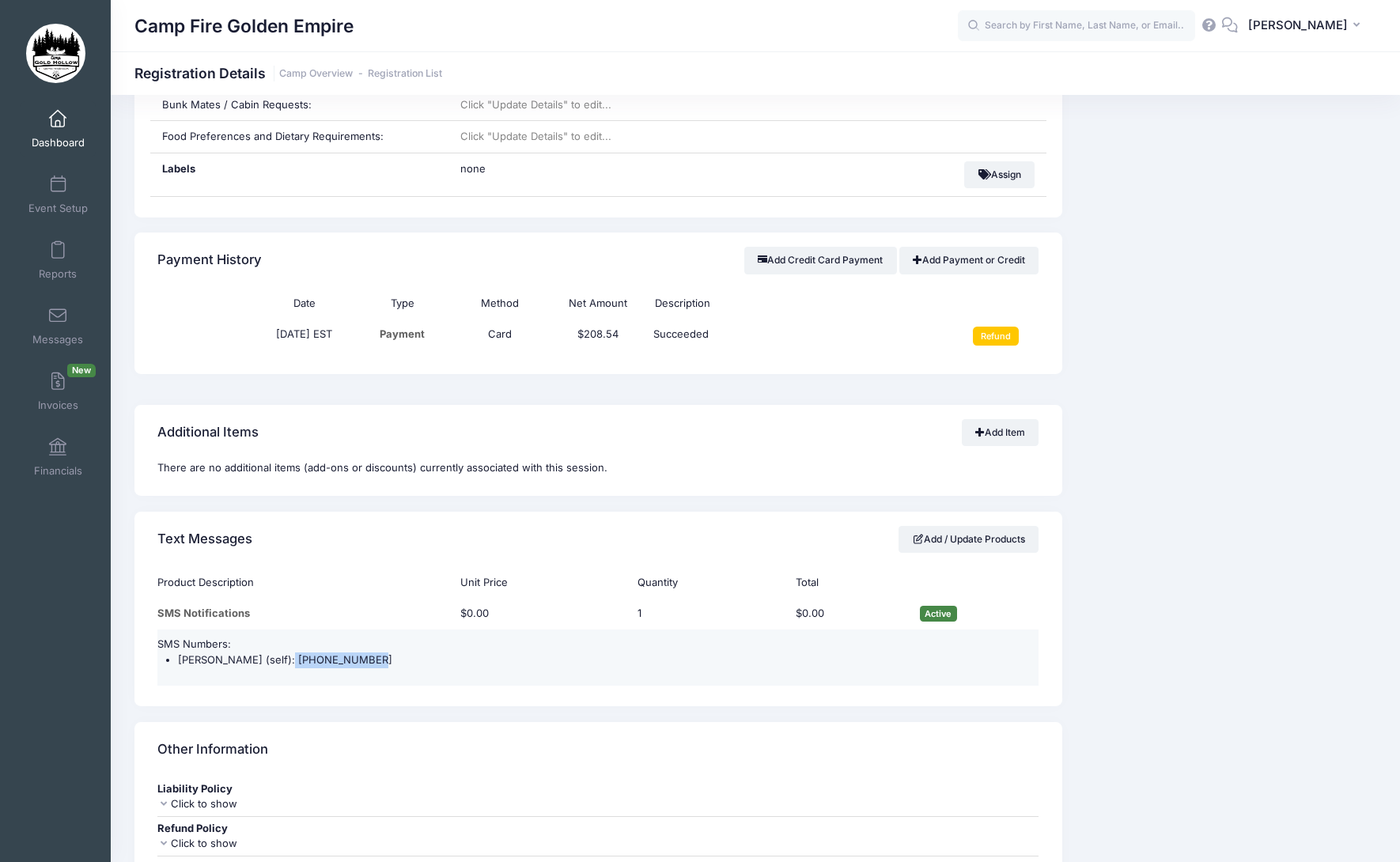
drag, startPoint x: 353, startPoint y: 658, endPoint x: 274, endPoint y: 659, distance: 79.0
click at [274, 659] on li "[PERSON_NAME] (self): [PHONE_NUMBER]" at bounding box center [608, 661] width 861 height 16
copy li "[PHONE_NUMBER]"
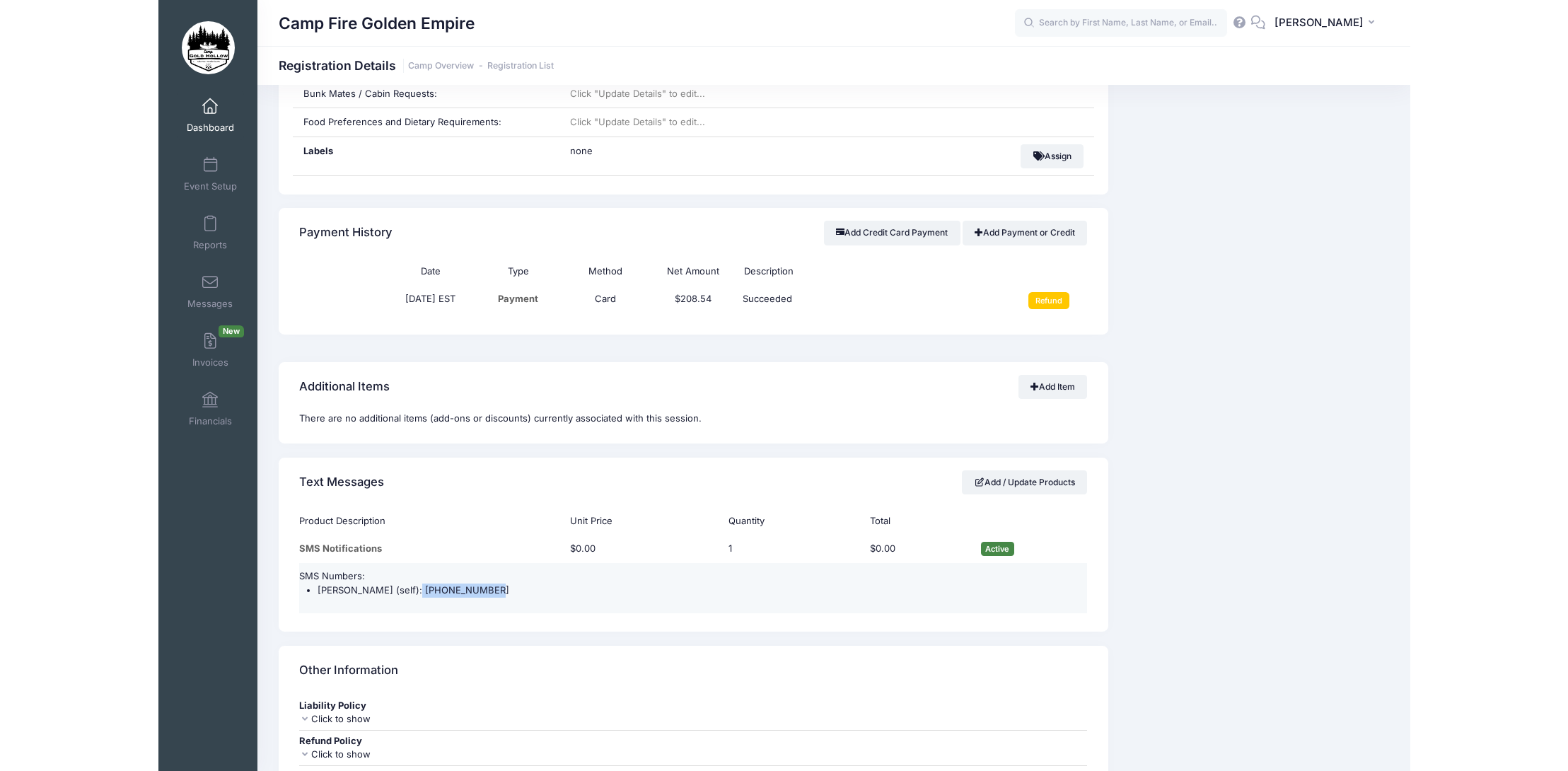
scroll to position [906, 0]
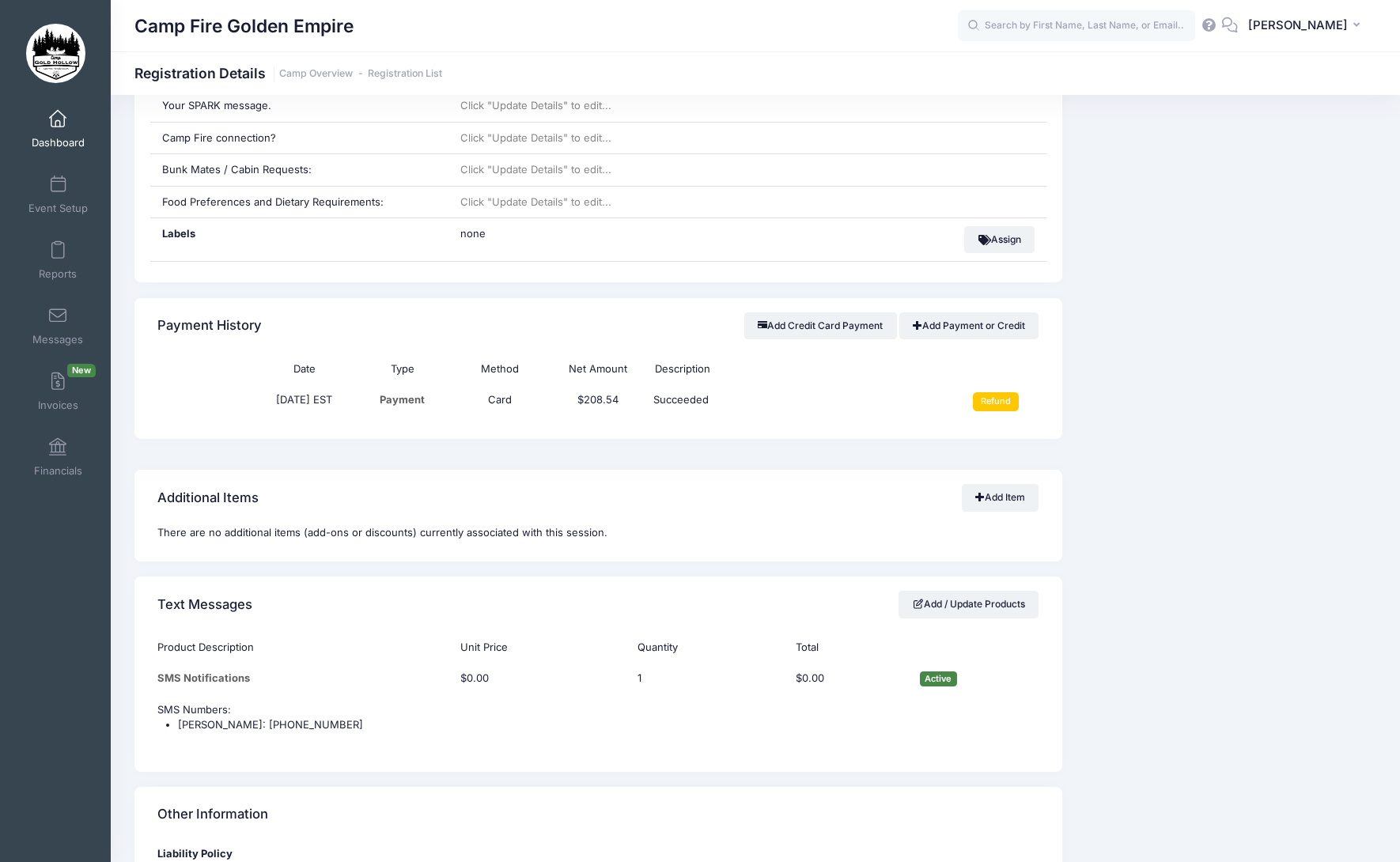
scroll to position [1187, 0]
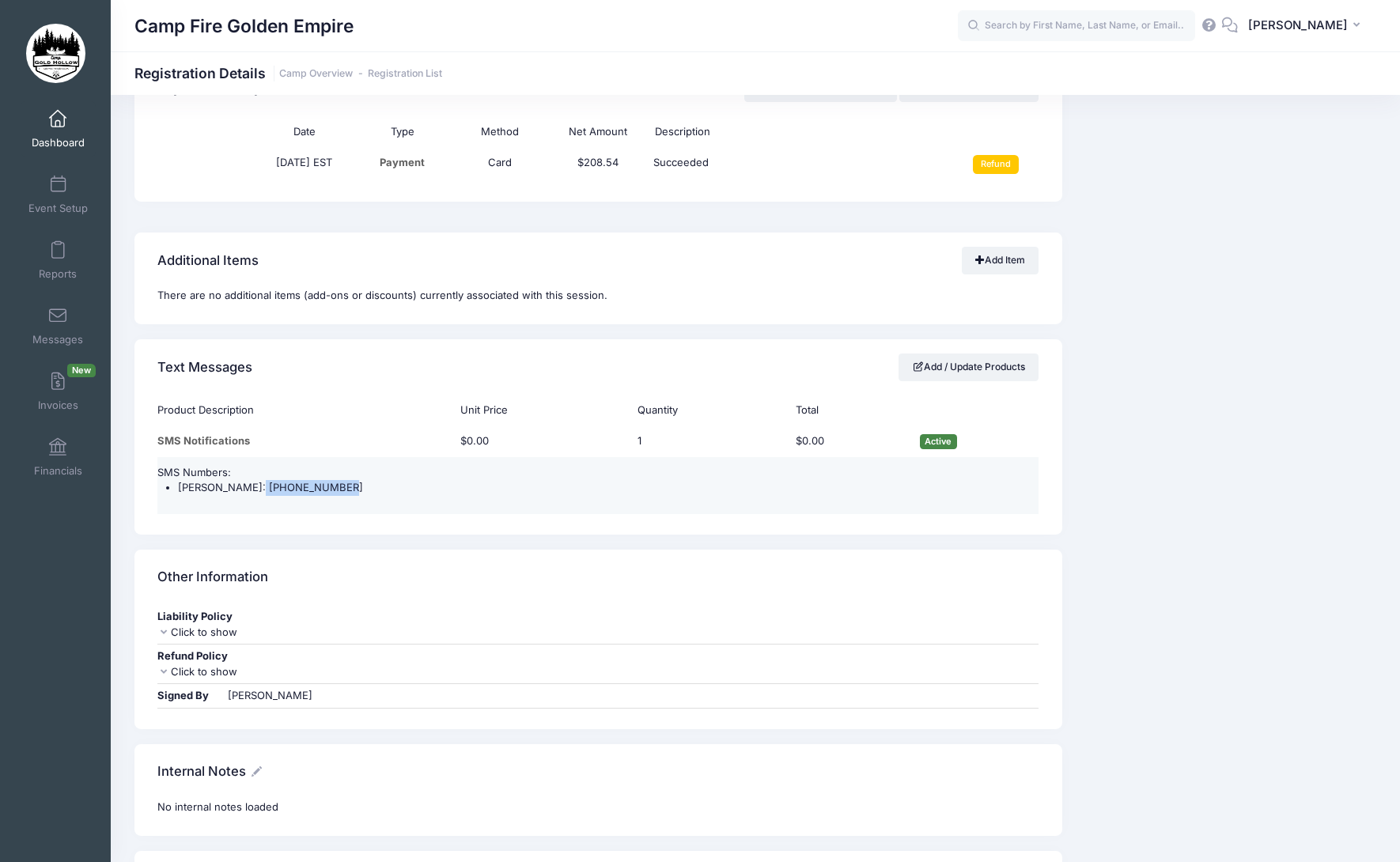
drag, startPoint x: 325, startPoint y: 486, endPoint x: 245, endPoint y: 487, distance: 80.0
click at [245, 487] on li "[PERSON_NAME]: [PHONE_NUMBER]" at bounding box center [608, 488] width 861 height 16
copy li "[PHONE_NUMBER]"
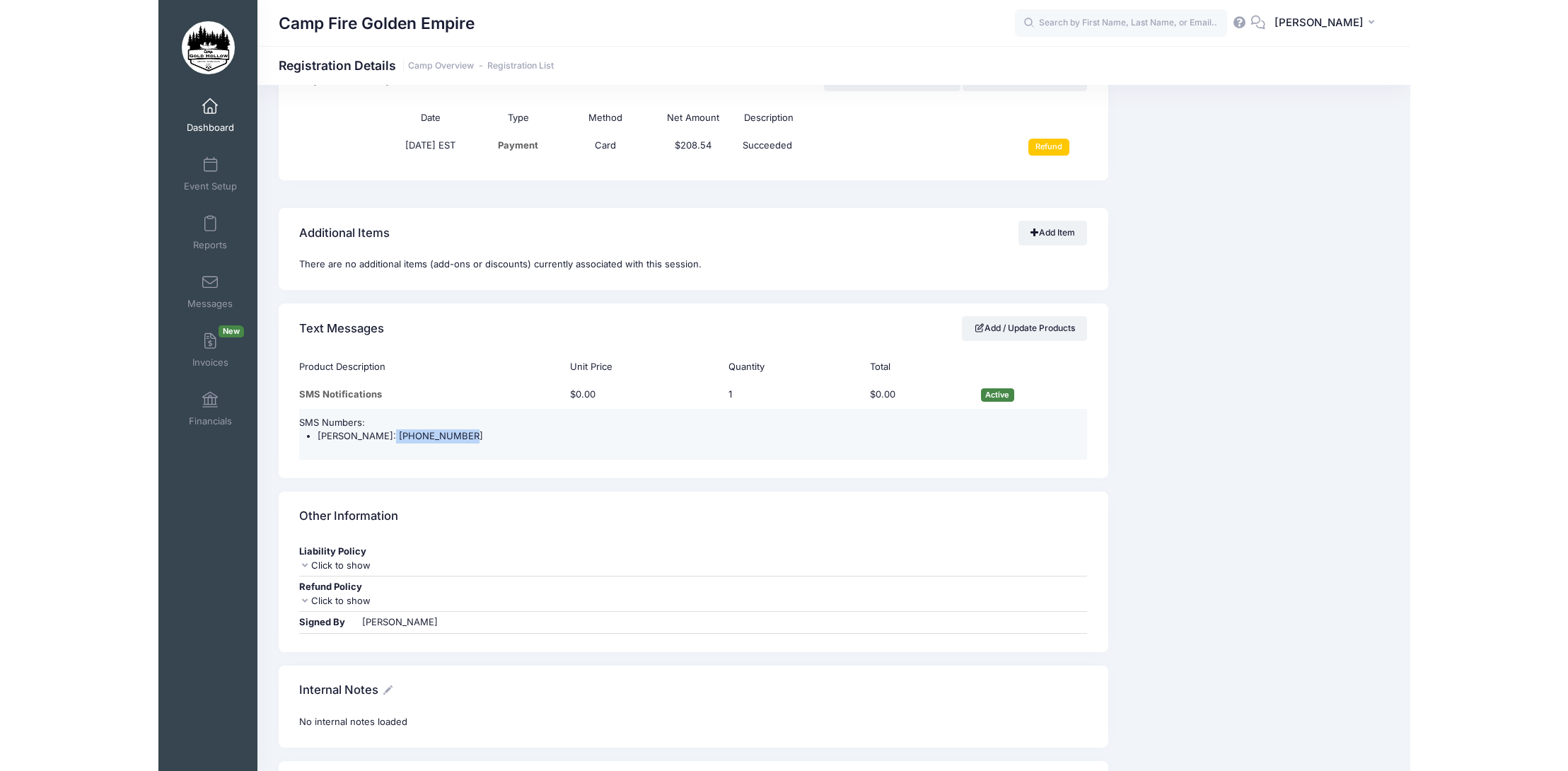
scroll to position [1048, 0]
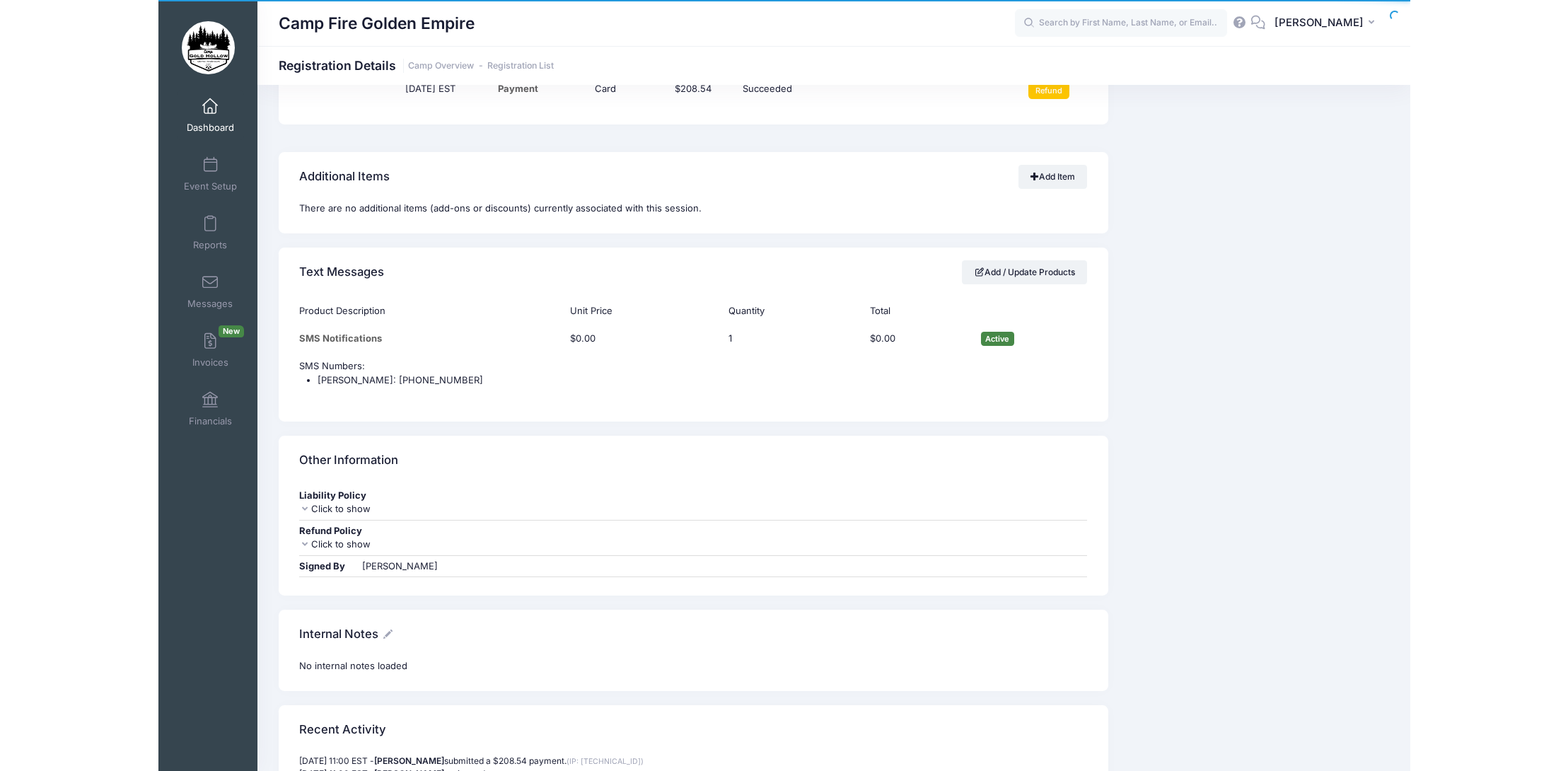
scroll to position [1132, 0]
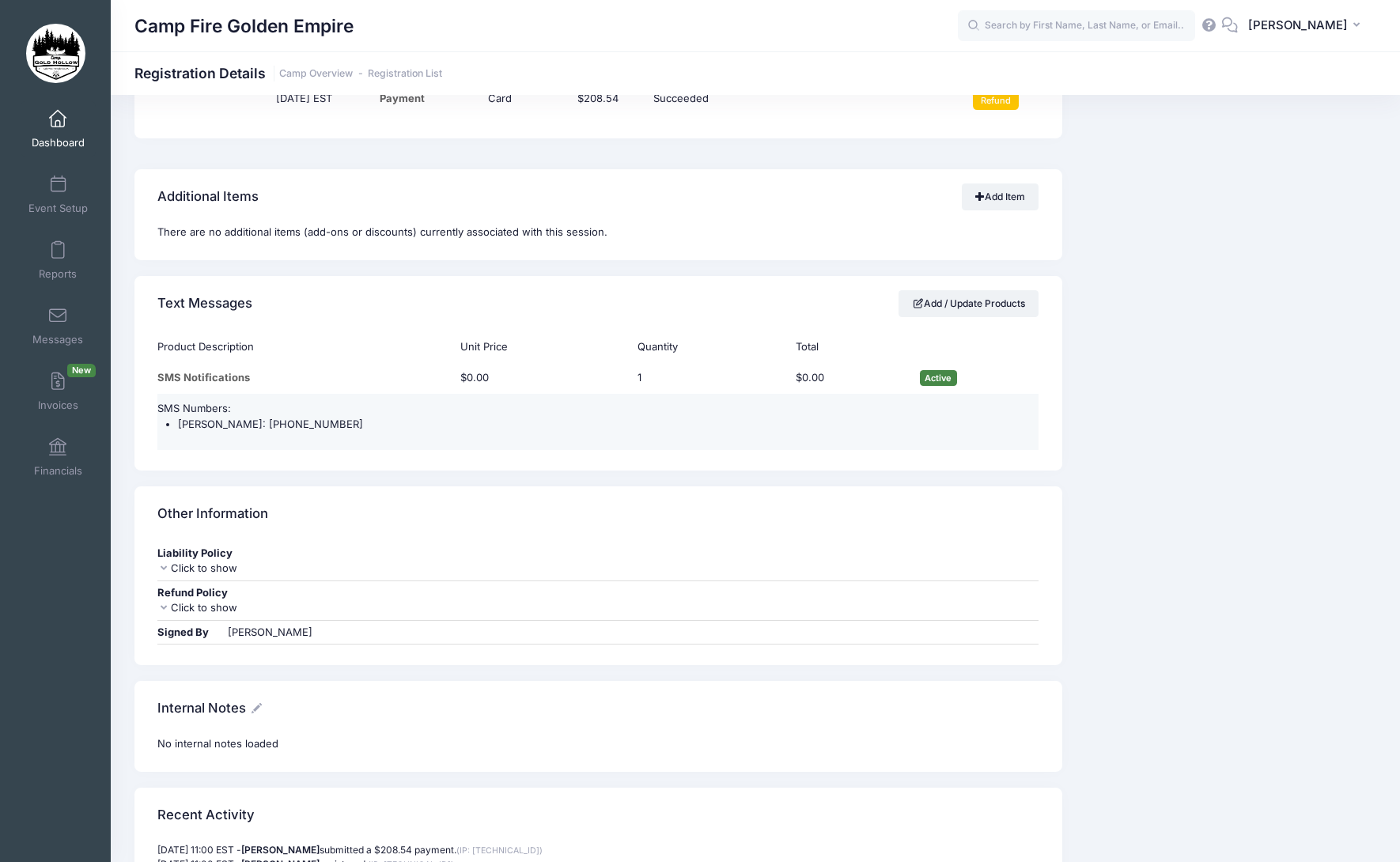
drag, startPoint x: 348, startPoint y: 426, endPoint x: 261, endPoint y: 424, distance: 87.0
click at [261, 424] on li "[PERSON_NAME]: [PHONE_NUMBER]" at bounding box center [608, 425] width 861 height 16
copy li "[PHONE_NUMBER]"
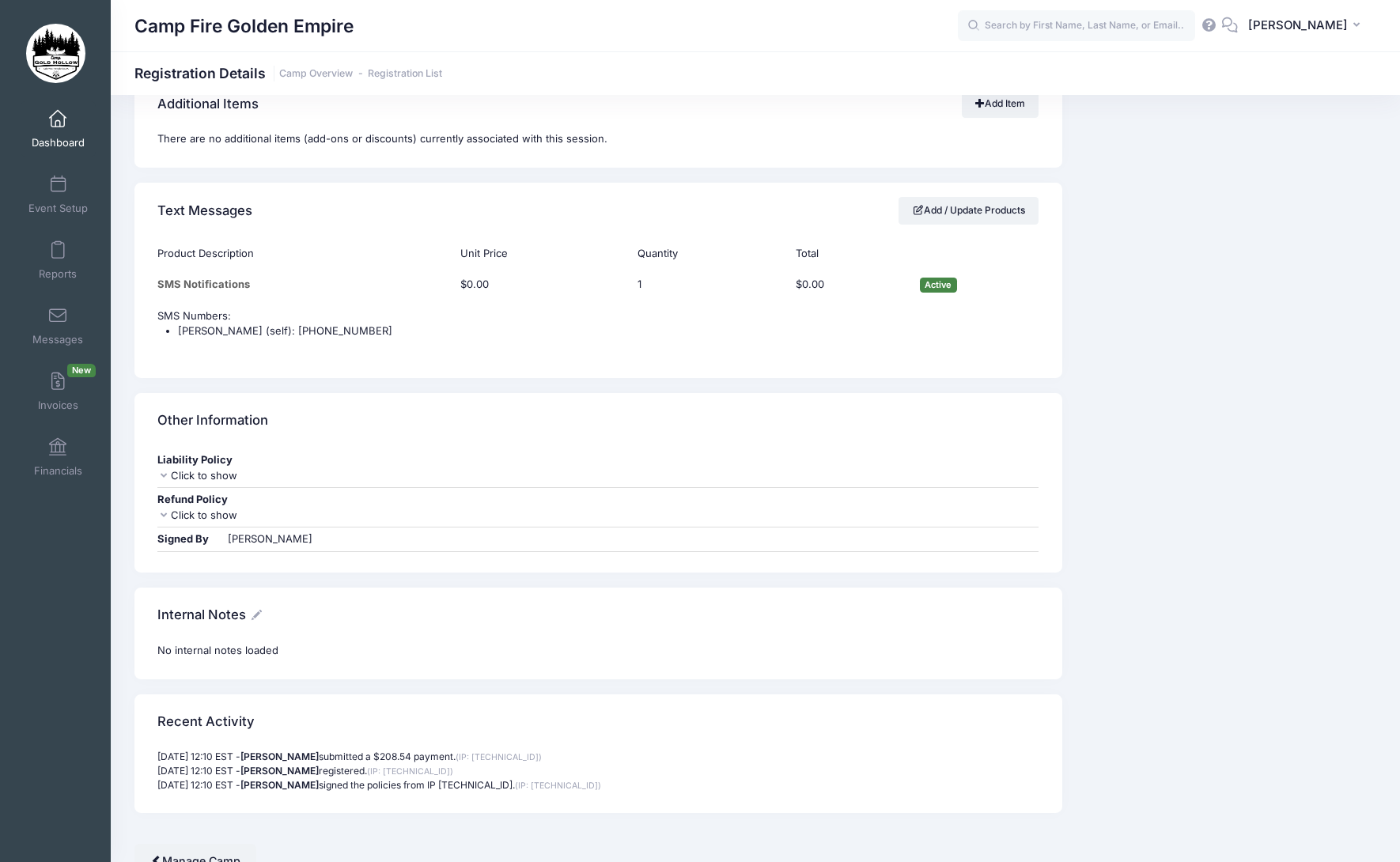
scroll to position [1345, 0]
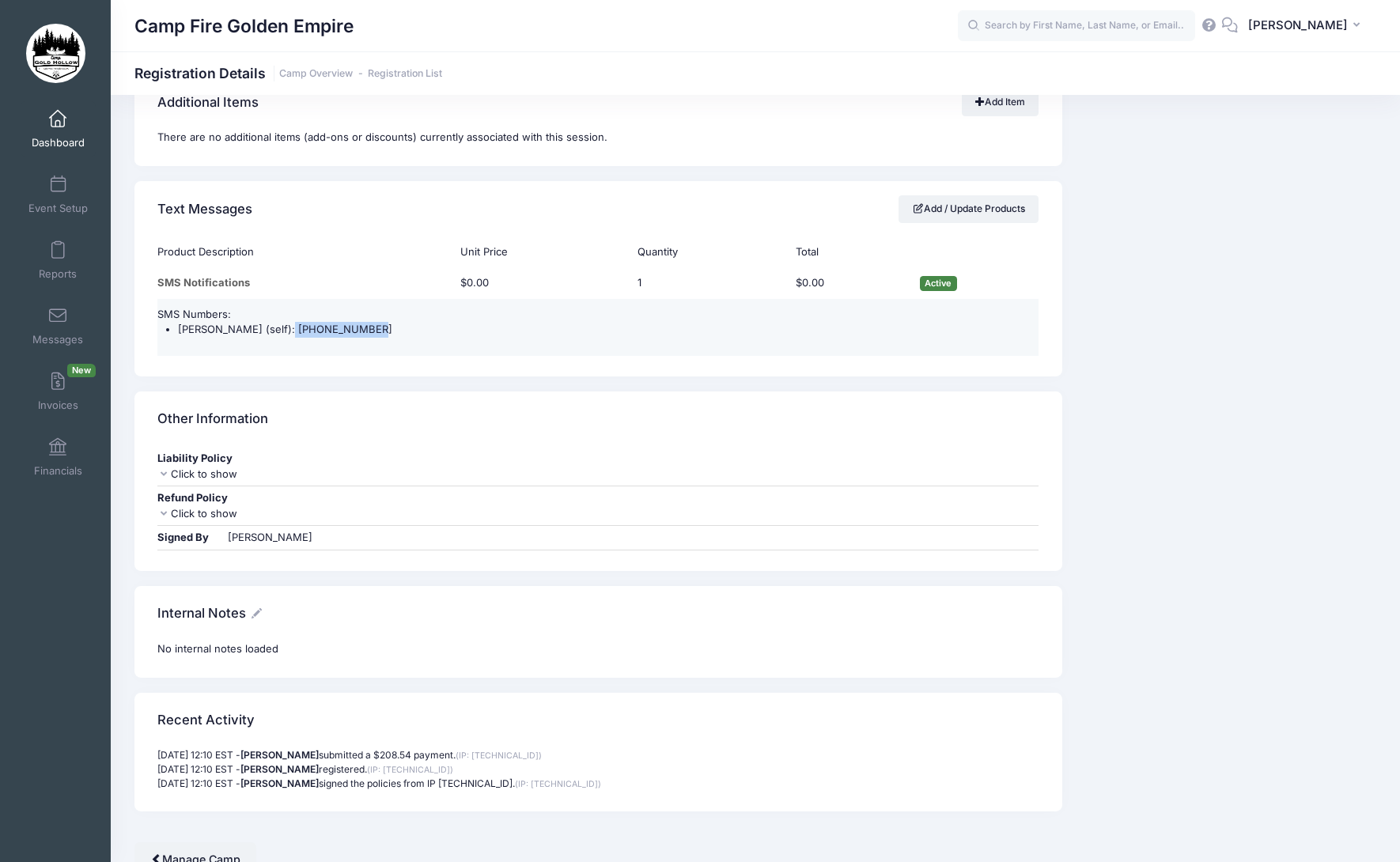
drag, startPoint x: 361, startPoint y: 330, endPoint x: 282, endPoint y: 330, distance: 79.0
click at [282, 330] on li "Karen Lemcke (self): (650) 387-4856" at bounding box center [608, 329] width 861 height 16
copy li "(650) 387-4856"
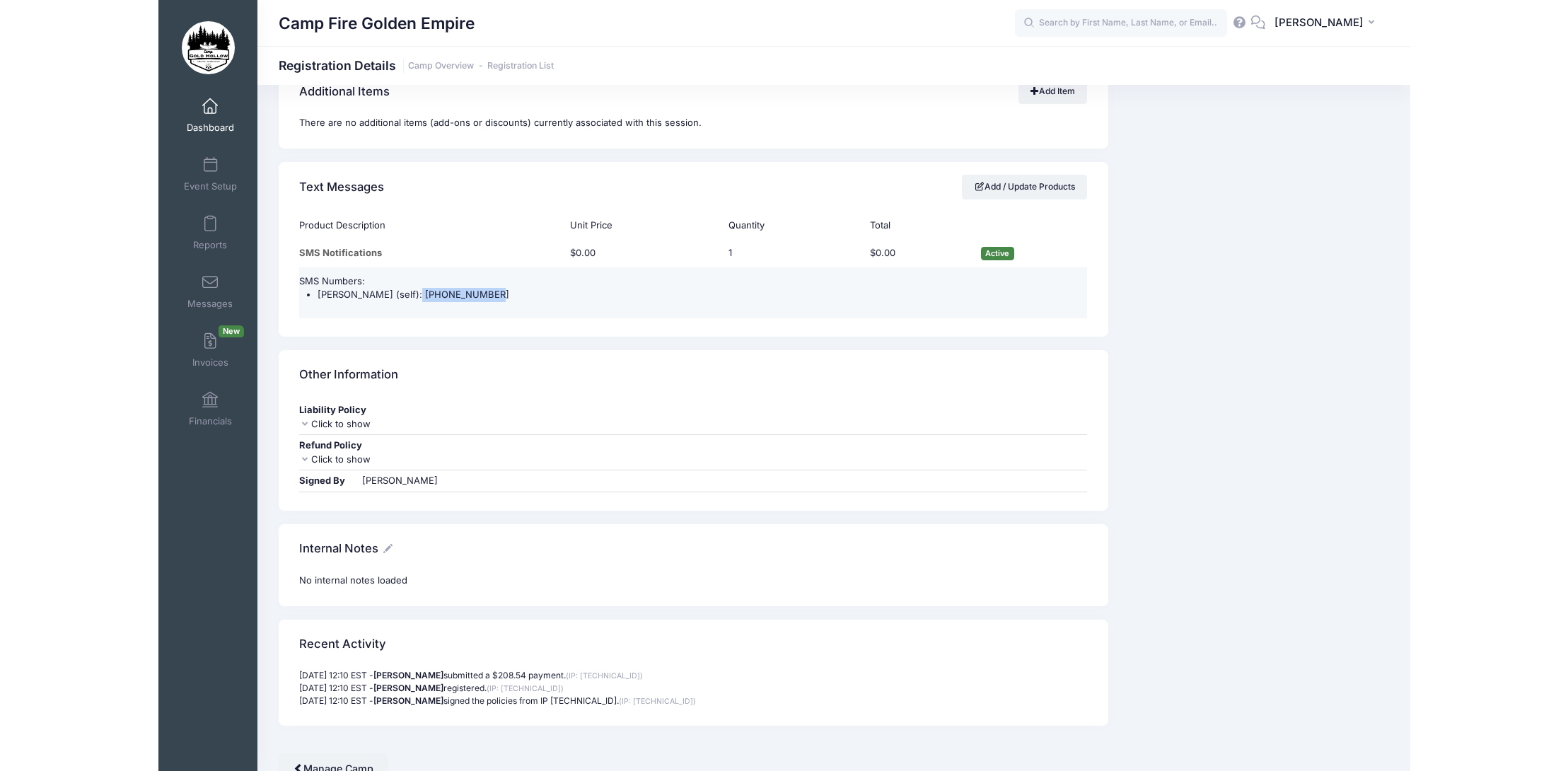
scroll to position [1189, 0]
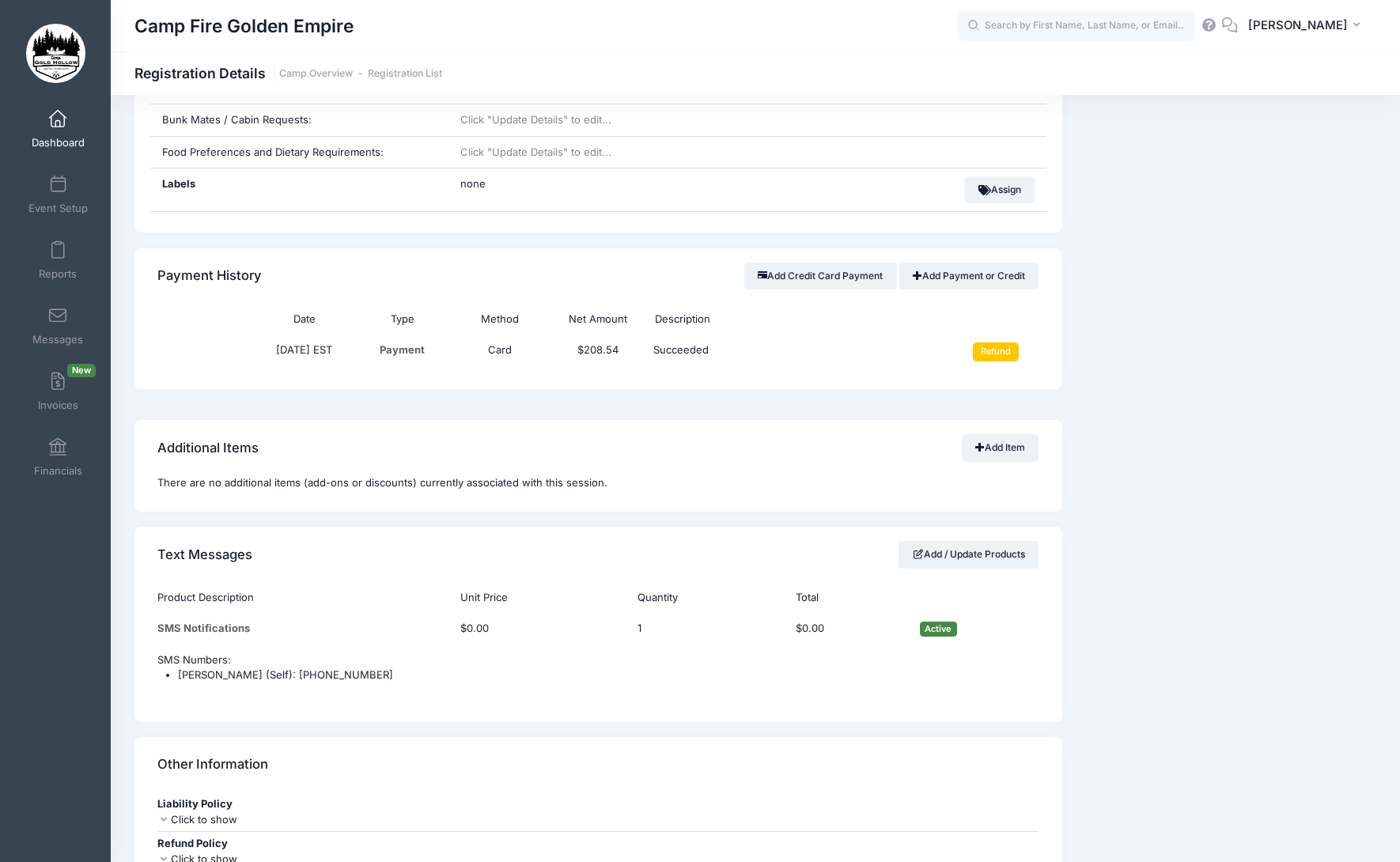
scroll to position [1028, 0]
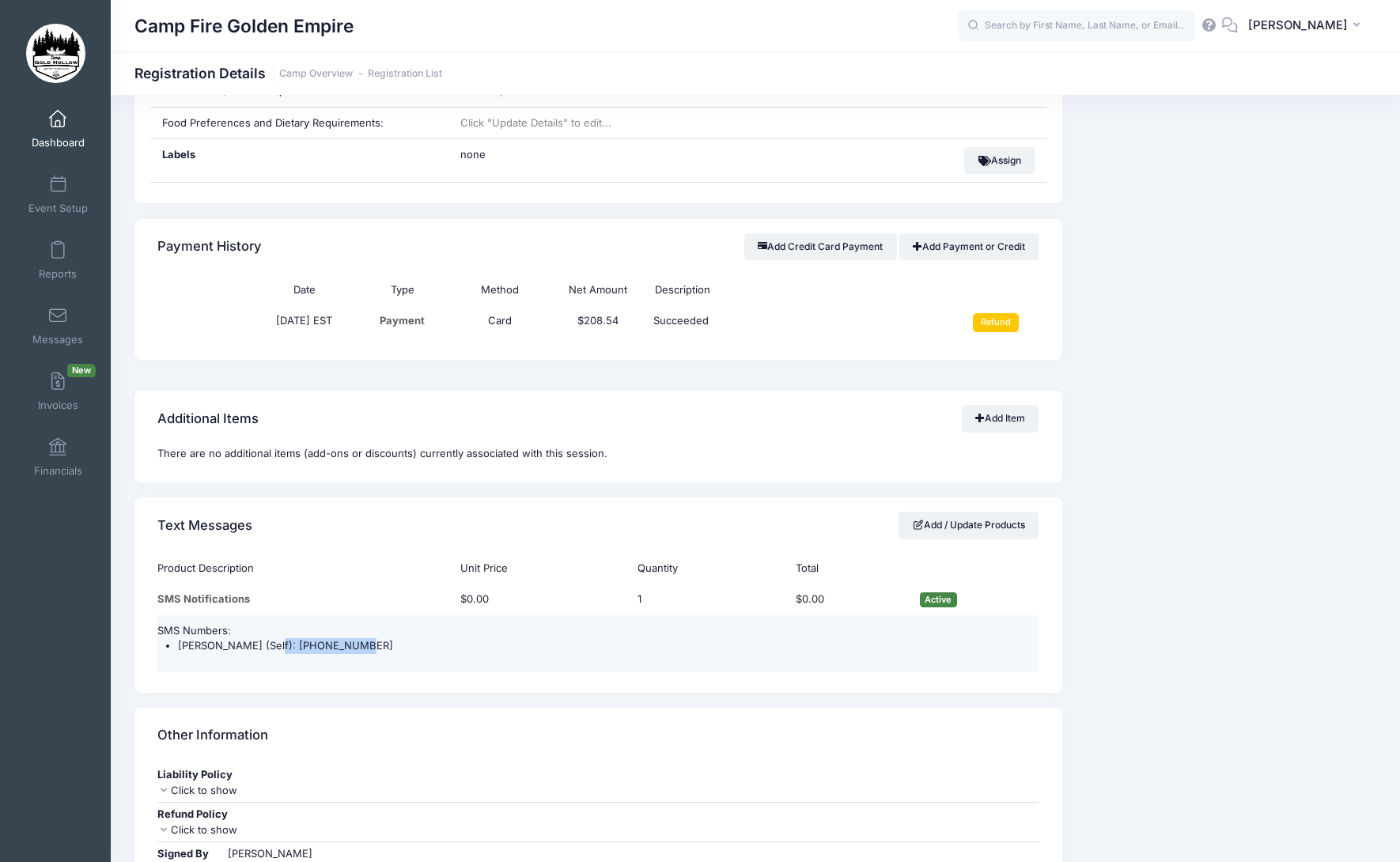
drag, startPoint x: 345, startPoint y: 644, endPoint x: 261, endPoint y: 647, distance: 84.1
click at [261, 647] on li "Becky Gile (Self): (510) 501-3334" at bounding box center [608, 646] width 861 height 16
copy li "(510) 501-3334"
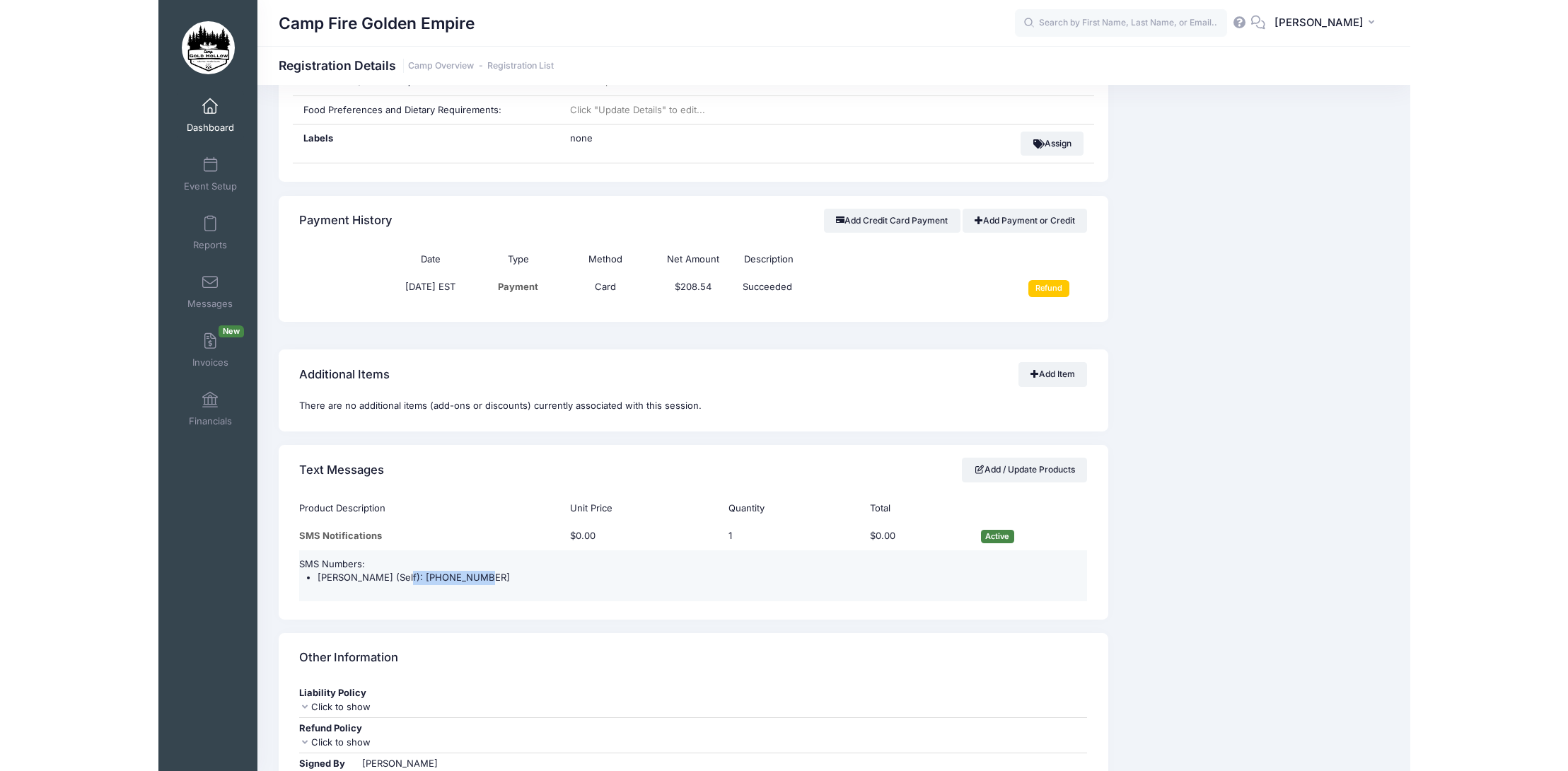
scroll to position [906, 0]
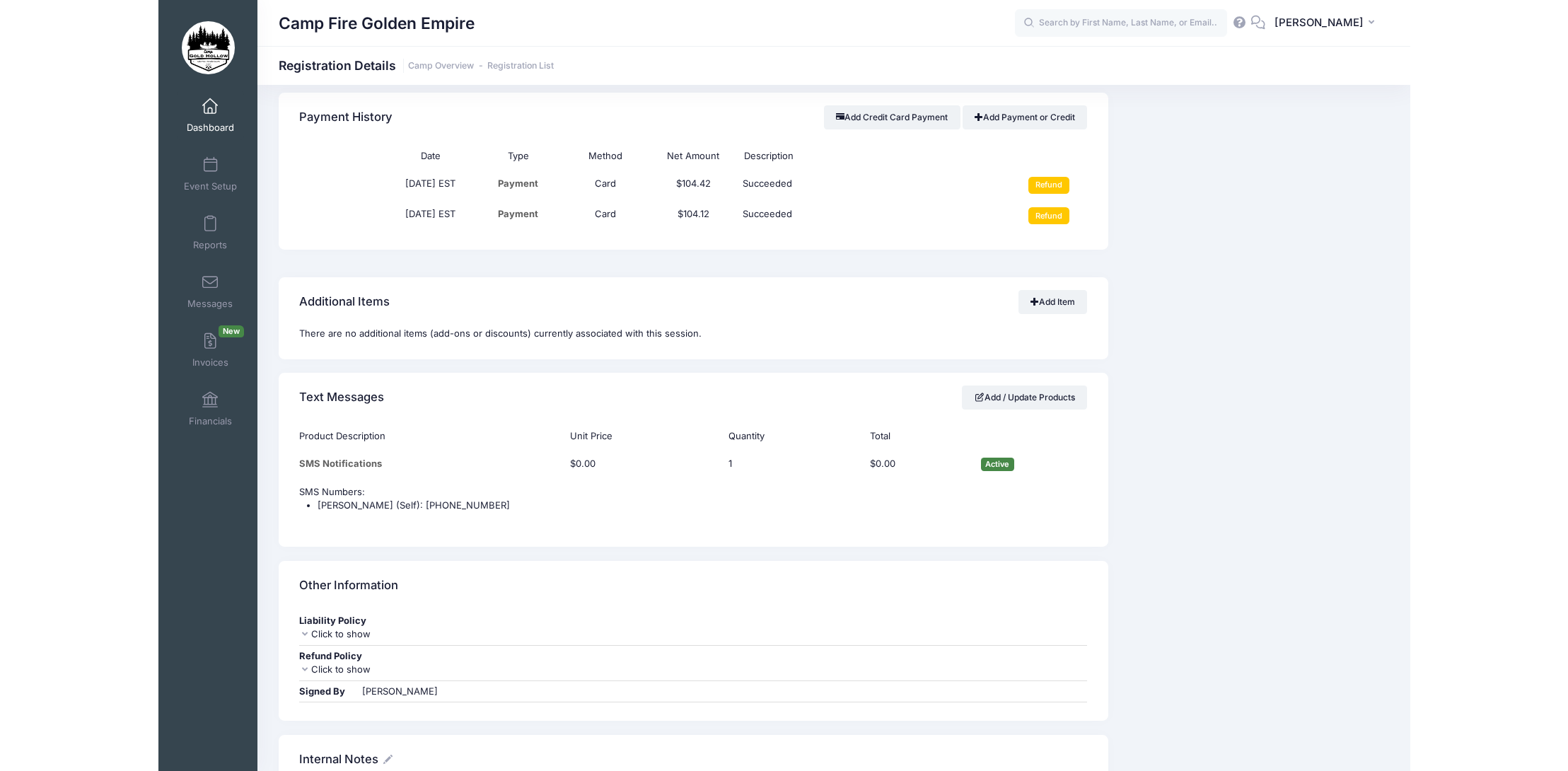
scroll to position [1061, 0]
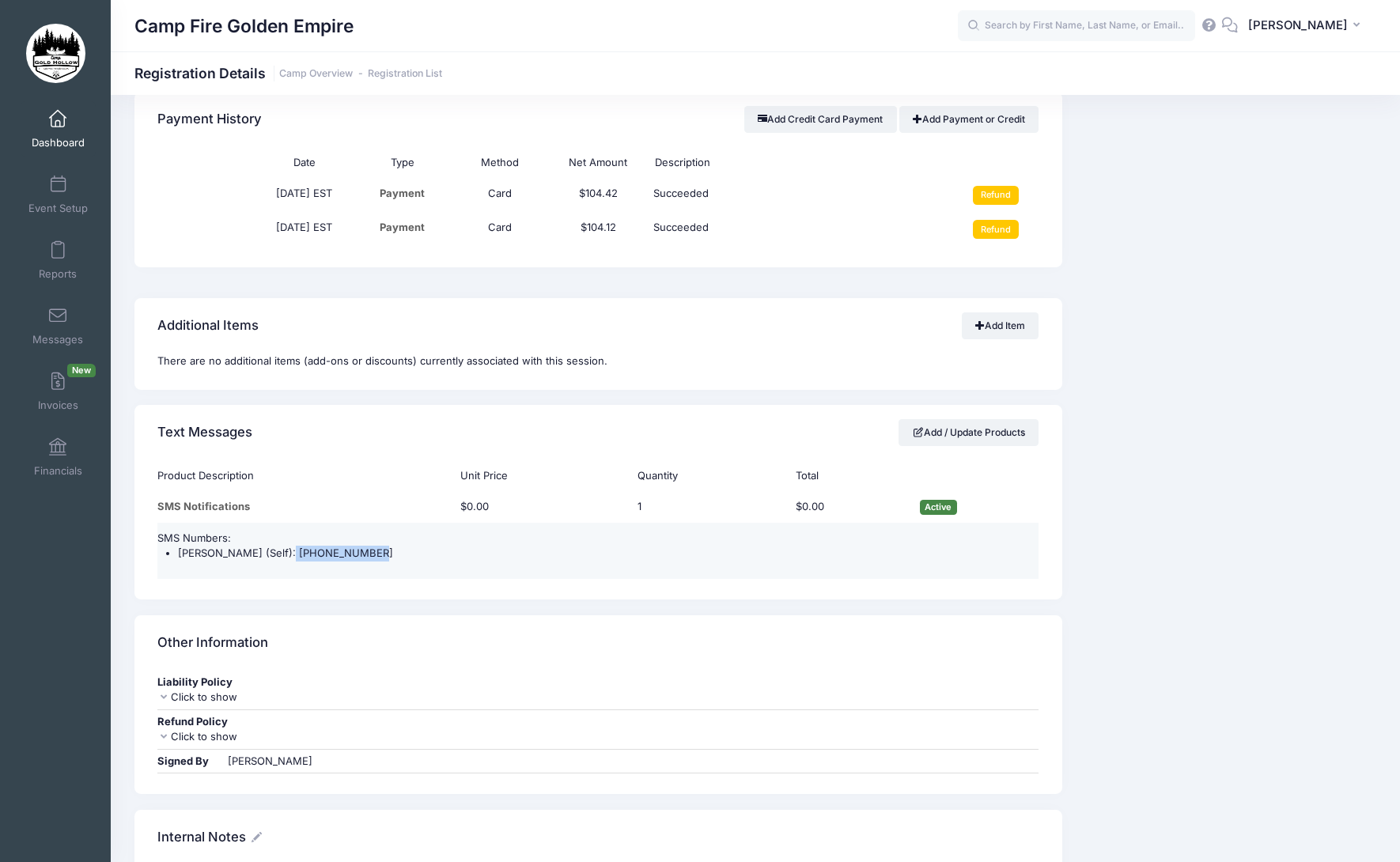
drag, startPoint x: 347, startPoint y: 557, endPoint x: 270, endPoint y: 557, distance: 77.0
click at [270, 557] on li "[PERSON_NAME] (Self): [PHONE_NUMBER]" at bounding box center [608, 554] width 861 height 16
copy li "[PHONE_NUMBER]"
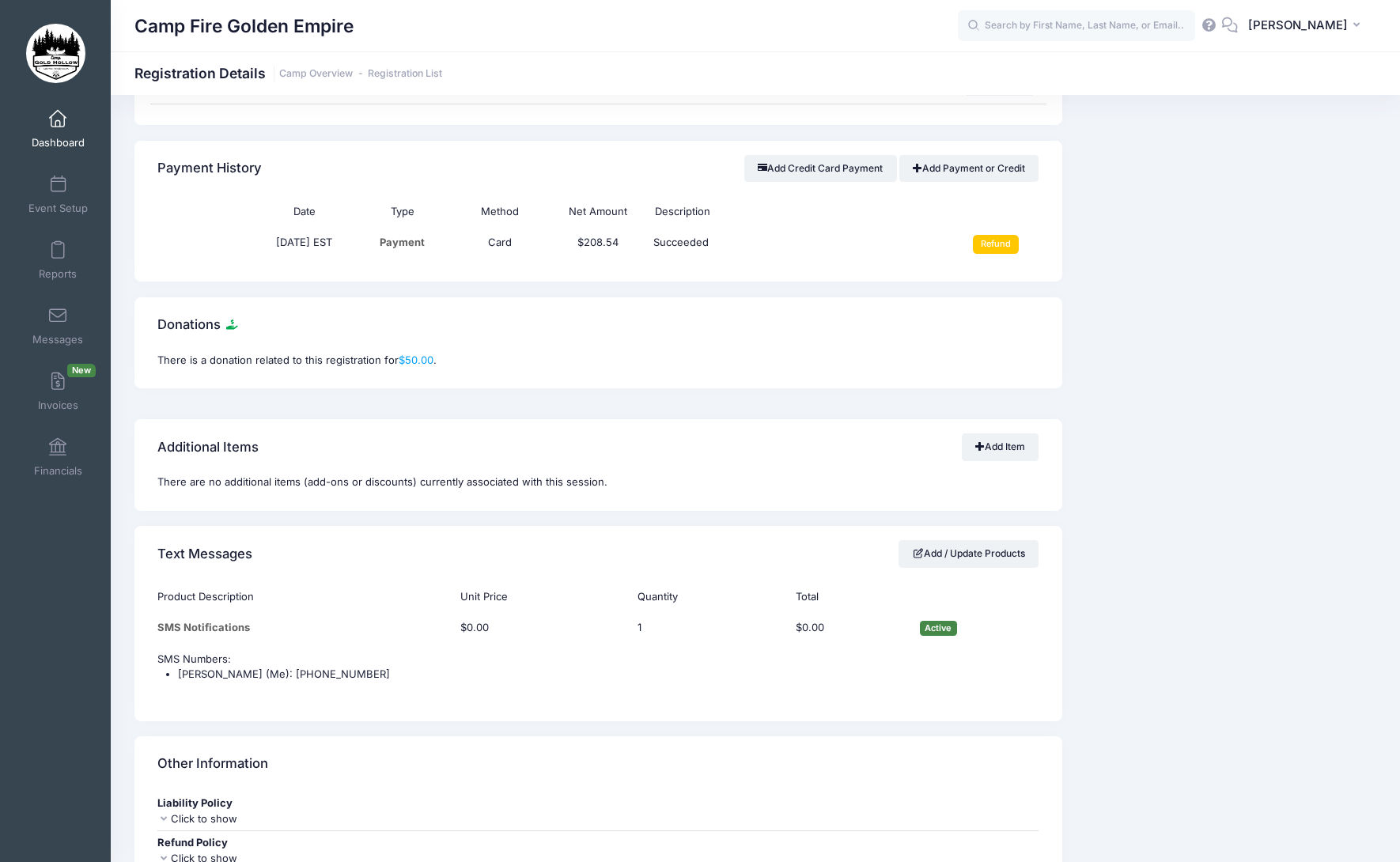
scroll to position [1107, 0]
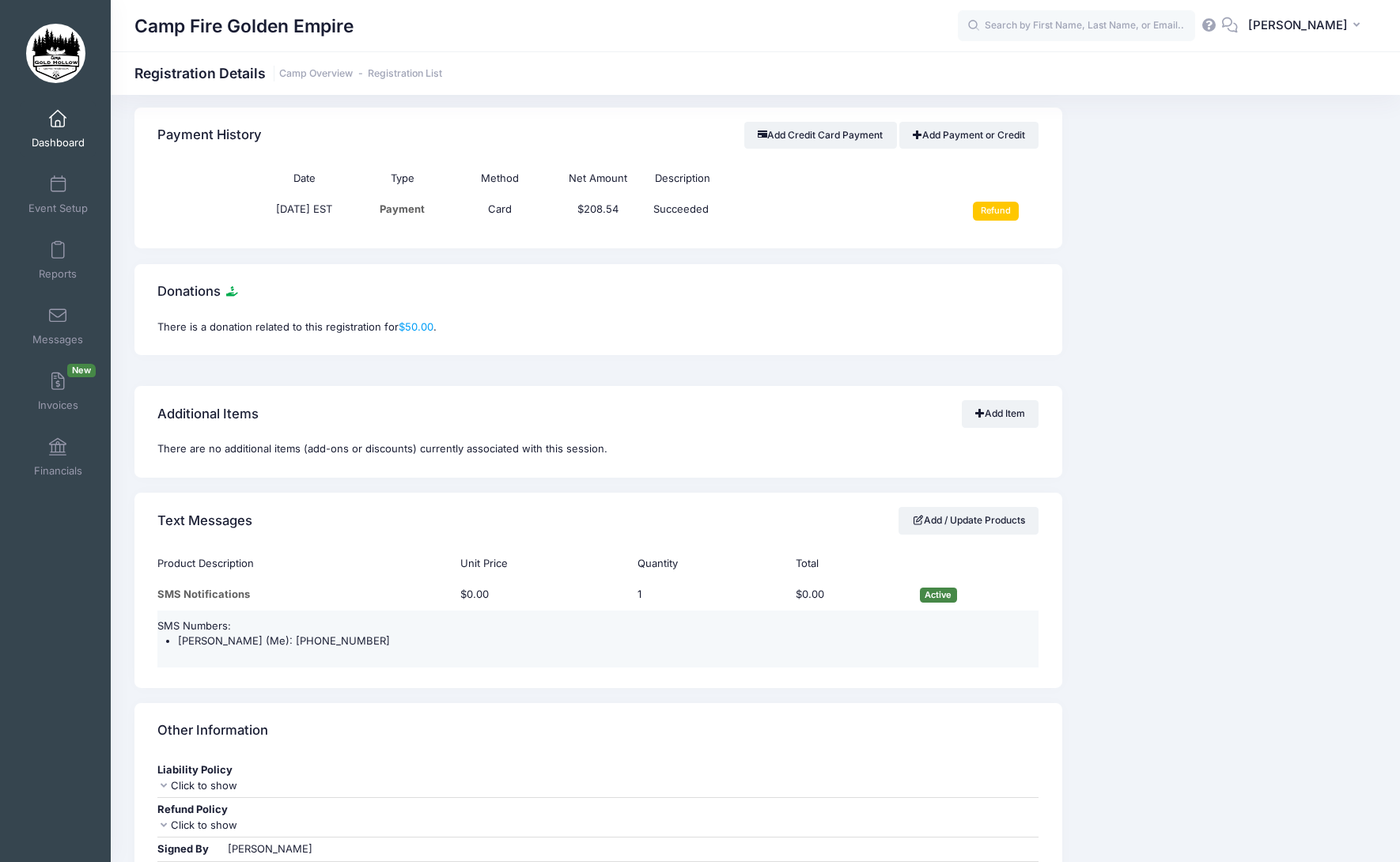
drag, startPoint x: 382, startPoint y: 641, endPoint x: 298, endPoint y: 640, distance: 84.0
click at [298, 640] on li "[PERSON_NAME] (Me): [PHONE_NUMBER]" at bounding box center [608, 641] width 861 height 16
copy li "[PHONE_NUMBER]"
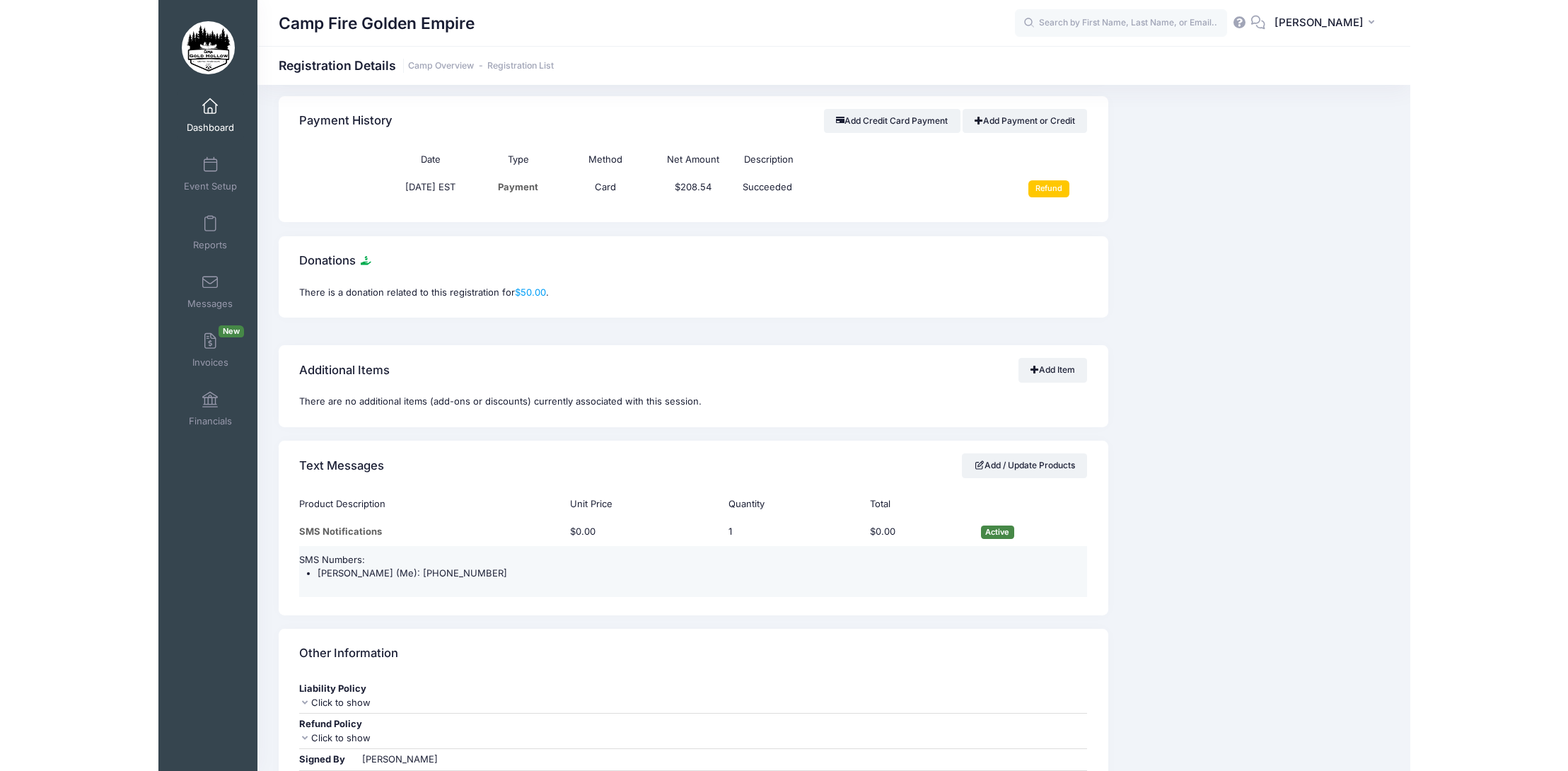
scroll to position [963, 0]
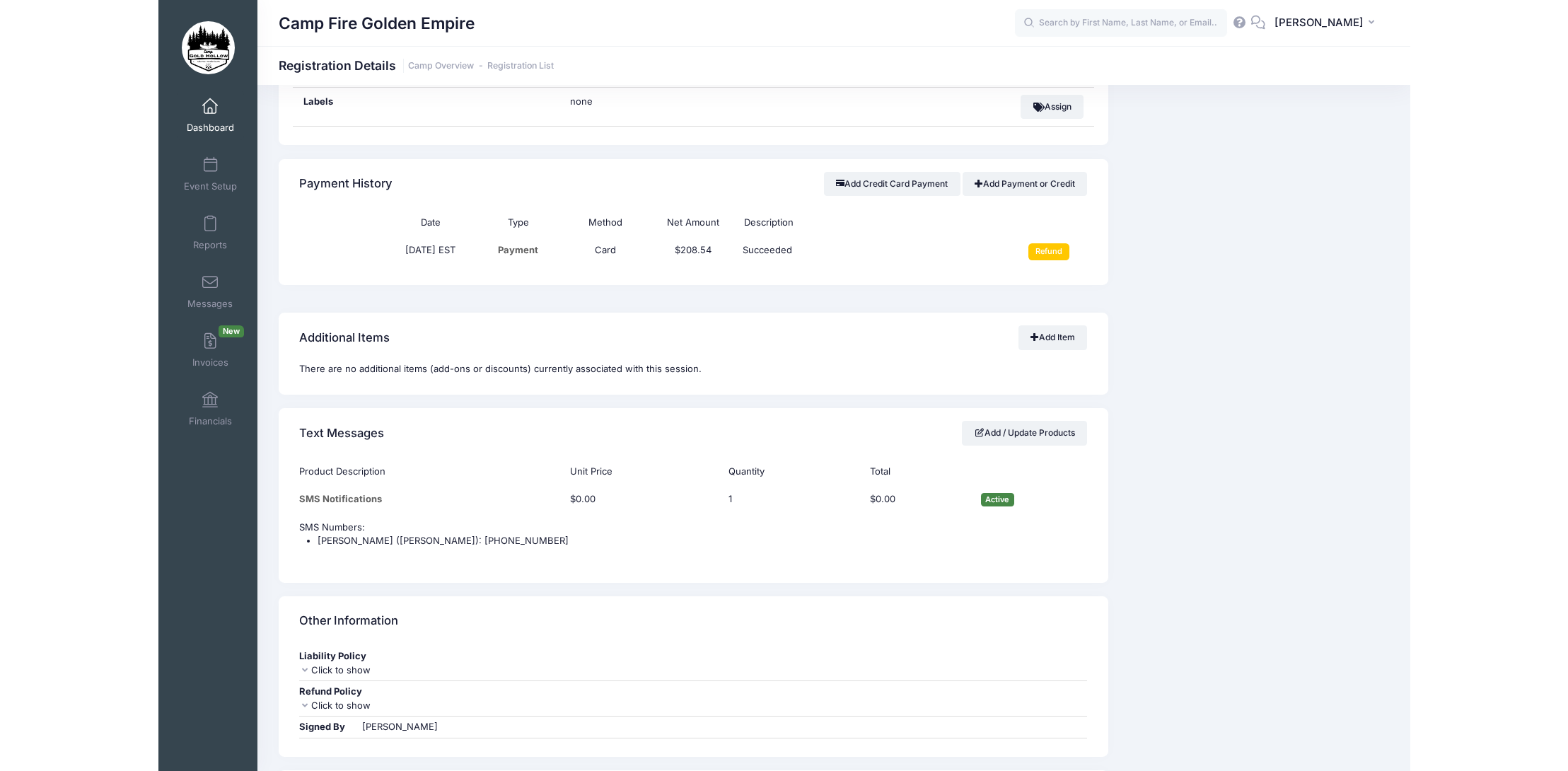
scroll to position [990, 0]
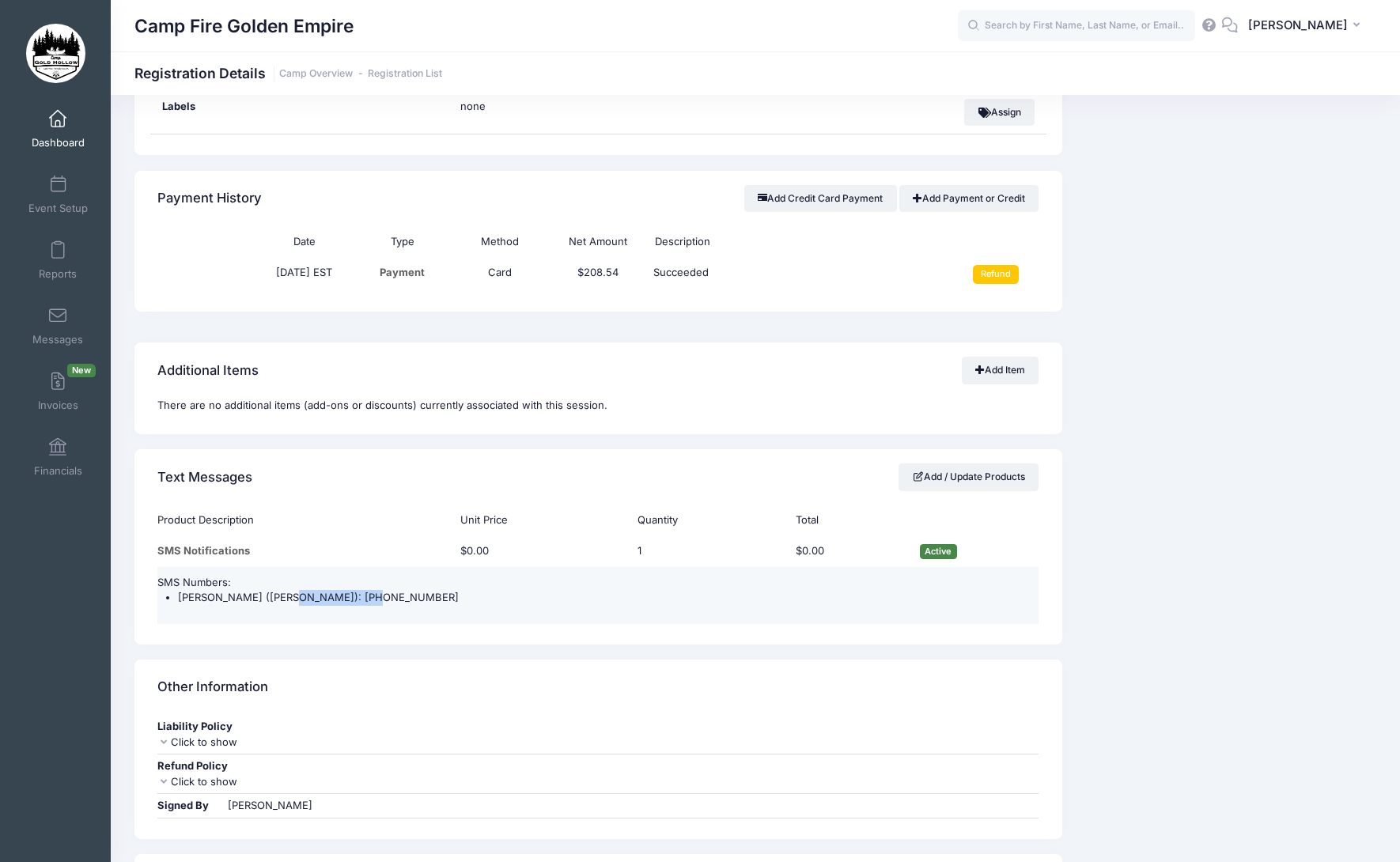
drag, startPoint x: 363, startPoint y: 596, endPoint x: 272, endPoint y: 597, distance: 91.0
click at [272, 597] on li "[PERSON_NAME] ([PERSON_NAME]): [PHONE_NUMBER]" at bounding box center [608, 598] width 861 height 16
copy li "(707) 799-6359"
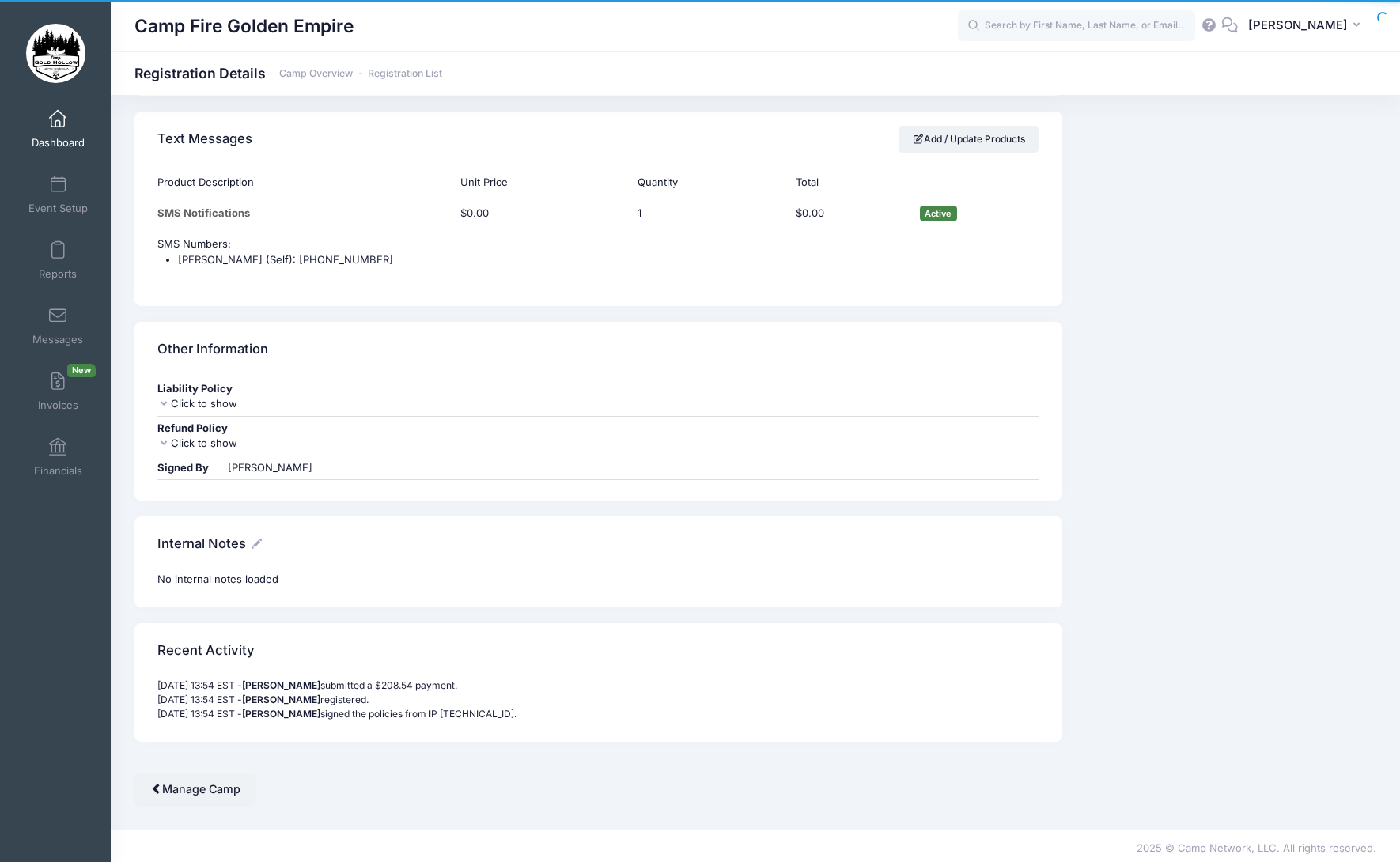
scroll to position [1434, 0]
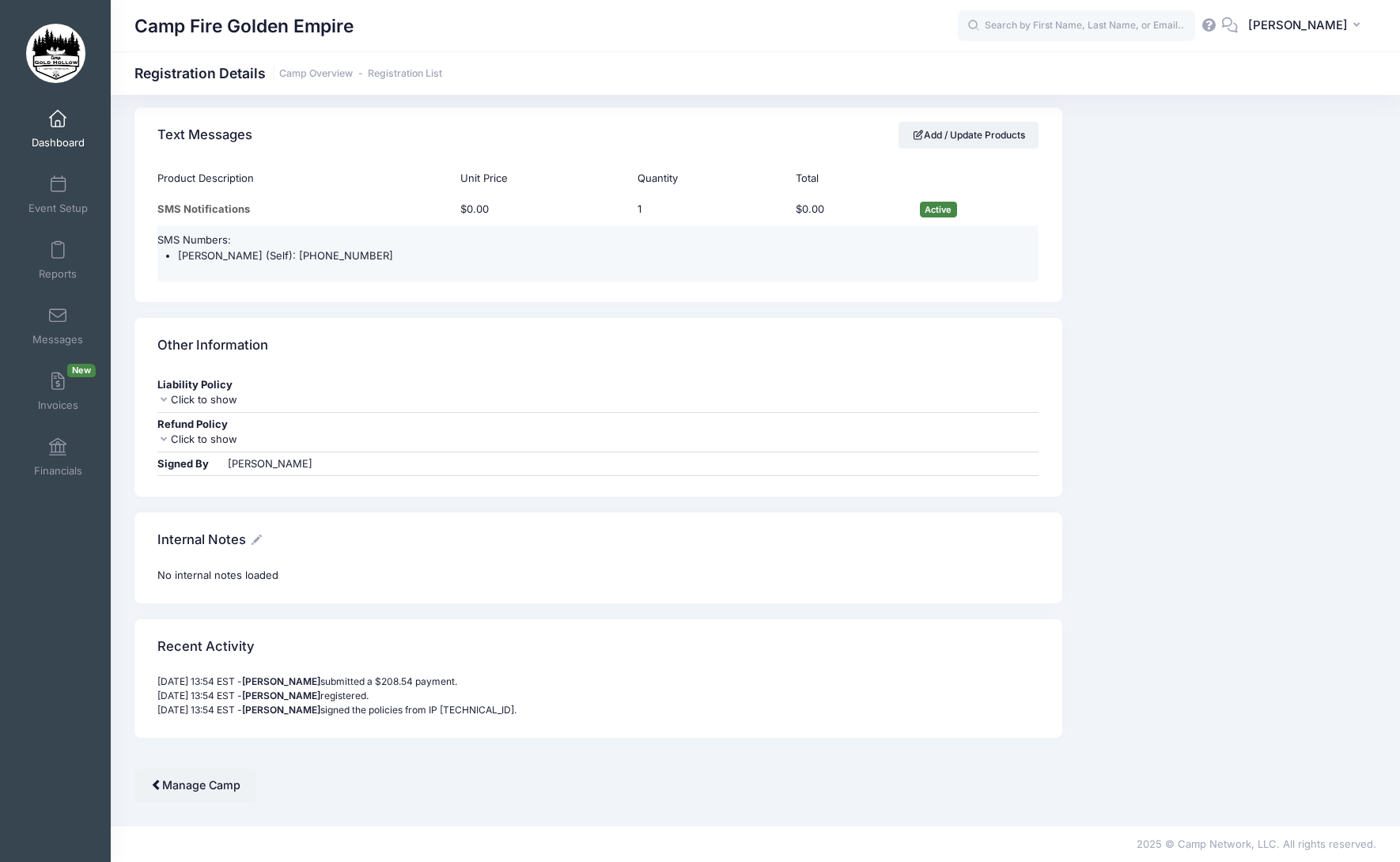
drag, startPoint x: 406, startPoint y: 257, endPoint x: 316, endPoint y: 257, distance: 90.0
click at [316, 257] on li "Tarissa Perkins Glick (Self): (916) 532-9759" at bounding box center [608, 256] width 861 height 16
copy li "(916) 532-9759"
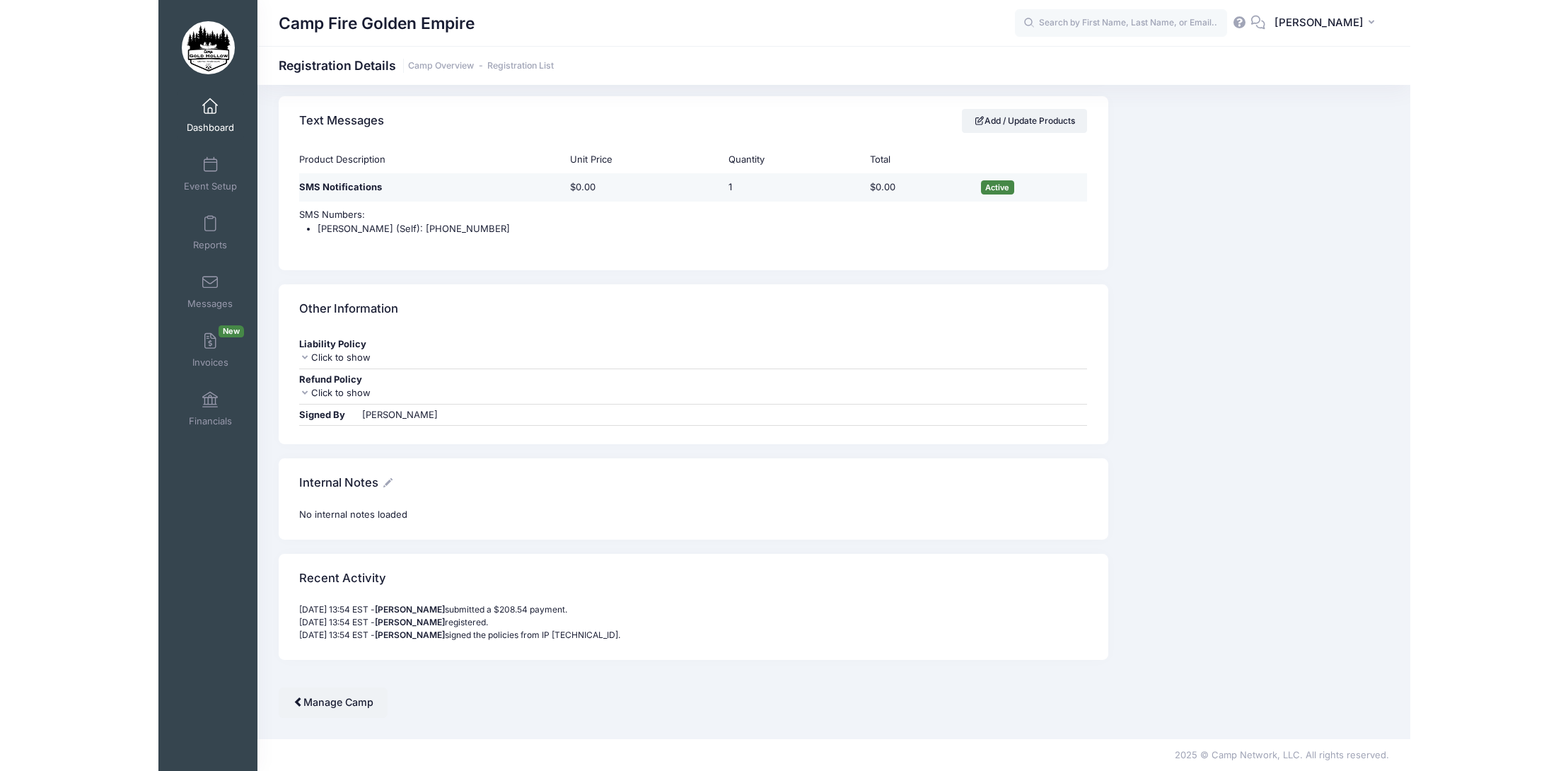
scroll to position [1269, 0]
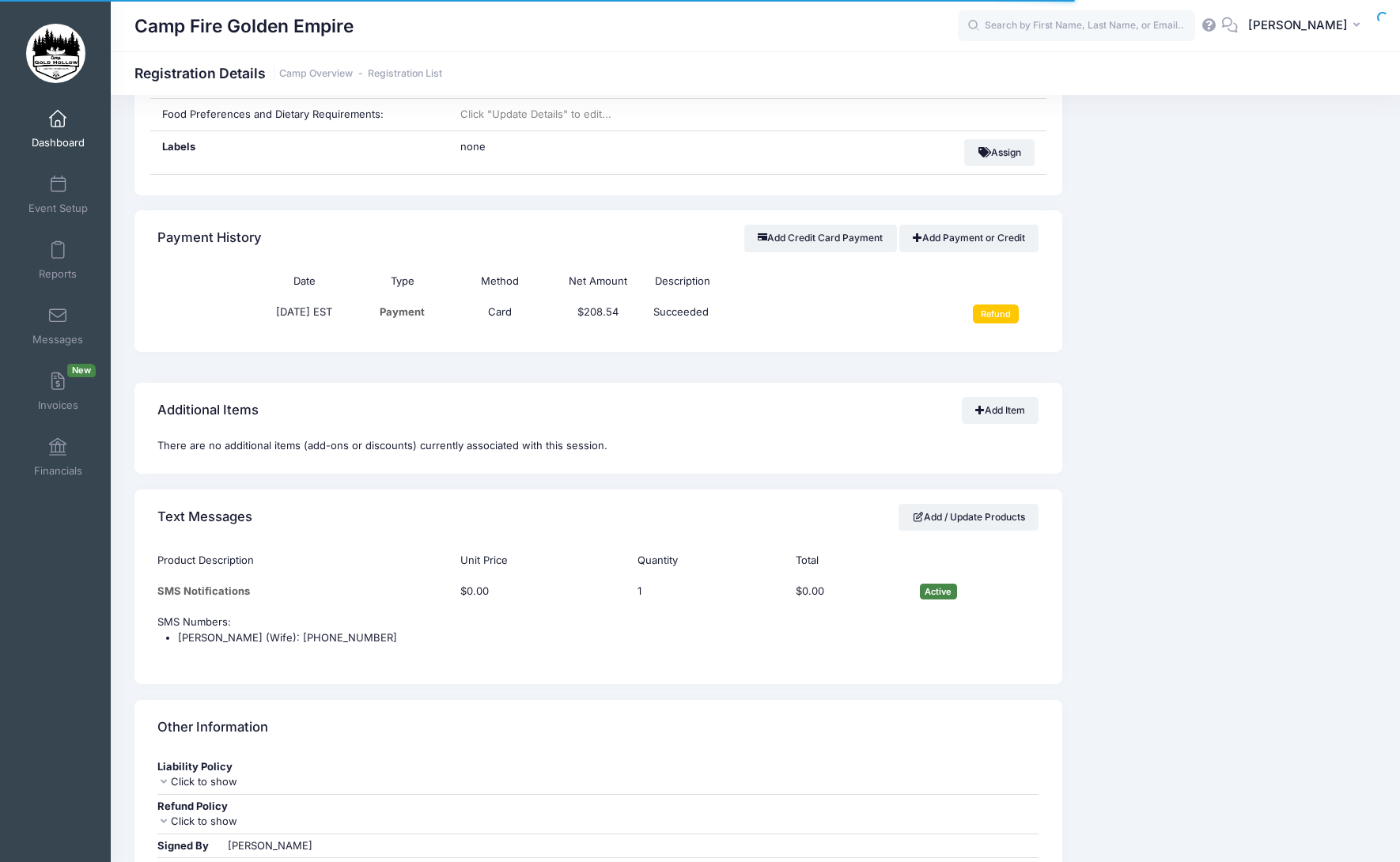
scroll to position [1187, 0]
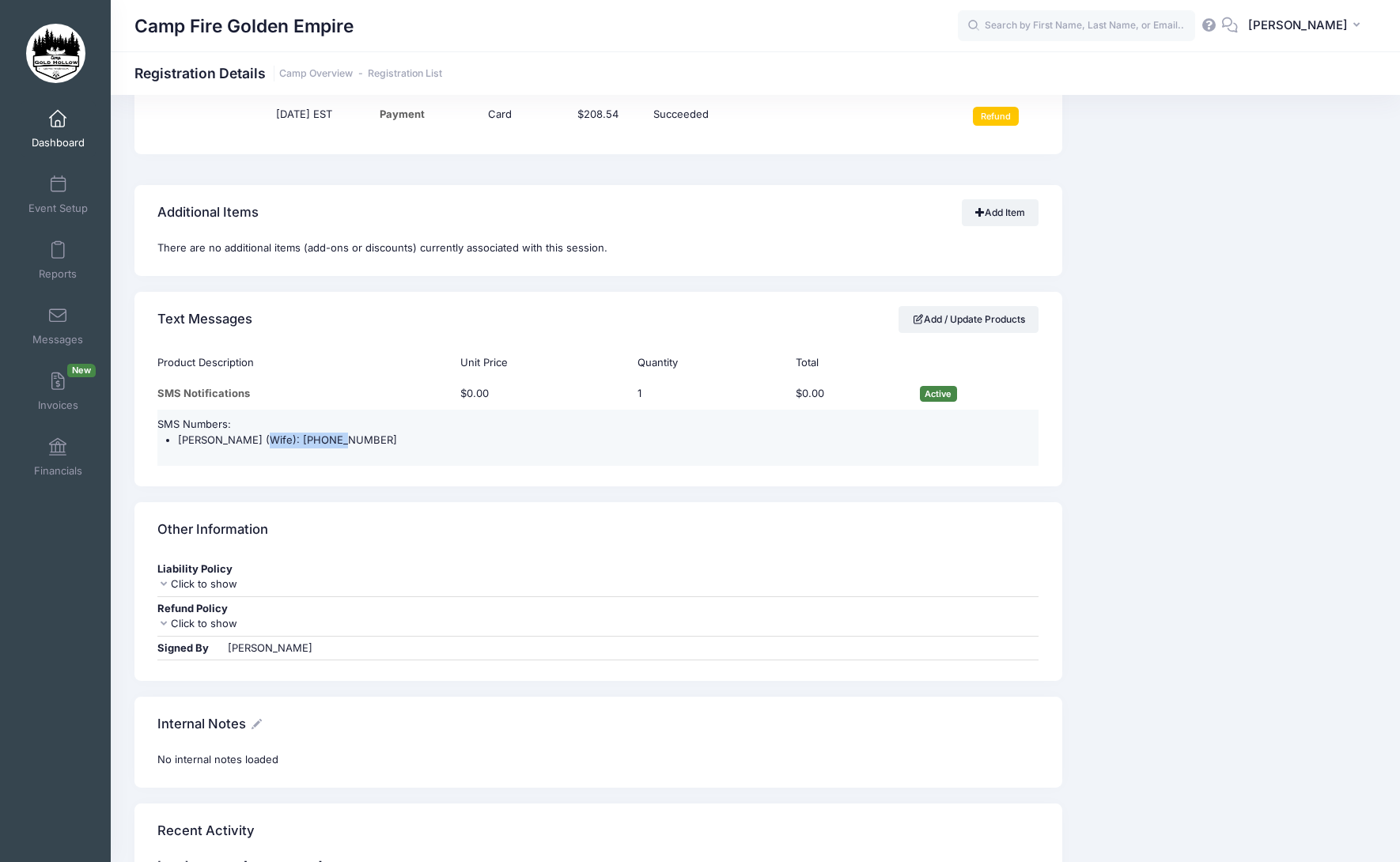
drag, startPoint x: 321, startPoint y: 434, endPoint x: 242, endPoint y: 445, distance: 79.8
click at [242, 445] on li "Kristi (Wife): (925) 336-1467" at bounding box center [608, 440] width 861 height 16
copy li "(925) 336-1467"
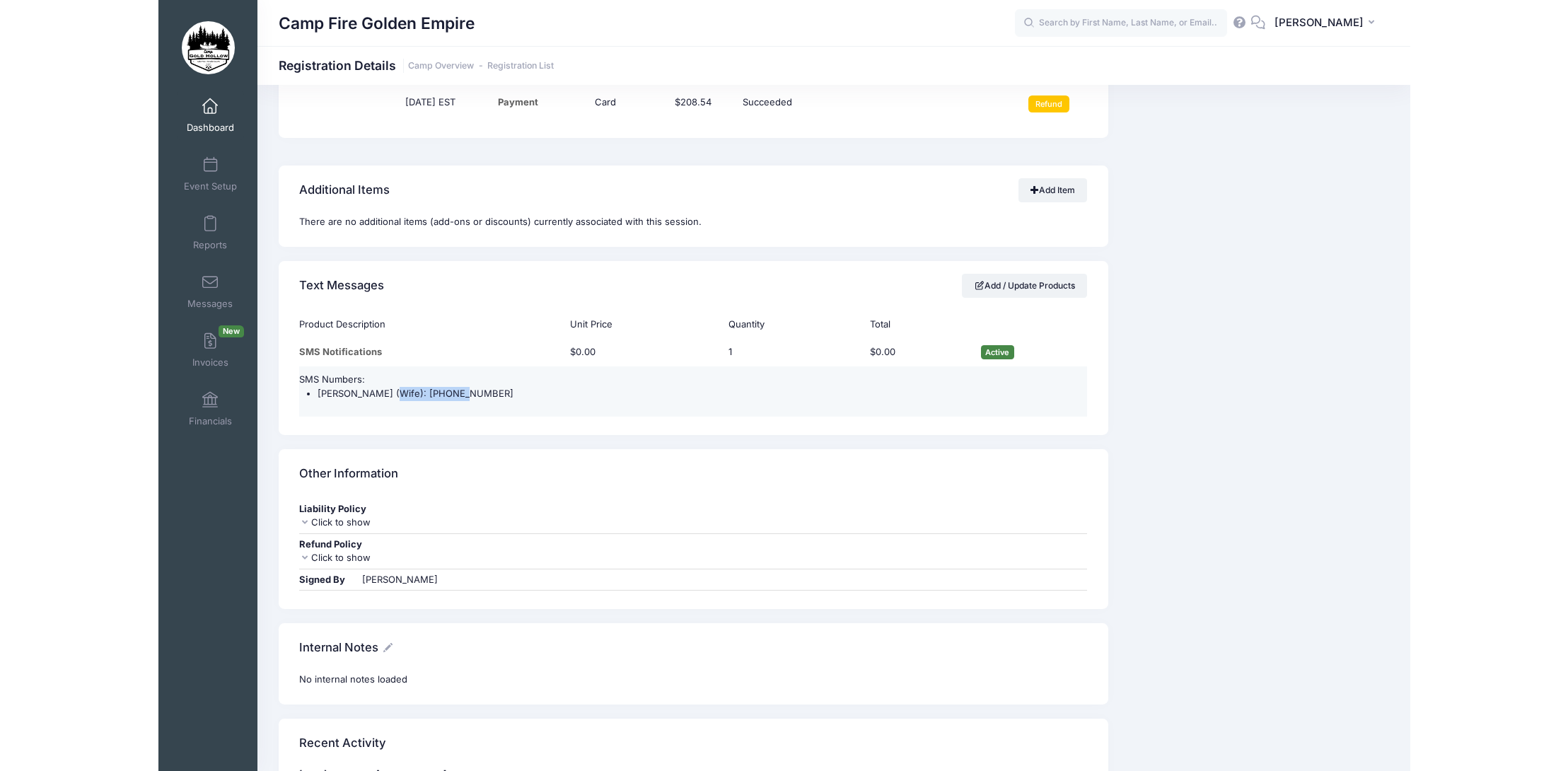
scroll to position [1048, 0]
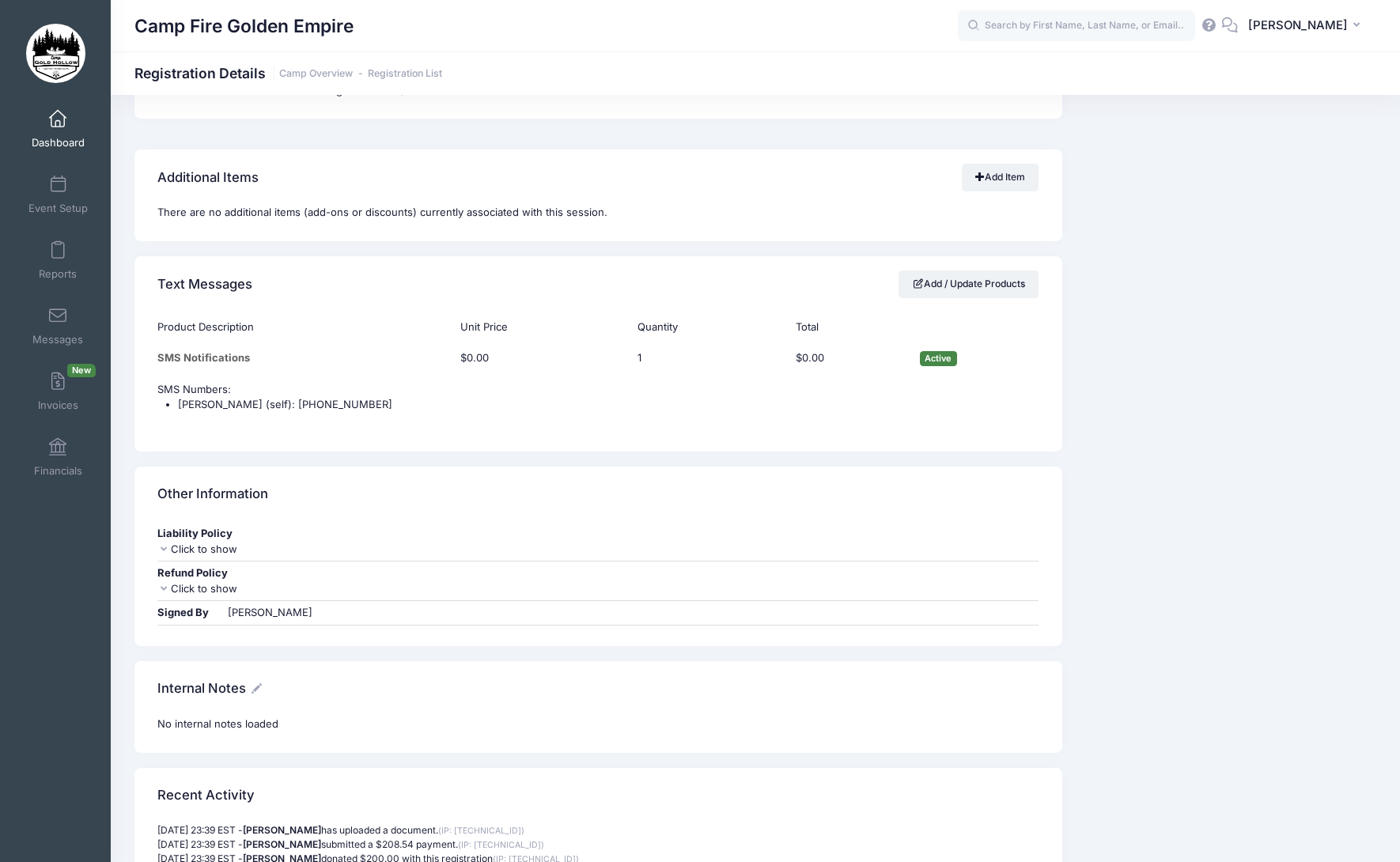
scroll to position [1345, 0]
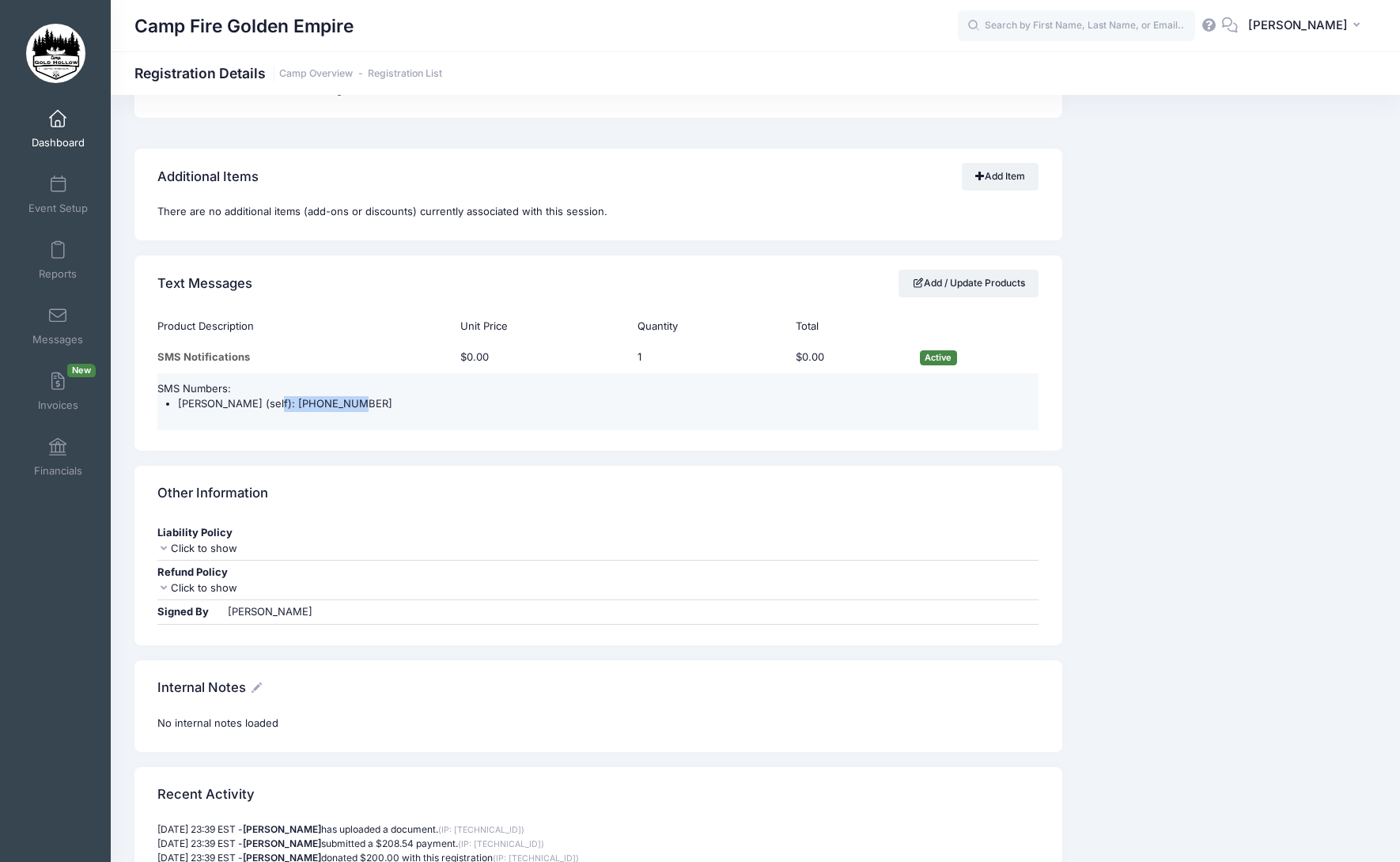
drag, startPoint x: 338, startPoint y: 386, endPoint x: 261, endPoint y: 386, distance: 77.0
click at [261, 396] on li "Ann Baier (self): (831) 419-2413" at bounding box center [608, 404] width 861 height 16
copy li "(831) 419-2413"
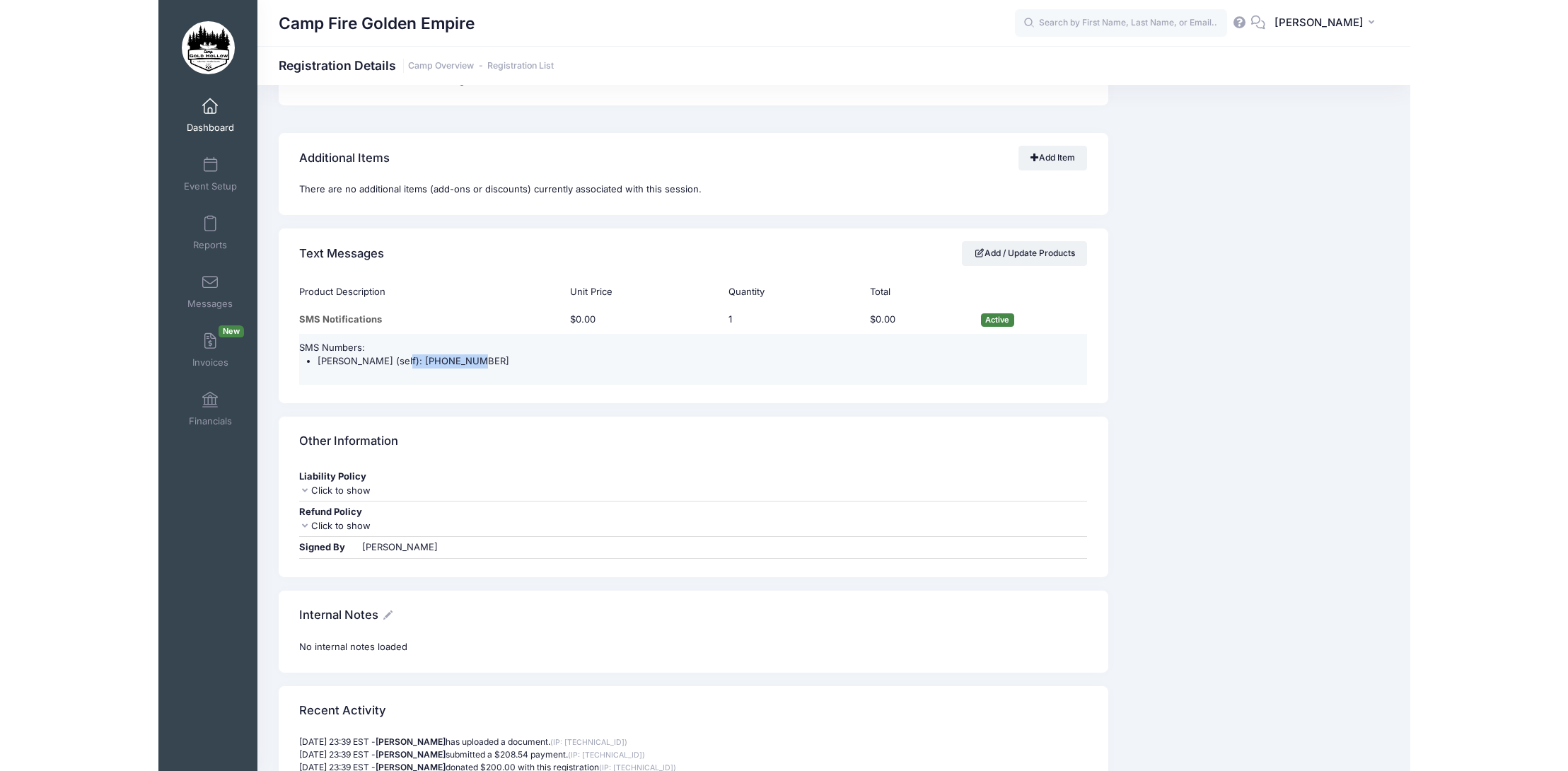
scroll to position [1189, 0]
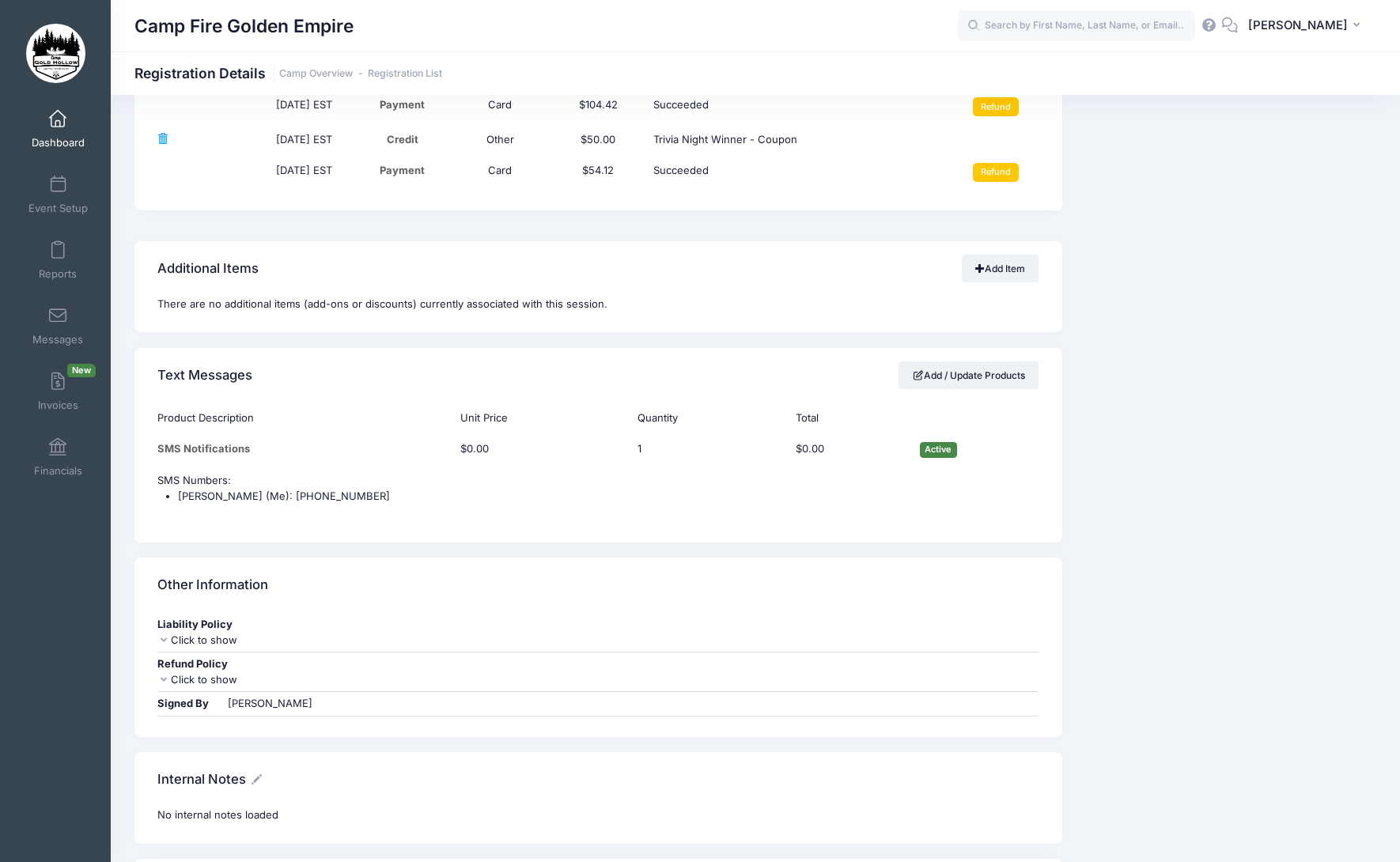
scroll to position [1582, 0]
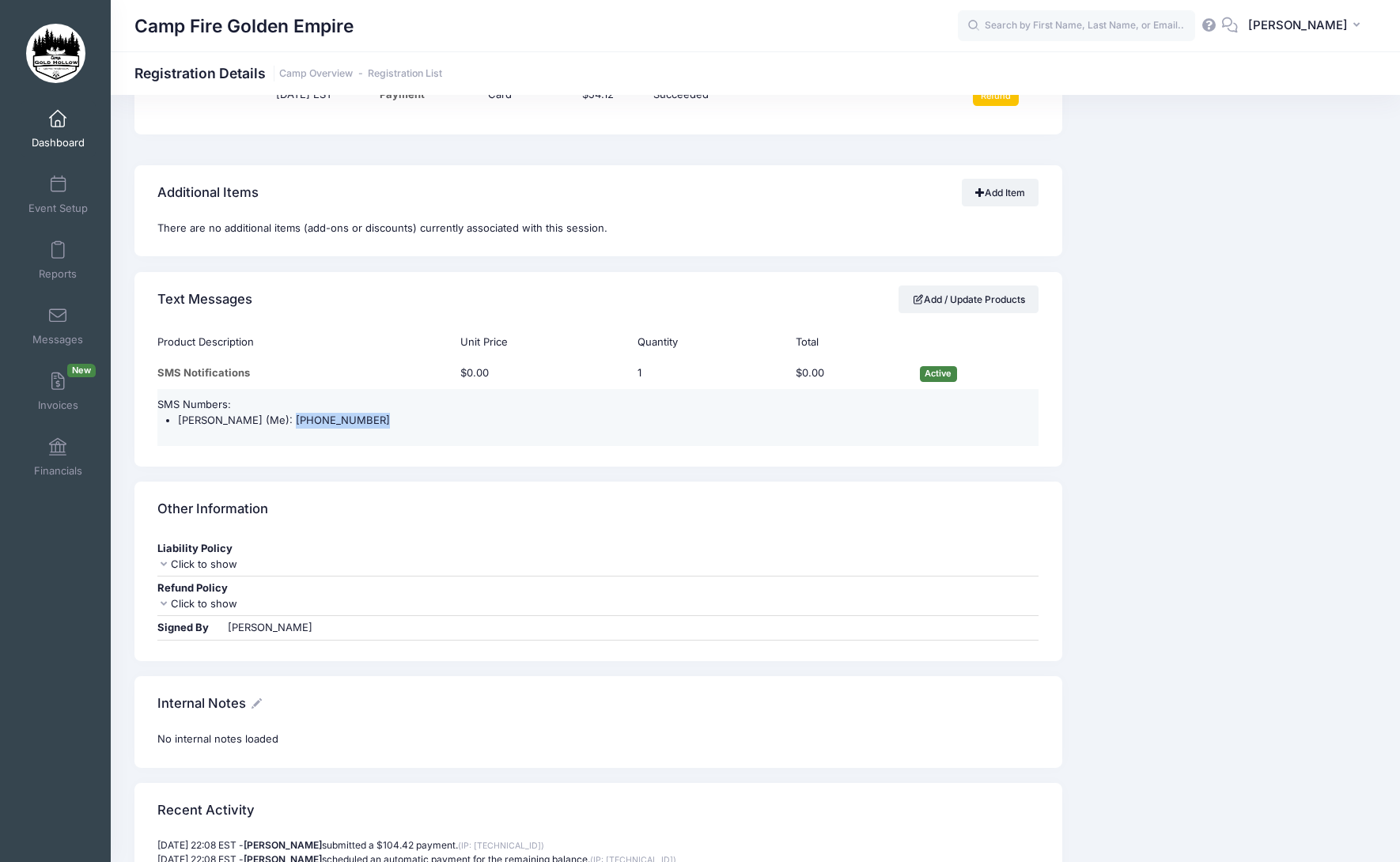
drag, startPoint x: 352, startPoint y: 420, endPoint x: 279, endPoint y: 419, distance: 73.0
click at [279, 419] on li "[PERSON_NAME] (Me): [PHONE_NUMBER]" at bounding box center [608, 421] width 861 height 16
copy li "[PHONE_NUMBER]"
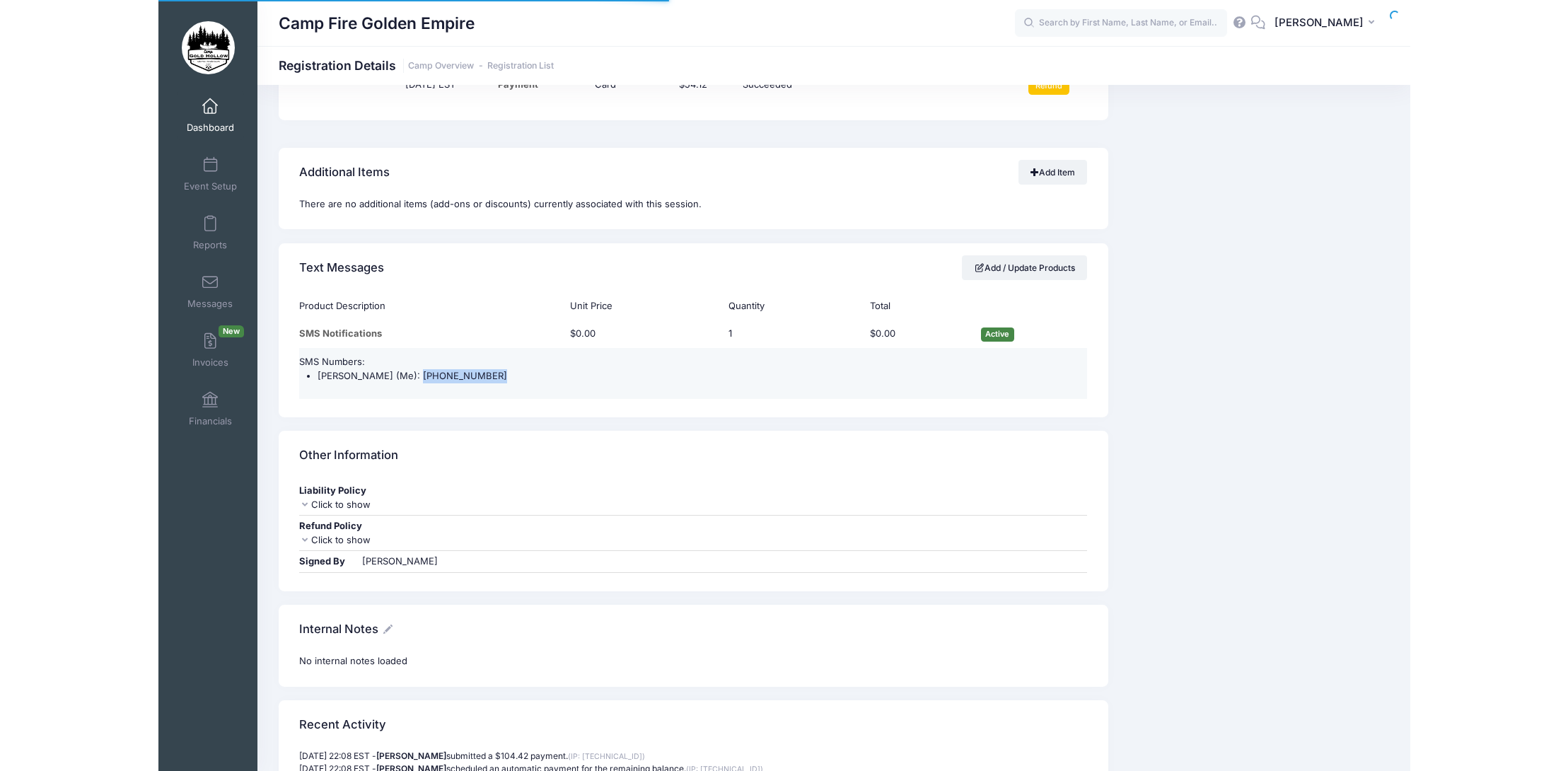
scroll to position [1387, 0]
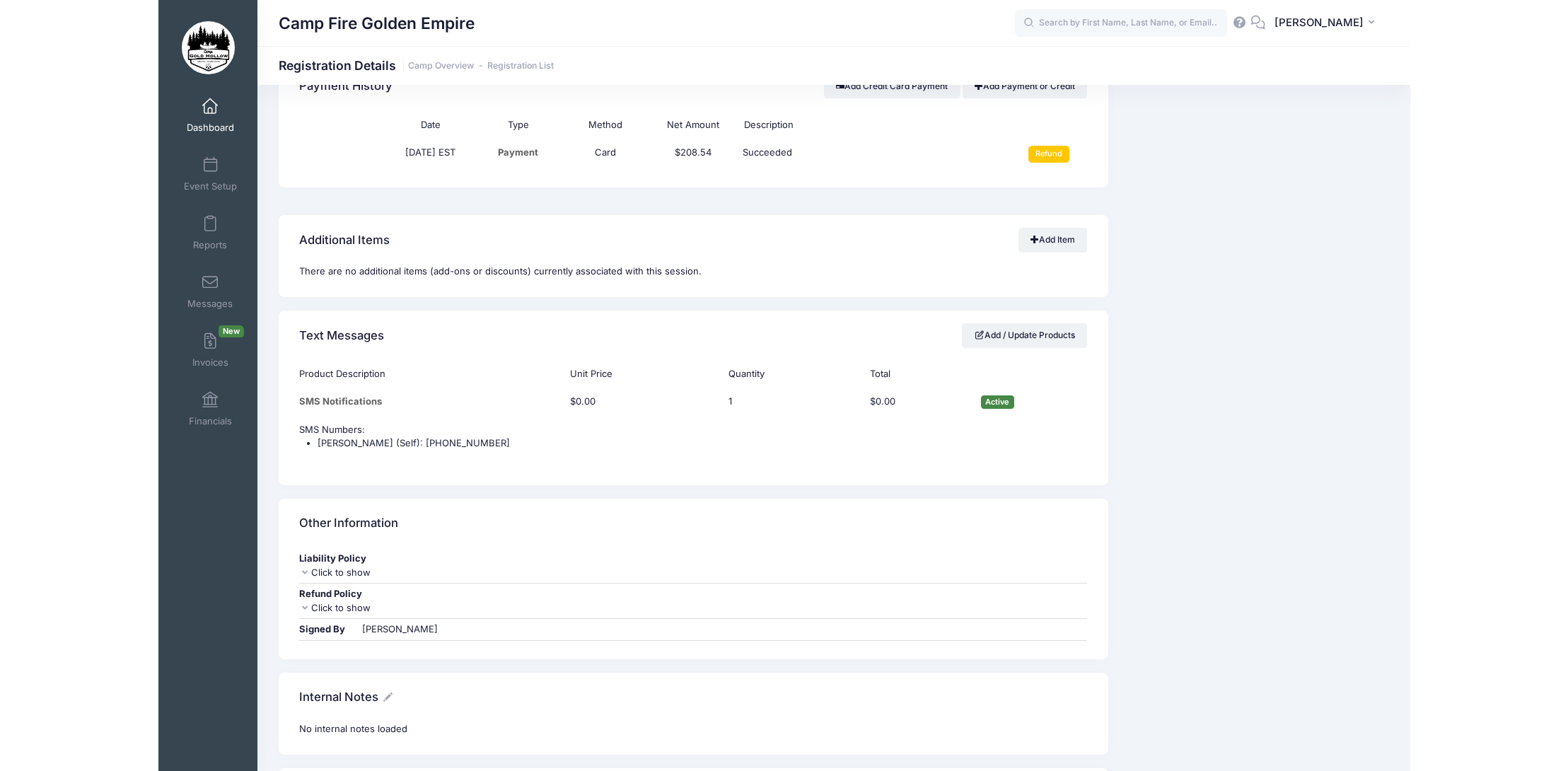
scroll to position [1061, 0]
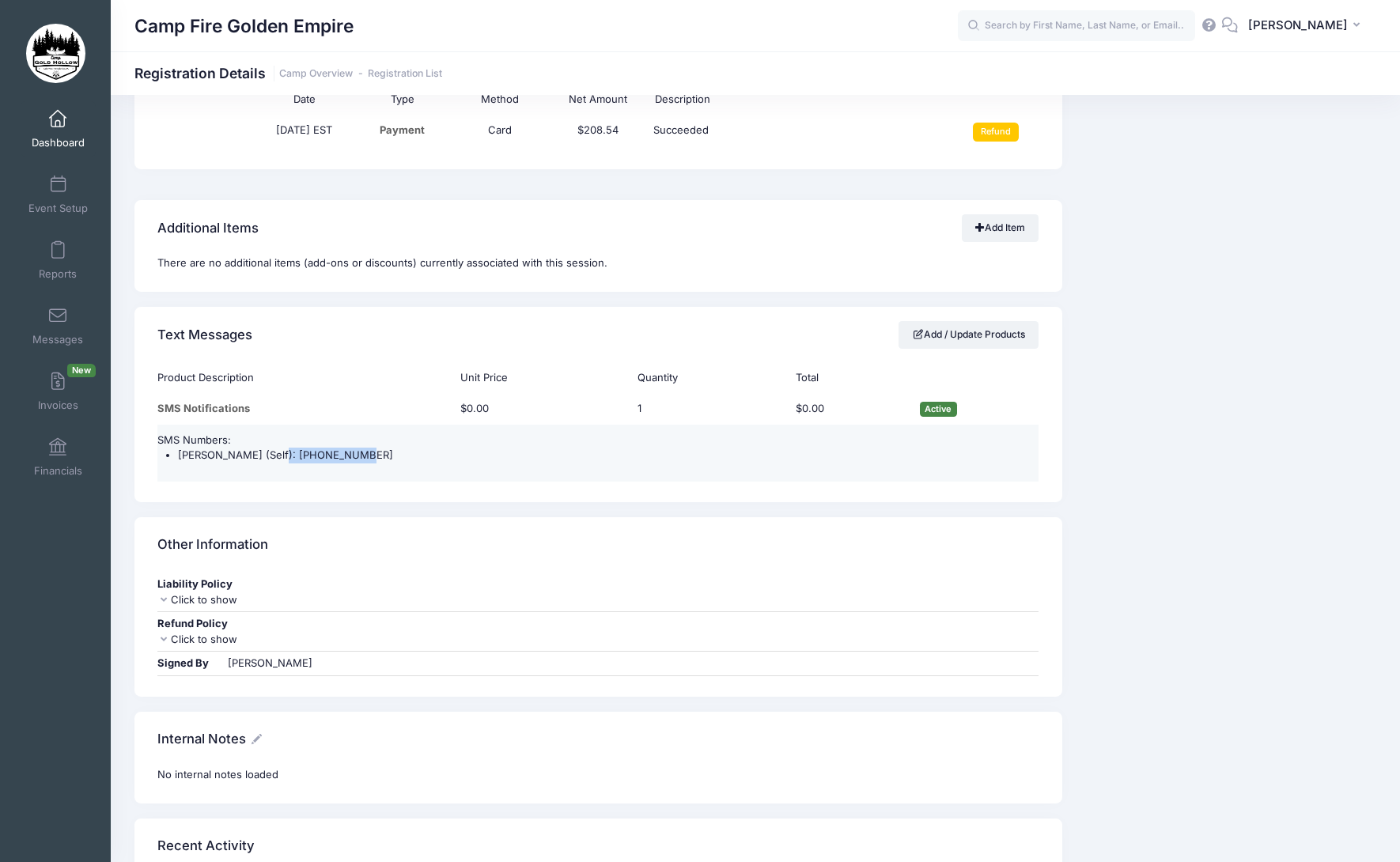
drag, startPoint x: 345, startPoint y: 453, endPoint x: 266, endPoint y: 452, distance: 79.0
click at [266, 452] on li "Lisa Evans (Self): (530) 864-8587" at bounding box center [608, 455] width 861 height 16
copy li "(530) 864-8587"
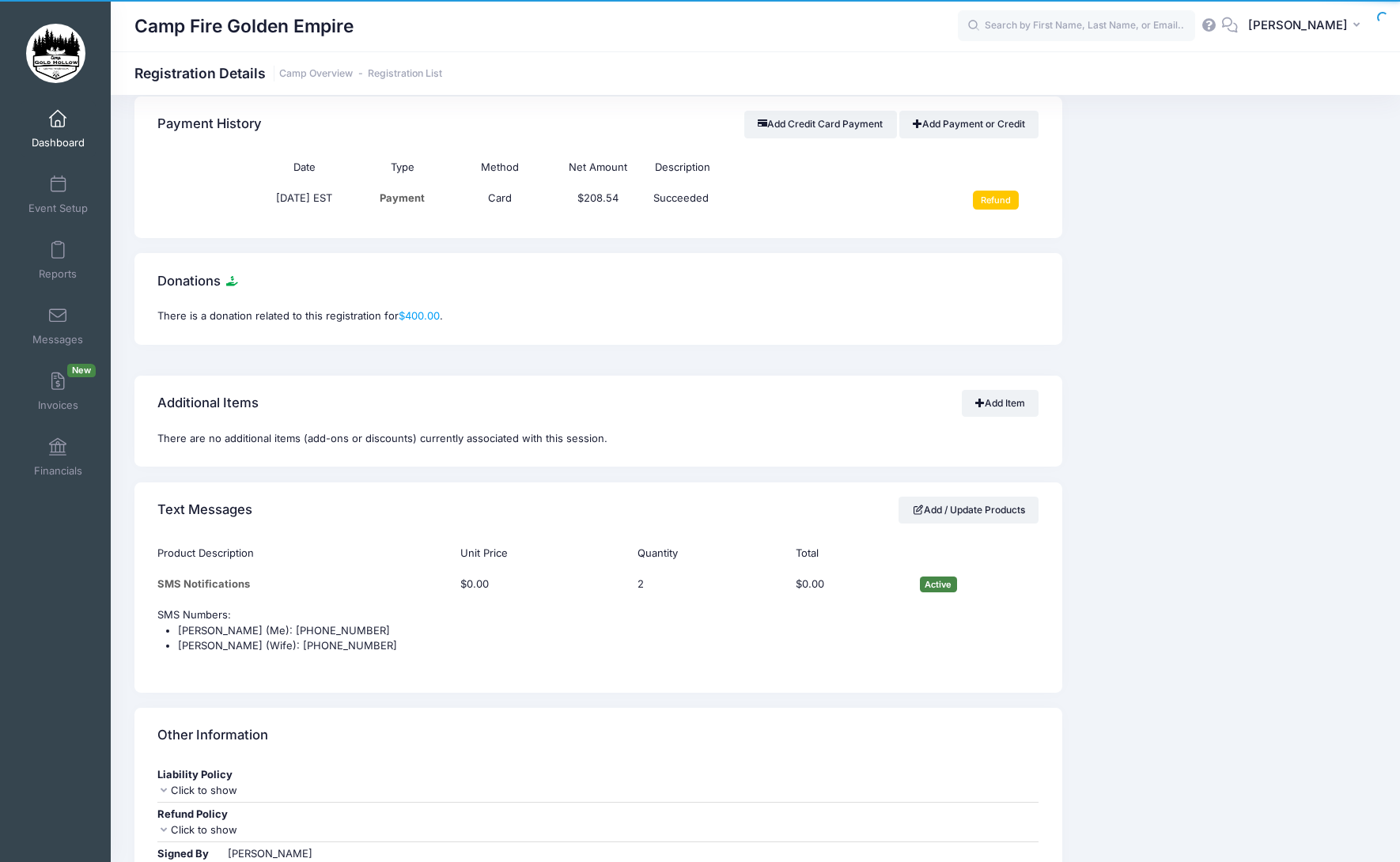
scroll to position [1107, 0]
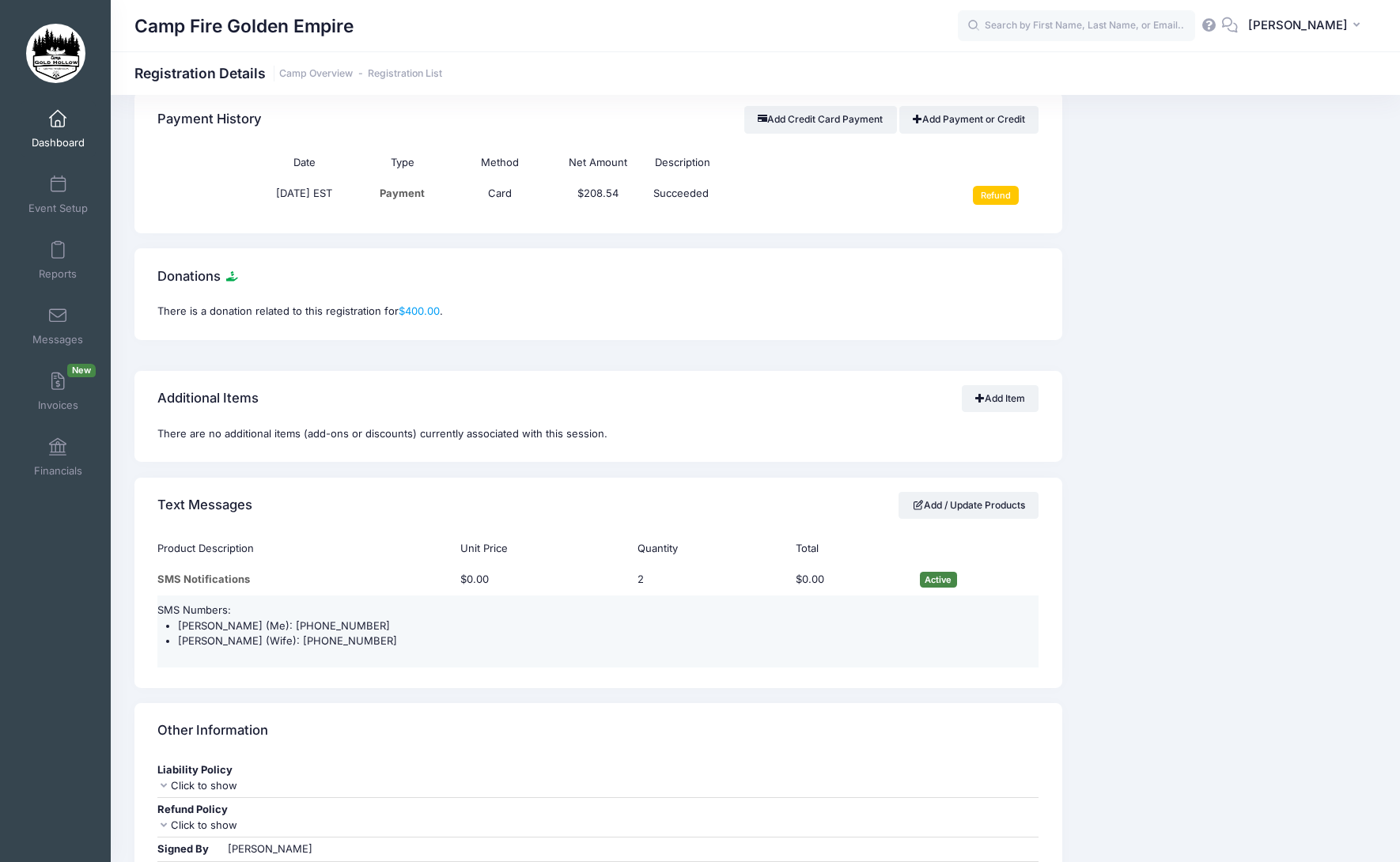
drag, startPoint x: 358, startPoint y: 623, endPoint x: 285, endPoint y: 620, distance: 73.1
click at [285, 620] on li "[PERSON_NAME] (Me): [PHONE_NUMBER]" at bounding box center [608, 626] width 861 height 16
copy li "[PHONE_NUMBER]"
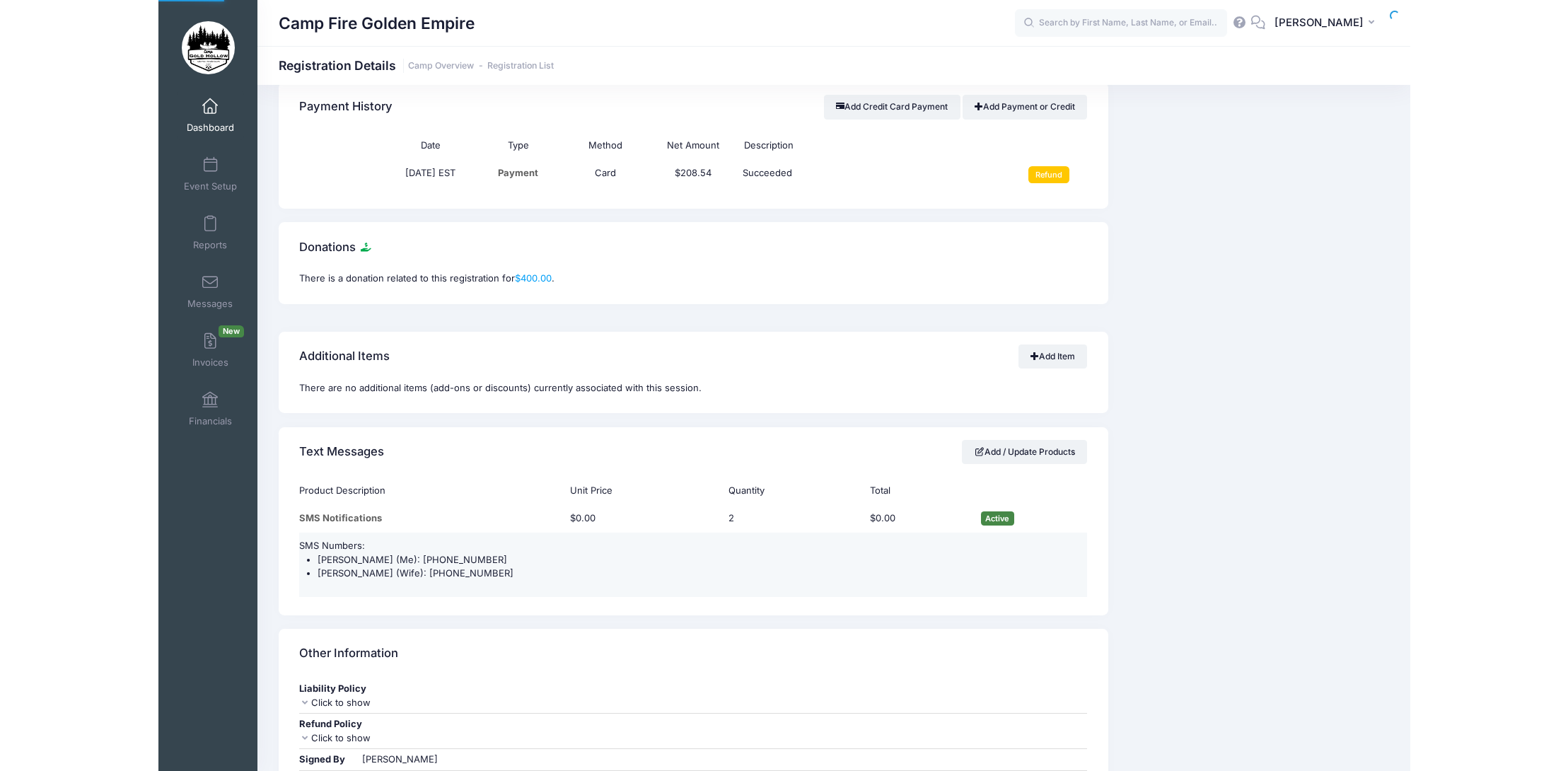
scroll to position [977, 0]
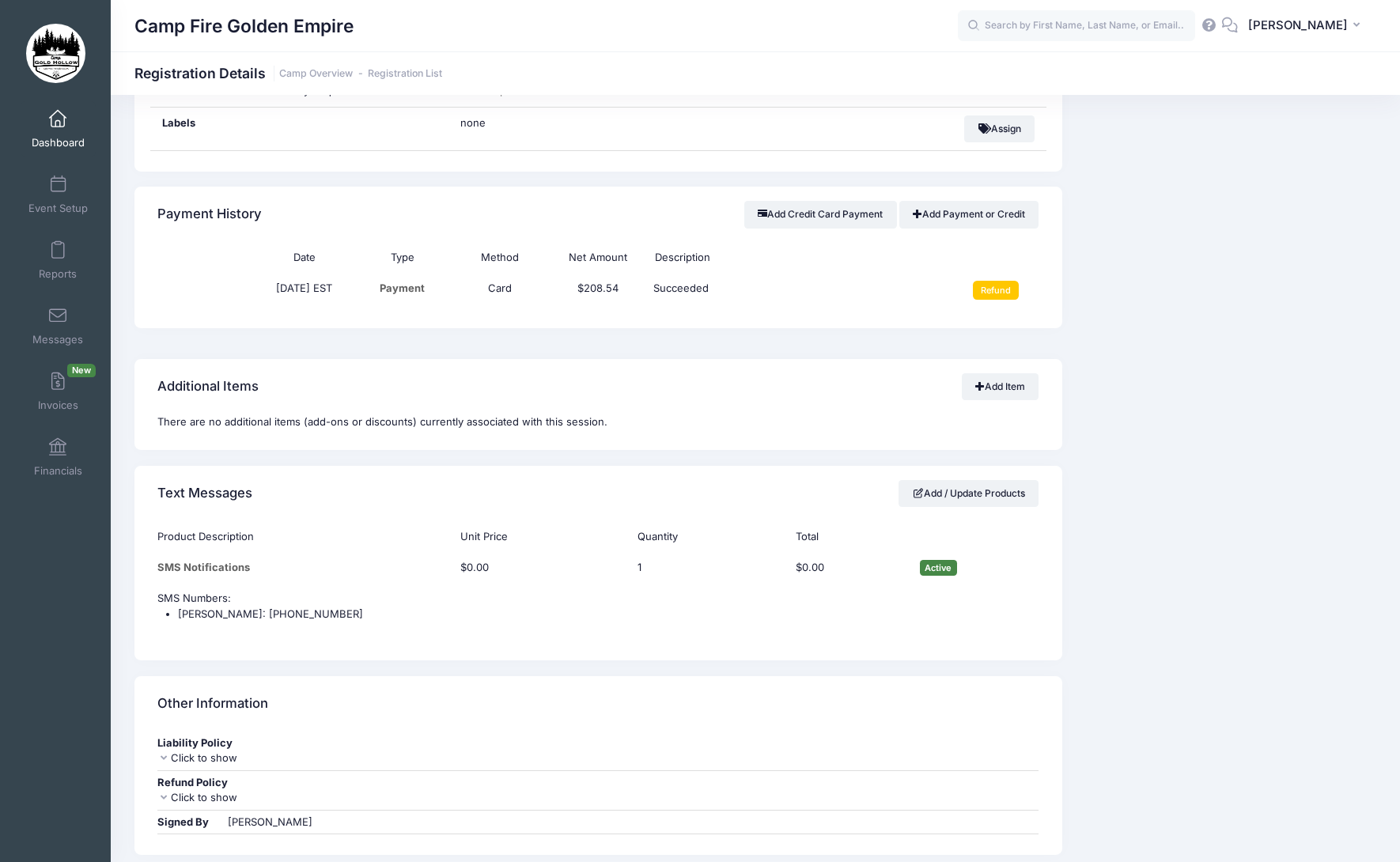
scroll to position [1266, 0]
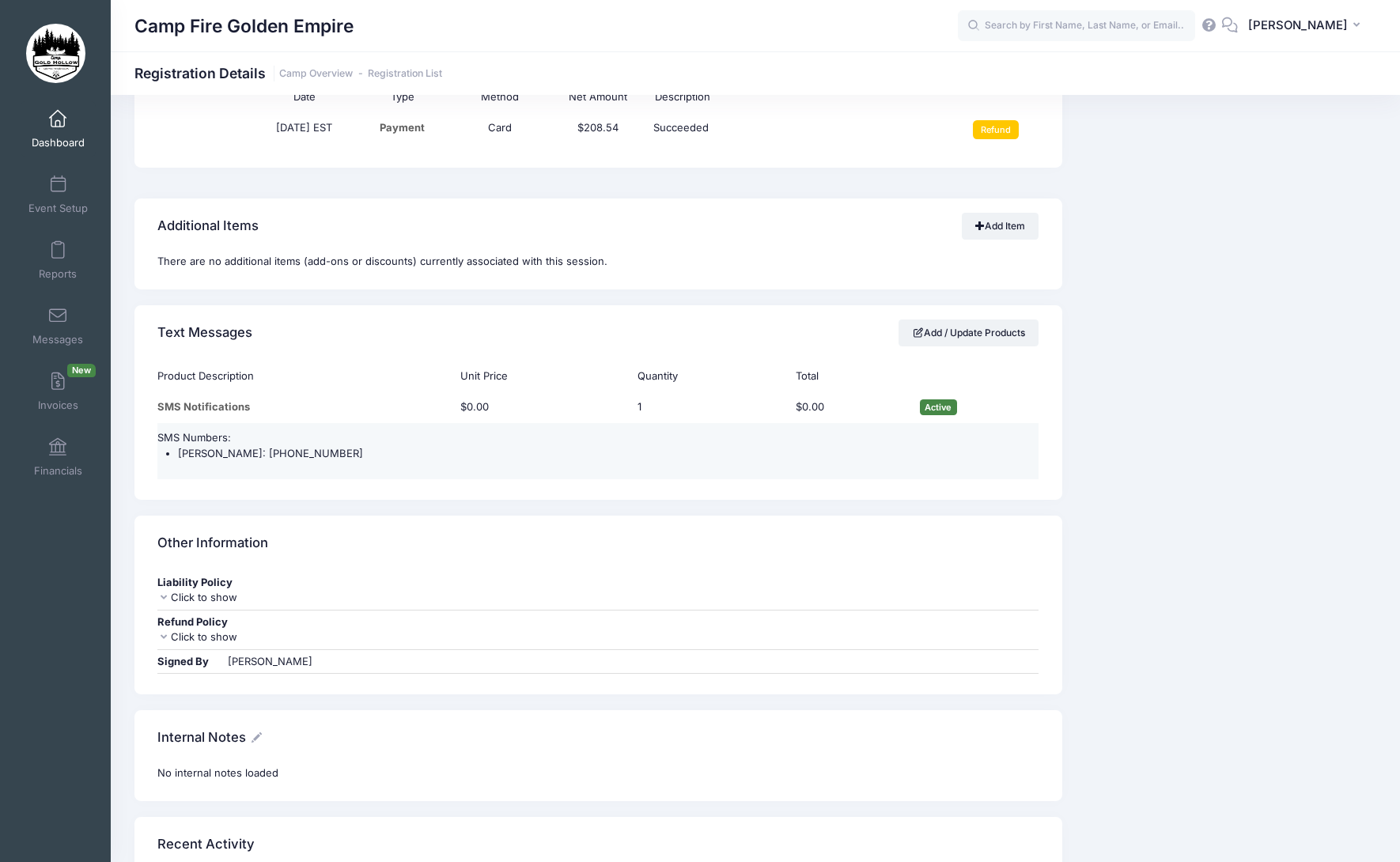
drag, startPoint x: 340, startPoint y: 423, endPoint x: 259, endPoint y: 420, distance: 81.1
click at [259, 446] on li "[PERSON_NAME]: [PHONE_NUMBER]" at bounding box center [608, 453] width 861 height 16
copy li "[PHONE_NUMBER]"
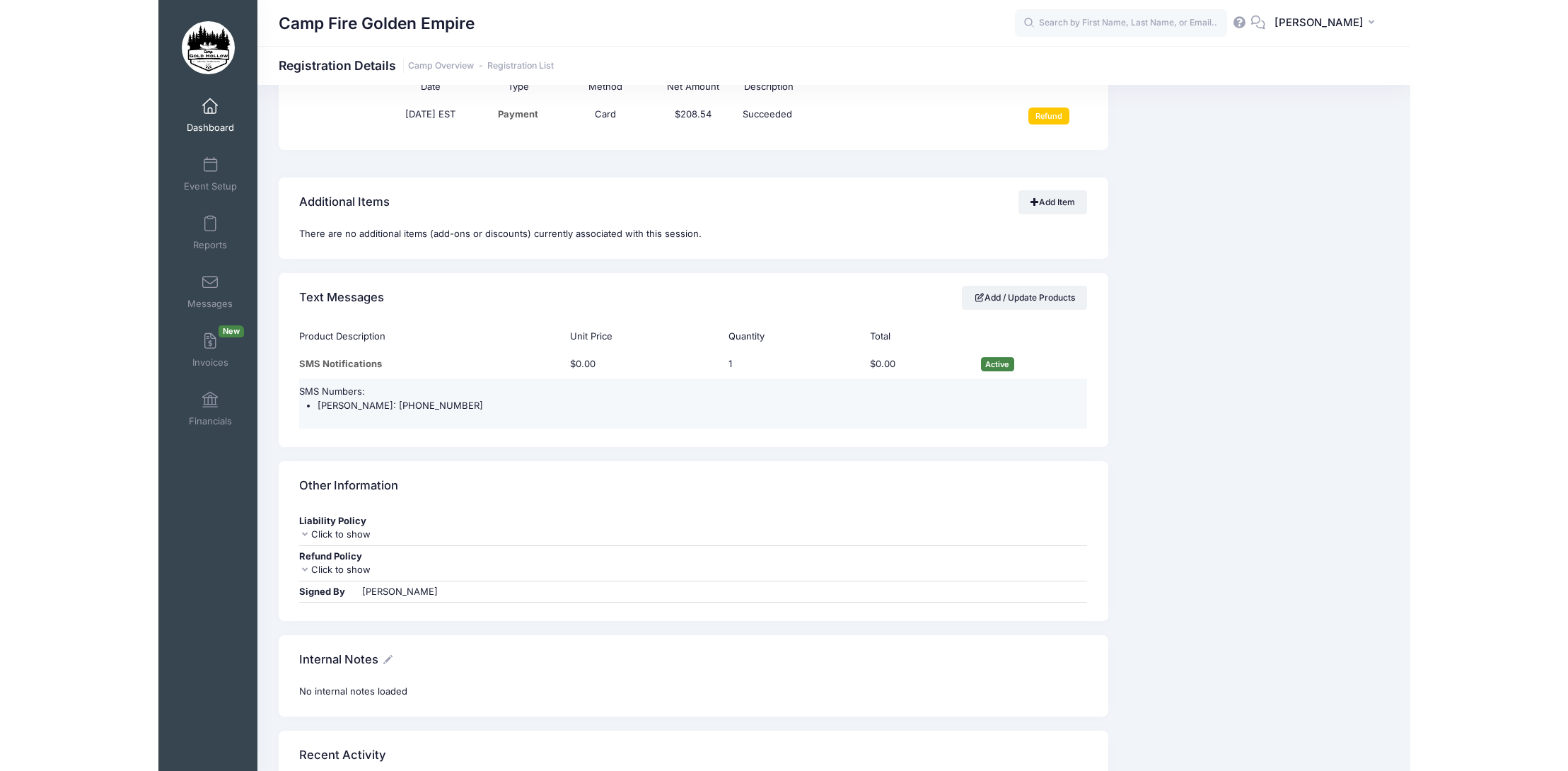
scroll to position [1118, 0]
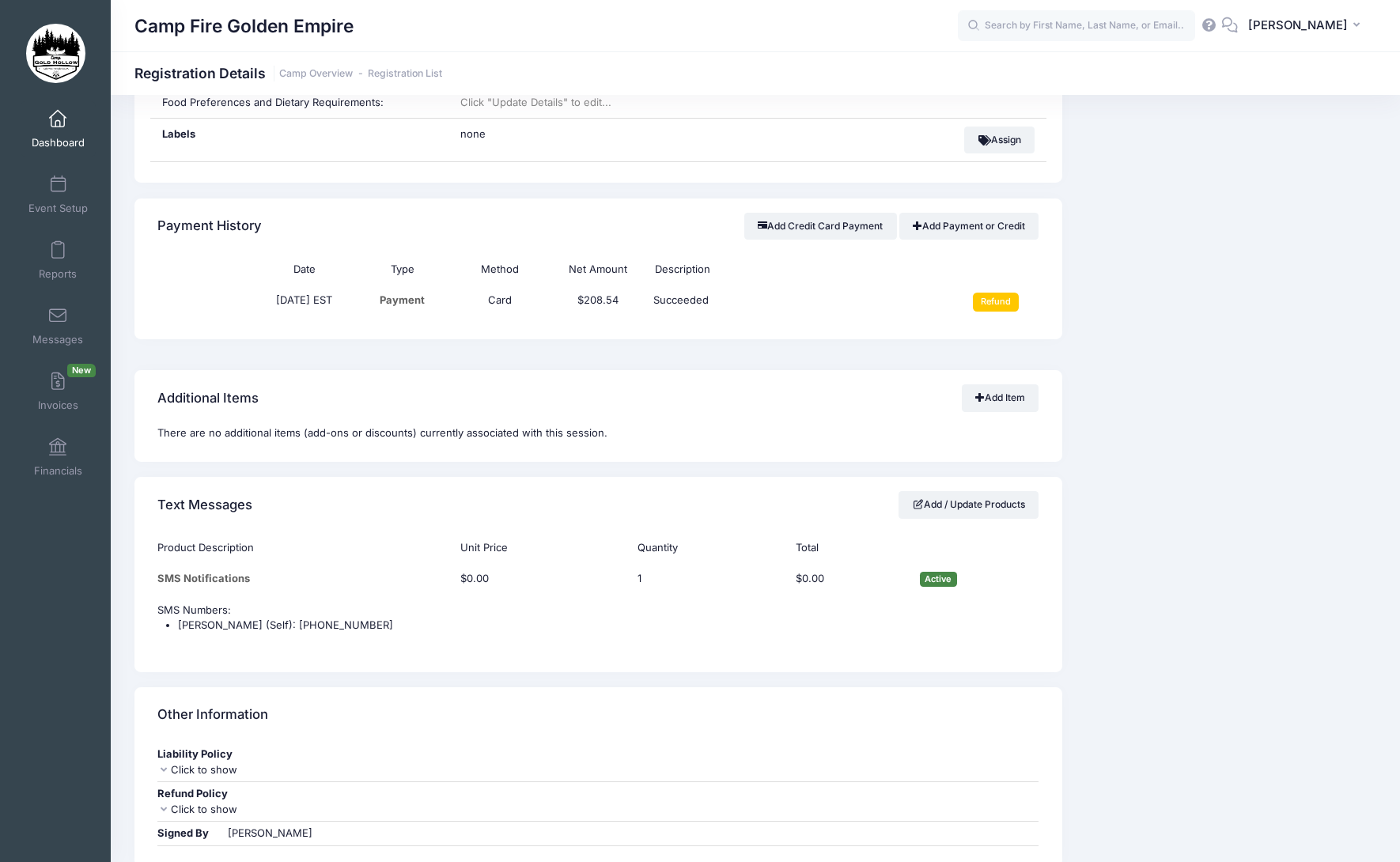
scroll to position [1107, 0]
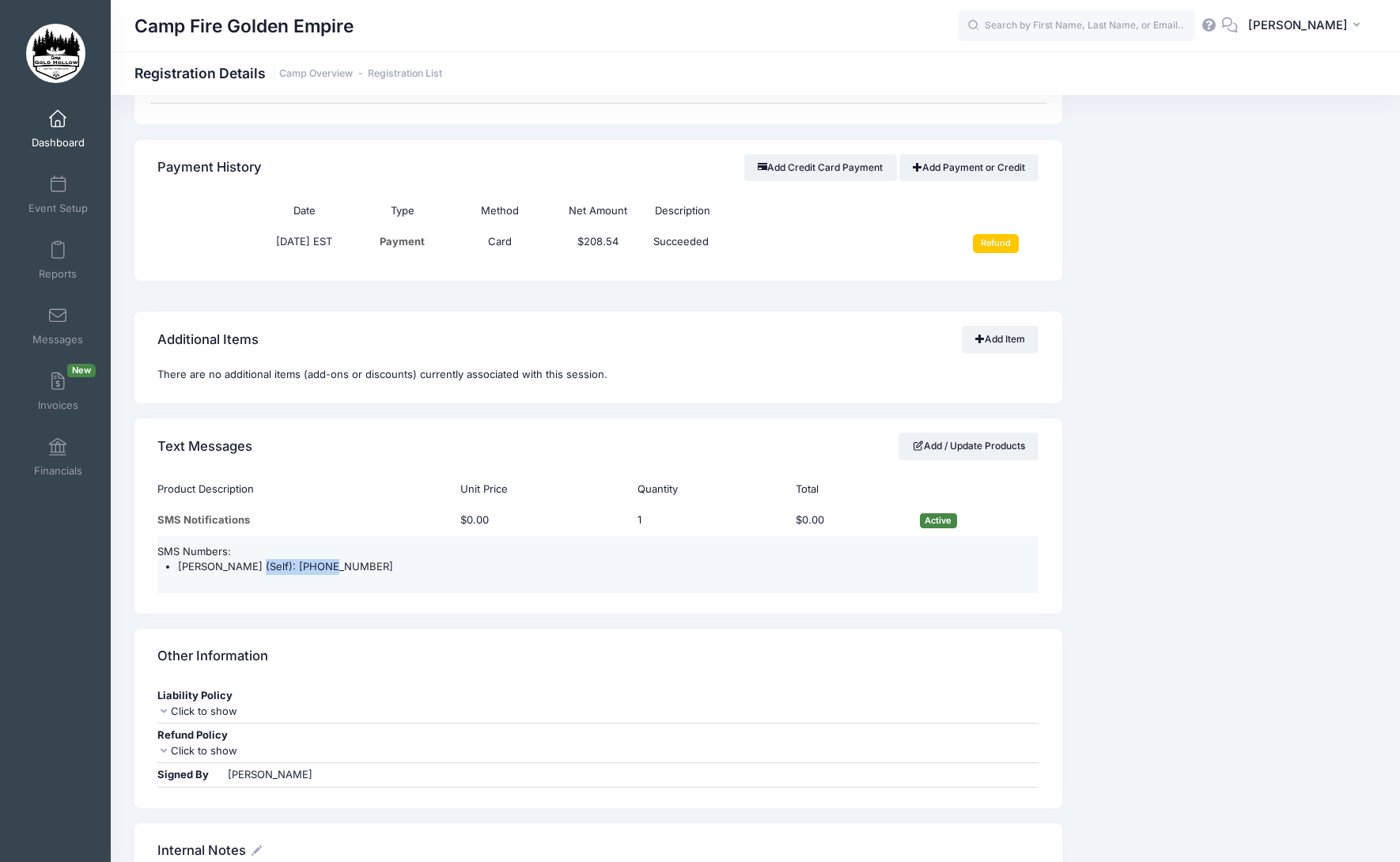
drag, startPoint x: 341, startPoint y: 566, endPoint x: 246, endPoint y: 567, distance: 95.0
click at [246, 567] on li "[PERSON_NAME] (Self): [PHONE_NUMBER]" at bounding box center [608, 567] width 861 height 16
copy li "[PHONE_NUMBER]"
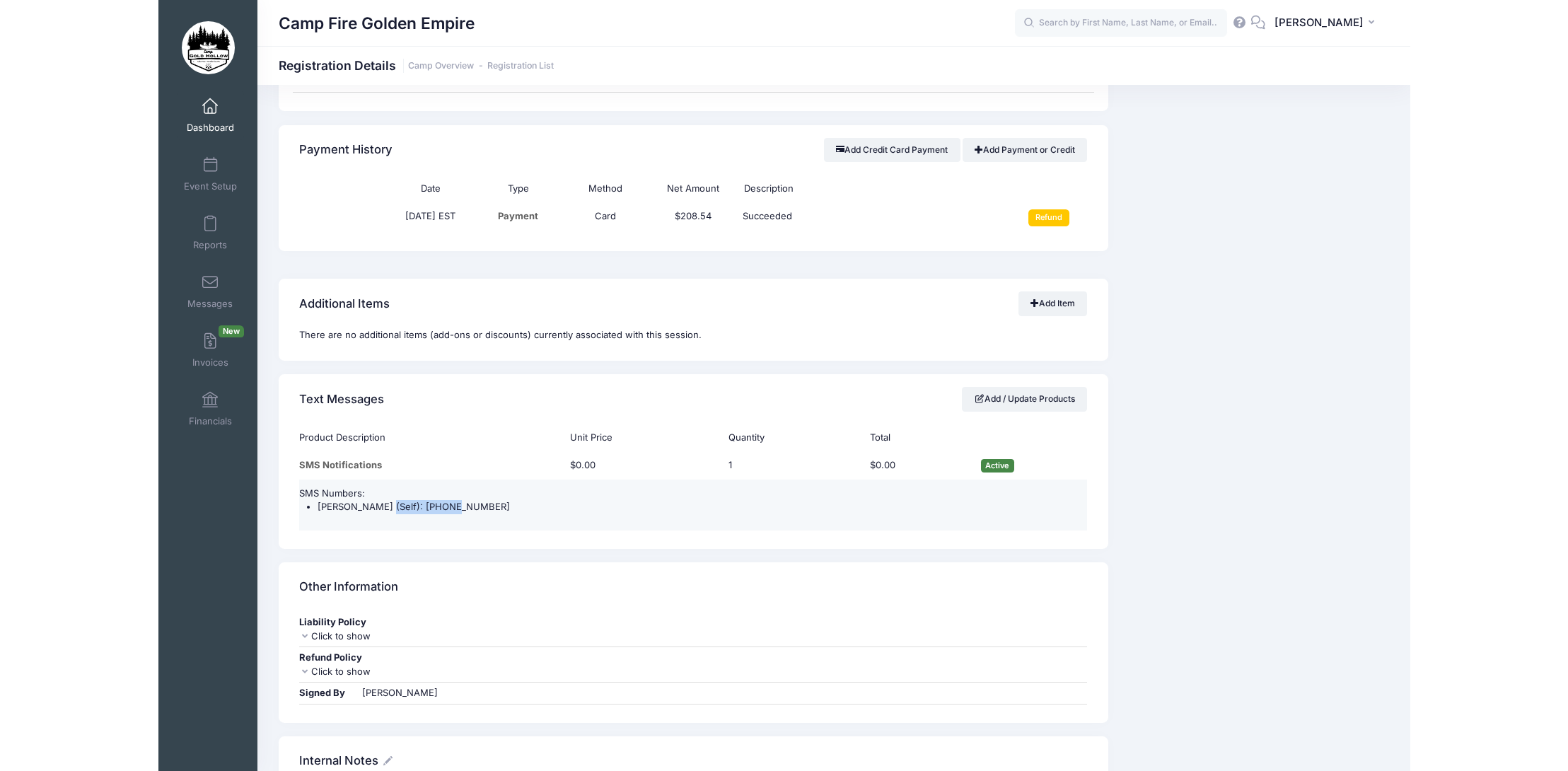
scroll to position [977, 0]
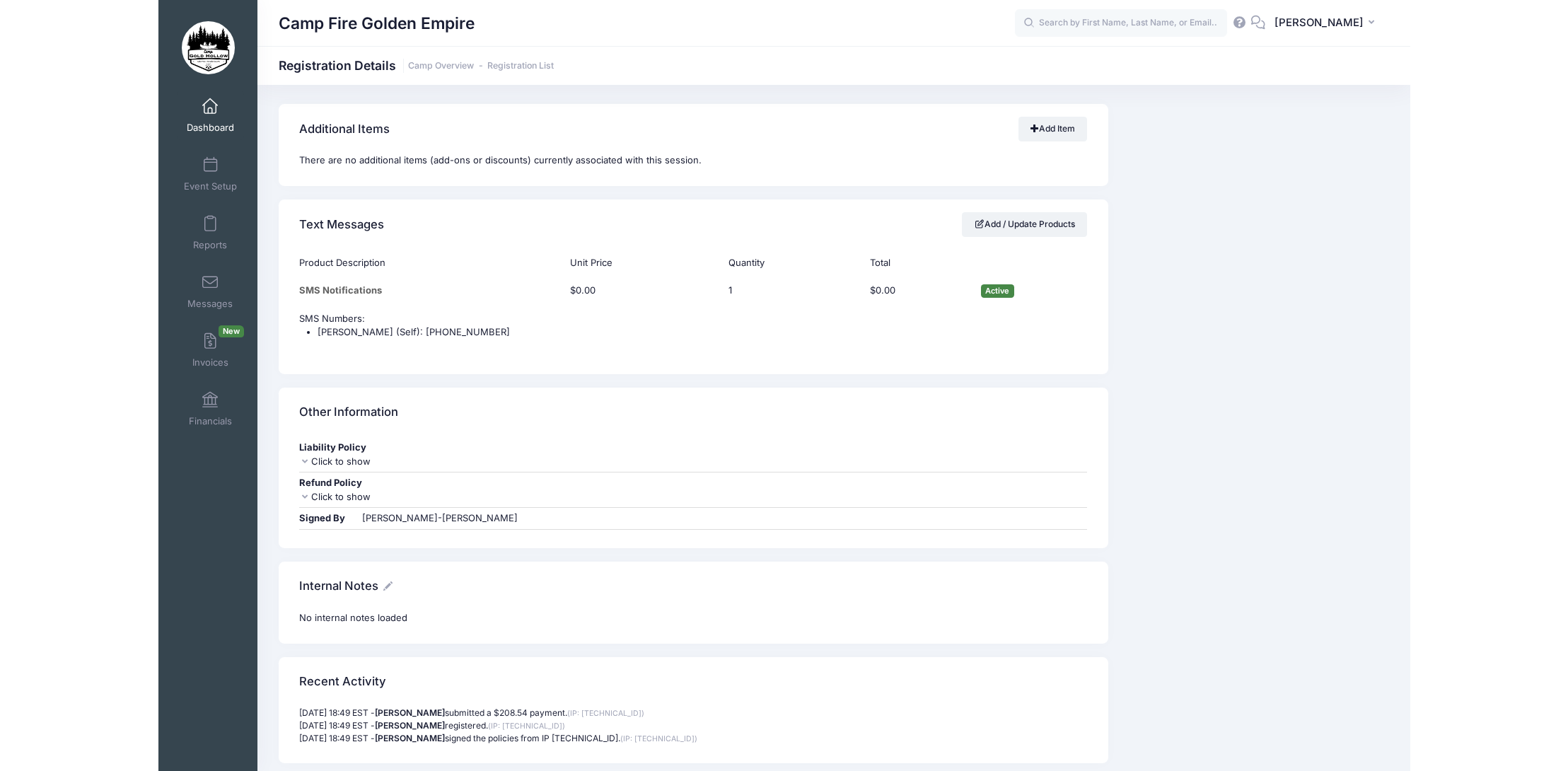
scroll to position [1203, 0]
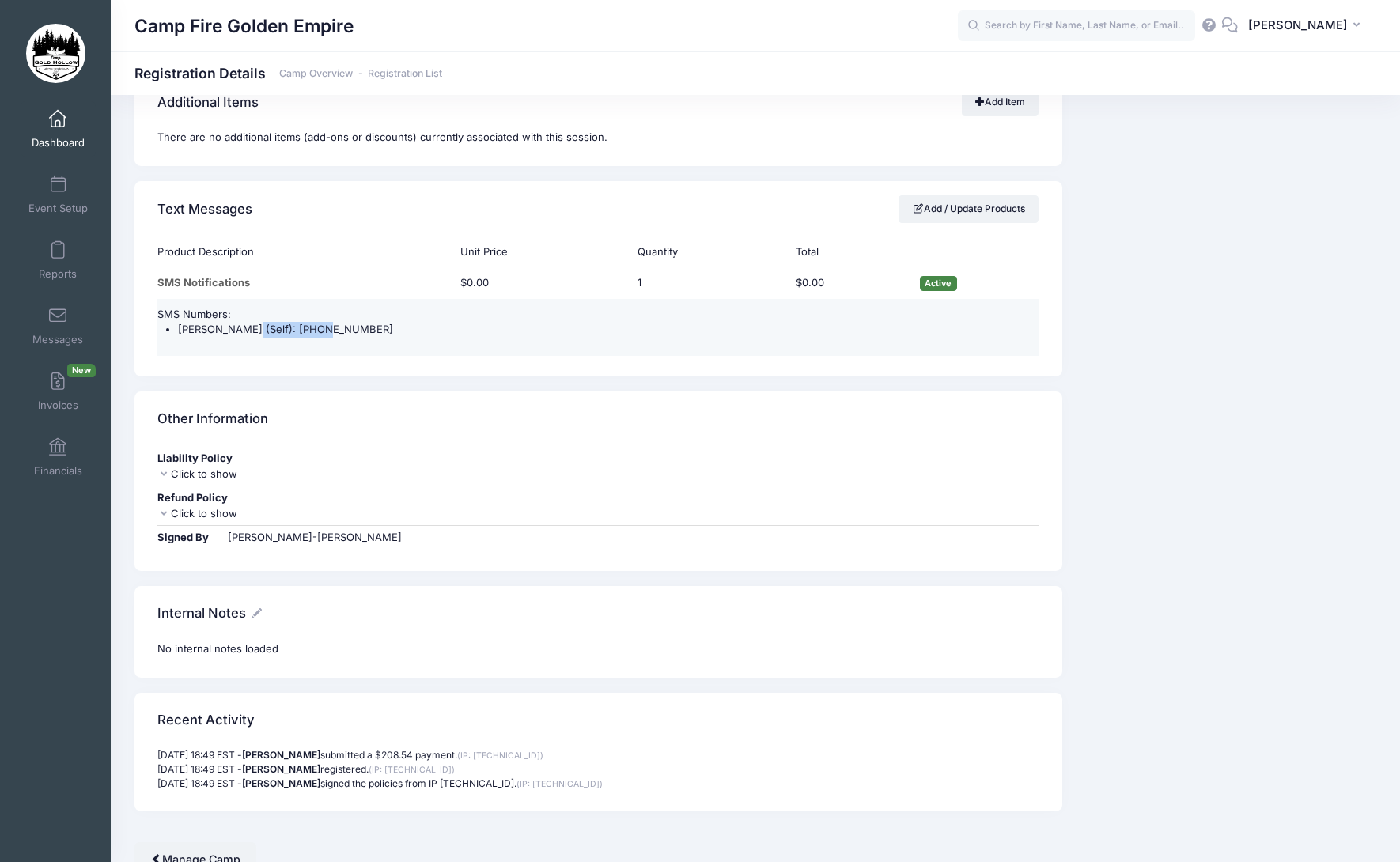
drag, startPoint x: 323, startPoint y: 326, endPoint x: 239, endPoint y: 325, distance: 84.0
click at [239, 325] on li "[PERSON_NAME] (Self): [PHONE_NUMBER]" at bounding box center [608, 329] width 861 height 16
copy li "(208) 553-7431"
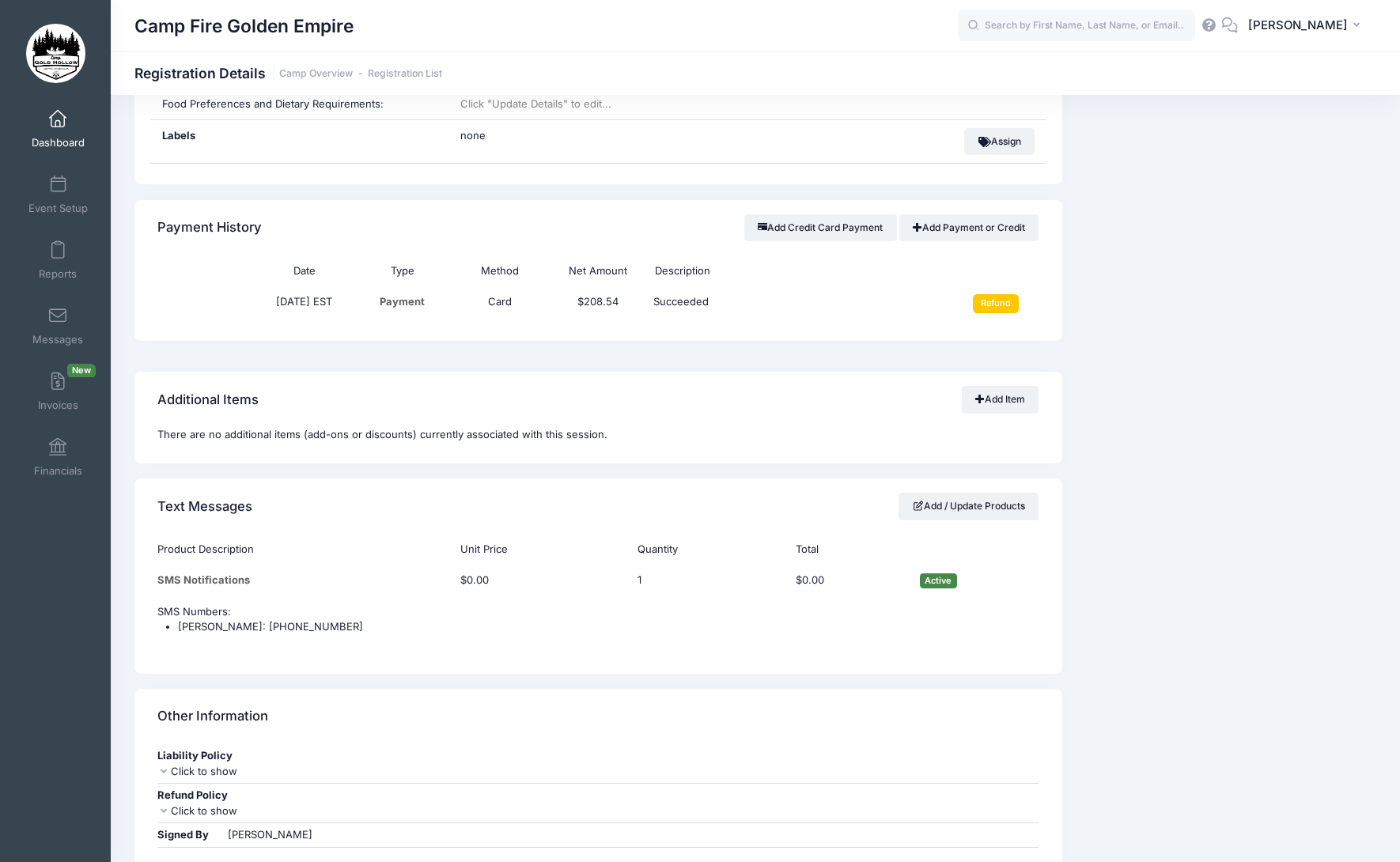
scroll to position [1187, 0]
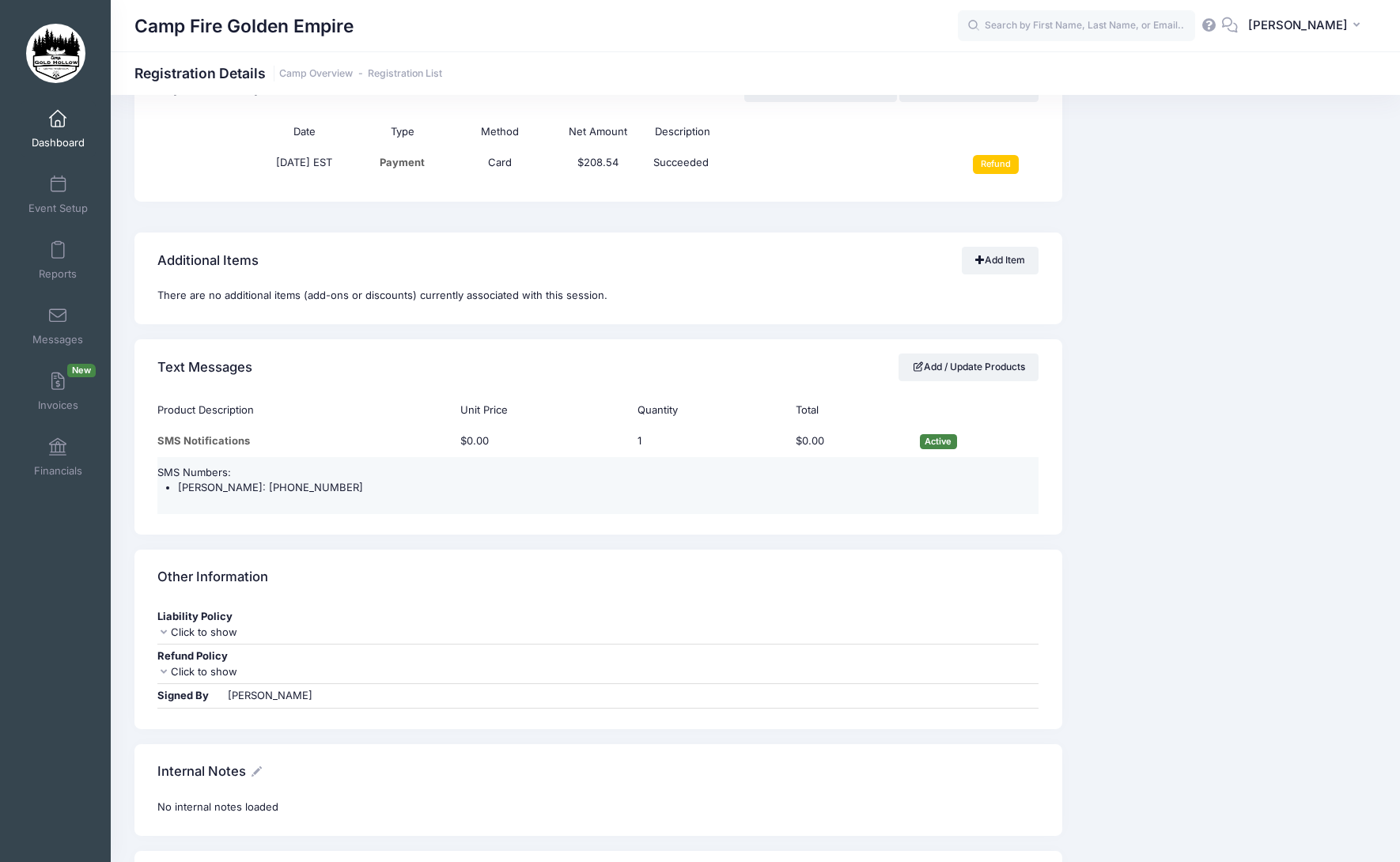
drag, startPoint x: 348, startPoint y: 490, endPoint x: 256, endPoint y: 486, distance: 92.1
click at [256, 486] on li "[PERSON_NAME]: [PHONE_NUMBER]" at bounding box center [608, 488] width 861 height 16
copy li "(530) 864-8034"
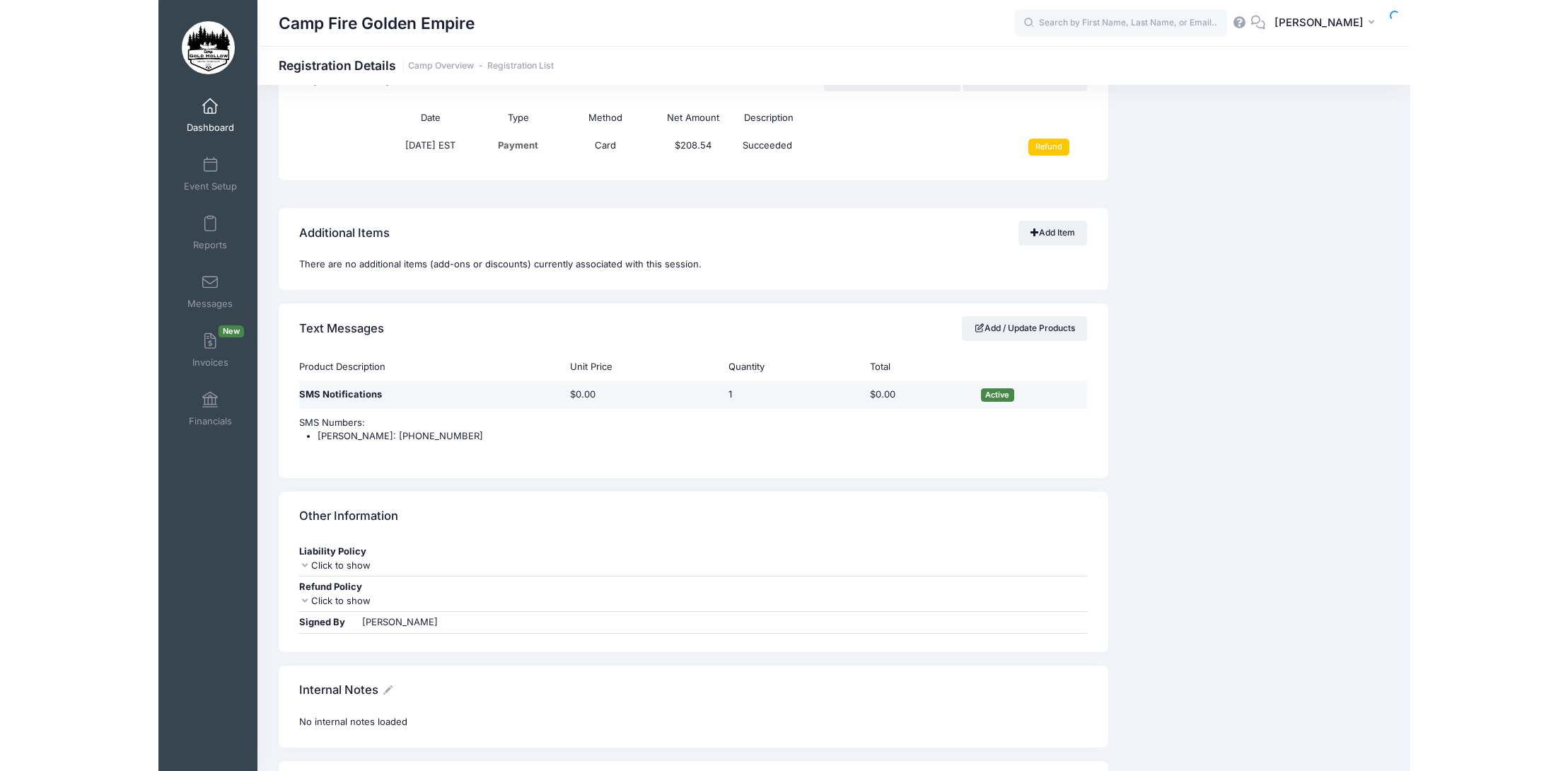
scroll to position [1048, 0]
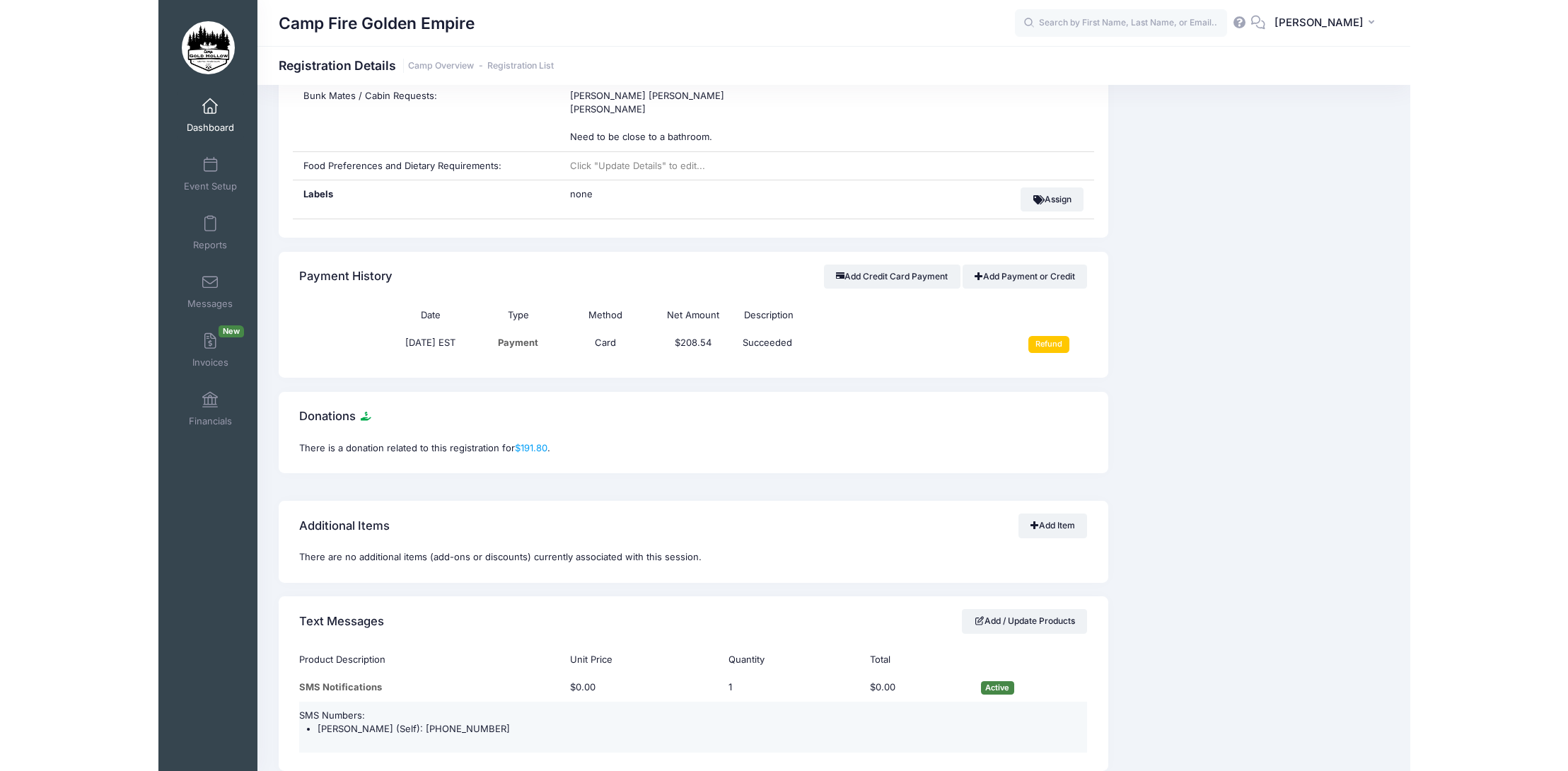
scroll to position [1061, 0]
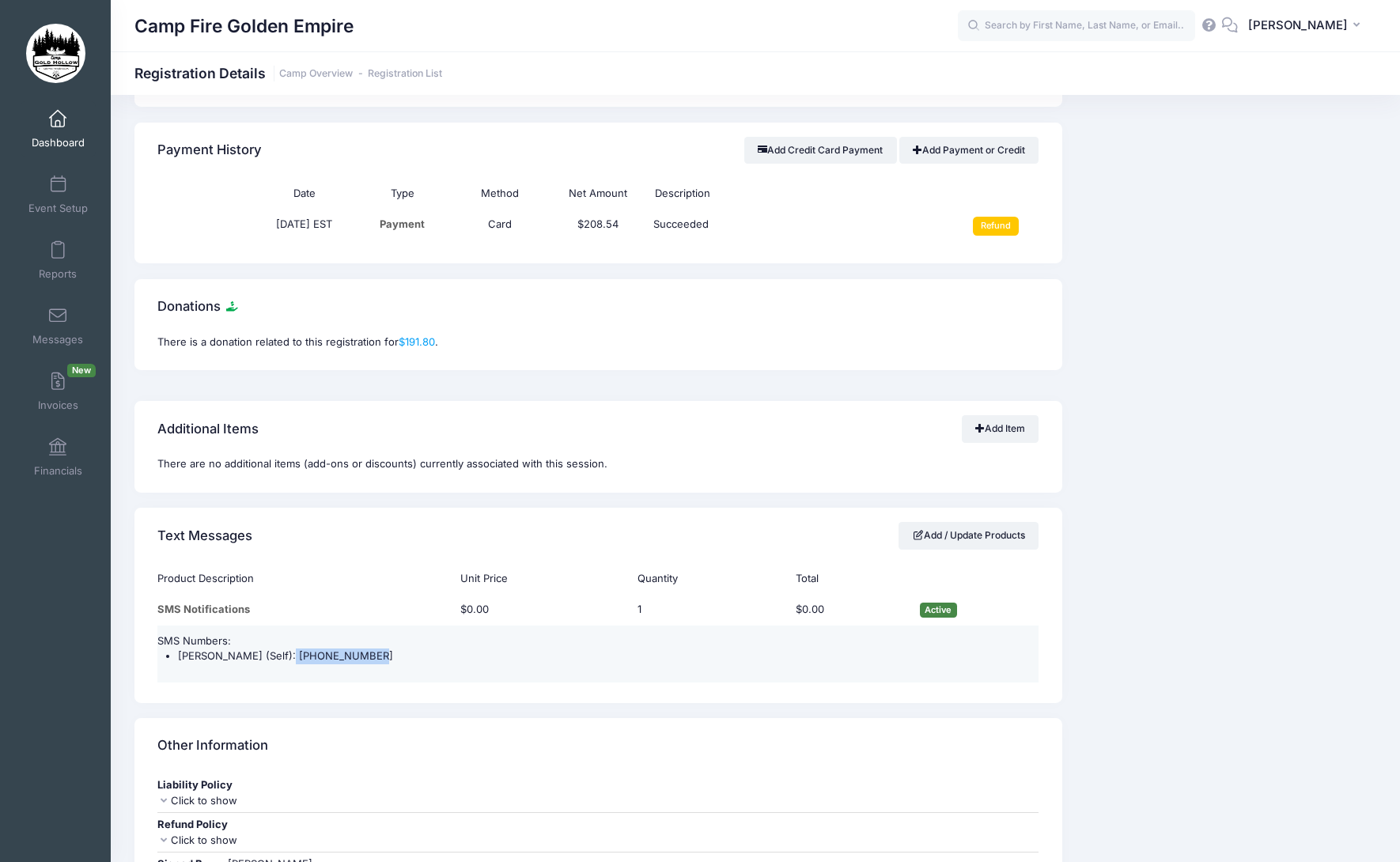
drag, startPoint x: 361, startPoint y: 659, endPoint x: 281, endPoint y: 656, distance: 80.1
click at [281, 656] on li "Leasa Gianna (Self): (916) 642-6072" at bounding box center [608, 657] width 861 height 16
copy li "(916) 642-6072"
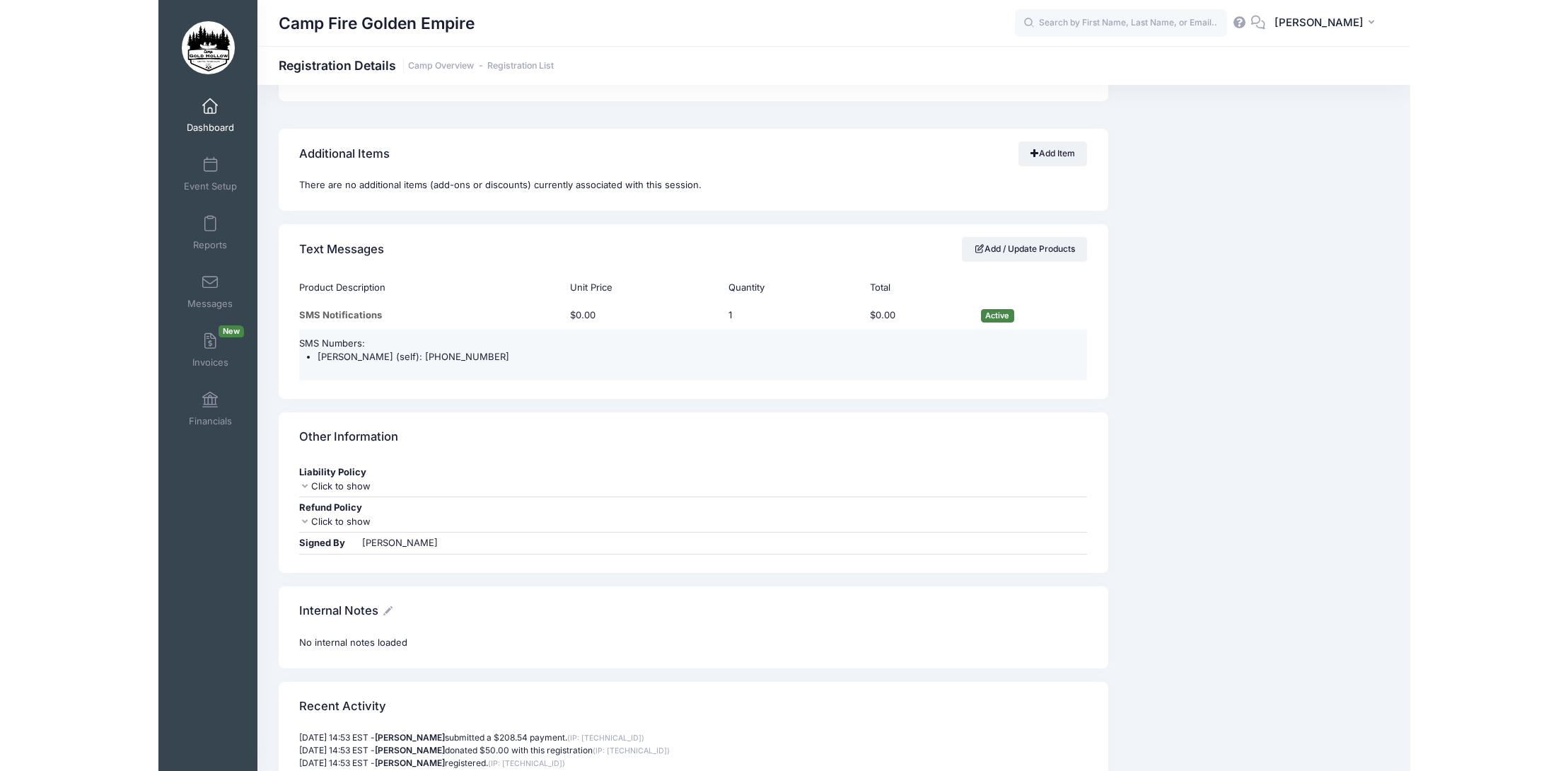
scroll to position [1162, 0]
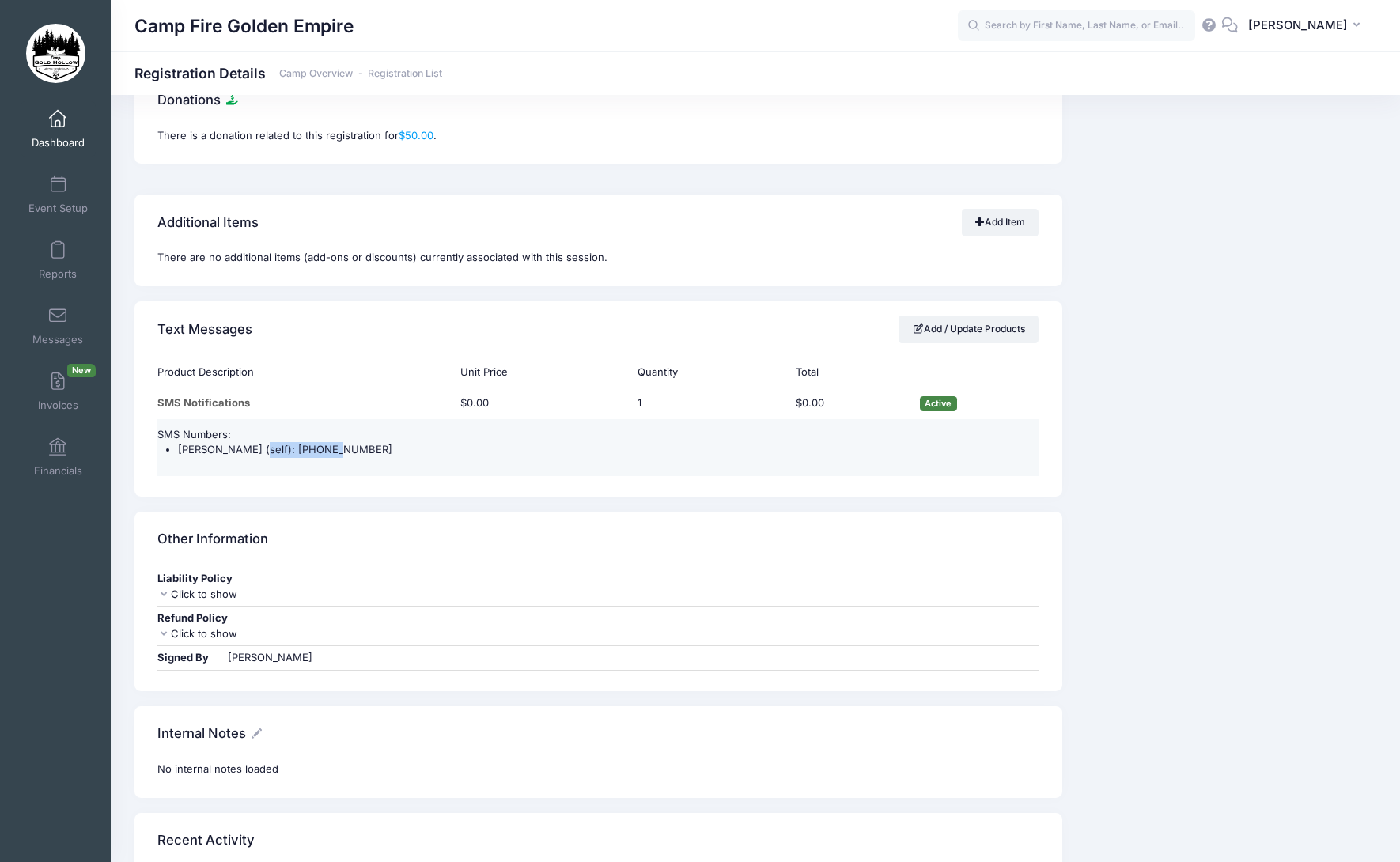
drag, startPoint x: 347, startPoint y: 451, endPoint x: 250, endPoint y: 448, distance: 97.0
click at [250, 448] on li "Cydney (self): (408) 772-2548" at bounding box center [608, 450] width 861 height 16
copy li "(408) 772-2548"
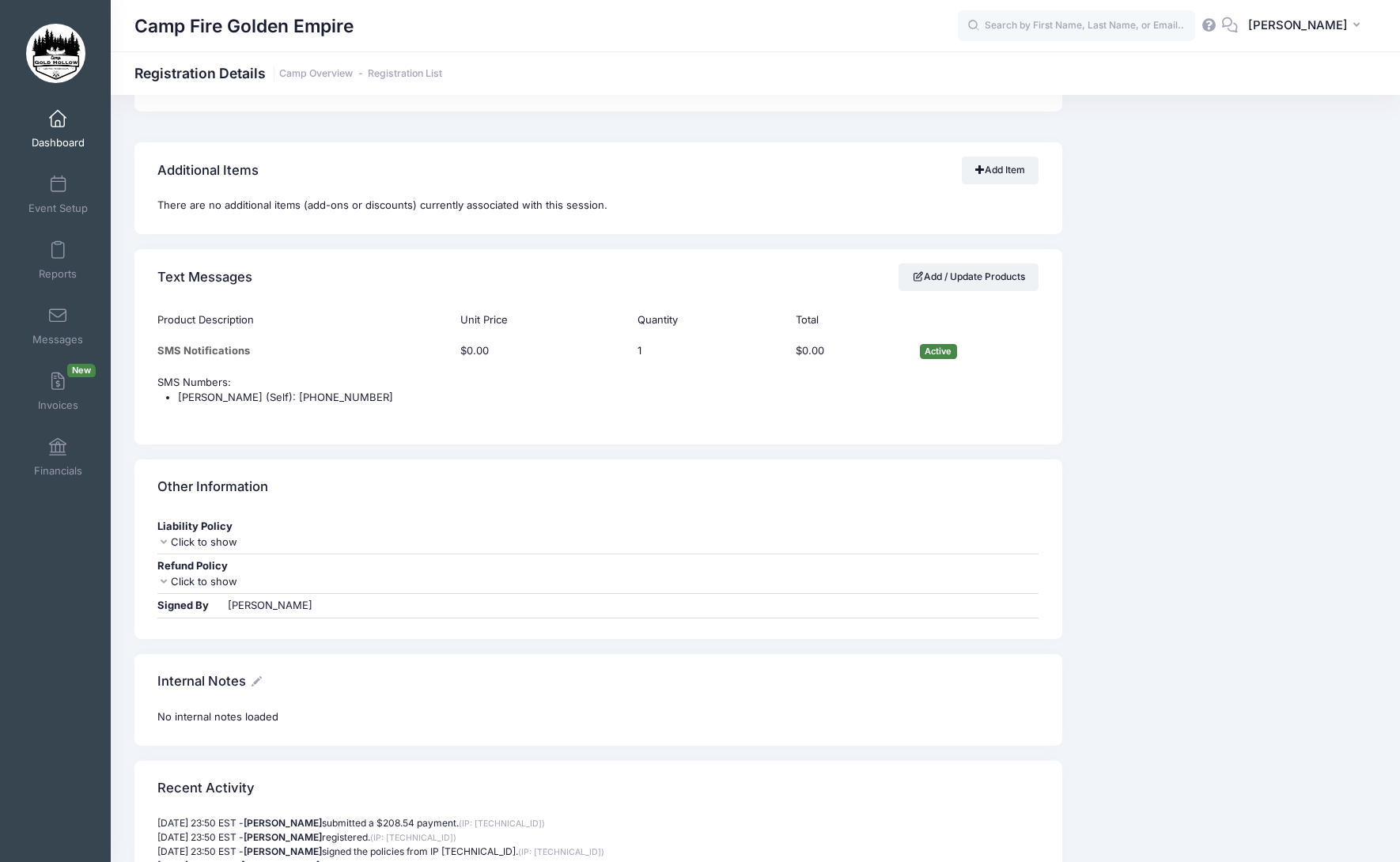
scroll to position [1345, 0]
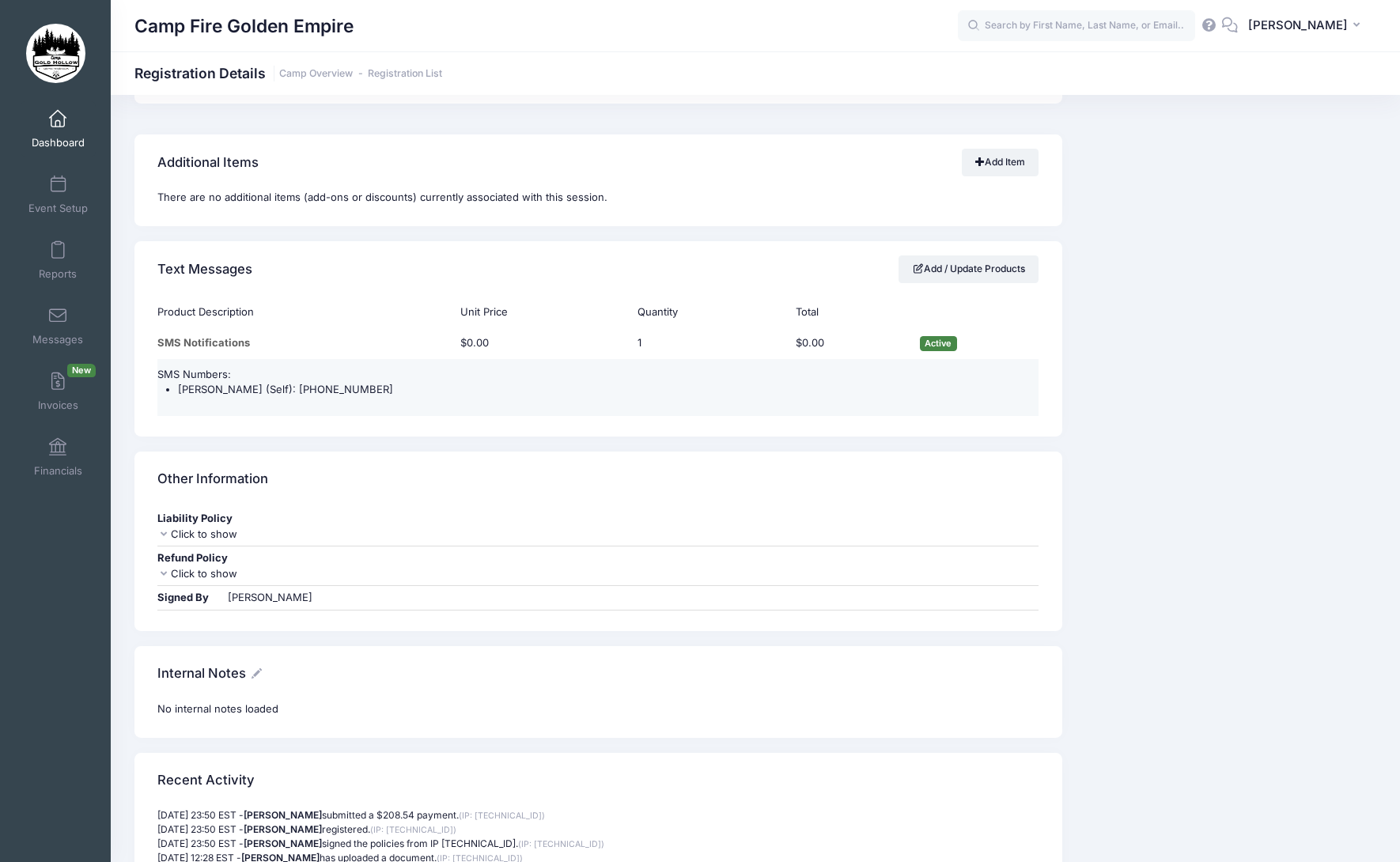
drag, startPoint x: 399, startPoint y: 385, endPoint x: 315, endPoint y: 387, distance: 84.0
click at [315, 387] on li "Allison Glynn-Wilson (Self): (707) 293-6906" at bounding box center [608, 389] width 861 height 16
copy li "(707) 293-6906"
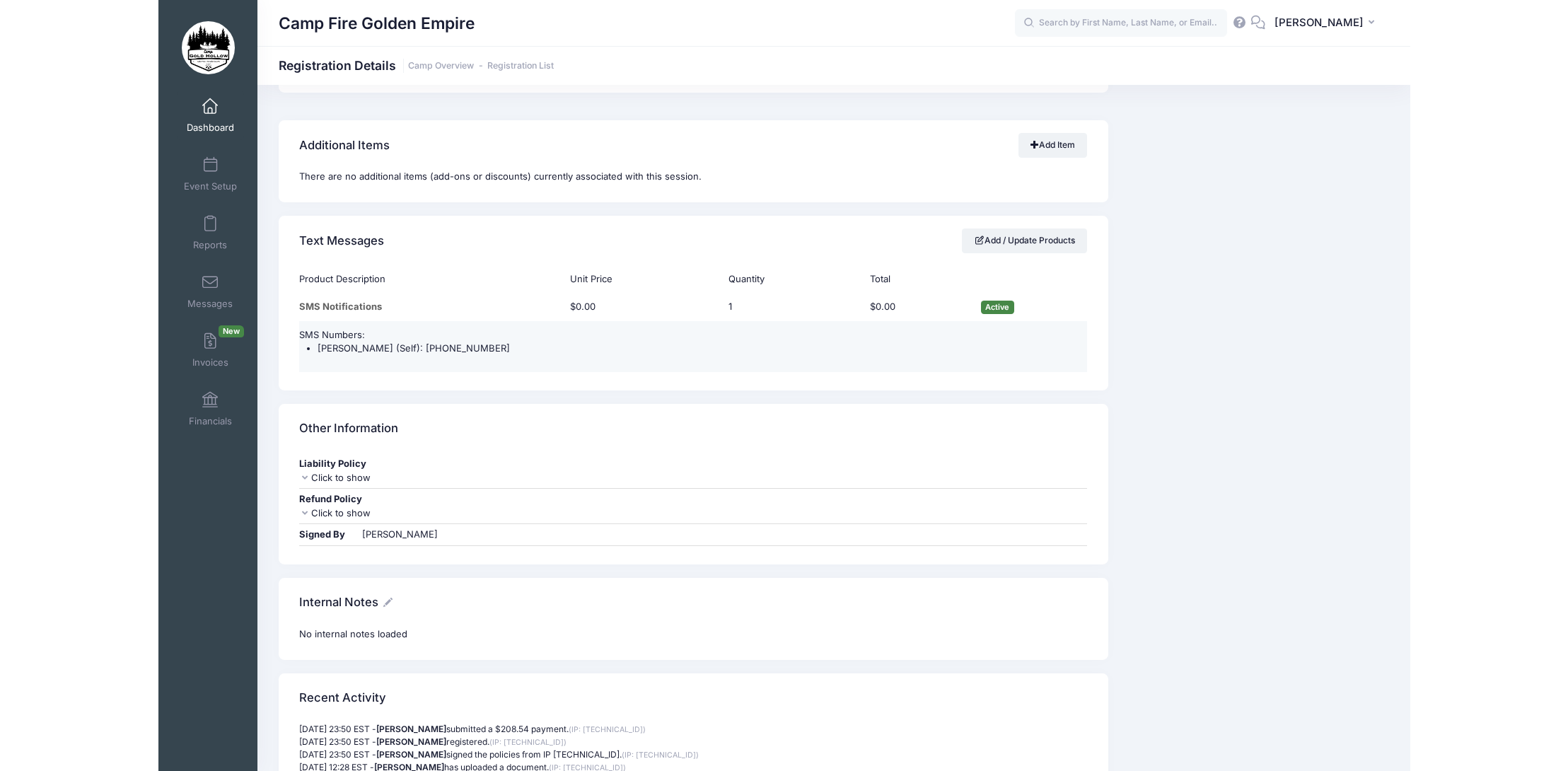
scroll to position [1189, 0]
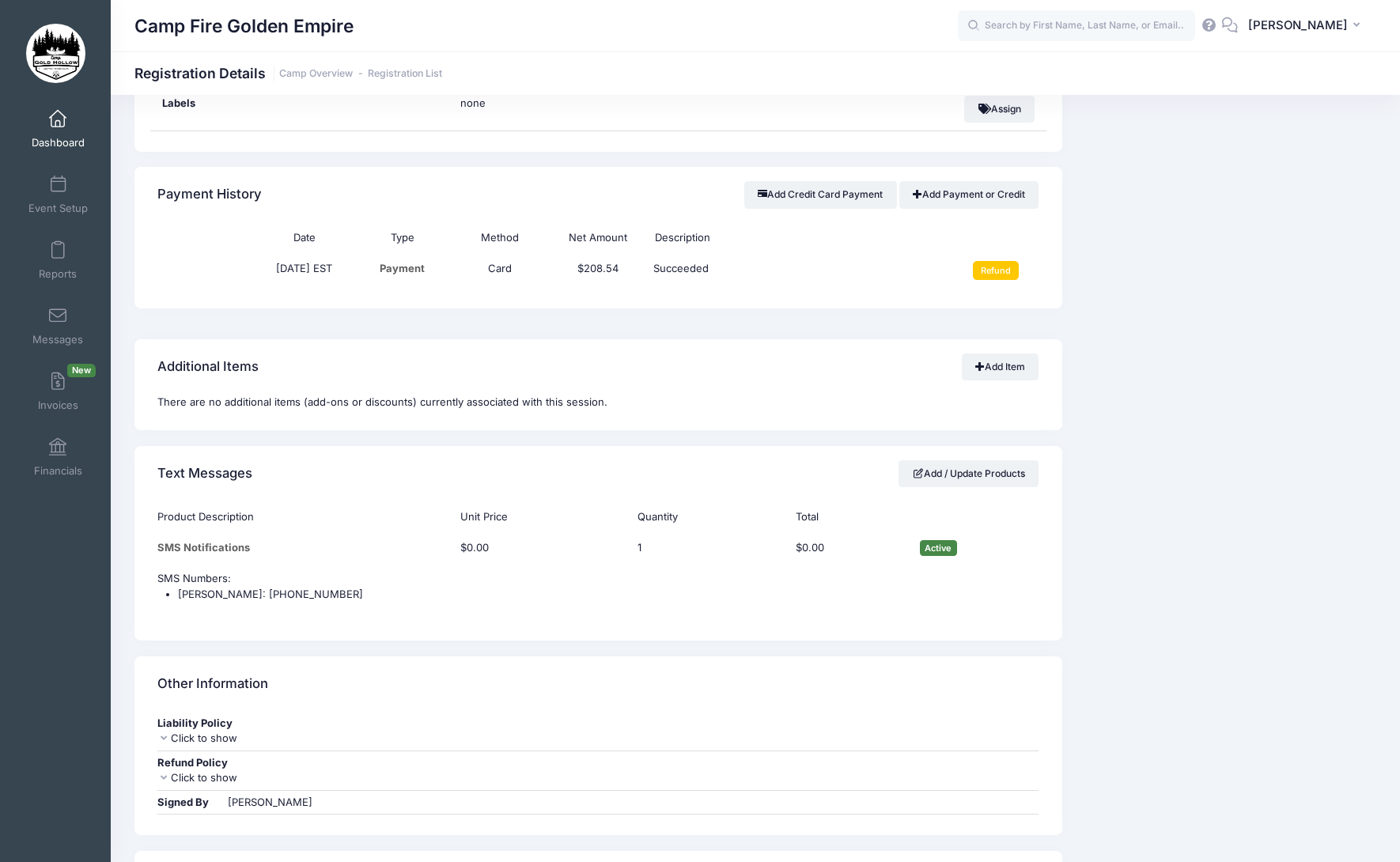
scroll to position [1187, 0]
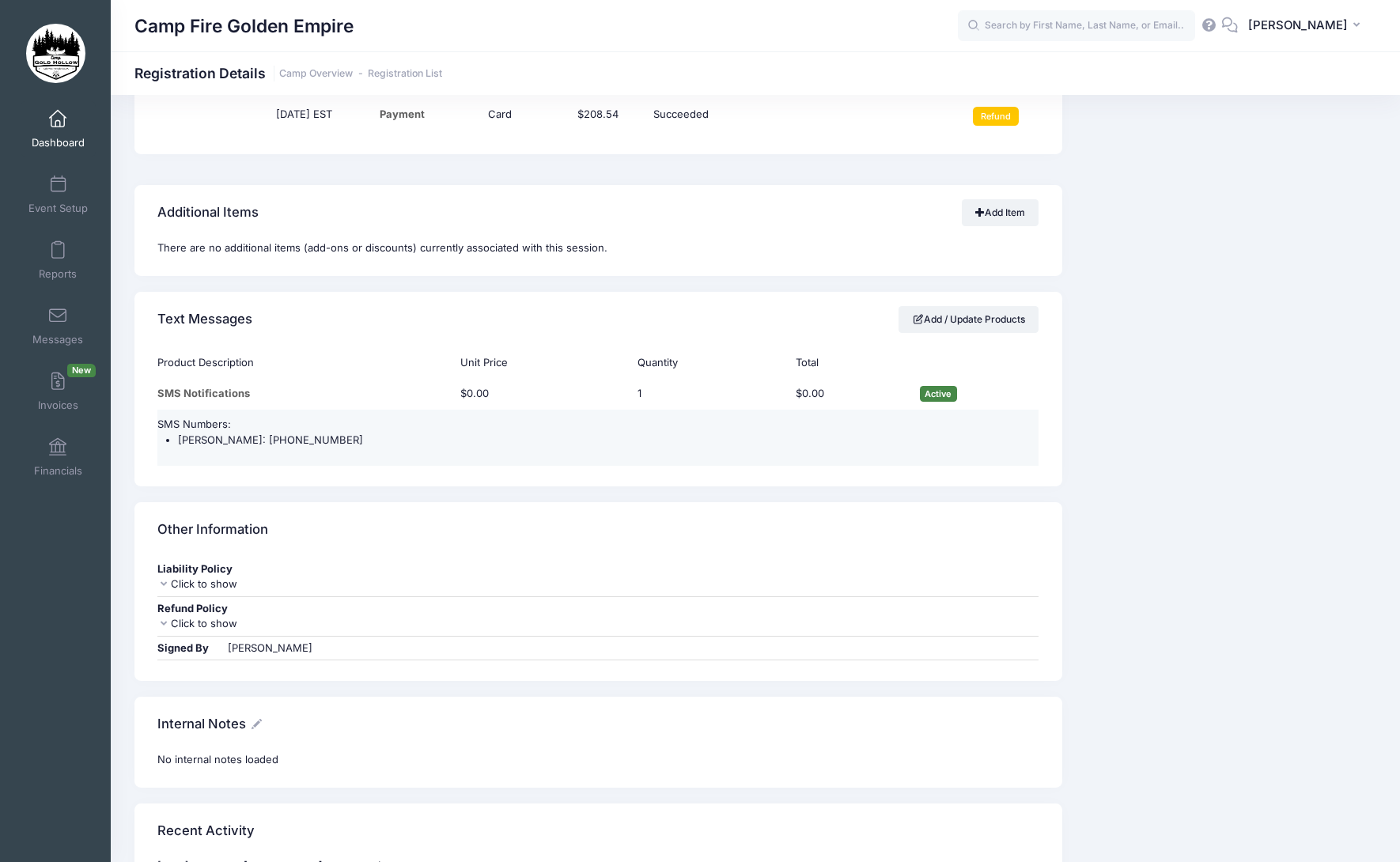
drag, startPoint x: 363, startPoint y: 437, endPoint x: 262, endPoint y: 433, distance: 101.1
click at [262, 433] on li "[PERSON_NAME]: [PHONE_NUMBER]" at bounding box center [608, 440] width 861 height 16
copy li "(916) 969-7792"
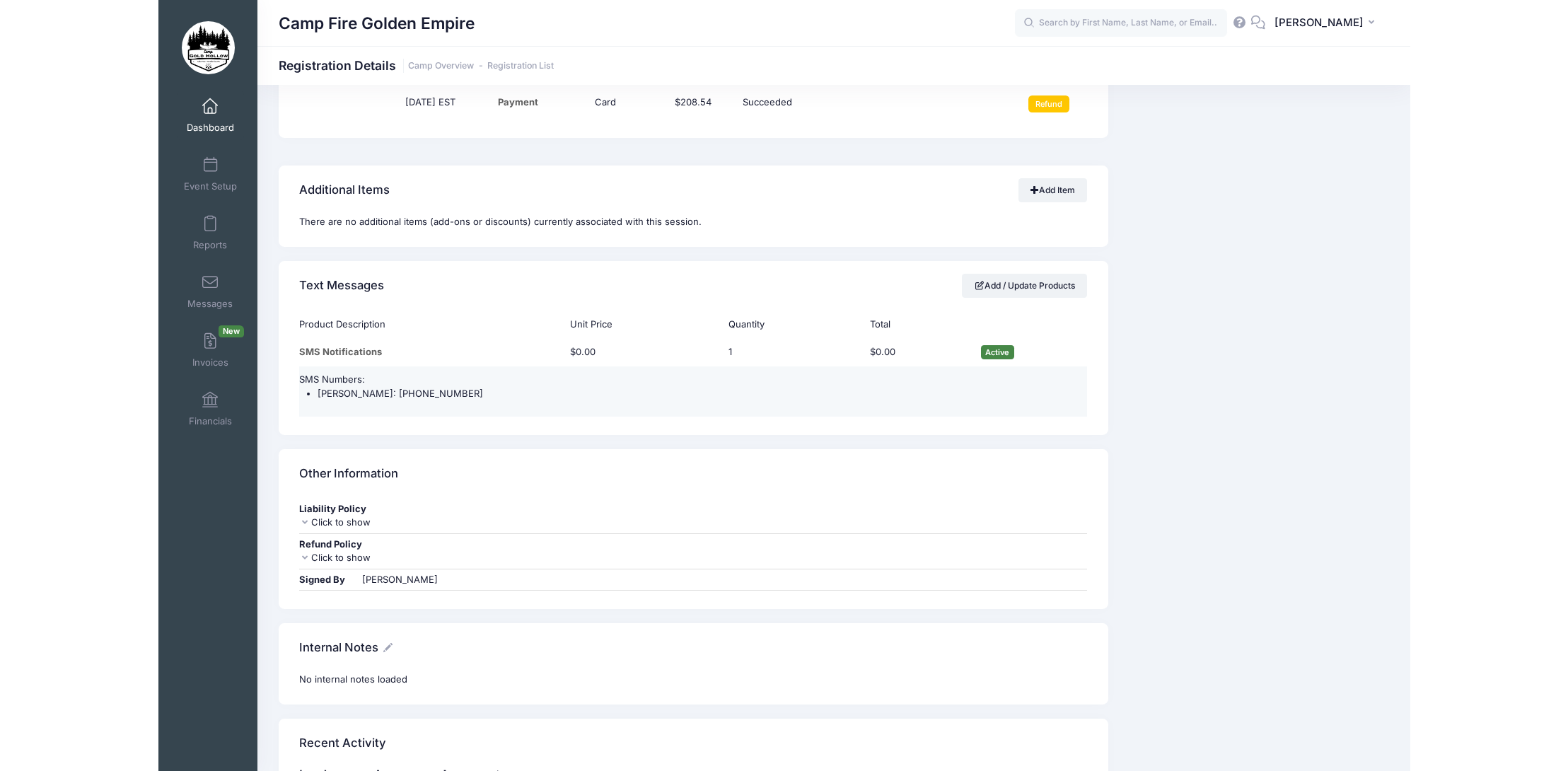
scroll to position [1048, 0]
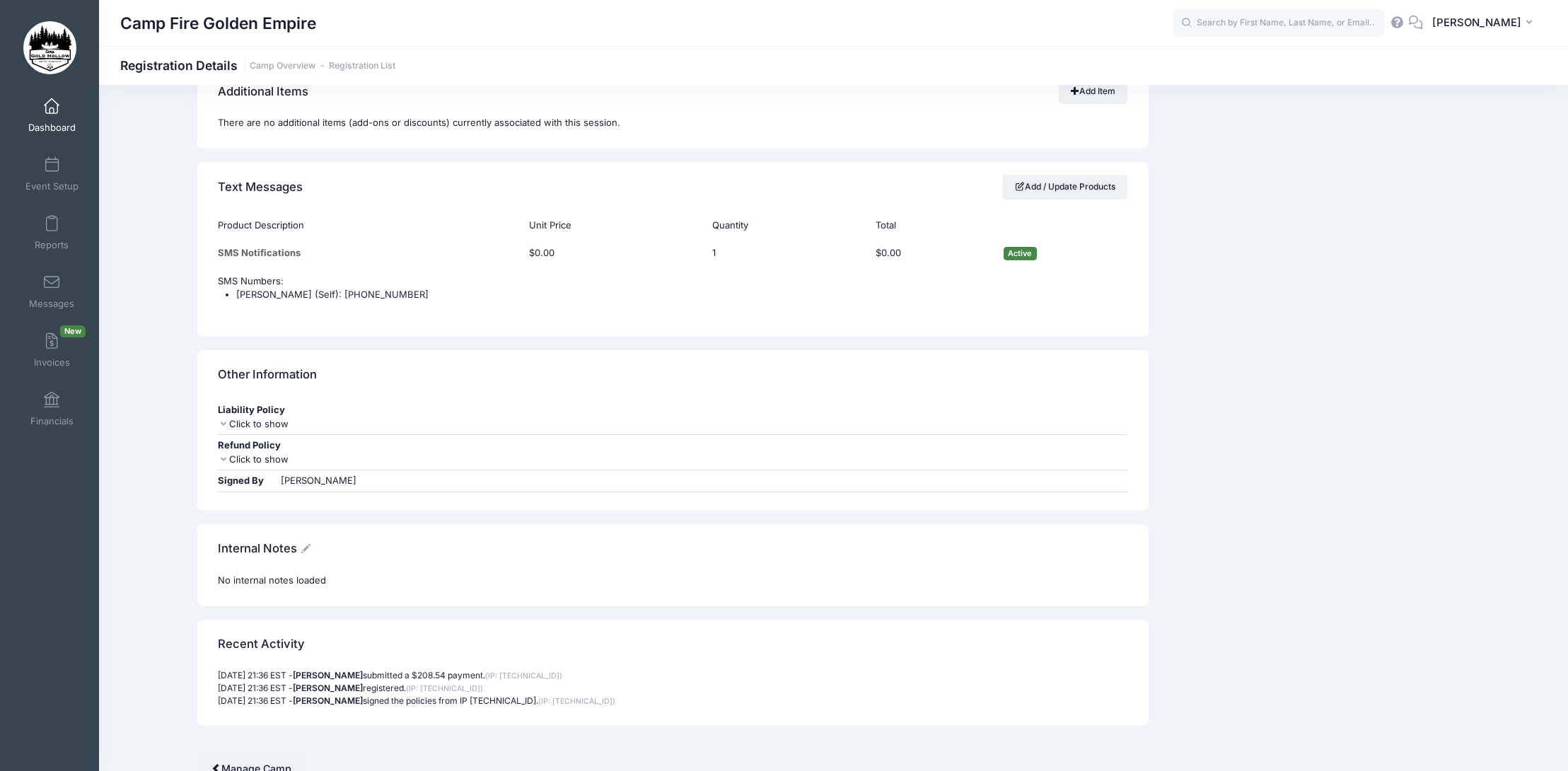
scroll to position [1128, 0]
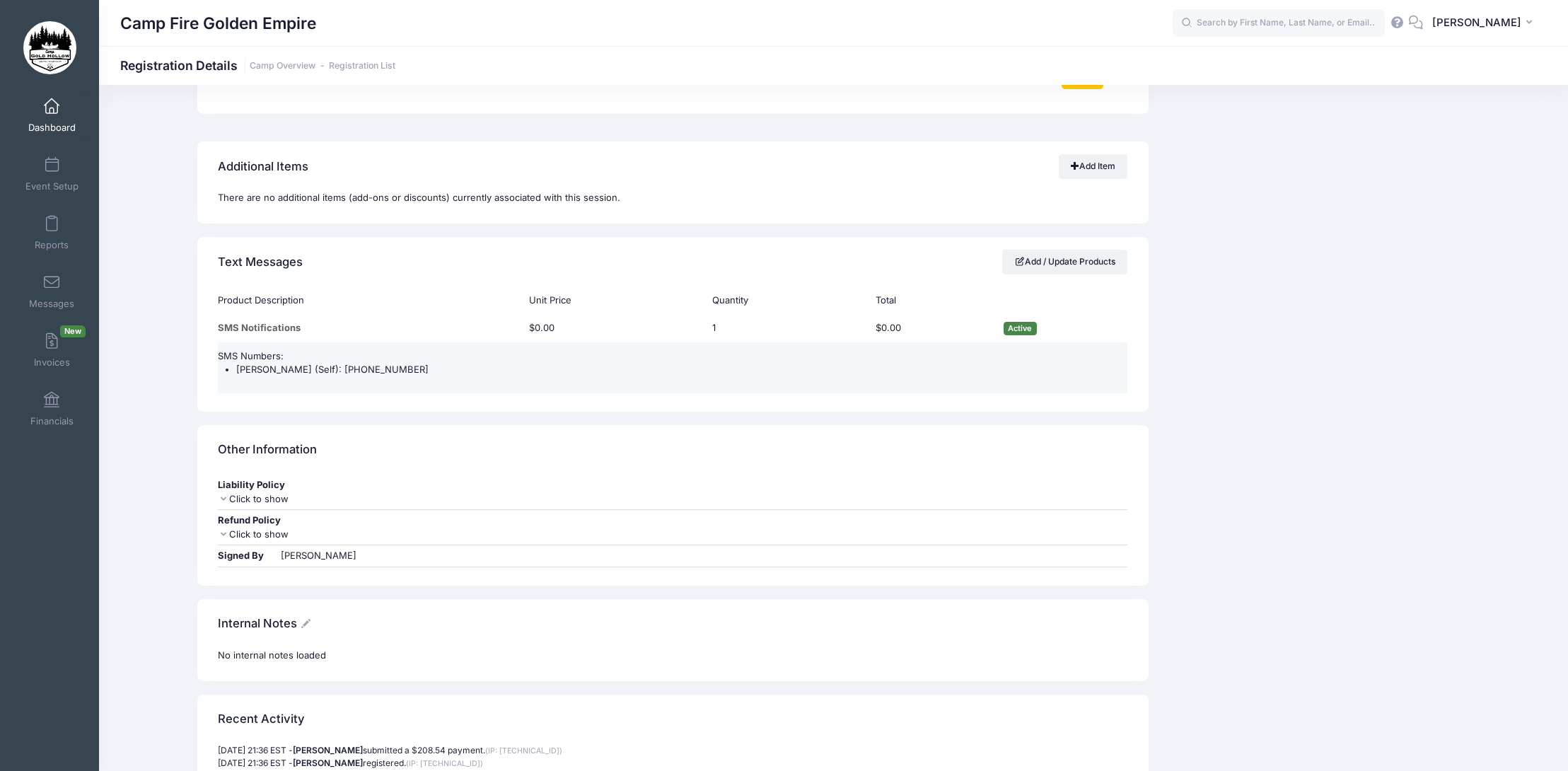
drag, startPoint x: 411, startPoint y: 371, endPoint x: 341, endPoint y: 371, distance: 70.0
click at [341, 371] on li "Christine Sublett (Self): (650) 804-8780" at bounding box center [682, 370] width 892 height 15
copy li "(650) 804-8780"
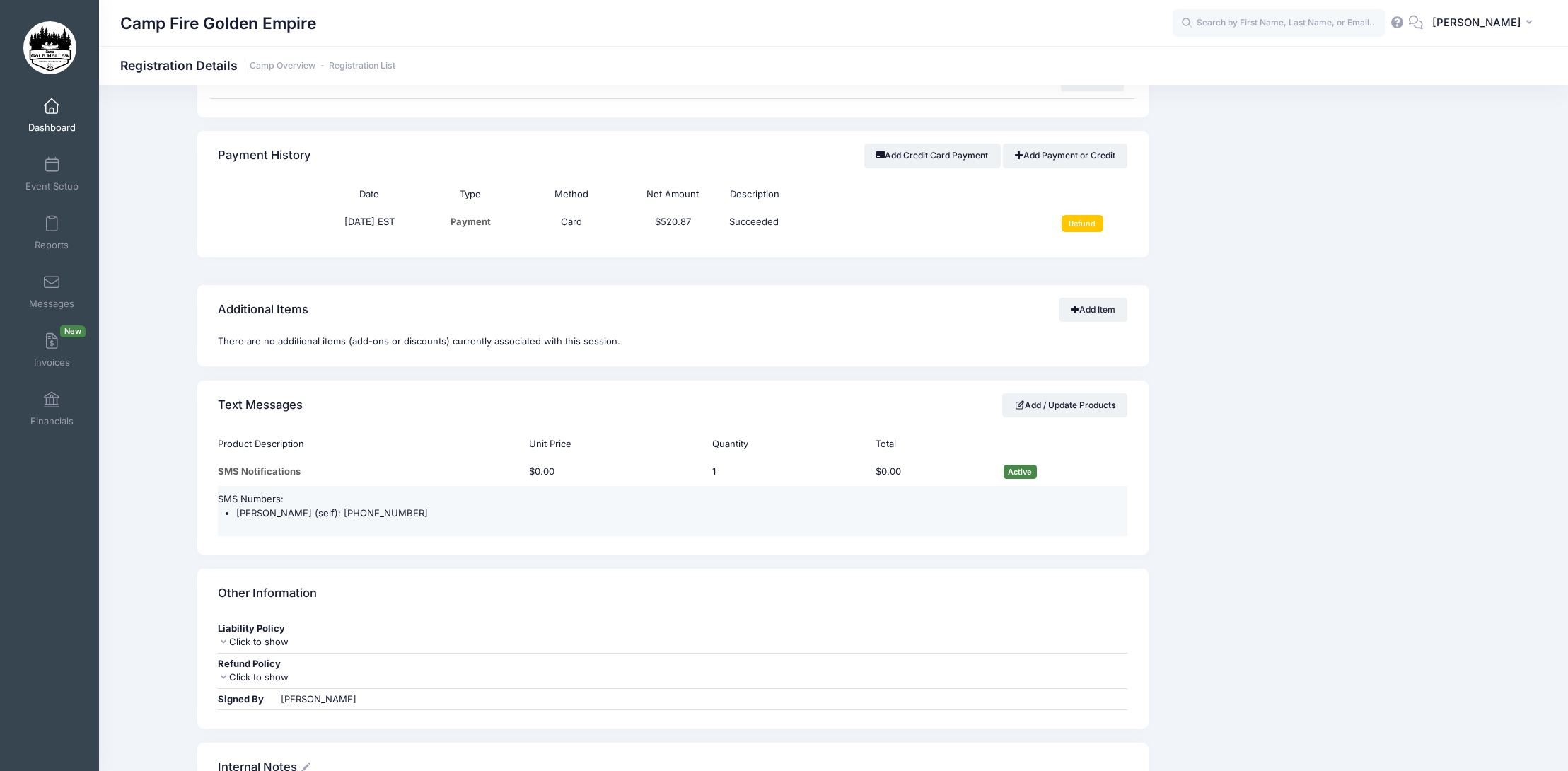
scroll to position [990, 0]
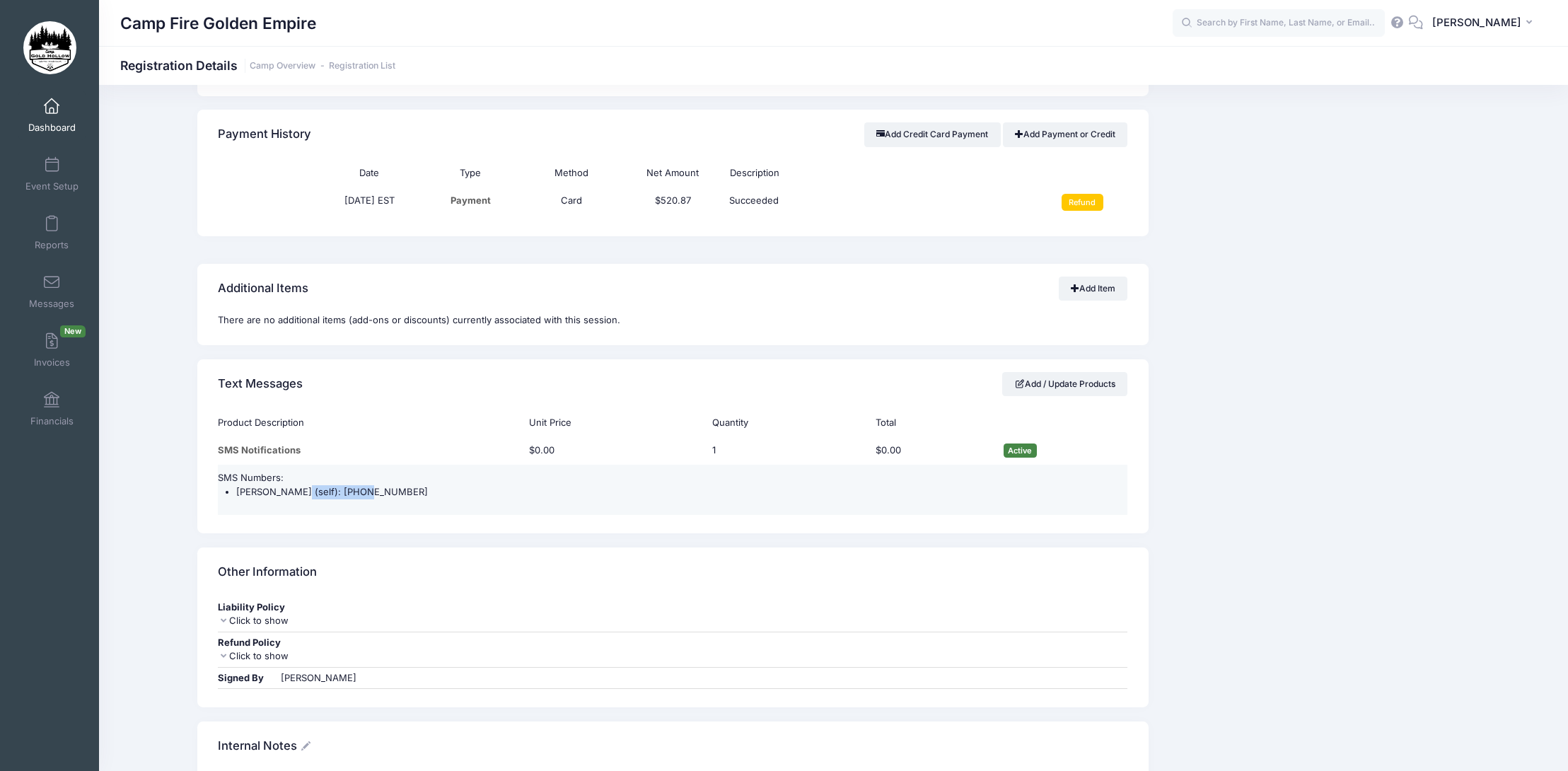
drag, startPoint x: 378, startPoint y: 495, endPoint x: 287, endPoint y: 496, distance: 91.0
click at [287, 496] on li "Fran (self): (925) 963-9296" at bounding box center [682, 492] width 892 height 15
copy li "(925) 963-9296"
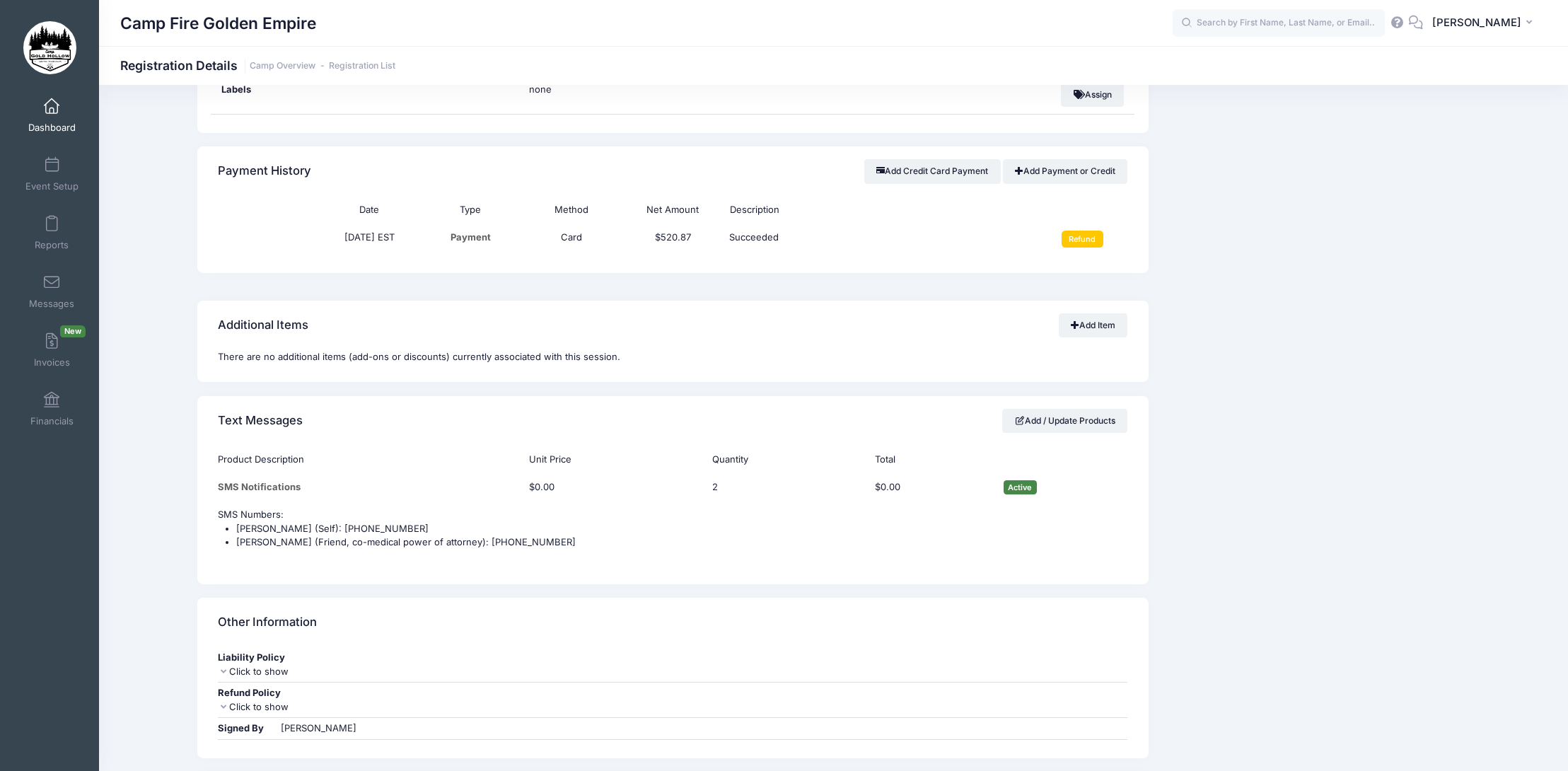
scroll to position [1415, 0]
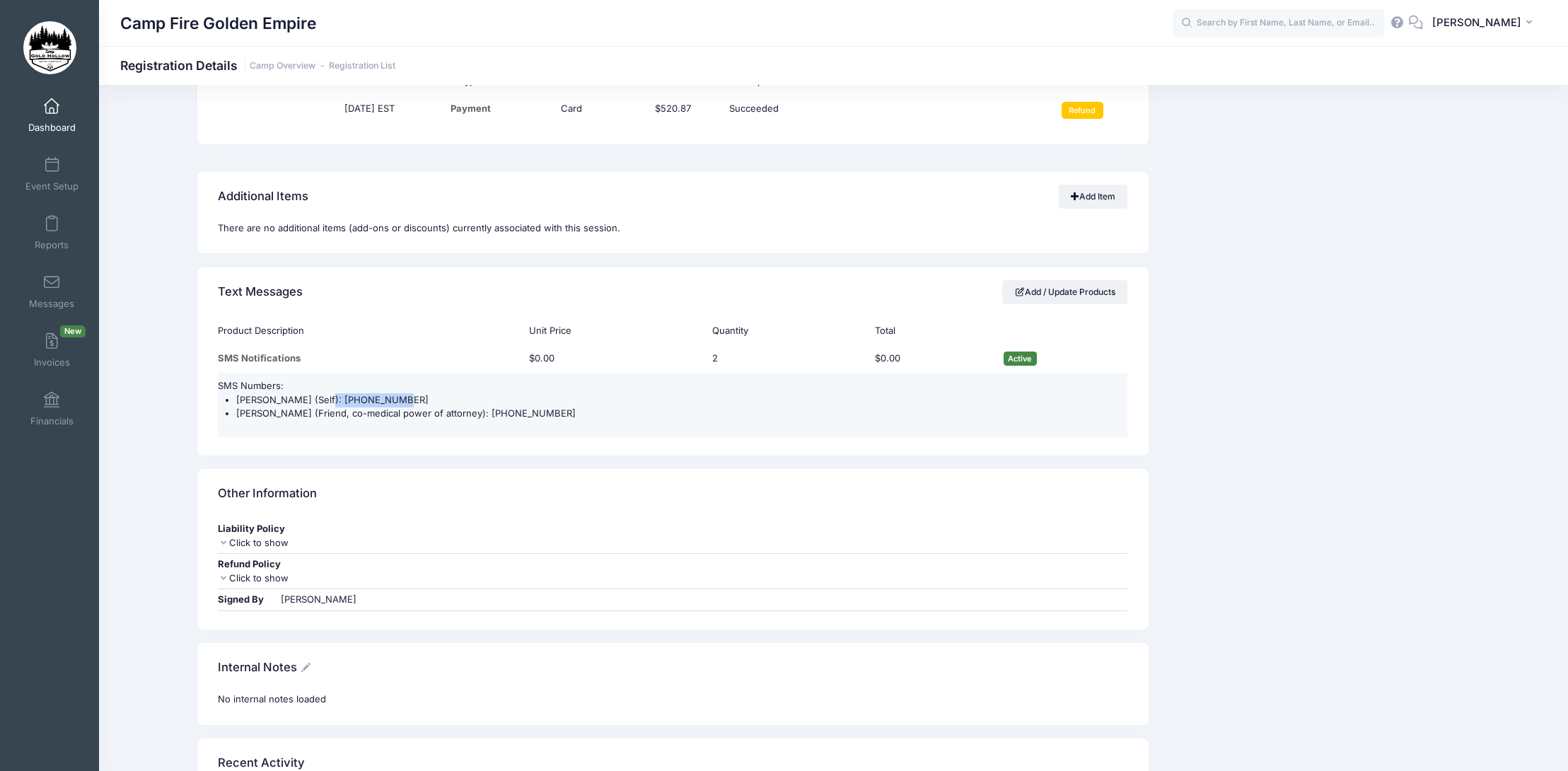
drag, startPoint x: 390, startPoint y: 386, endPoint x: 316, endPoint y: 384, distance: 74.0
click at [316, 394] on li "Holly Hope (Self): (520) 204-7906" at bounding box center [682, 400] width 892 height 15
copy li "(520) 204-7906"
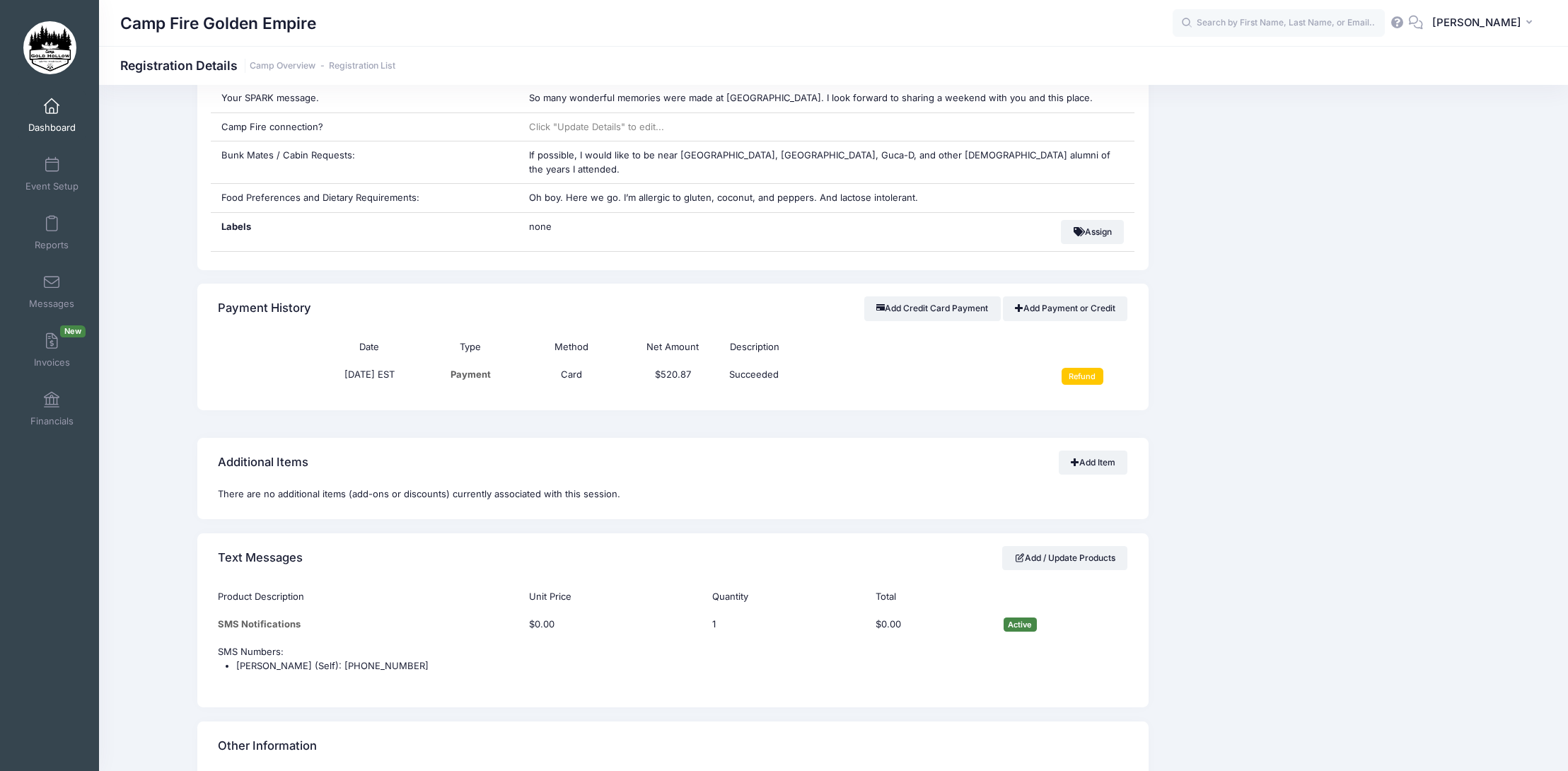
scroll to position [920, 0]
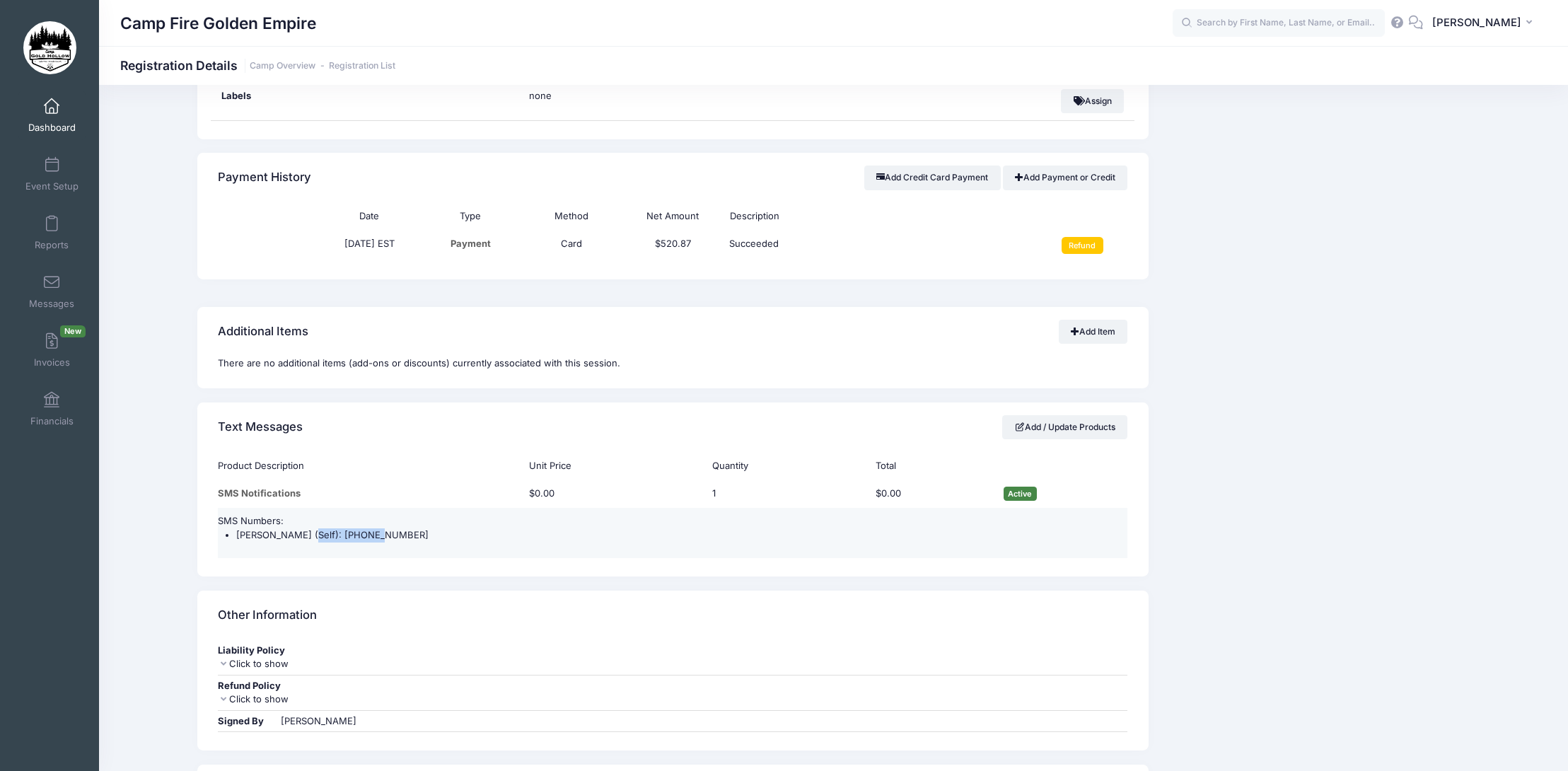
drag, startPoint x: 359, startPoint y: 522, endPoint x: 295, endPoint y: 523, distance: 64.0
click at [295, 529] on li "[PERSON_NAME] (Self): [PHONE_NUMBER]" at bounding box center [682, 535] width 892 height 15
copy li "[PHONE_NUMBER]"
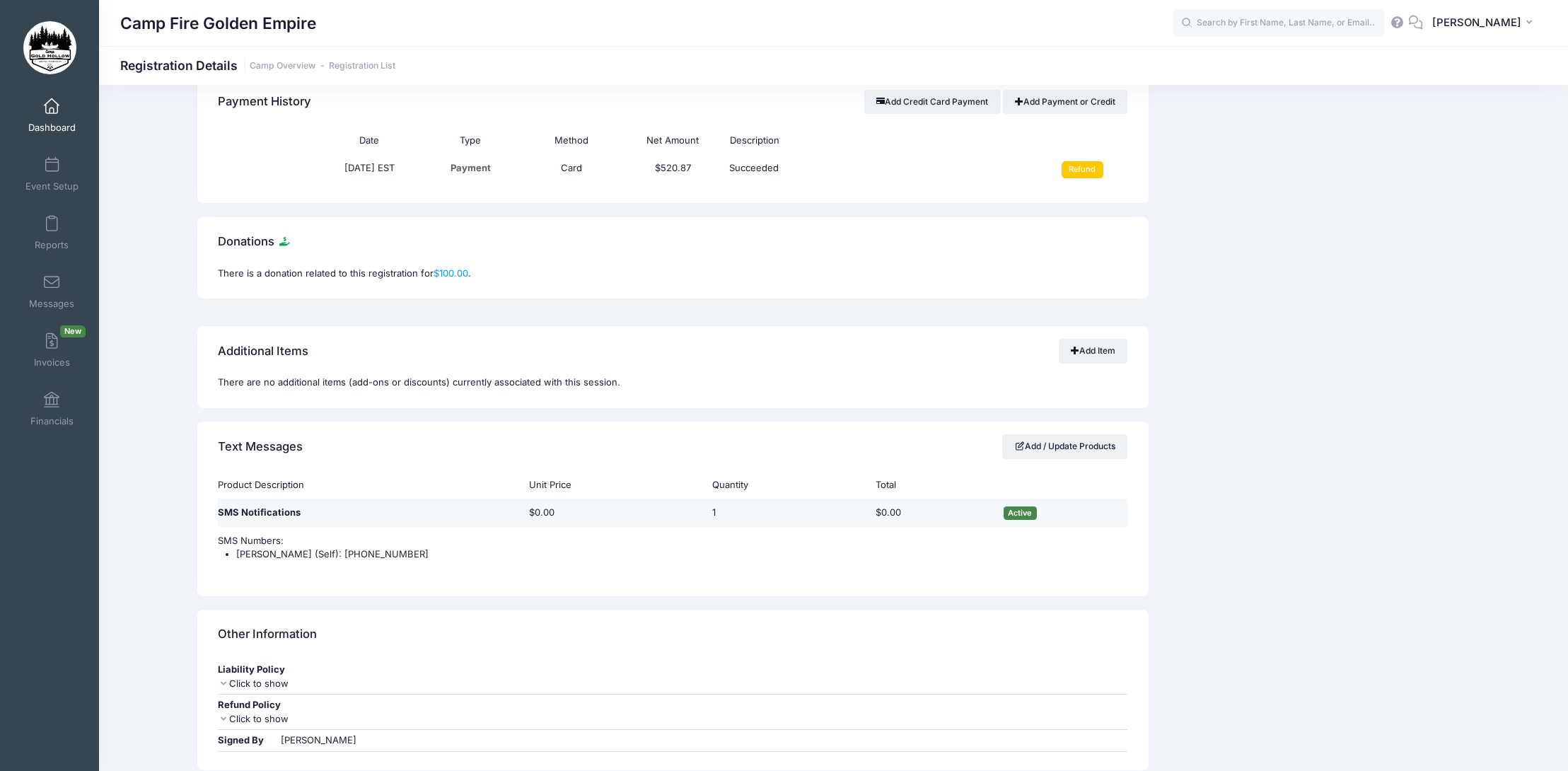
scroll to position [990, 0]
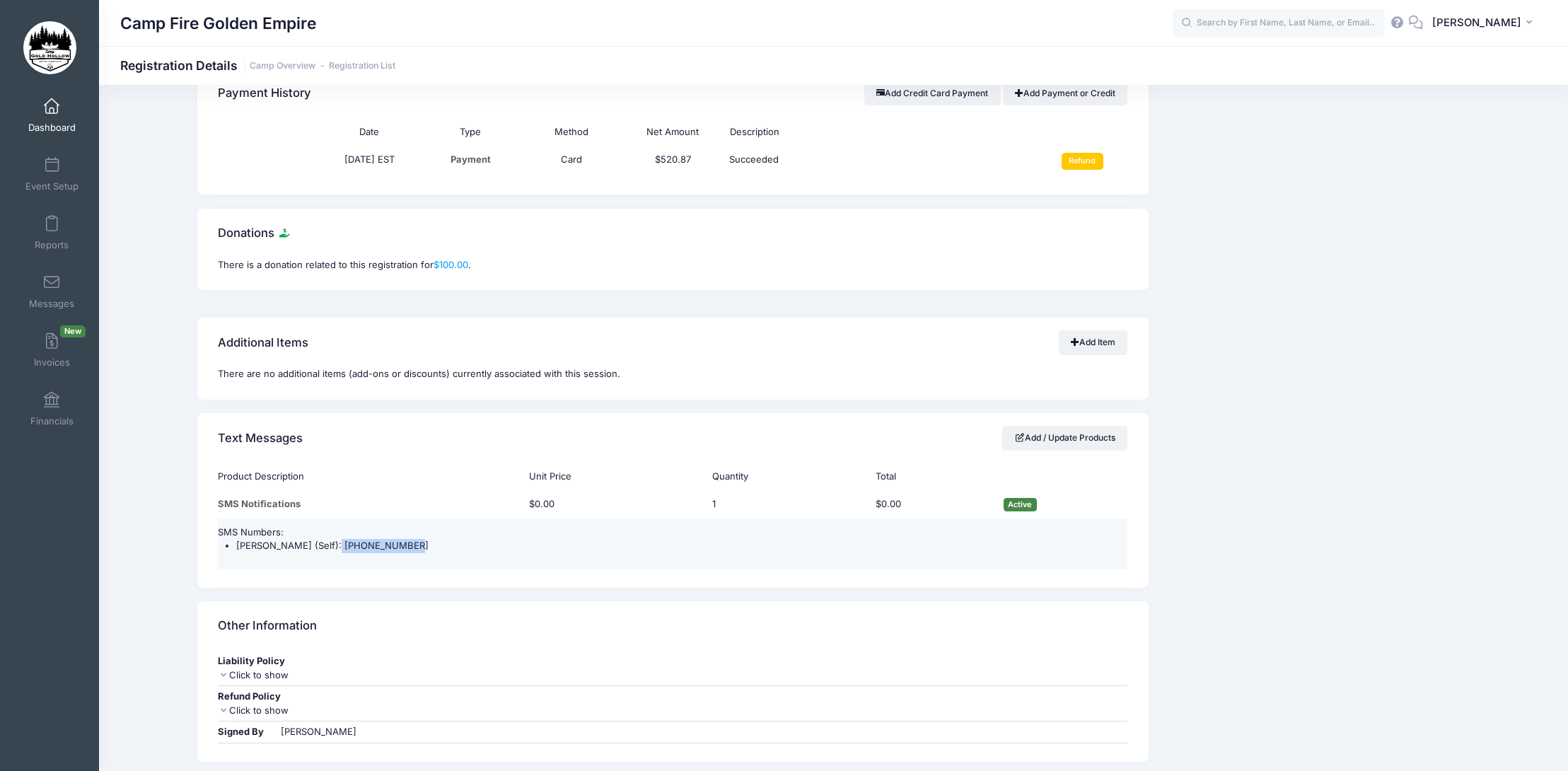
drag, startPoint x: 394, startPoint y: 549, endPoint x: 319, endPoint y: 547, distance: 75.0
click at [319, 547] on li "[PERSON_NAME] (Self): [PHONE_NUMBER]" at bounding box center [682, 546] width 892 height 15
copy li "(916) 813-9381"
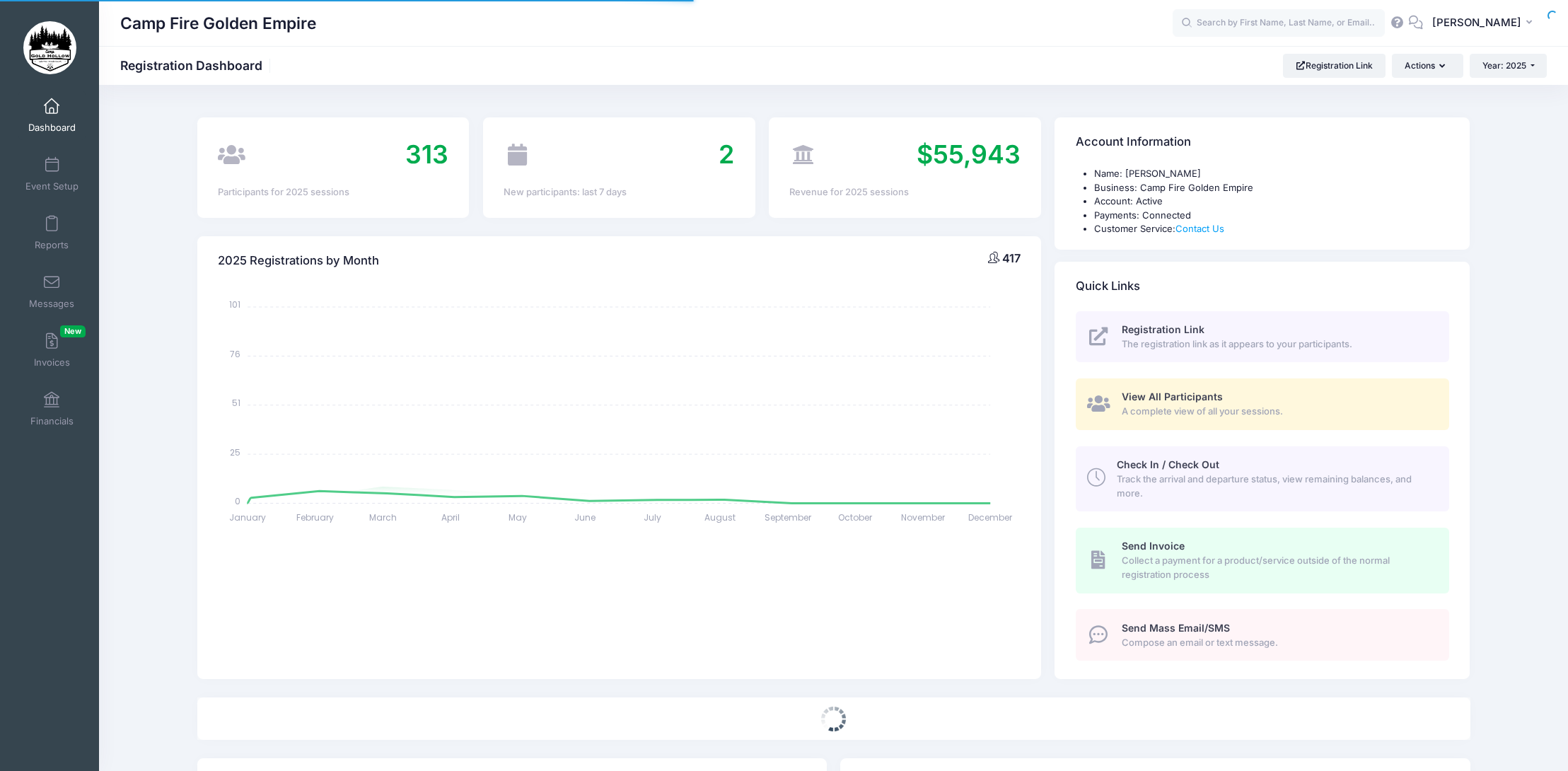
select select
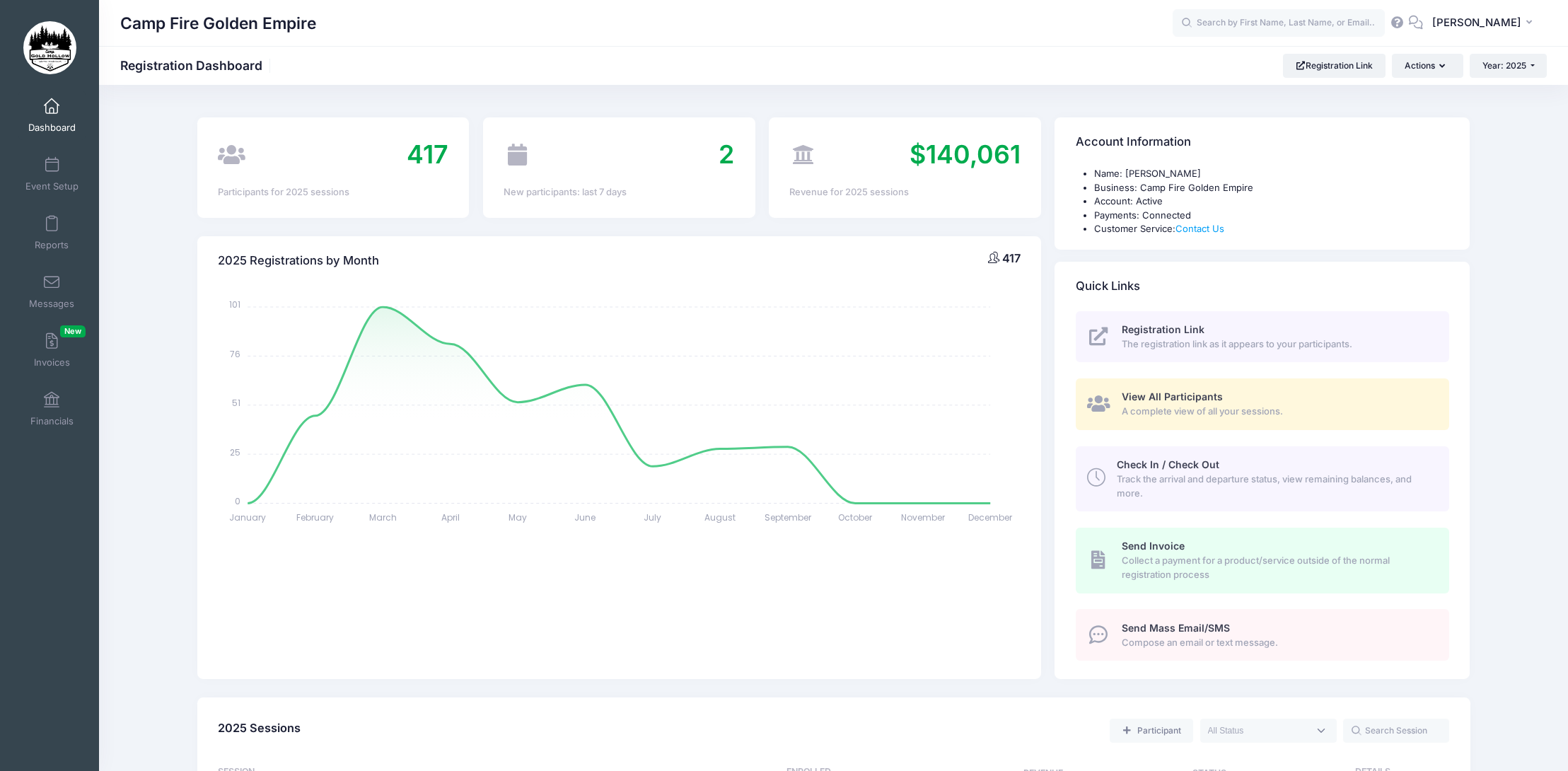
click at [1187, 408] on span "A complete view of all your sessions." at bounding box center [1277, 412] width 312 height 15
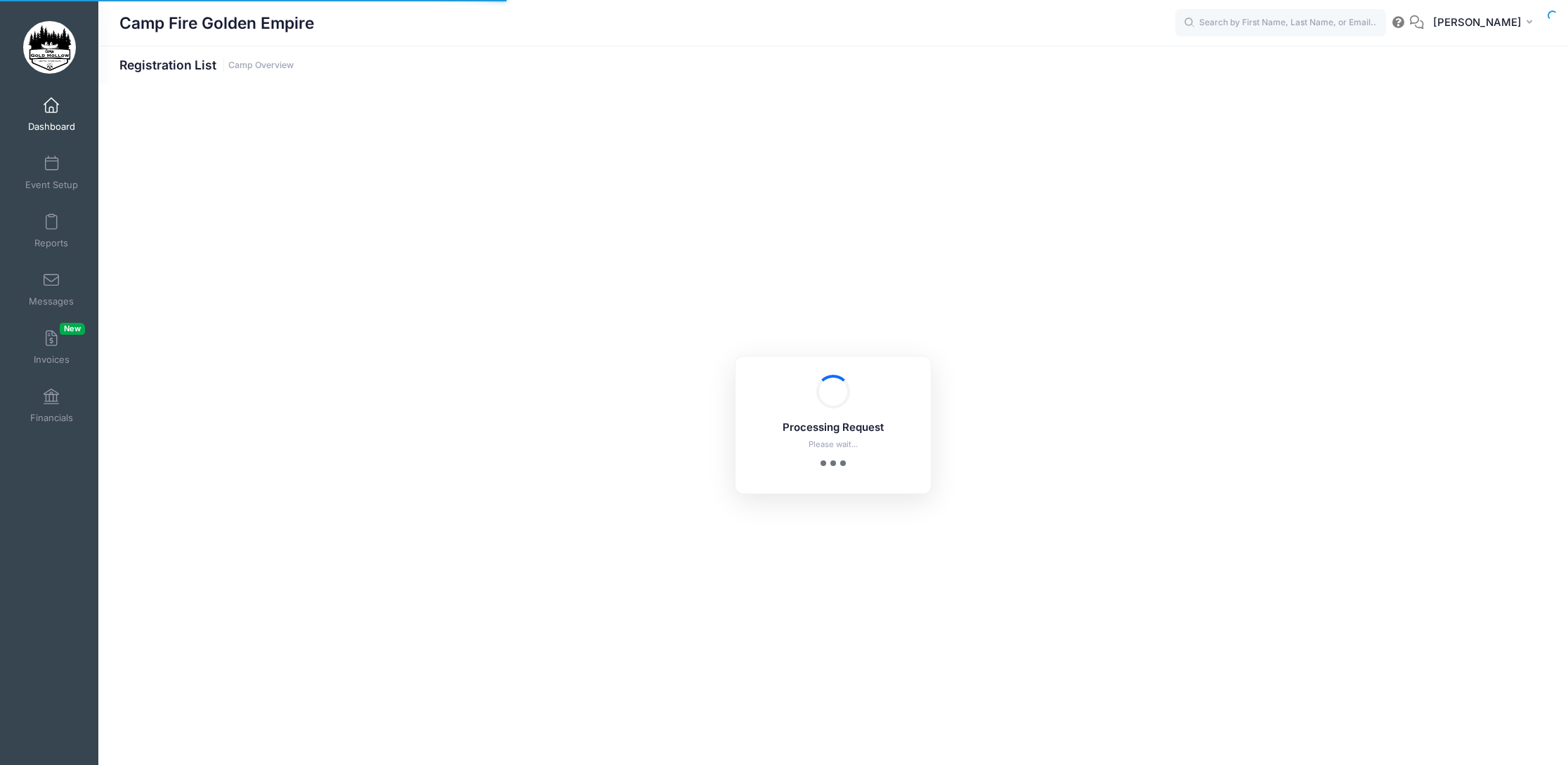
select select "10"
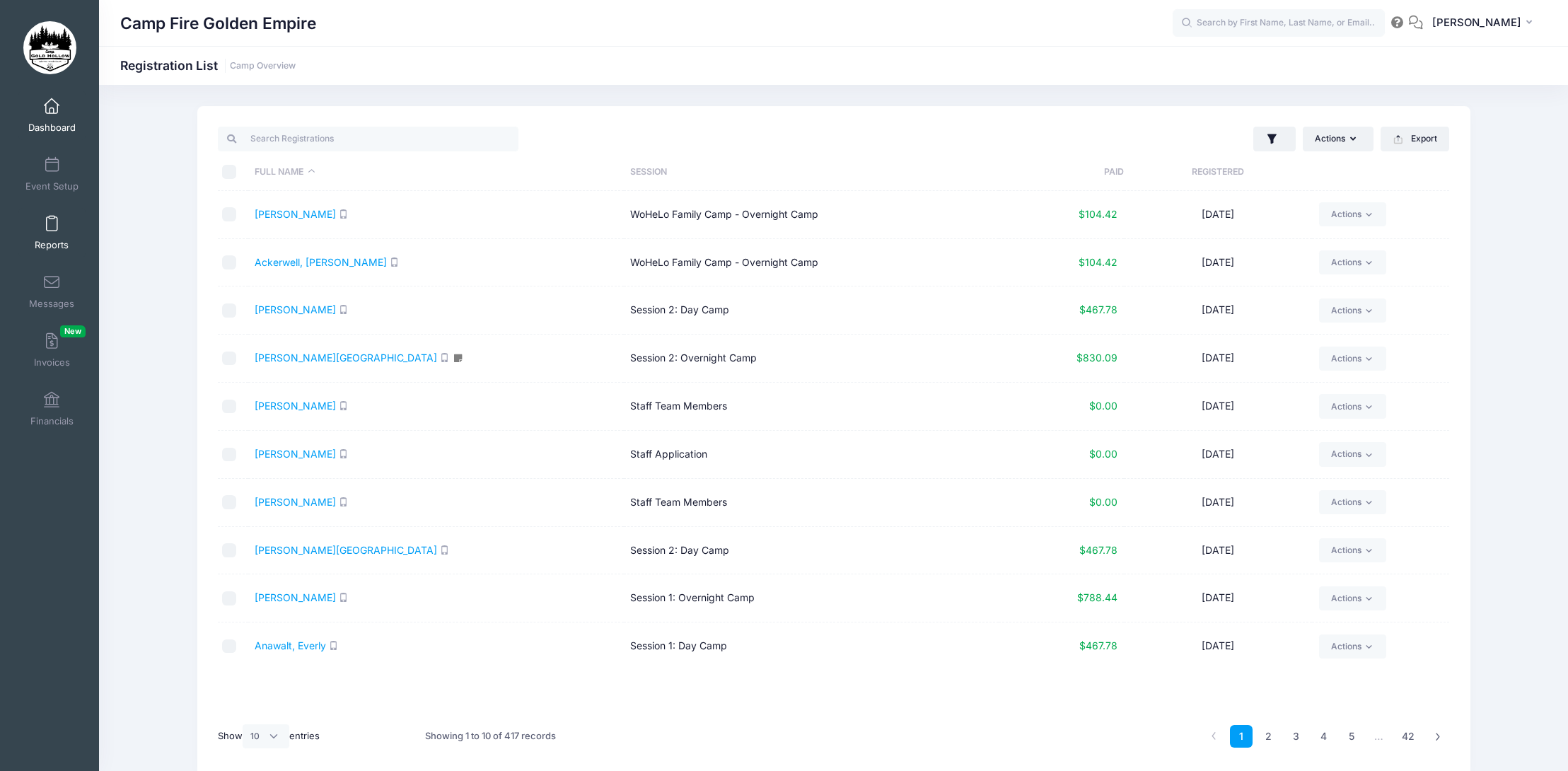
click at [44, 233] on link "Reports" at bounding box center [52, 233] width 67 height 50
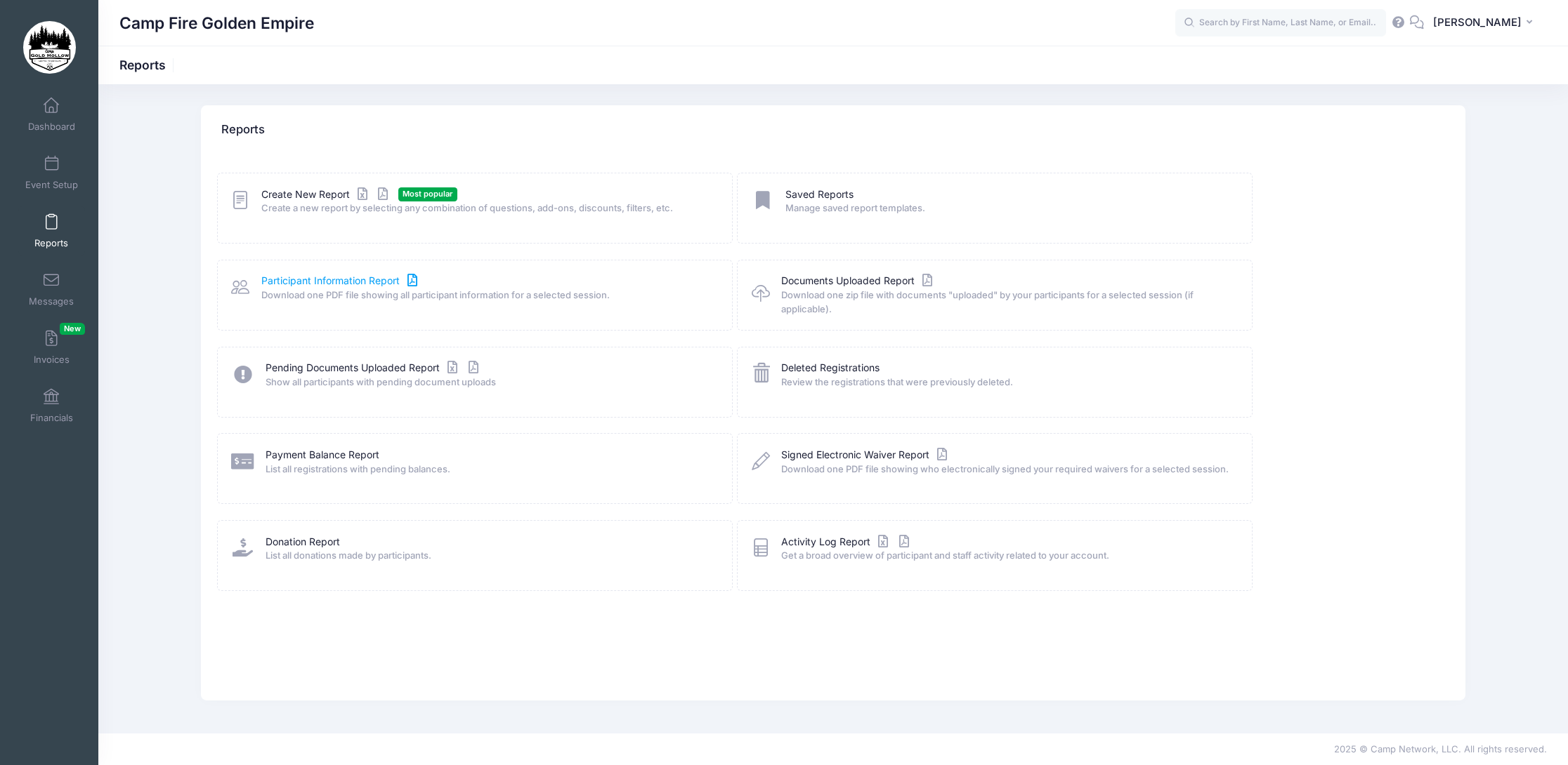
click at [343, 283] on link "Participant Information Report" at bounding box center [341, 280] width 159 height 14
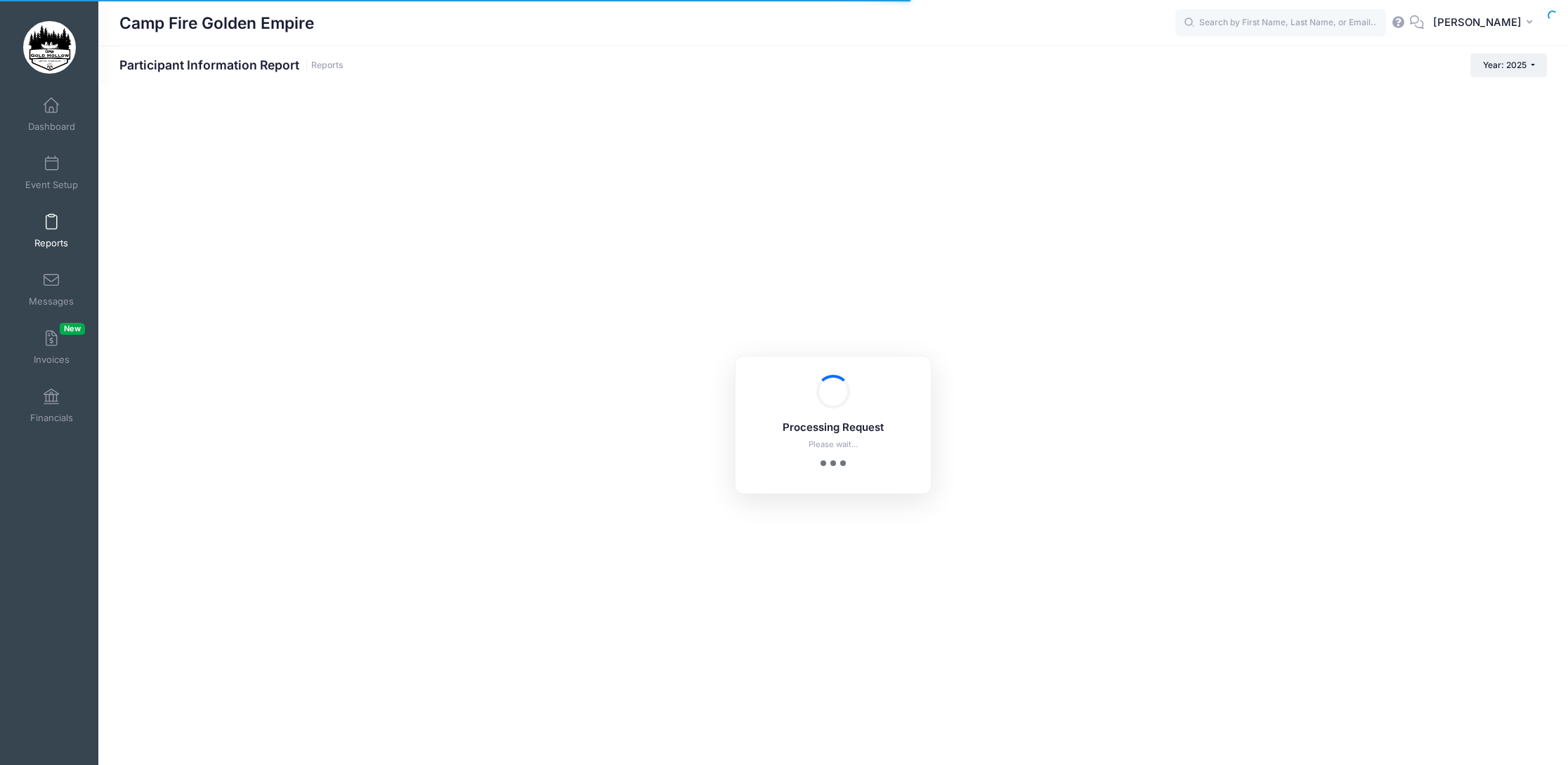
checkbox input "true"
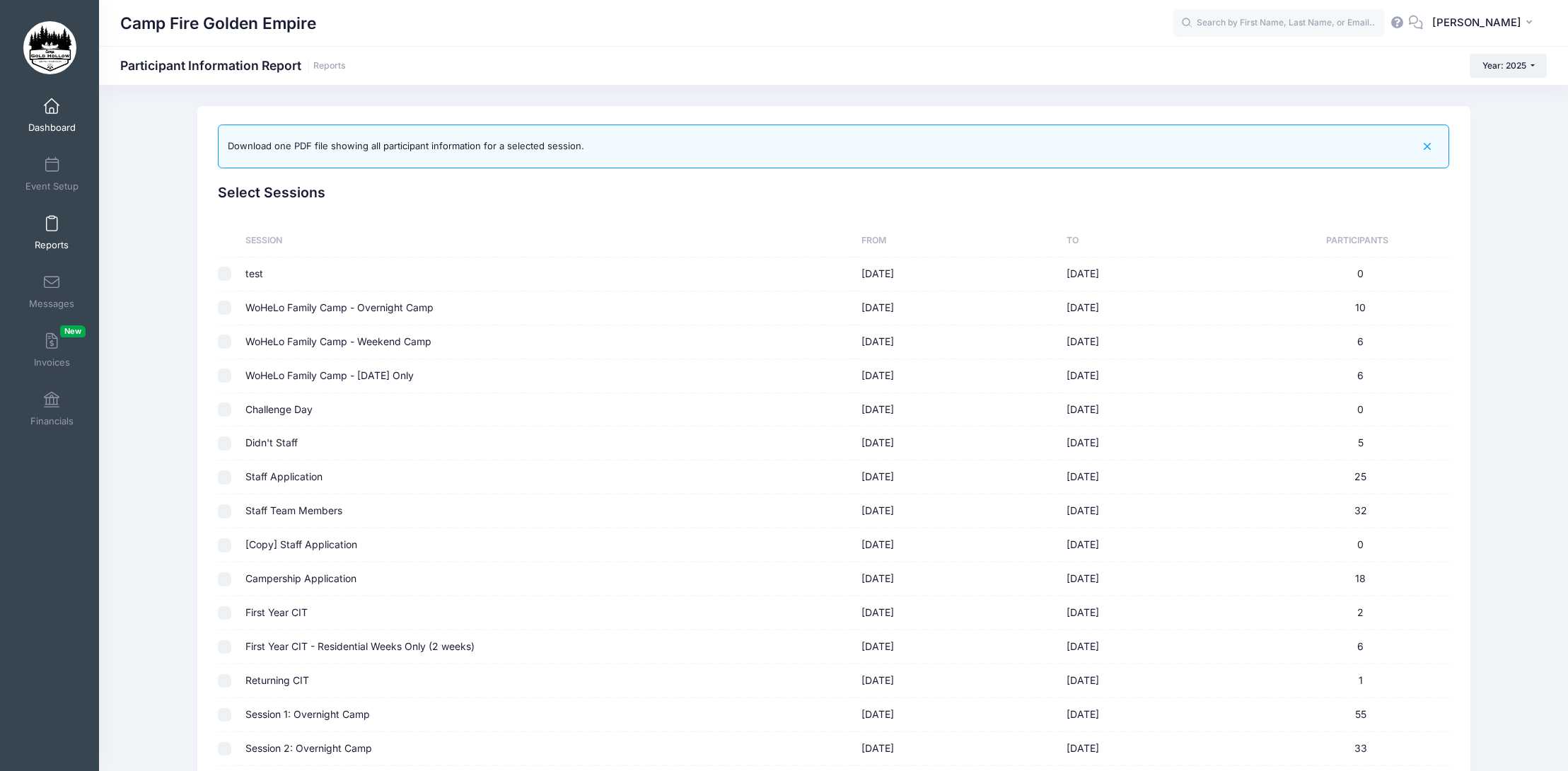
click at [51, 114] on span at bounding box center [51, 107] width 0 height 15
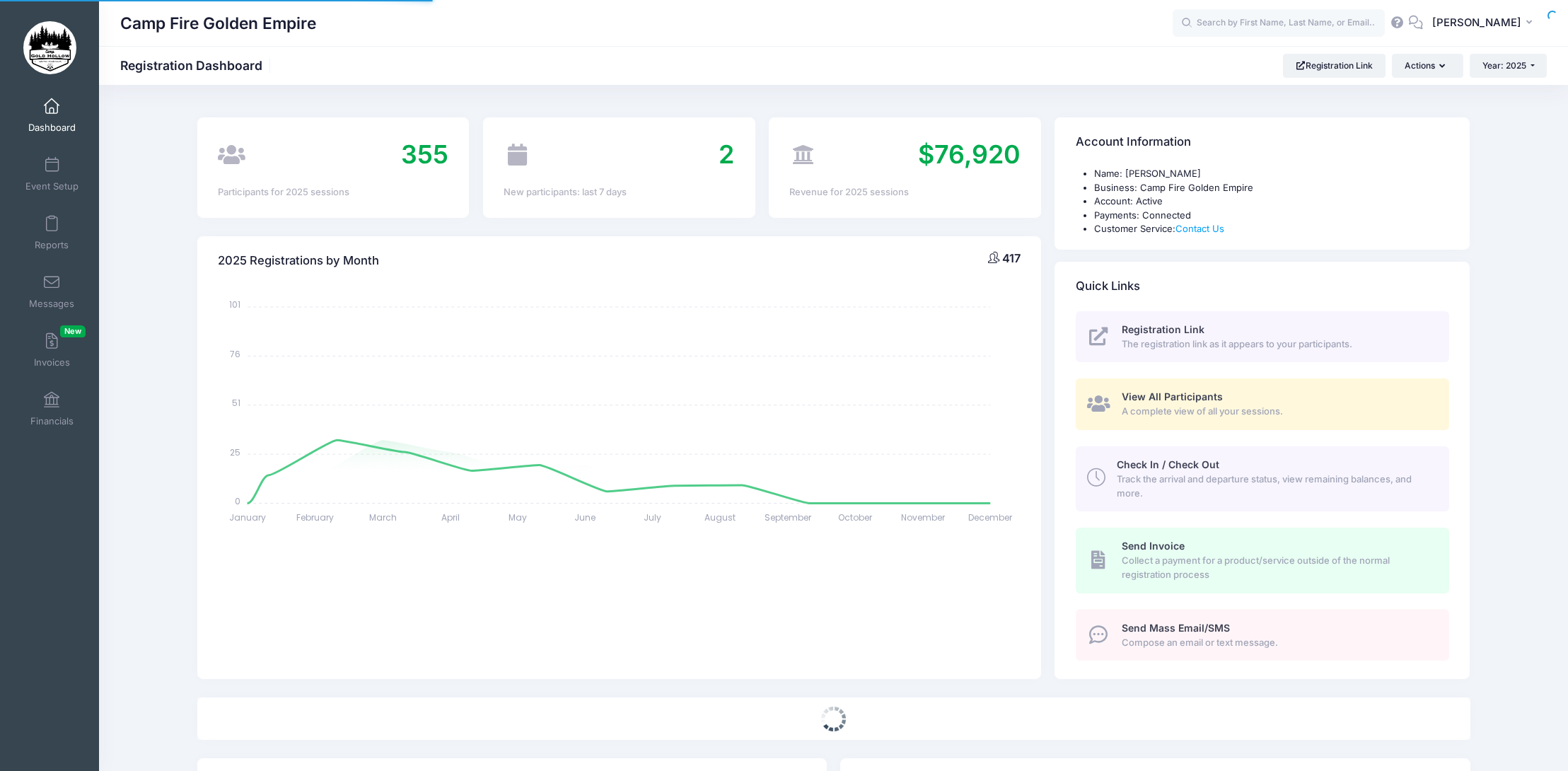
select select
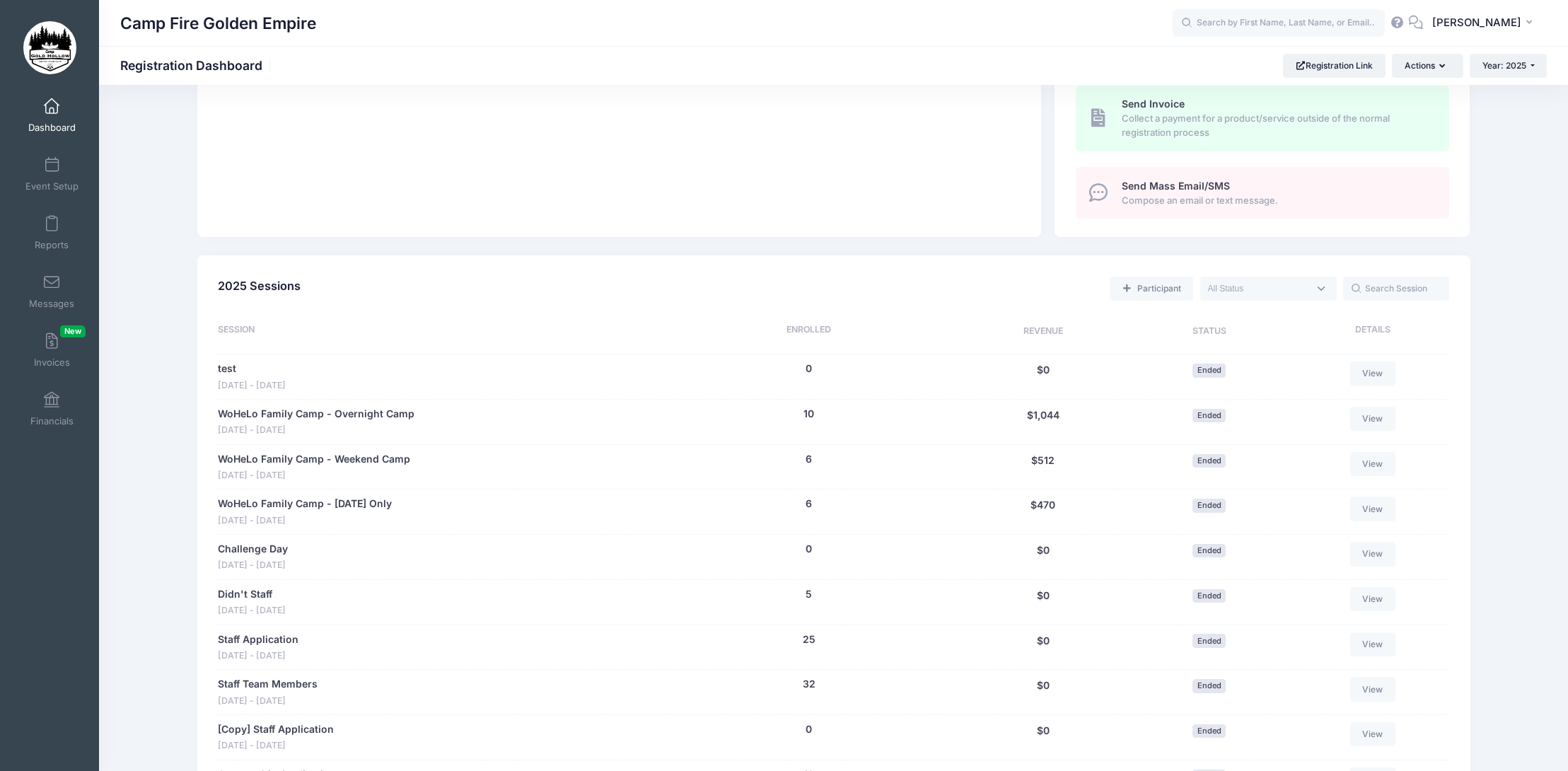
scroll to position [428, 0]
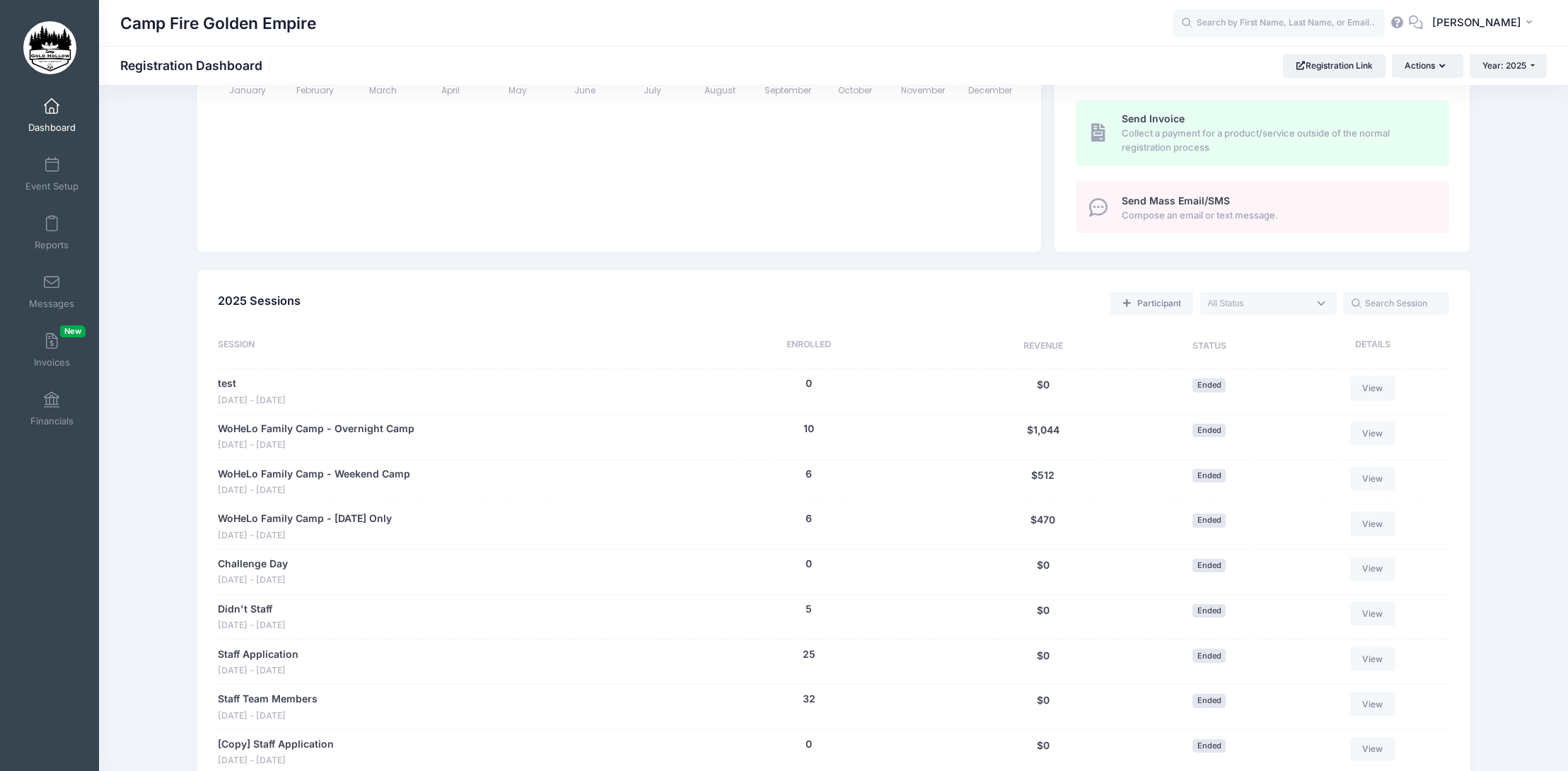
click at [1314, 304] on span at bounding box center [1268, 303] width 137 height 24
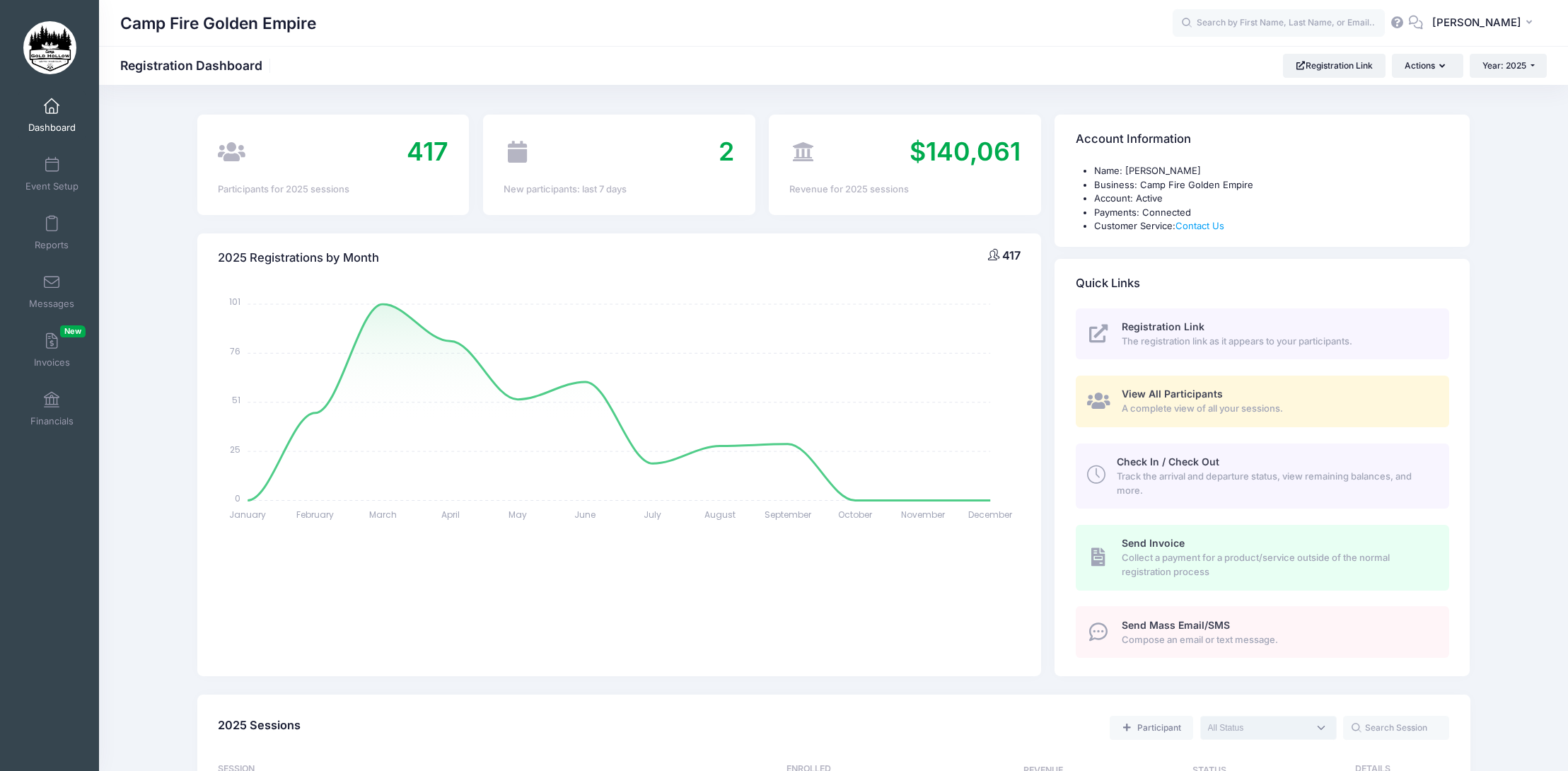
scroll to position [0, 0]
click at [51, 231] on span at bounding box center [51, 225] width 0 height 15
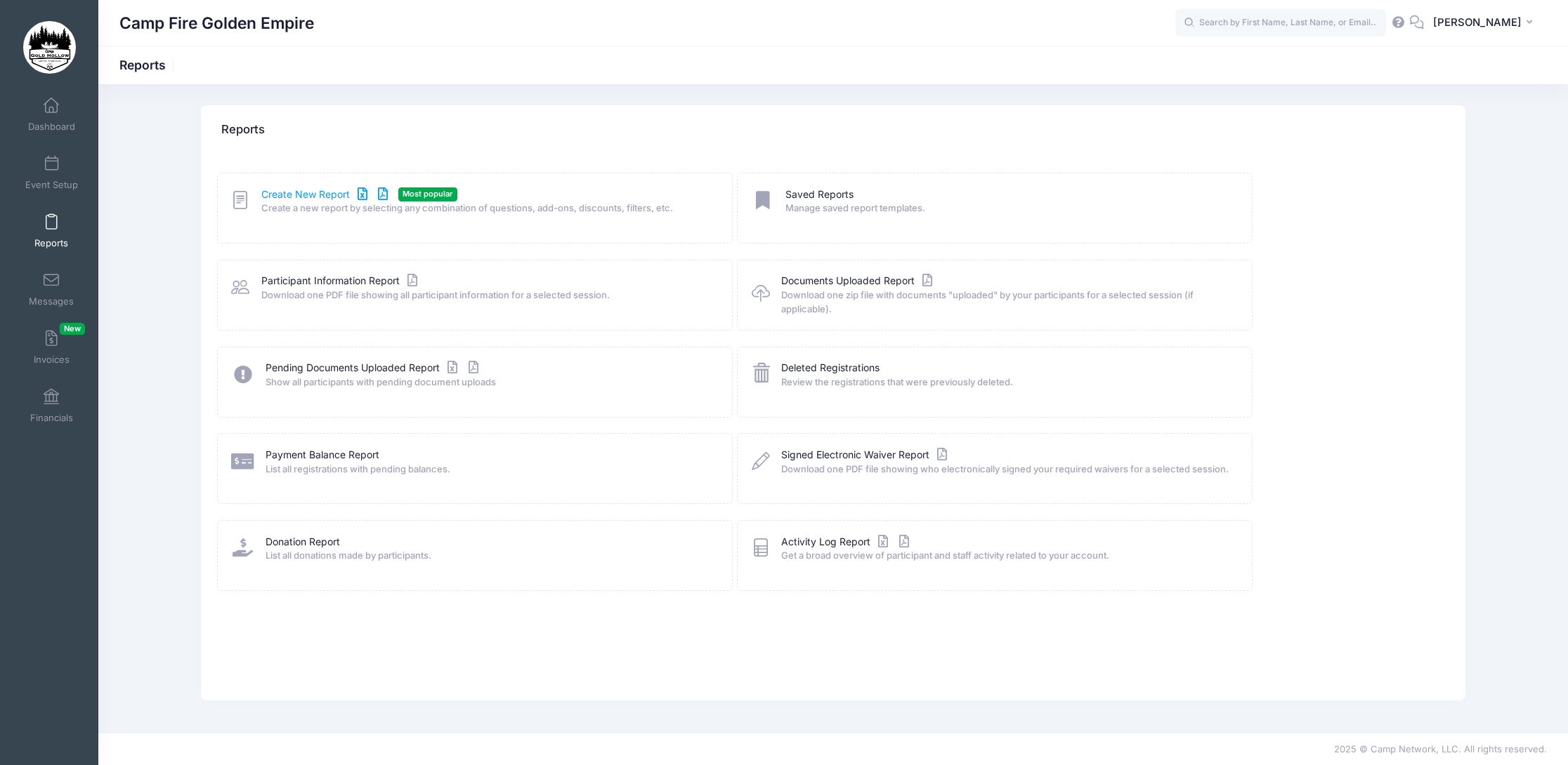
click at [310, 200] on link "Create New Report" at bounding box center [326, 194] width 131 height 14
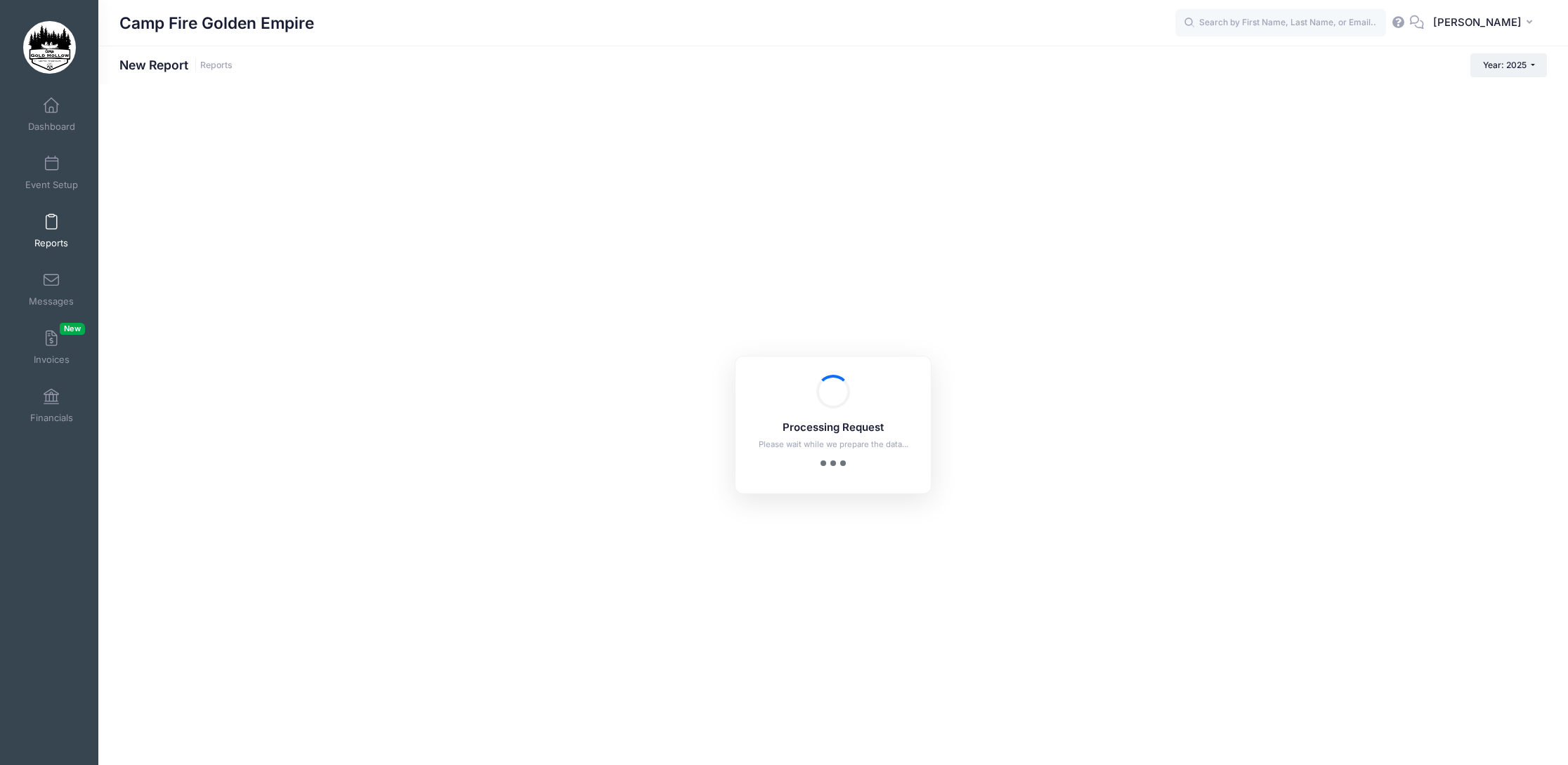
checkbox input "true"
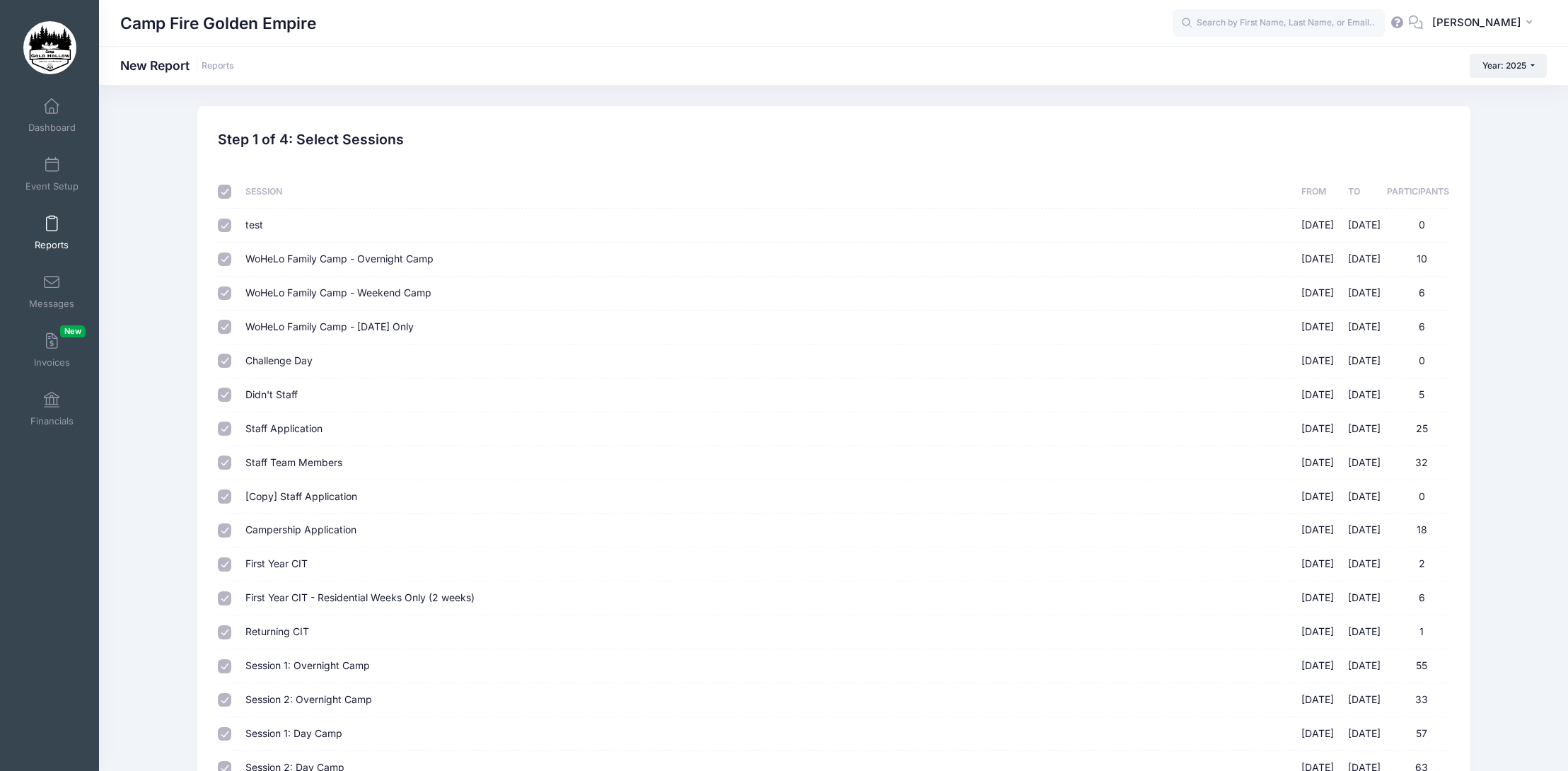
click at [225, 225] on input "test [DATE] - [DATE] 0" at bounding box center [224, 225] width 15 height 15
checkbox input "false"
click at [222, 363] on input "Challenge Day [DATE] - [DATE] 0" at bounding box center [224, 360] width 15 height 15
checkbox input "false"
click at [225, 394] on input "Didn't Staff [DATE] - [DATE] 5" at bounding box center [224, 394] width 15 height 15
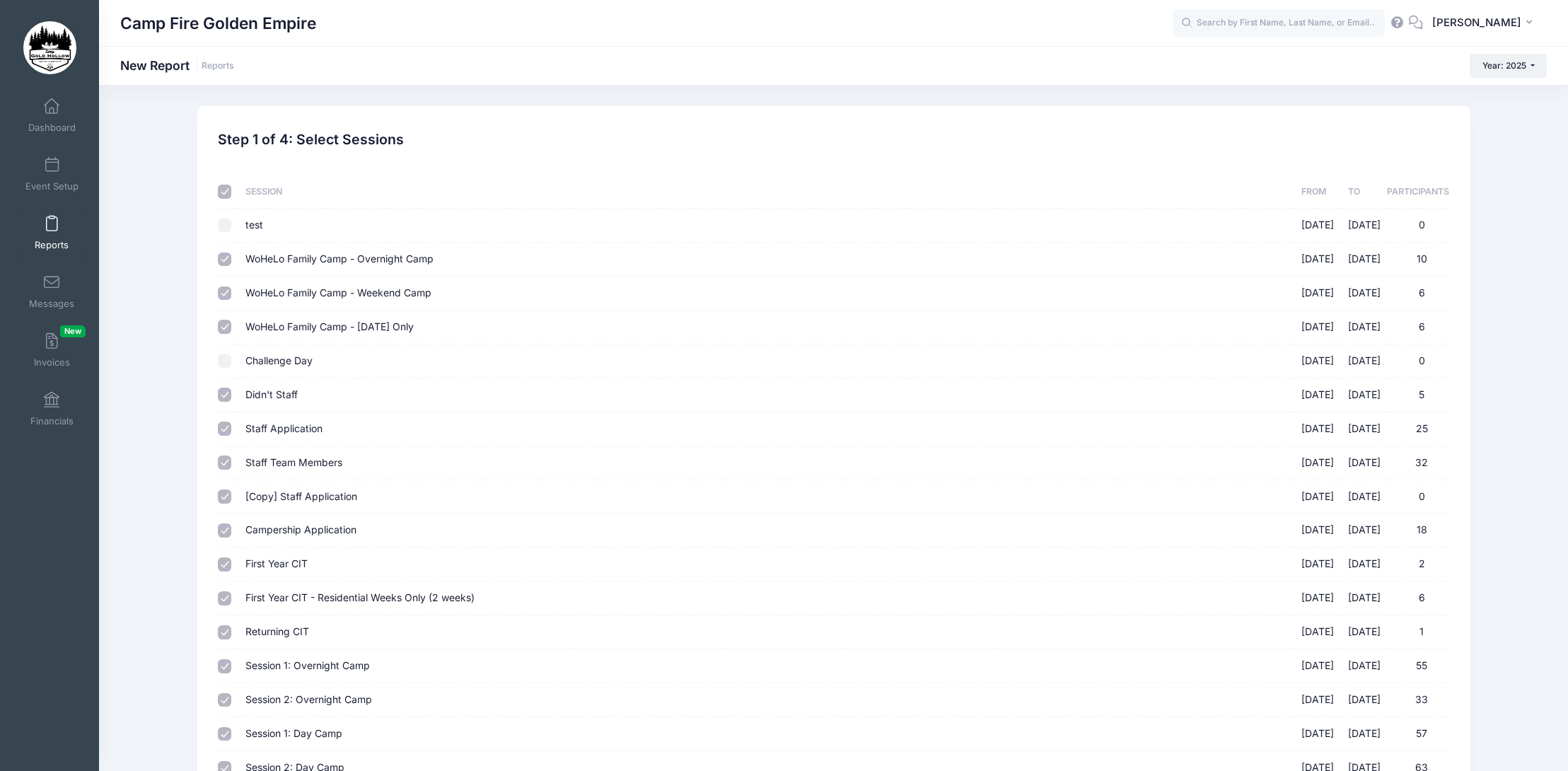
checkbox input "false"
click at [221, 433] on input "Staff Application [DATE] - [DATE] 25" at bounding box center [224, 429] width 15 height 15
checkbox input "false"
click at [222, 464] on input "Staff Team Members [DATE] - [DATE] 32" at bounding box center [224, 463] width 15 height 15
checkbox input "false"
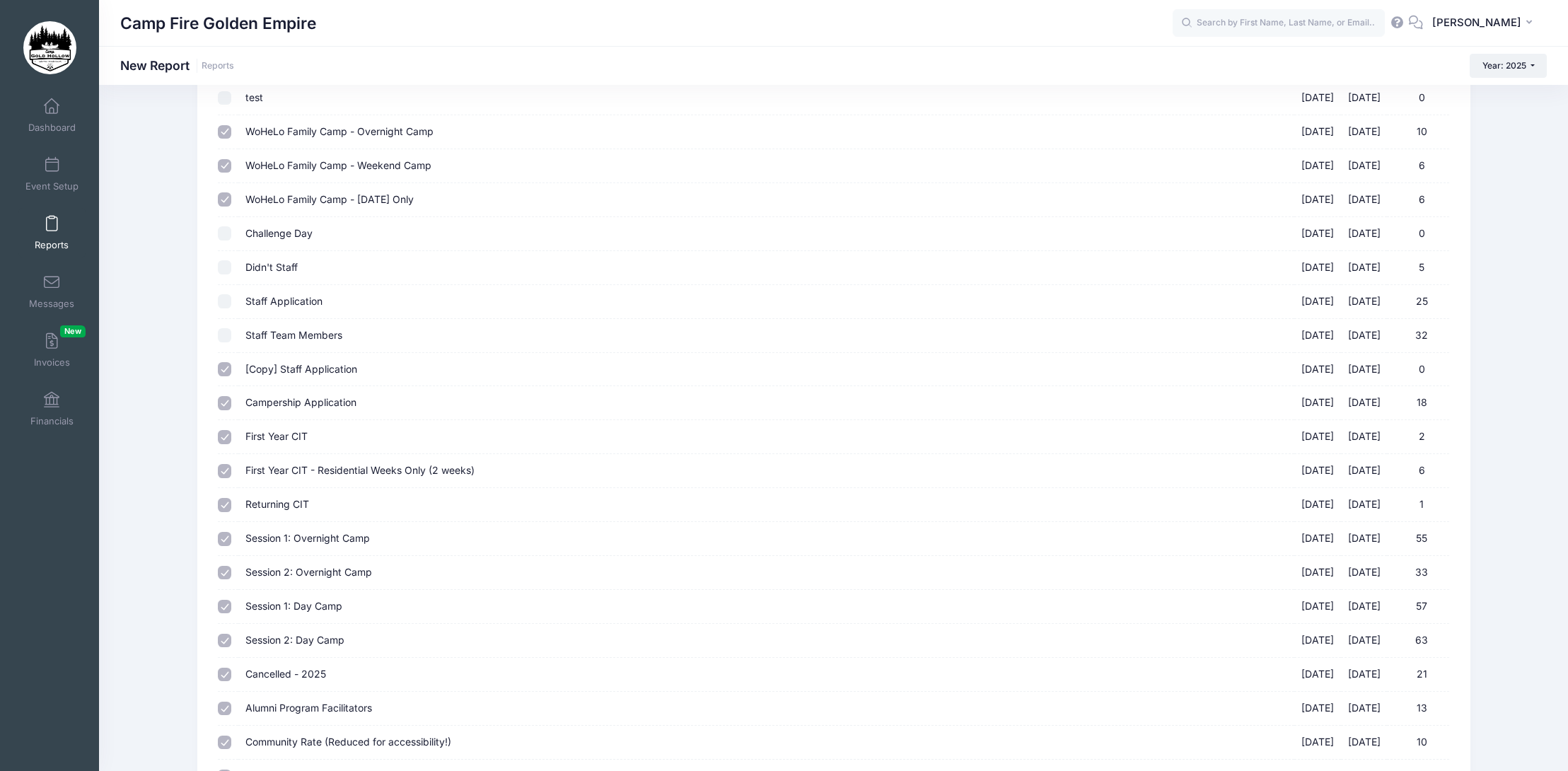
scroll to position [142, 0]
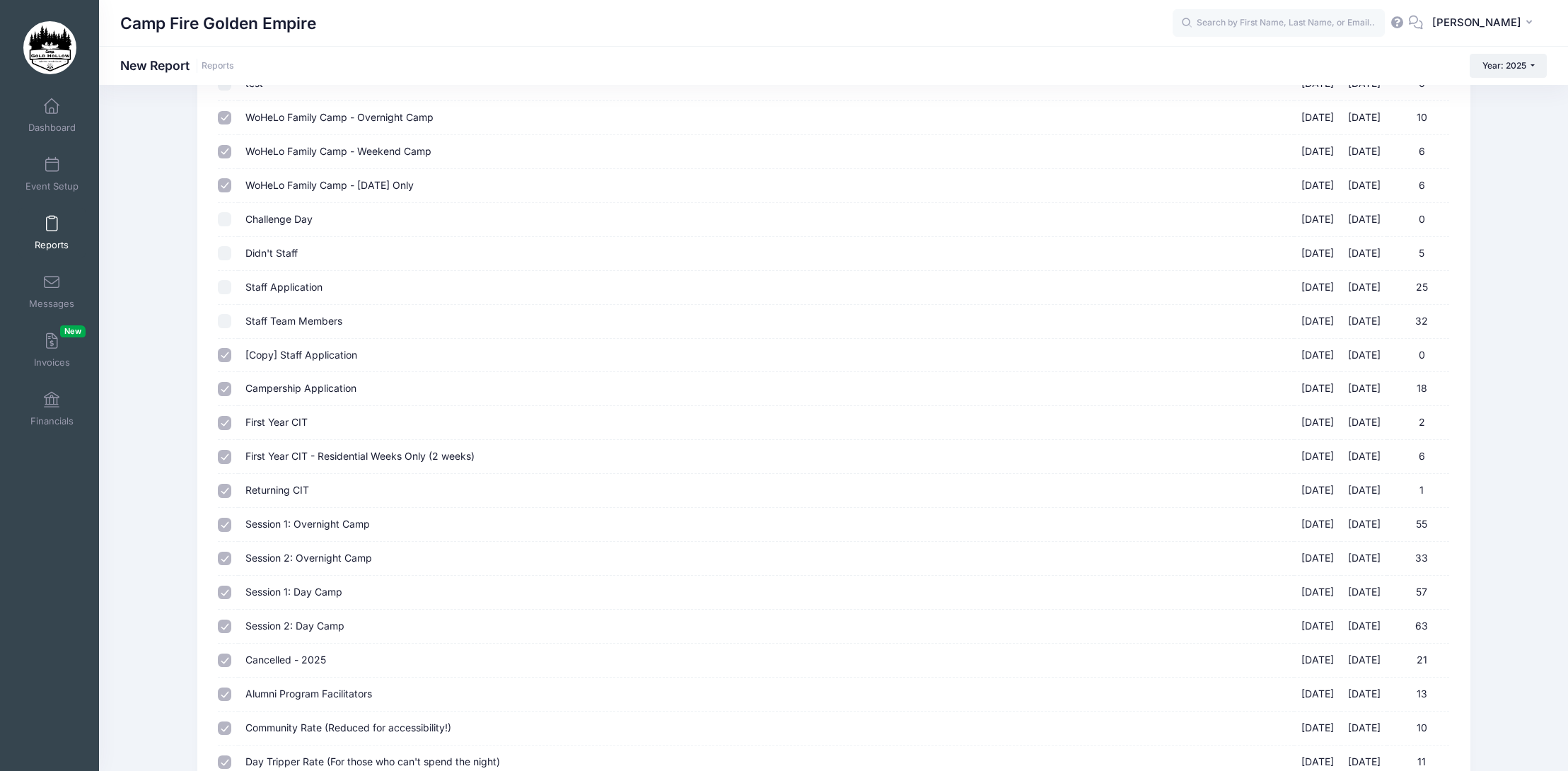
click at [225, 355] on input "[Copy] Staff Application [DATE] - [DATE] 0" at bounding box center [224, 355] width 15 height 15
checkbox input "false"
click at [224, 394] on input "Campership Application [DATE] - [DATE] 18" at bounding box center [224, 388] width 15 height 15
checkbox input "false"
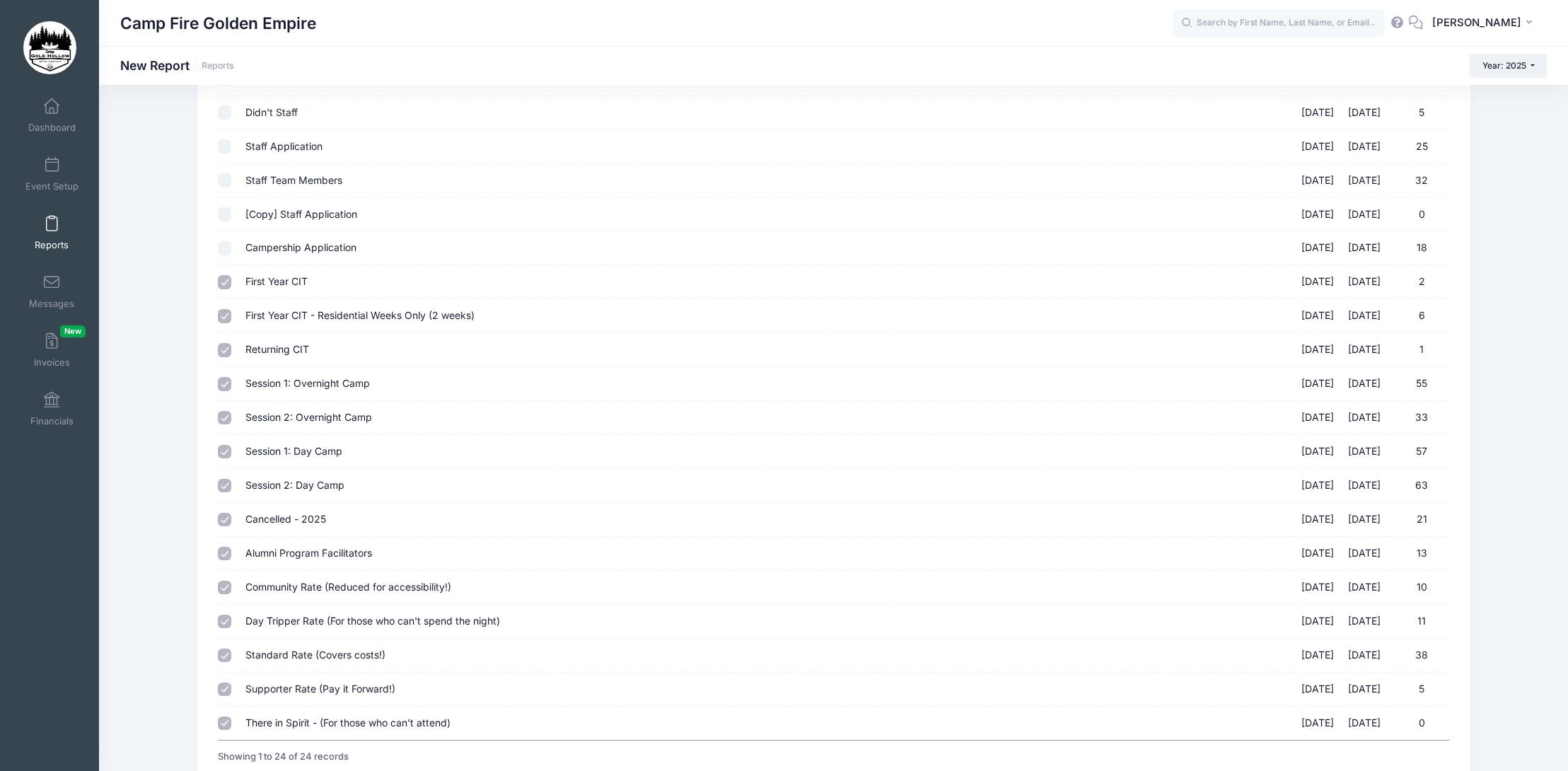
scroll to position [283, 0]
click at [224, 523] on input "Cancelled - 2025 [DATE] - [DATE] 21" at bounding box center [224, 519] width 15 height 15
checkbox input "false"
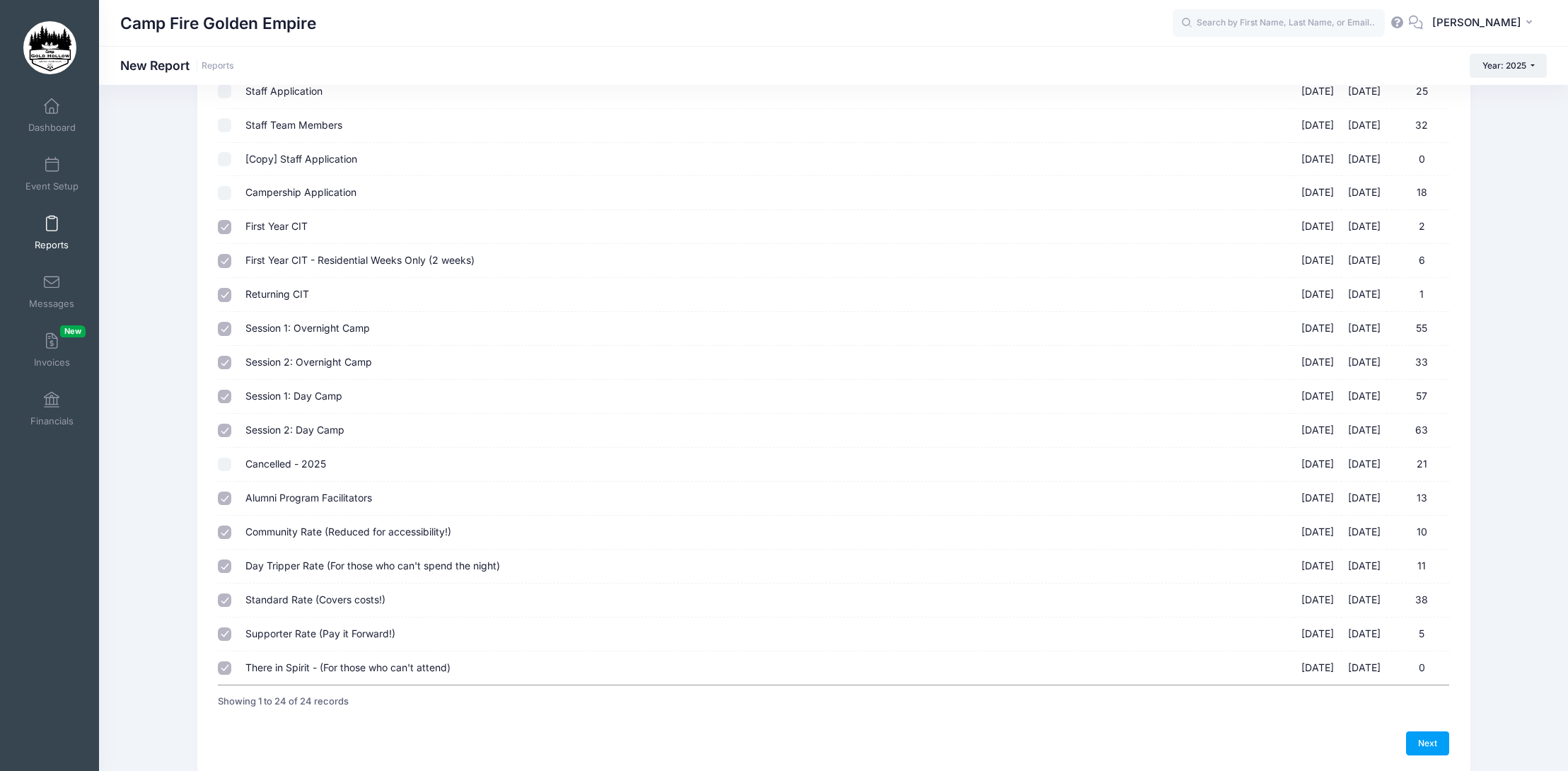
scroll to position [394, 0]
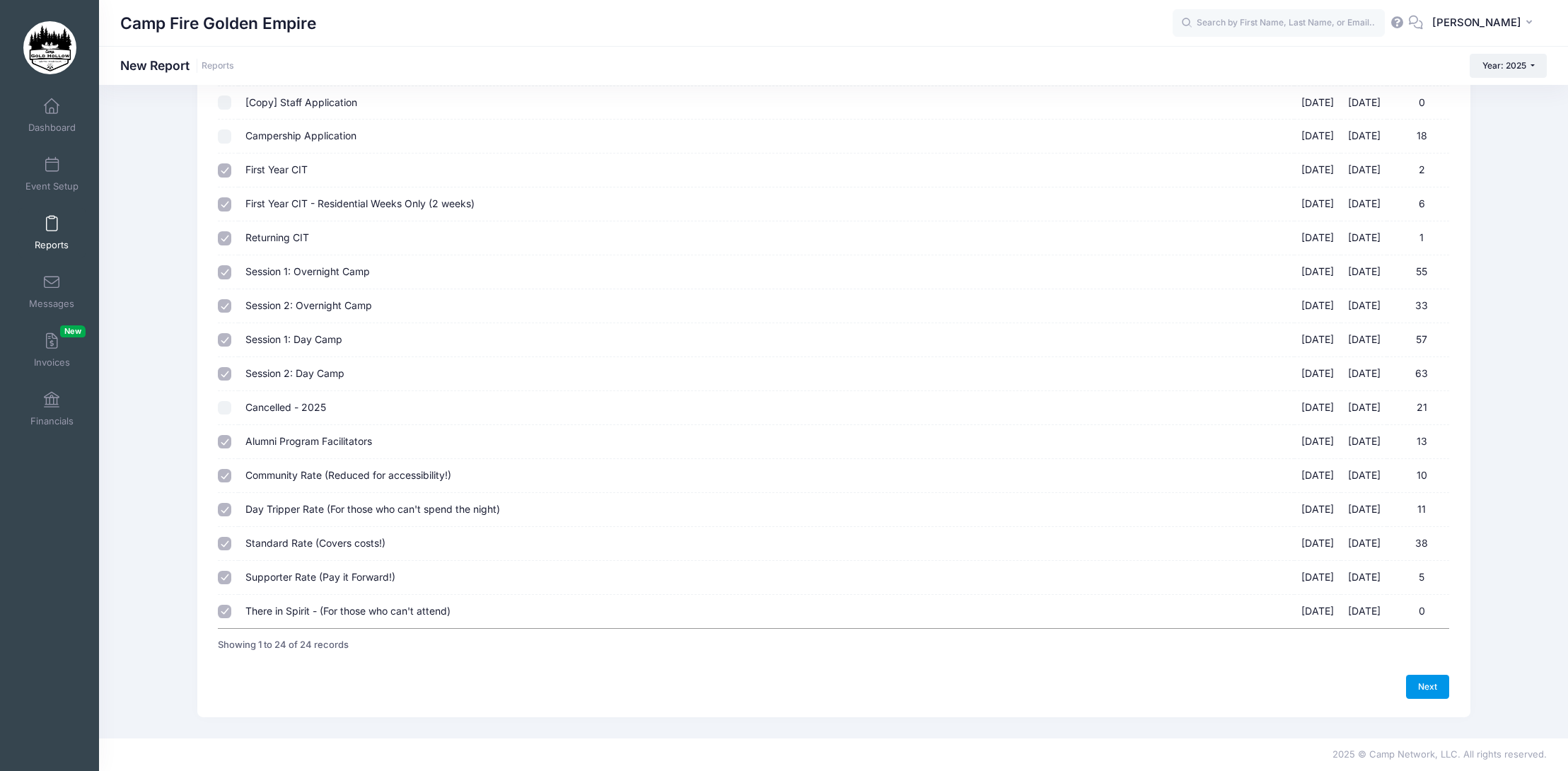
drag, startPoint x: 1425, startPoint y: 694, endPoint x: 1417, endPoint y: 683, distance: 13.6
click at [1425, 694] on link "Next" at bounding box center [1427, 687] width 44 height 24
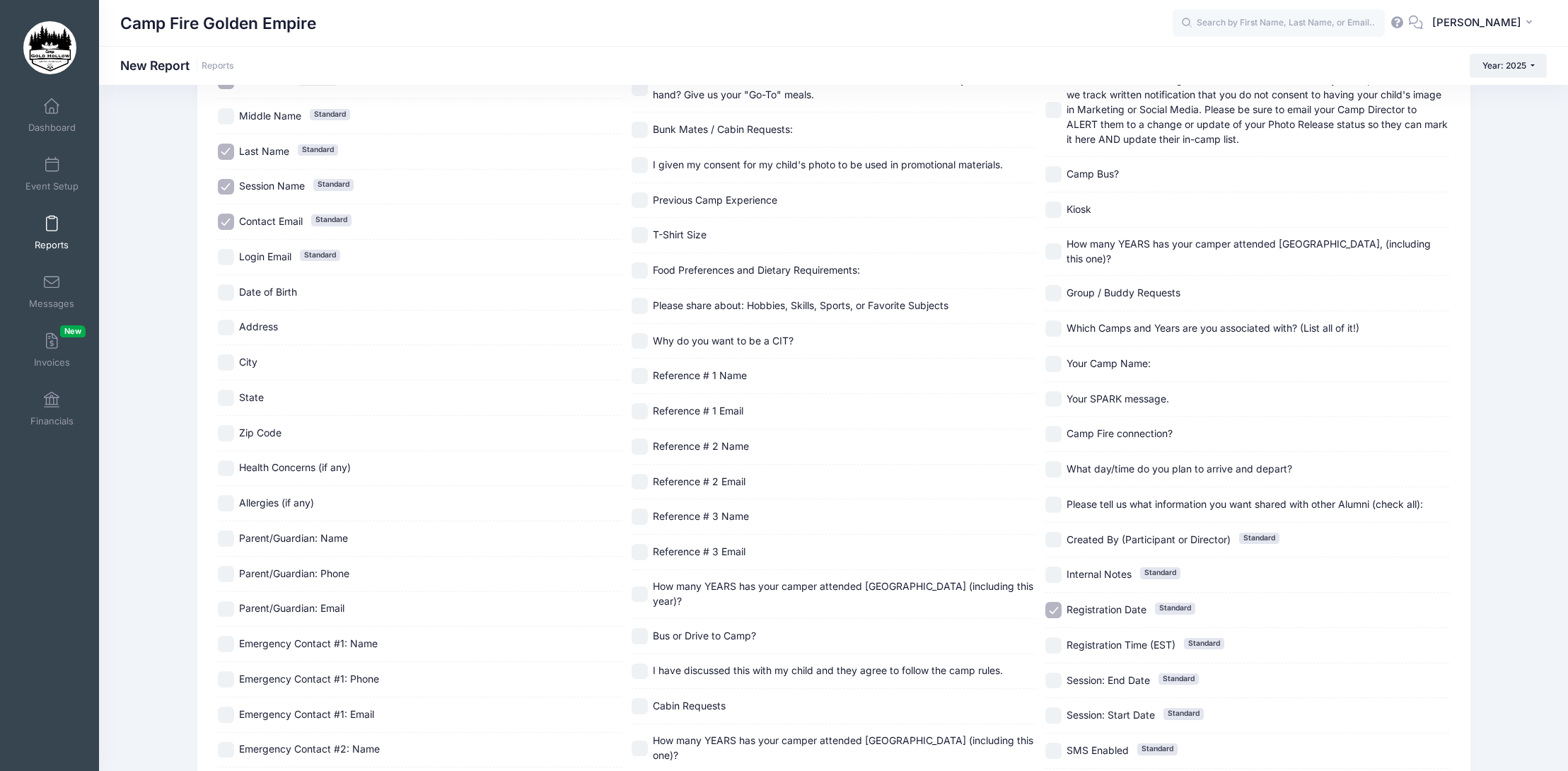
scroll to position [142, 0]
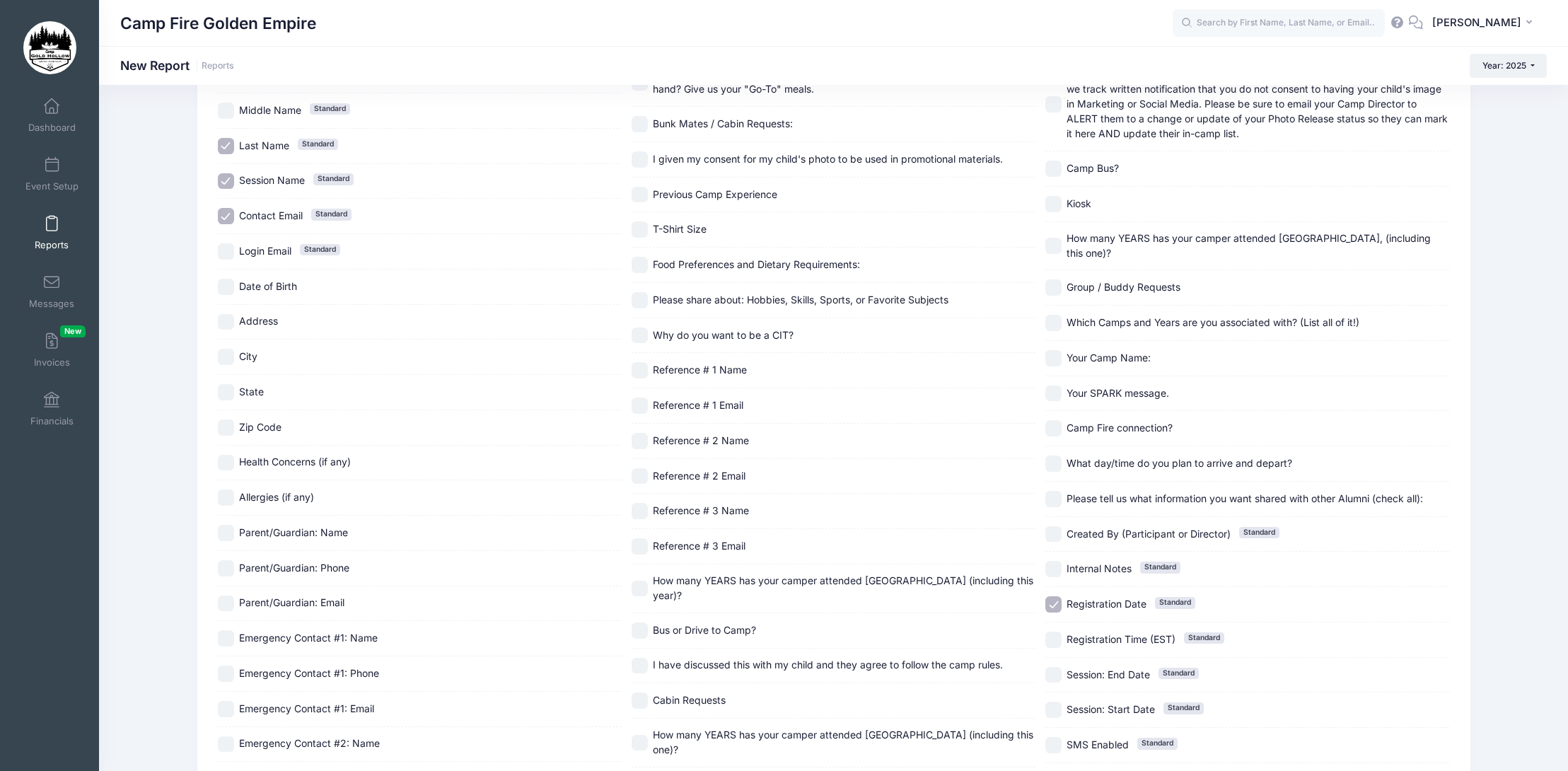
click at [1056, 607] on input "Registration Date Standard" at bounding box center [1053, 605] width 16 height 16
checkbox input "false"
click at [227, 178] on input "Session Name Standard" at bounding box center [225, 181] width 16 height 16
checkbox input "false"
click at [223, 217] on input "Contact Email Standard" at bounding box center [225, 216] width 16 height 16
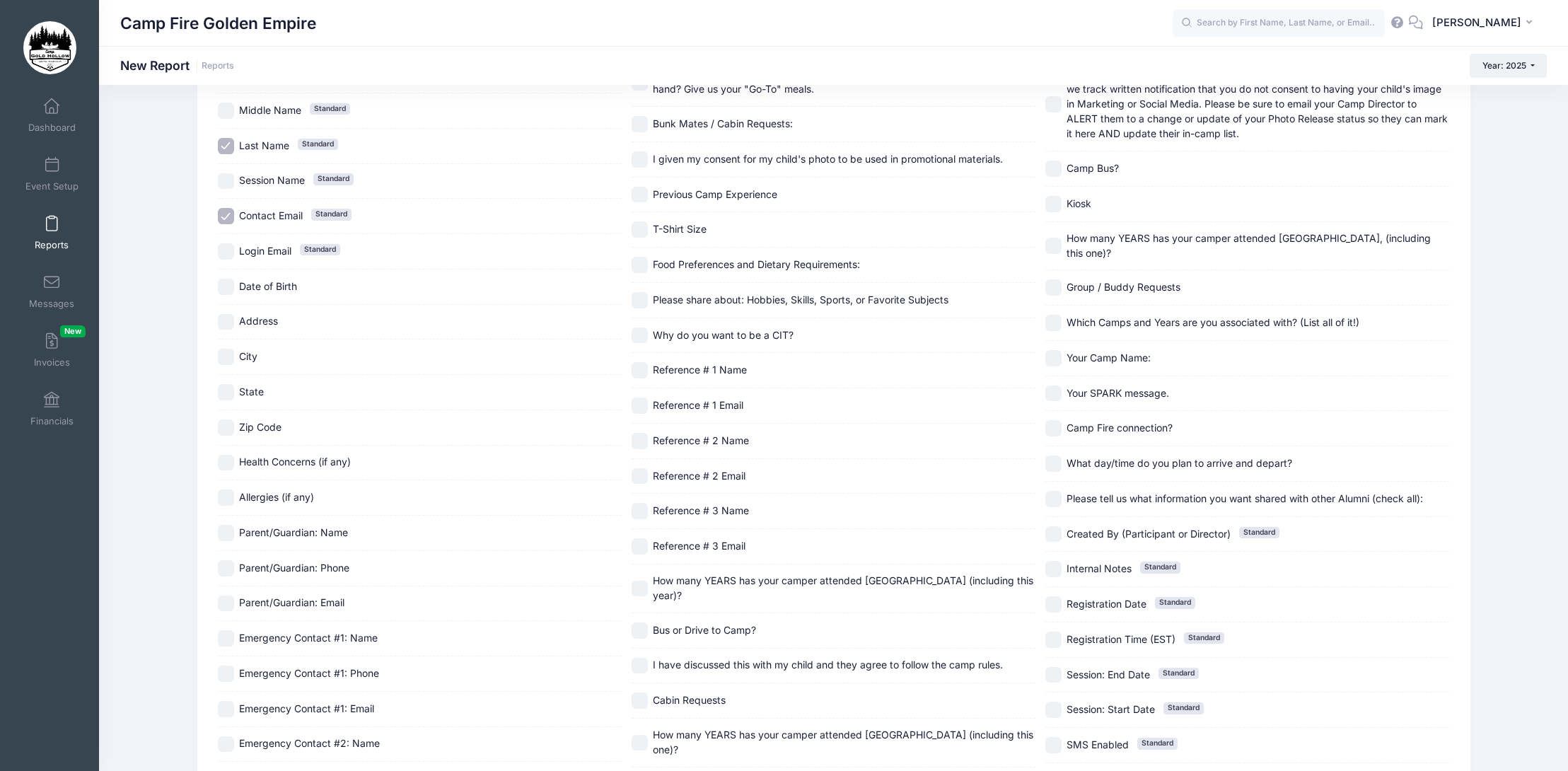
checkbox input "false"
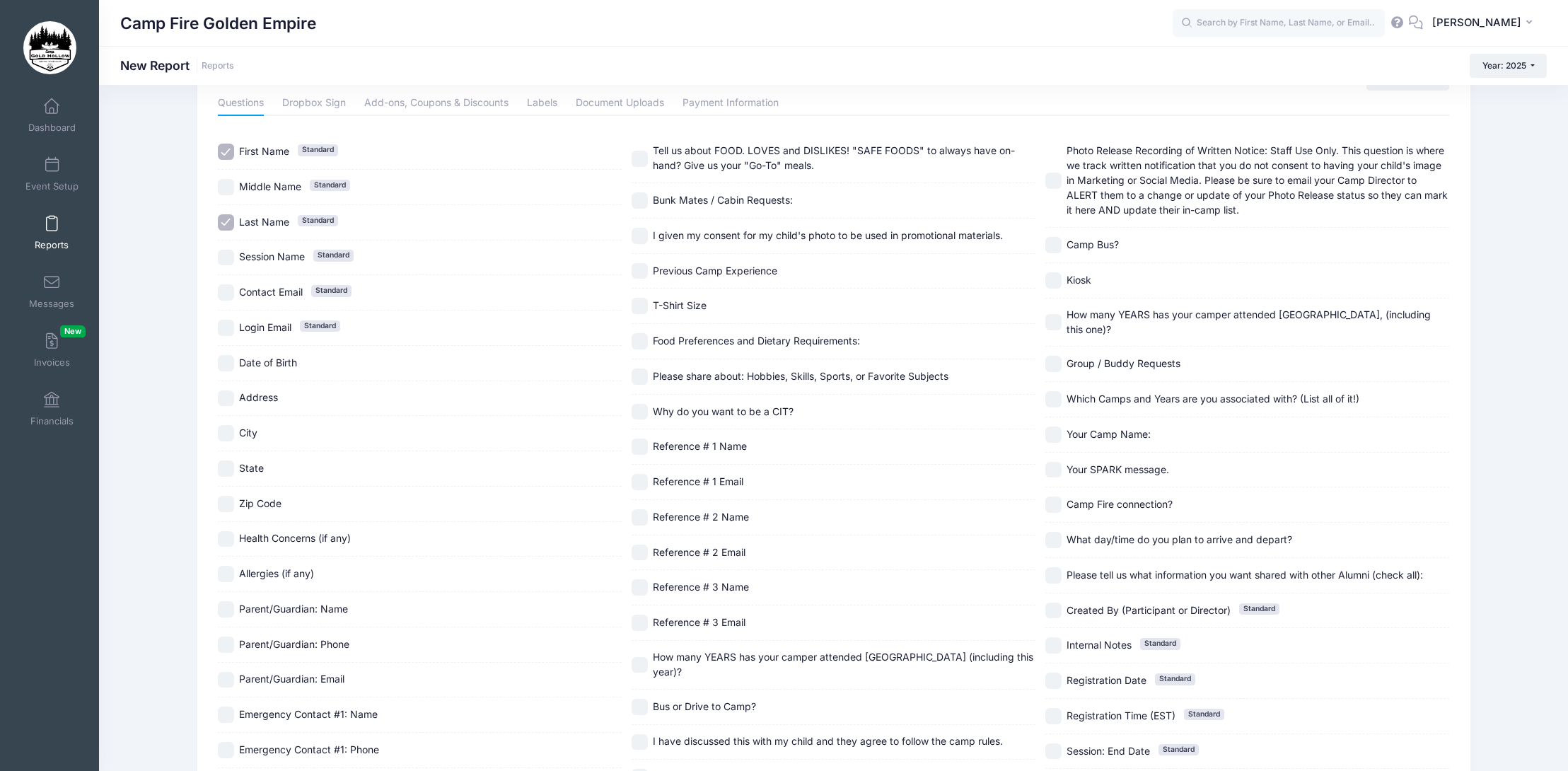
scroll to position [0, 0]
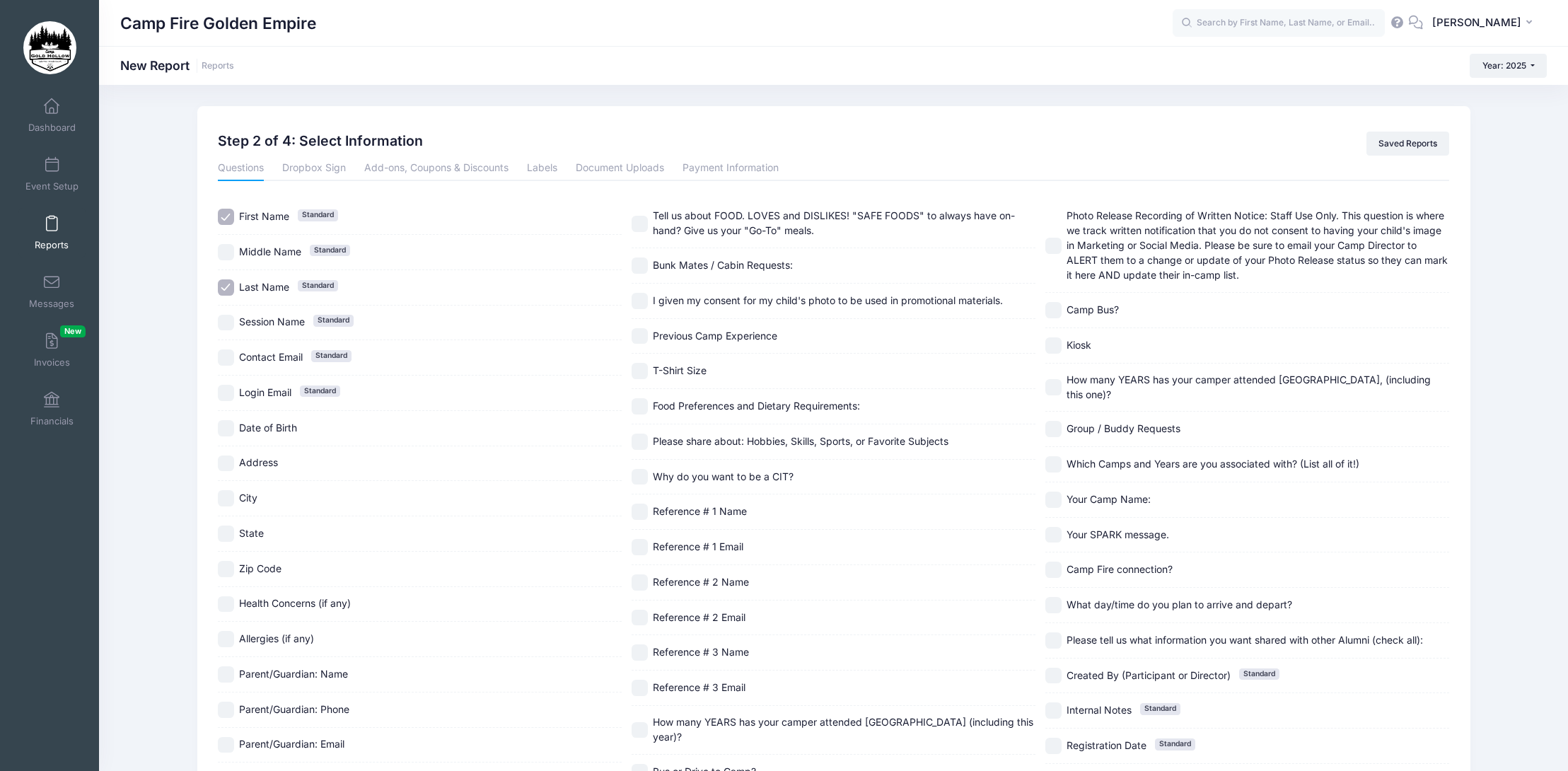
click at [225, 289] on input "Last Name Standard" at bounding box center [225, 287] width 16 height 16
checkbox input "false"
click at [226, 215] on input "First Name Standard" at bounding box center [225, 216] width 16 height 16
checkbox input "false"
click at [705, 172] on link "Payment Information" at bounding box center [731, 168] width 96 height 26
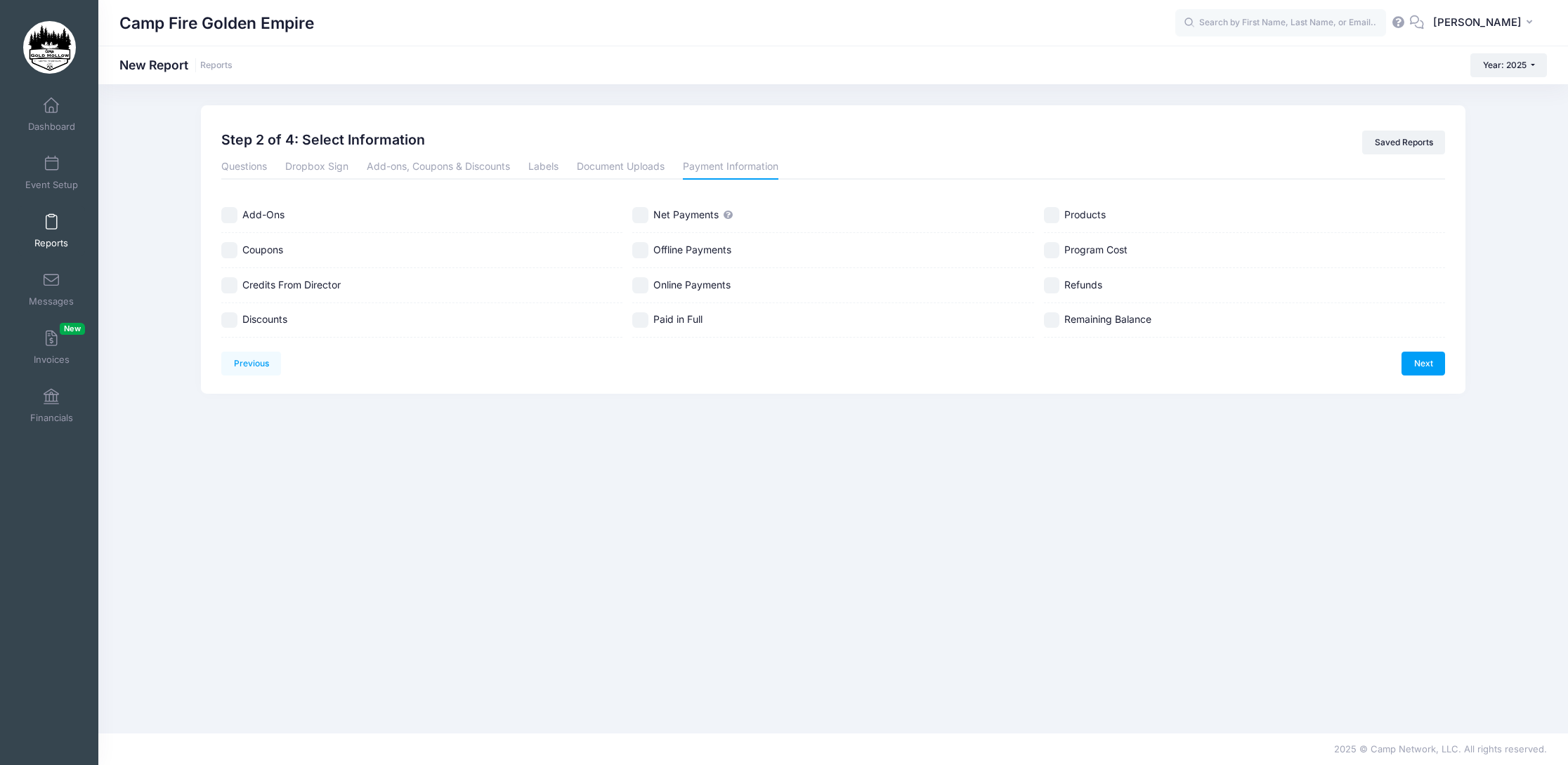
click at [642, 219] on input "Net Payments" at bounding box center [640, 214] width 16 height 16
checkbox input "true"
click at [253, 172] on link "Questions" at bounding box center [244, 167] width 46 height 25
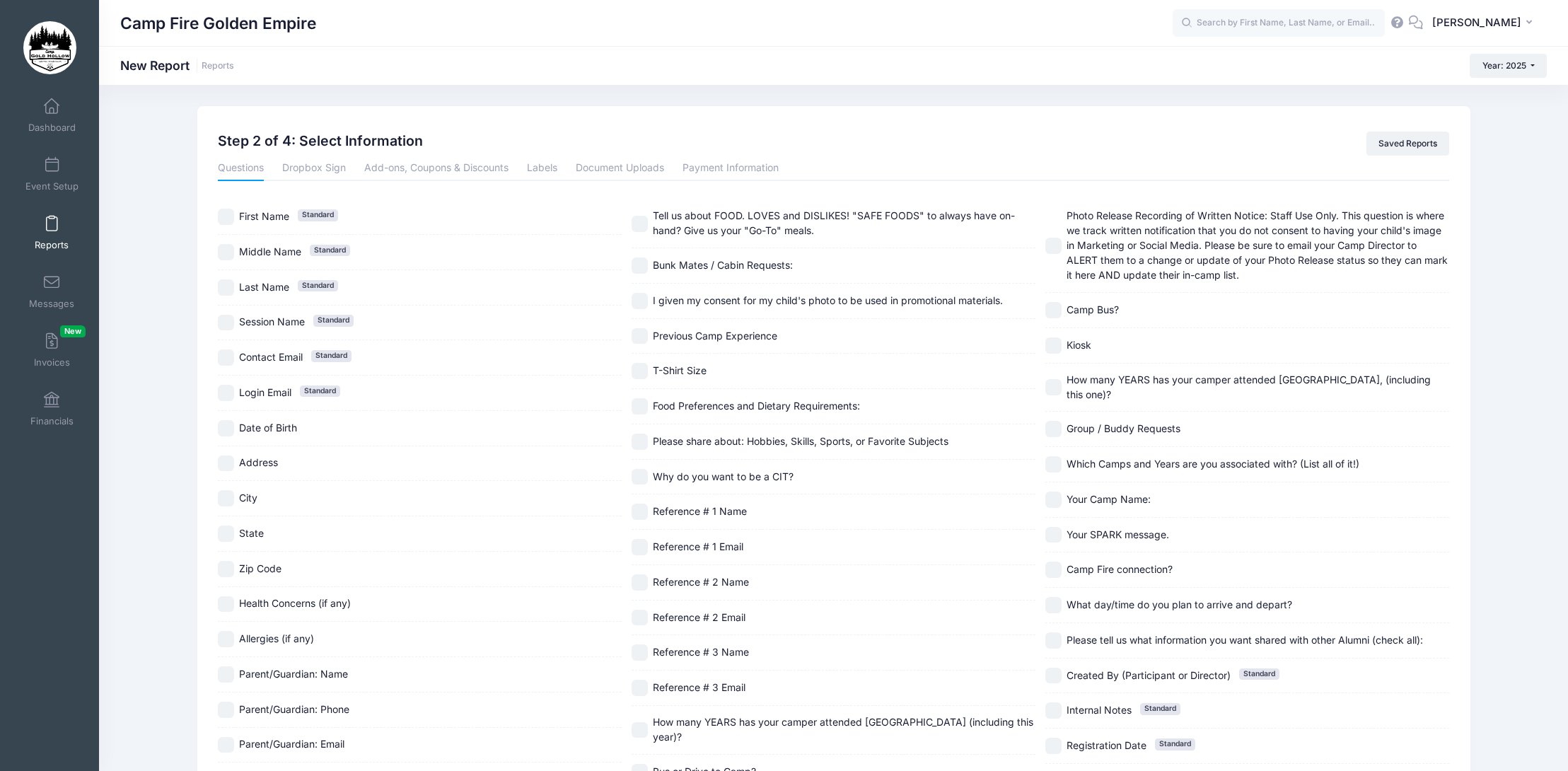
click at [228, 289] on input "Last Name Standard" at bounding box center [225, 287] width 16 height 16
checkbox input "true"
click at [227, 218] on input "First Name Standard" at bounding box center [225, 216] width 16 height 16
checkbox input "true"
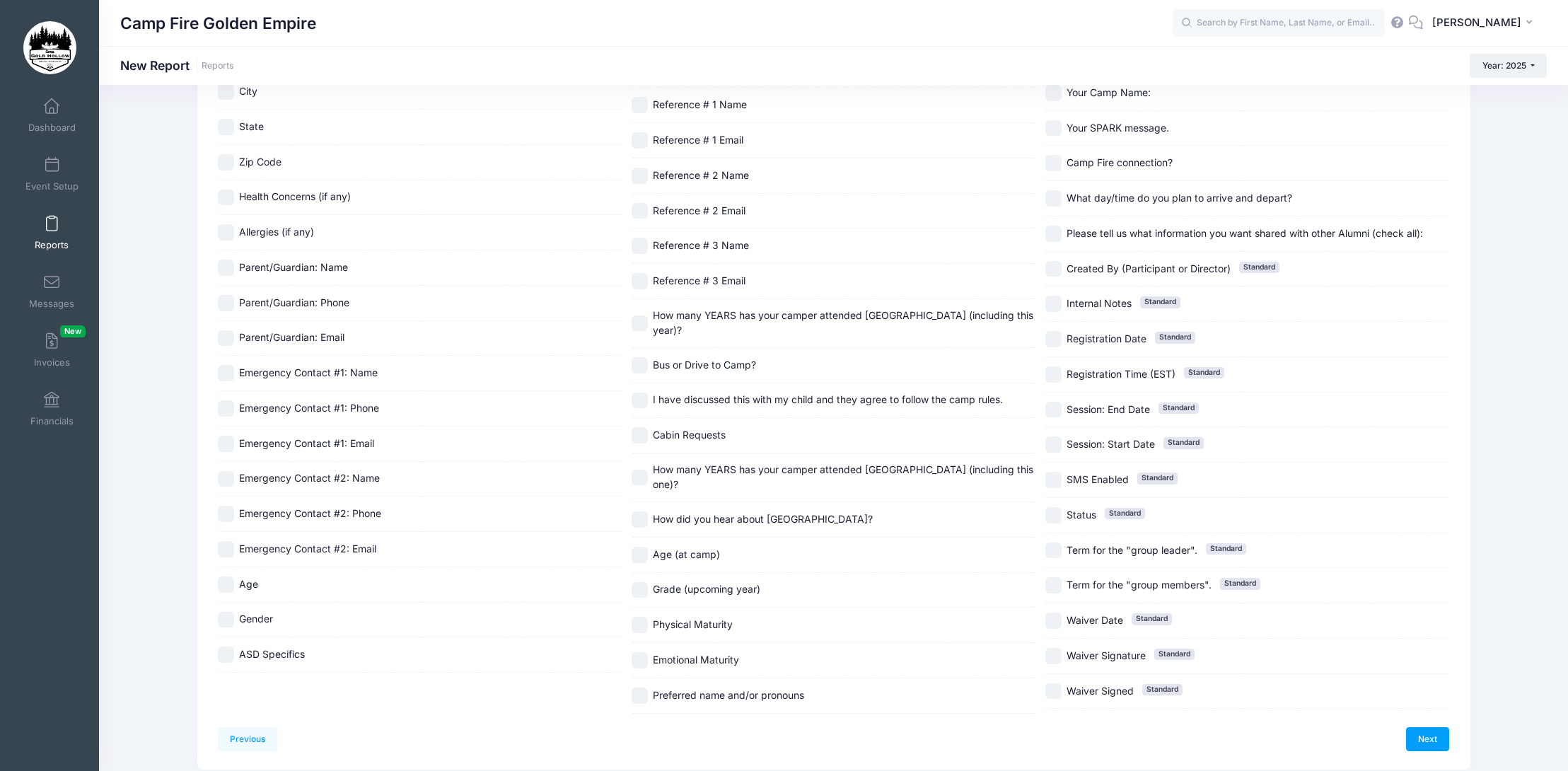
scroll to position [459, 0]
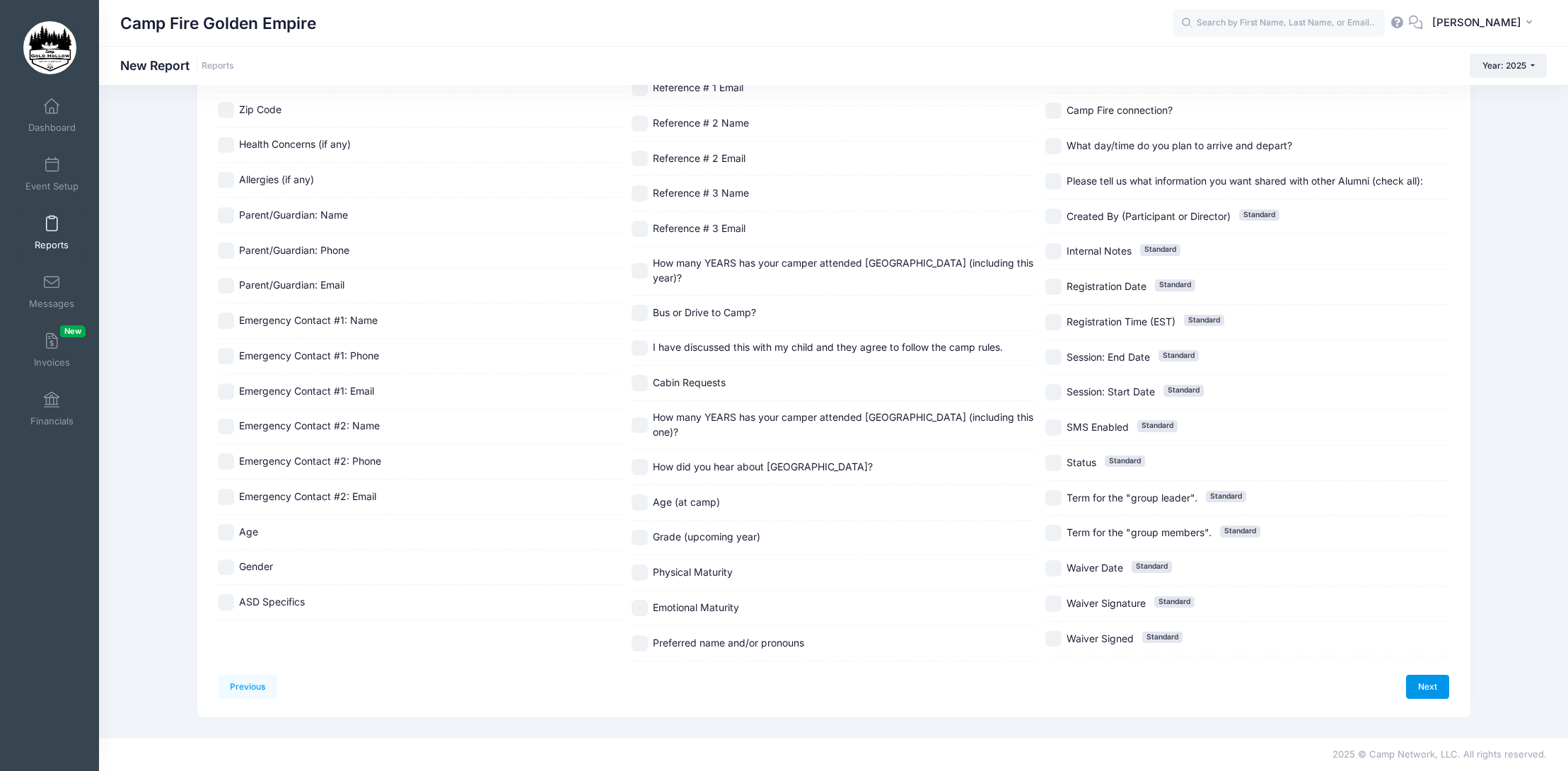
click at [1425, 691] on link "Next" at bounding box center [1427, 687] width 44 height 24
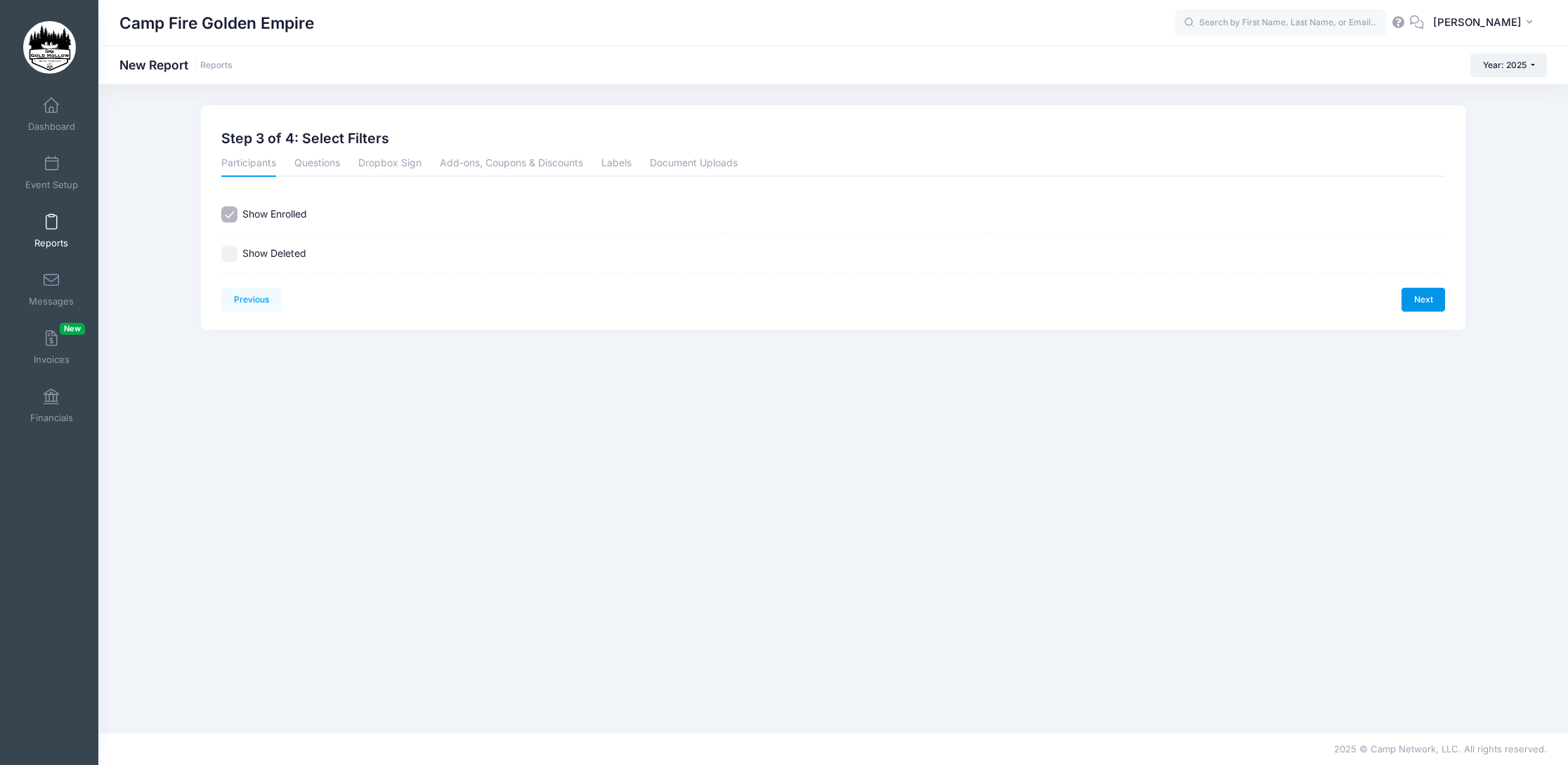
click at [1439, 305] on link "Next" at bounding box center [1422, 300] width 43 height 24
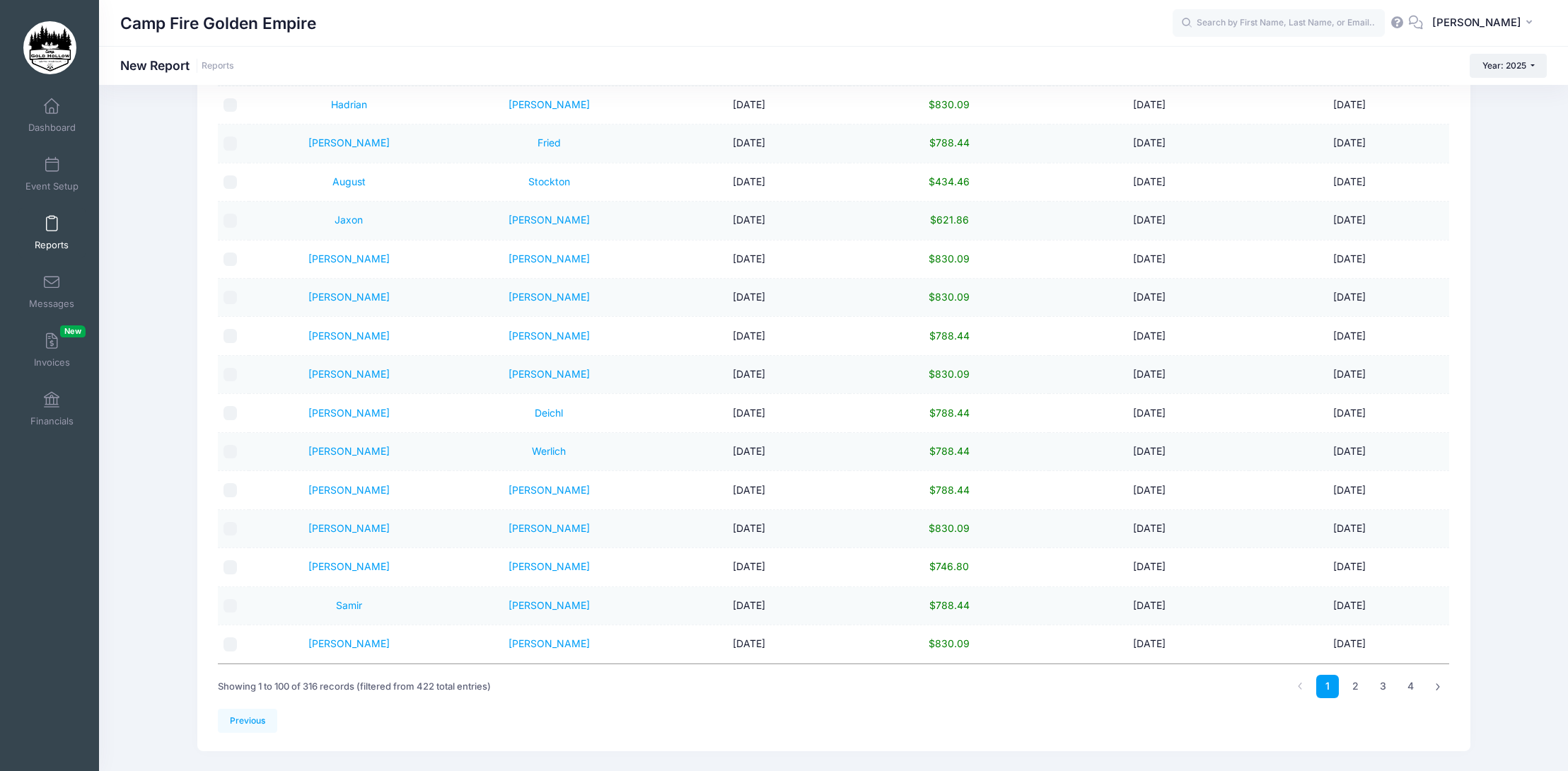
scroll to position [448, 0]
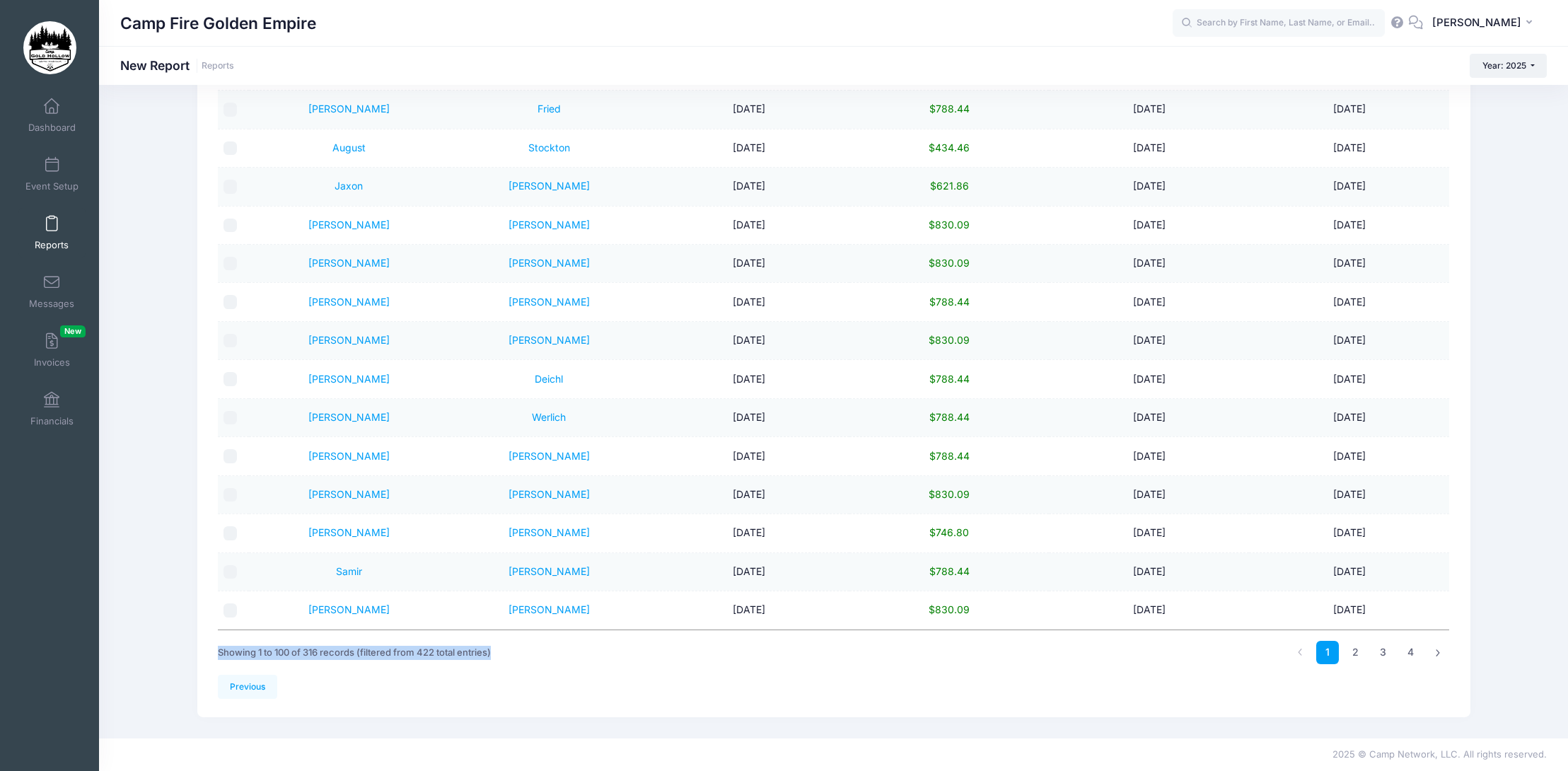
drag, startPoint x: 502, startPoint y: 651, endPoint x: 208, endPoint y: 651, distance: 294.0
click at [208, 651] on div "Previous Next Step 4 of 4: Create Report 1 Select Sessions 2 Select Information…" at bounding box center [834, 188] width 1274 height 1060
copy div "Showing 1 to 100 of 316 records (filtered from 422 total entries)"
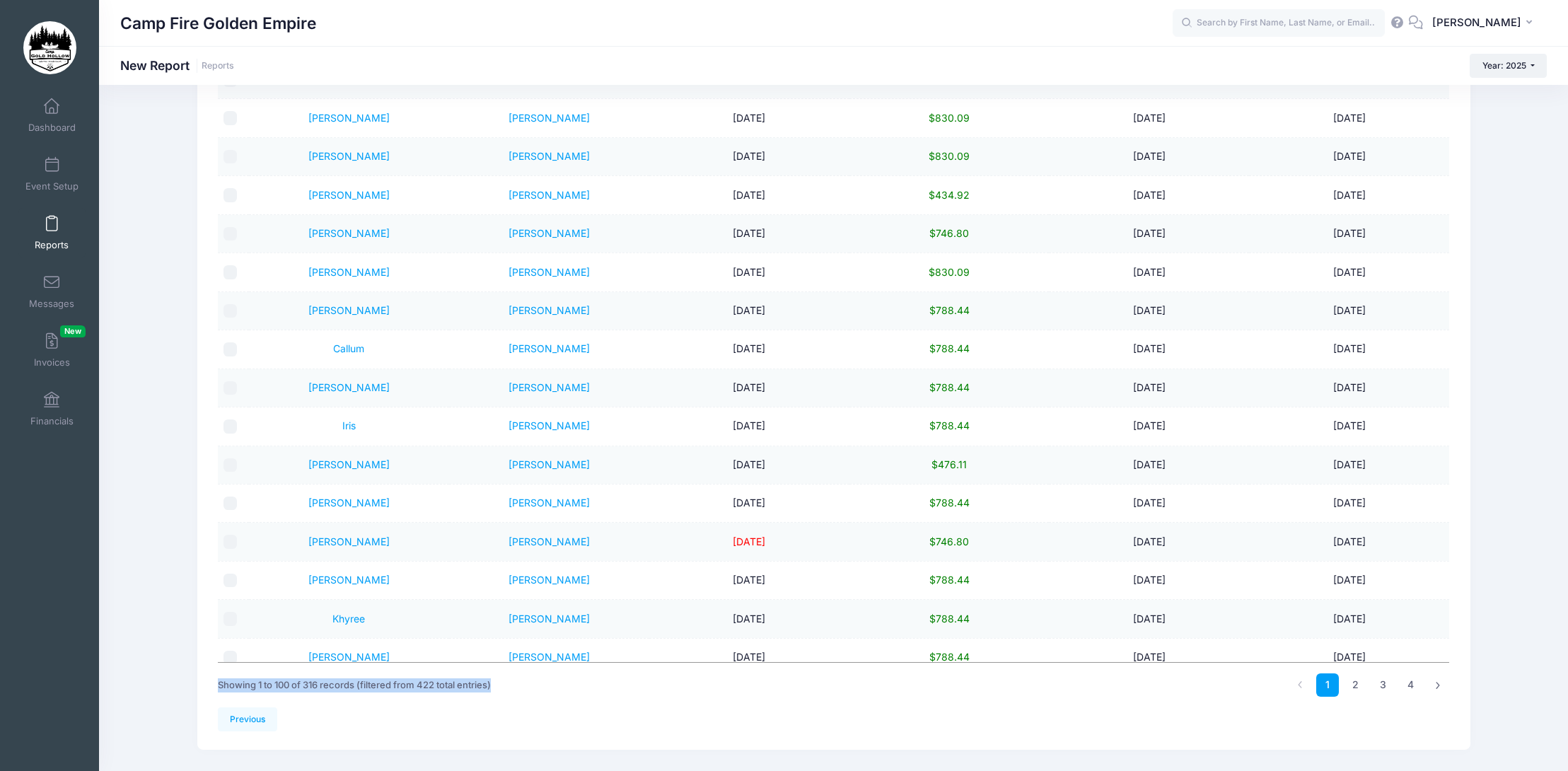
scroll to position [2354, 0]
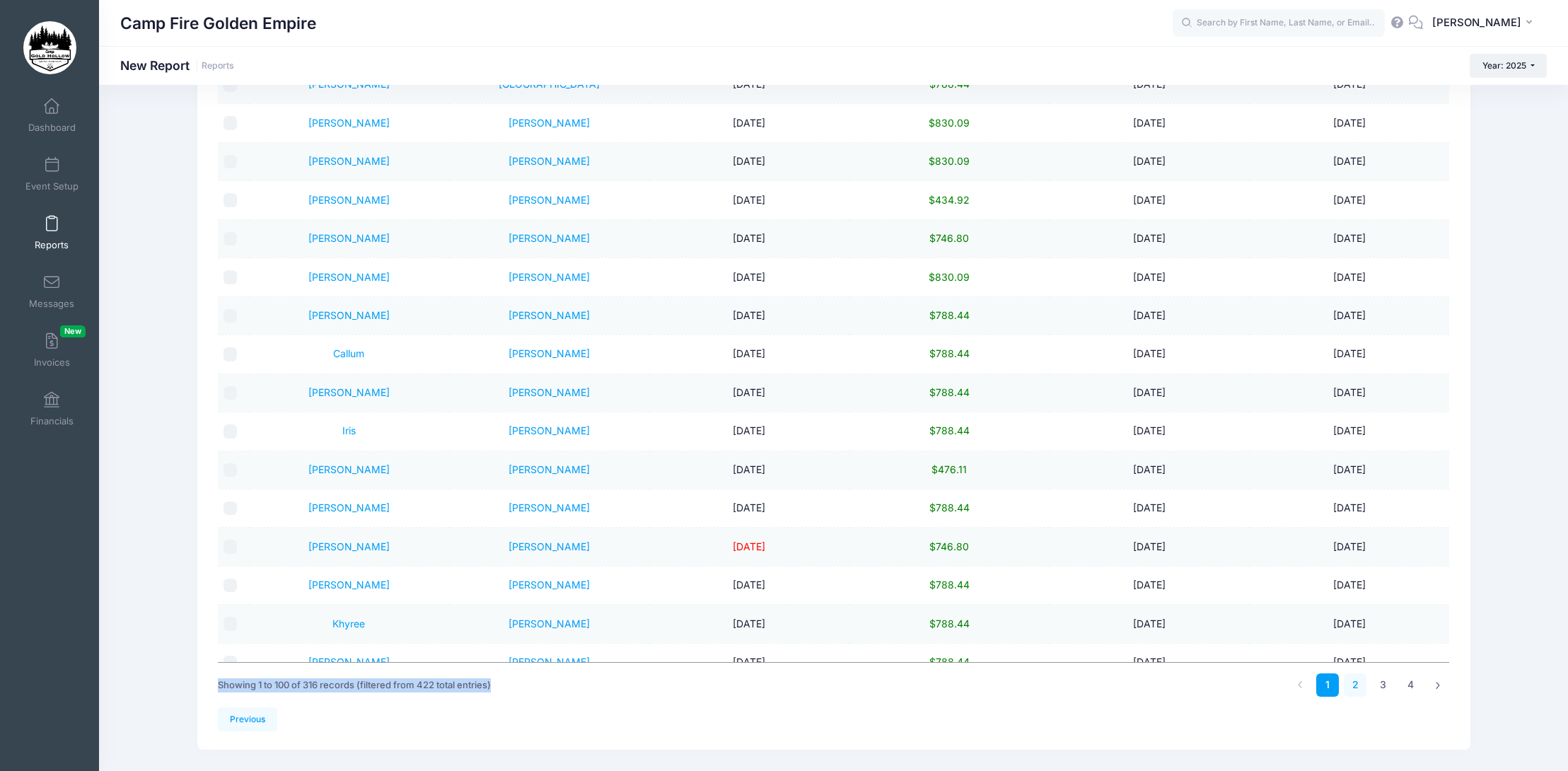
click at [1352, 684] on link "2" at bounding box center [1355, 685] width 23 height 23
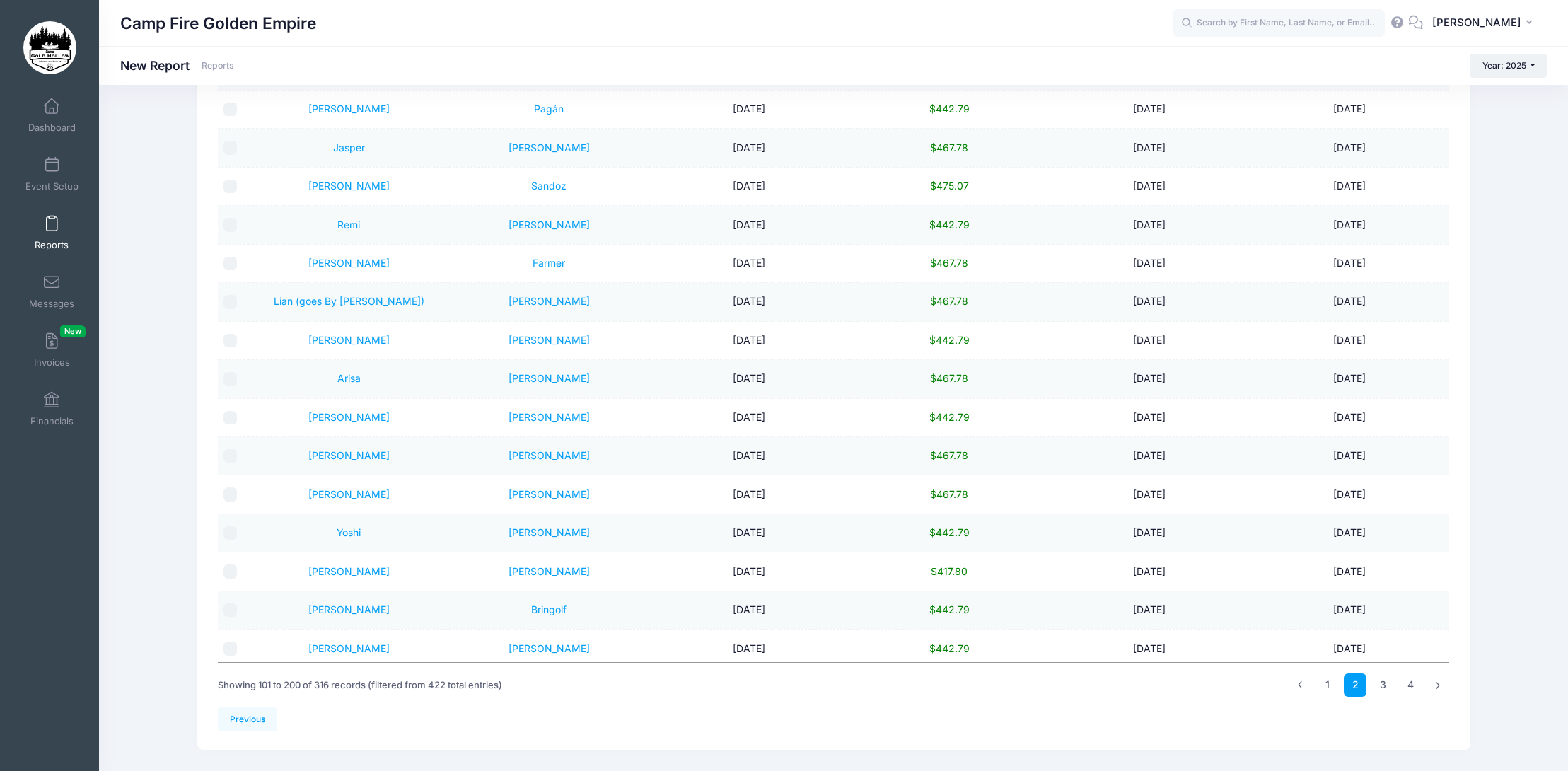
scroll to position [2990, 0]
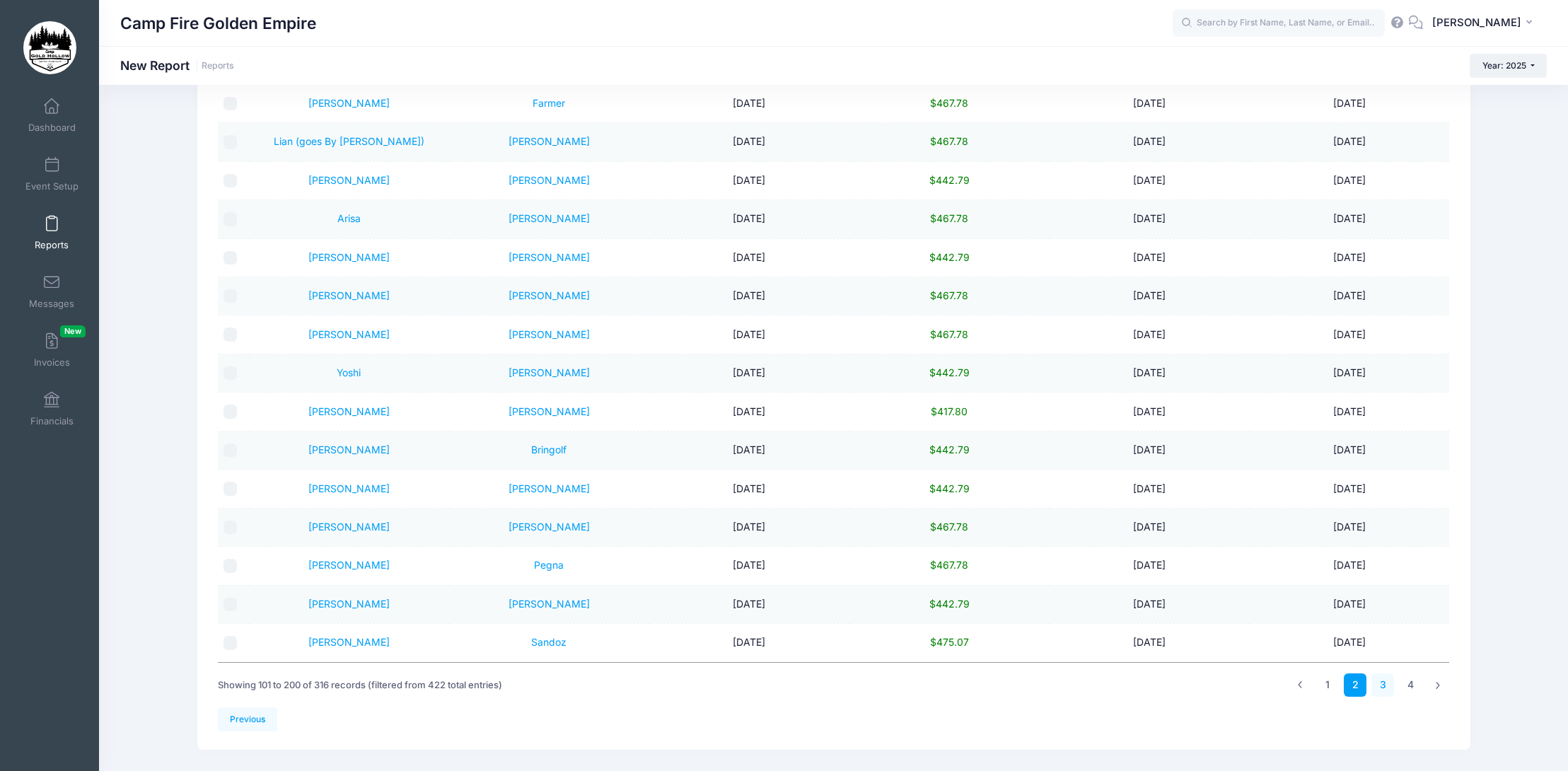
click at [1379, 685] on link "3" at bounding box center [1383, 685] width 23 height 23
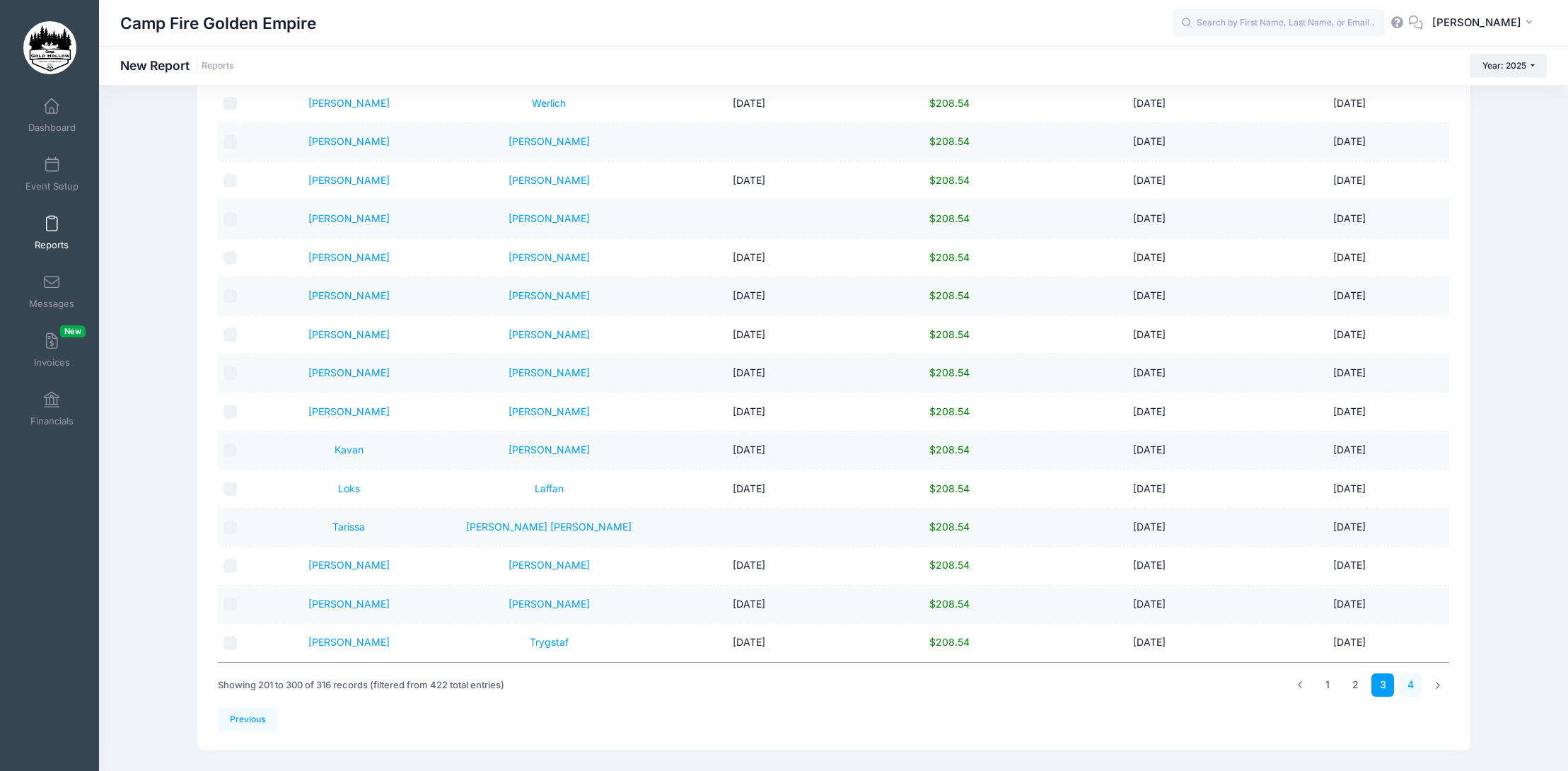
click at [1408, 687] on link "4" at bounding box center [1410, 685] width 23 height 23
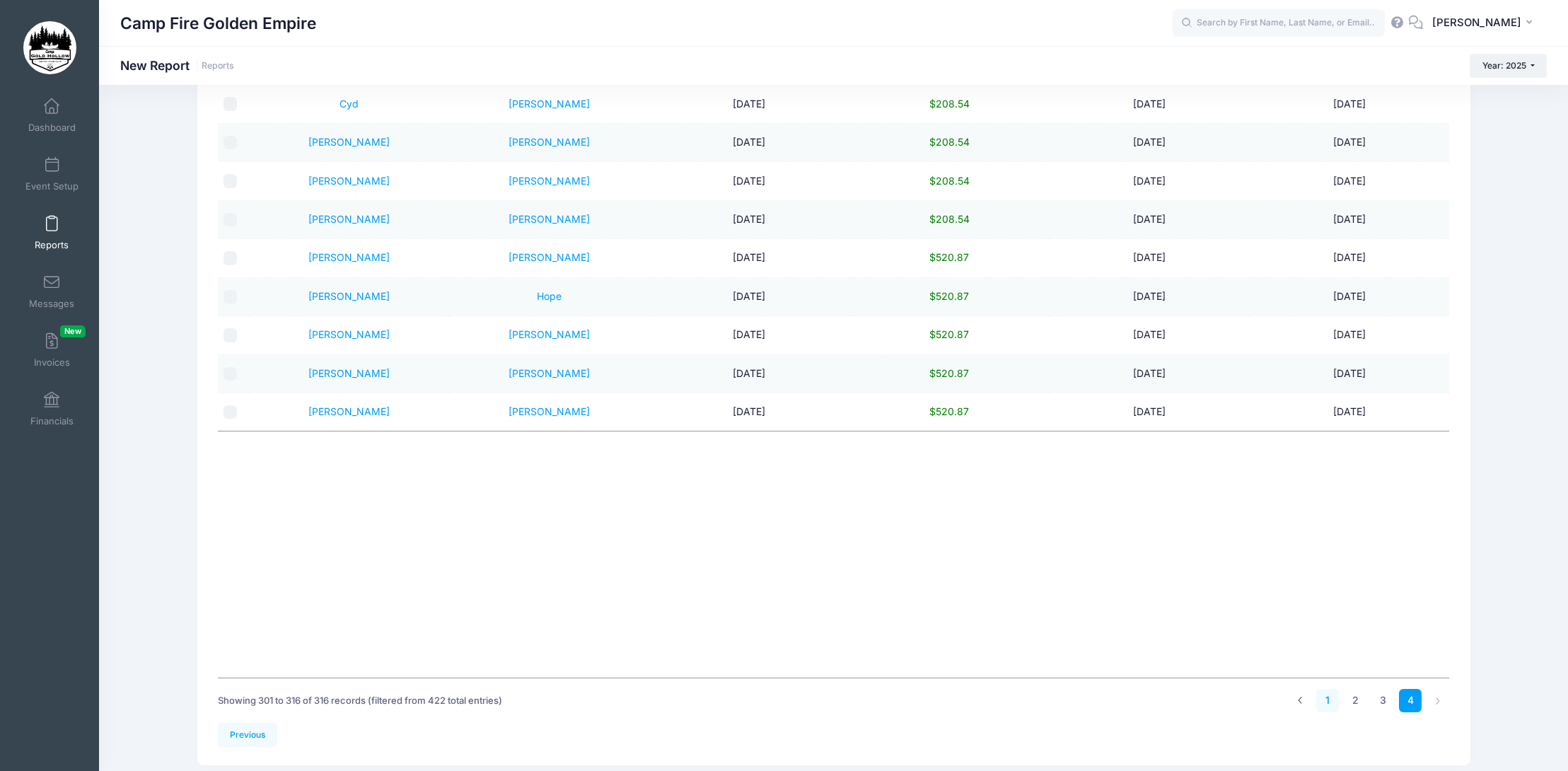
scroll to position [448, 0]
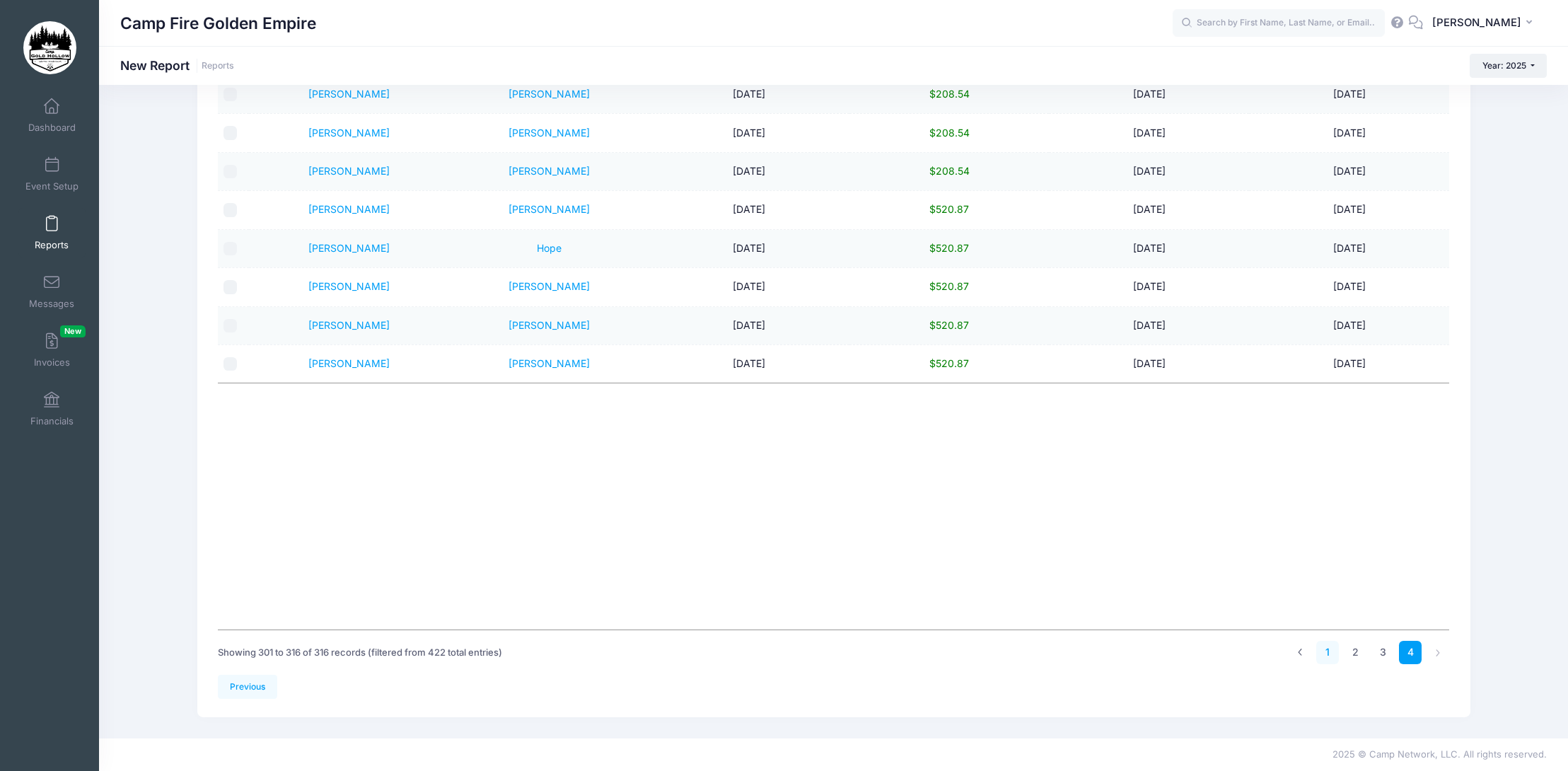
click at [1334, 654] on link "1" at bounding box center [1327, 652] width 23 height 23
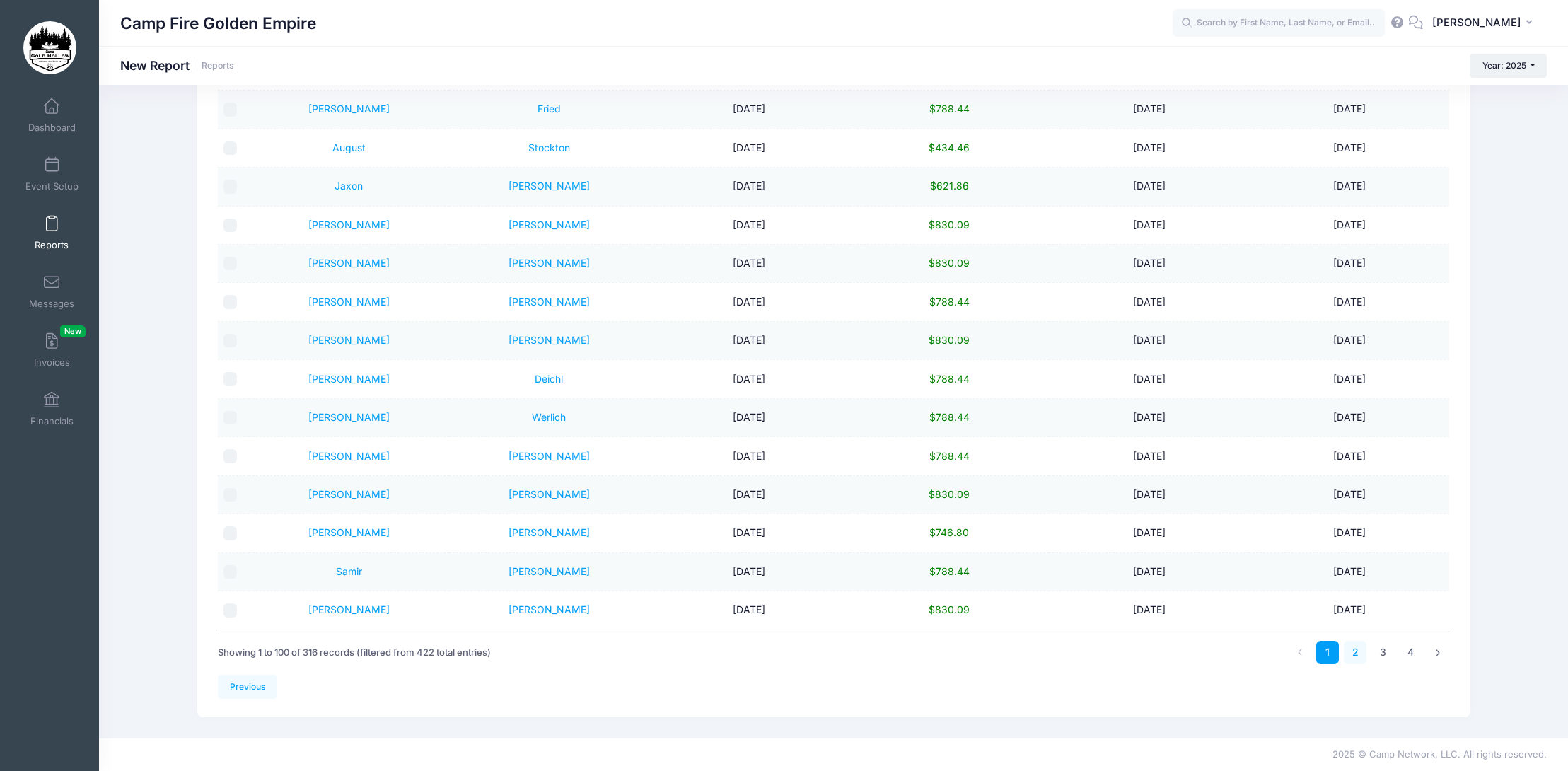
click at [1358, 652] on link "2" at bounding box center [1355, 652] width 23 height 23
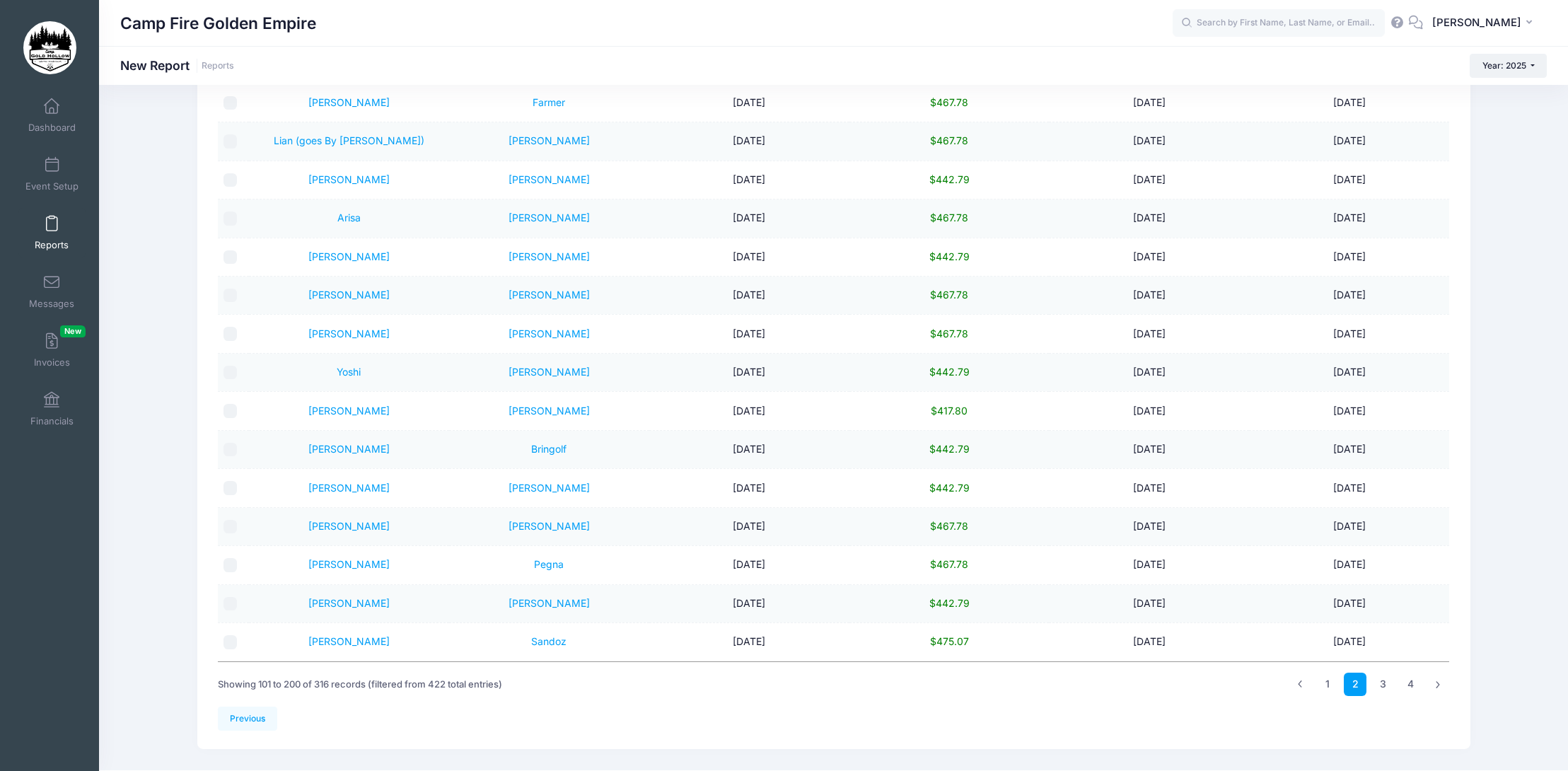
scroll to position [424, 0]
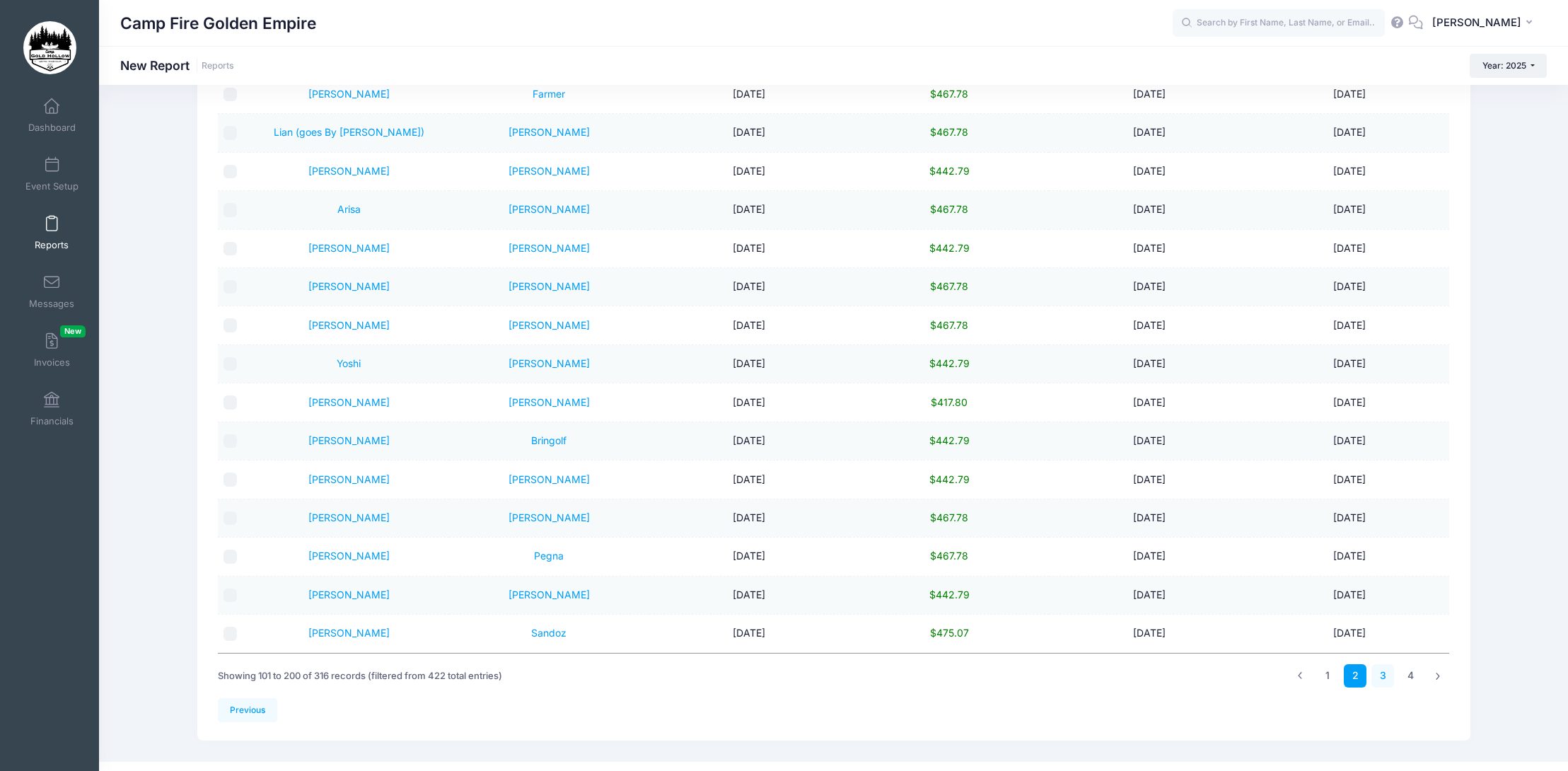
click at [1379, 680] on link "3" at bounding box center [1383, 675] width 23 height 23
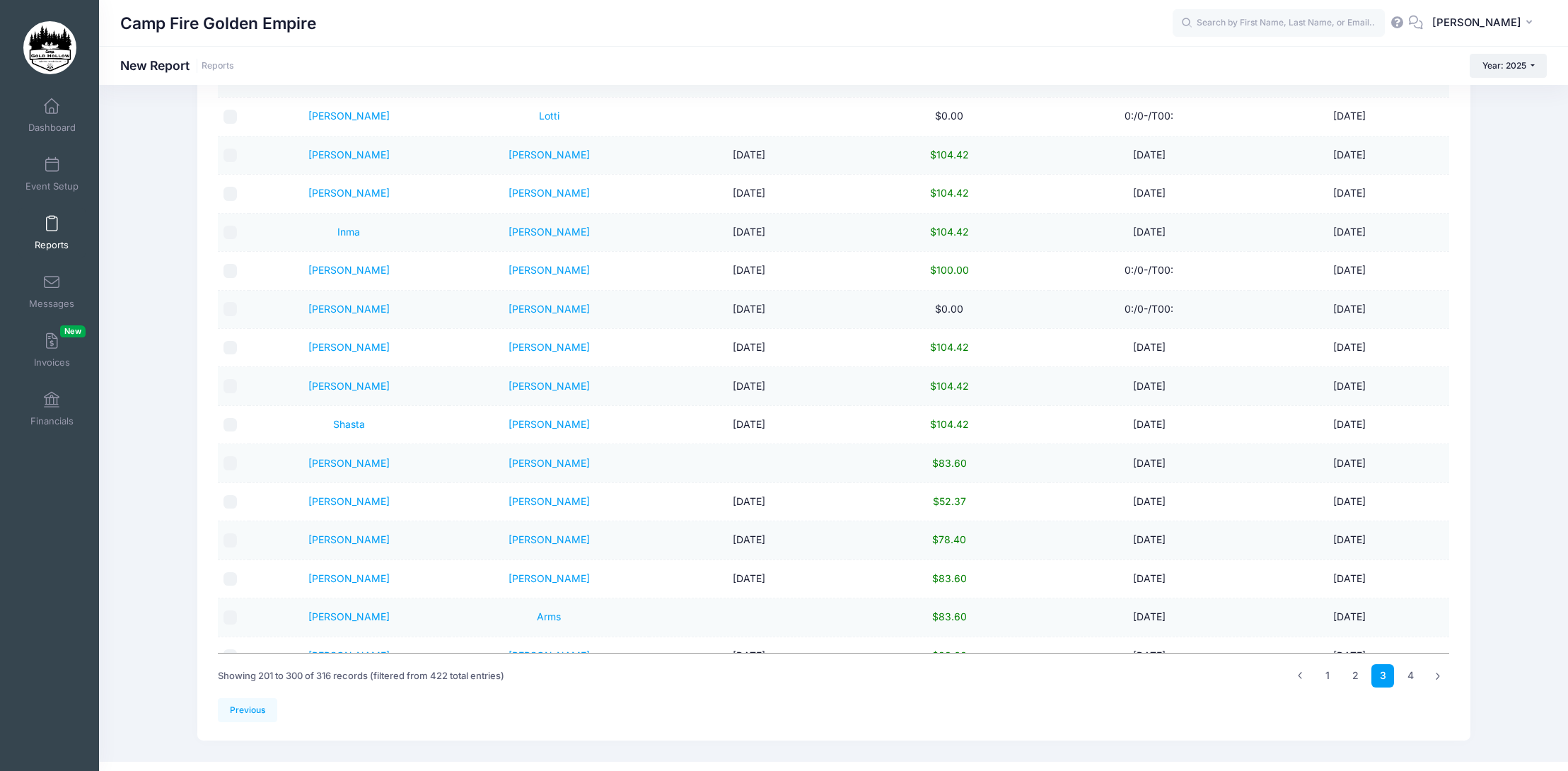
scroll to position [1769, 0]
